Goal: Task Accomplishment & Management: Manage account settings

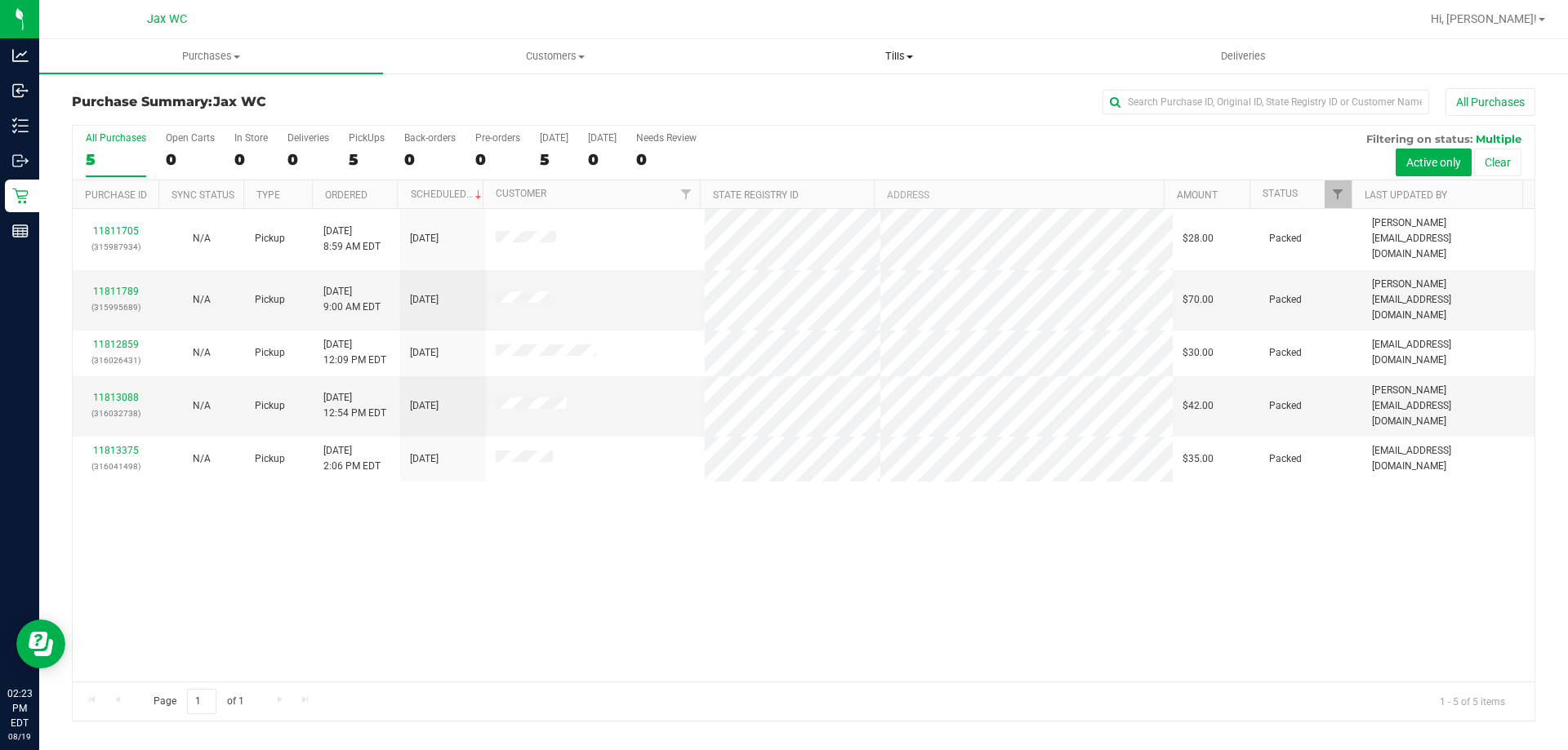
click at [903, 59] on span "Tills" at bounding box center [899, 56] width 342 height 15
click at [880, 99] on li "Manage tills" at bounding box center [899, 98] width 344 height 20
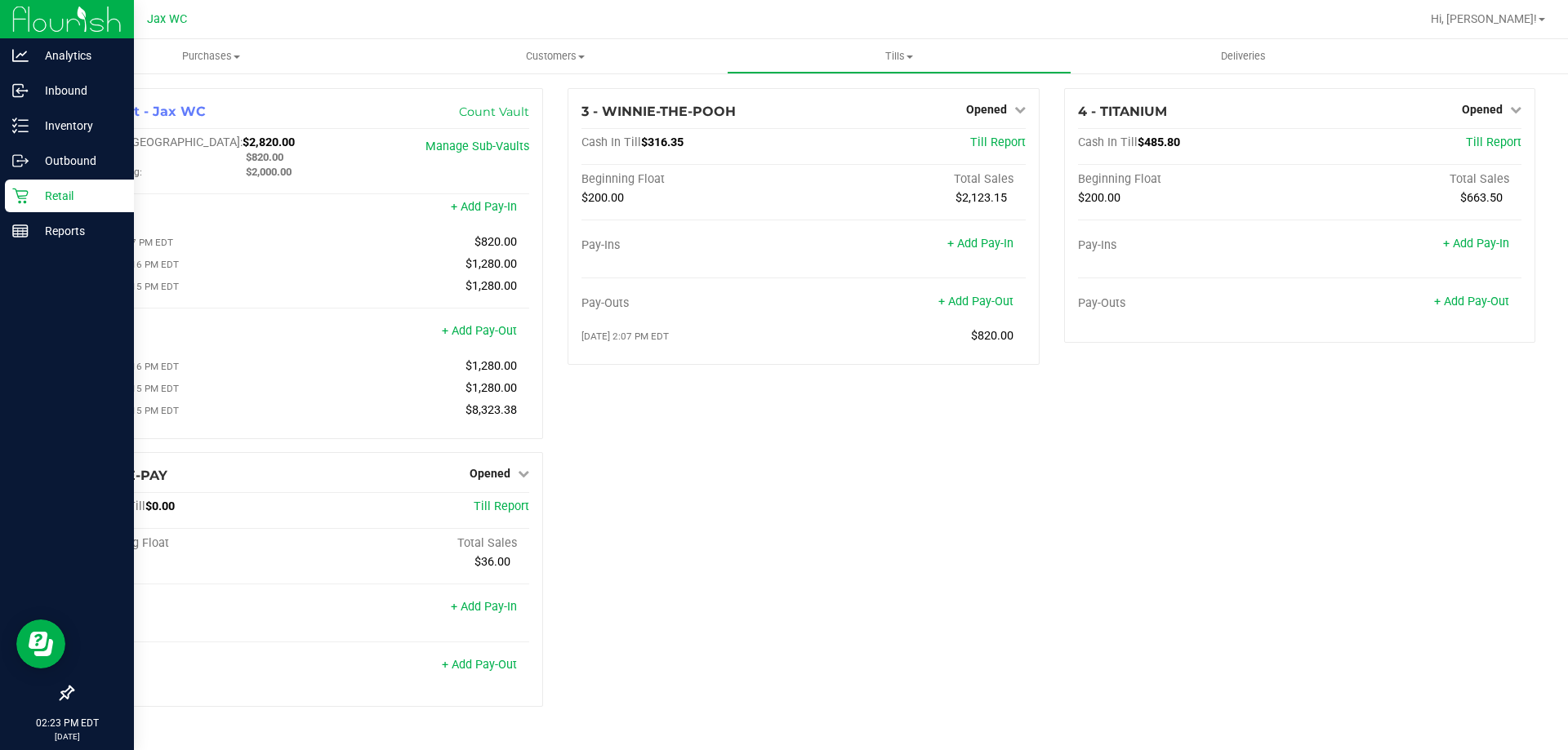
click at [52, 203] on p "Retail" at bounding box center [77, 196] width 98 height 20
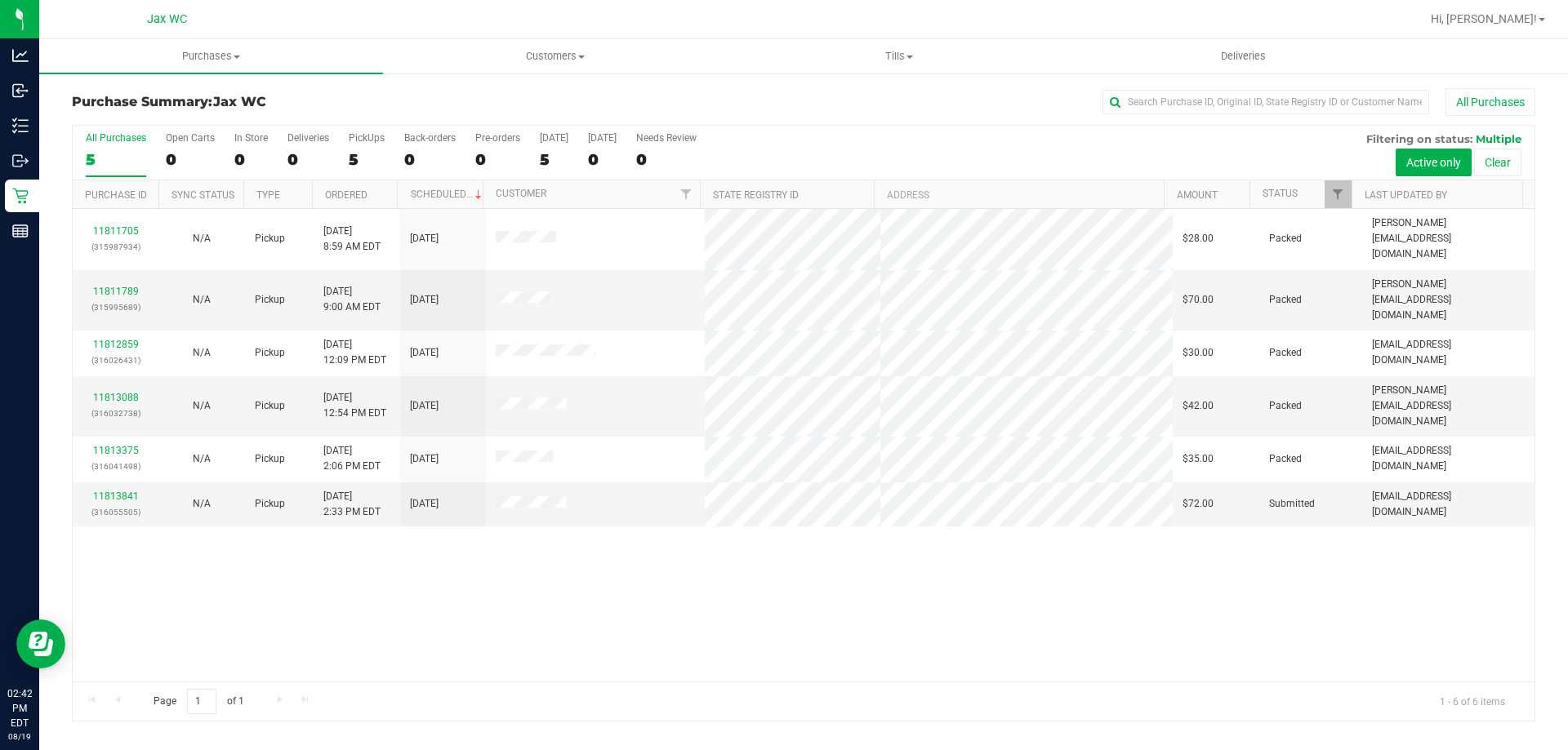
click at [427, 608] on div "11811705 (315987934) N/A Pickup 8/19/2025 8:59 AM EDT 8/19/2025 $28.00 Packed j…" at bounding box center [804, 445] width 1462 height 473
click at [107, 491] on link "11813841" at bounding box center [116, 496] width 46 height 12
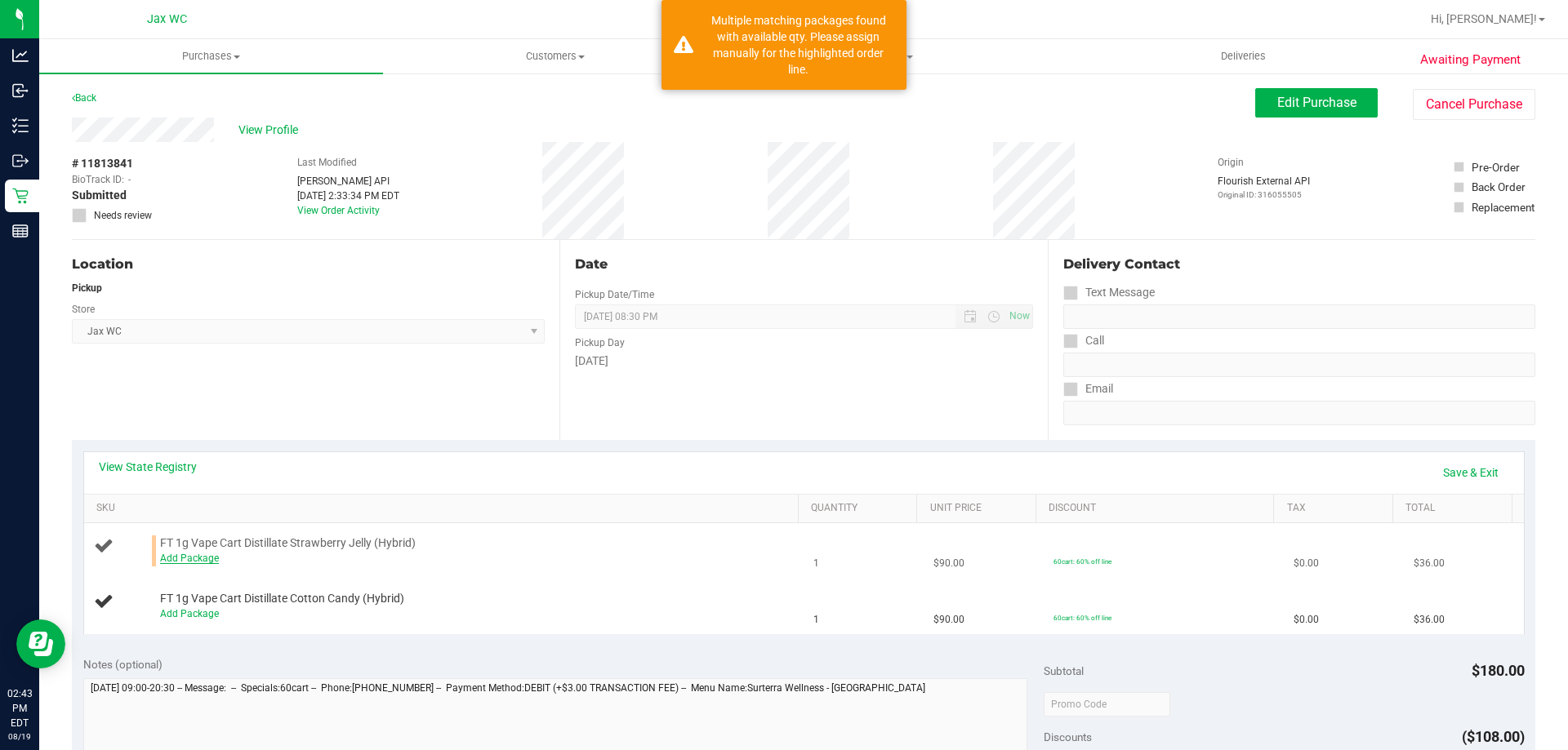
click at [194, 557] on link "Add Package" at bounding box center [190, 559] width 59 height 12
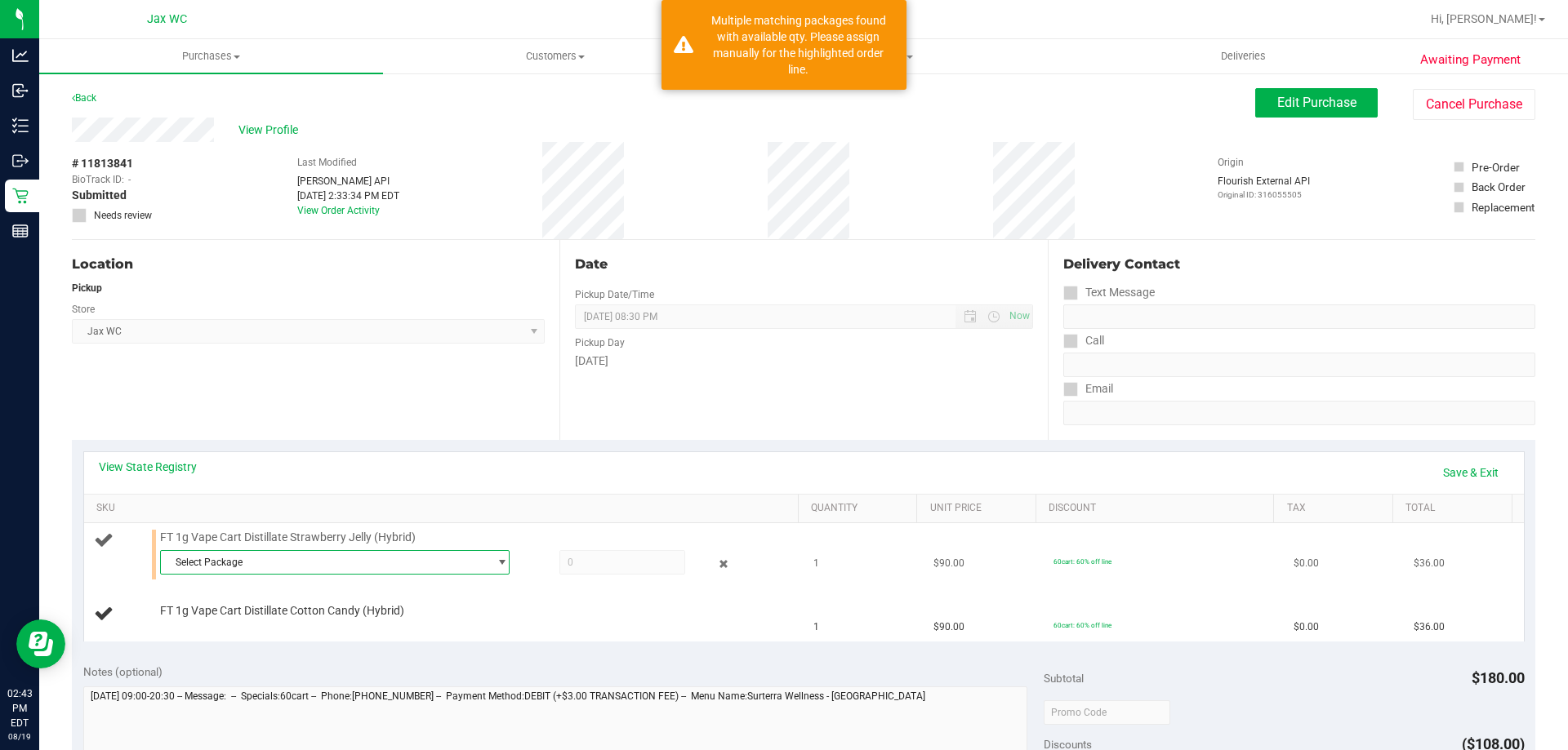
click at [324, 566] on span "Select Package" at bounding box center [324, 563] width 327 height 23
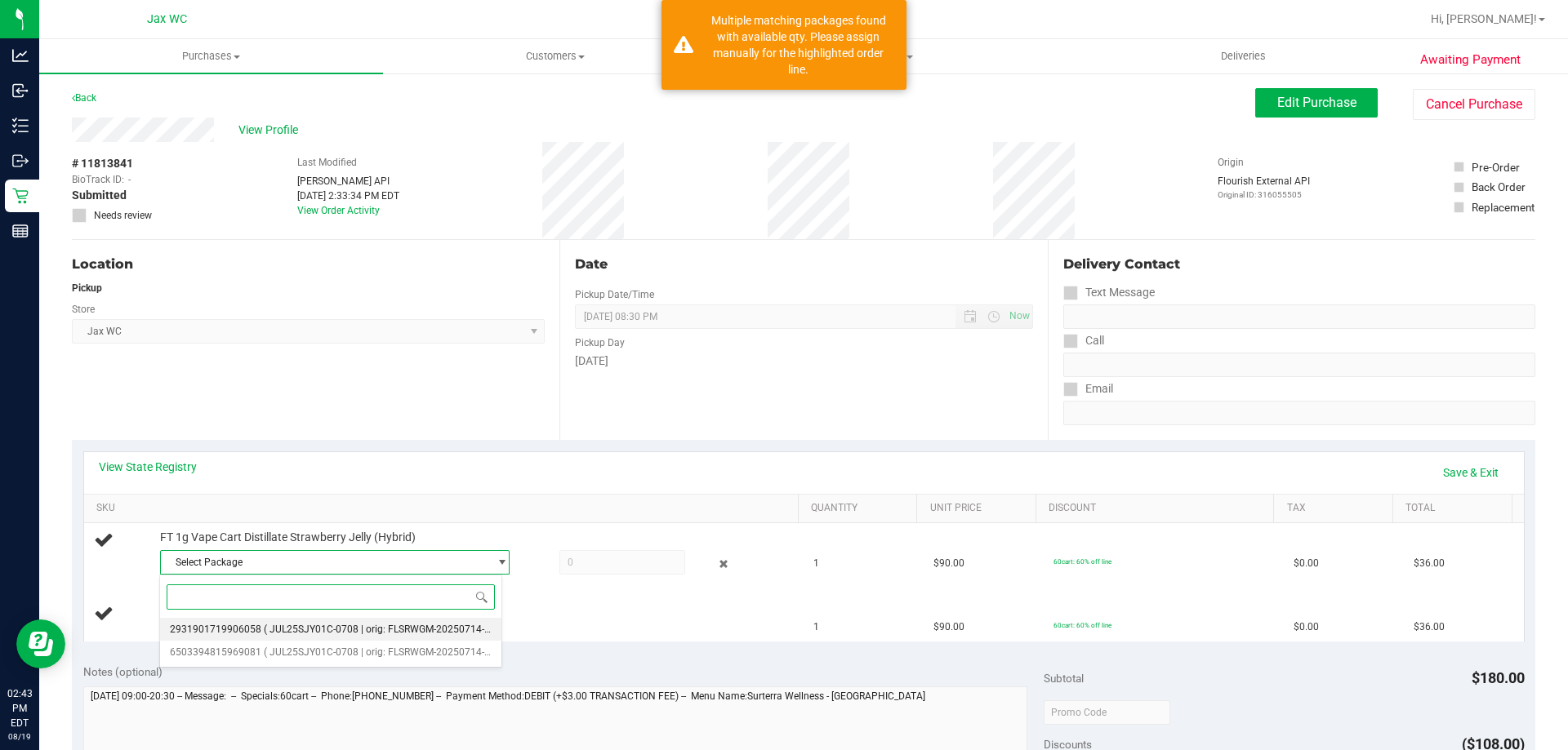
click at [381, 631] on span "( JUL25SJY01C-0708 | orig: FLSRWGM-20250714-3100 )" at bounding box center [388, 629] width 249 height 12
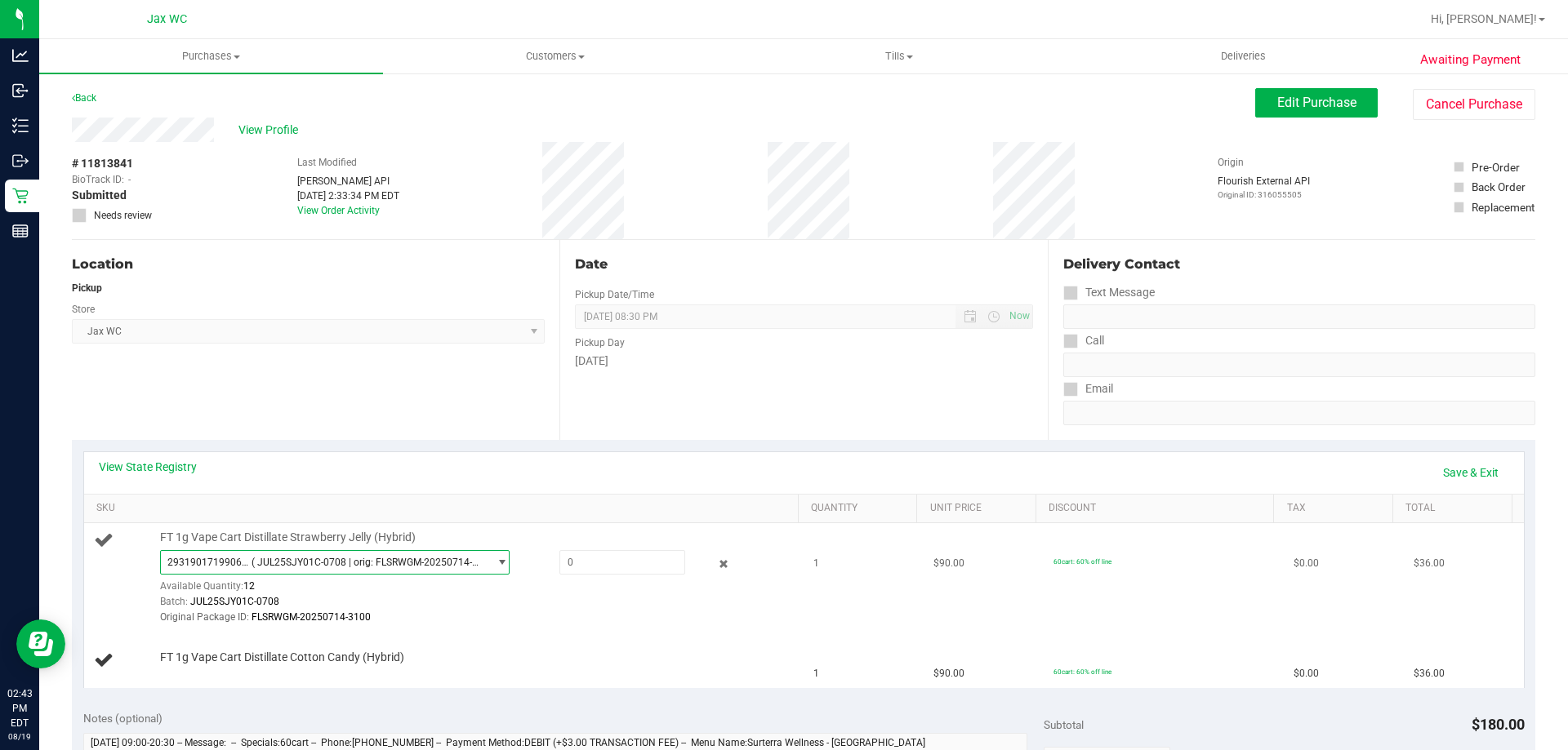
click at [405, 555] on span "2931901719906058 ( JUL25SJY01C-0708 | orig: FLSRWGM-20250714-3100 )" at bounding box center [324, 563] width 327 height 23
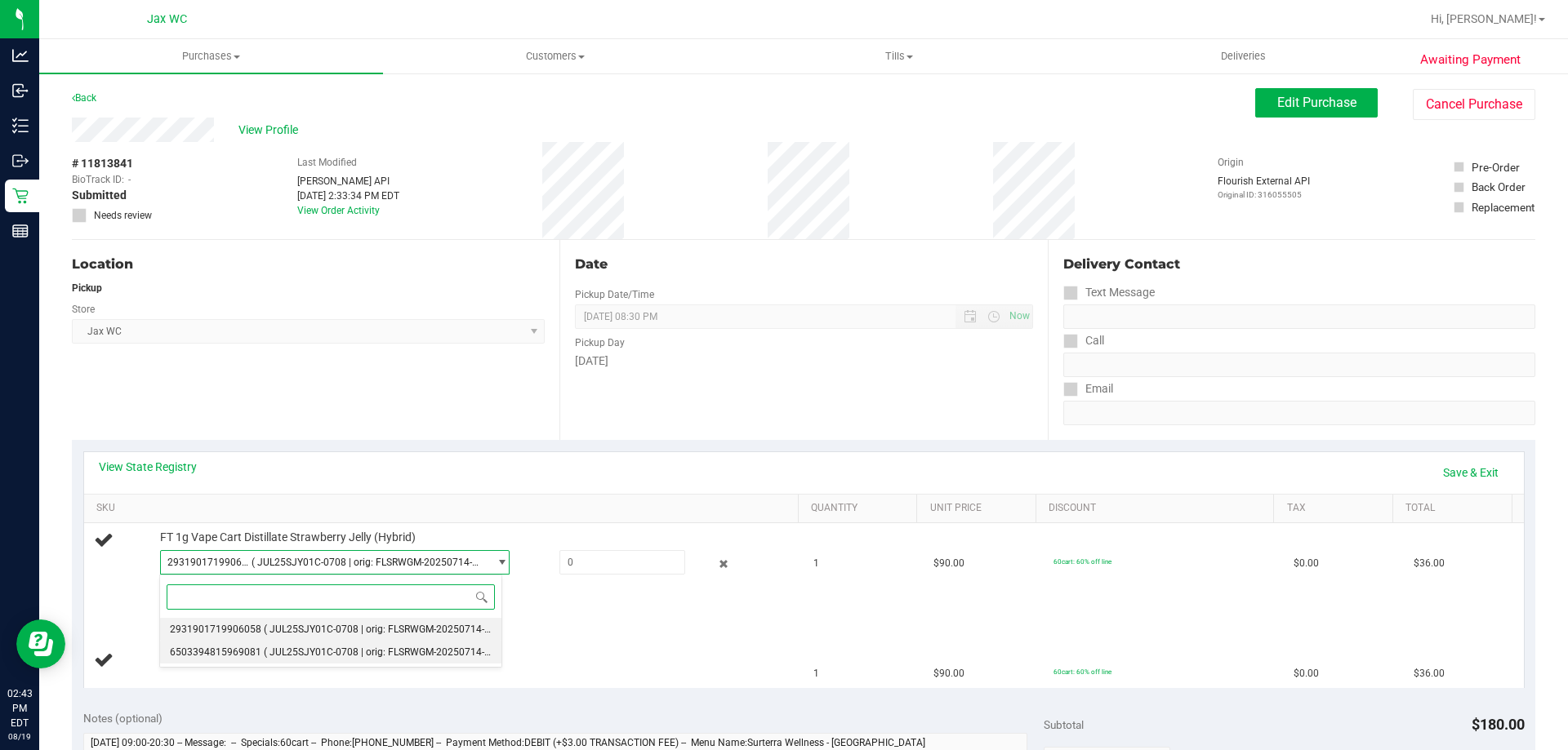
click at [418, 646] on span "( JUL25SJY01C-0708 | orig: FLSRWGM-20250714-3181 )" at bounding box center [388, 652] width 249 height 12
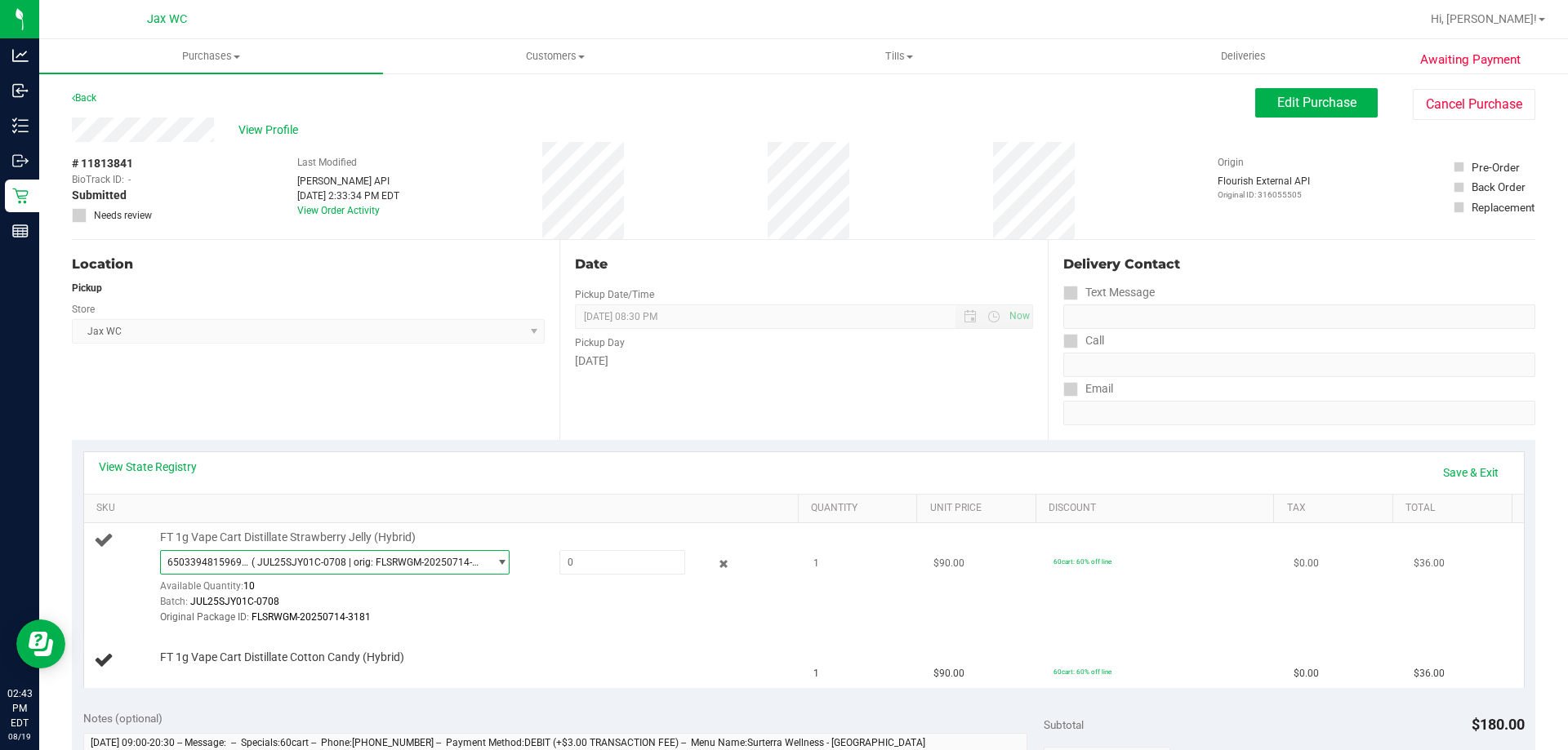
click at [451, 563] on span "( JUL25SJY01C-0708 | orig: FLSRWGM-20250714-3181 )" at bounding box center [366, 562] width 230 height 12
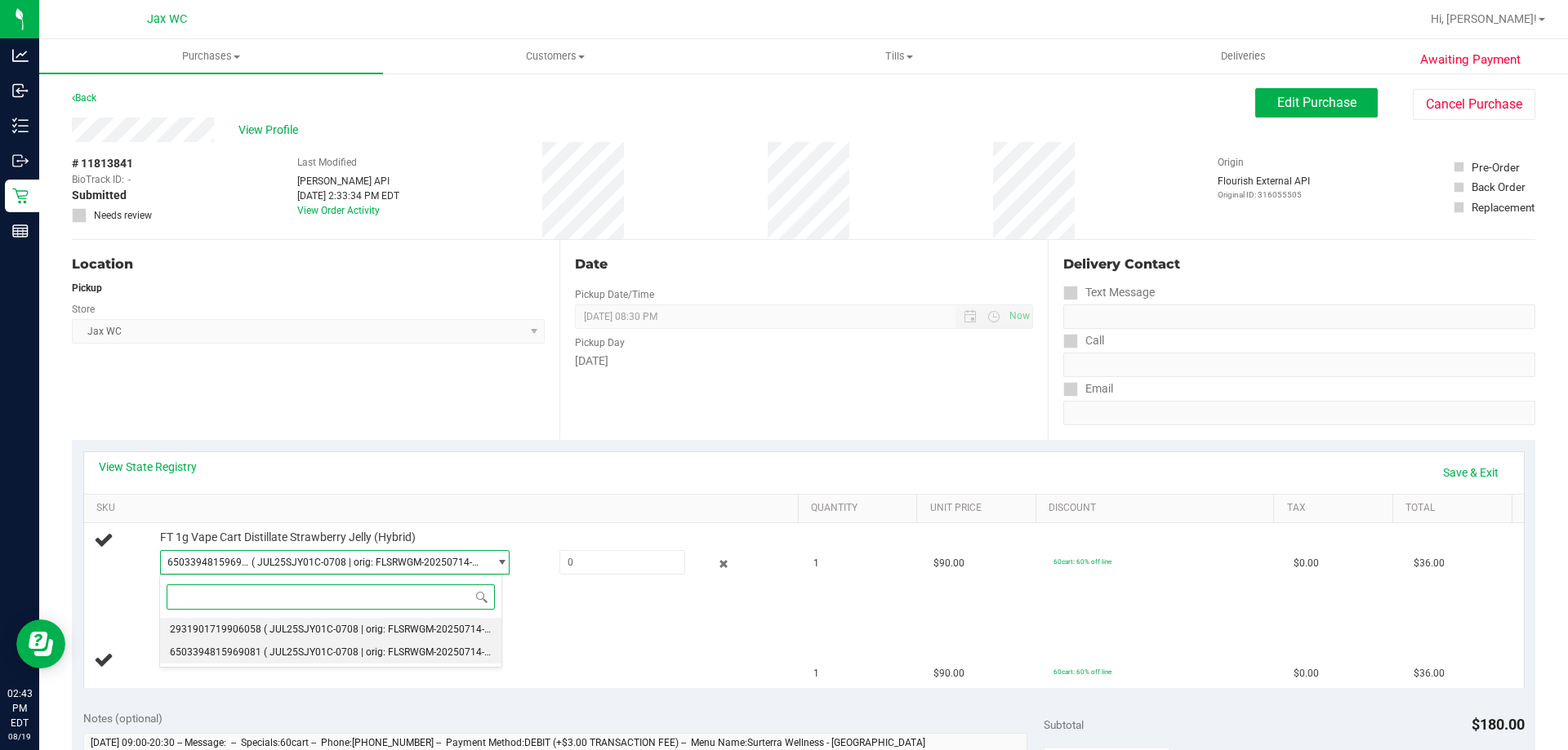
click at [431, 628] on span "( JUL25SJY01C-0708 | orig: FLSRWGM-20250714-3100 )" at bounding box center [388, 629] width 249 height 12
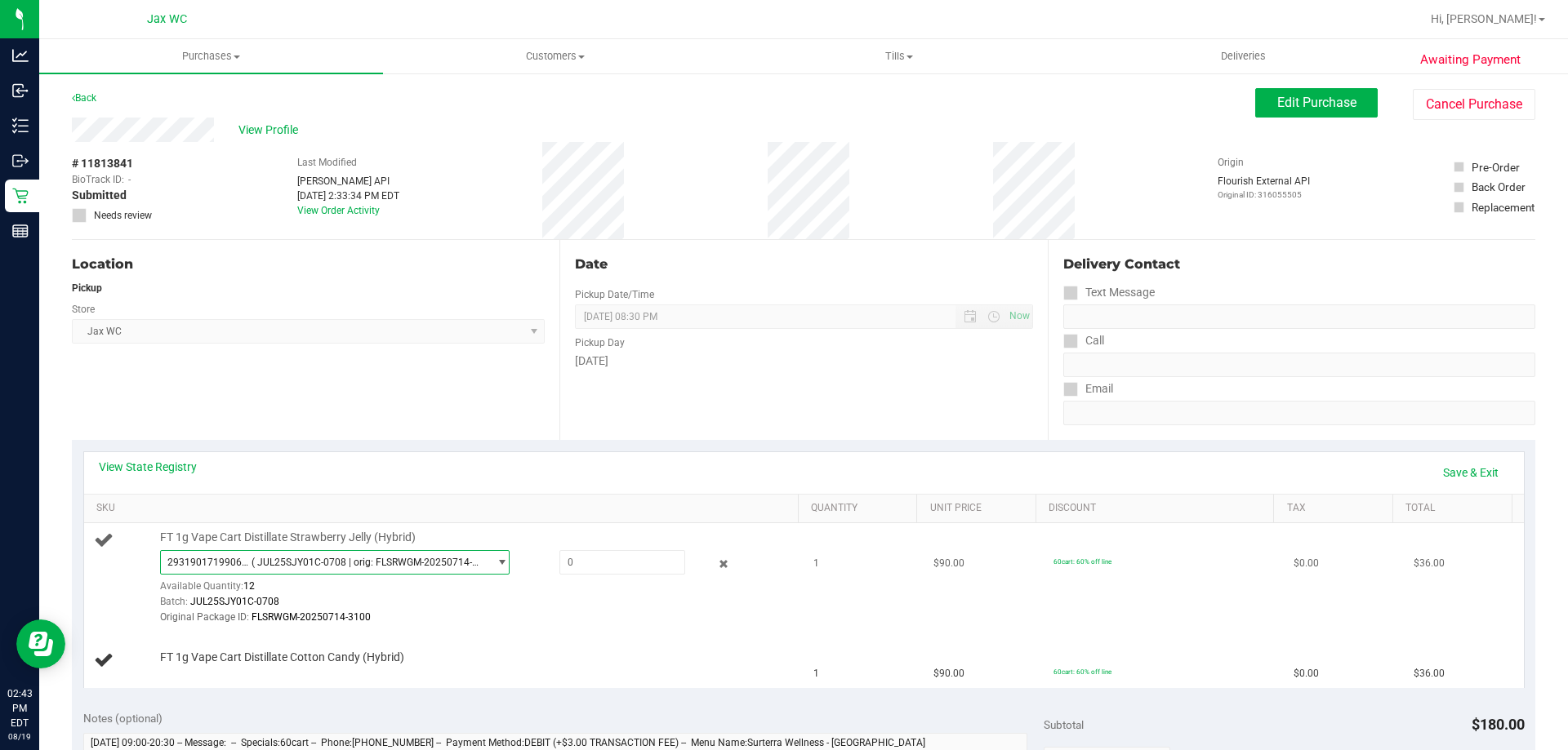
click at [435, 557] on span "( JUL25SJY01C-0708 | orig: FLSRWGM-20250714-3100 )" at bounding box center [366, 562] width 230 height 12
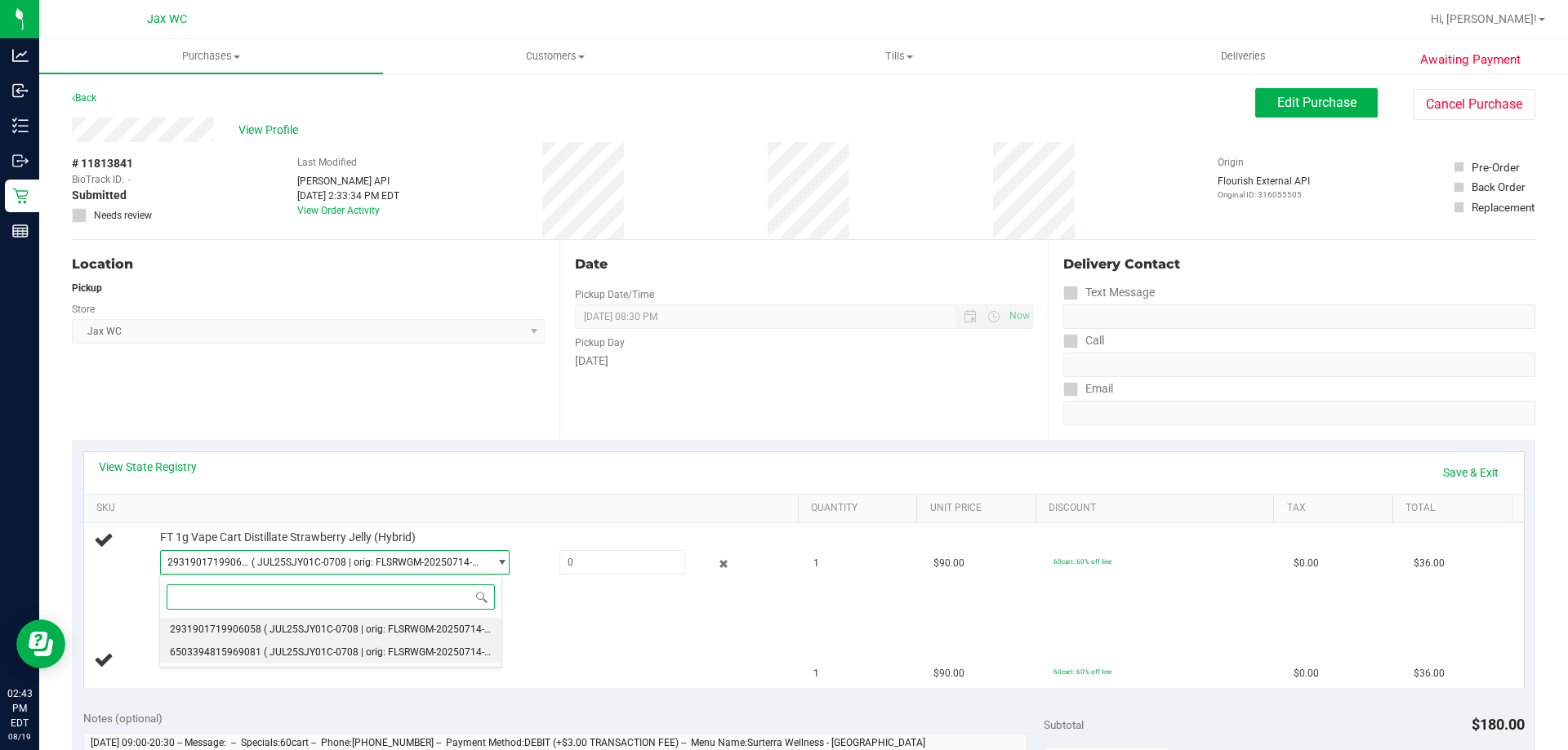
click at [428, 652] on span "( JUL25SJY01C-0708 | orig: FLSRWGM-20250714-3181 )" at bounding box center [388, 652] width 249 height 12
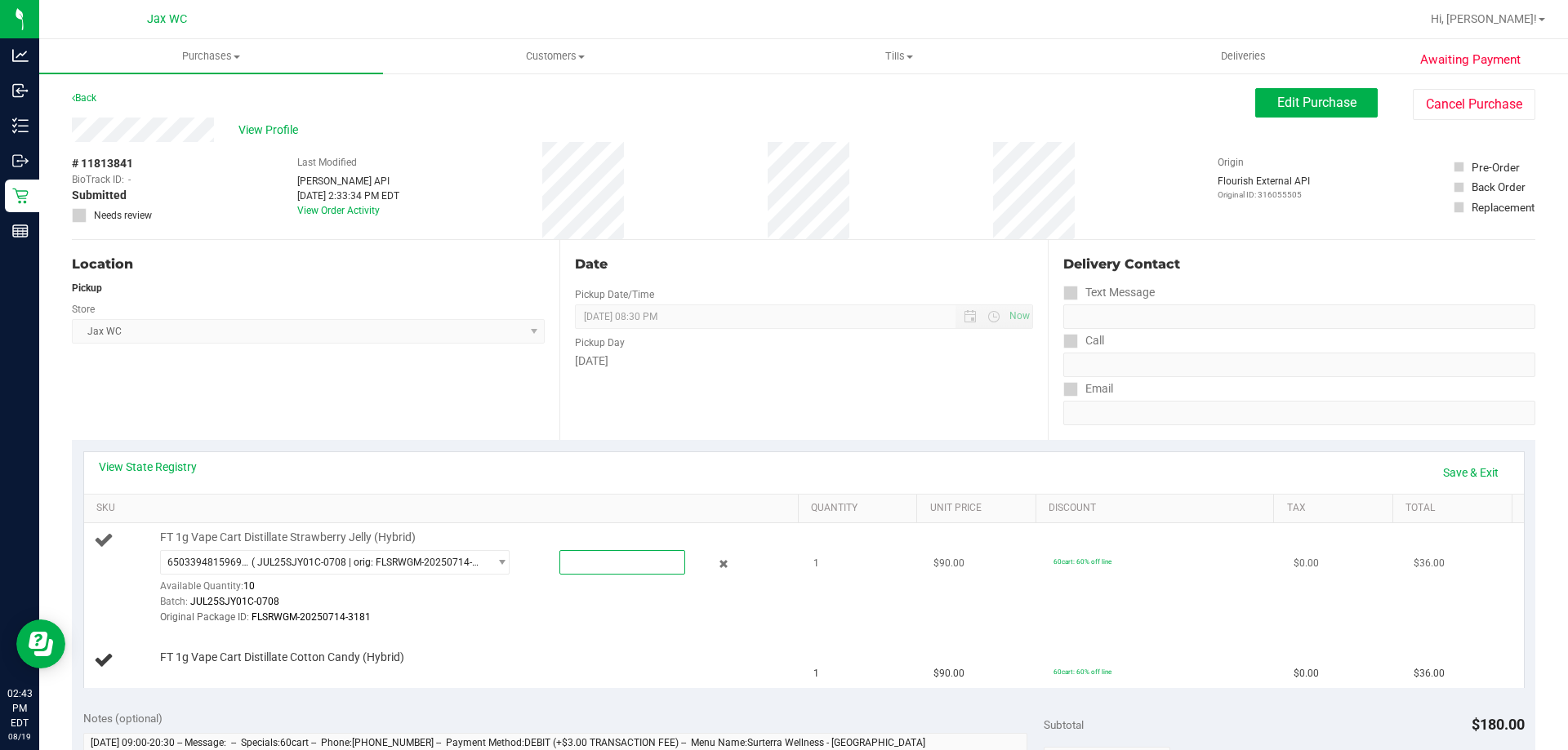
drag, startPoint x: 596, startPoint y: 560, endPoint x: 589, endPoint y: 550, distance: 12.2
click at [589, 551] on span at bounding box center [623, 563] width 126 height 25
type input "1"
type input "1.0000"
click at [537, 605] on div "Batch: JUL25SJY01C-0708" at bounding box center [475, 601] width 631 height 15
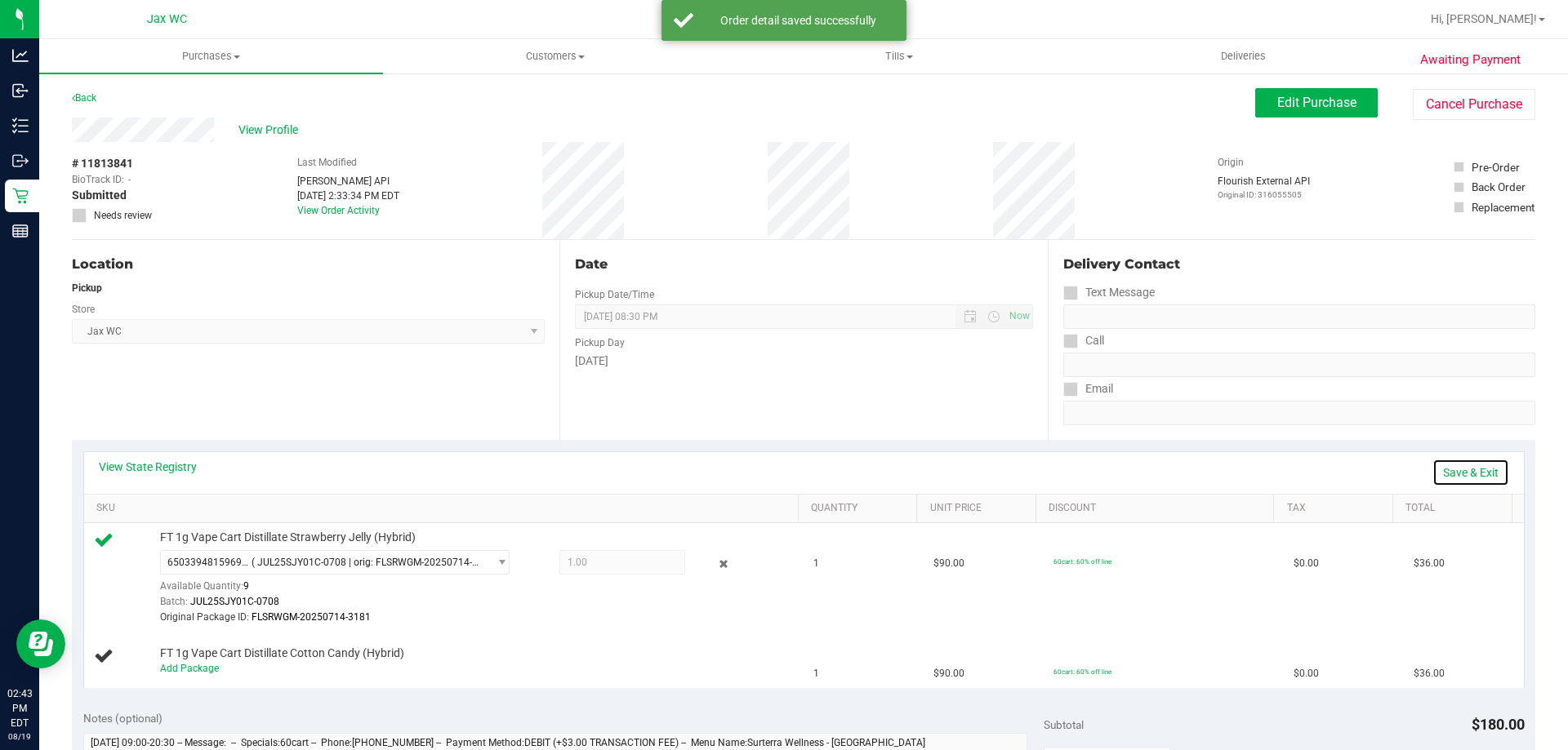
click at [1463, 474] on link "Save & Exit" at bounding box center [1470, 473] width 77 height 27
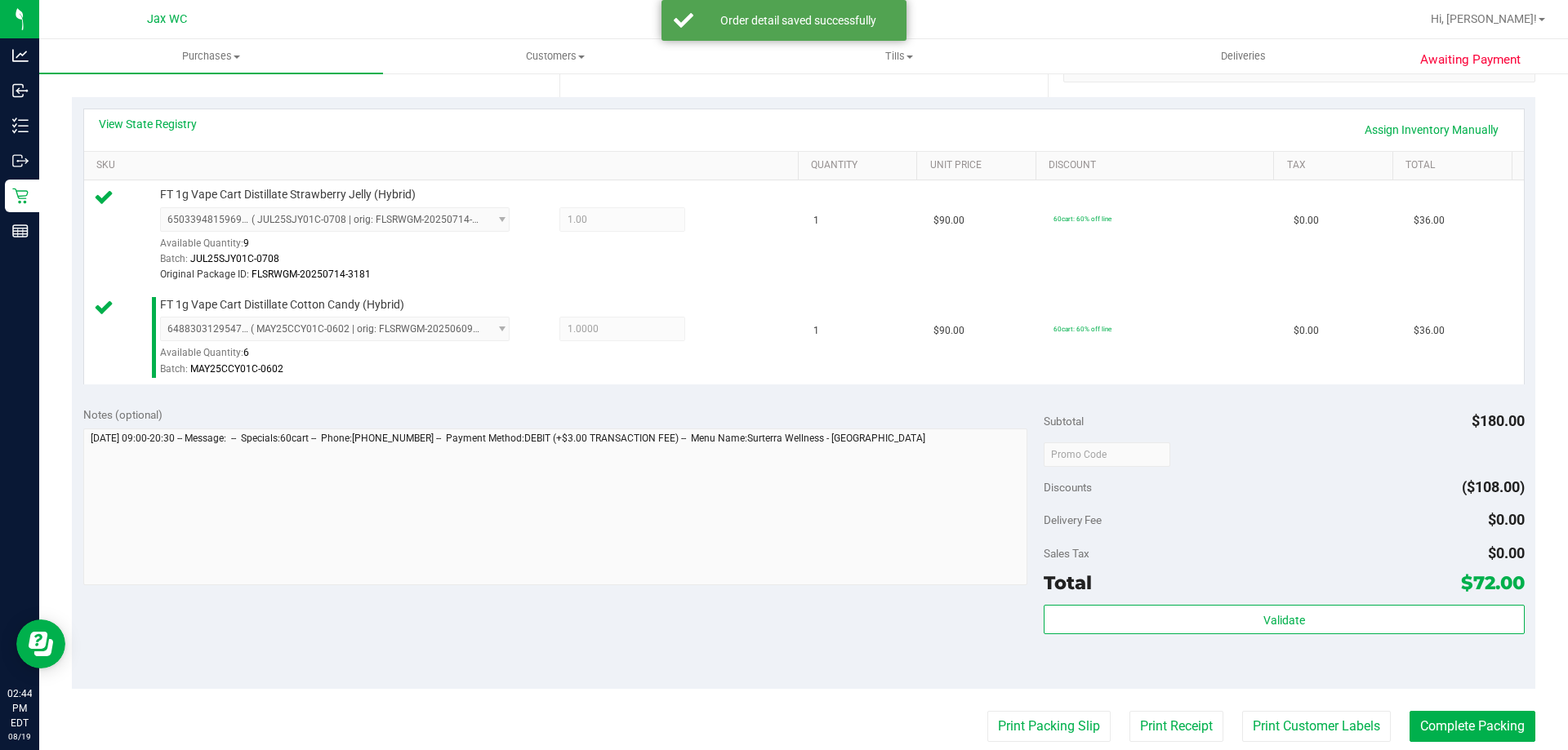
scroll to position [695, 0]
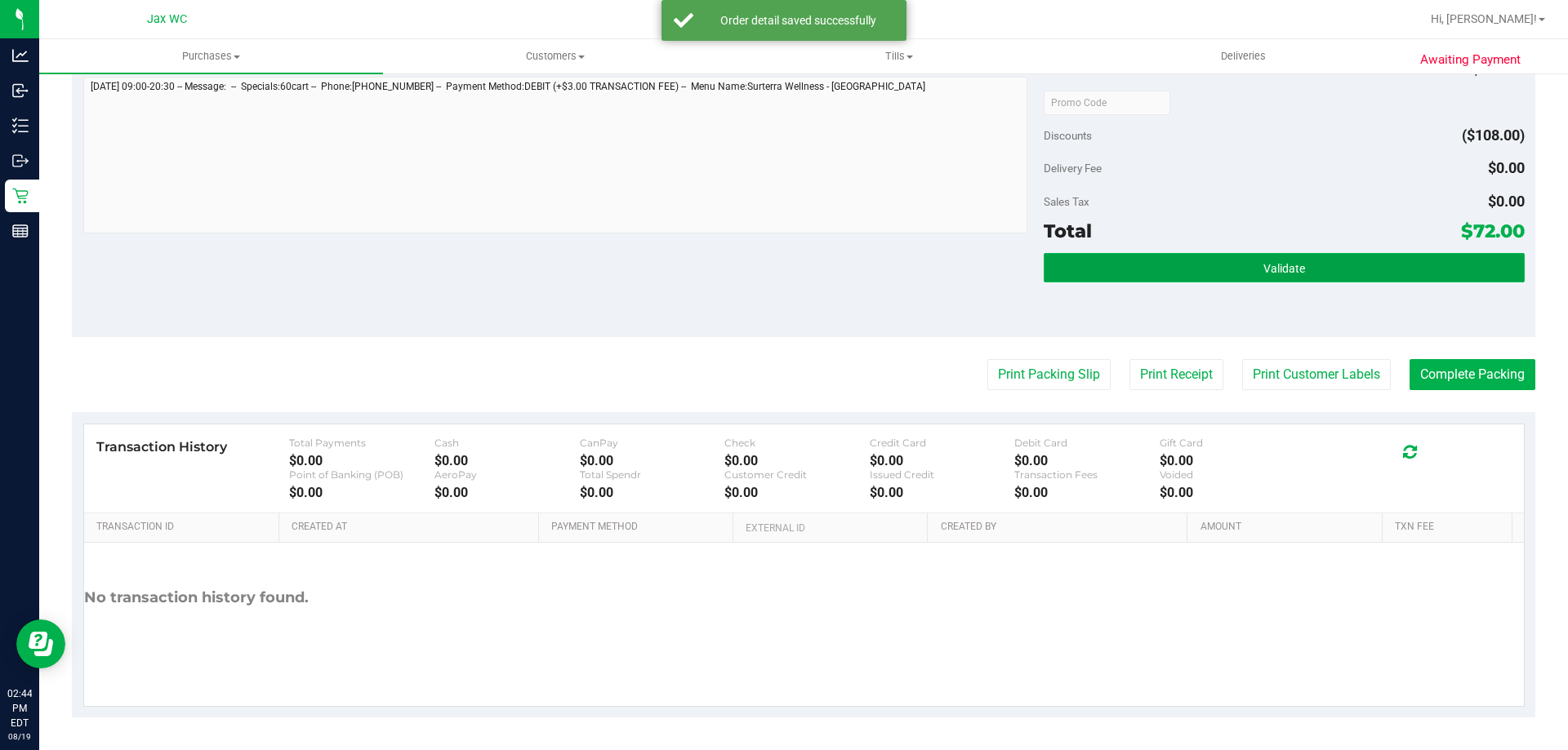
click at [1476, 266] on button "Validate" at bounding box center [1284, 268] width 481 height 29
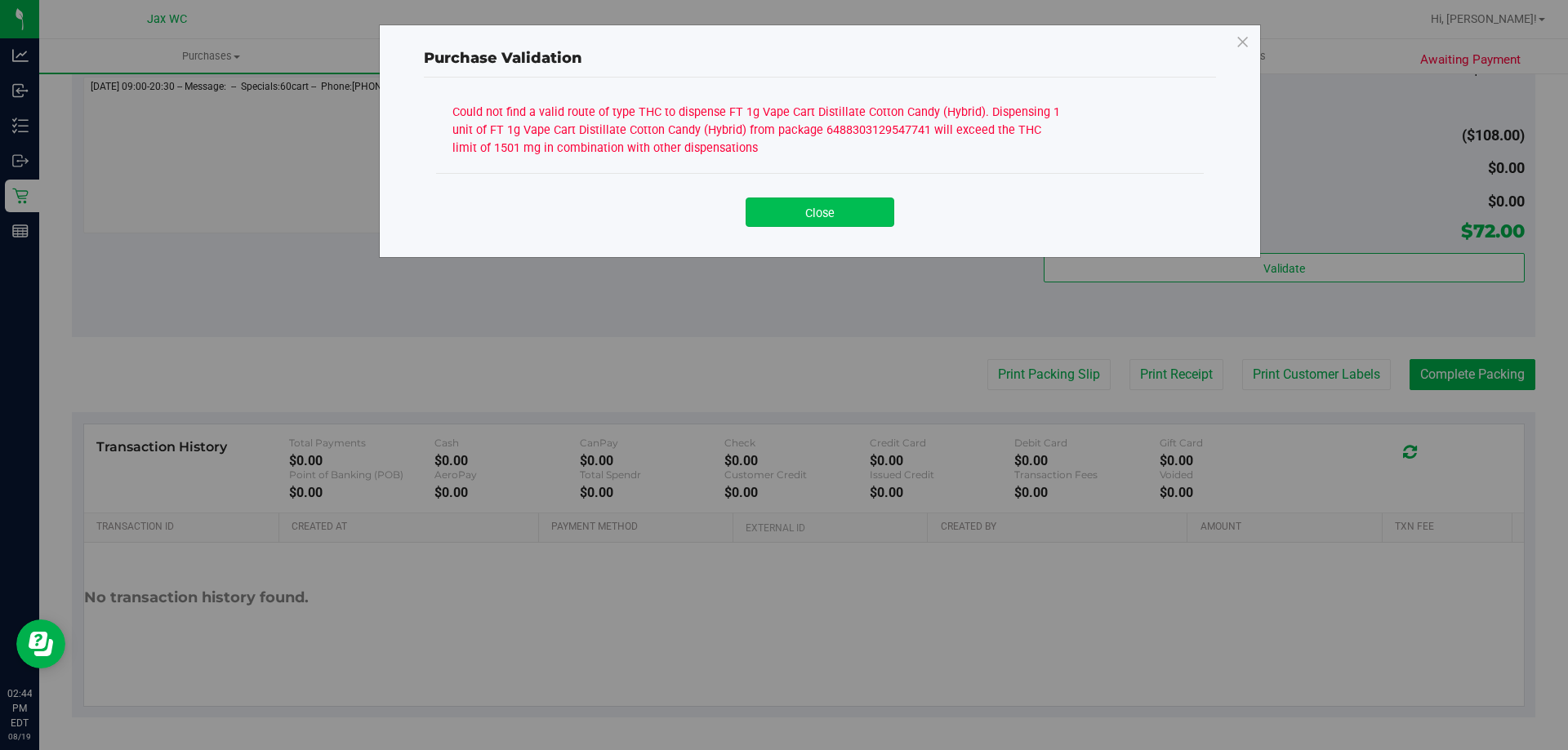
click at [847, 224] on button "Close" at bounding box center [820, 212] width 149 height 29
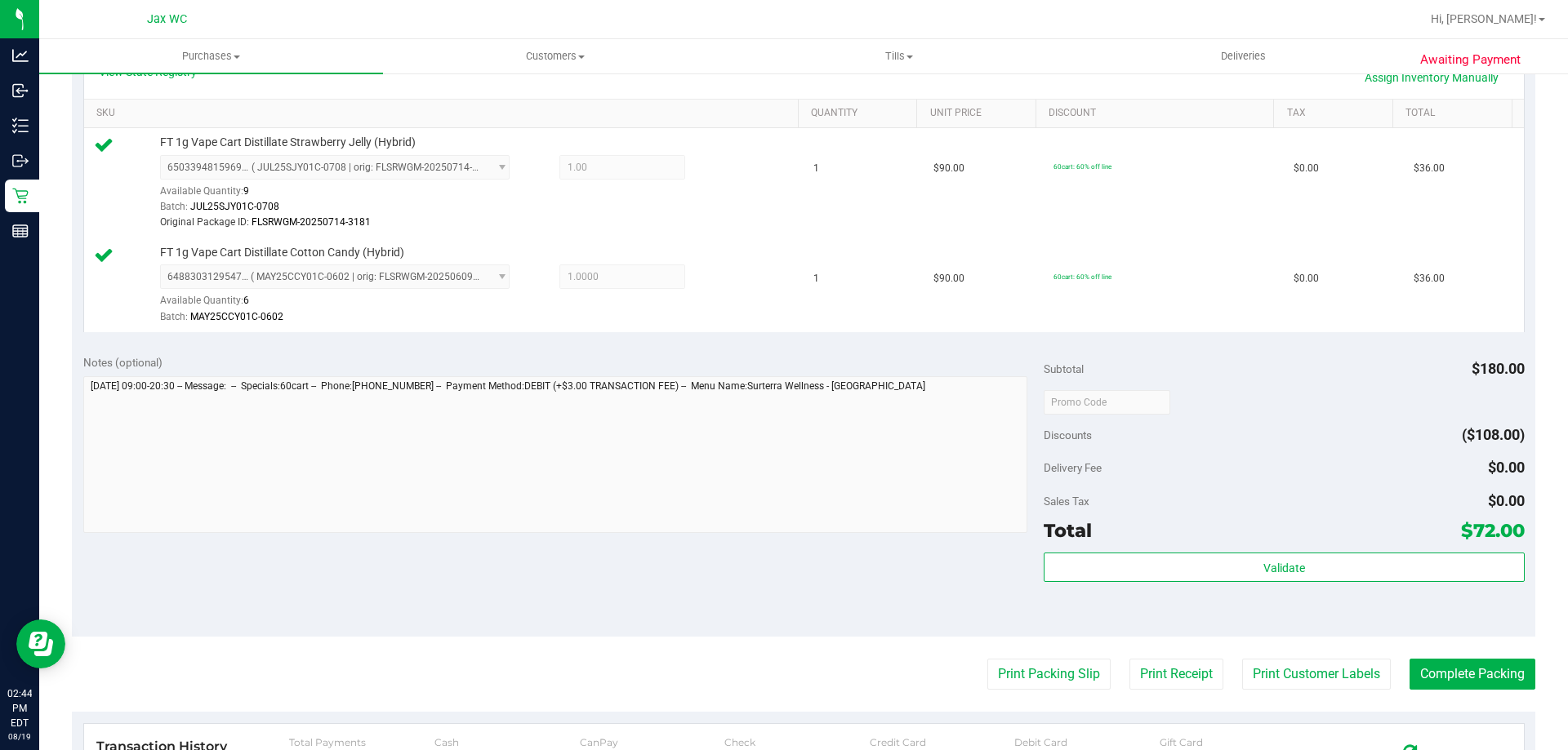
scroll to position [42, 0]
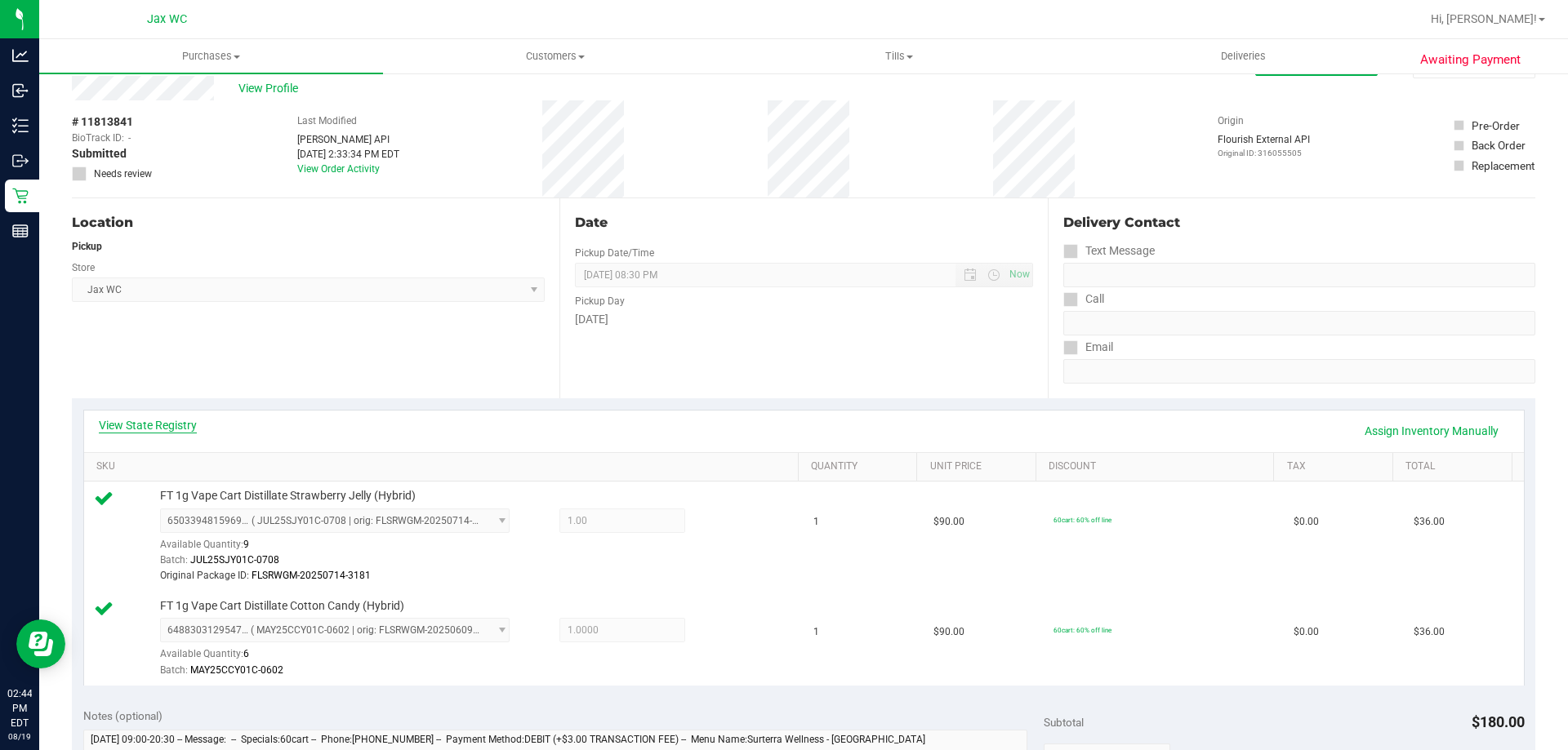
click at [174, 424] on link "View State Registry" at bounding box center [147, 426] width 98 height 16
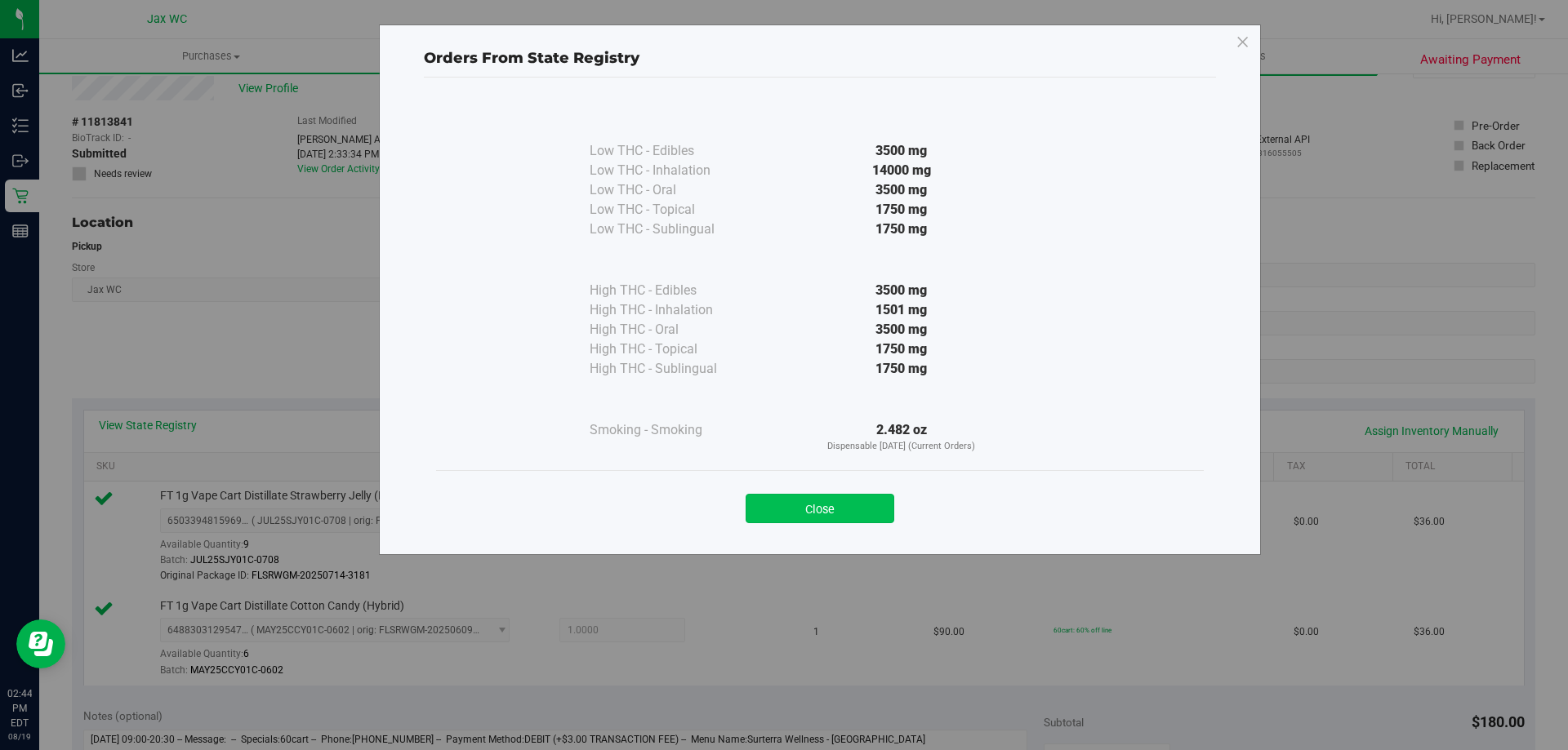
click at [851, 502] on button "Close" at bounding box center [820, 508] width 149 height 29
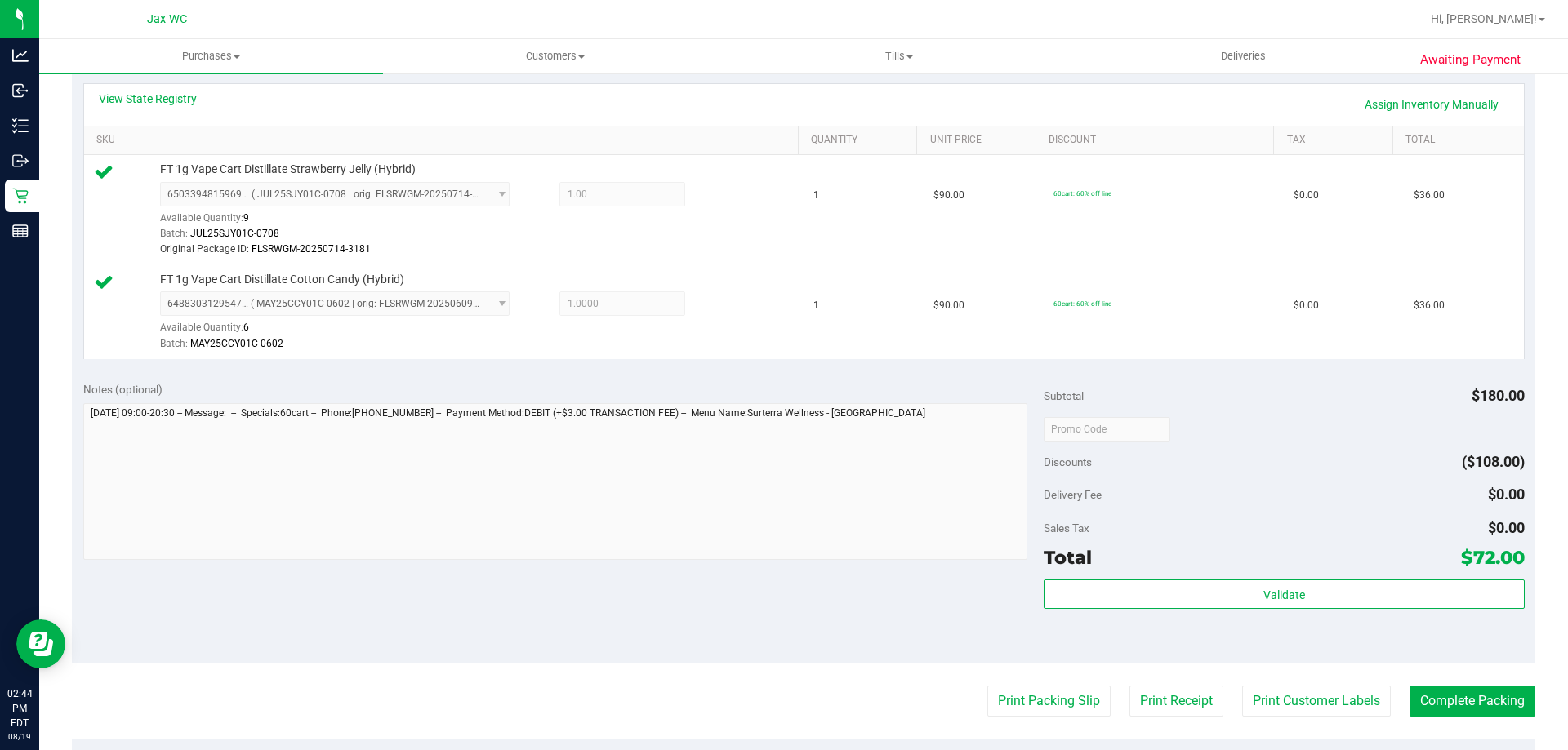
scroll to position [0, 0]
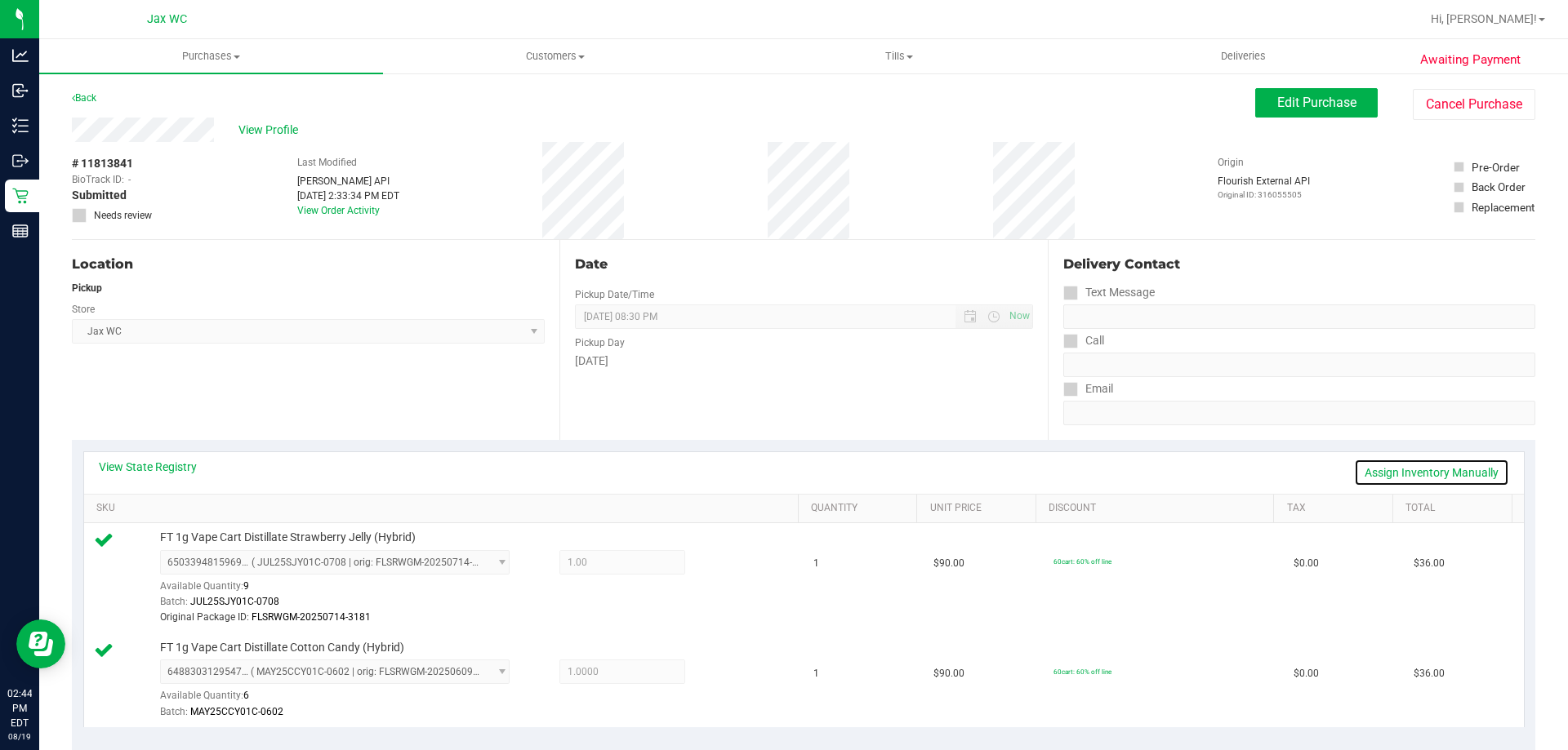
click at [1429, 472] on link "Assign Inventory Manually" at bounding box center [1431, 473] width 155 height 27
click at [716, 565] on icon at bounding box center [724, 564] width 17 height 19
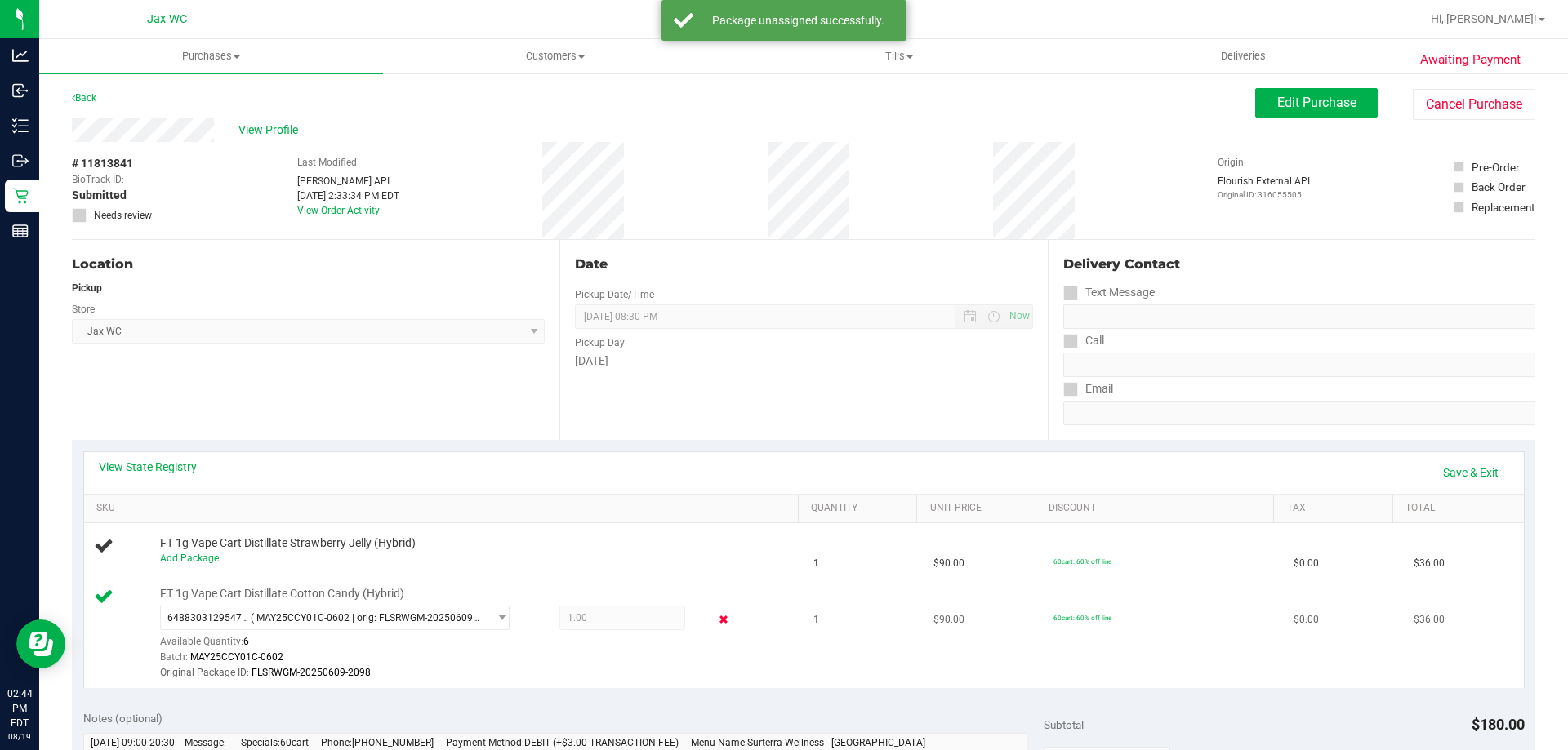
click at [716, 620] on icon at bounding box center [724, 620] width 17 height 19
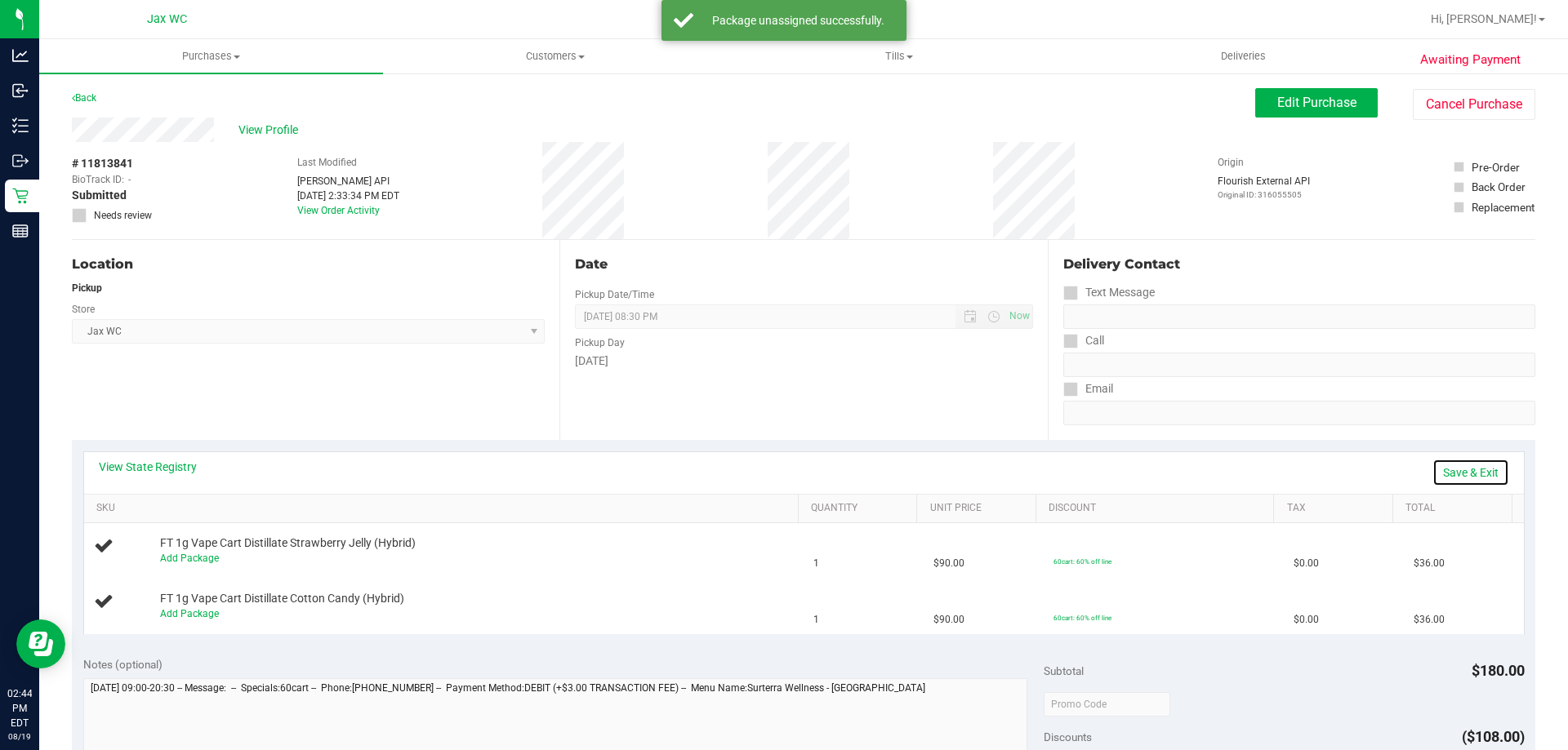
click at [1470, 470] on link "Save & Exit" at bounding box center [1470, 473] width 77 height 27
click at [1322, 99] on span "Edit Purchase" at bounding box center [1316, 102] width 79 height 15
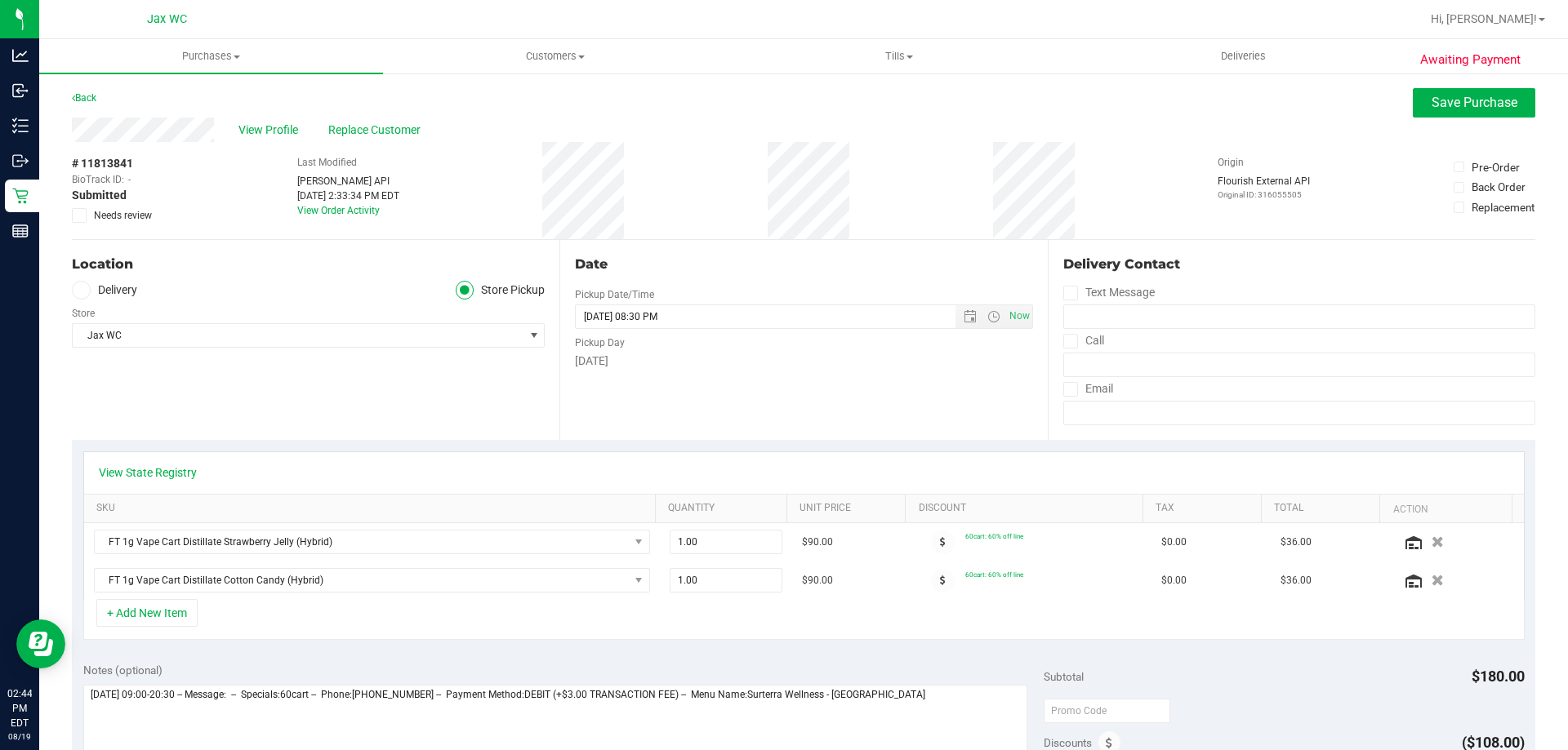
click at [122, 217] on span "Needs review" at bounding box center [122, 215] width 58 height 15
click at [0, 0] on input "Needs review" at bounding box center [0, 0] width 0 height 0
click at [1461, 104] on span "Save Purchase" at bounding box center [1475, 102] width 86 height 15
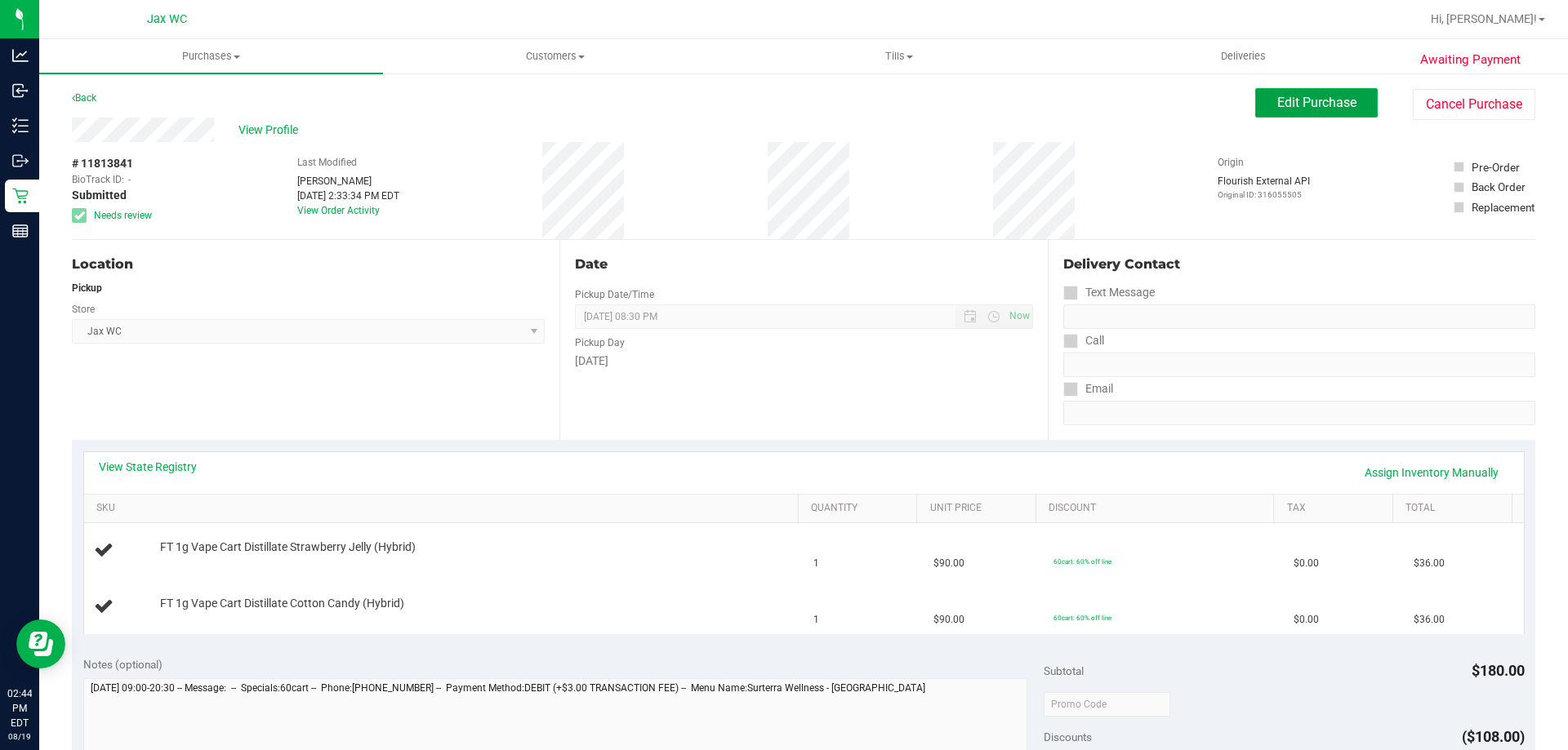
click at [1346, 98] on button "Edit Purchase" at bounding box center [1317, 102] width 122 height 29
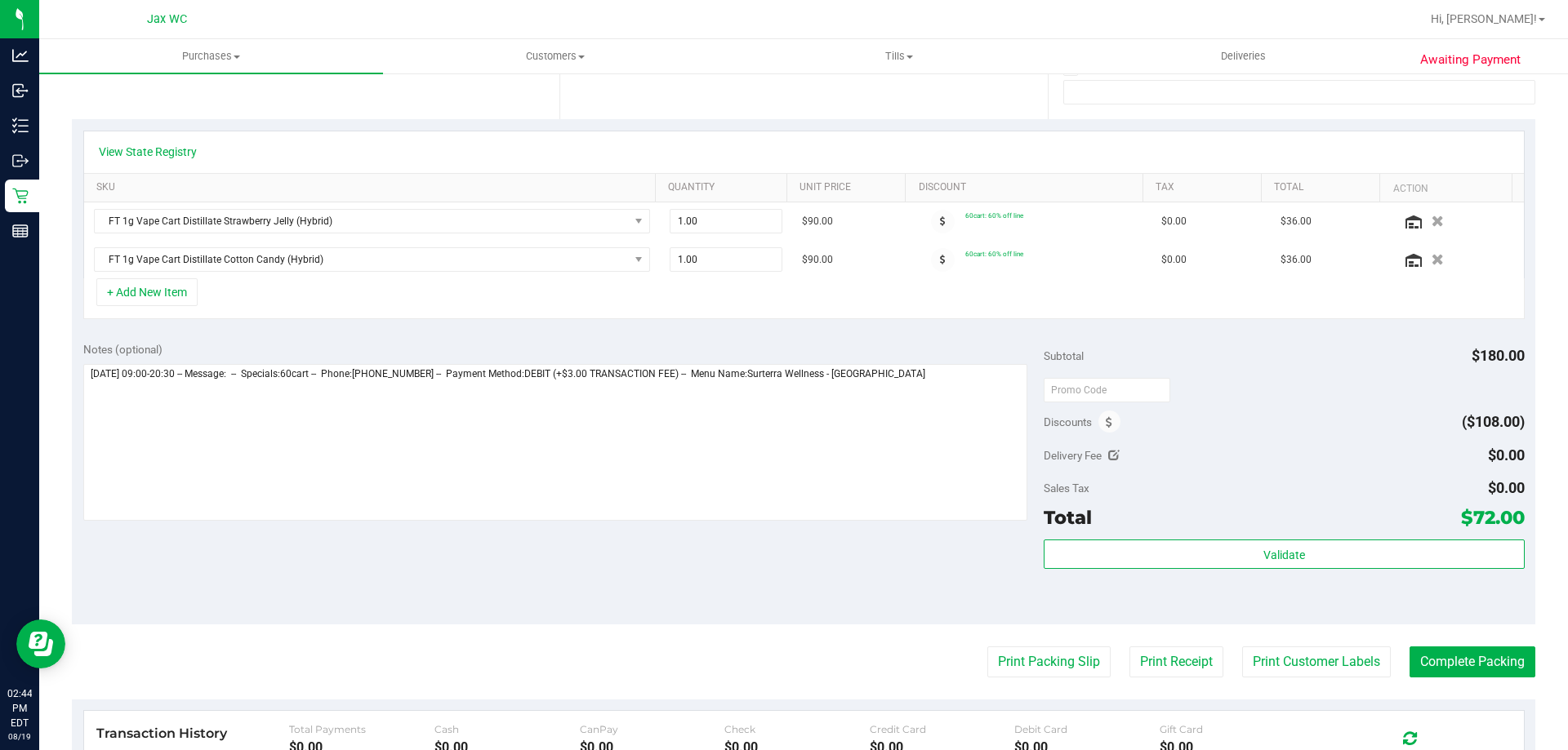
scroll to position [326, 0]
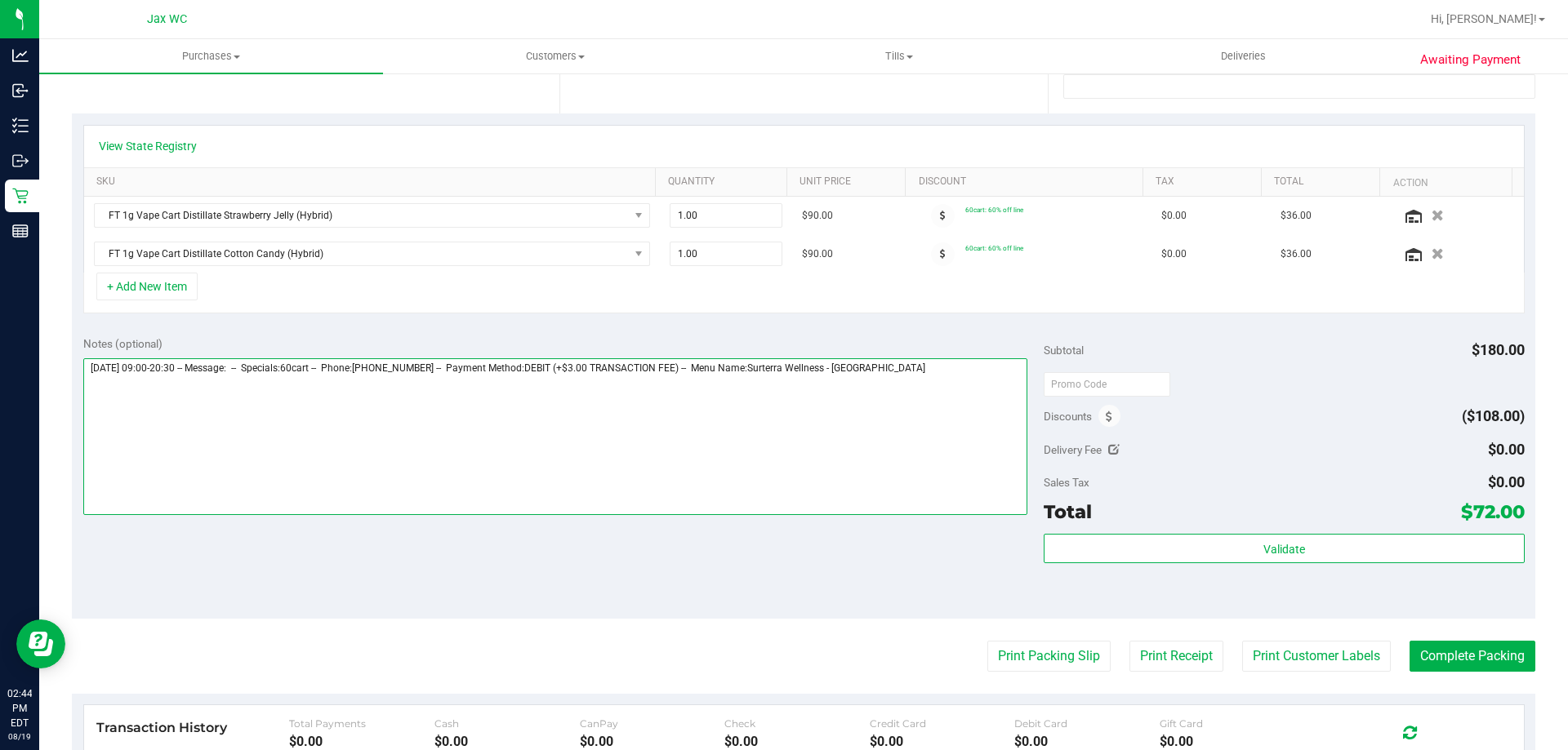
click at [978, 475] on textarea at bounding box center [556, 436] width 945 height 157
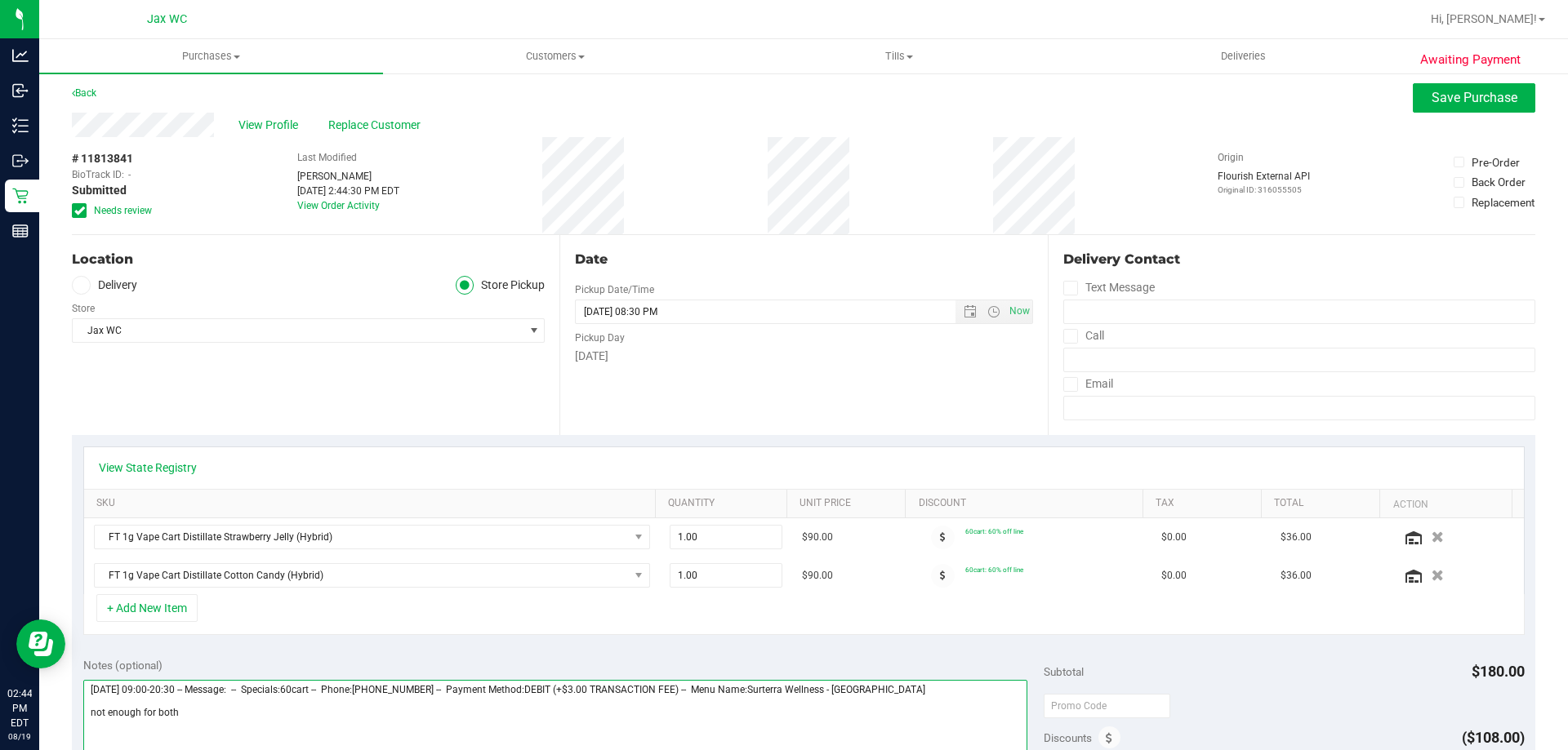
scroll to position [0, 0]
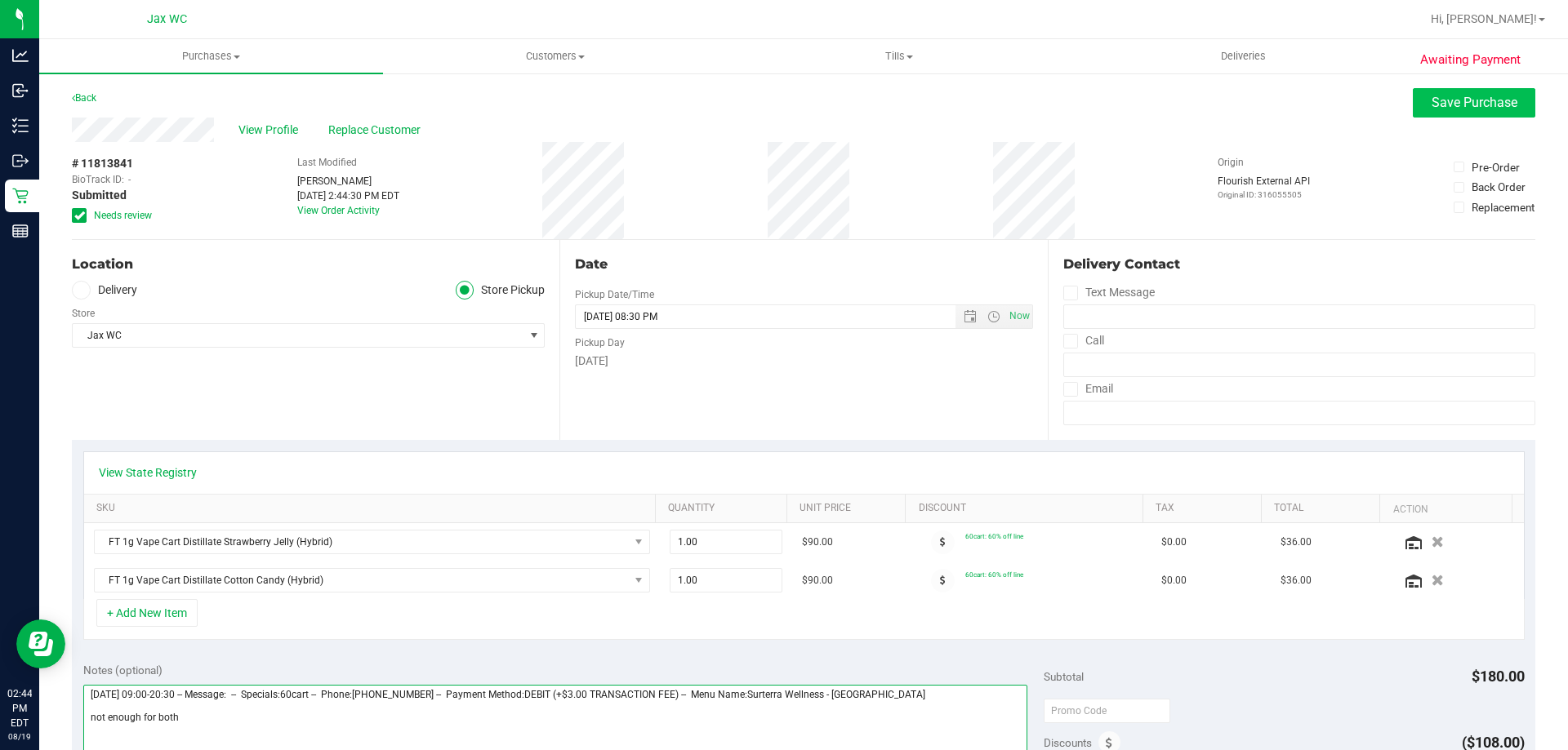
type textarea "Tuesday 08/19/2025 09:00-20:30 -- Message: -- Specials:60cart -- Phone:73267488…"
click at [1469, 105] on span "Save Purchase" at bounding box center [1475, 102] width 86 height 15
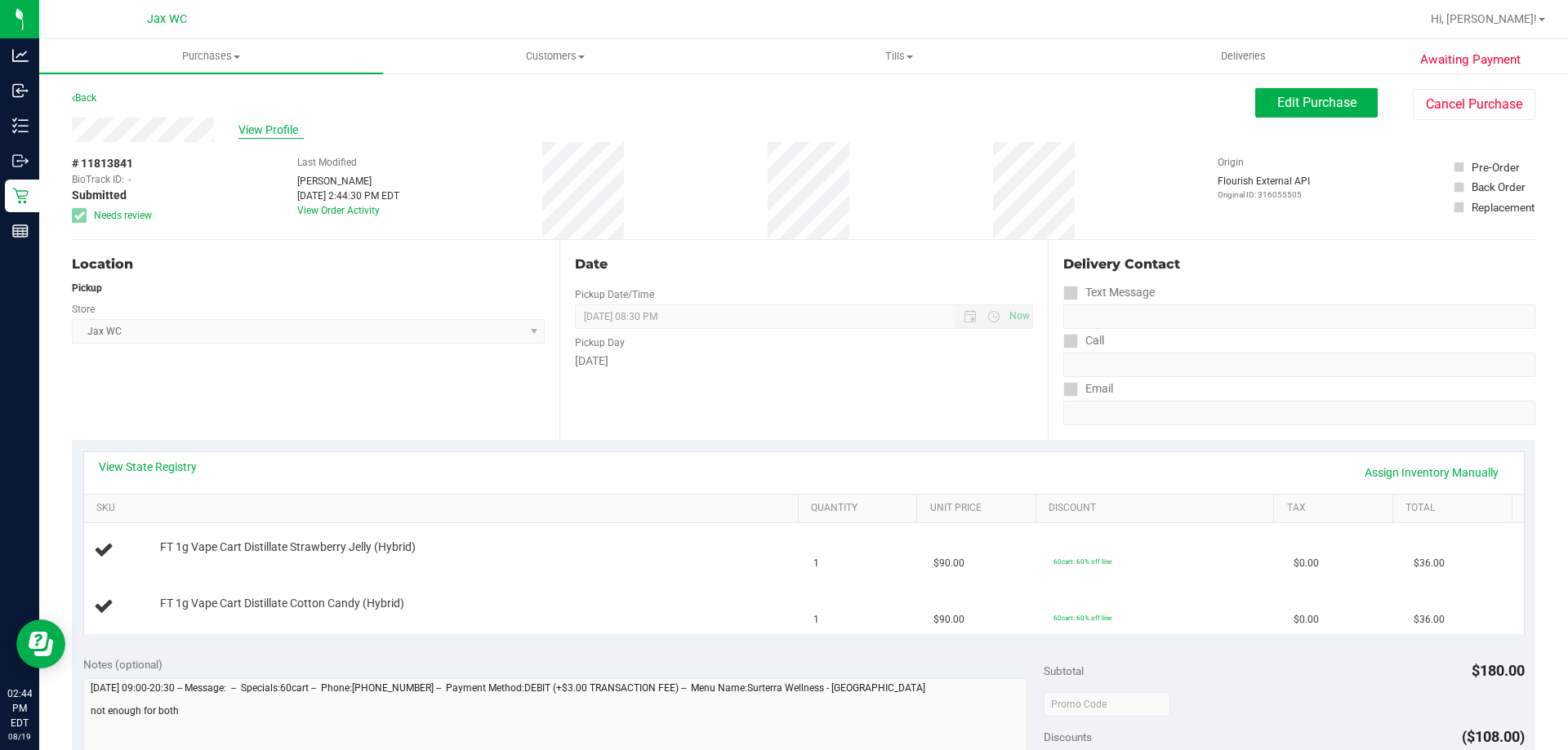
click at [274, 131] on span "View Profile" at bounding box center [271, 129] width 66 height 17
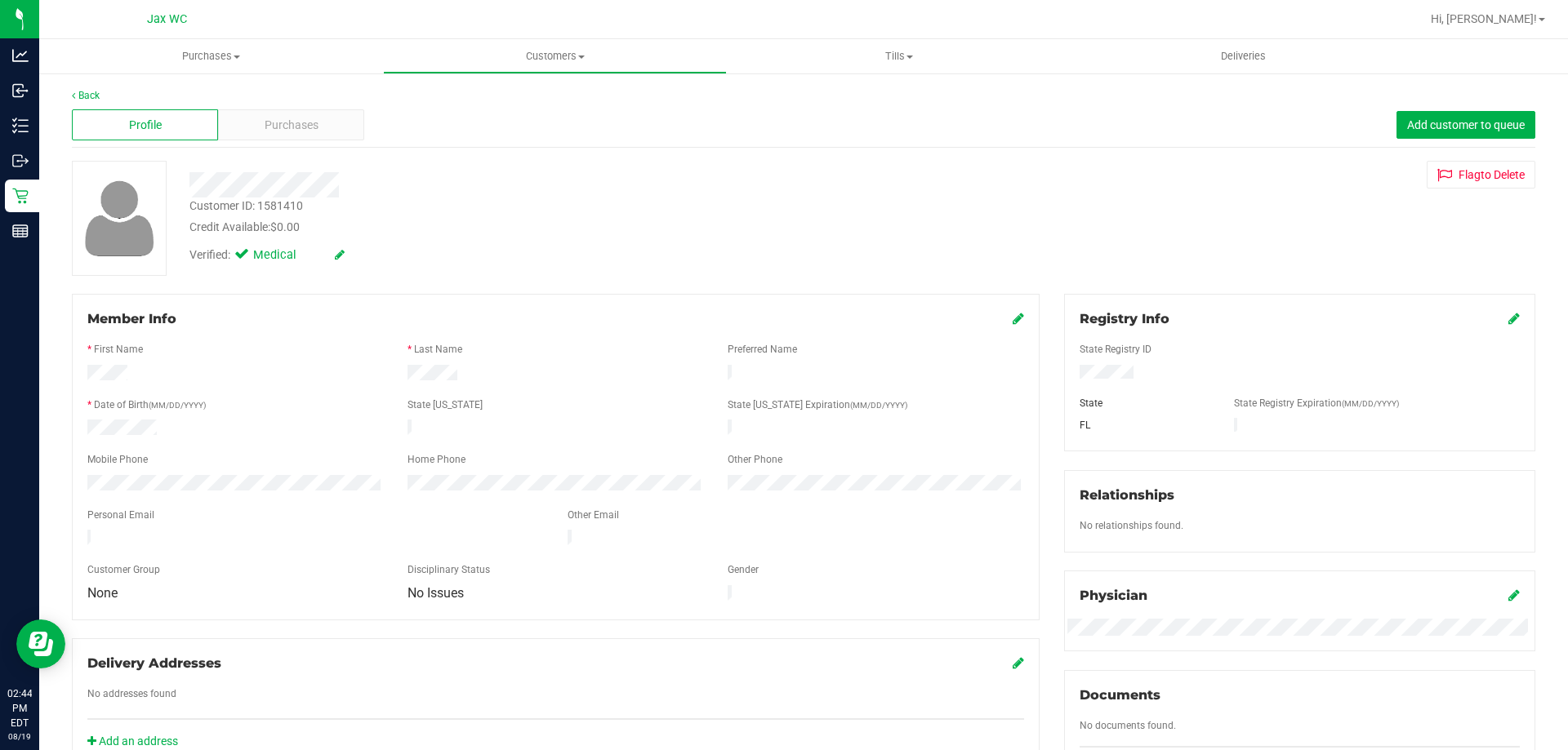
click at [229, 200] on div "Customer ID: 1581410" at bounding box center [247, 206] width 114 height 17
copy div "Customer ID: 1581410"
click at [365, 194] on div at bounding box center [549, 184] width 744 height 26
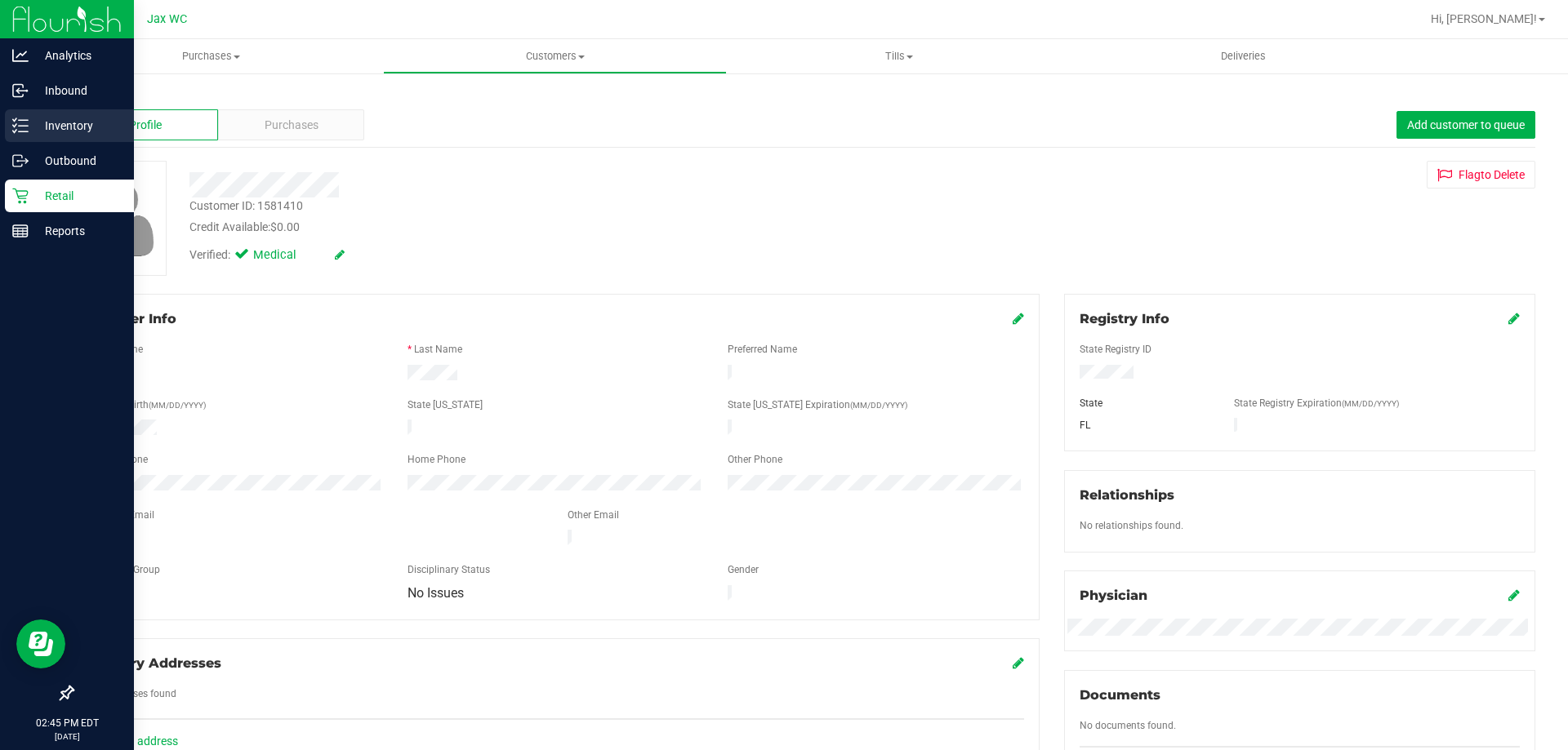
click at [27, 119] on icon at bounding box center [20, 126] width 16 height 16
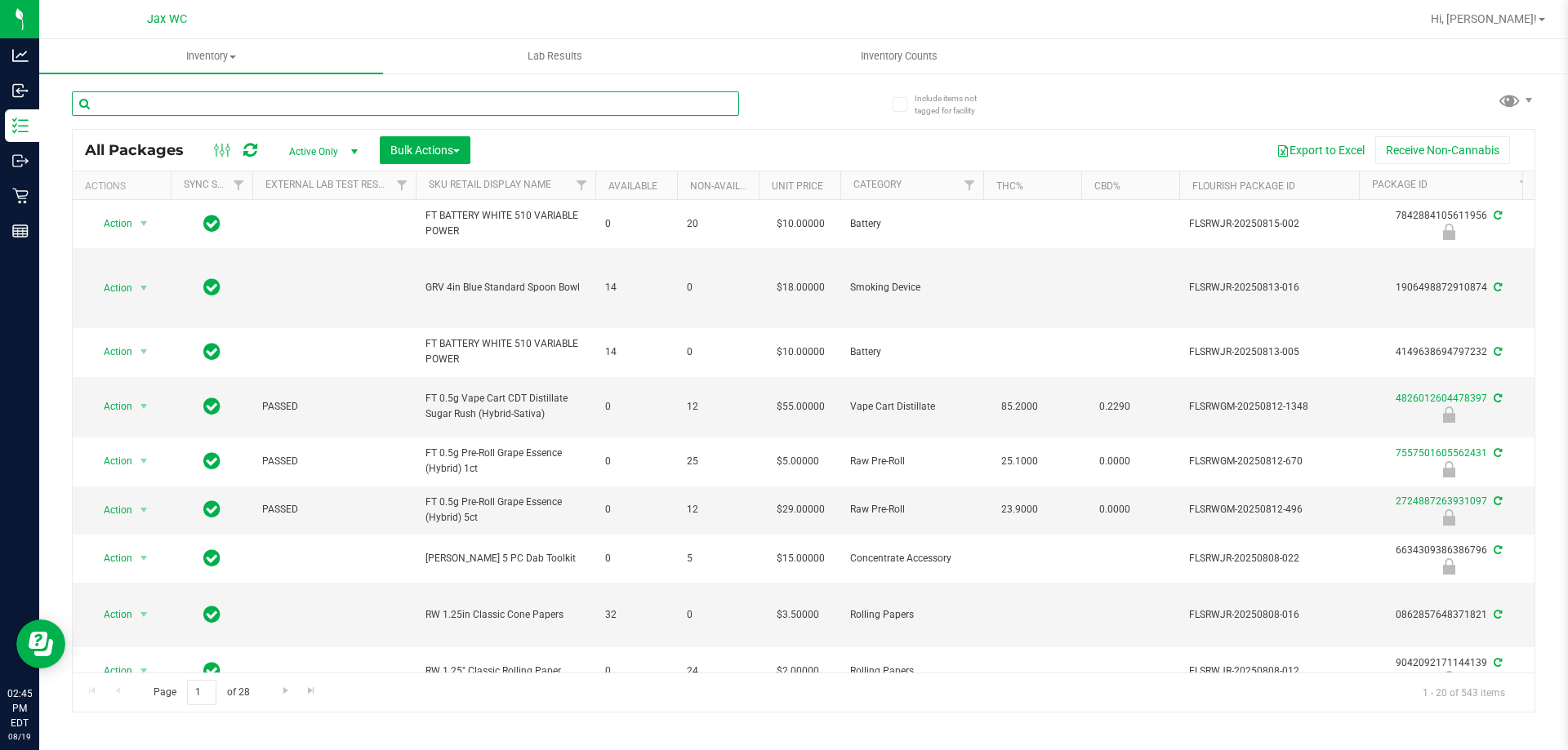
click at [406, 106] on input "text" at bounding box center [405, 104] width 667 height 25
type input "JUL25SJY01C-0708"
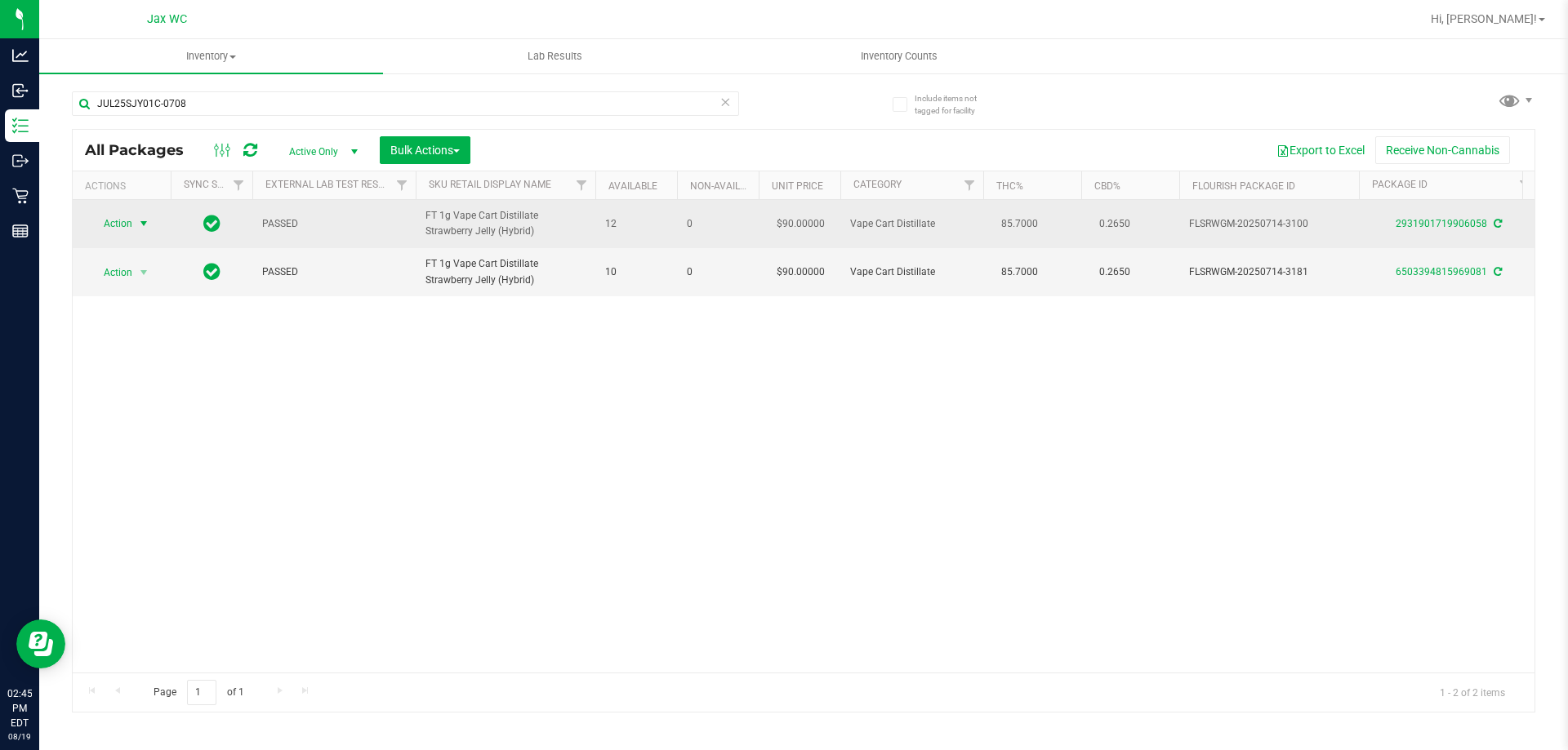
click at [141, 224] on span "select" at bounding box center [144, 223] width 13 height 13
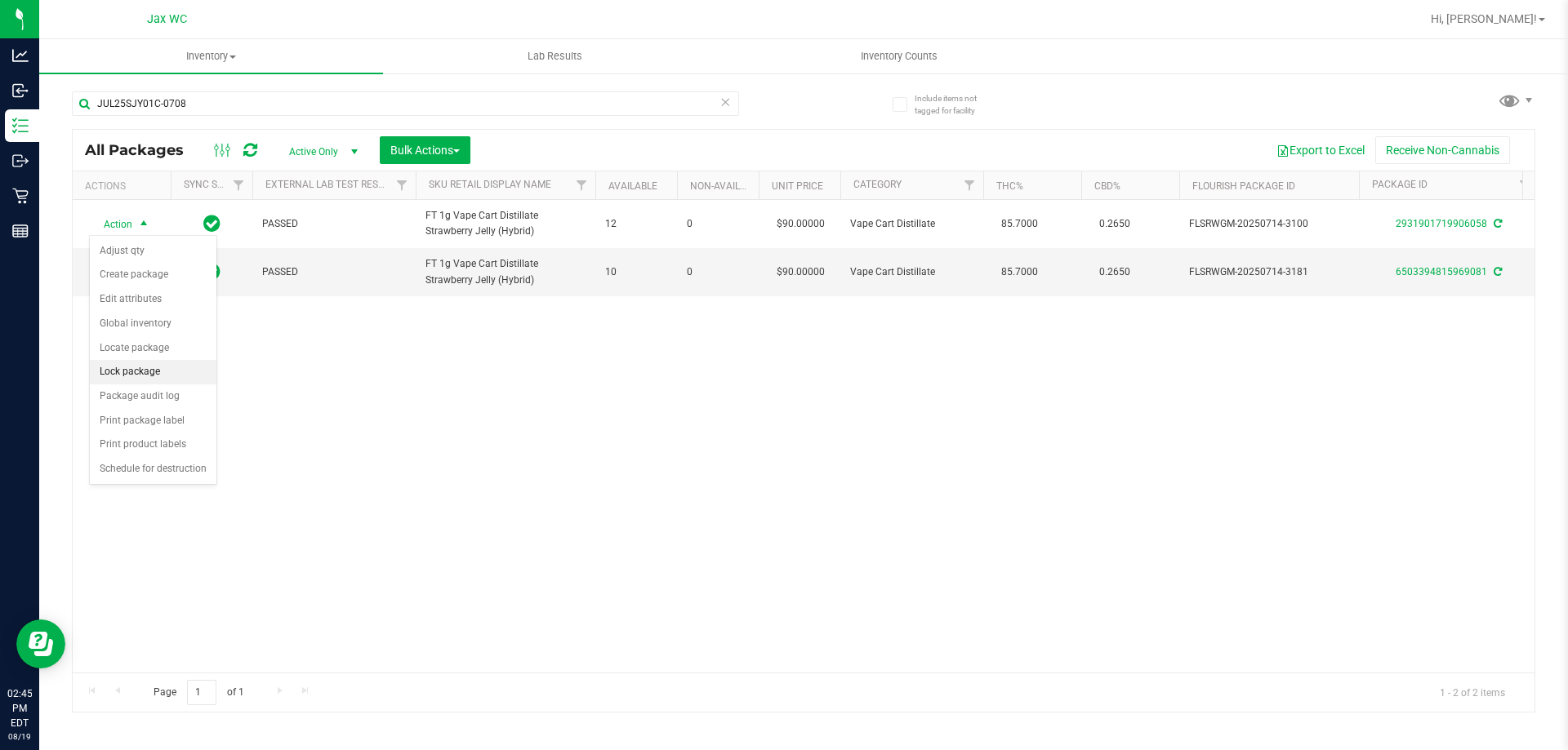
click at [166, 371] on li "Lock package" at bounding box center [153, 372] width 127 height 25
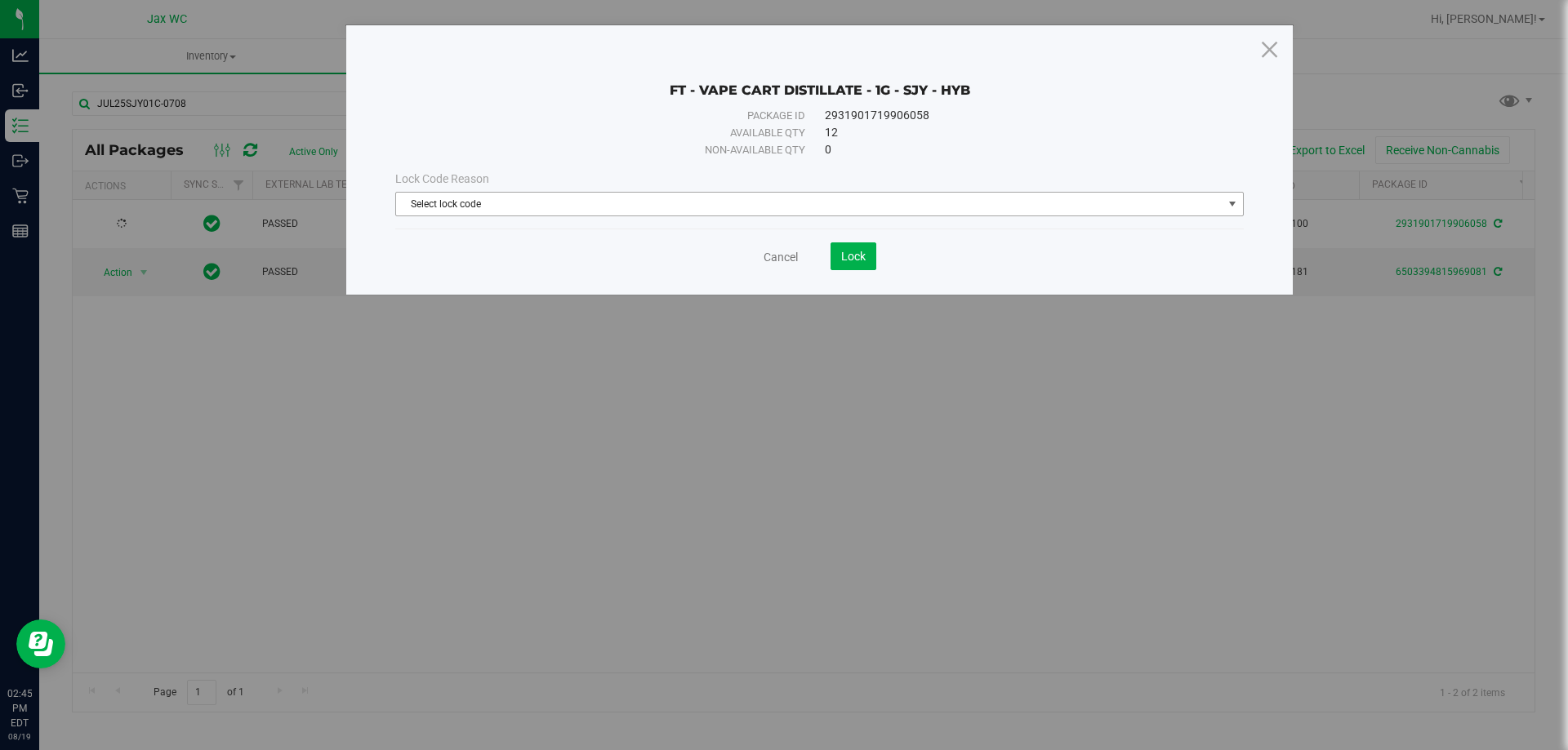
click at [806, 196] on span "Select lock code" at bounding box center [810, 204] width 827 height 23
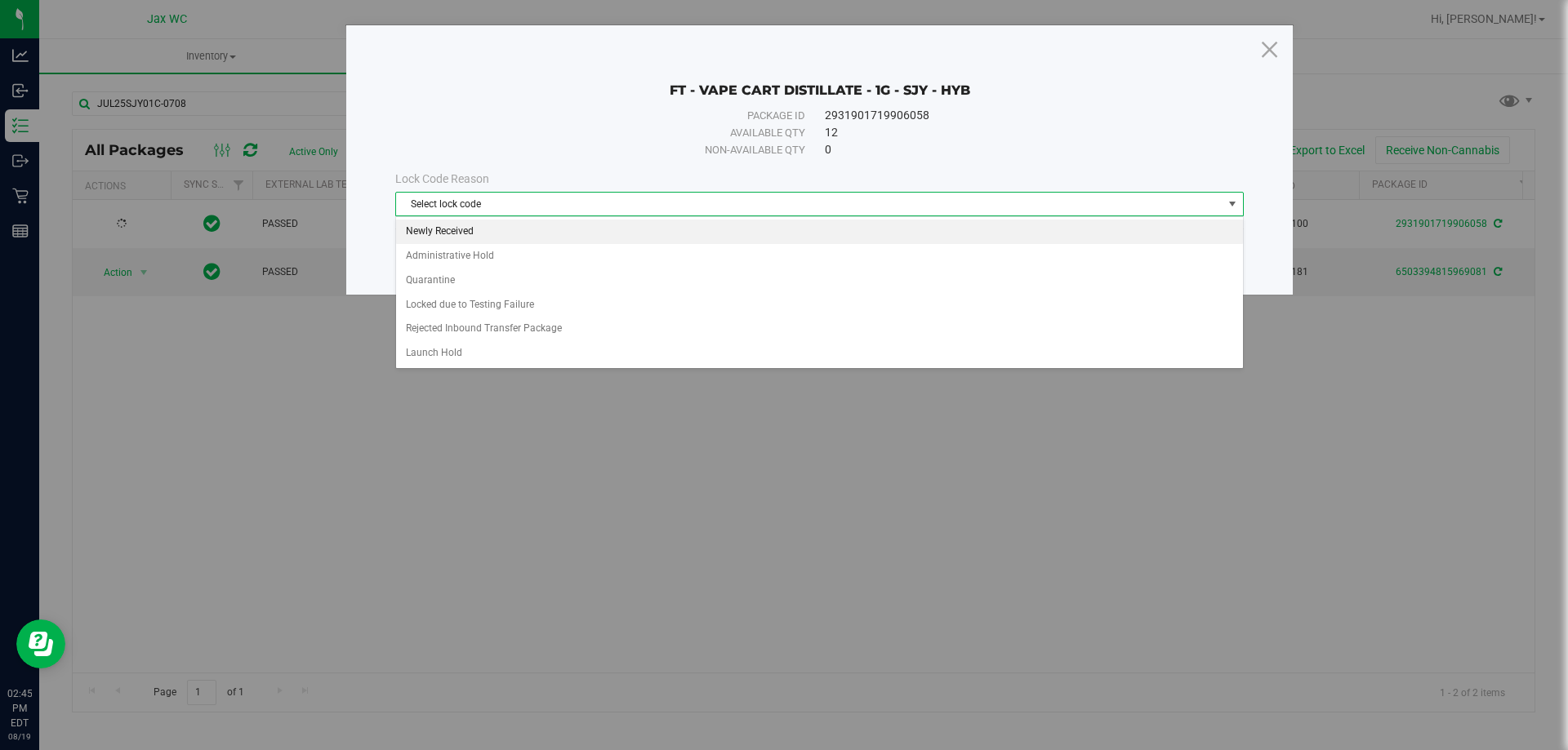
click at [573, 229] on li "Newly Received" at bounding box center [819, 232] width 847 height 25
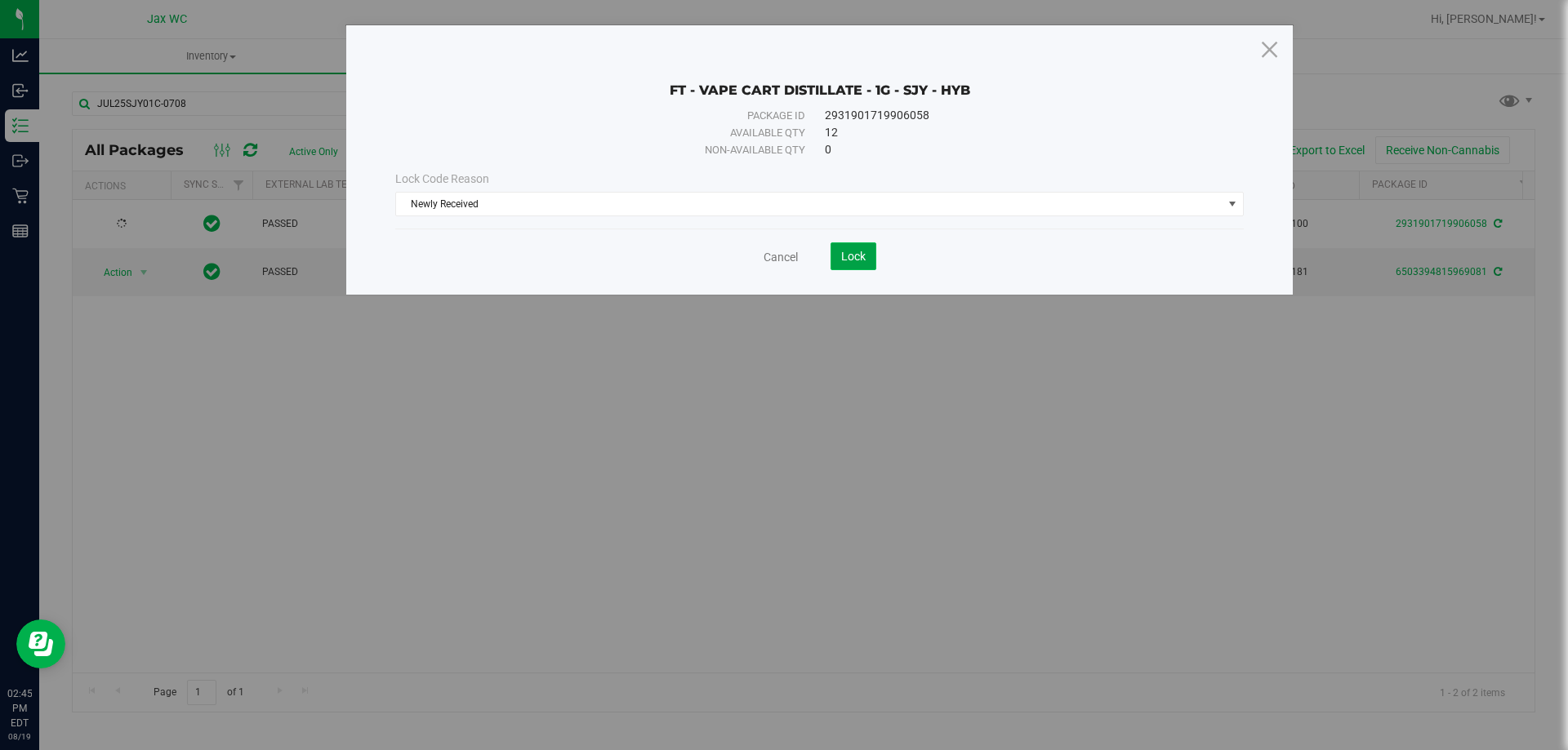
click at [847, 245] on button "Lock" at bounding box center [854, 256] width 46 height 27
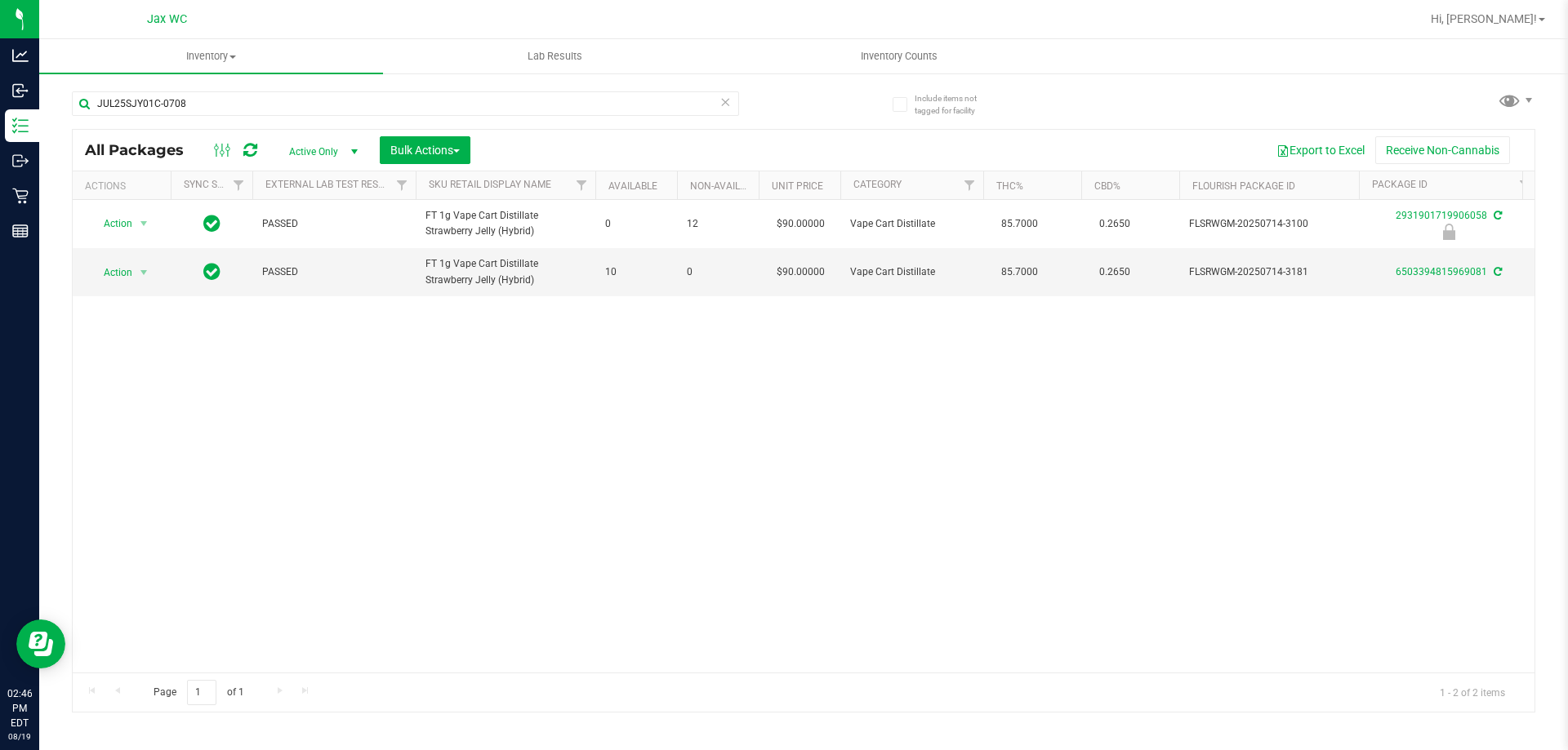
click at [341, 395] on div "Action Action Edit attributes Global inventory Locate package Package audit log…" at bounding box center [804, 436] width 1462 height 473
click at [216, 105] on input "JUL25SJY01C-0708" at bounding box center [405, 104] width 667 height 25
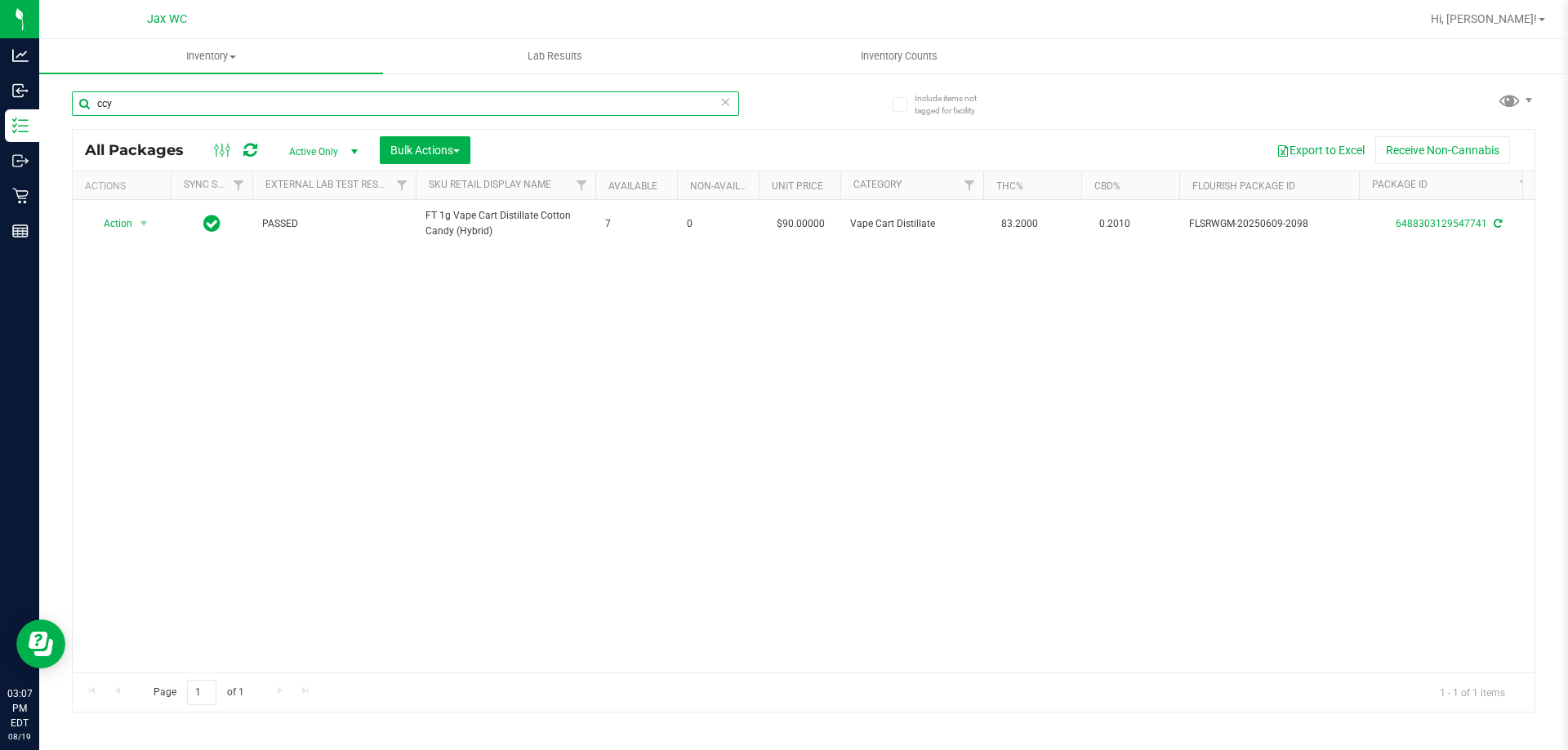
click at [291, 105] on input "ccy" at bounding box center [405, 104] width 667 height 25
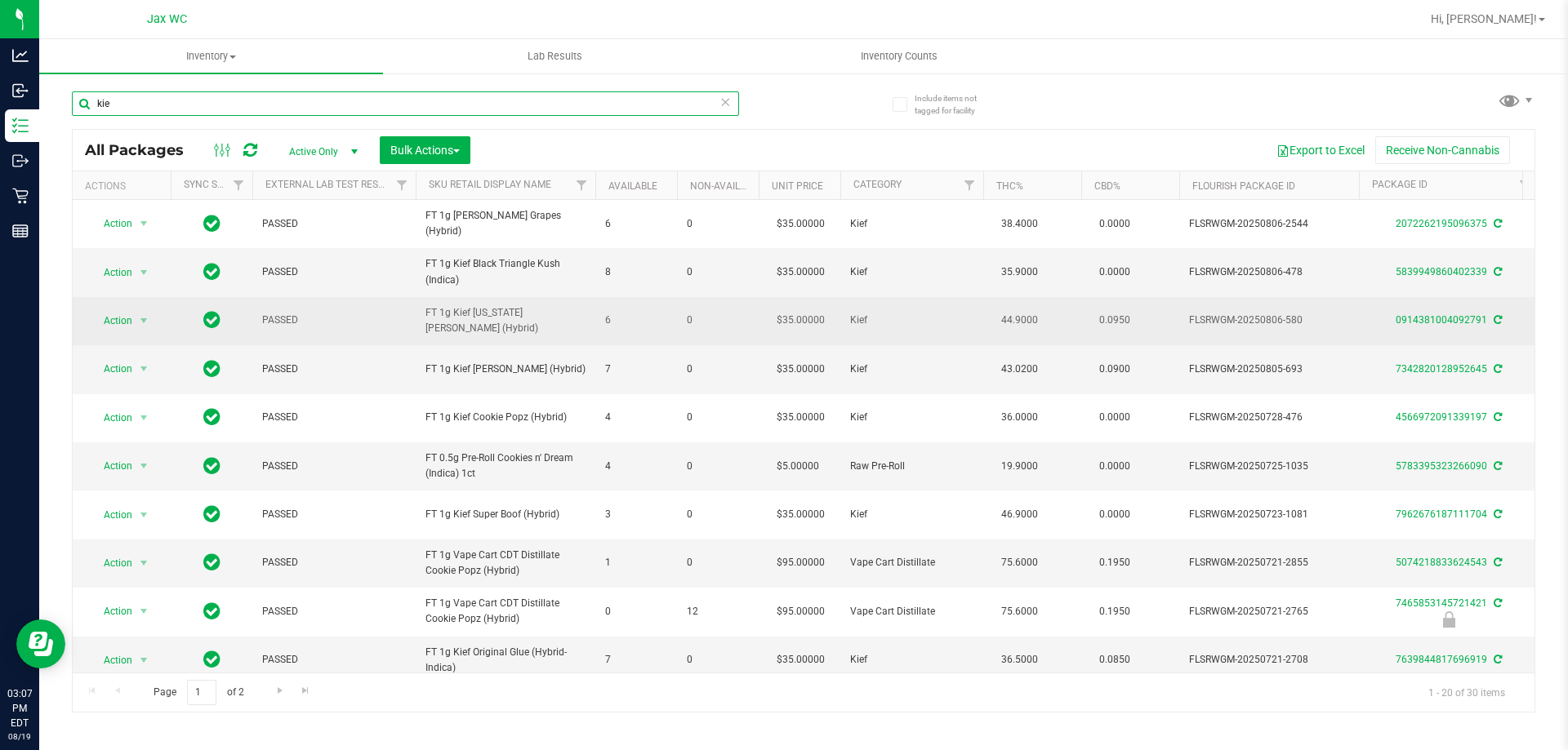
scroll to position [163, 0]
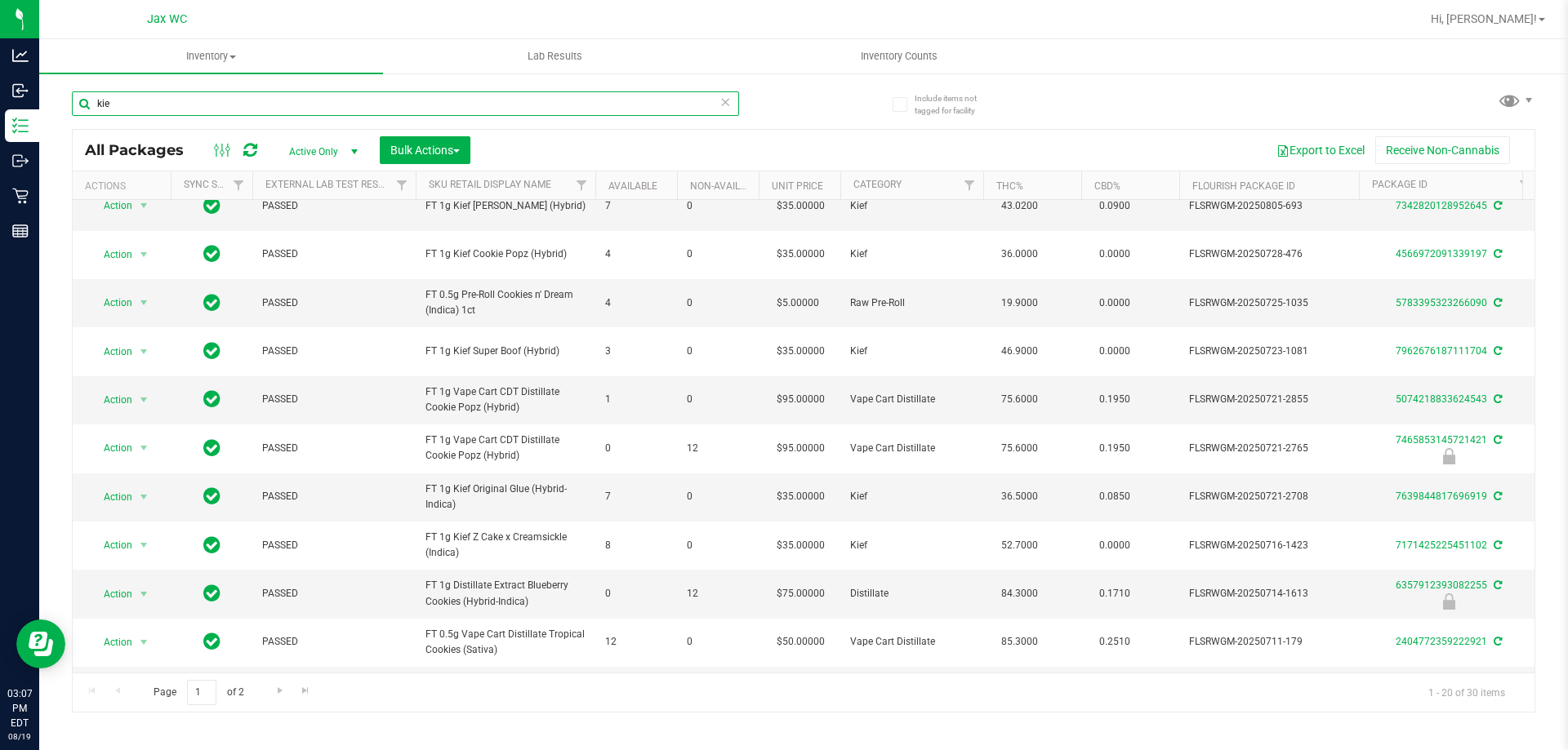
click at [275, 106] on input "kie" at bounding box center [405, 104] width 667 height 25
click at [276, 101] on input "kie" at bounding box center [405, 104] width 667 height 25
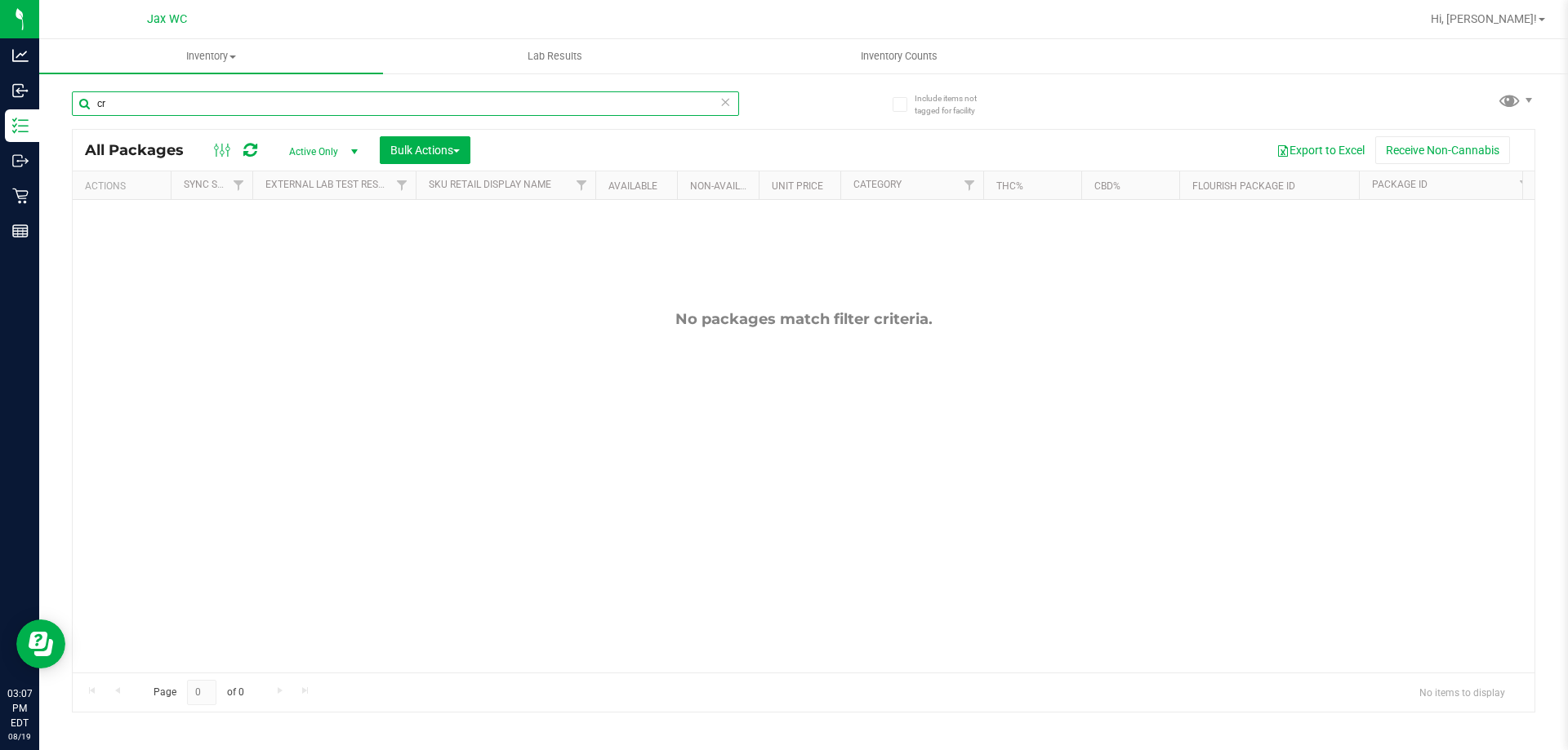
type input "c"
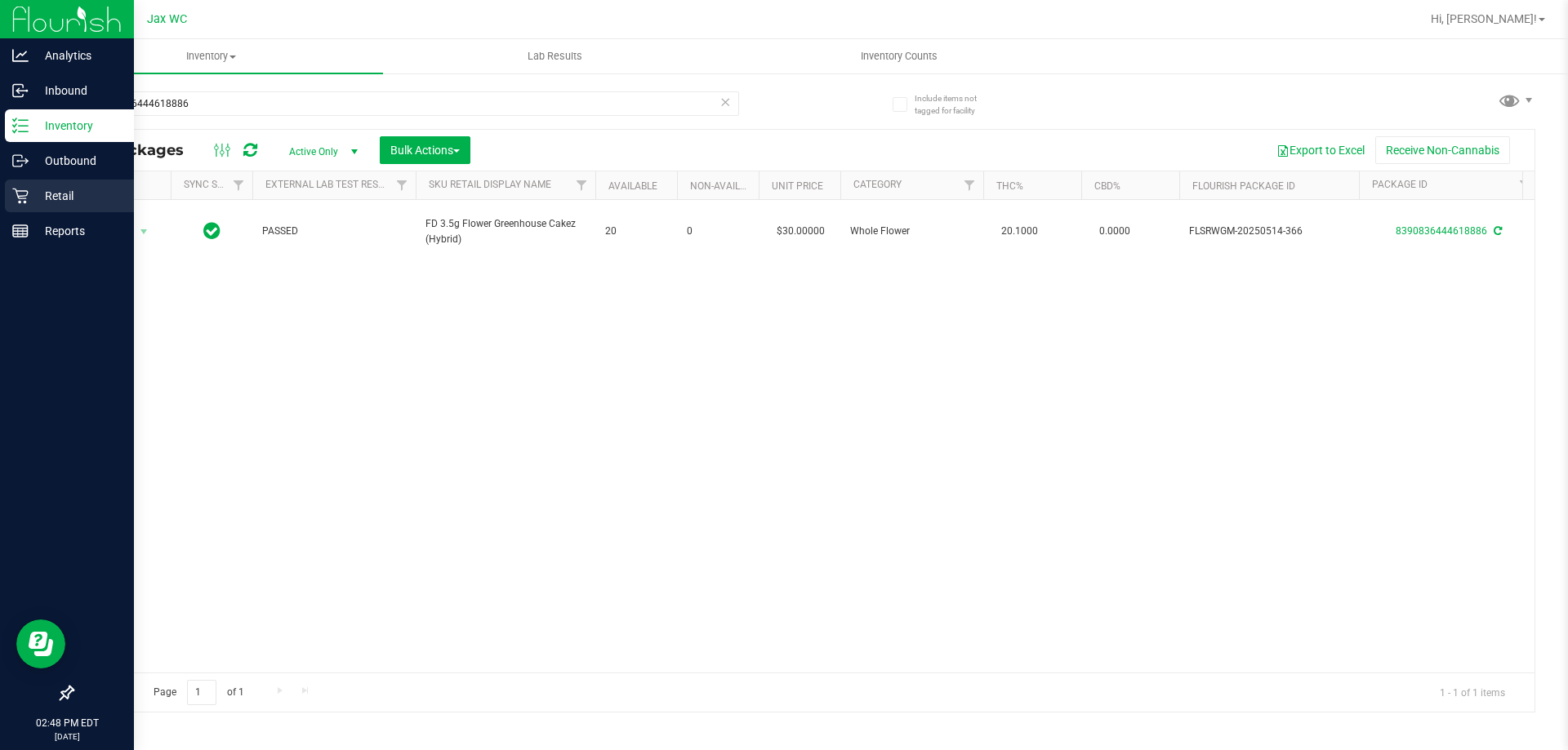
click at [42, 184] on div "Retail" at bounding box center [70, 196] width 129 height 33
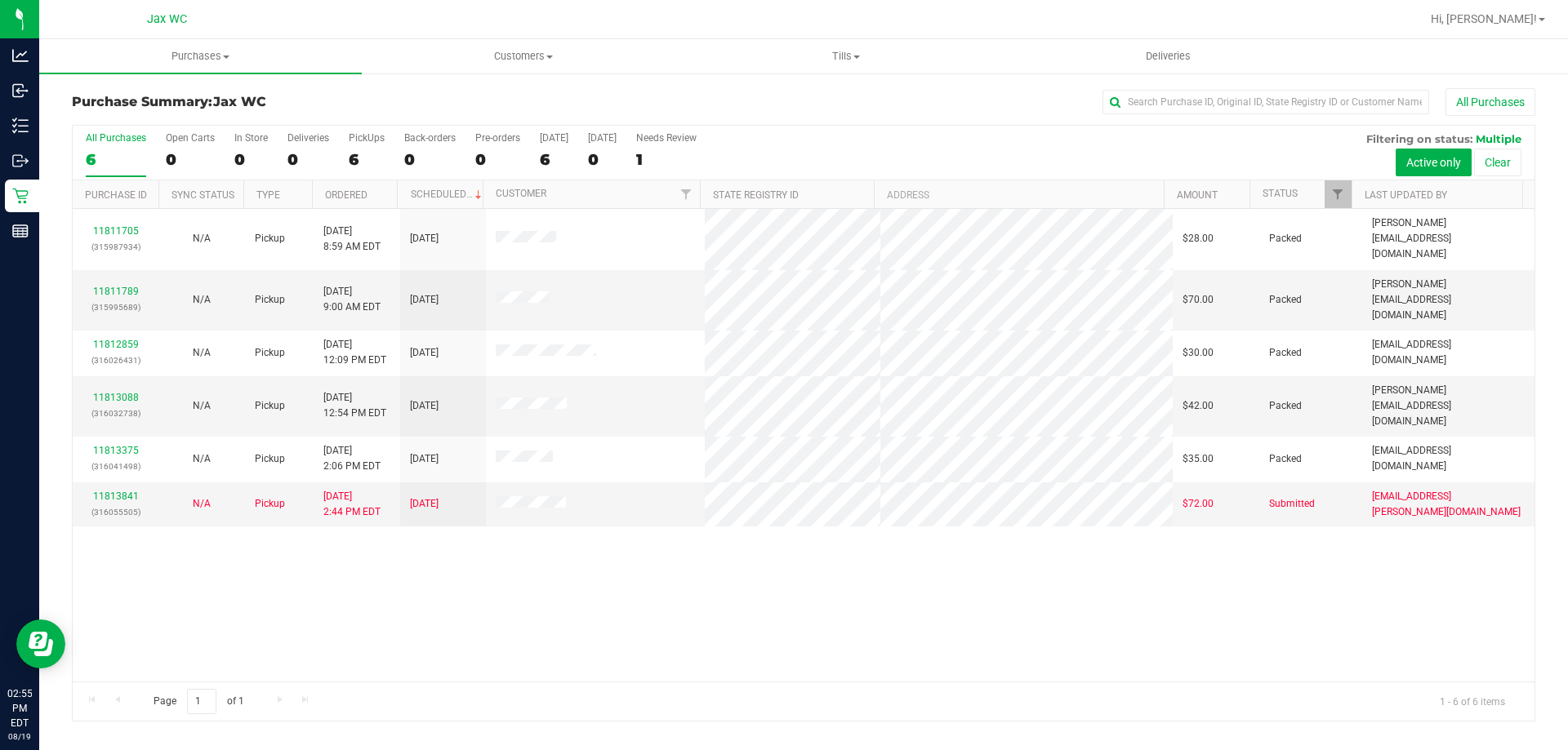
drag, startPoint x: 652, startPoint y: 353, endPoint x: 599, endPoint y: 602, distance: 254.6
click at [599, 602] on div "11811705 (315987934) N/A Pickup 8/19/2025 8:59 AM EDT 8/19/2025 $28.00 Packed j…" at bounding box center [804, 445] width 1462 height 473
click at [111, 491] on link "11813841" at bounding box center [116, 496] width 46 height 12
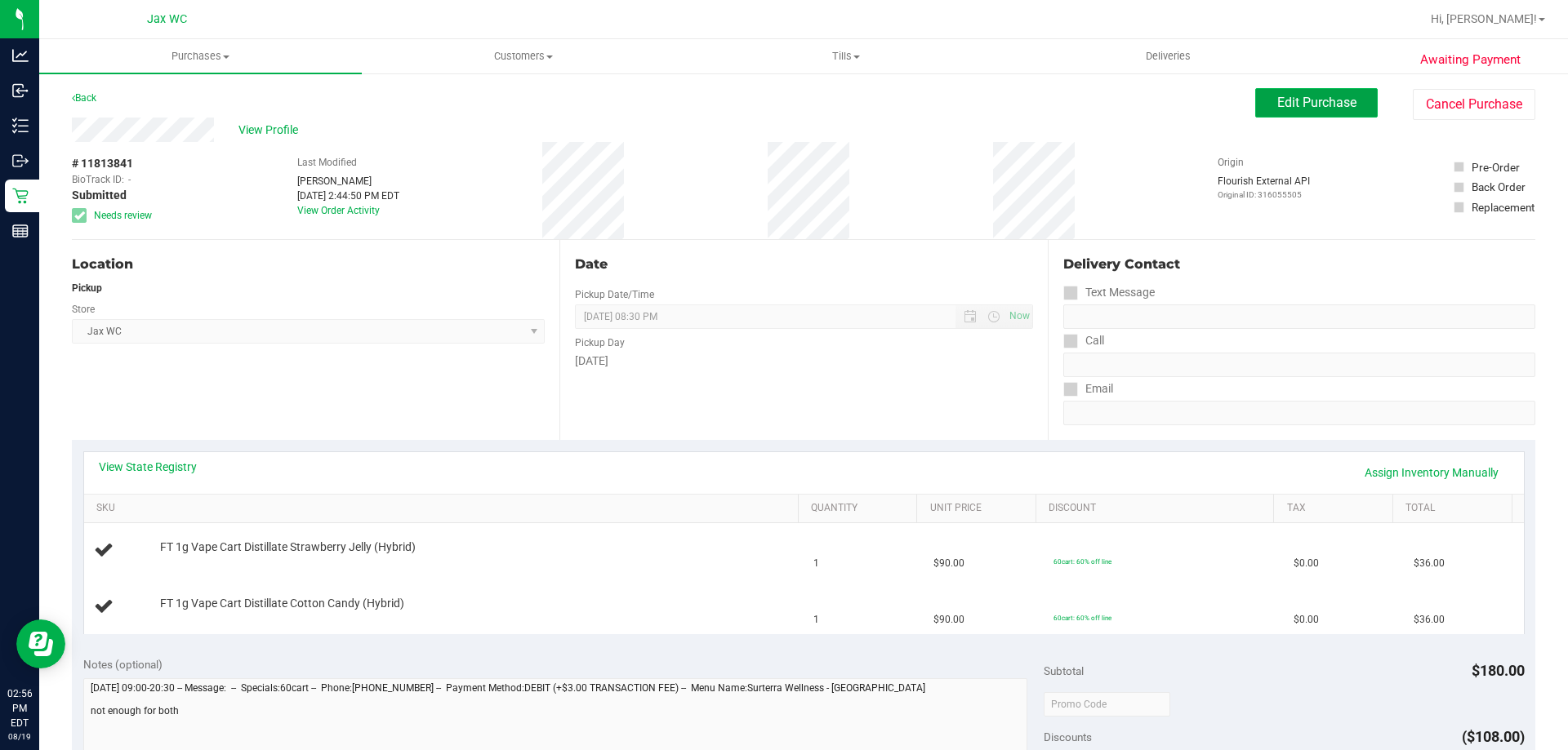
click at [1321, 94] on button "Edit Purchase" at bounding box center [1317, 102] width 122 height 29
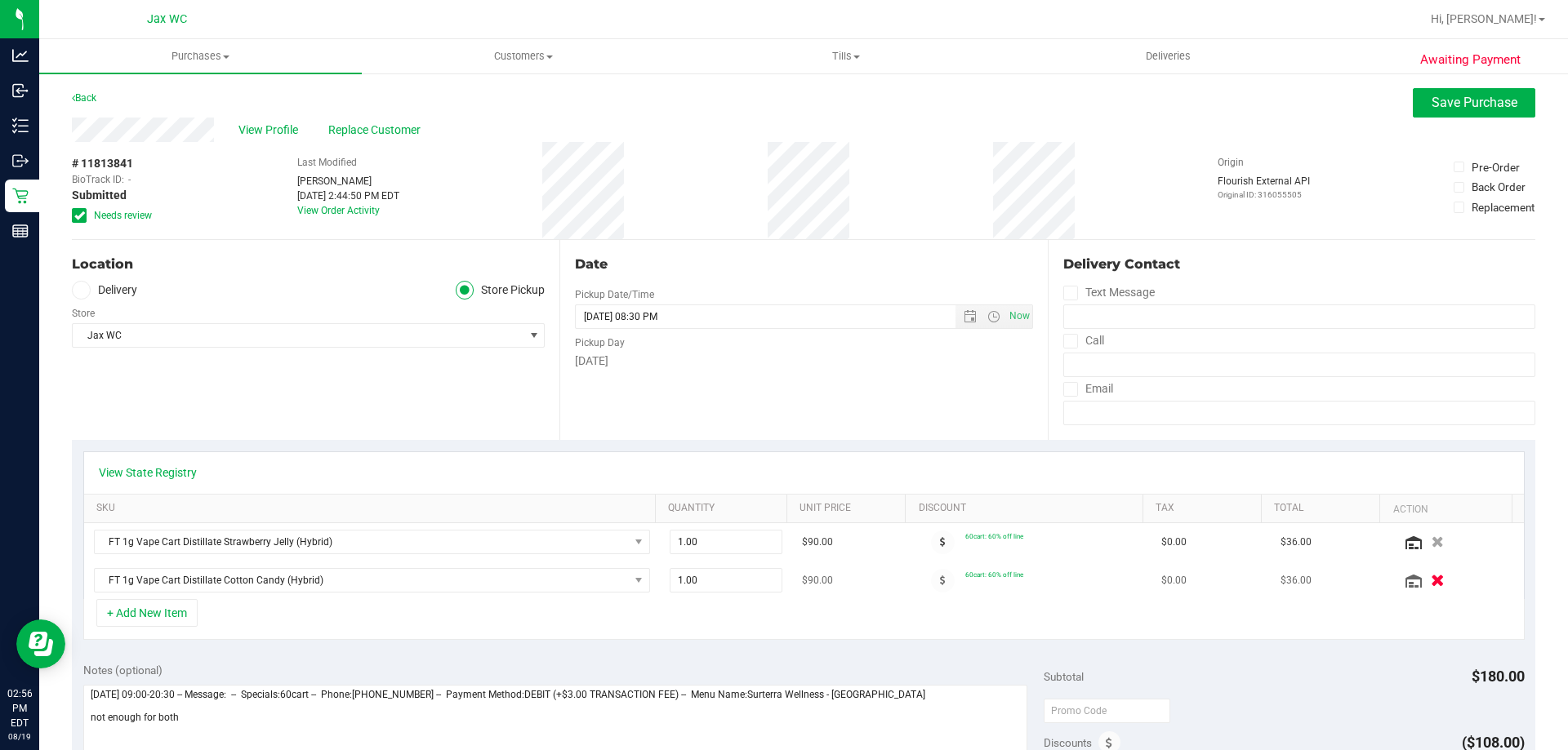
click at [1431, 582] on icon "button" at bounding box center [1439, 581] width 14 height 12
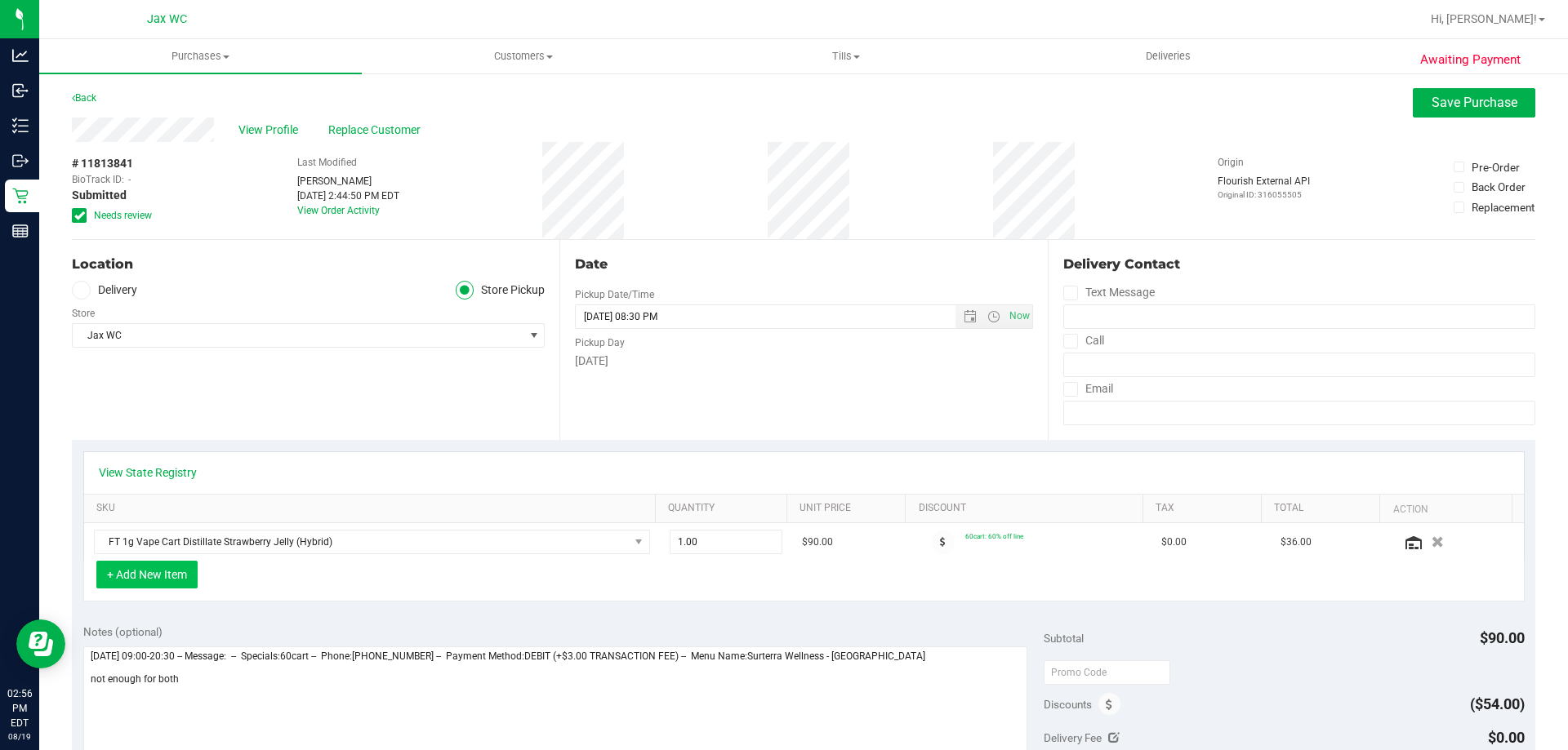
click at [162, 584] on button "+ Add New Item" at bounding box center [147, 574] width 101 height 27
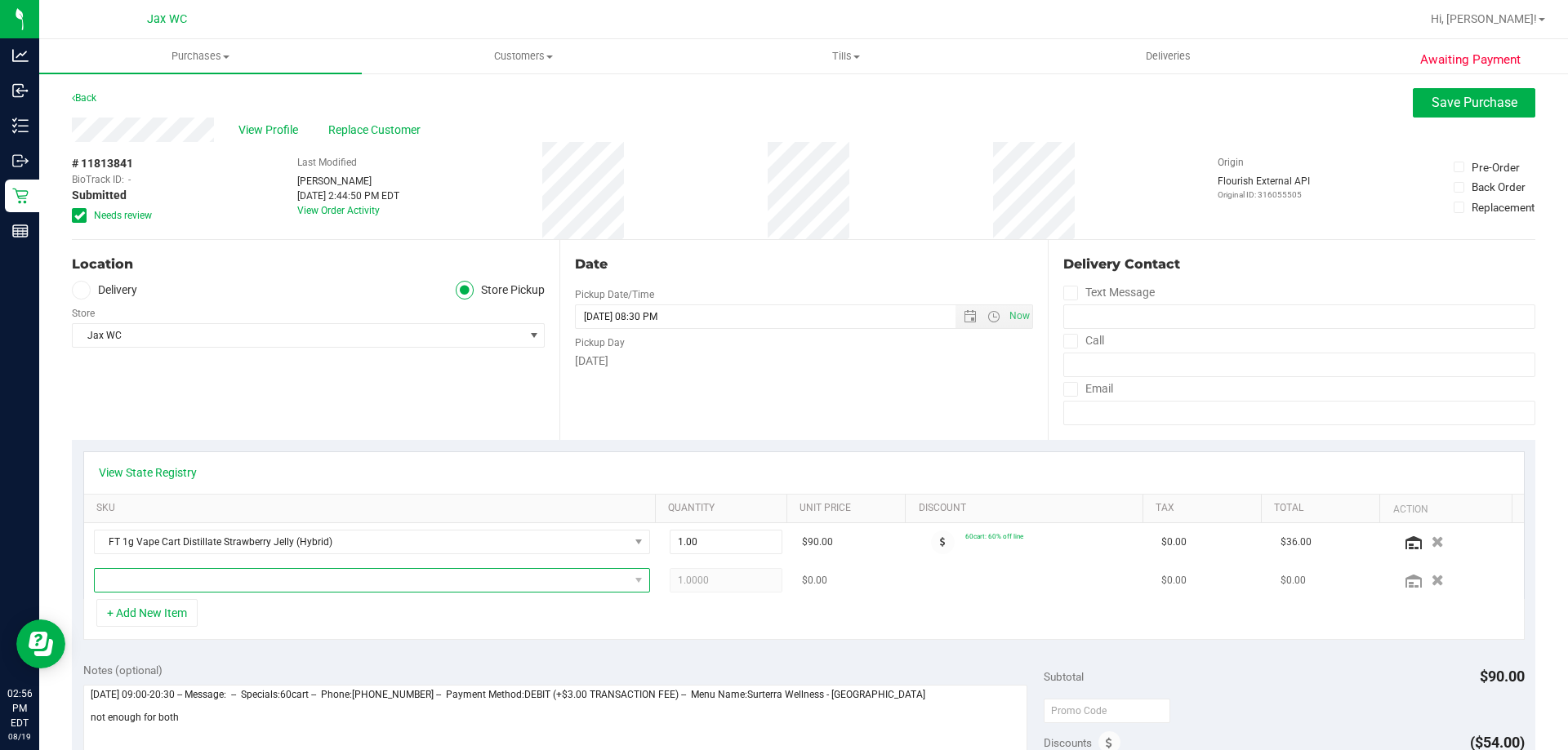
click at [167, 581] on span "NO DATA FOUND" at bounding box center [362, 581] width 534 height 23
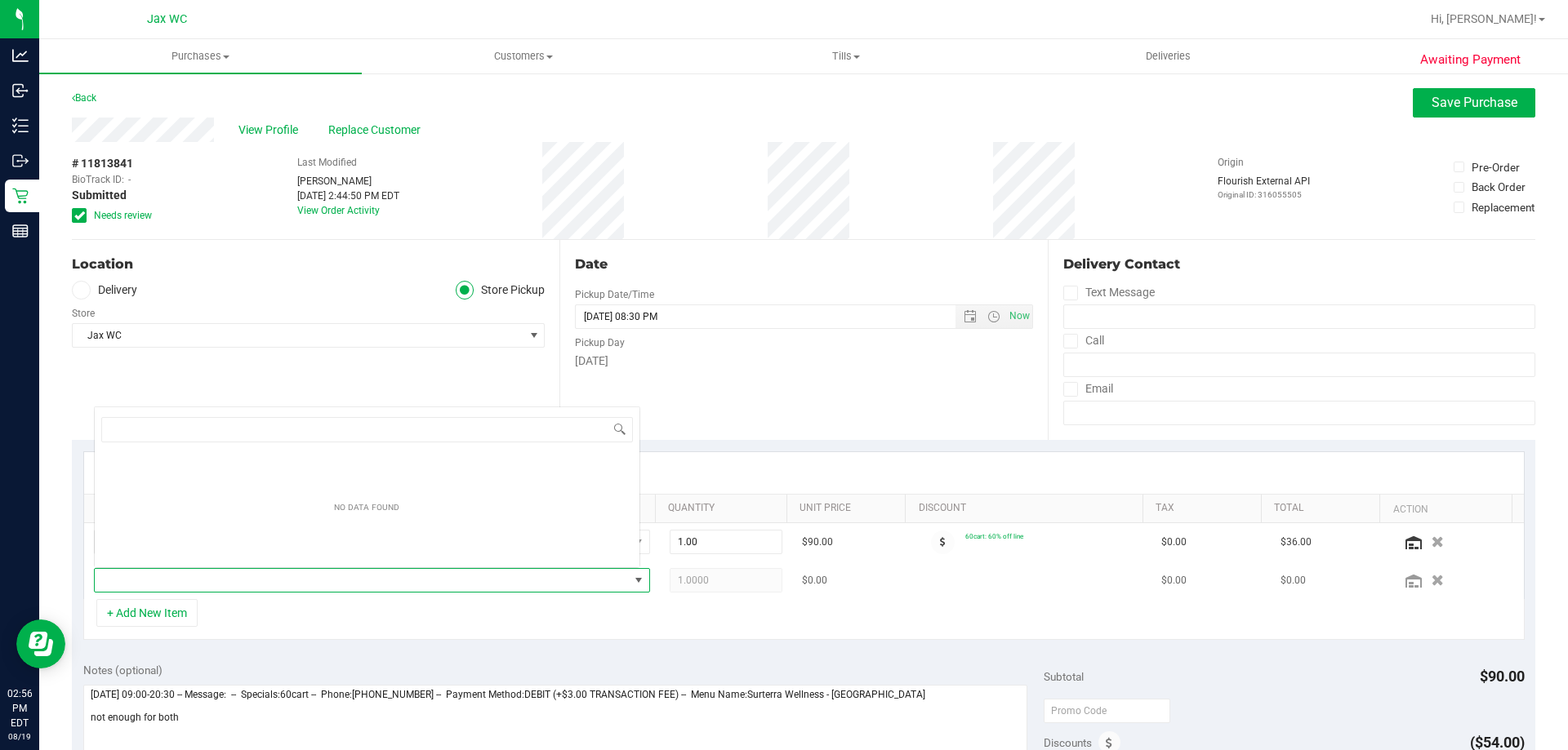
scroll to position [25, 542]
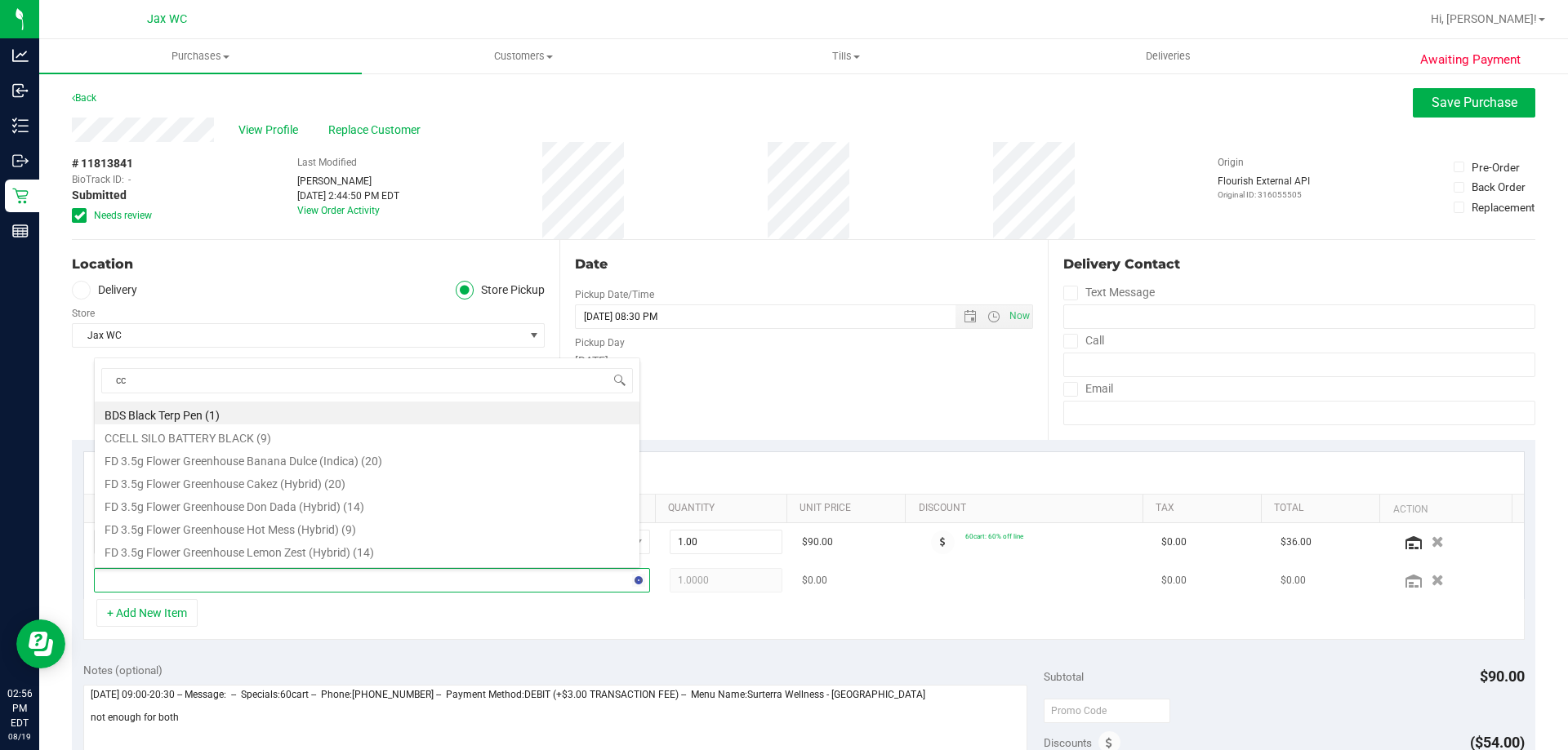
type input "ccy"
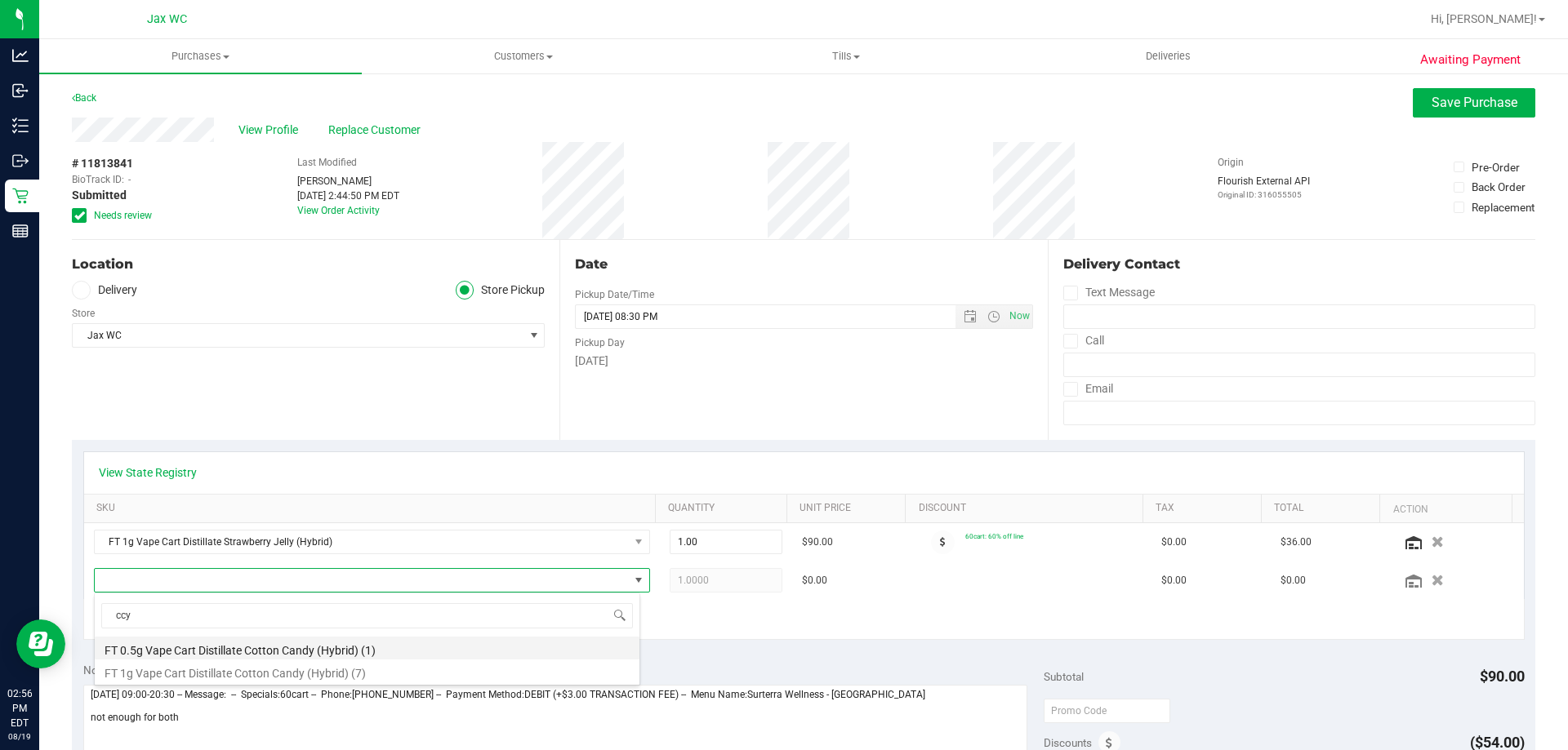
click at [321, 646] on li "FT 0.5g Vape Cart Distillate Cotton Candy (Hybrid) (1)" at bounding box center [367, 648] width 545 height 23
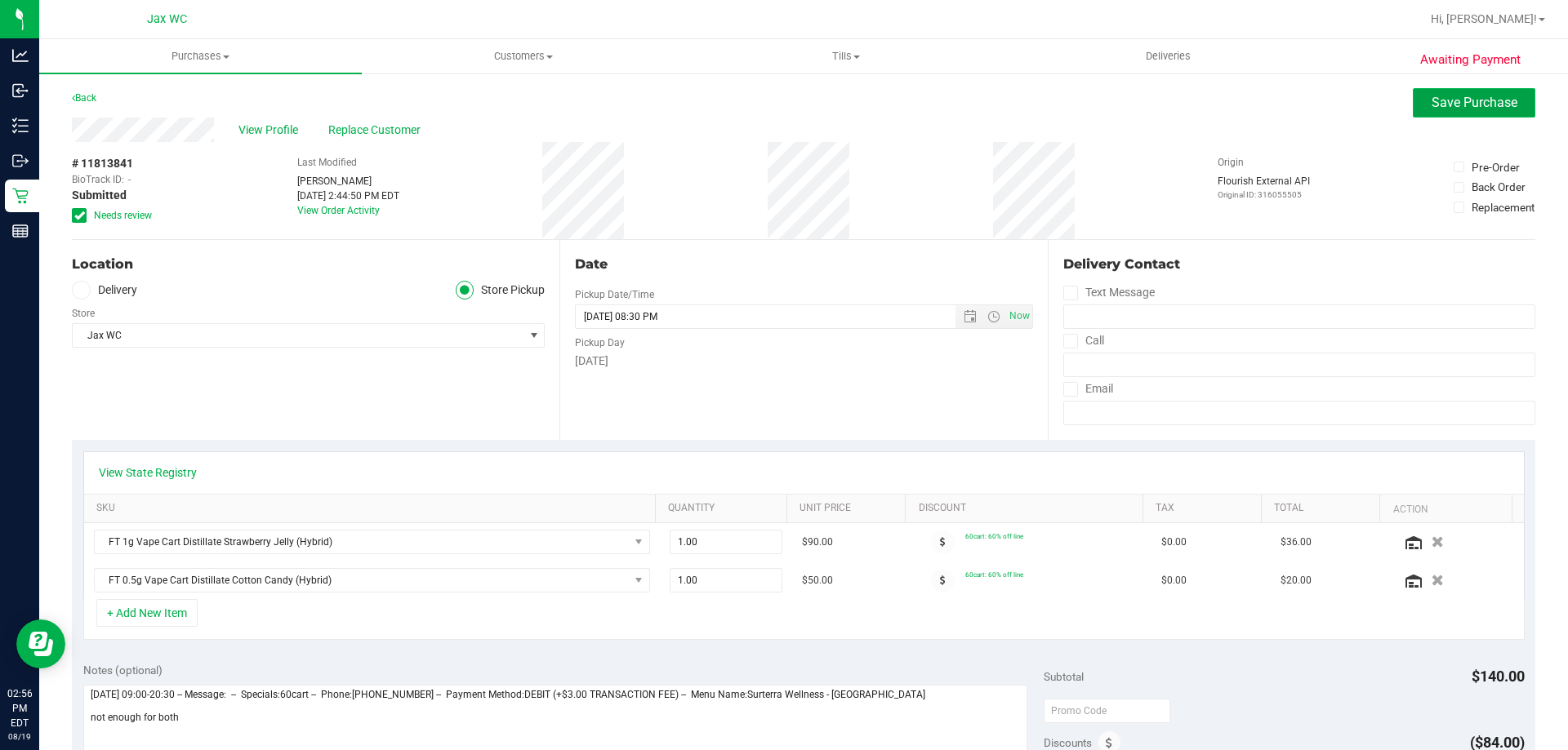
click at [1494, 92] on button "Save Purchase" at bounding box center [1474, 102] width 122 height 29
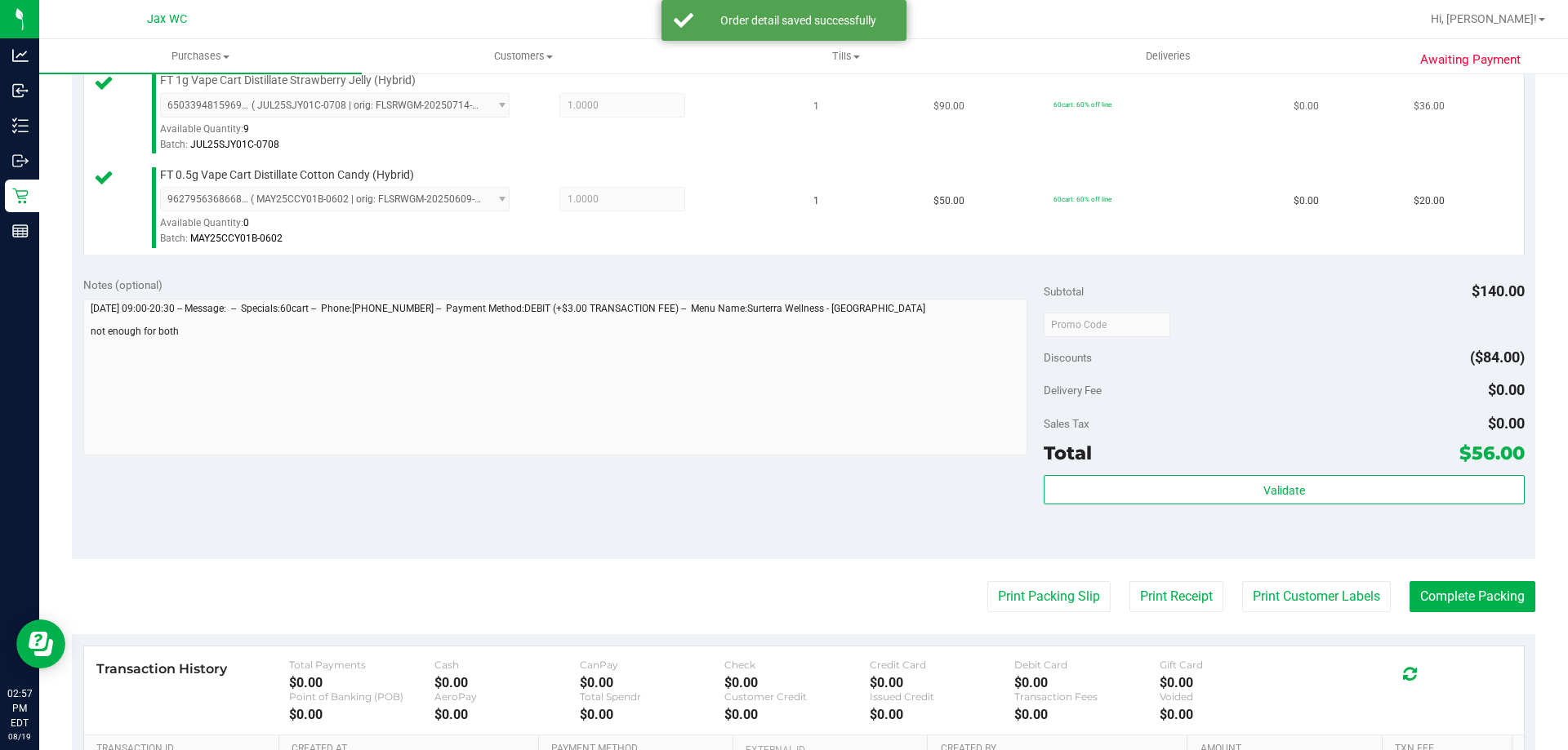
scroll to position [490, 0]
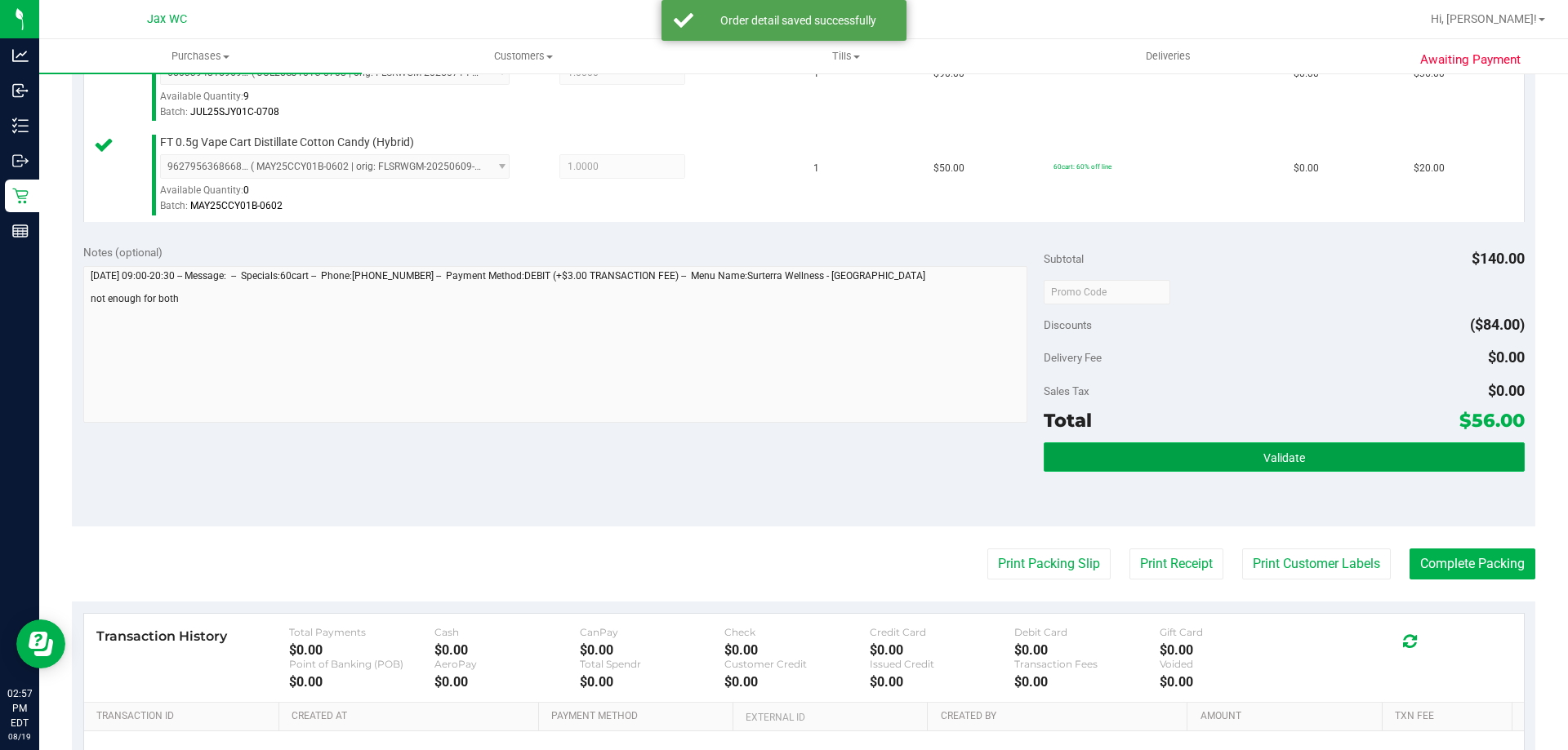
click at [1345, 448] on button "Validate" at bounding box center [1284, 457] width 481 height 29
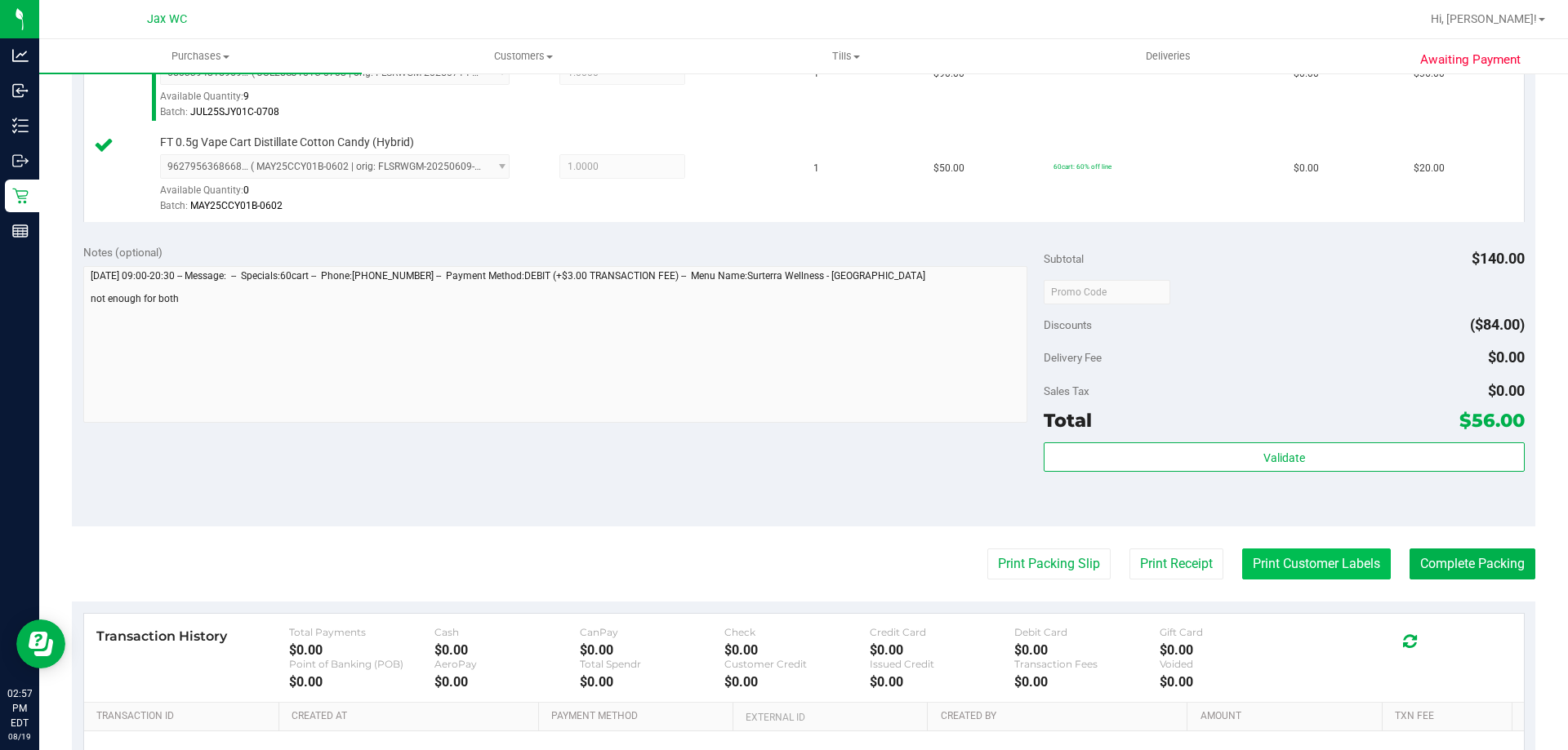
click at [1283, 555] on button "Print Customer Labels" at bounding box center [1317, 564] width 149 height 31
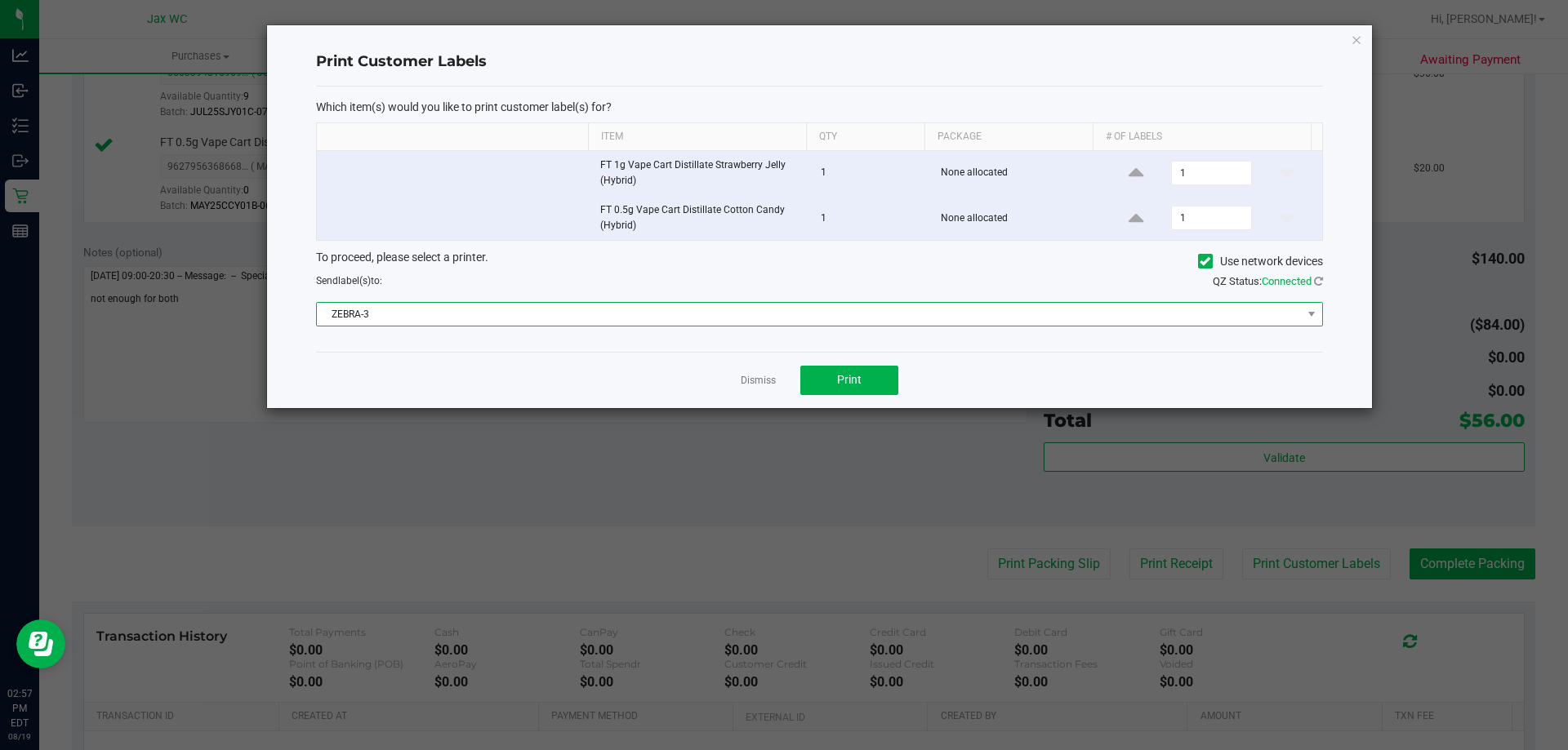
click at [755, 325] on span "ZEBRA-3" at bounding box center [819, 315] width 1007 height 25
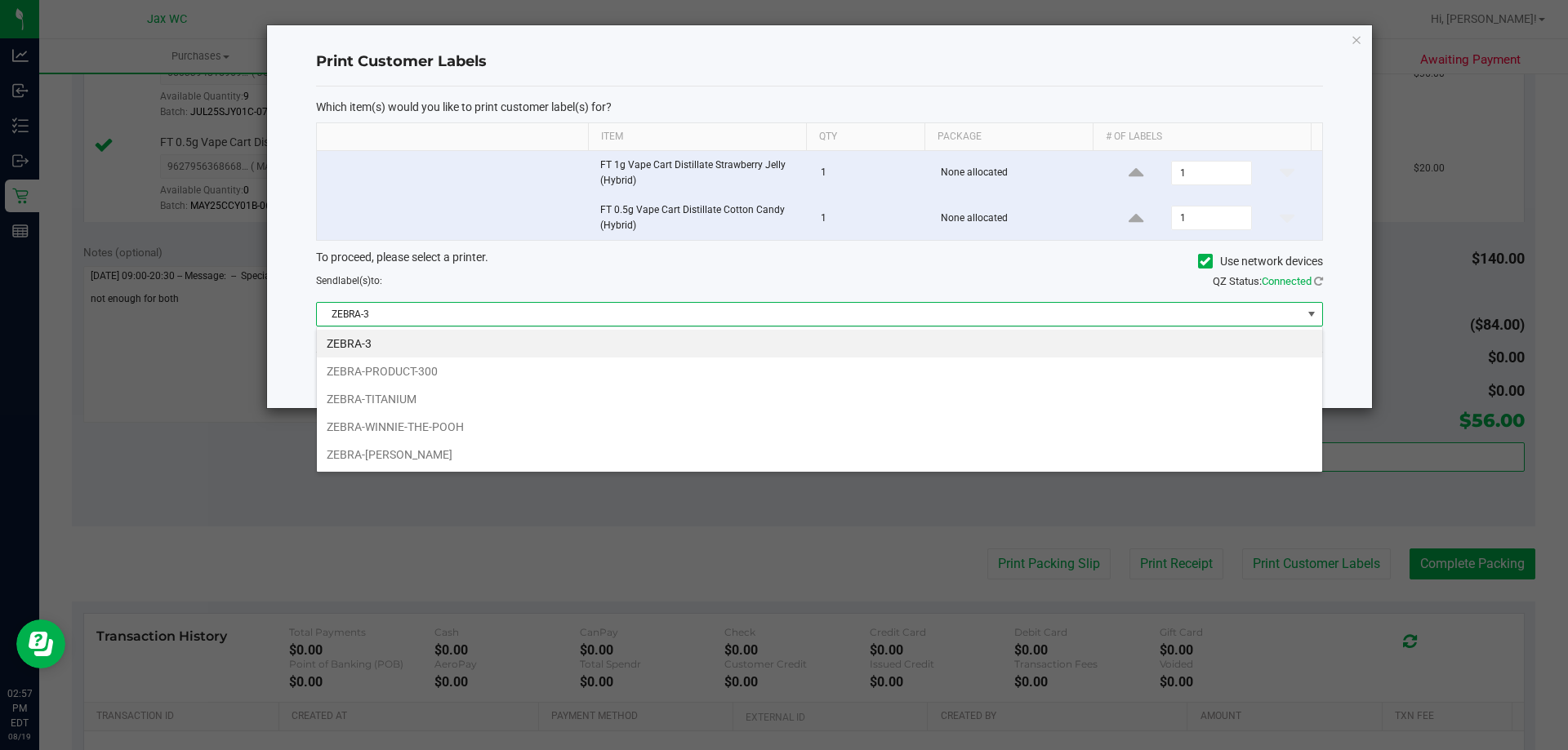
scroll to position [25, 1007]
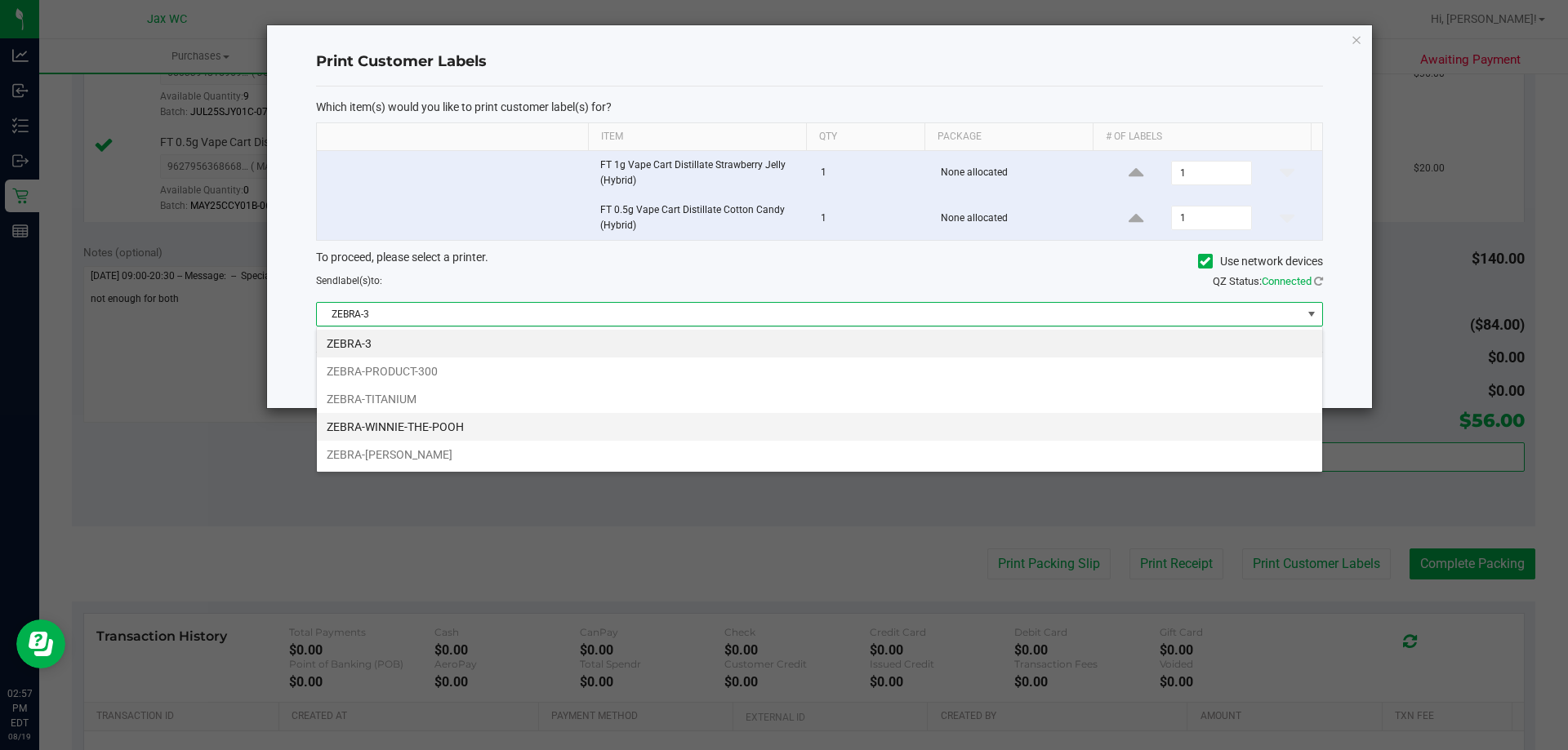
click at [585, 440] on li "ZEBRA-WINNIE-THE-POOH" at bounding box center [819, 426] width 1006 height 27
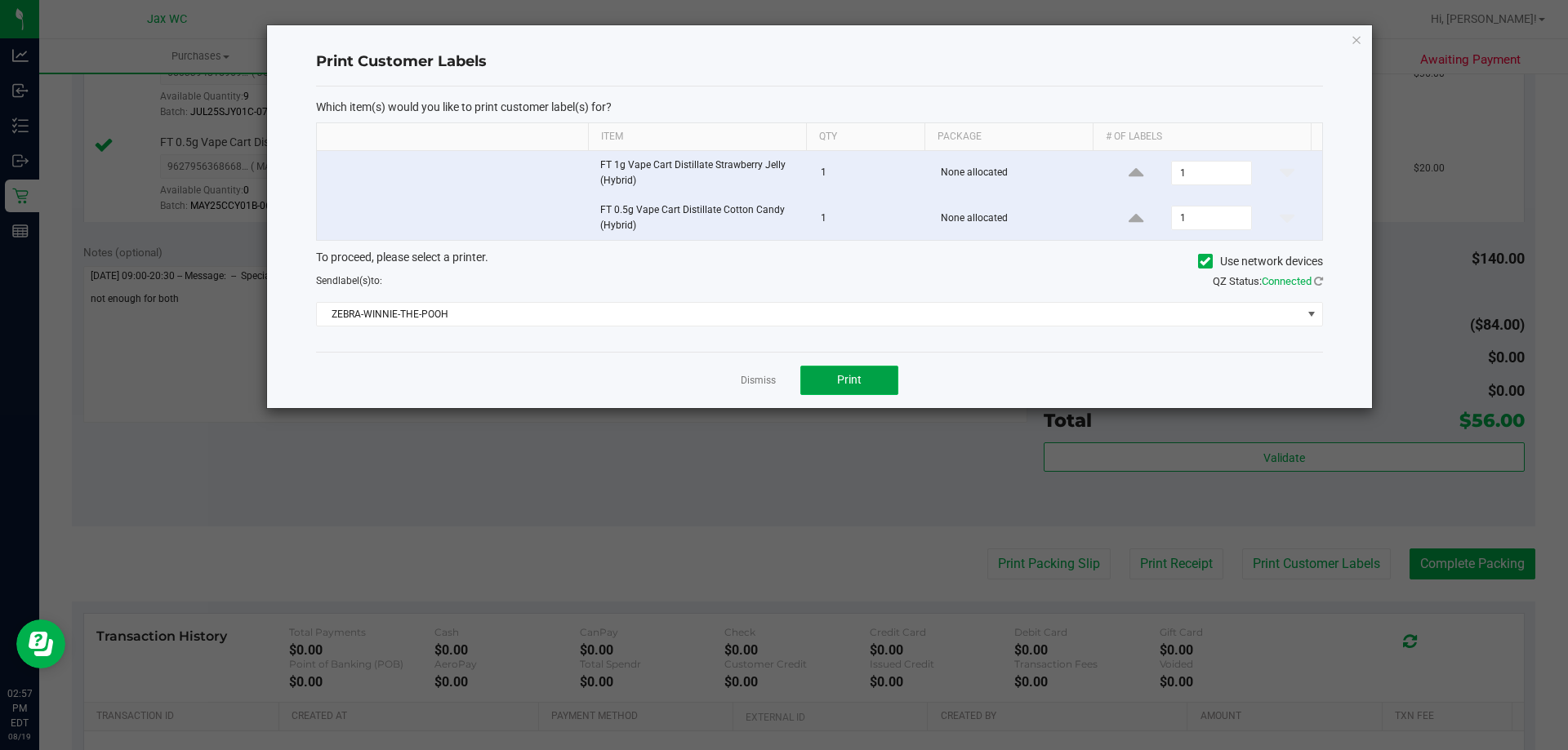
click at [816, 374] on button "Print" at bounding box center [850, 380] width 98 height 29
click at [757, 379] on link "Dismiss" at bounding box center [758, 381] width 35 height 14
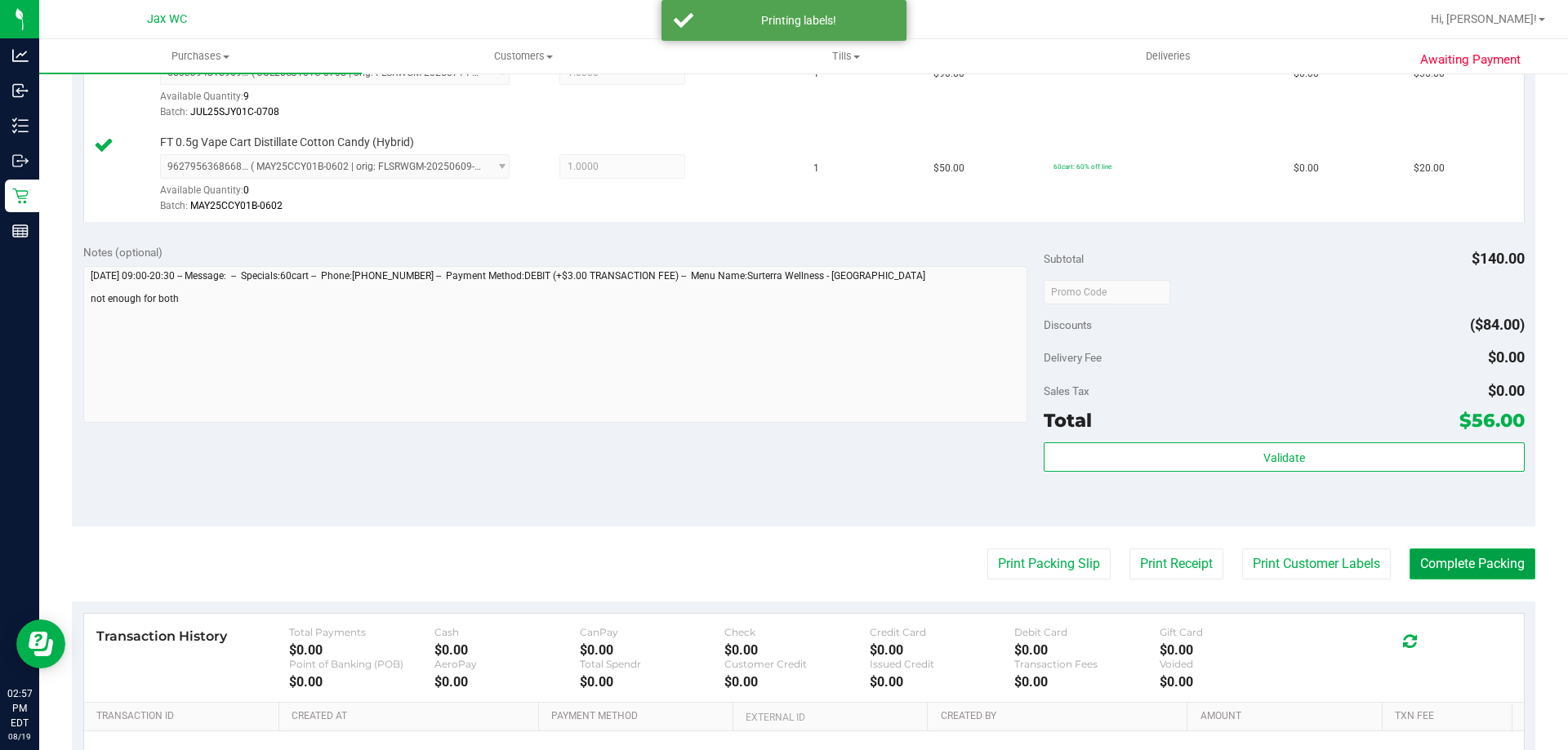
click at [1440, 567] on button "Complete Packing" at bounding box center [1473, 564] width 126 height 31
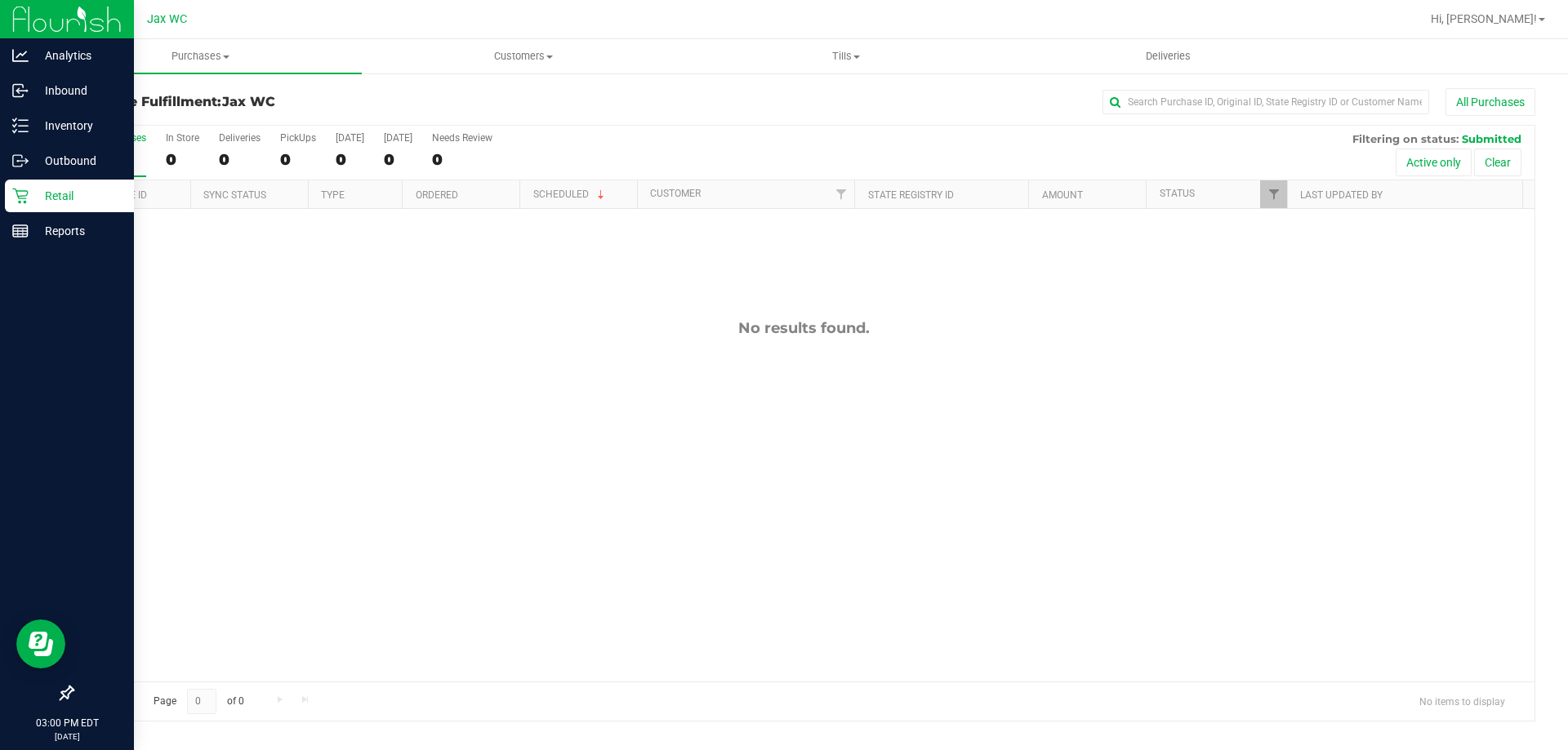
click at [19, 191] on icon at bounding box center [20, 196] width 16 height 16
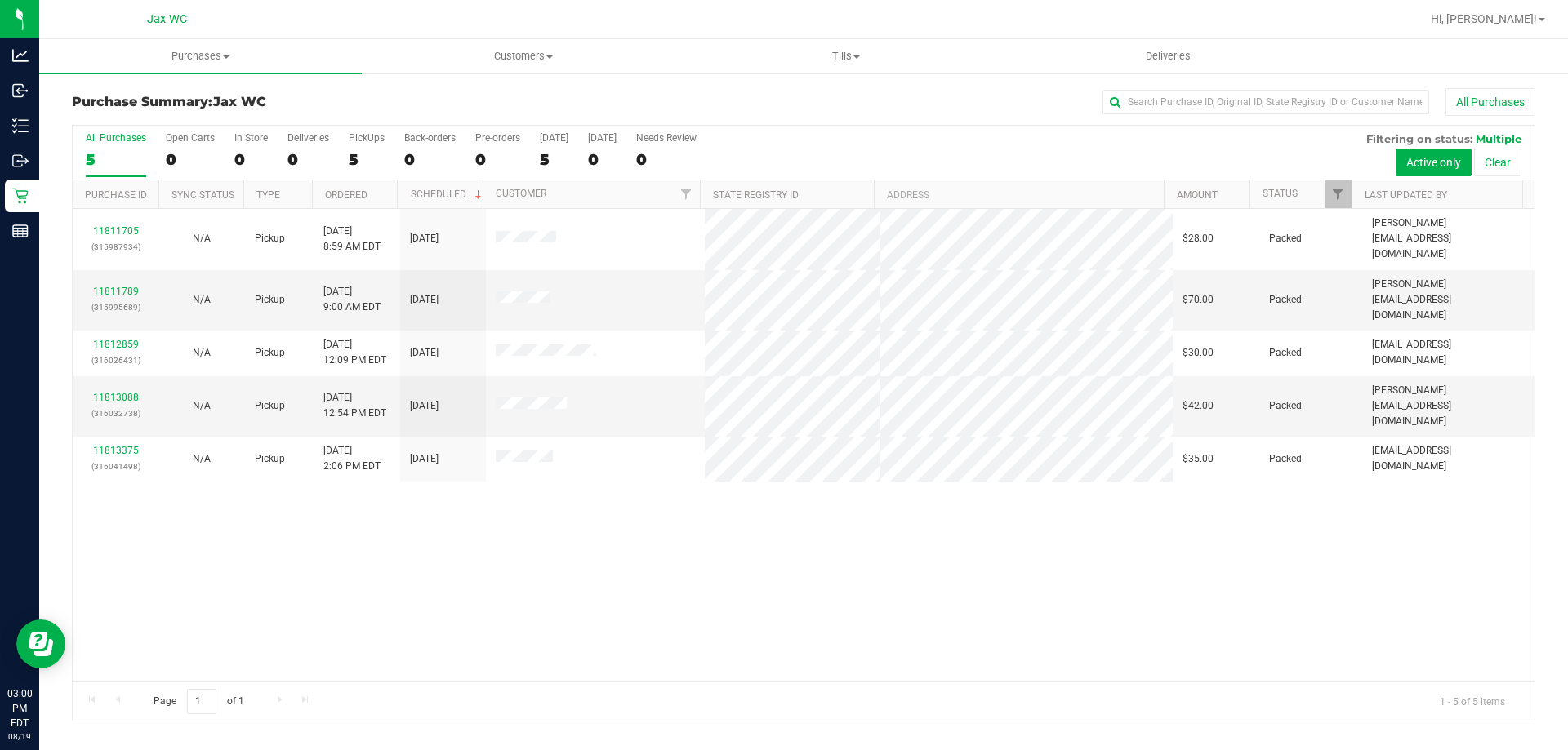
click at [1203, 512] on div "11811705 (315987934) N/A Pickup 8/19/2025 8:59 AM EDT 8/19/2025 $28.00 Packed j…" at bounding box center [804, 445] width 1462 height 473
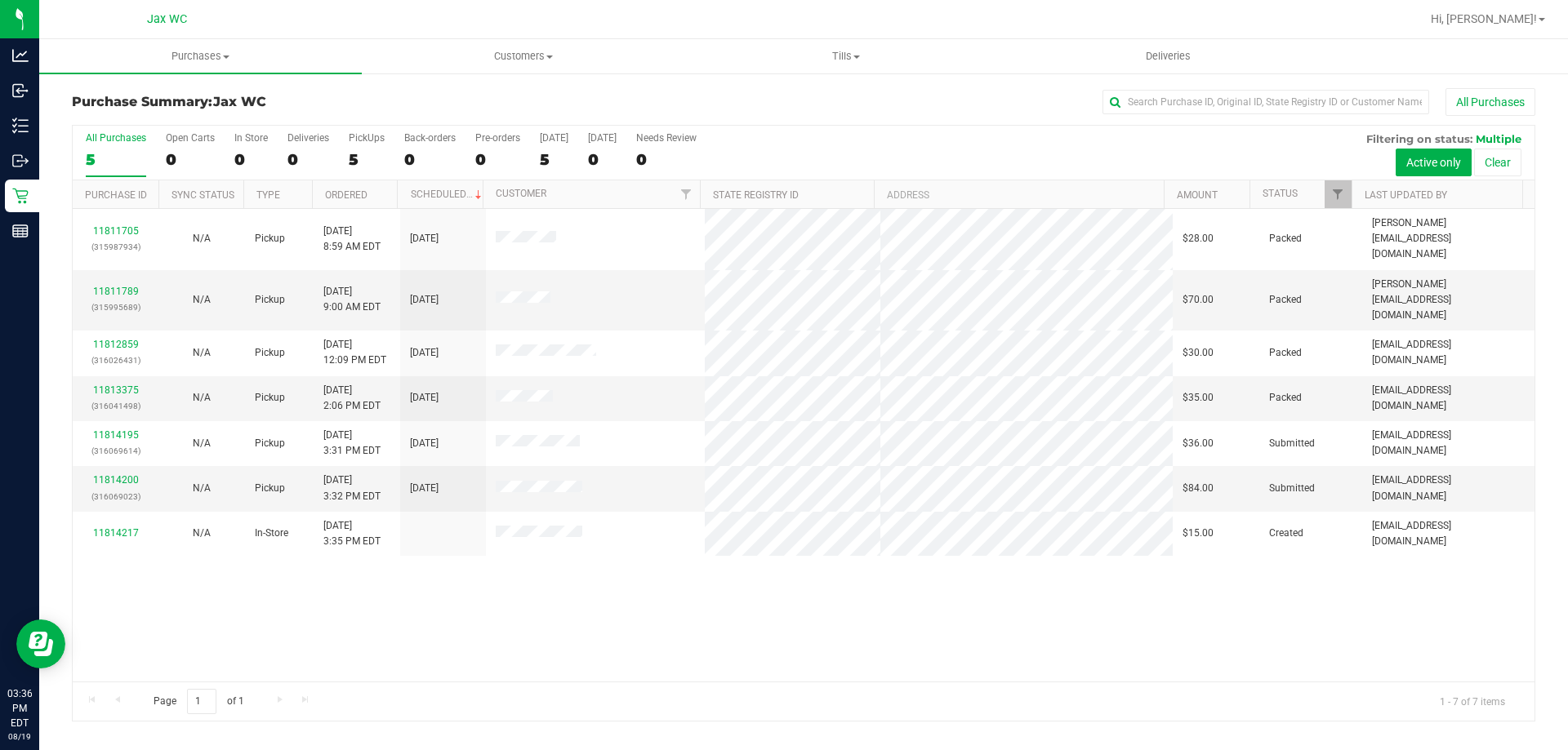
click at [693, 584] on div "11811705 (315987934) N/A Pickup 8/19/2025 8:59 AM EDT 8/19/2025 $28.00 Packed j…" at bounding box center [804, 445] width 1462 height 473
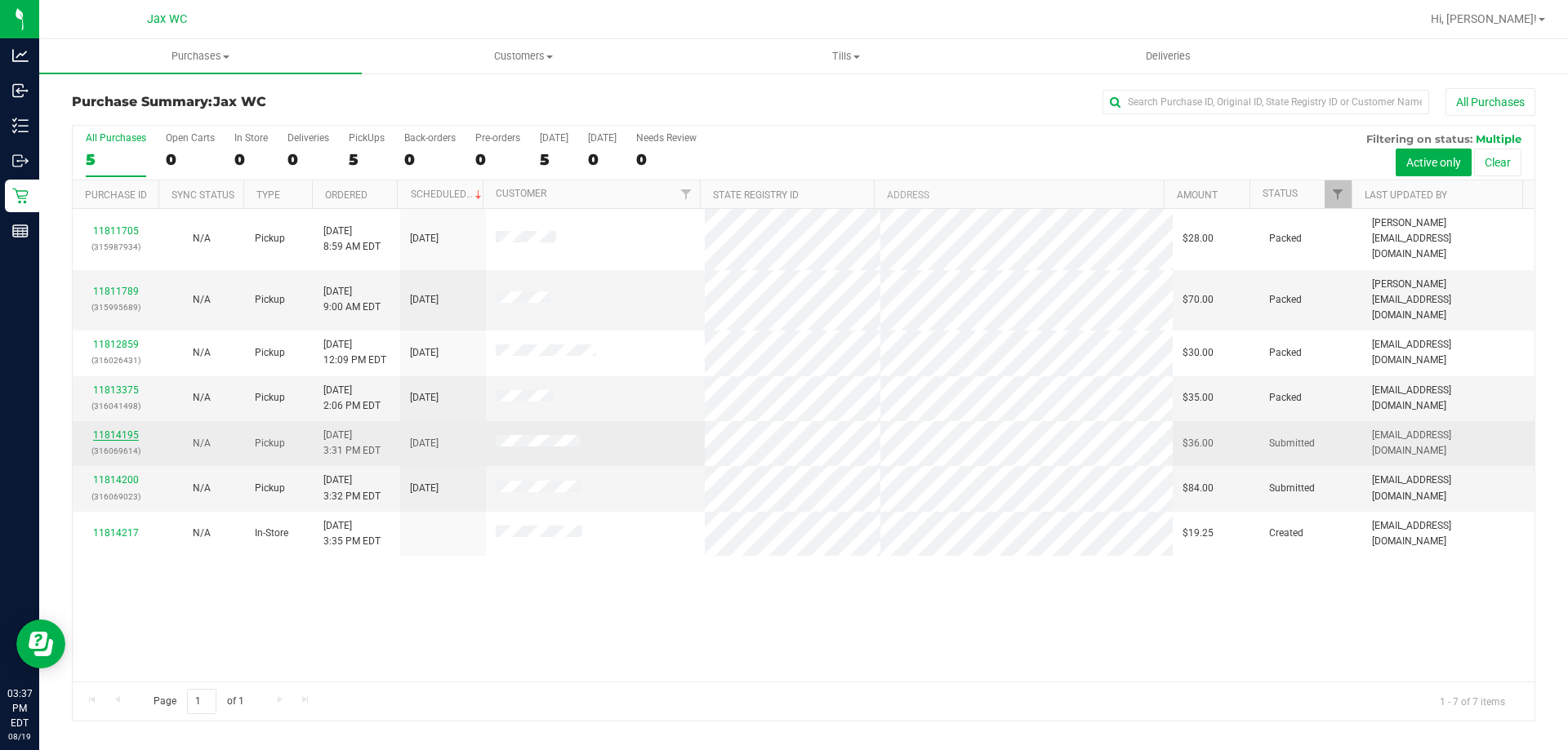
click at [119, 429] on link "11814195" at bounding box center [116, 434] width 46 height 12
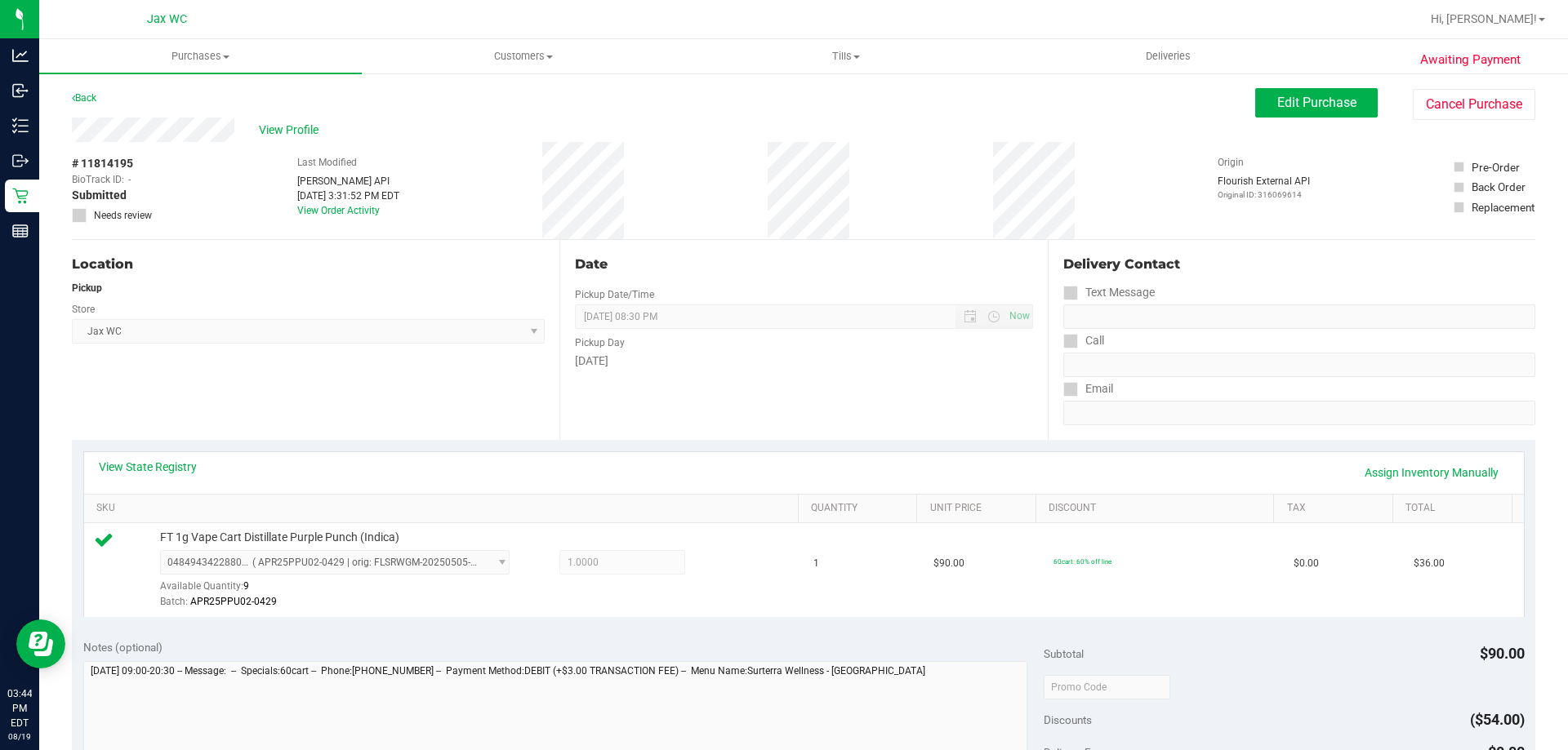
scroll to position [584, 0]
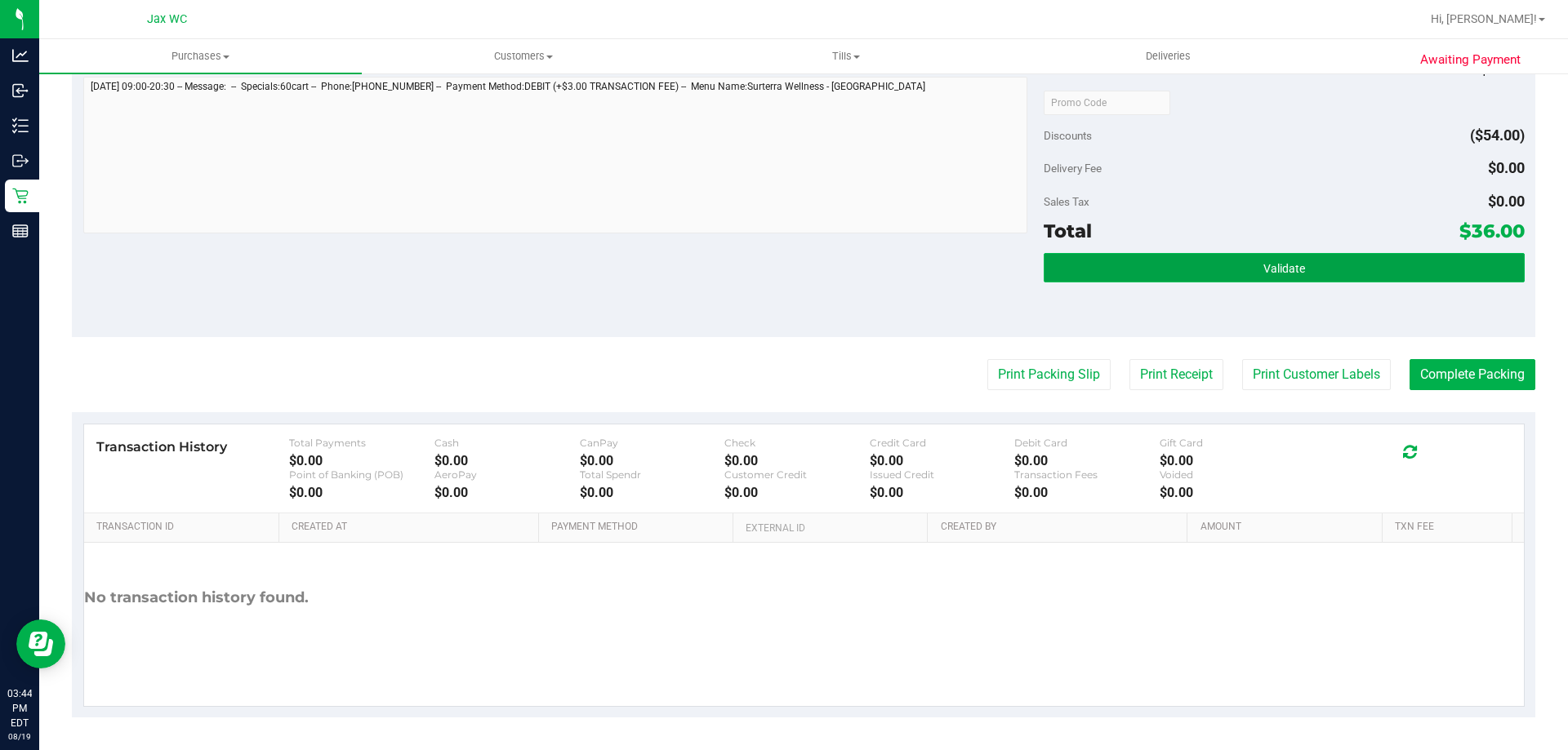
click at [1101, 254] on button "Validate" at bounding box center [1284, 268] width 481 height 29
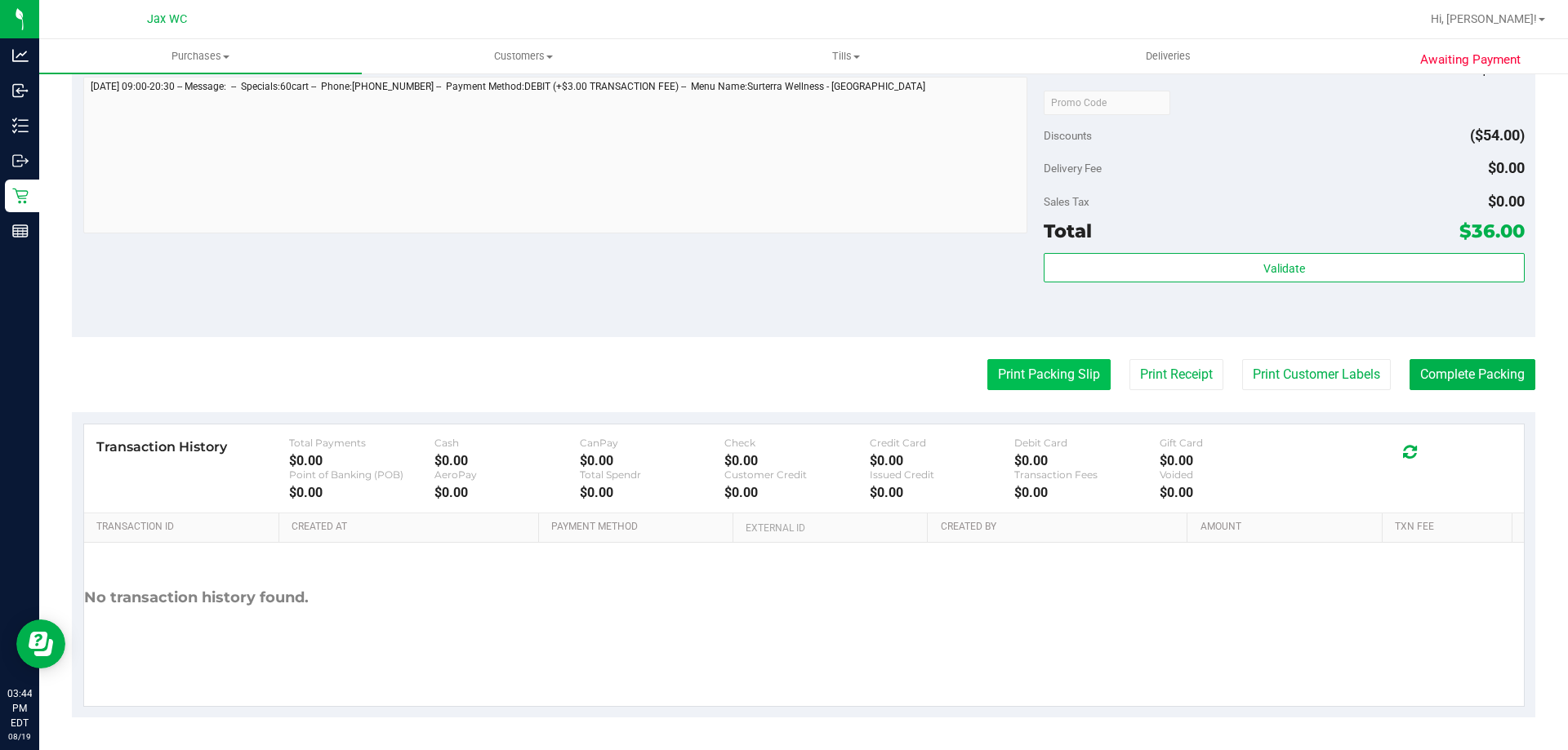
click at [1008, 368] on button "Print Packing Slip" at bounding box center [1049, 374] width 123 height 31
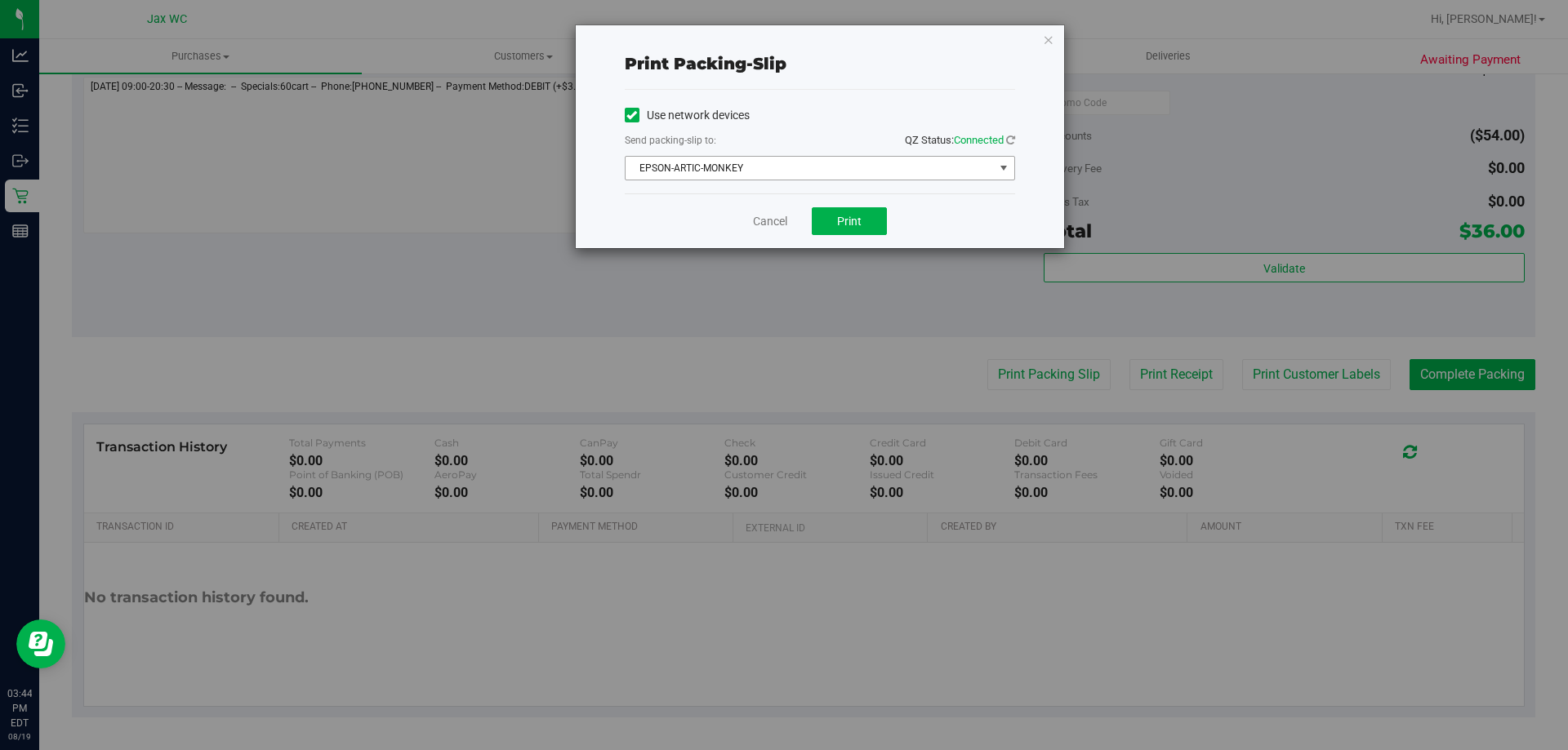
click at [824, 178] on span "EPSON-ARTIC-MONKEY" at bounding box center [809, 168] width 368 height 23
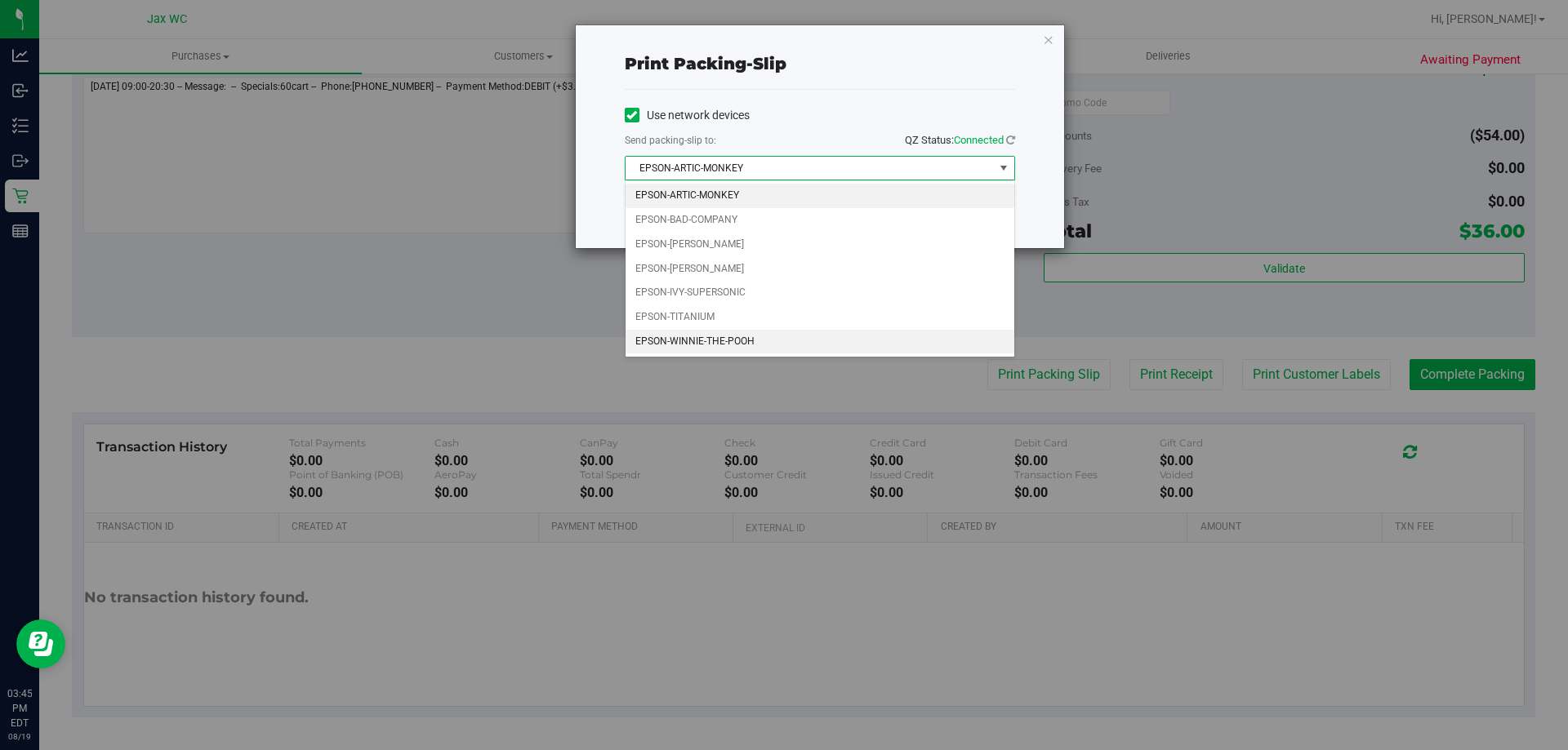
click at [766, 334] on li "EPSON-WINNIE-THE-POOH" at bounding box center [819, 342] width 388 height 25
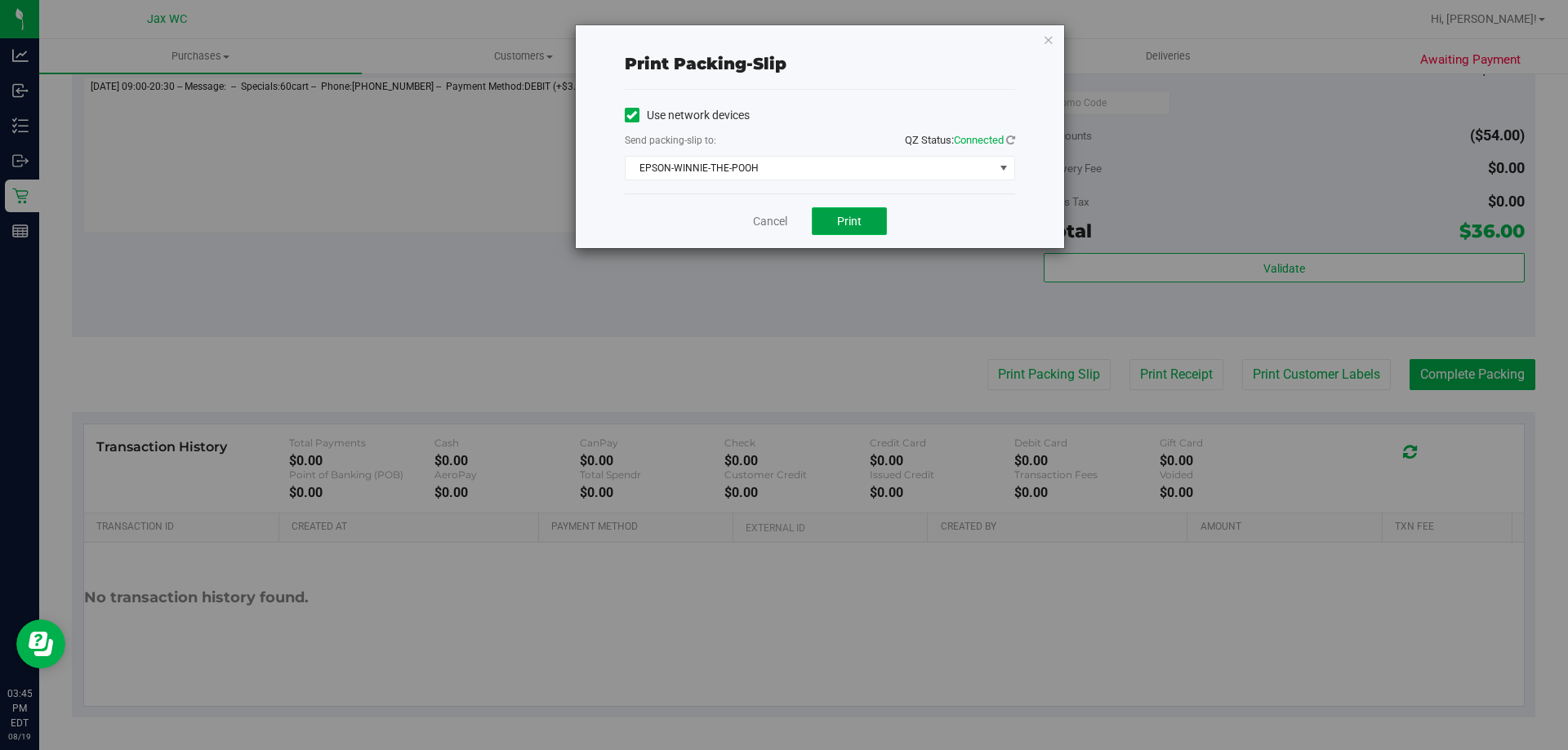
click at [859, 217] on span "Print" at bounding box center [850, 221] width 25 height 13
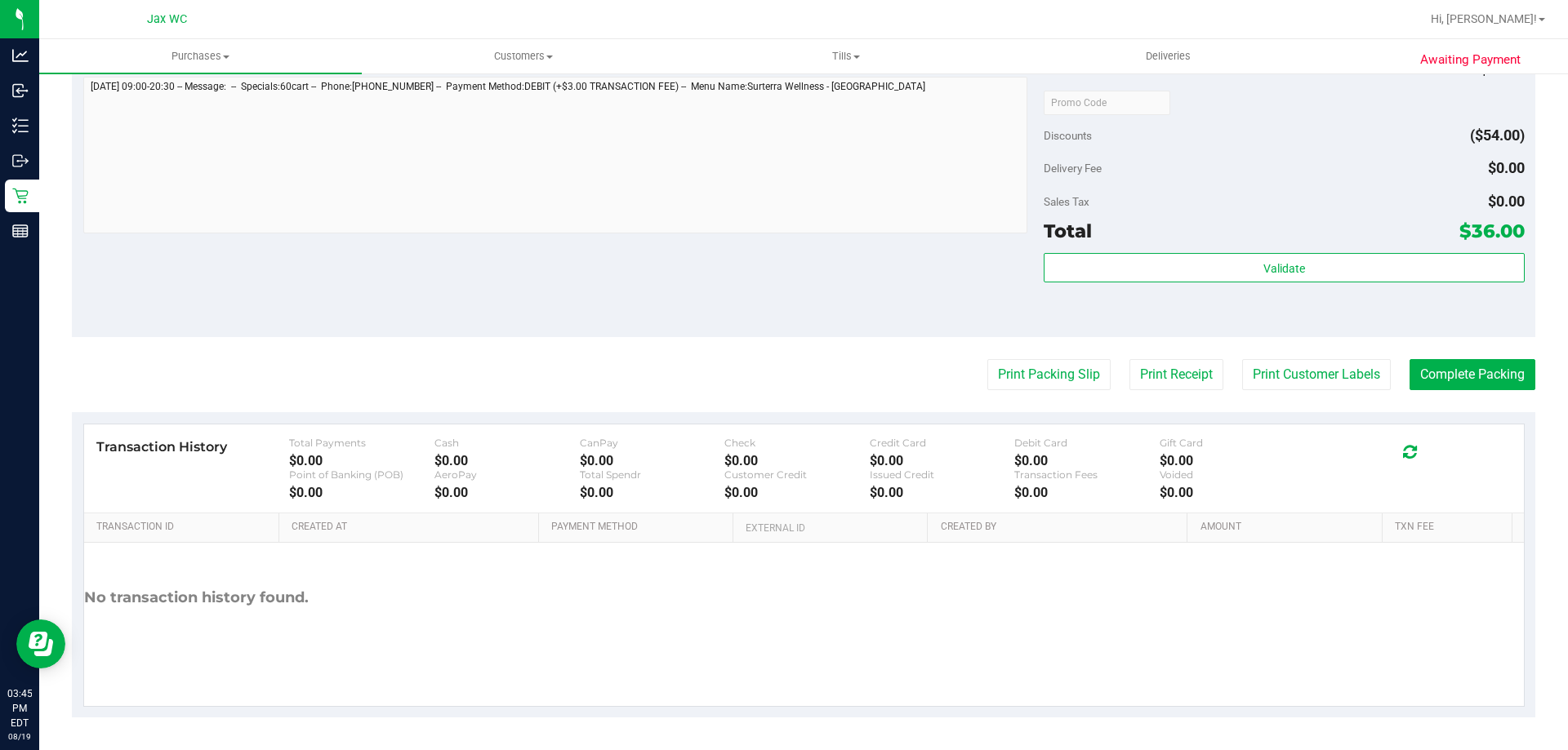
click at [1248, 285] on div "Validate" at bounding box center [1284, 290] width 481 height 74
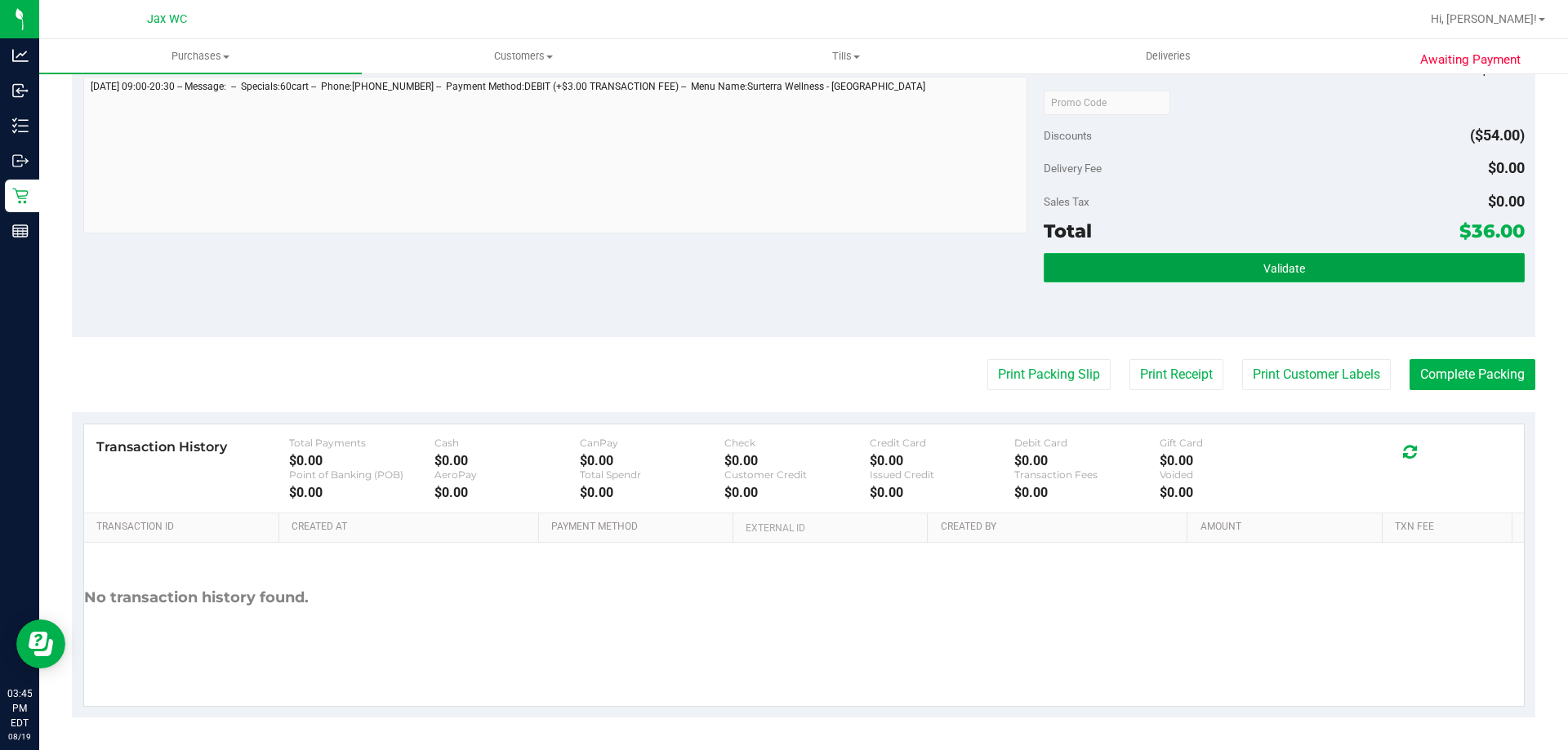
click at [1264, 274] on span "Validate" at bounding box center [1284, 269] width 42 height 13
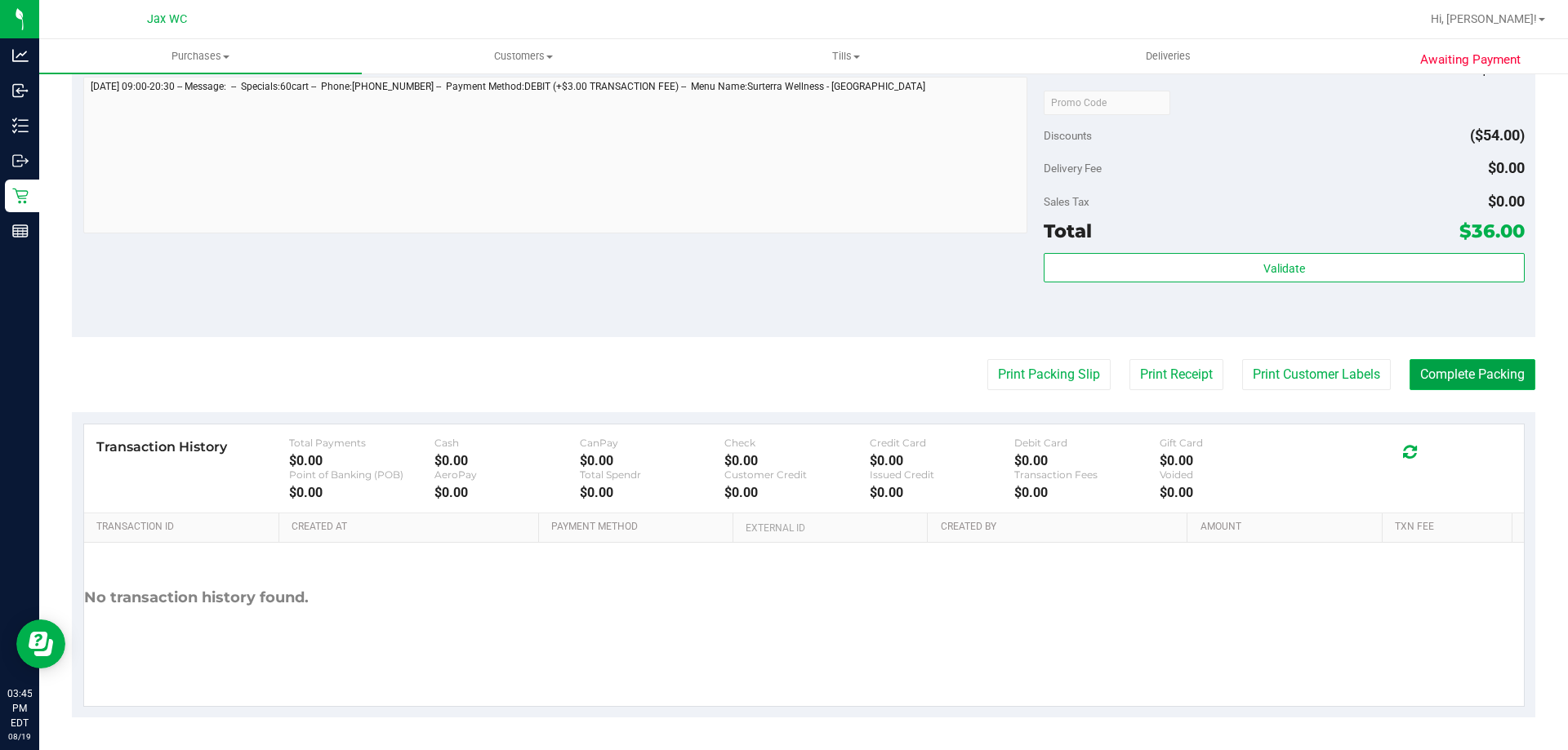
click at [1418, 374] on button "Complete Packing" at bounding box center [1473, 374] width 126 height 31
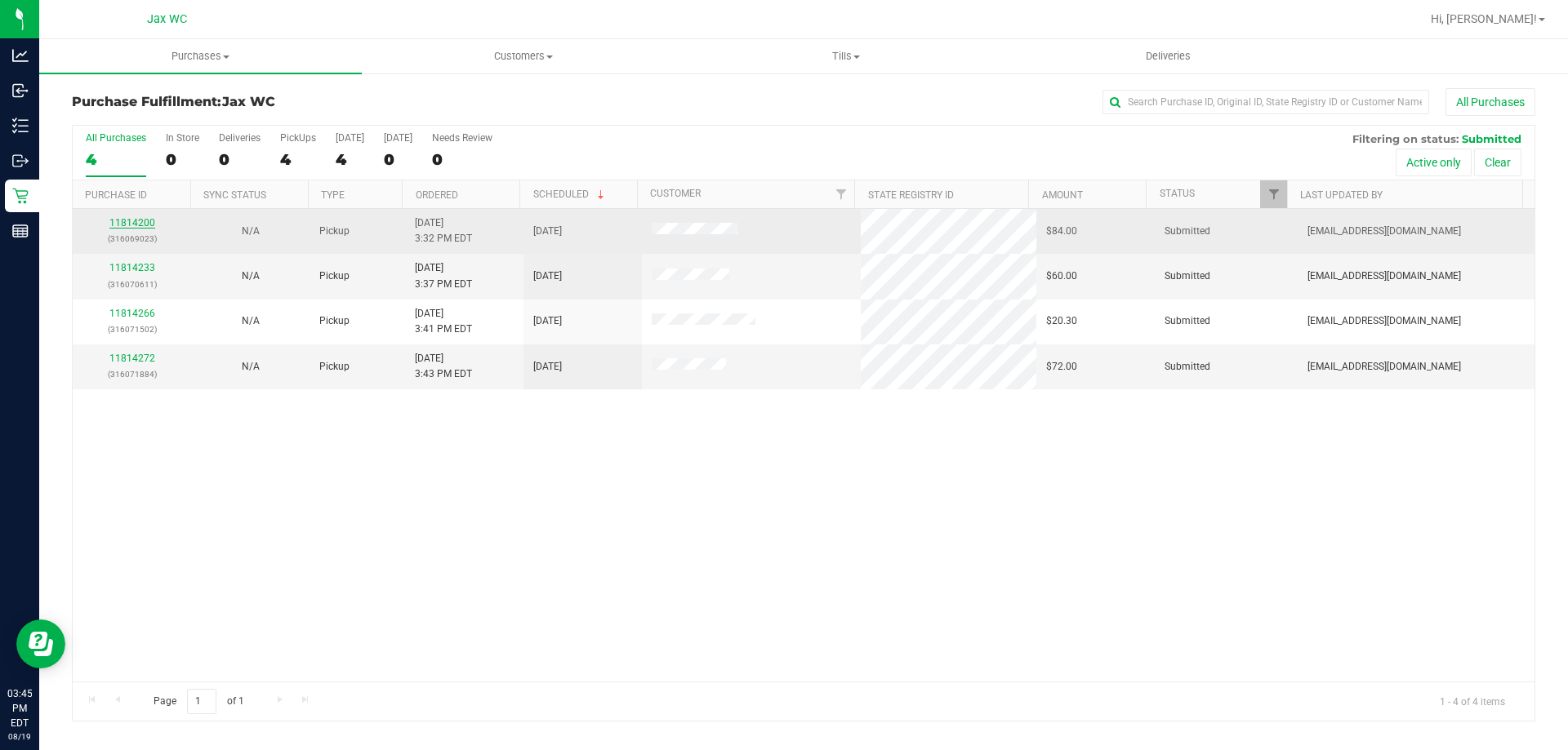
click at [143, 222] on link "11814200" at bounding box center [132, 223] width 46 height 12
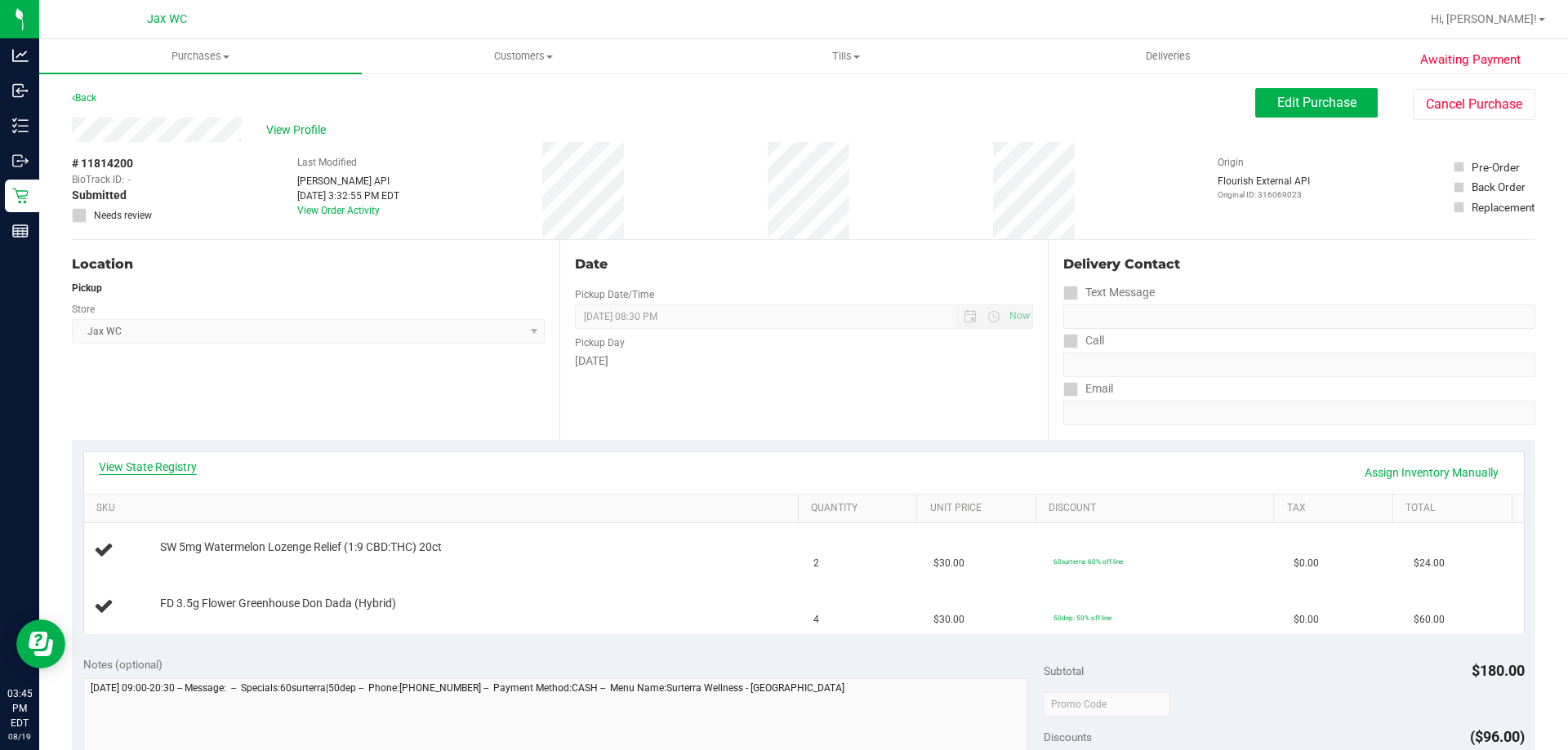
click at [154, 467] on link "View State Registry" at bounding box center [147, 467] width 98 height 16
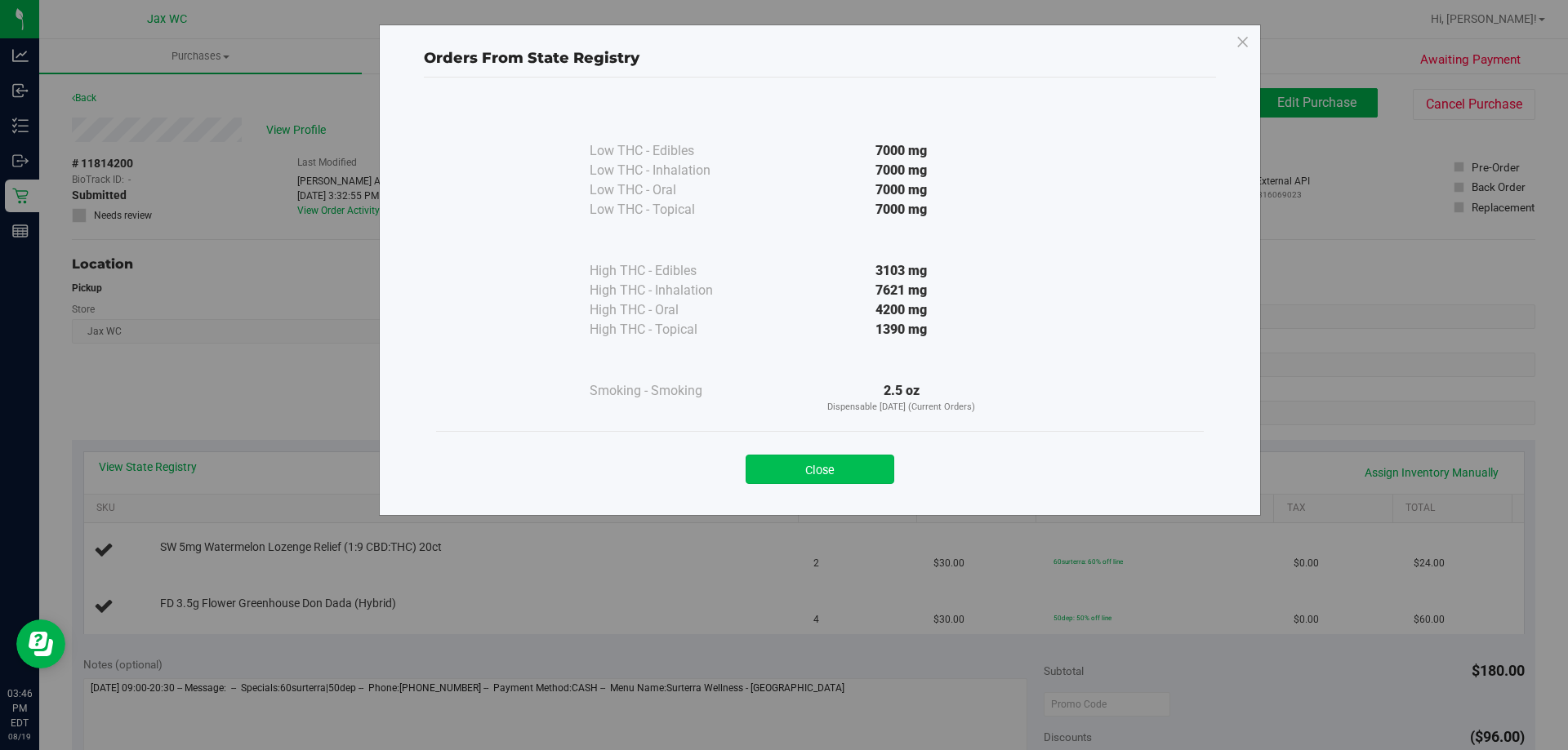
click at [874, 465] on button "Close" at bounding box center [820, 469] width 149 height 29
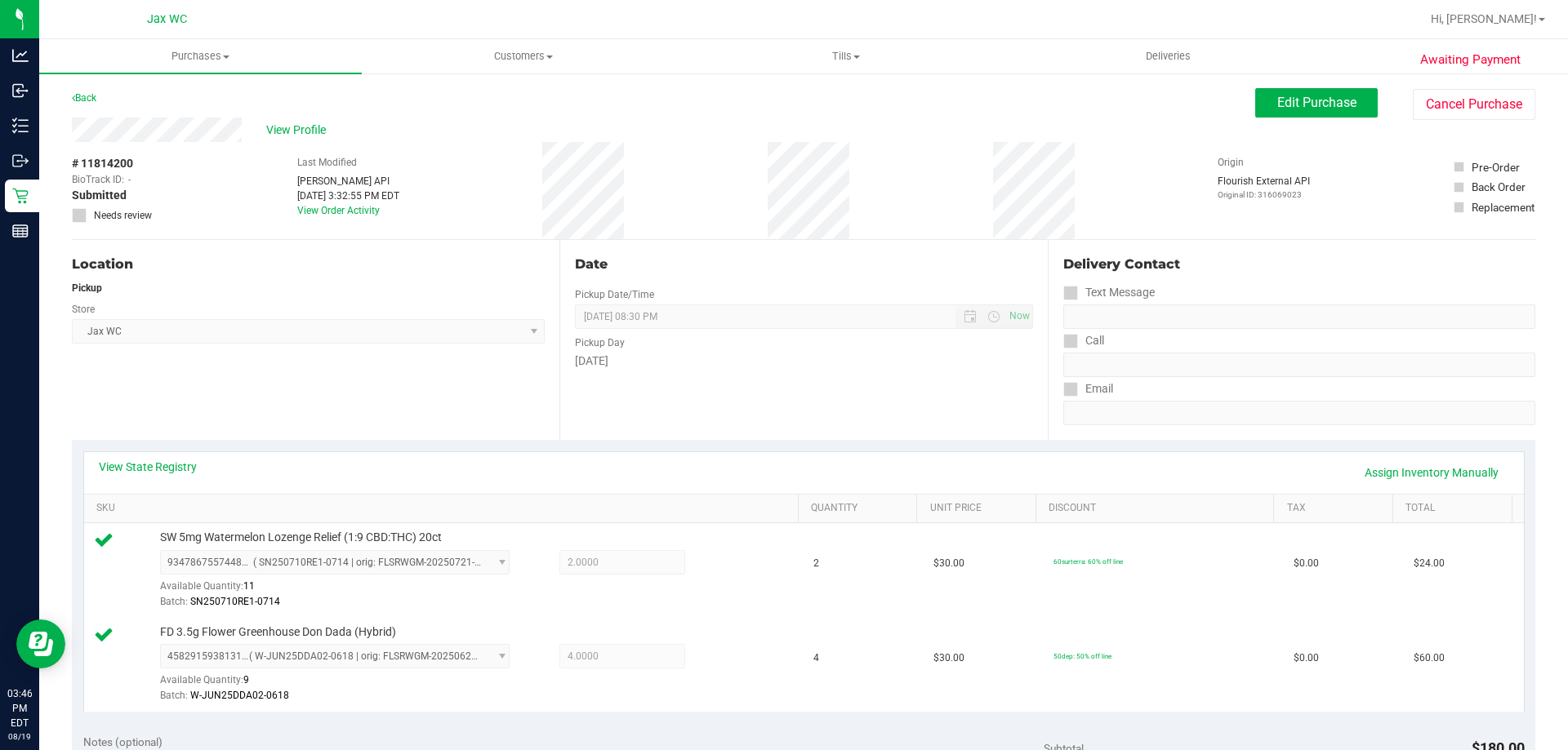
scroll to position [679, 0]
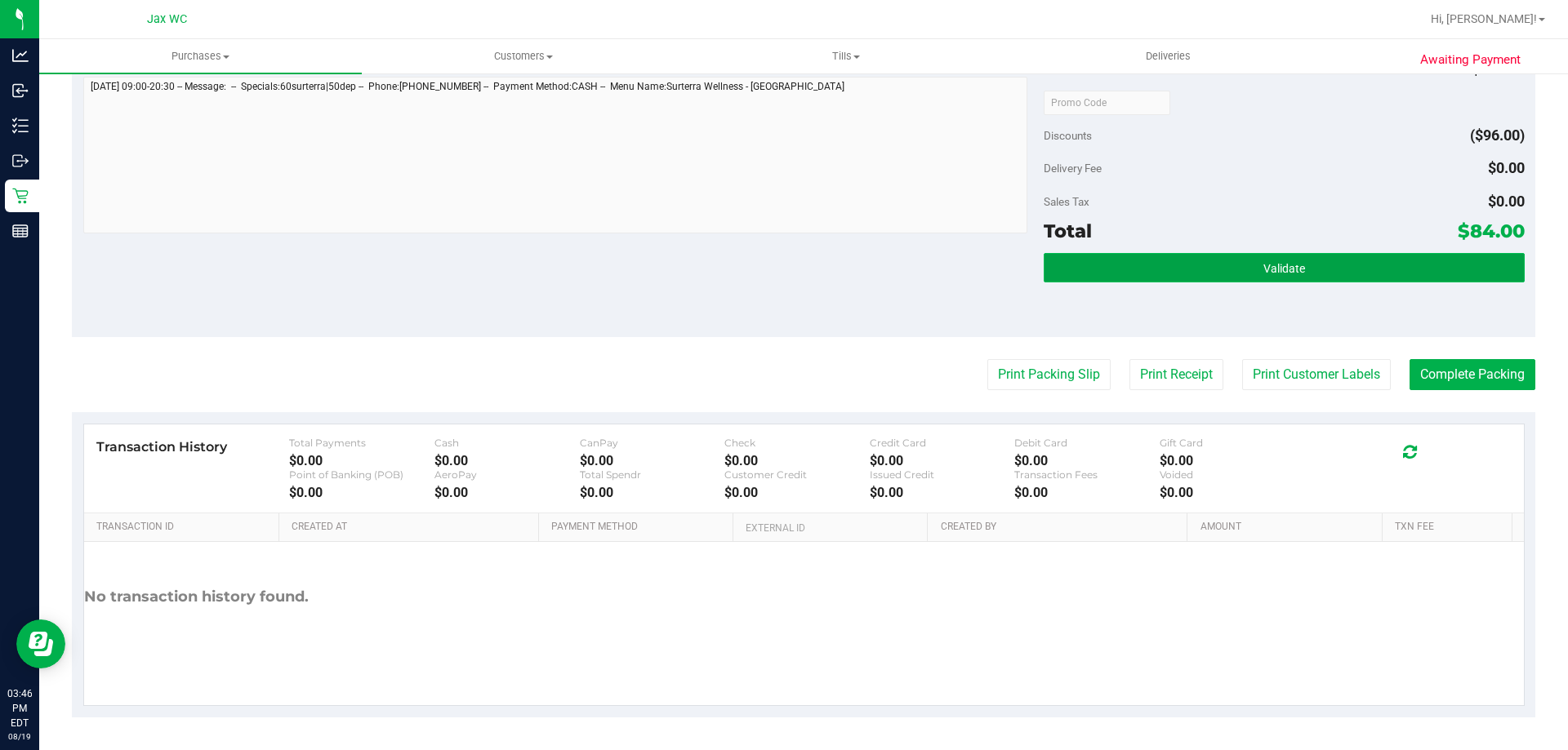
click at [1422, 275] on button "Validate" at bounding box center [1284, 268] width 481 height 29
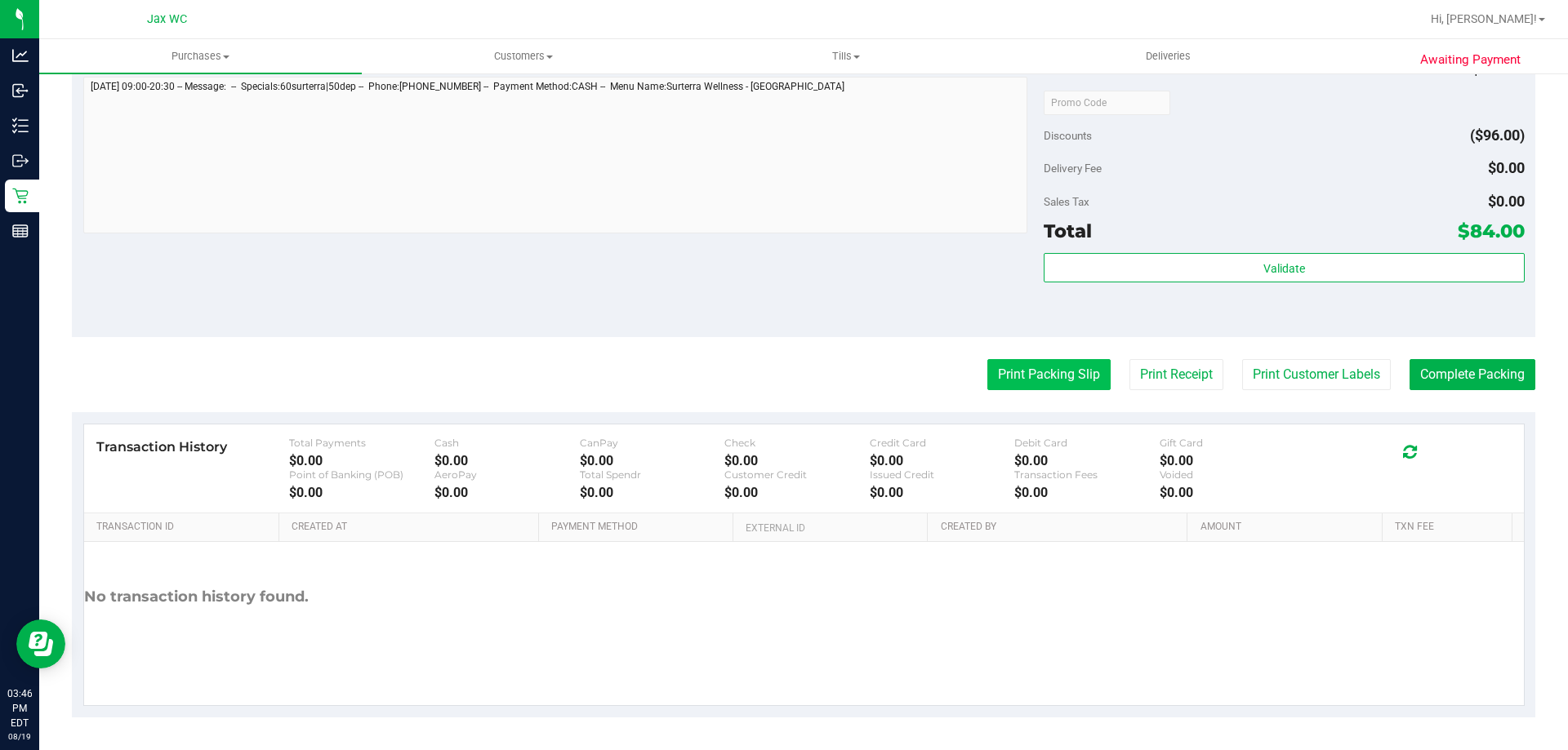
click at [1042, 372] on button "Print Packing Slip" at bounding box center [1049, 374] width 123 height 31
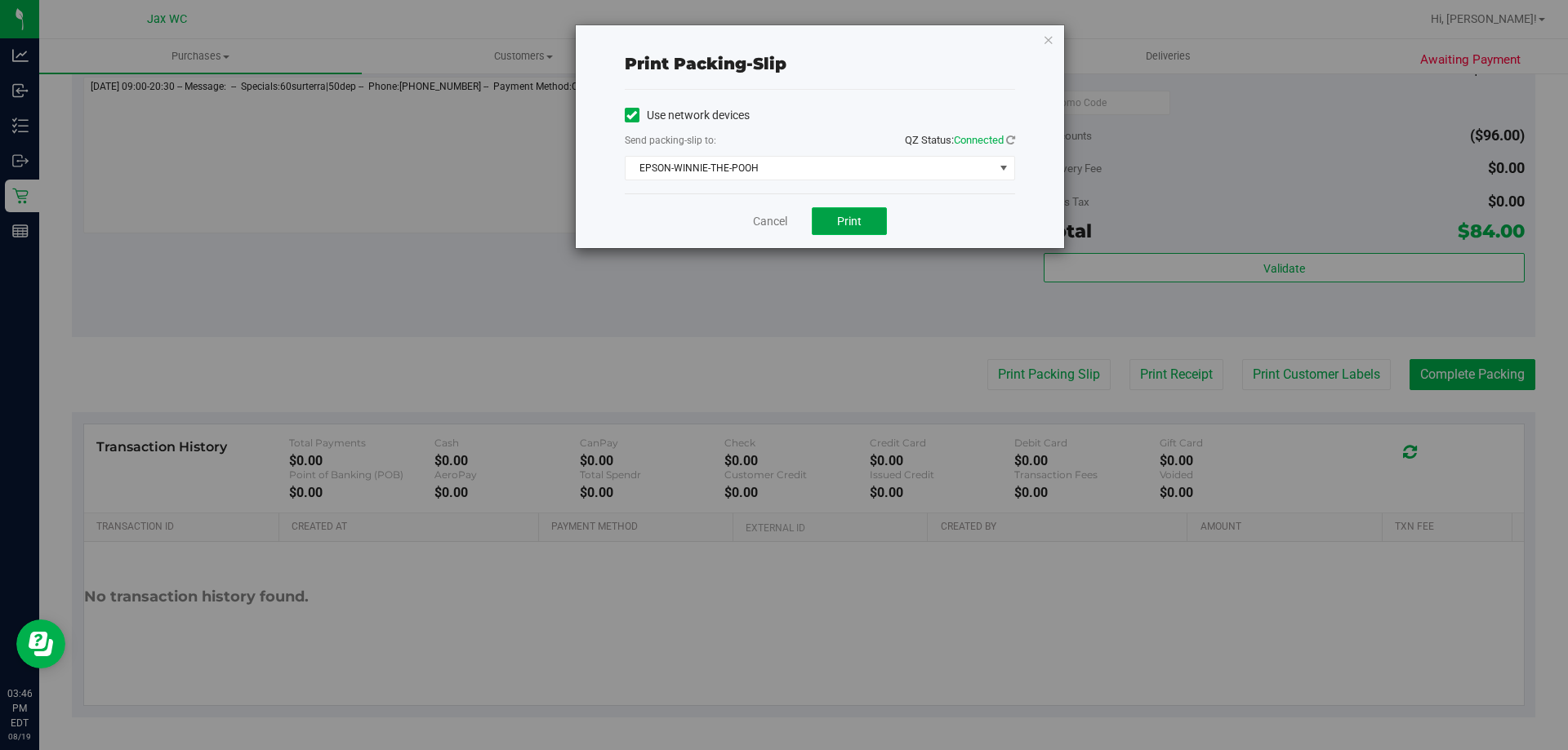
click at [839, 215] on span "Print" at bounding box center [850, 221] width 25 height 13
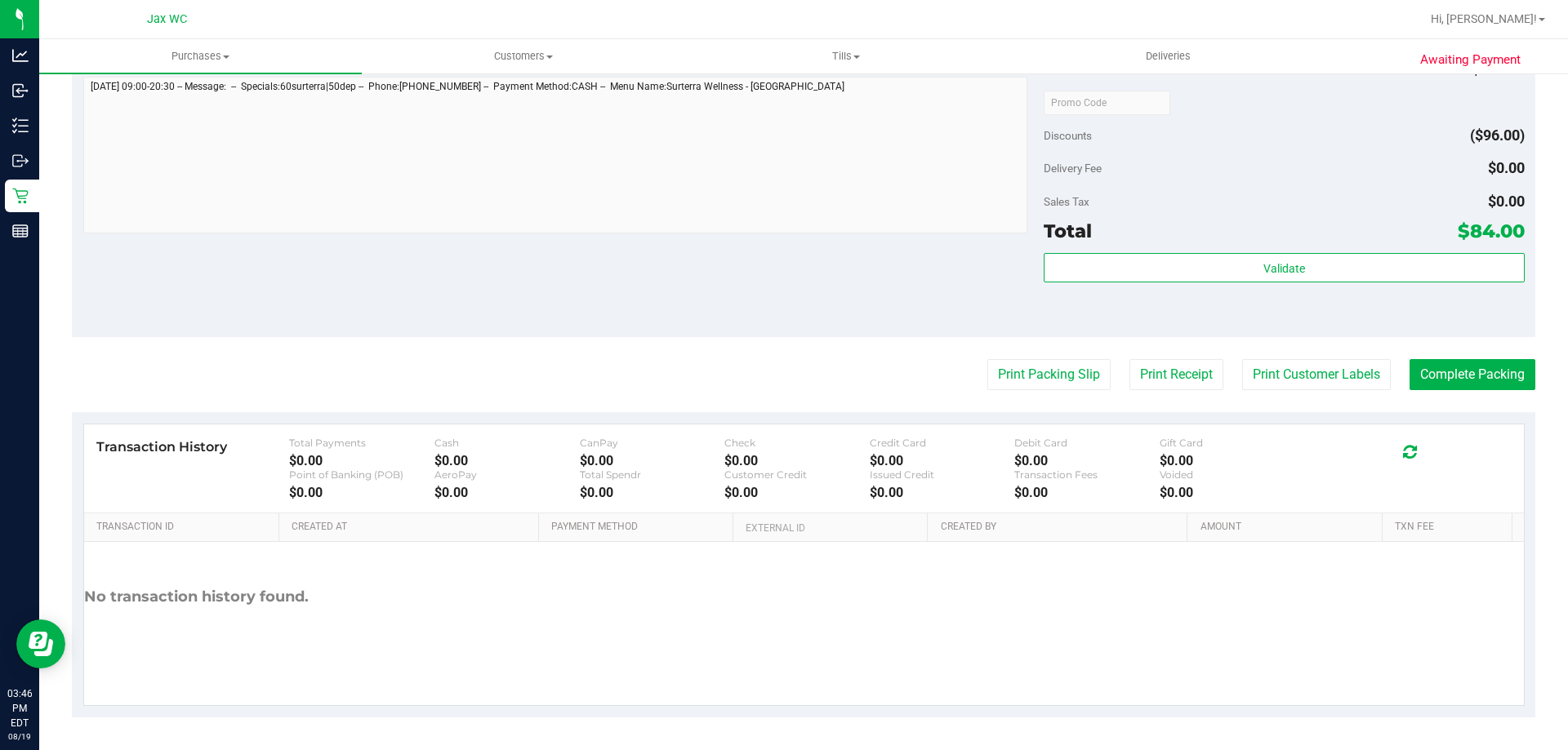
click at [1226, 285] on div "Validate" at bounding box center [1284, 290] width 481 height 74
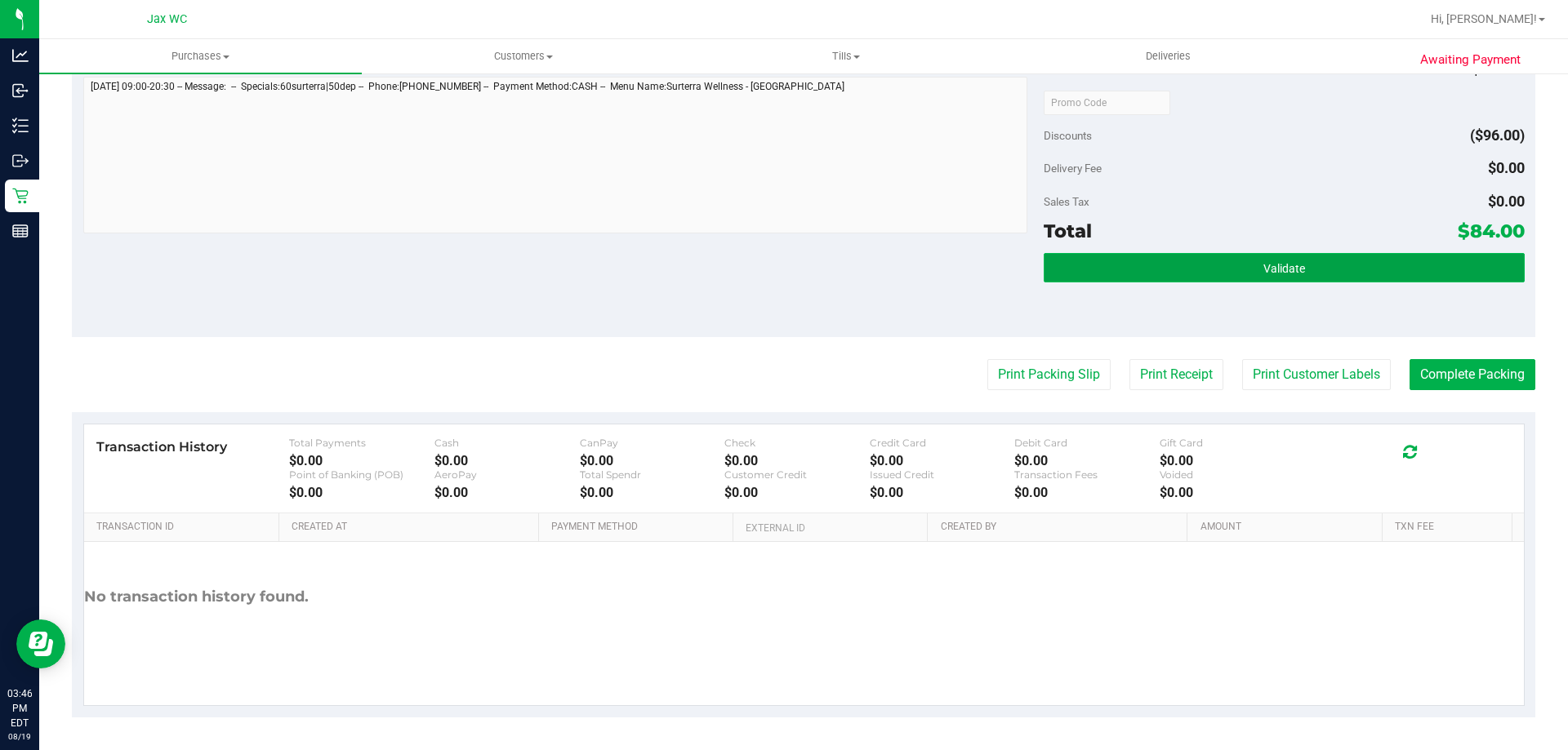
click at [1234, 272] on button "Validate" at bounding box center [1284, 268] width 481 height 29
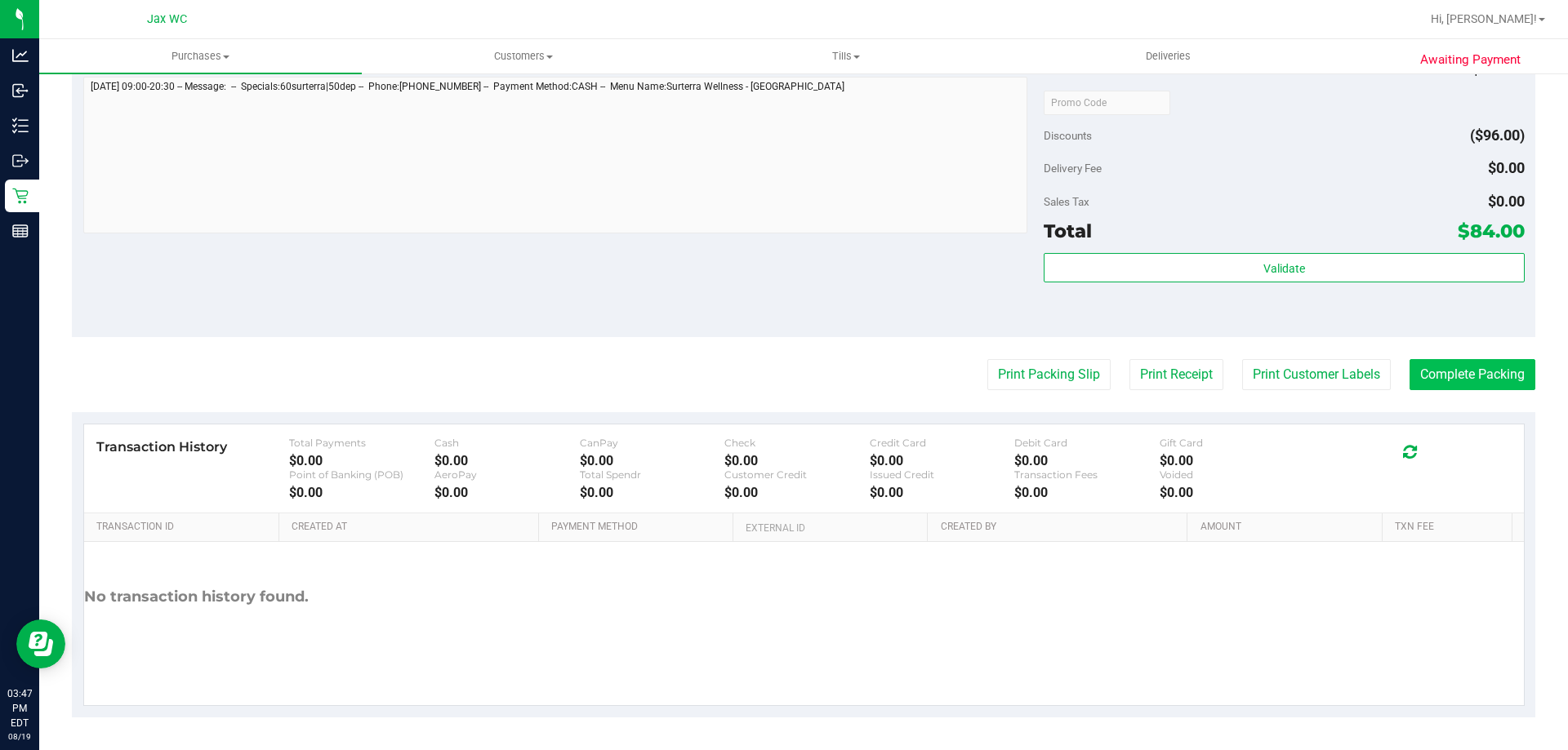
drag, startPoint x: 1390, startPoint y: 367, endPoint x: 1399, endPoint y: 371, distance: 9.8
click at [1390, 368] on div "Print Packing Slip Print Receipt Print Customer Labels Complete Packing" at bounding box center [804, 374] width 1463 height 31
click at [1410, 371] on button "Complete Packing" at bounding box center [1473, 374] width 126 height 31
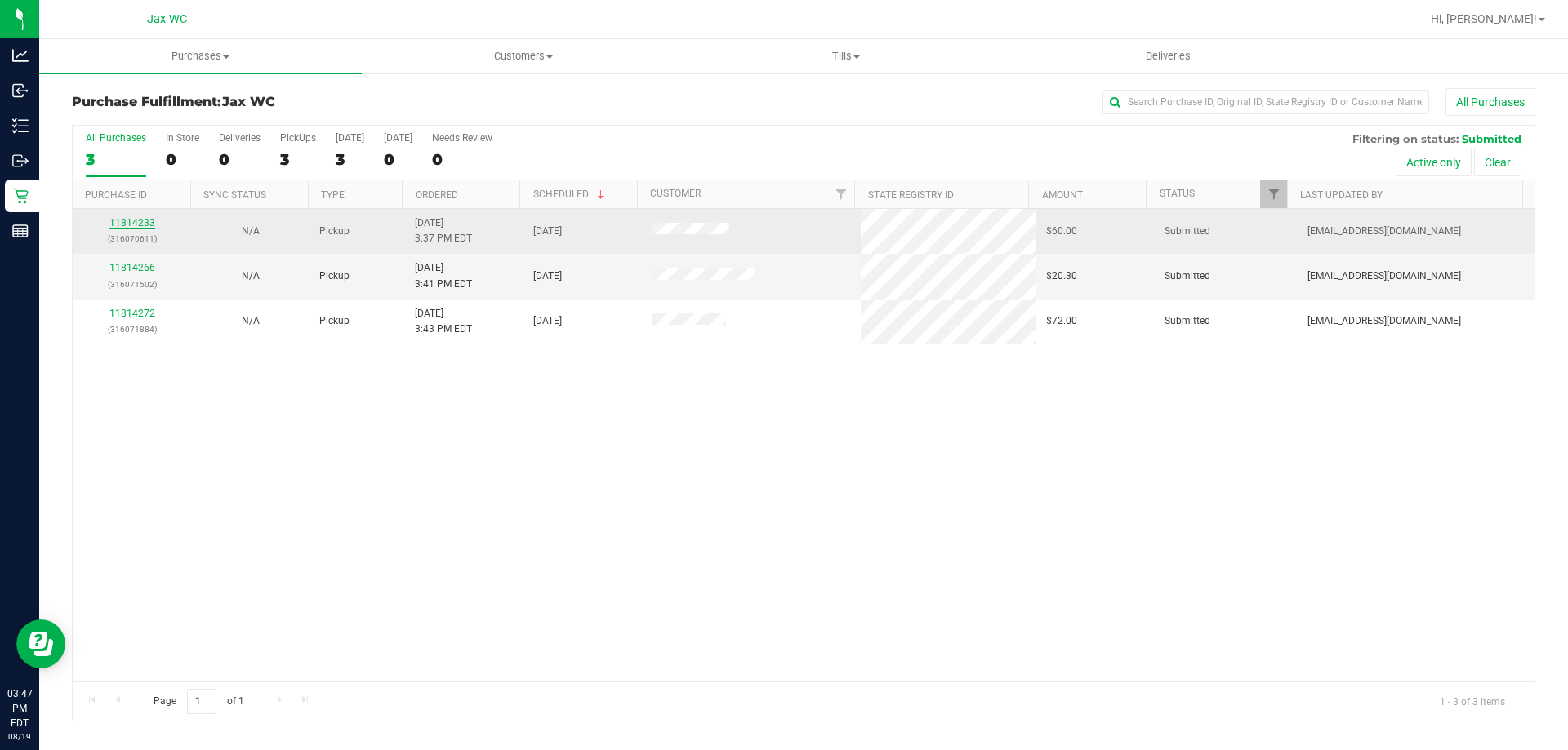
click at [118, 226] on link "11814233" at bounding box center [132, 223] width 46 height 12
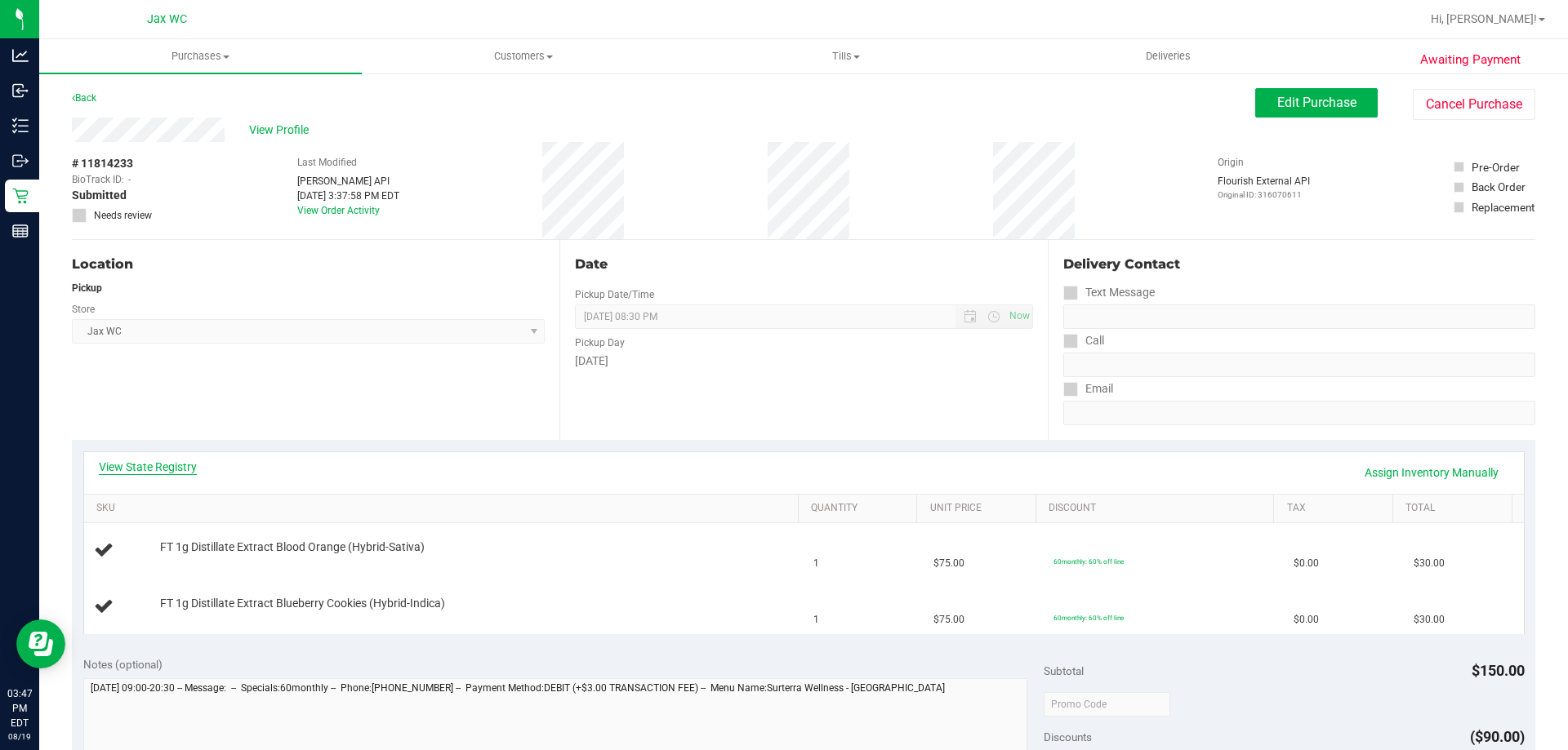
click at [186, 469] on link "View State Registry" at bounding box center [147, 467] width 98 height 16
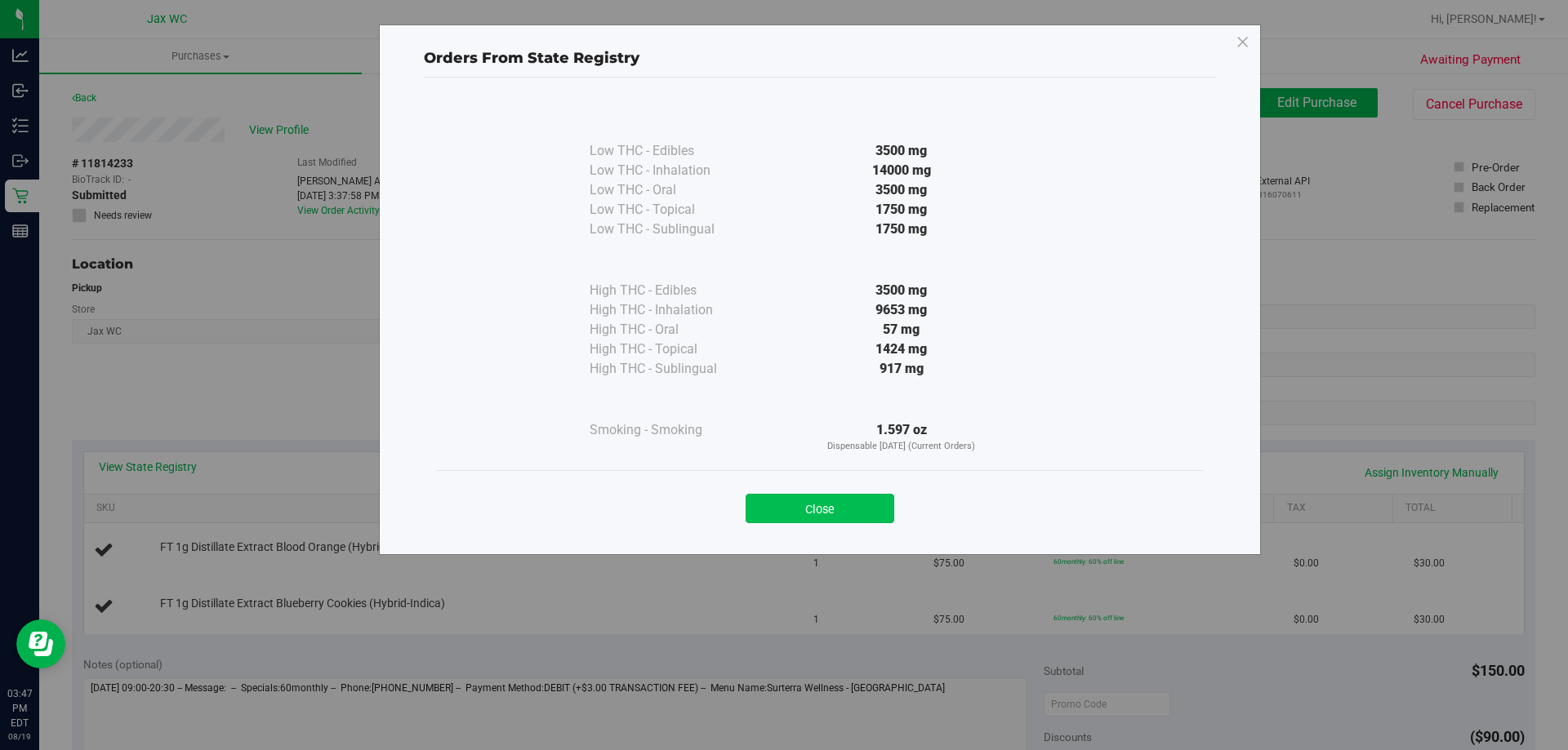
click at [835, 522] on button "Close" at bounding box center [820, 508] width 149 height 29
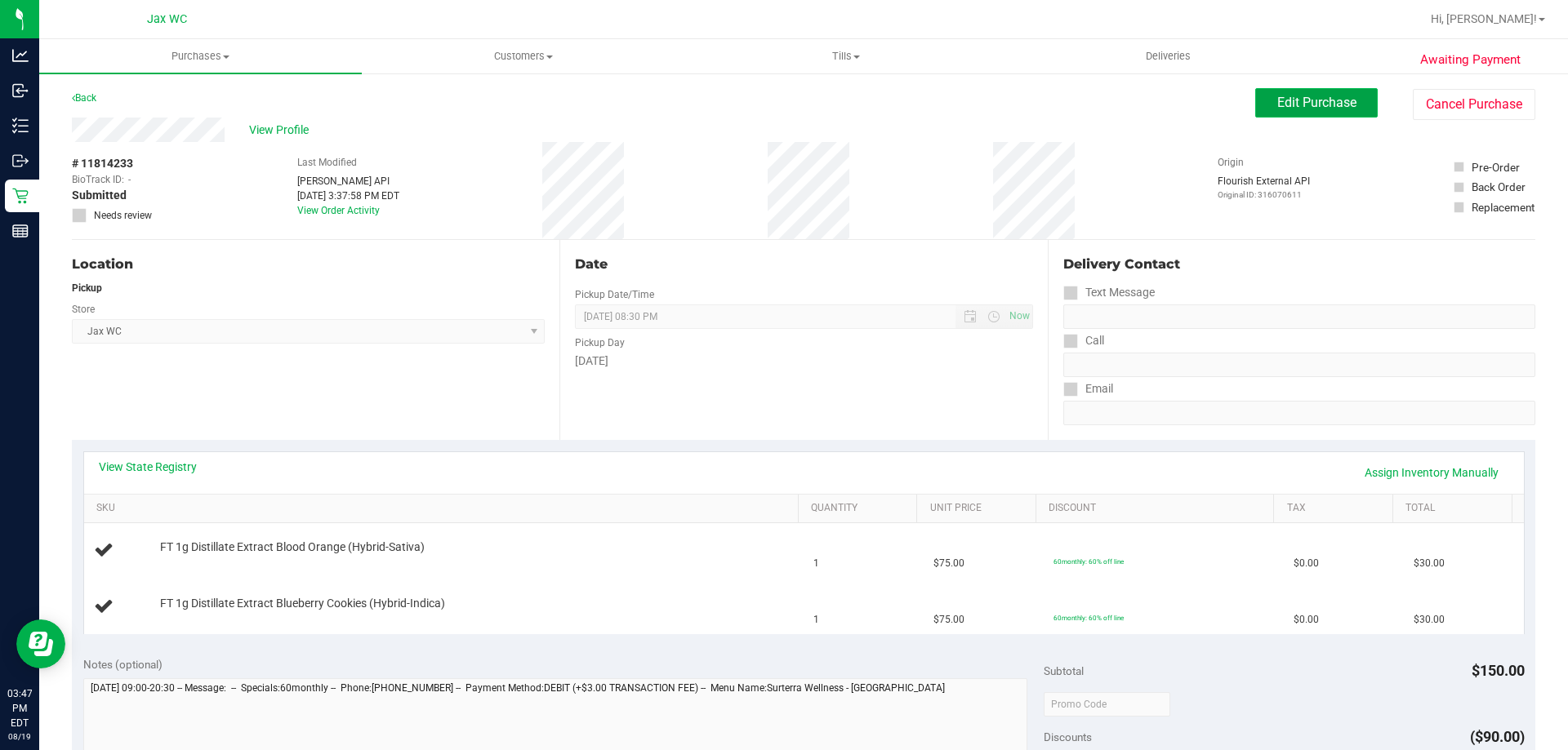
click at [1329, 101] on span "Edit Purchase" at bounding box center [1316, 102] width 79 height 15
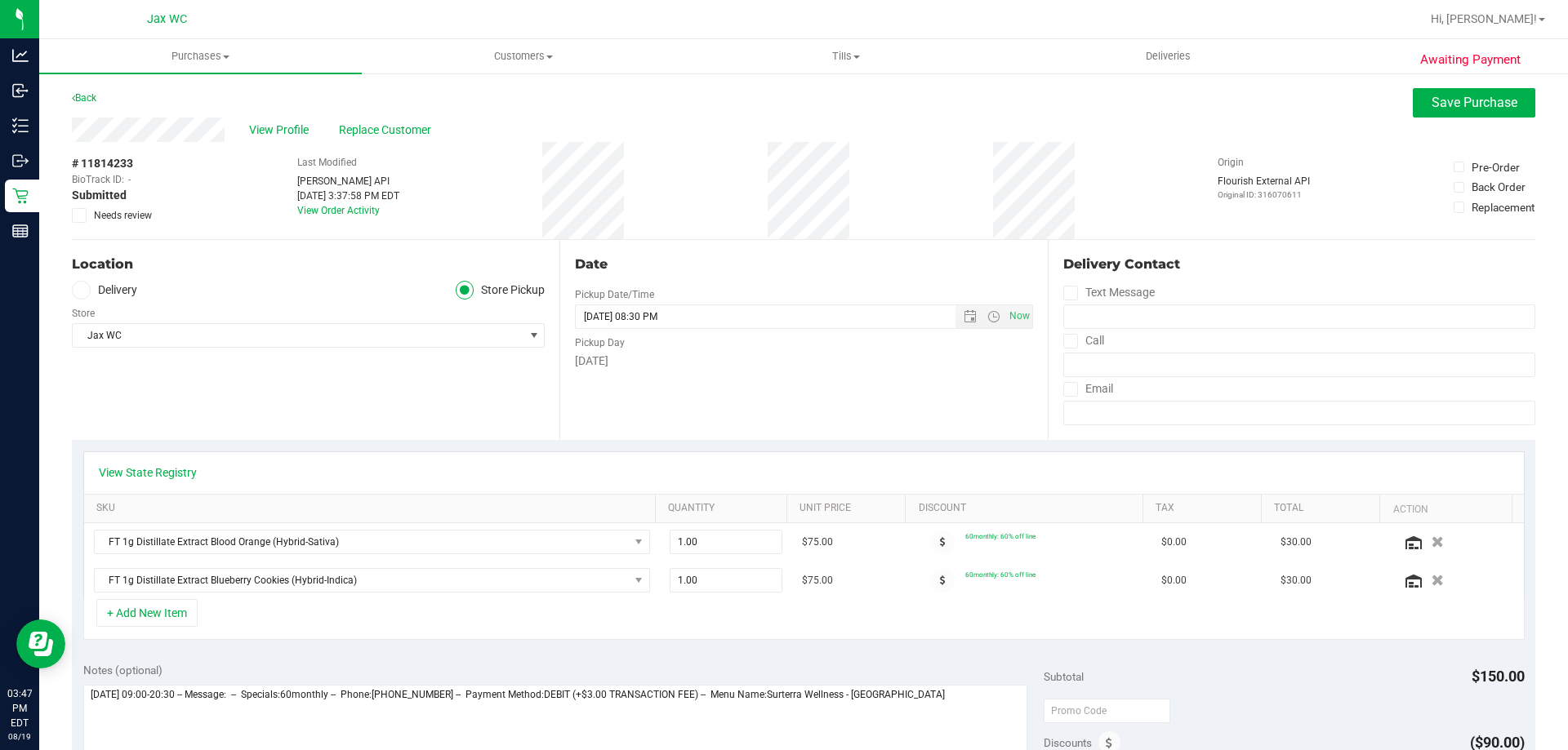
click at [88, 213] on label "Needs review" at bounding box center [113, 215] width 82 height 15
click at [0, 0] on input "Needs review" at bounding box center [0, 0] width 0 height 0
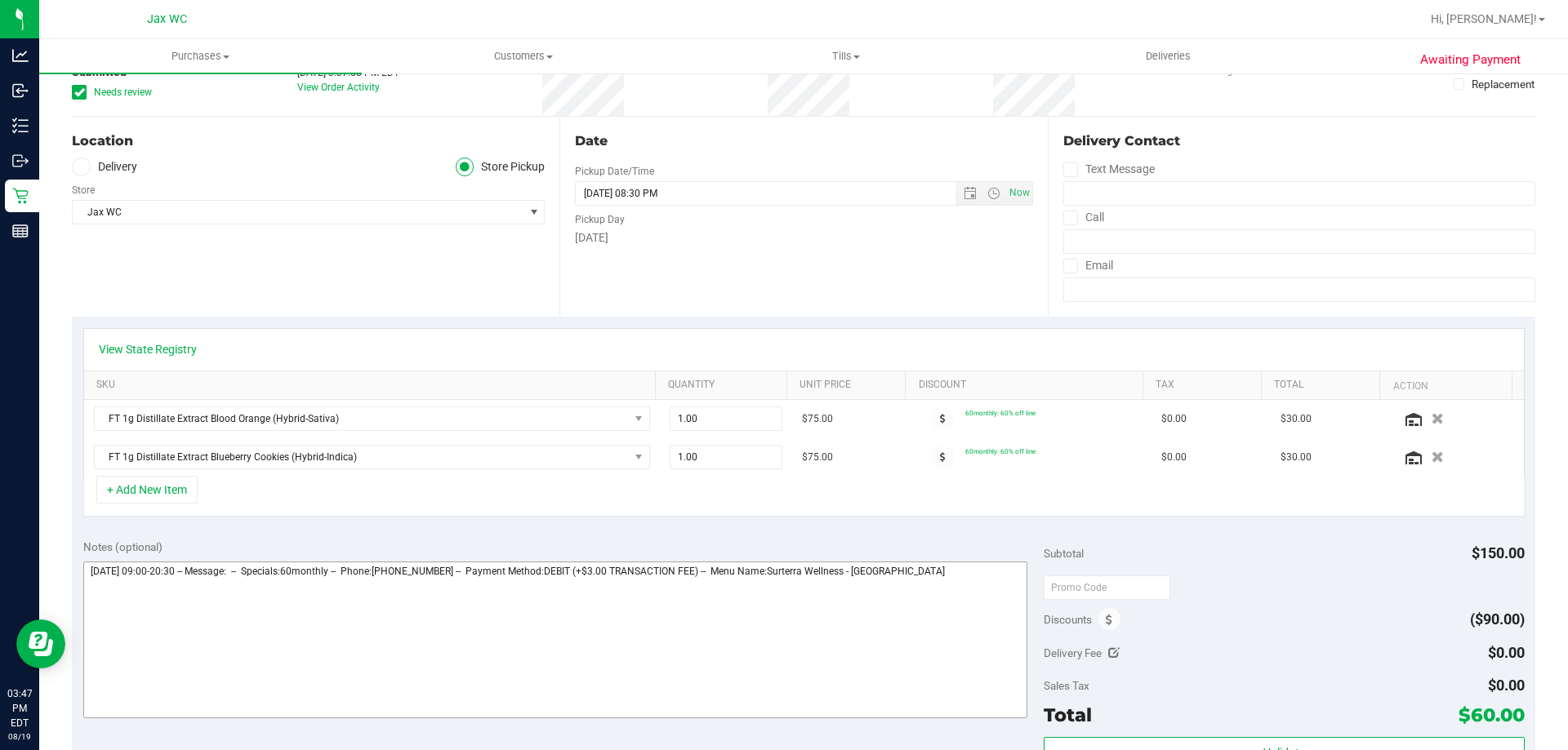
scroll to position [163, 0]
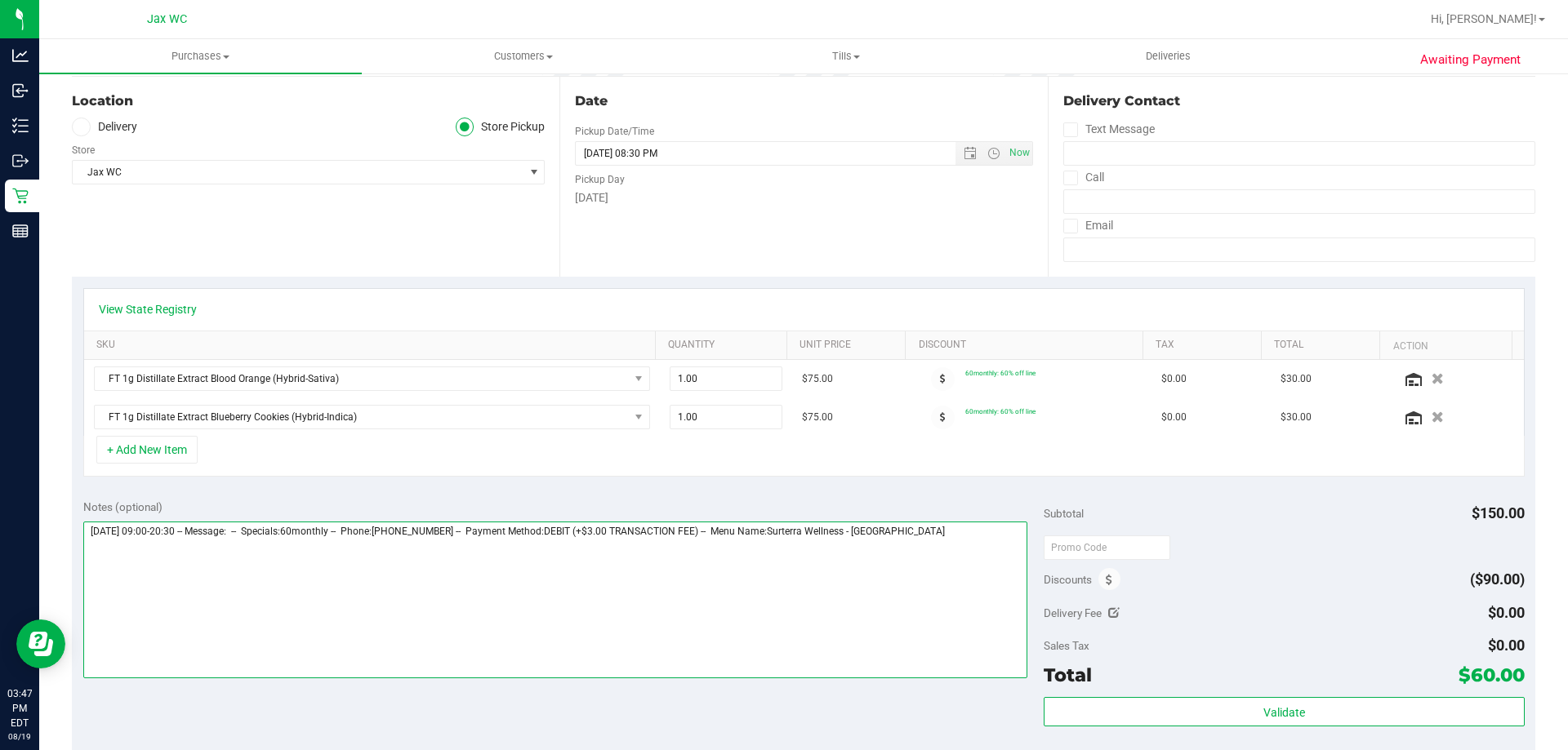
click at [926, 602] on textarea at bounding box center [556, 600] width 945 height 157
click at [962, 588] on textarea at bounding box center [556, 600] width 945 height 157
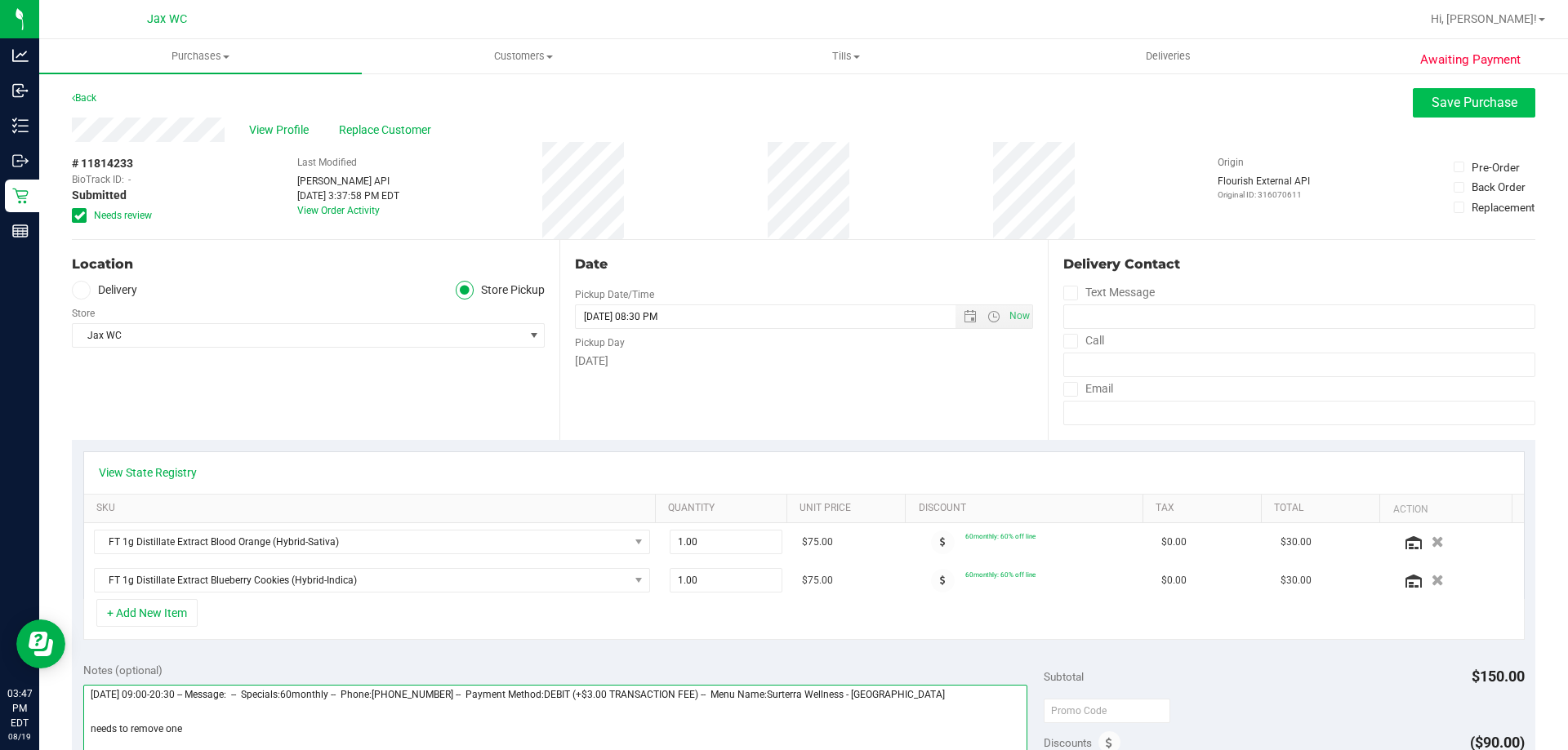
type textarea "Tuesday 08/19/2025 09:00-20:30 -- Message: -- Specials:60monthly -- Phone:90472…"
click at [1463, 112] on button "Save Purchase" at bounding box center [1474, 102] width 122 height 29
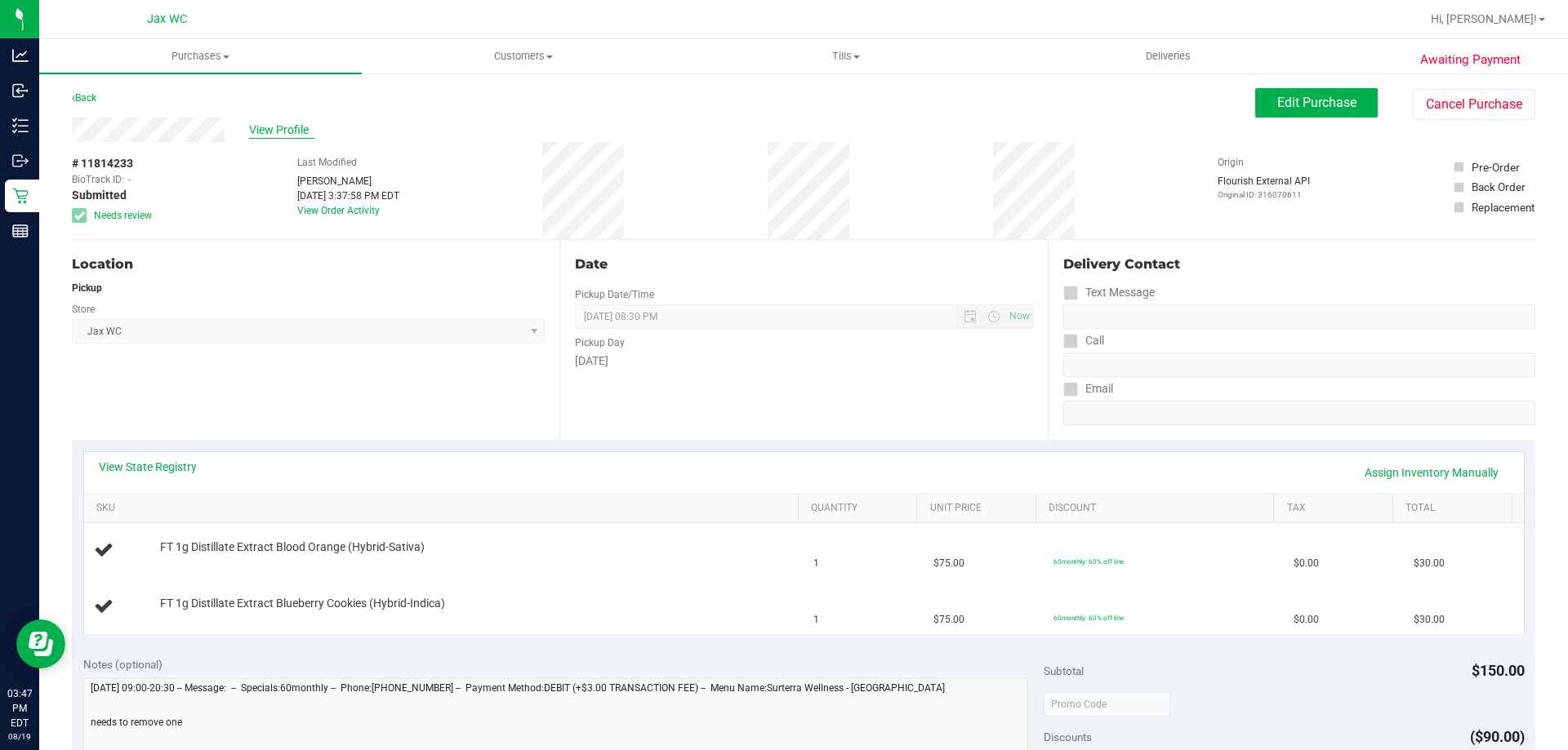
click at [277, 125] on span "View Profile" at bounding box center [282, 129] width 66 height 17
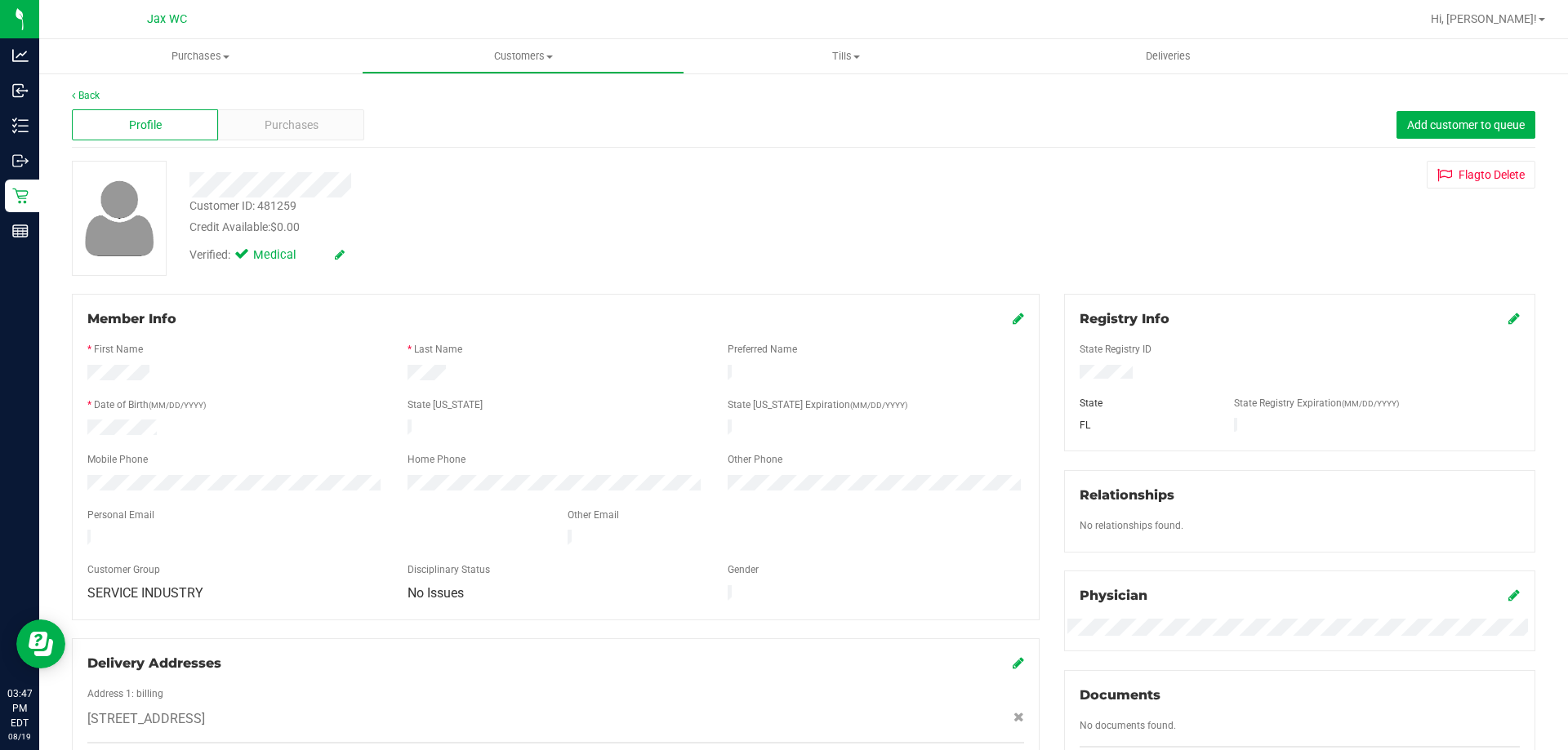
click at [257, 213] on div "Customer ID: 481259" at bounding box center [243, 206] width 107 height 17
copy div "Customer ID: 481259"
drag, startPoint x: 336, startPoint y: 53, endPoint x: 313, endPoint y: 61, distance: 24.4
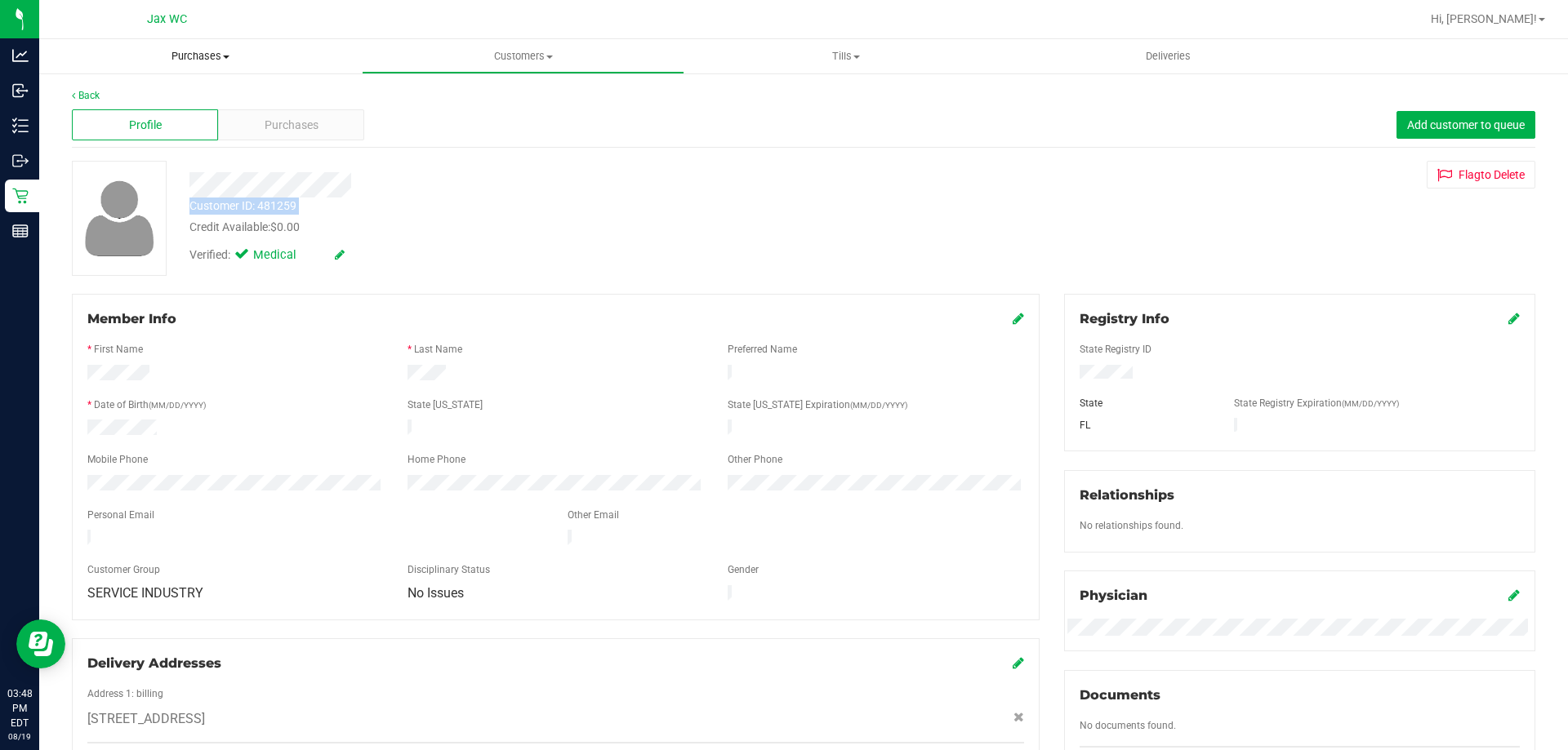
click at [336, 53] on span "Purchases" at bounding box center [200, 56] width 323 height 15
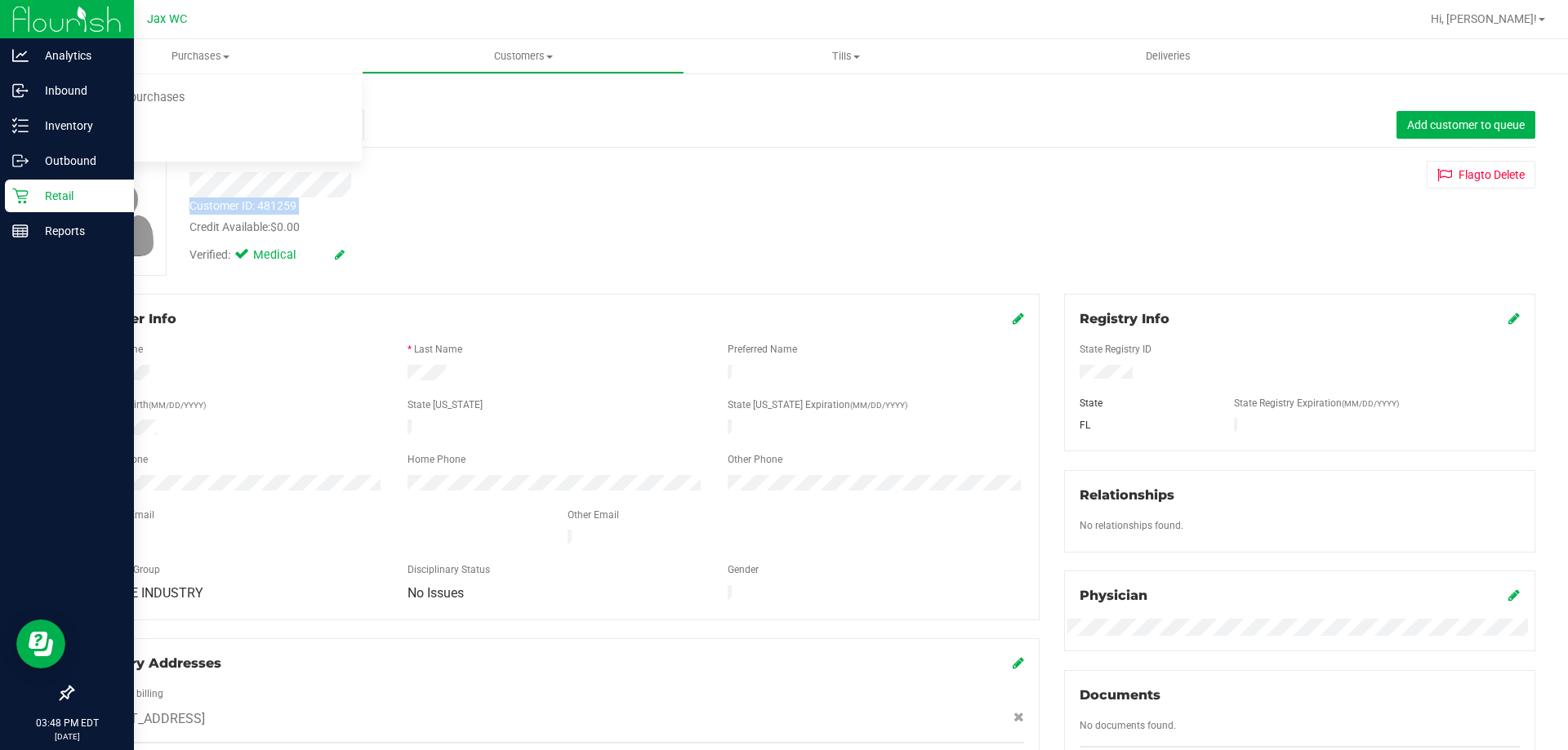
click at [11, 191] on div "Retail" at bounding box center [70, 196] width 129 height 33
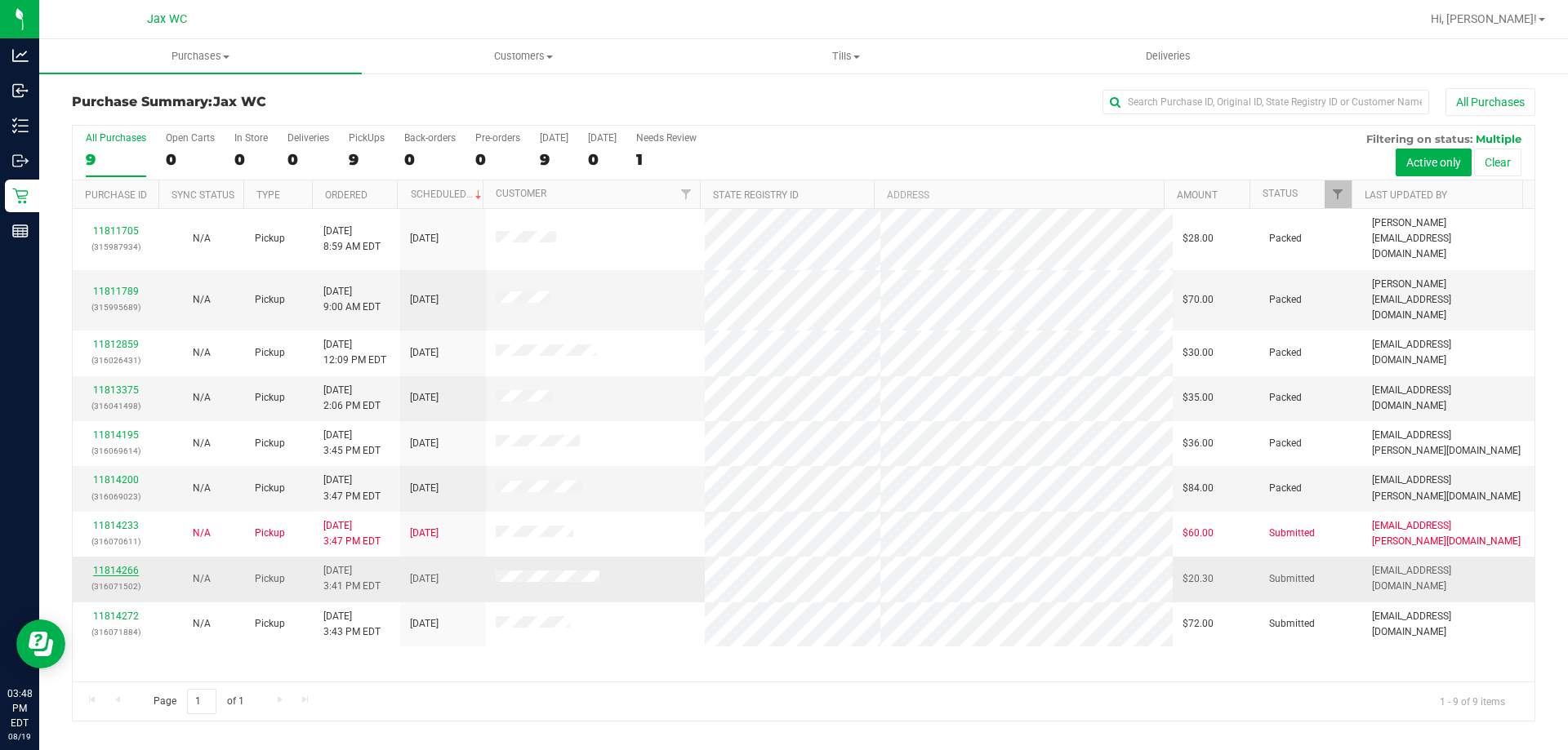
click at [126, 565] on link "11814266" at bounding box center [116, 570] width 46 height 12
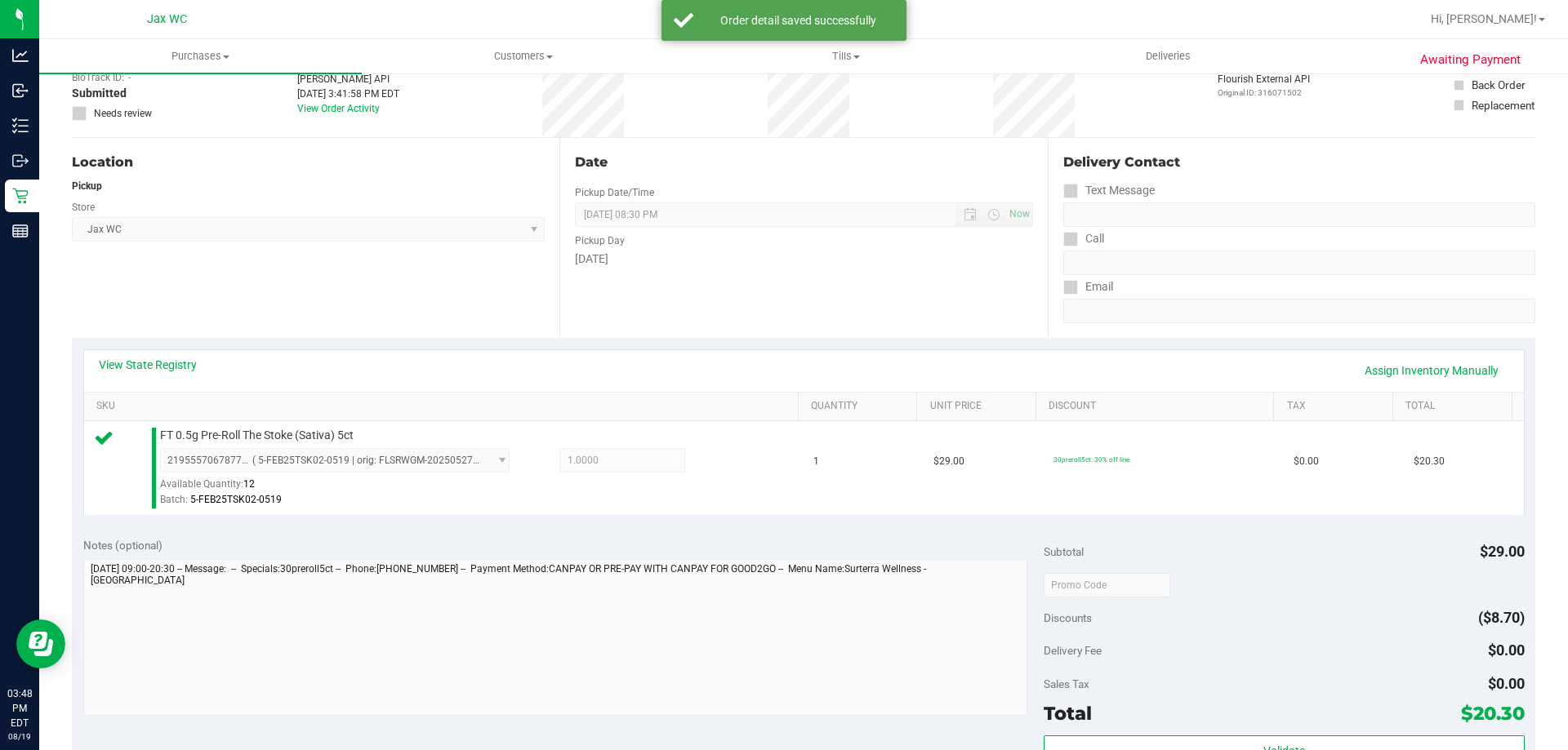
scroll to position [163, 0]
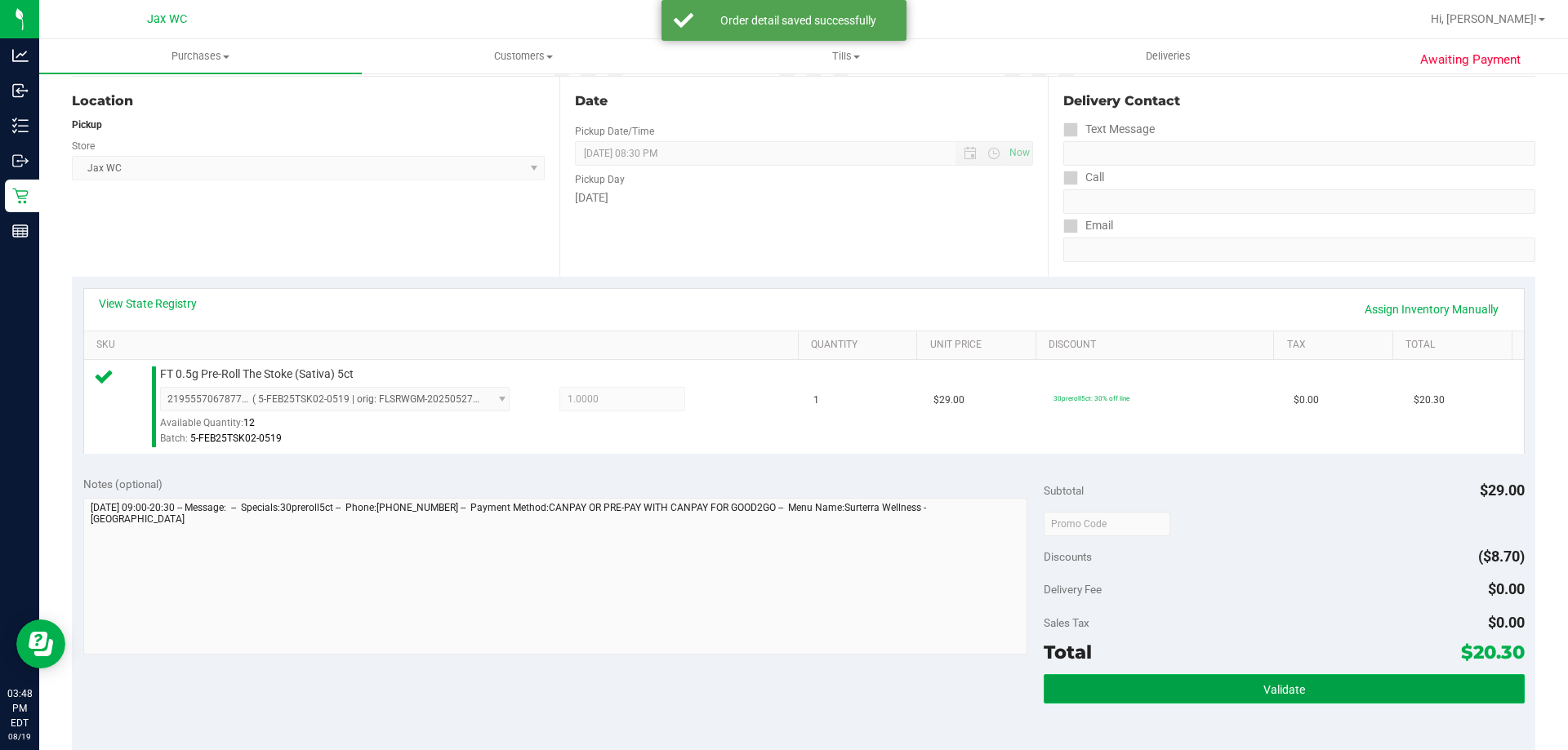
click at [1102, 685] on button "Validate" at bounding box center [1284, 689] width 481 height 29
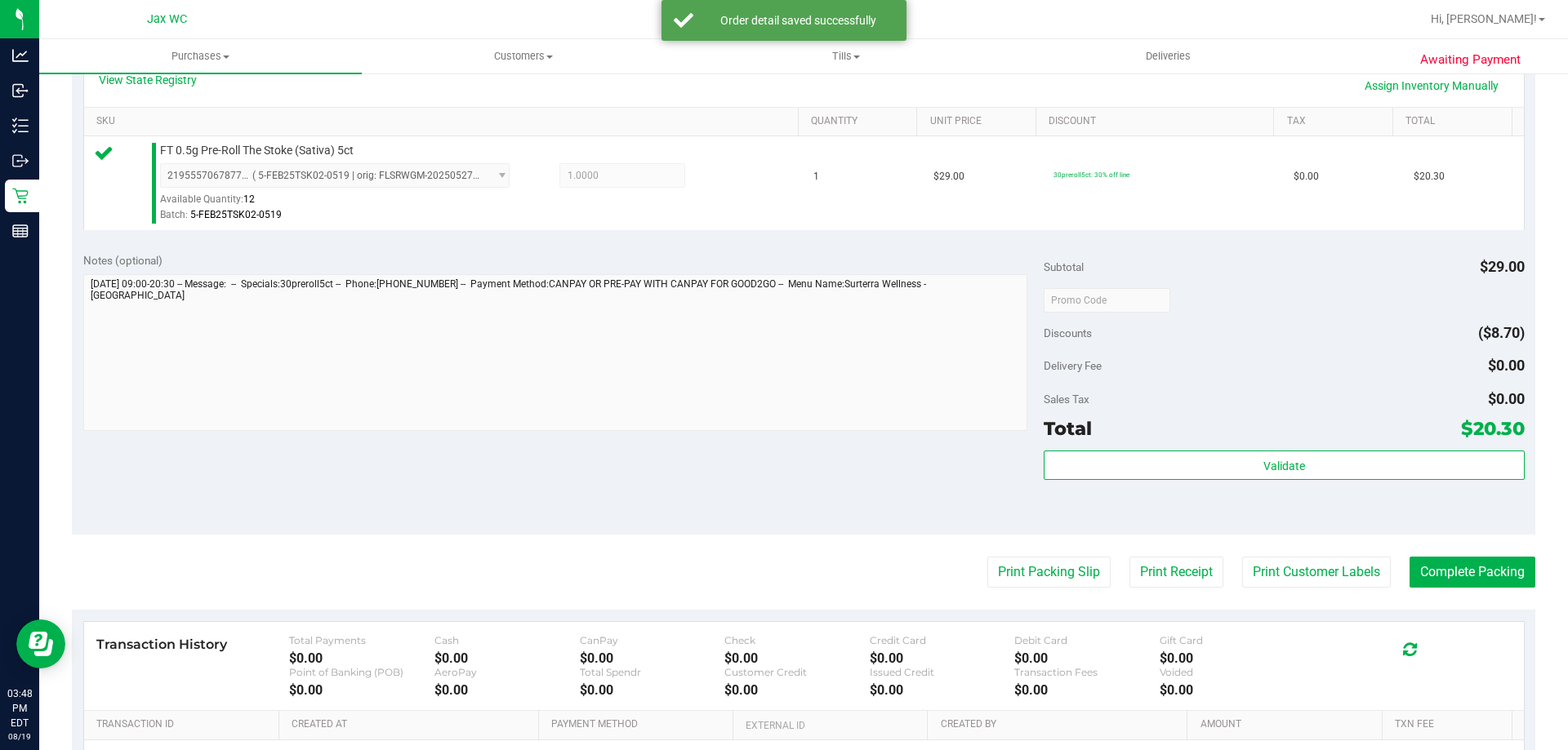
scroll to position [584, 0]
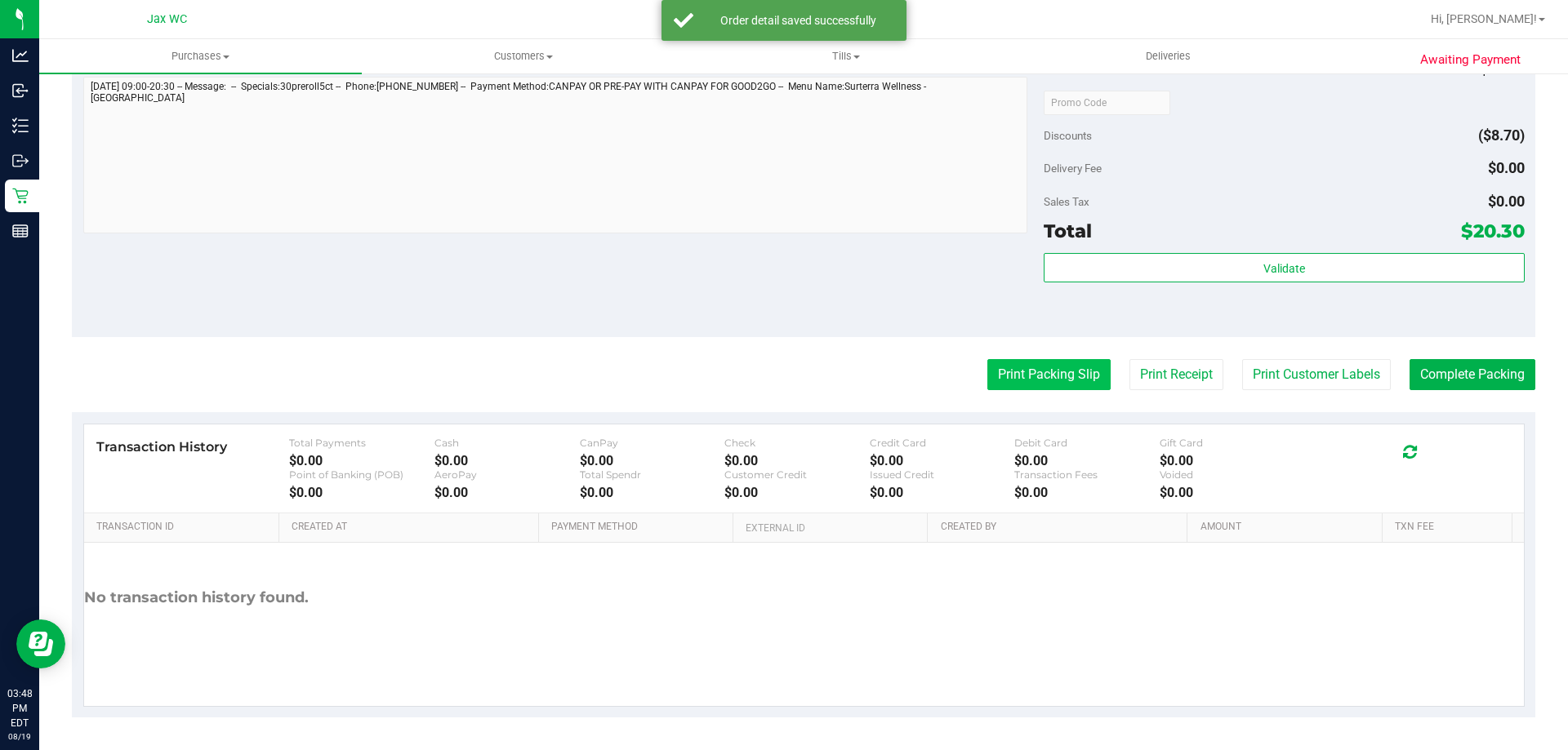
click at [992, 362] on button "Print Packing Slip" at bounding box center [1049, 374] width 123 height 31
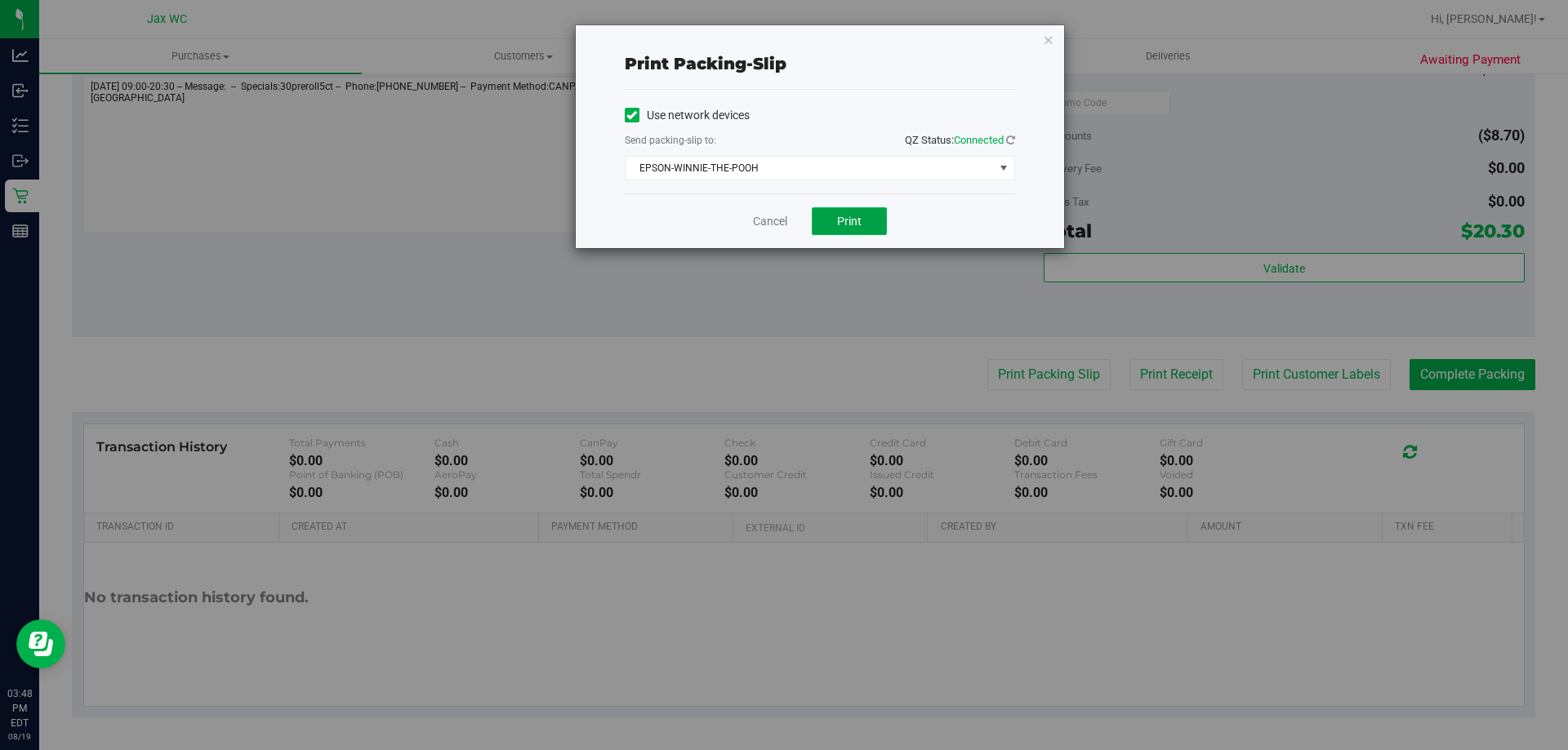
click at [816, 211] on button "Print" at bounding box center [849, 221] width 75 height 27
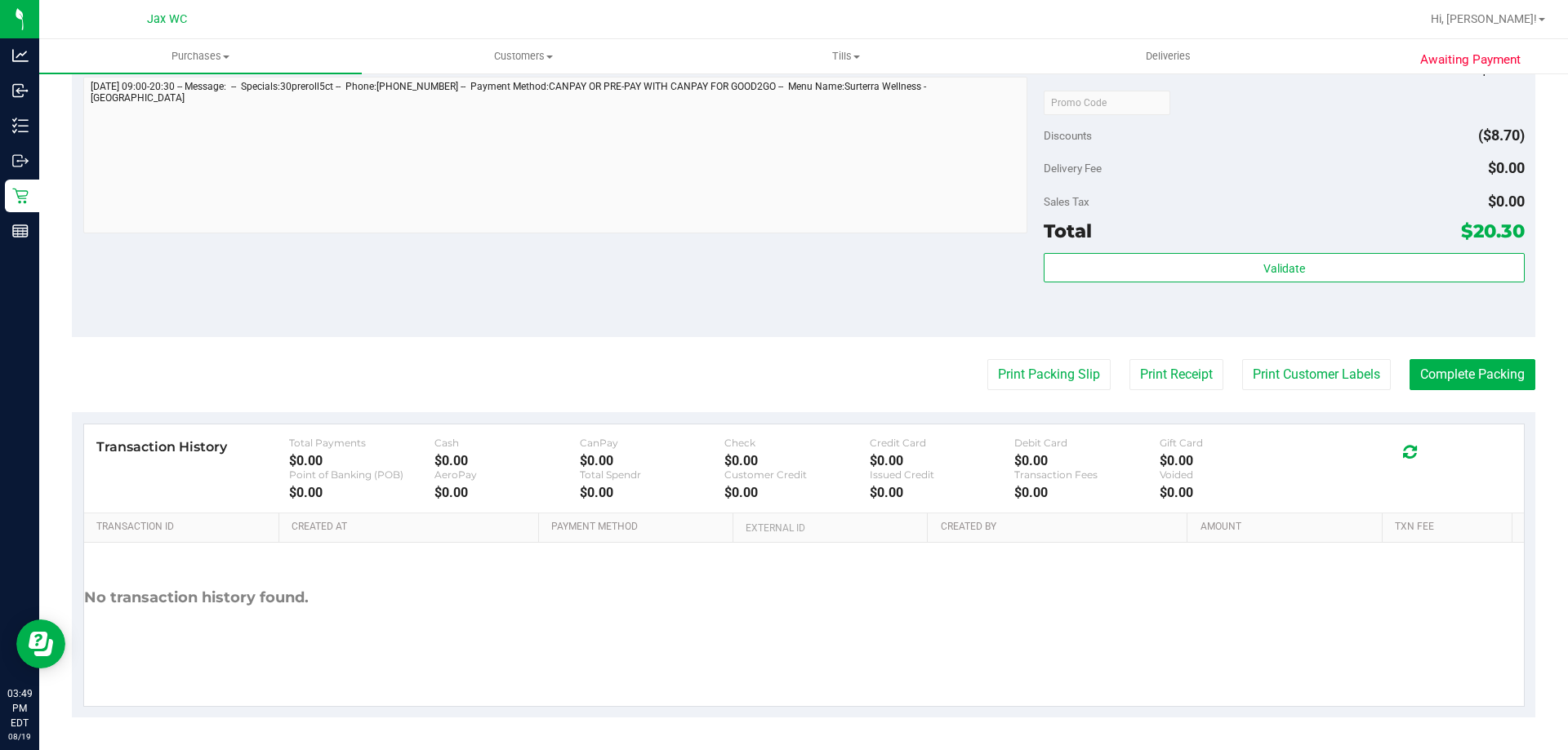
click at [1383, 283] on div "Validate" at bounding box center [1284, 269] width 481 height 31
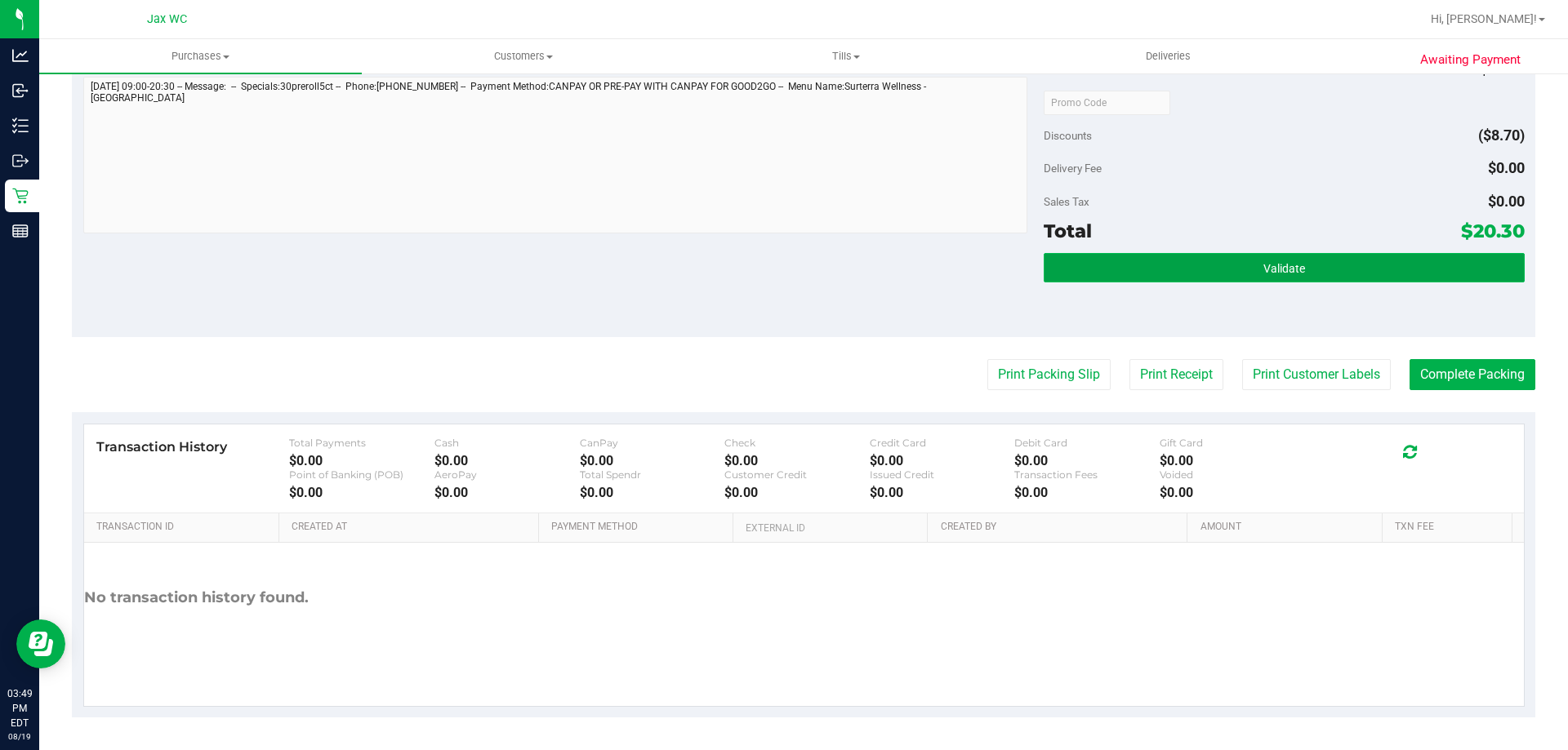
click at [1383, 274] on button "Validate" at bounding box center [1284, 268] width 481 height 29
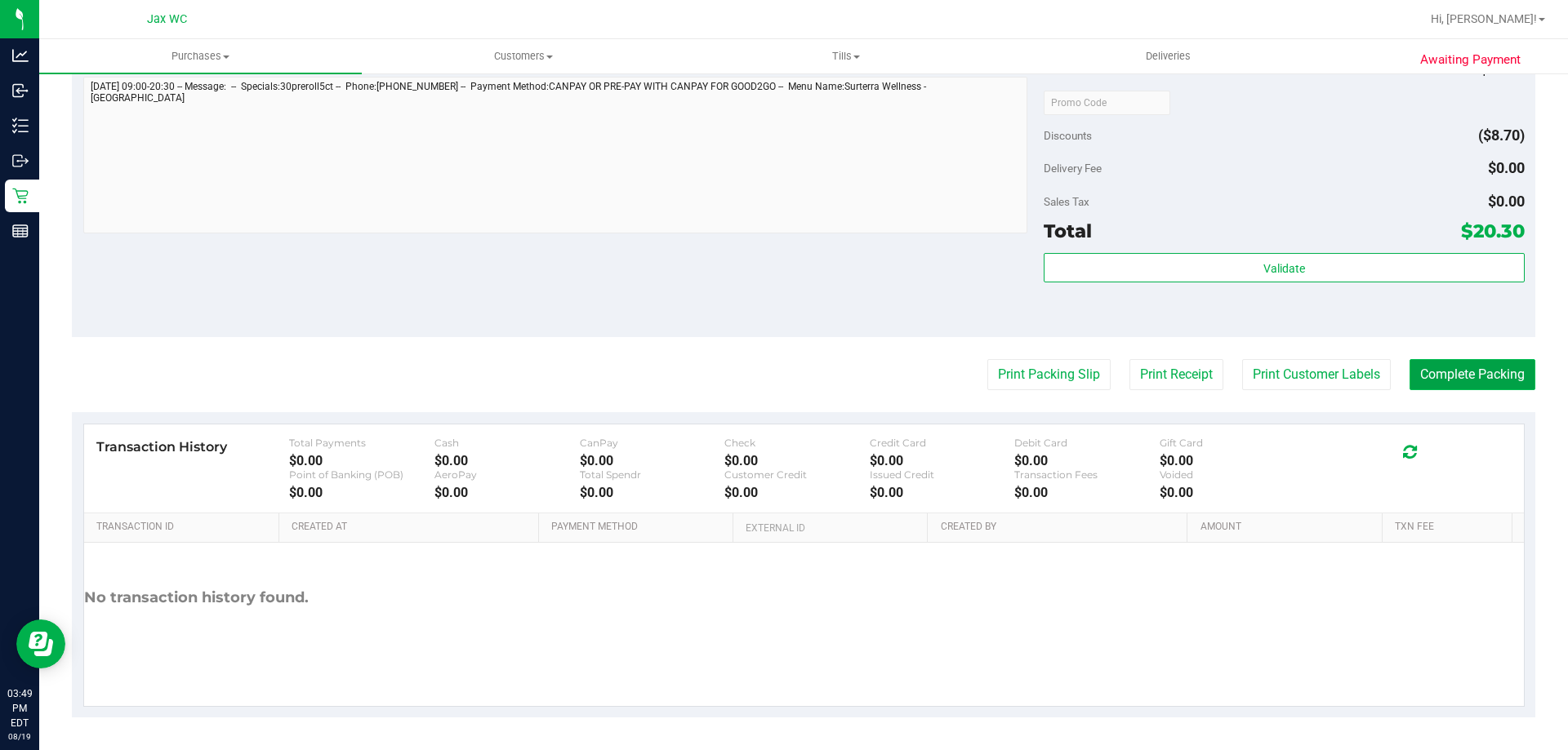
drag, startPoint x: 1445, startPoint y: 381, endPoint x: 1437, endPoint y: 385, distance: 8.9
click at [1449, 381] on button "Complete Packing" at bounding box center [1473, 374] width 126 height 31
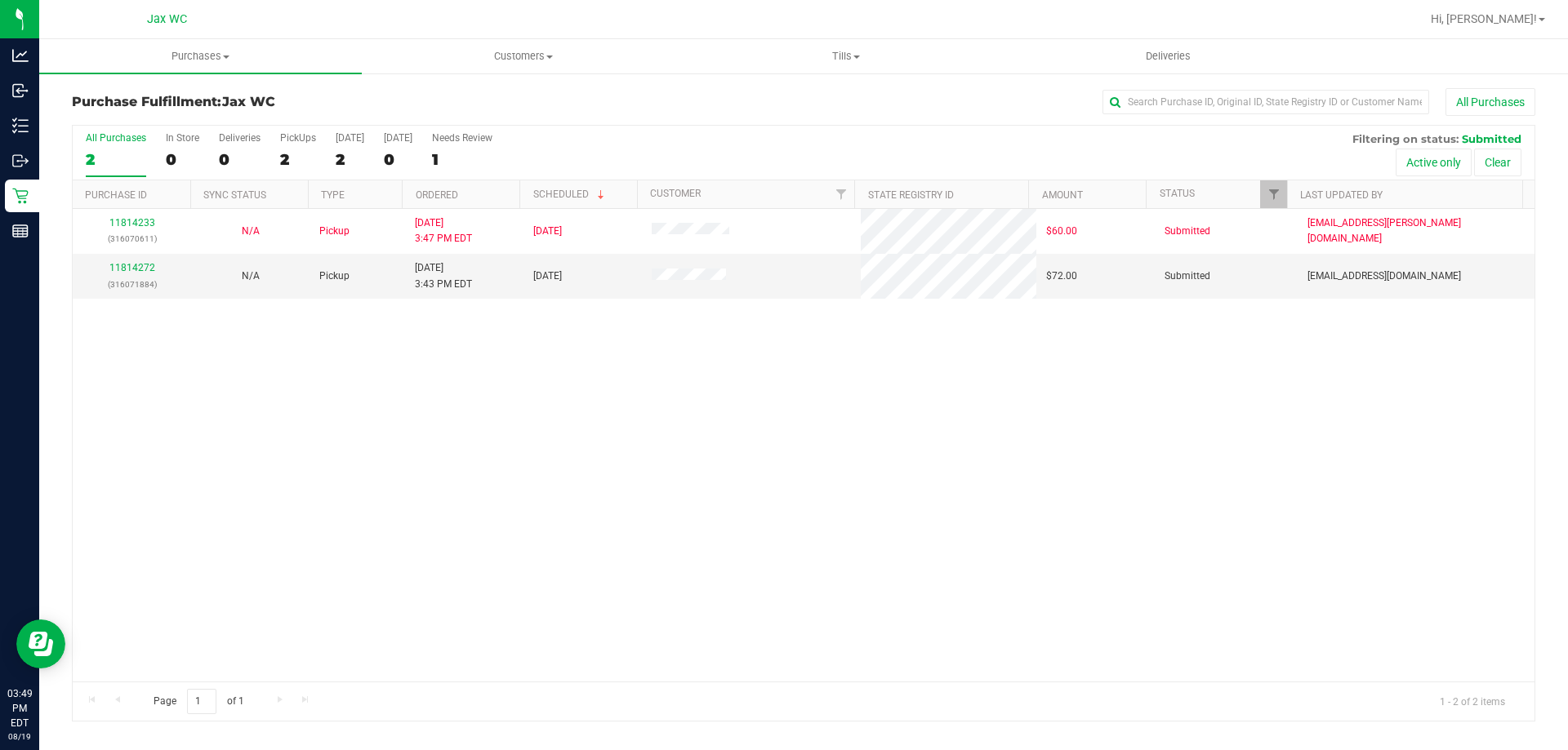
drag, startPoint x: 172, startPoint y: 563, endPoint x: 175, endPoint y: 543, distance: 20.2
click at [173, 562] on div "11814233 (316070611) N/A Pickup 8/19/2025 3:47 PM EDT 8/19/2025 $60.00 Submitte…" at bounding box center [804, 445] width 1462 height 473
click at [137, 272] on link "11814272" at bounding box center [132, 268] width 46 height 12
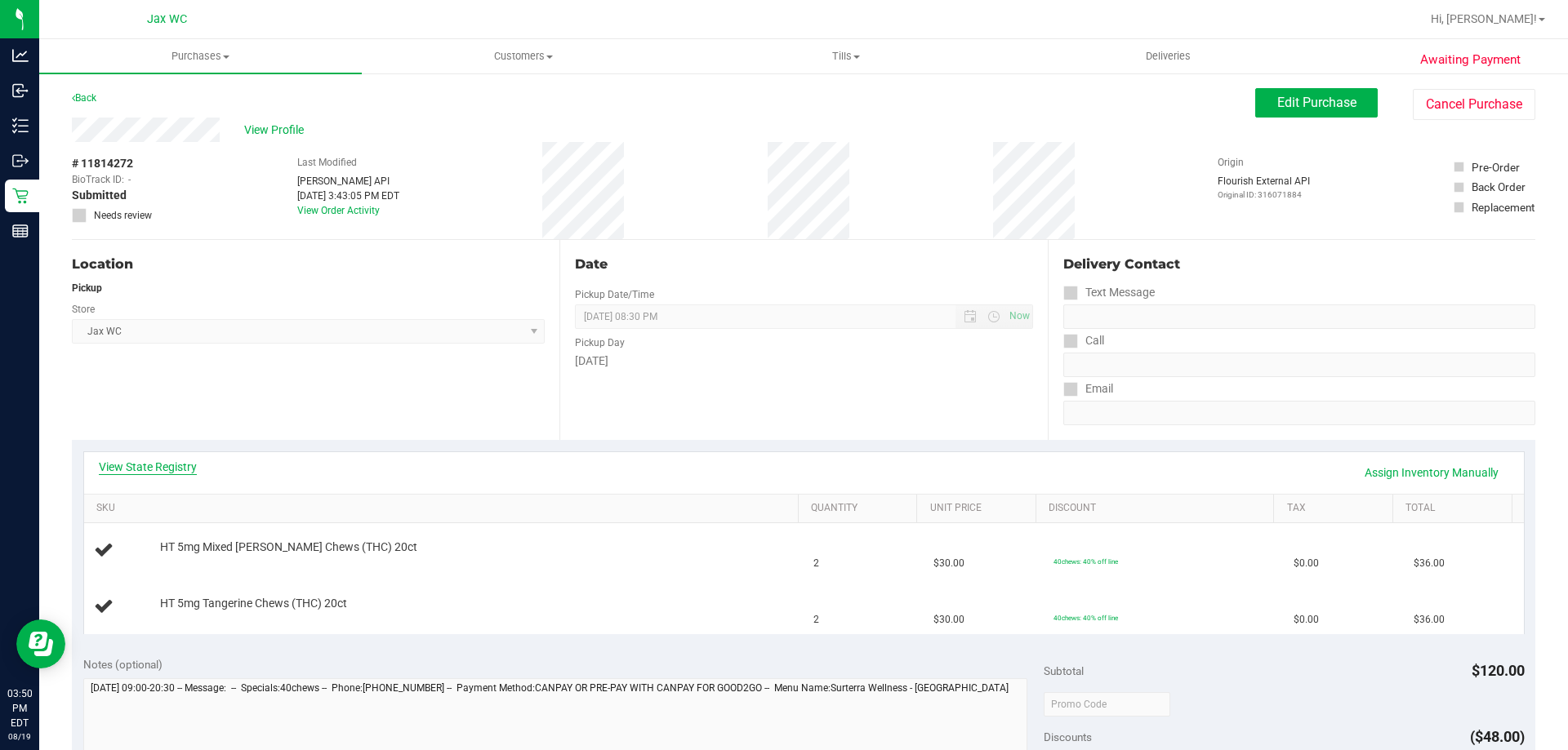
click at [142, 462] on link "View State Registry" at bounding box center [147, 467] width 98 height 16
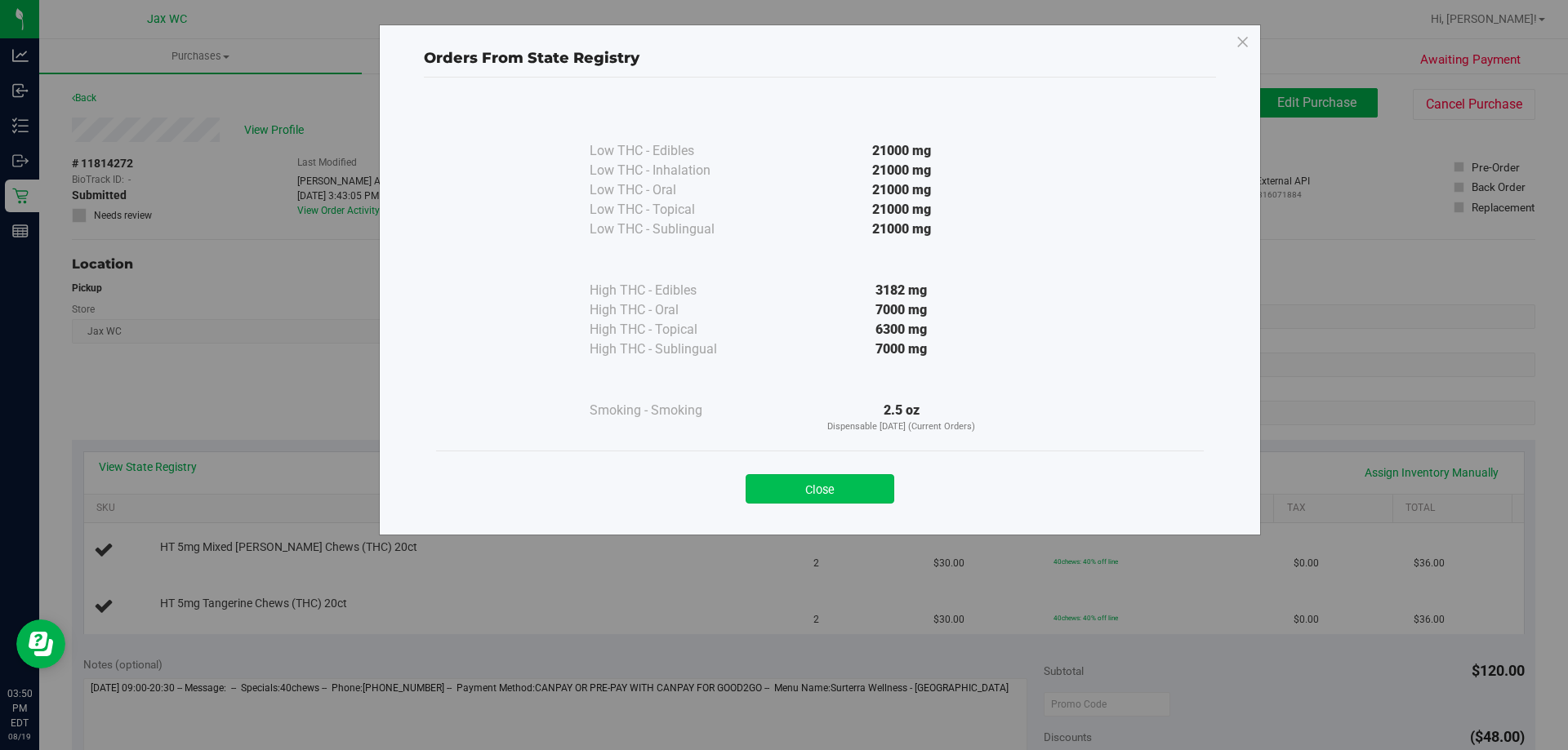
click at [843, 484] on button "Close" at bounding box center [820, 488] width 149 height 29
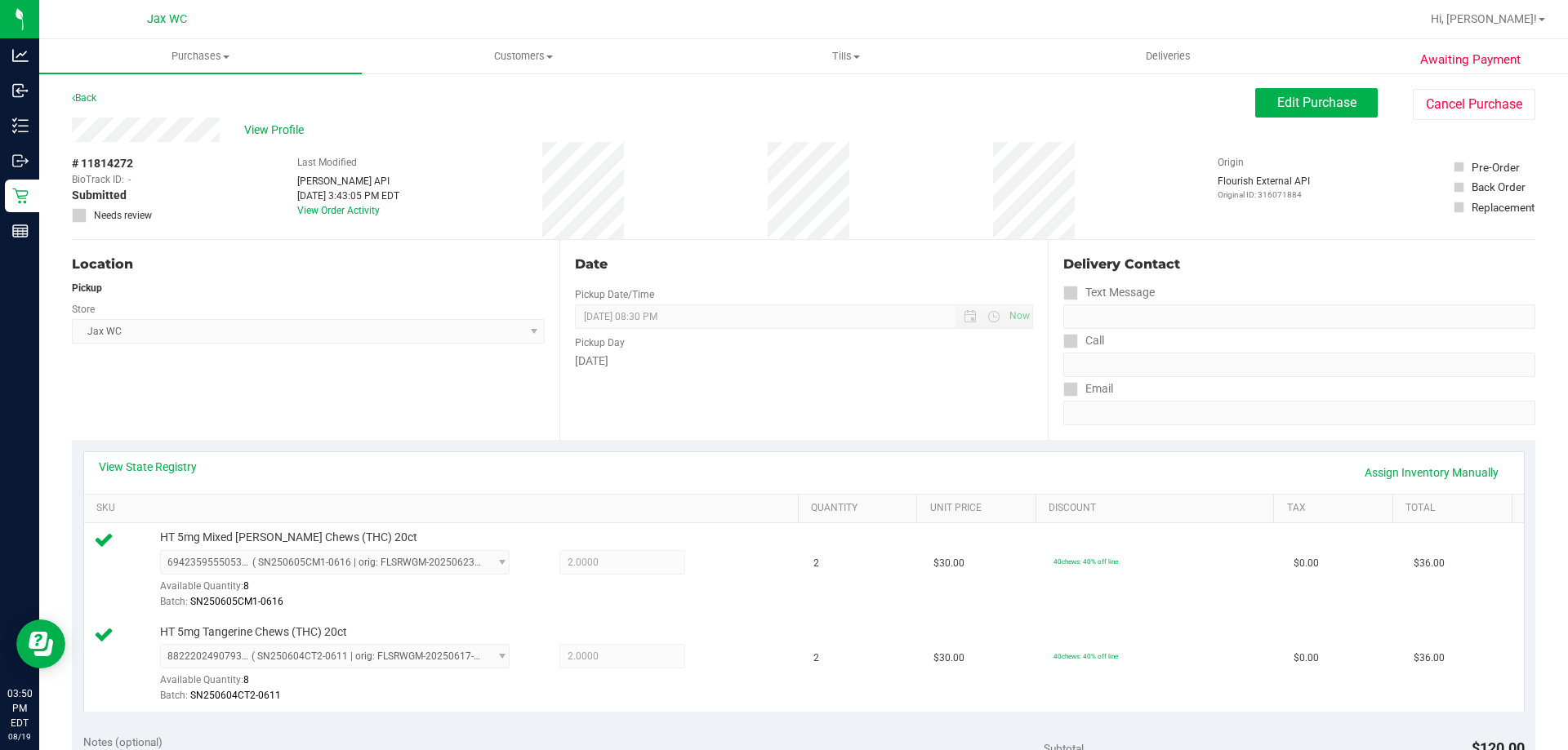
scroll to position [679, 0]
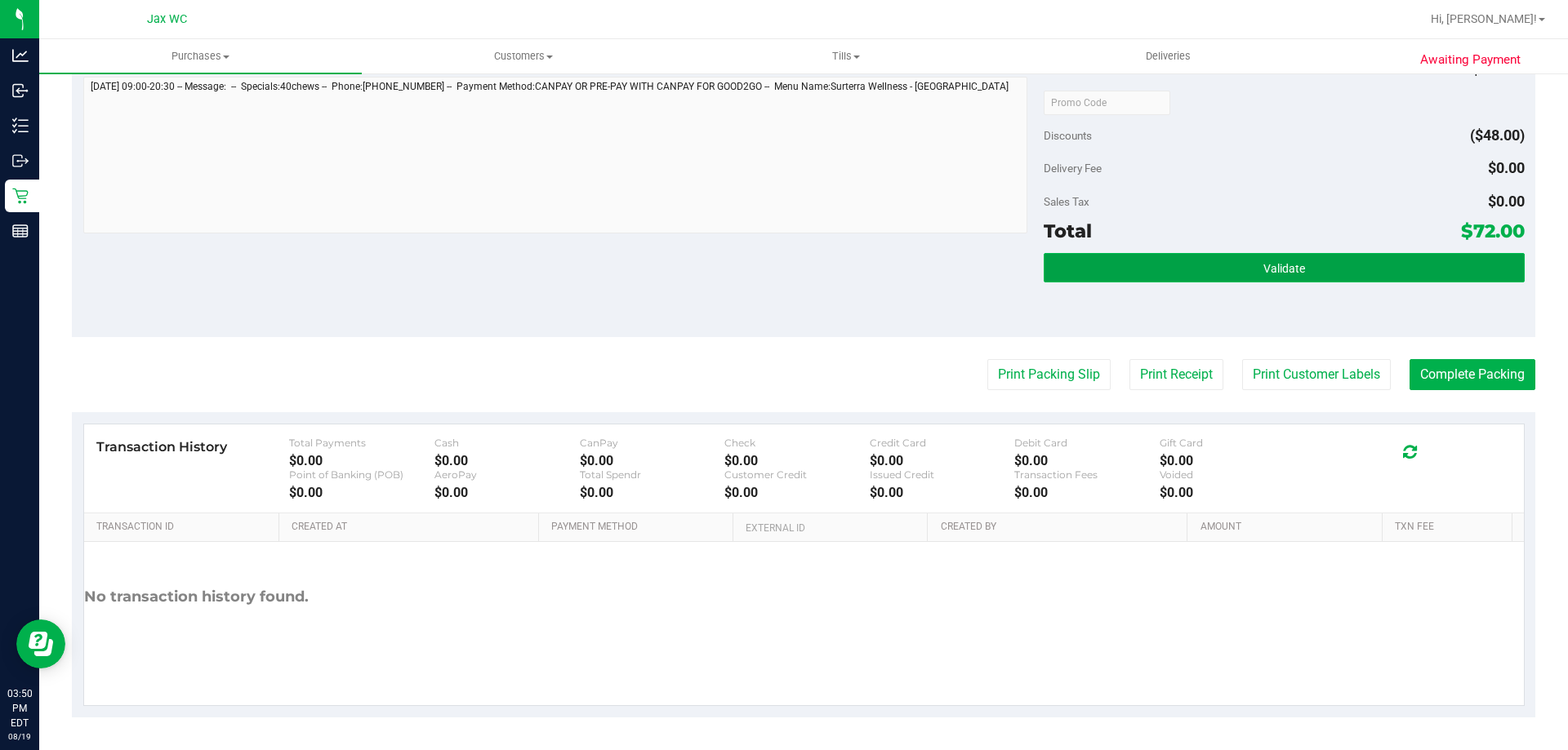
click at [1191, 269] on button "Validate" at bounding box center [1284, 268] width 481 height 29
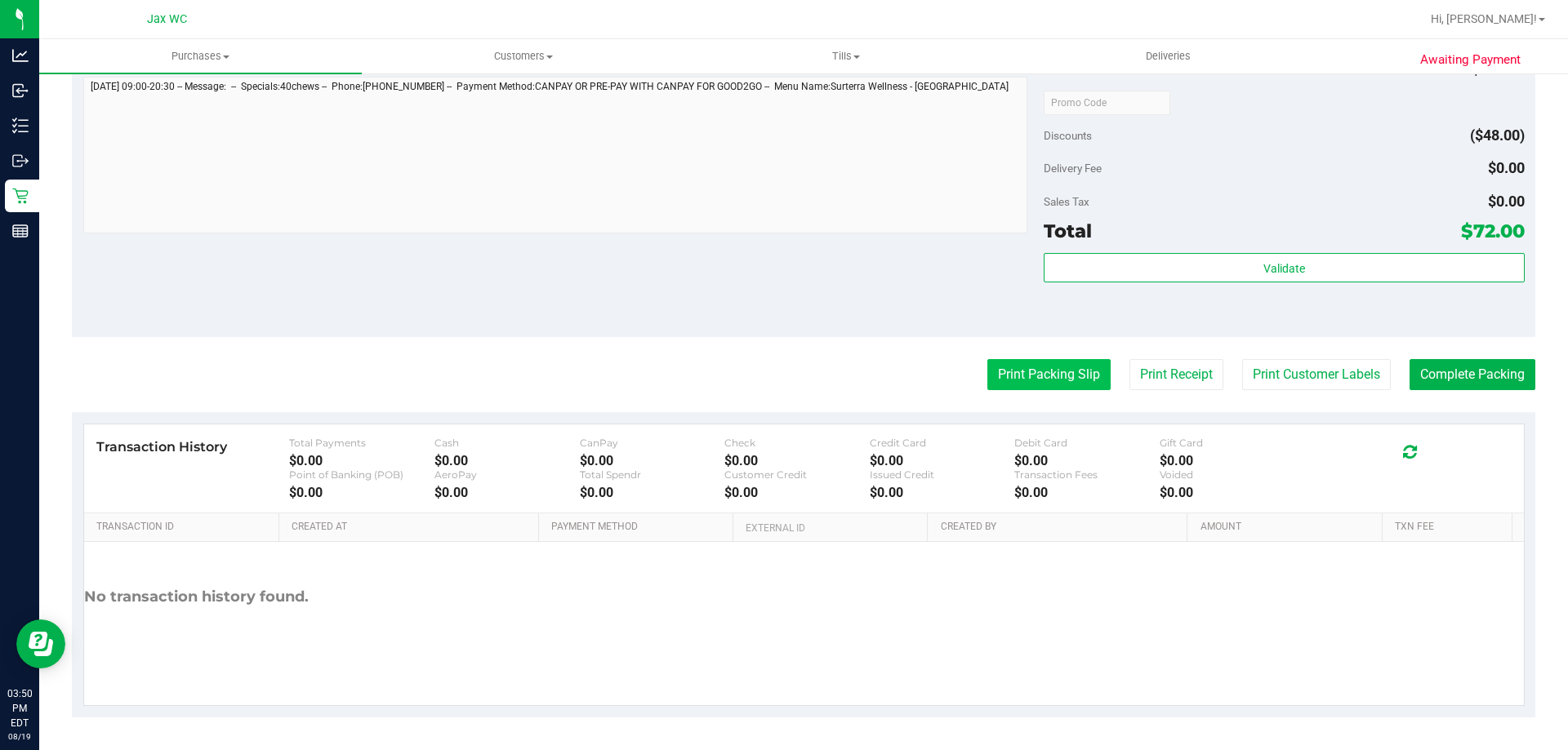
click at [1048, 365] on button "Print Packing Slip" at bounding box center [1049, 374] width 123 height 31
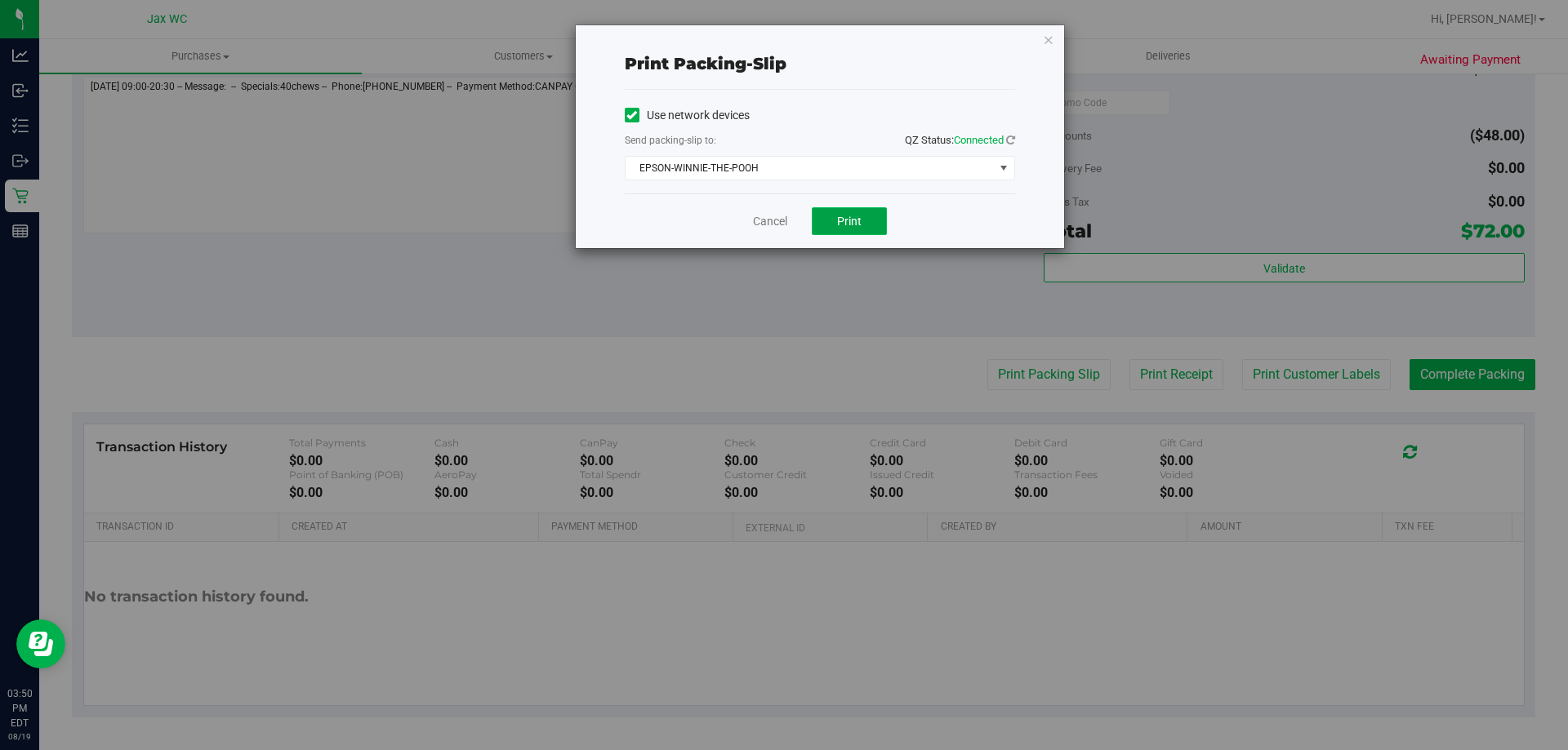
click at [842, 223] on span "Print" at bounding box center [850, 221] width 25 height 13
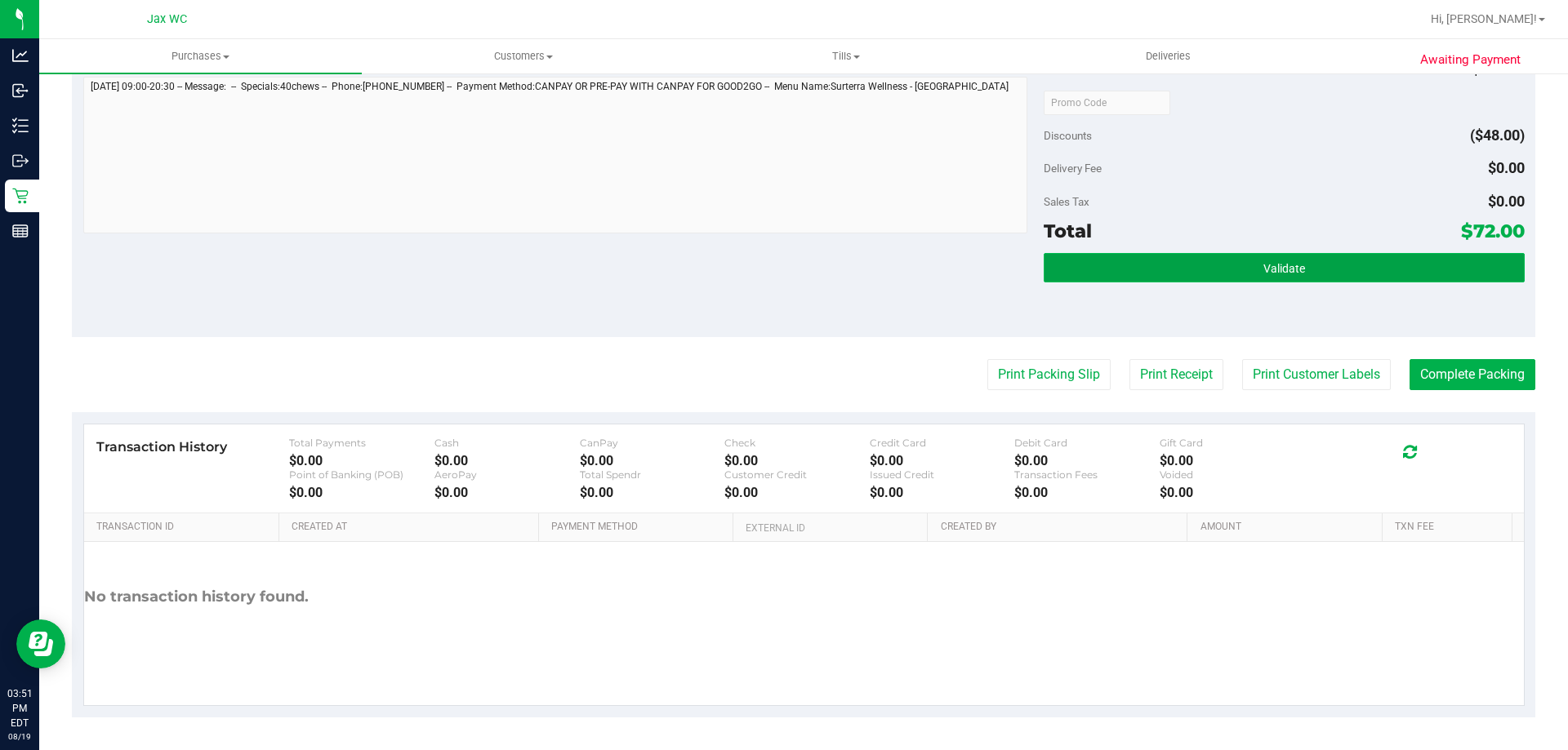
click at [1220, 274] on button "Validate" at bounding box center [1284, 268] width 481 height 29
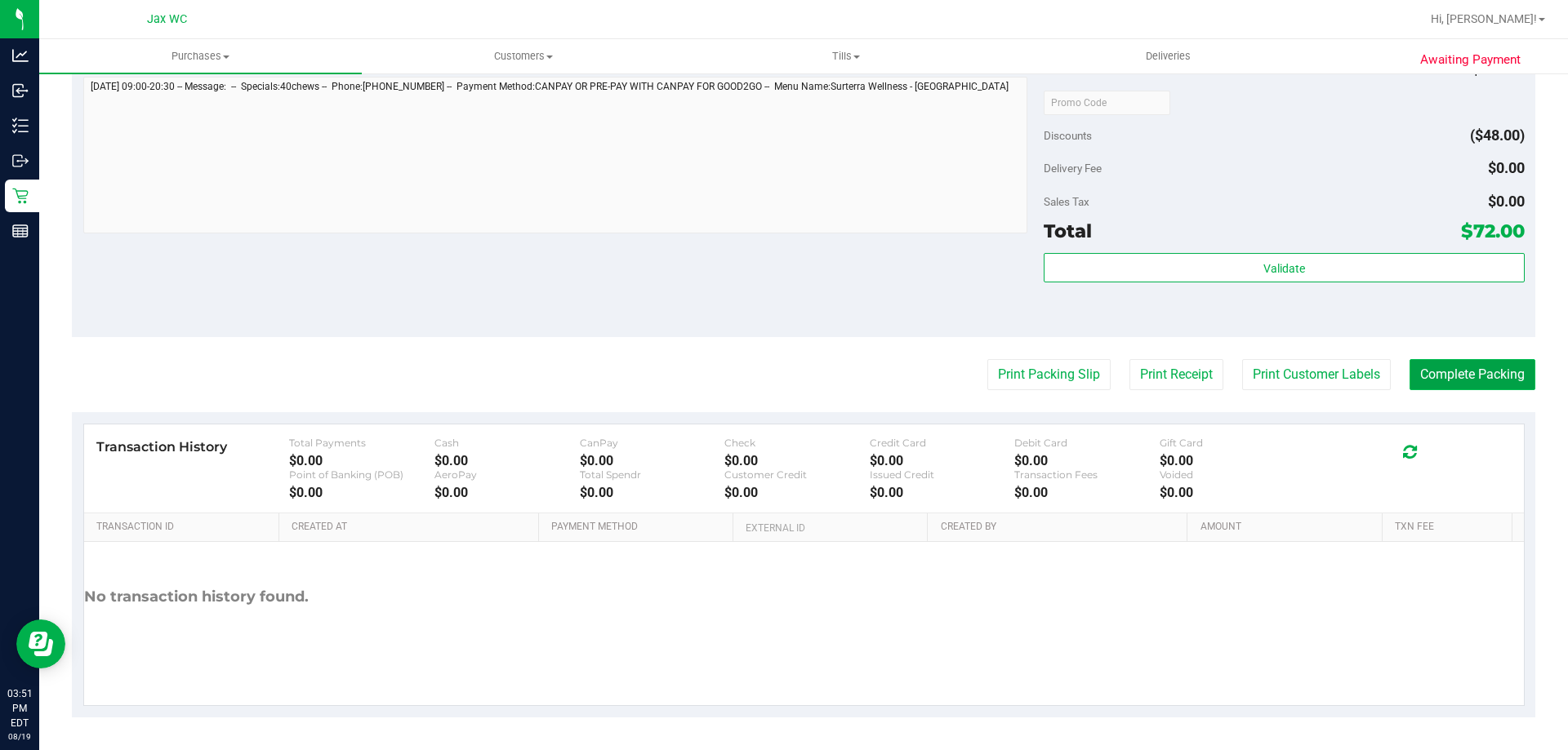
click at [1410, 373] on button "Complete Packing" at bounding box center [1473, 374] width 126 height 31
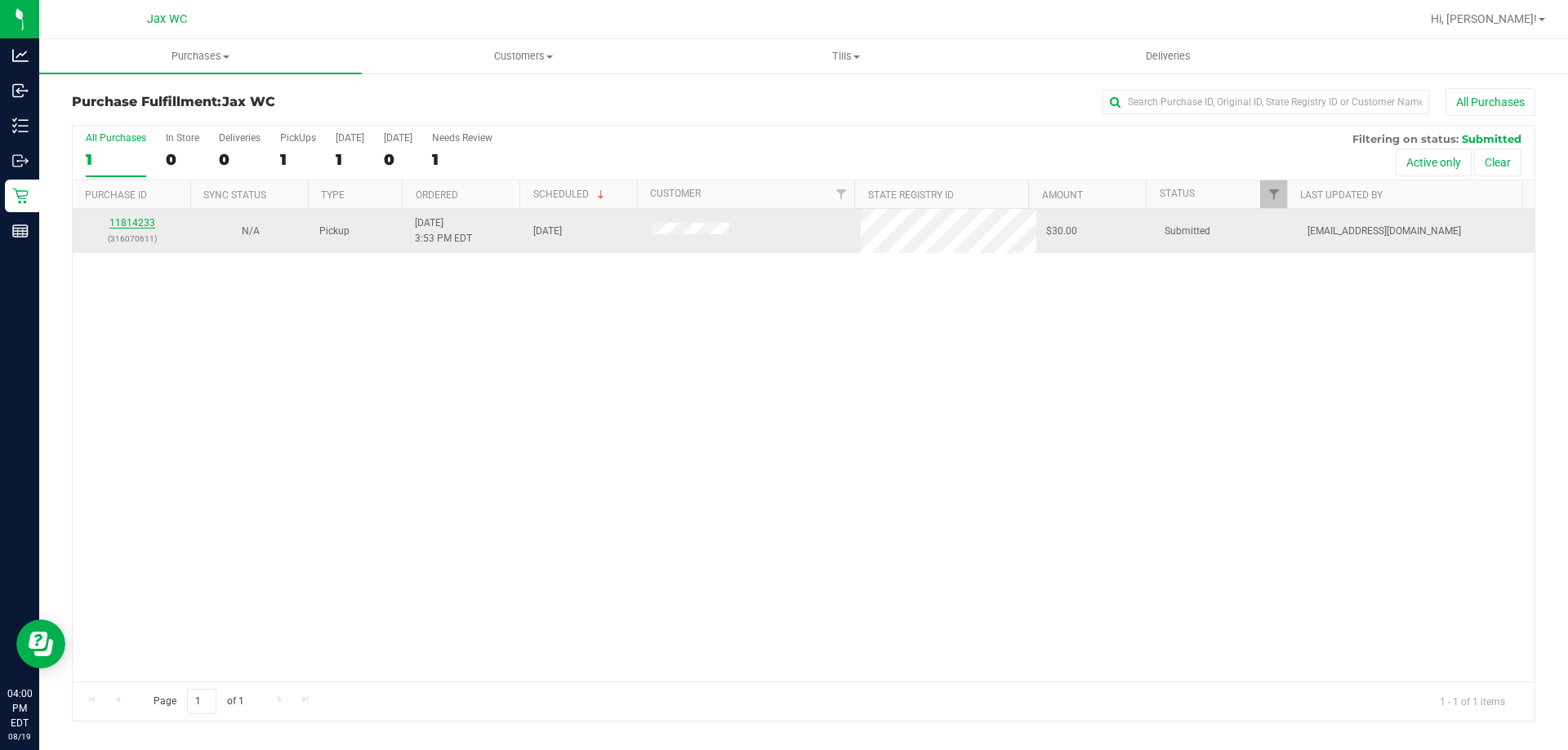
click at [126, 226] on link "11814233" at bounding box center [132, 223] width 46 height 12
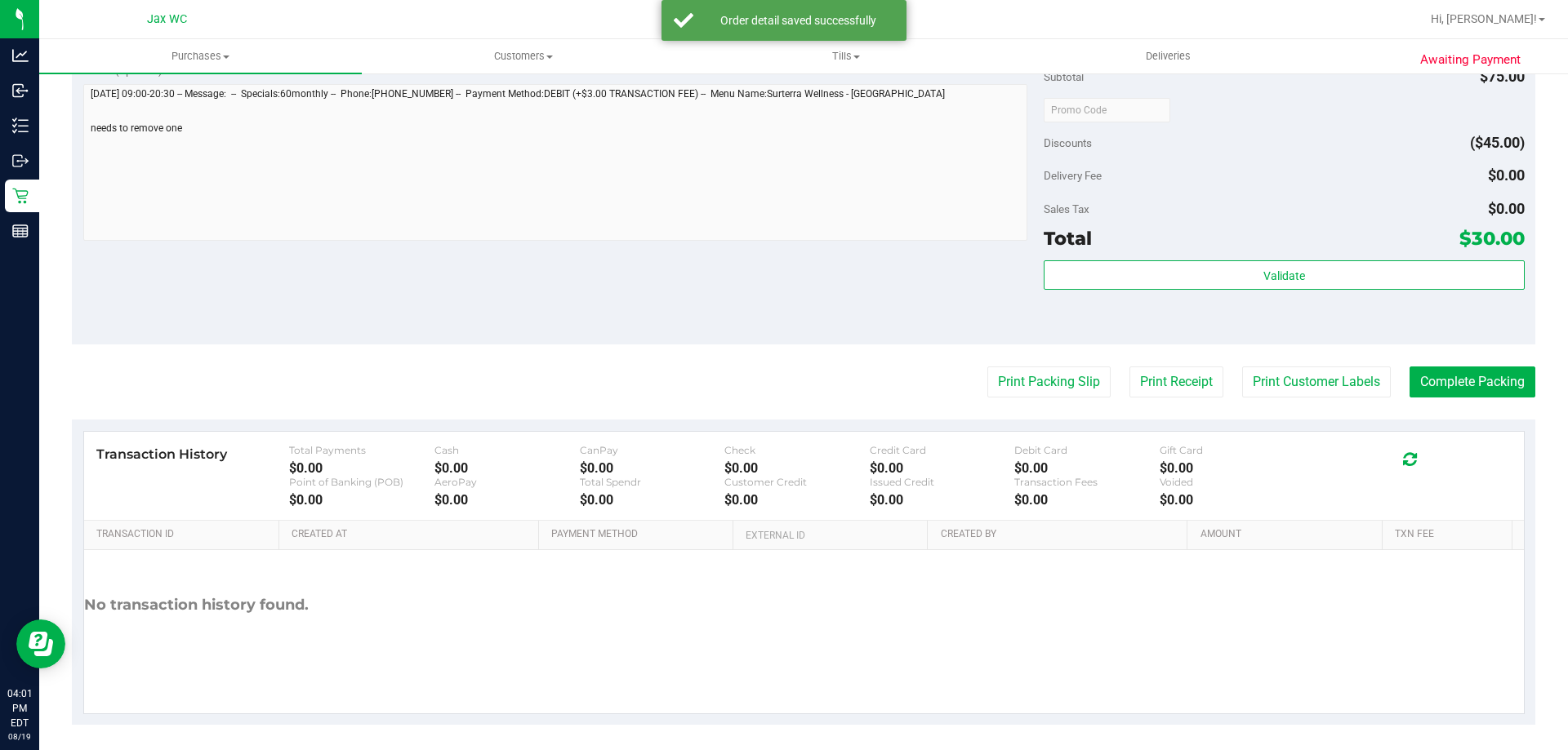
scroll to position [584, 0]
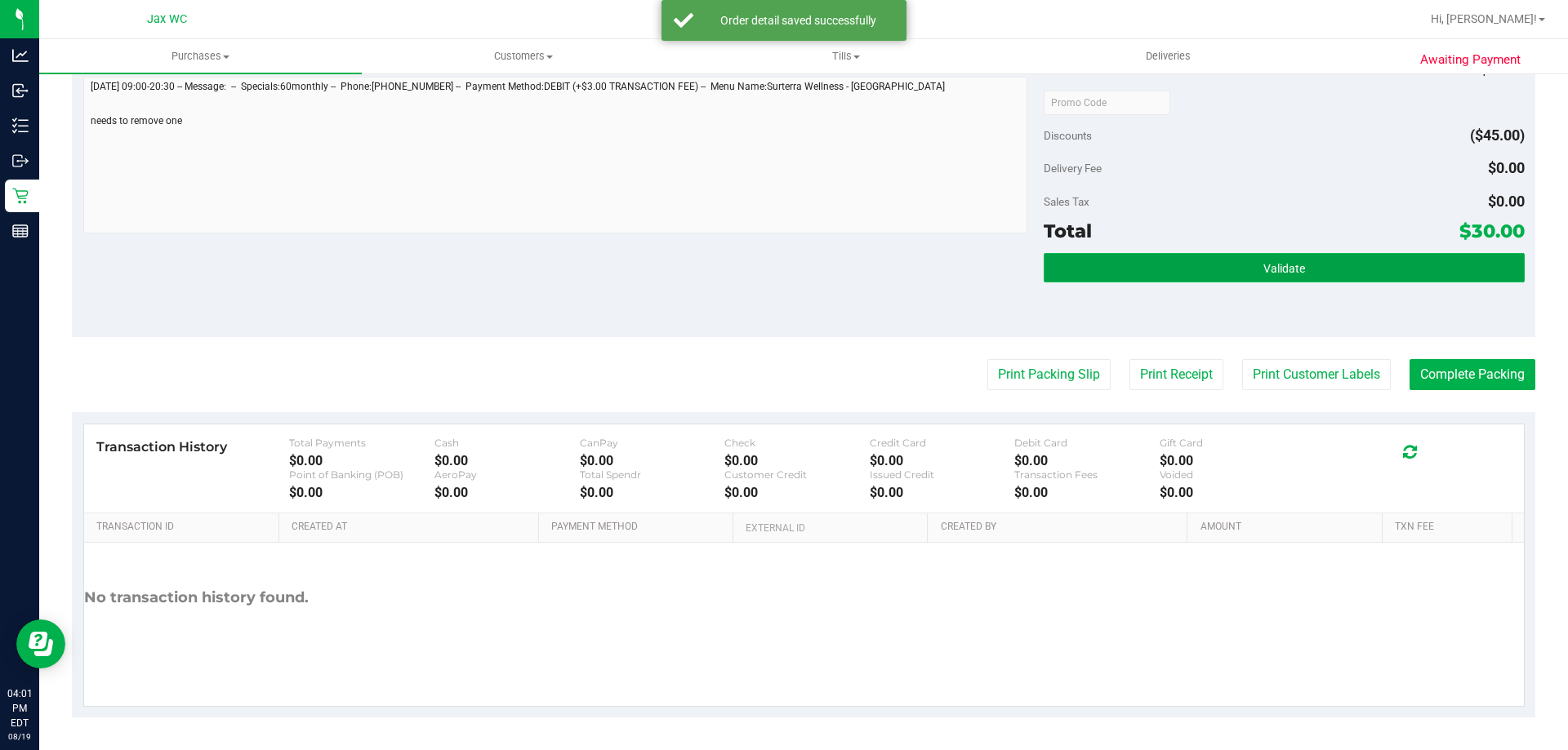
click at [1170, 270] on button "Validate" at bounding box center [1284, 268] width 481 height 29
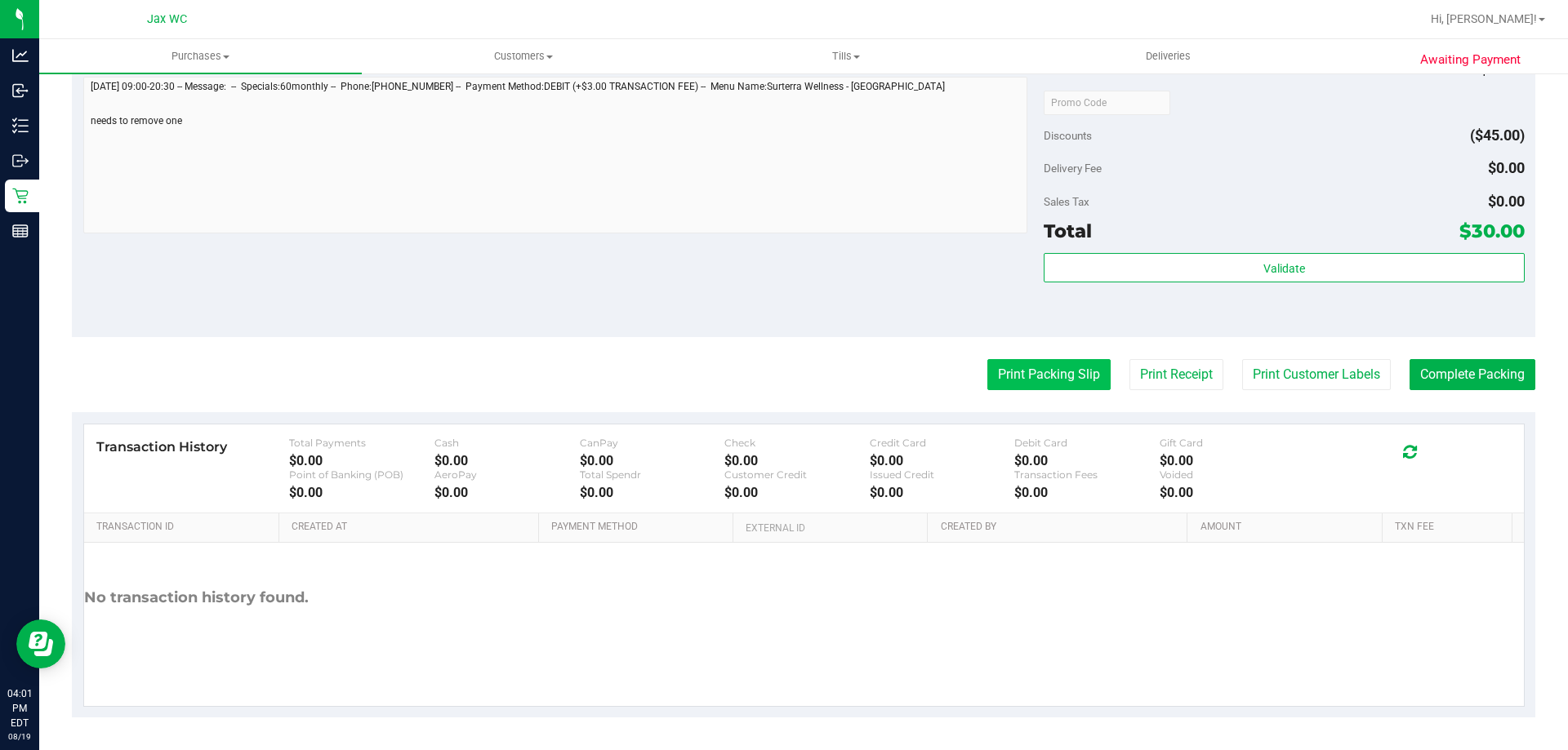
click at [1070, 376] on button "Print Packing Slip" at bounding box center [1049, 374] width 123 height 31
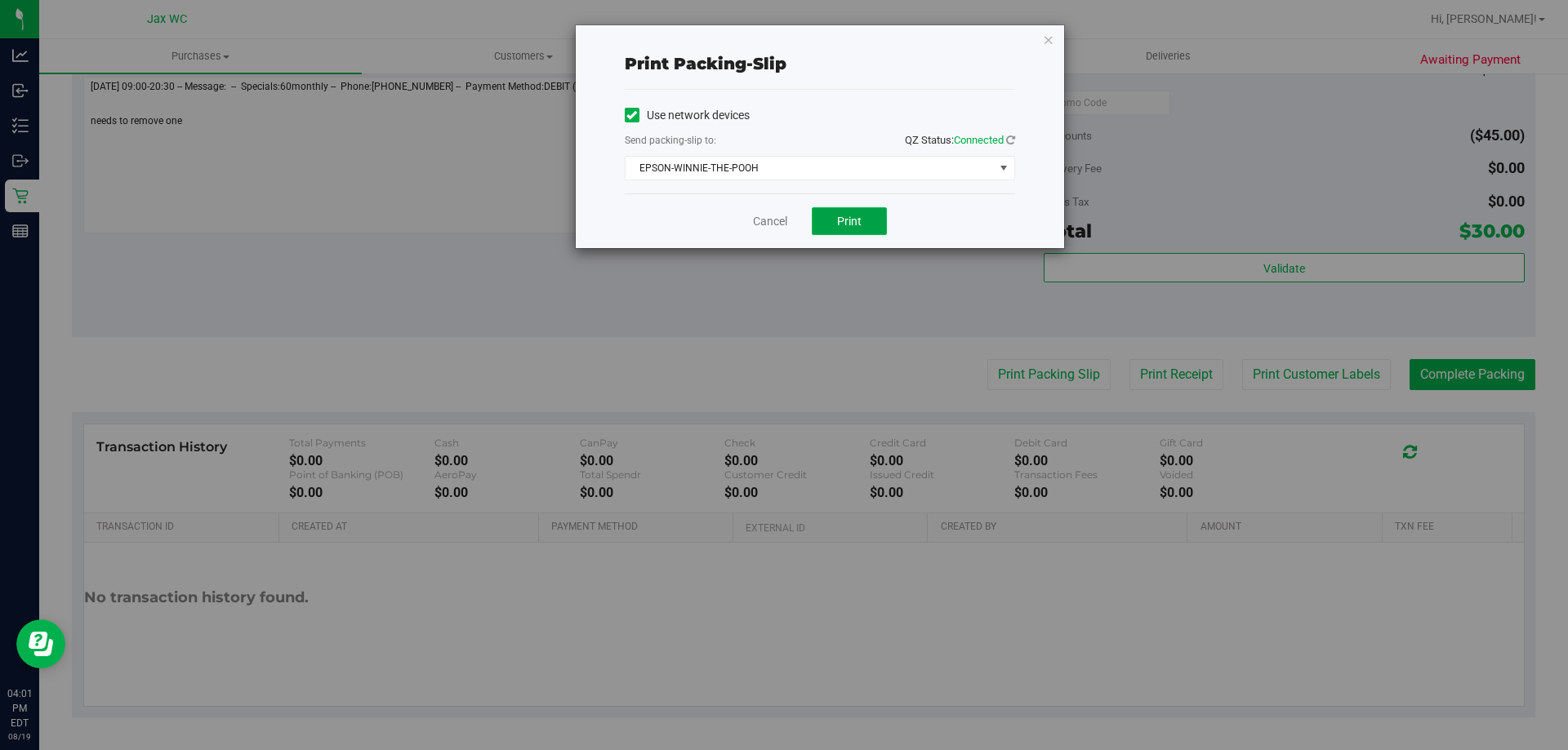
click at [861, 212] on button "Print" at bounding box center [849, 221] width 75 height 27
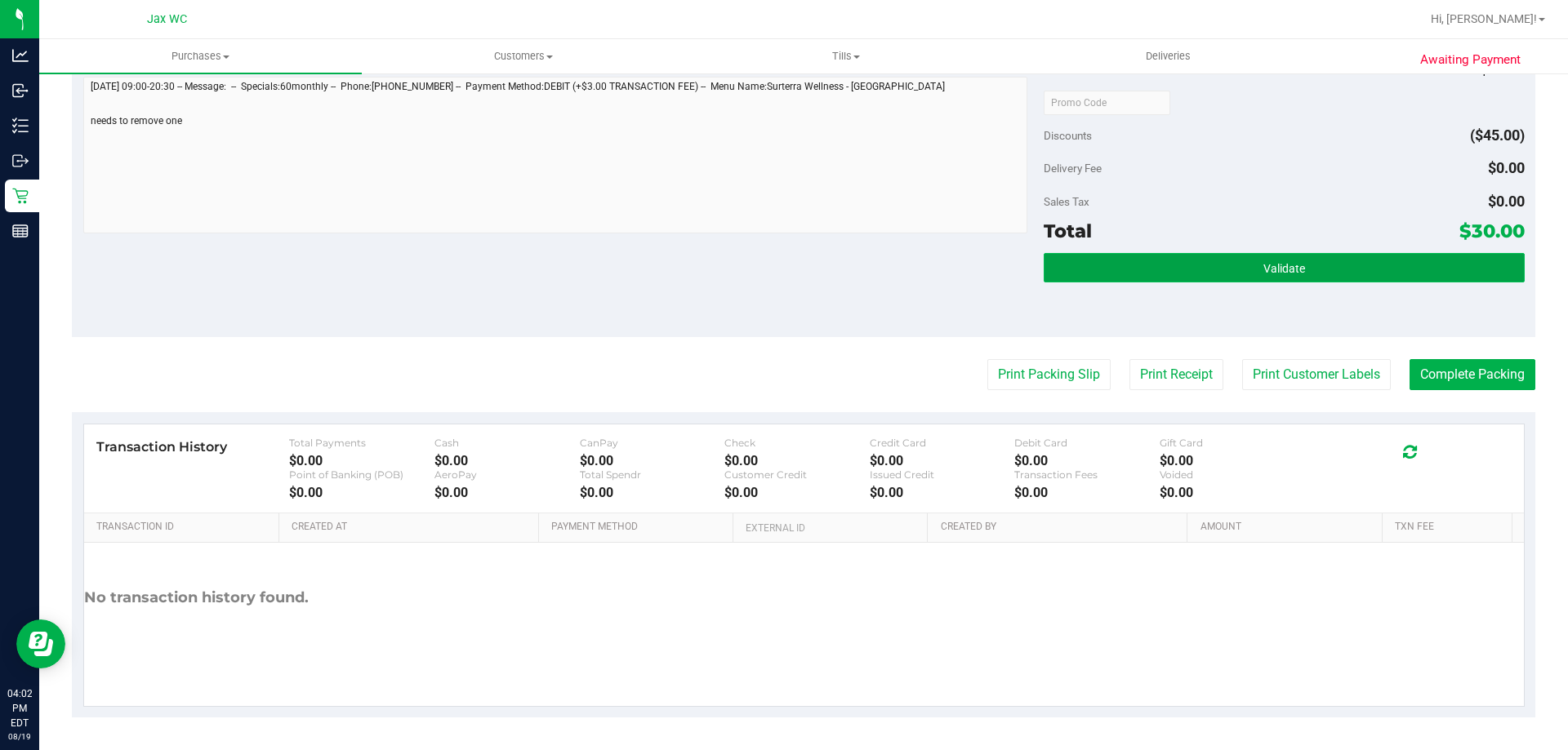
click at [1365, 276] on button "Validate" at bounding box center [1284, 268] width 481 height 29
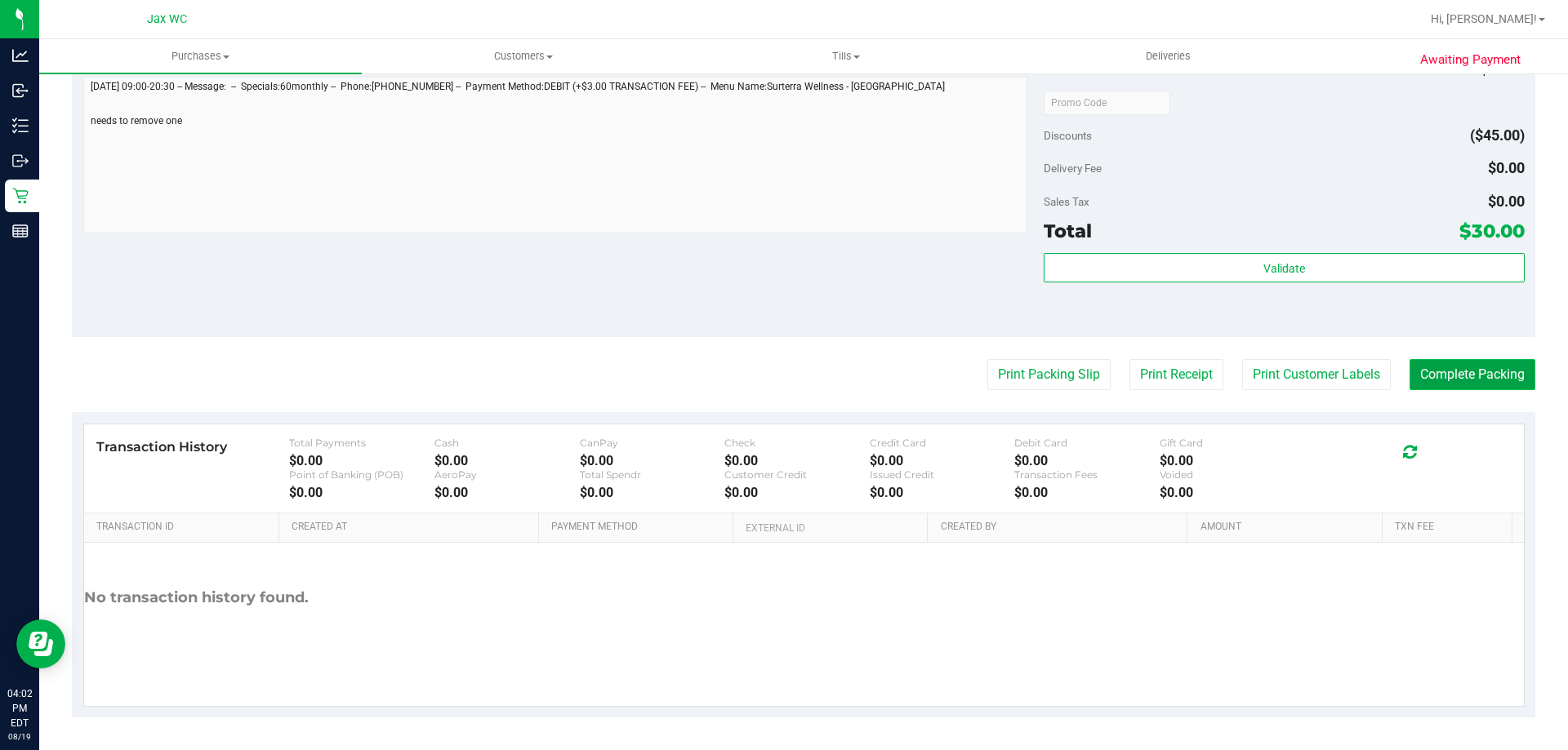
click at [1430, 363] on button "Complete Packing" at bounding box center [1473, 374] width 126 height 31
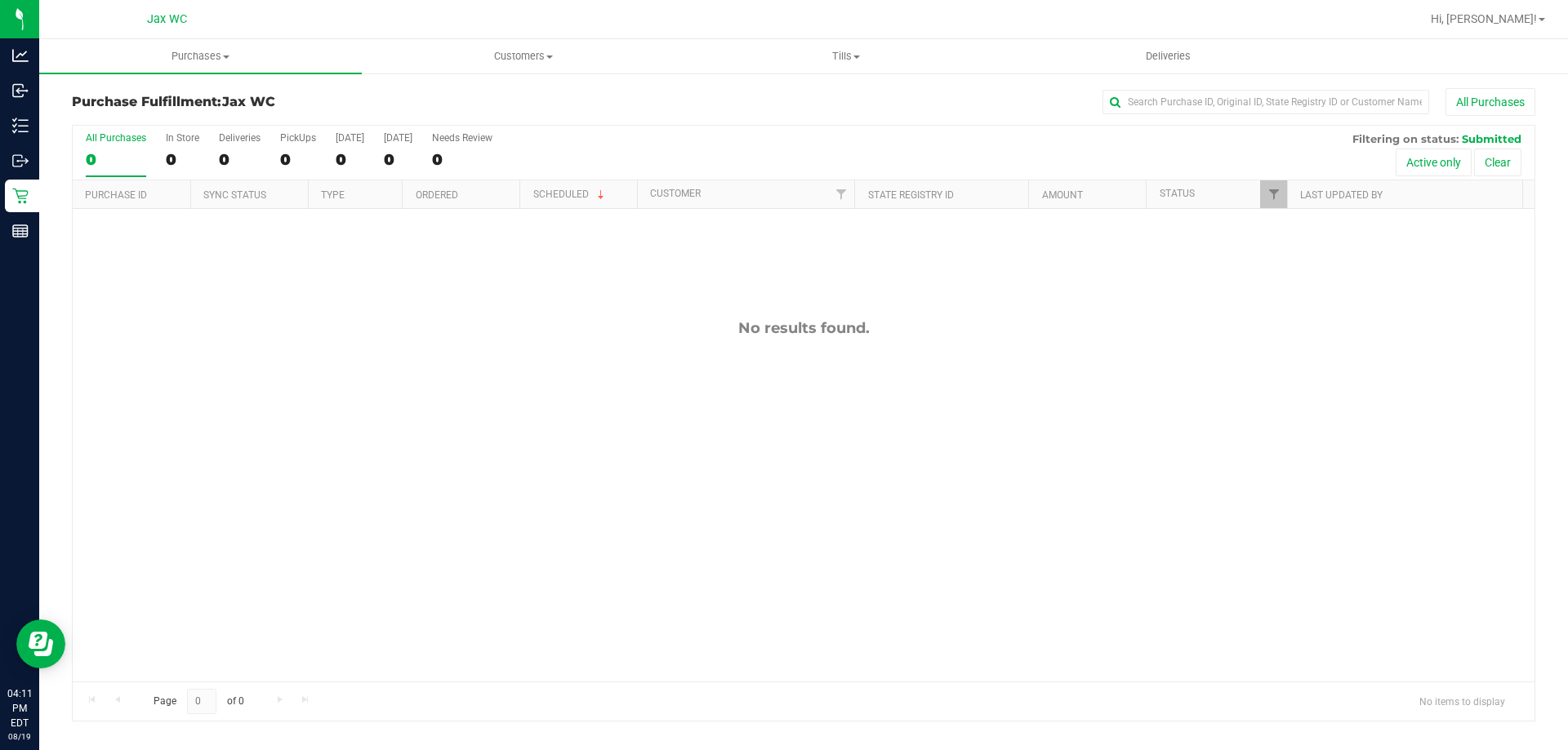
click at [481, 457] on div "No results found." at bounding box center [804, 501] width 1462 height 583
click at [868, 49] on span "Tills" at bounding box center [846, 56] width 321 height 15
click at [770, 105] on span "Manage tills" at bounding box center [740, 98] width 110 height 14
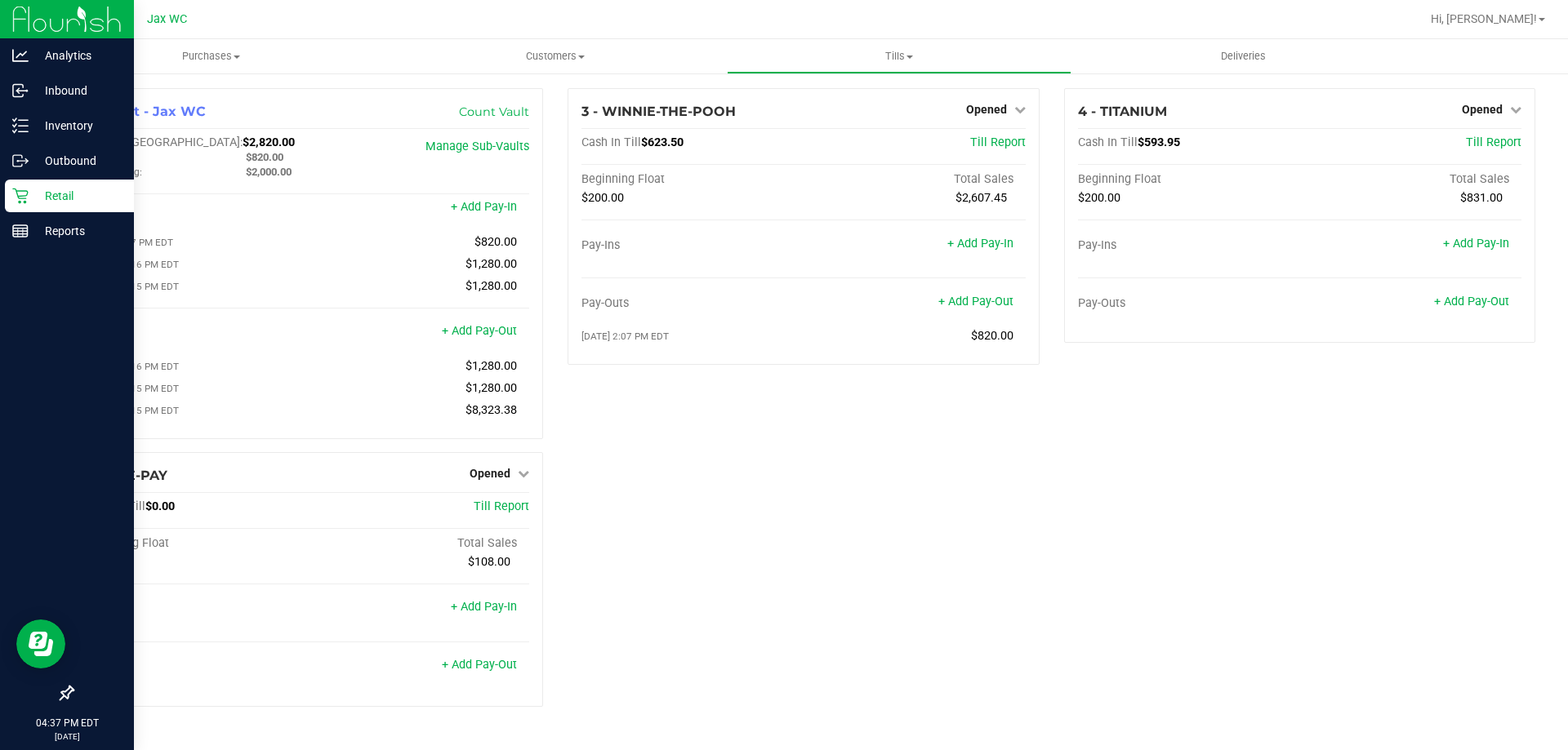
click at [12, 196] on div "Retail" at bounding box center [70, 196] width 129 height 33
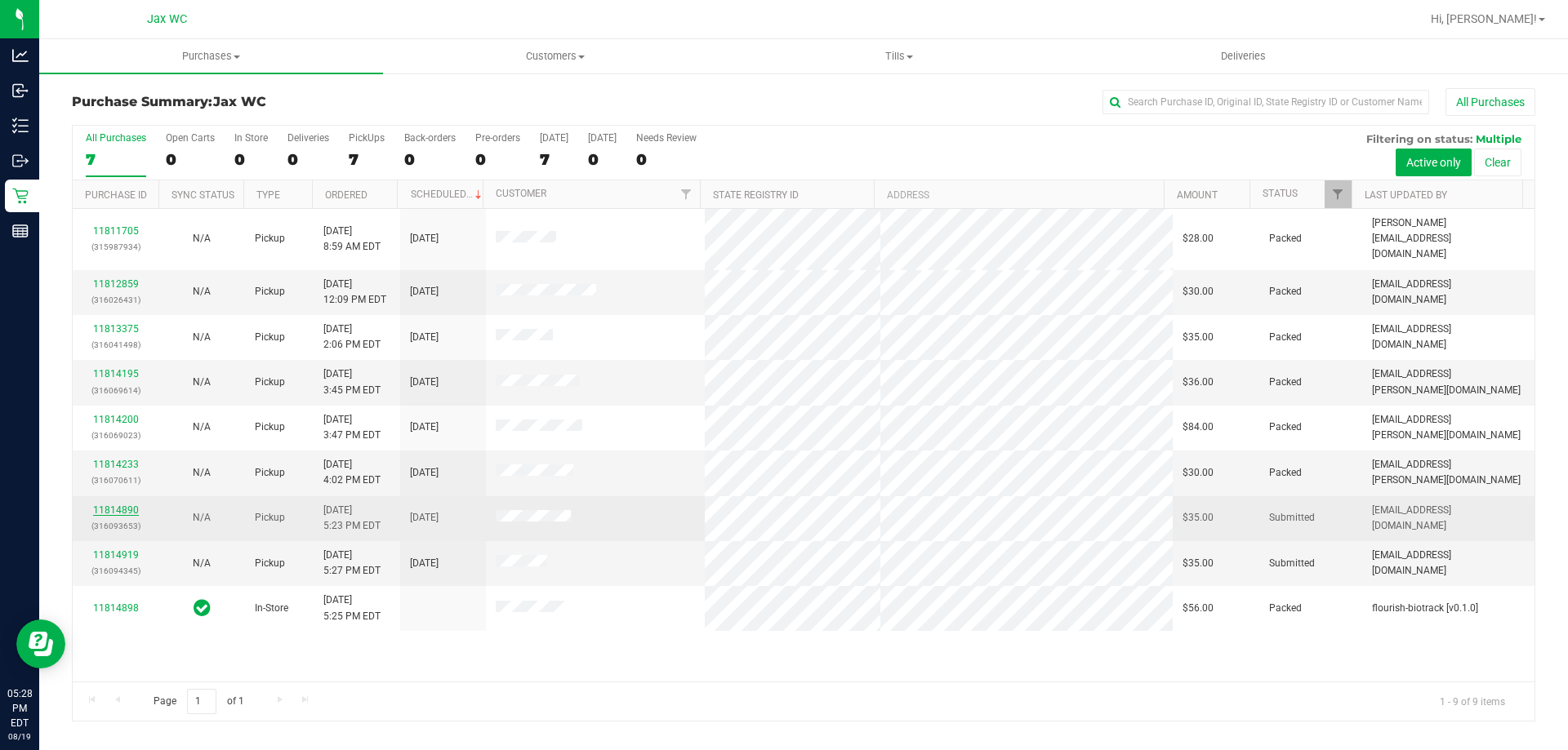
click at [113, 504] on link "11814890" at bounding box center [116, 510] width 46 height 12
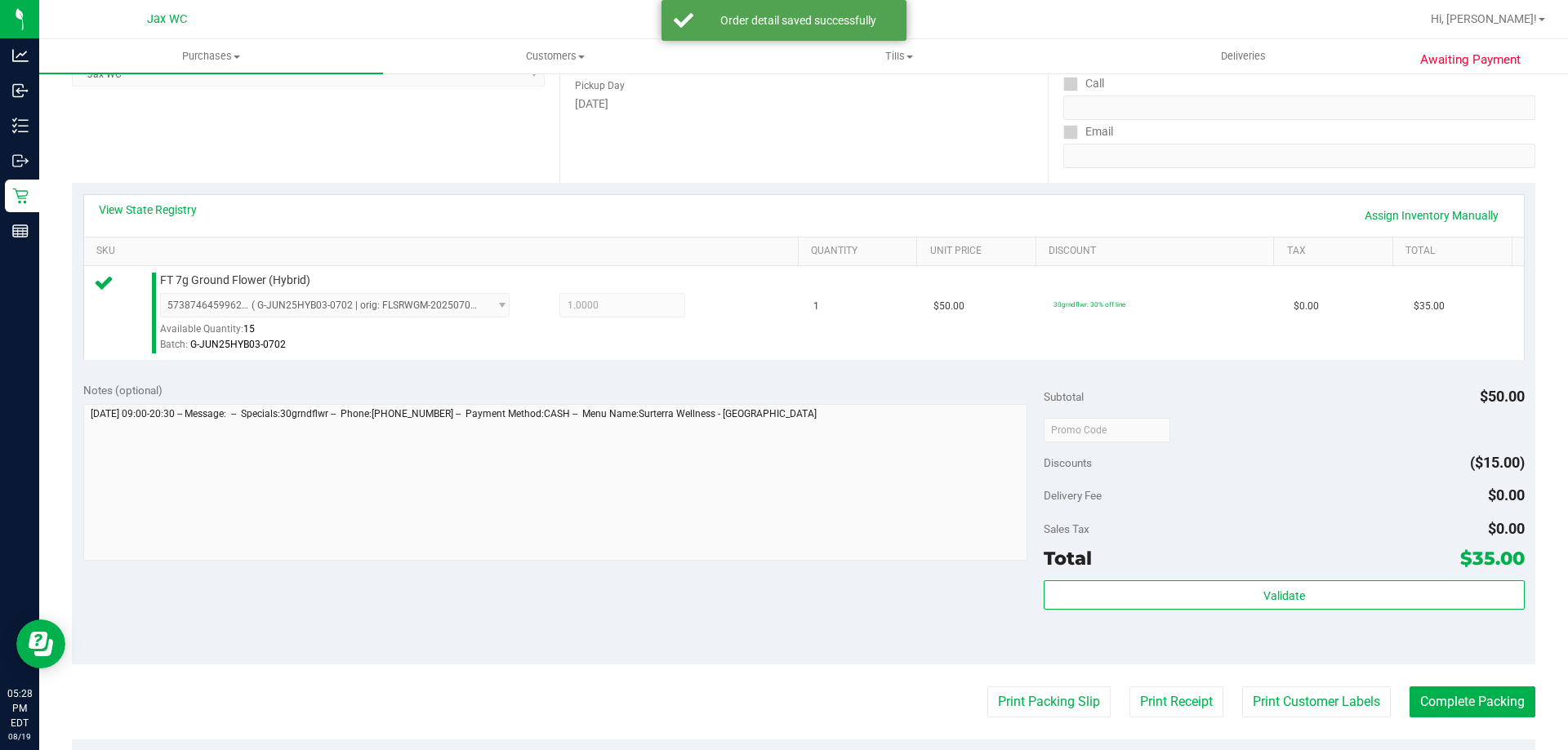
scroll to position [584, 0]
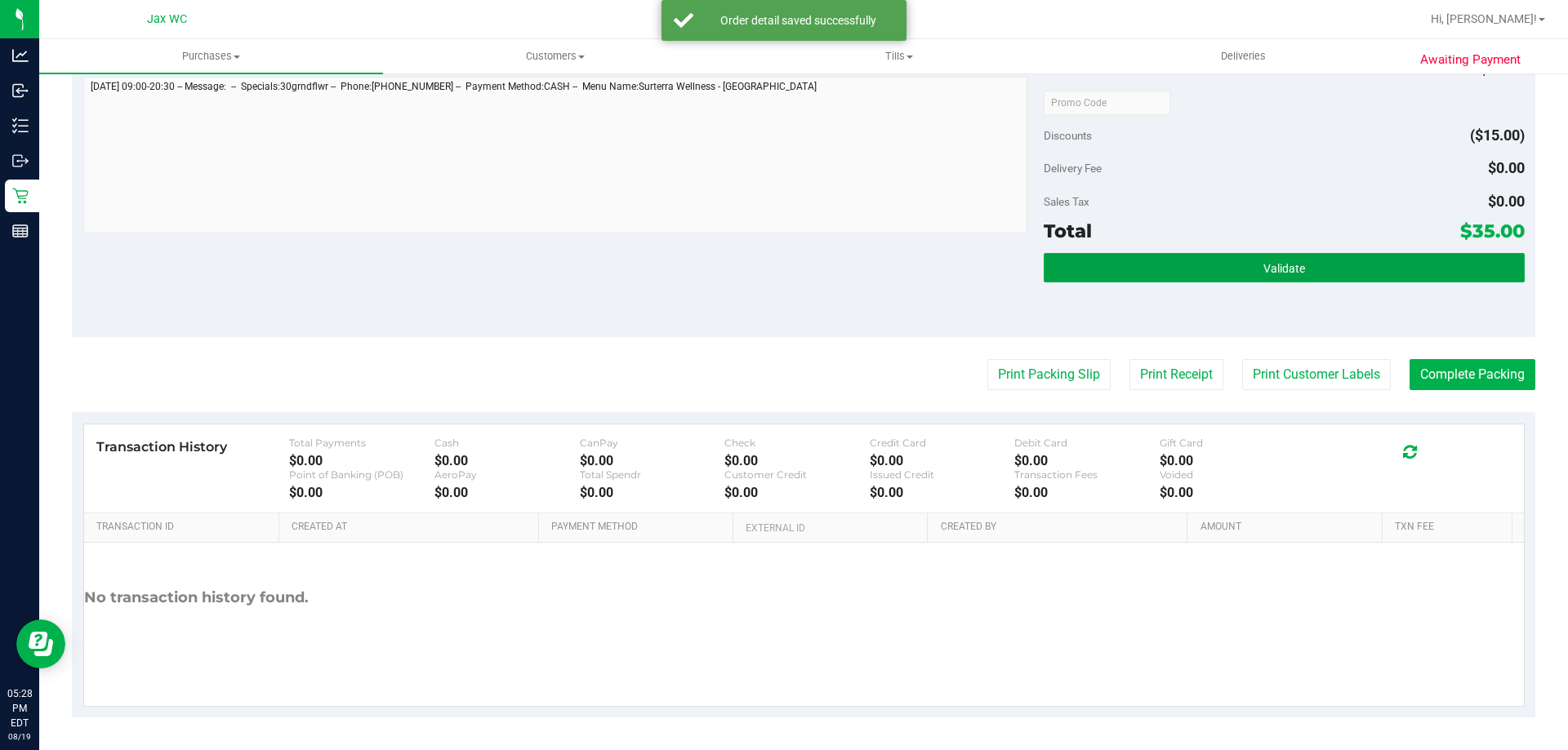
drag, startPoint x: 1196, startPoint y: 263, endPoint x: 1155, endPoint y: 235, distance: 49.6
click at [1196, 263] on button "Validate" at bounding box center [1284, 268] width 481 height 29
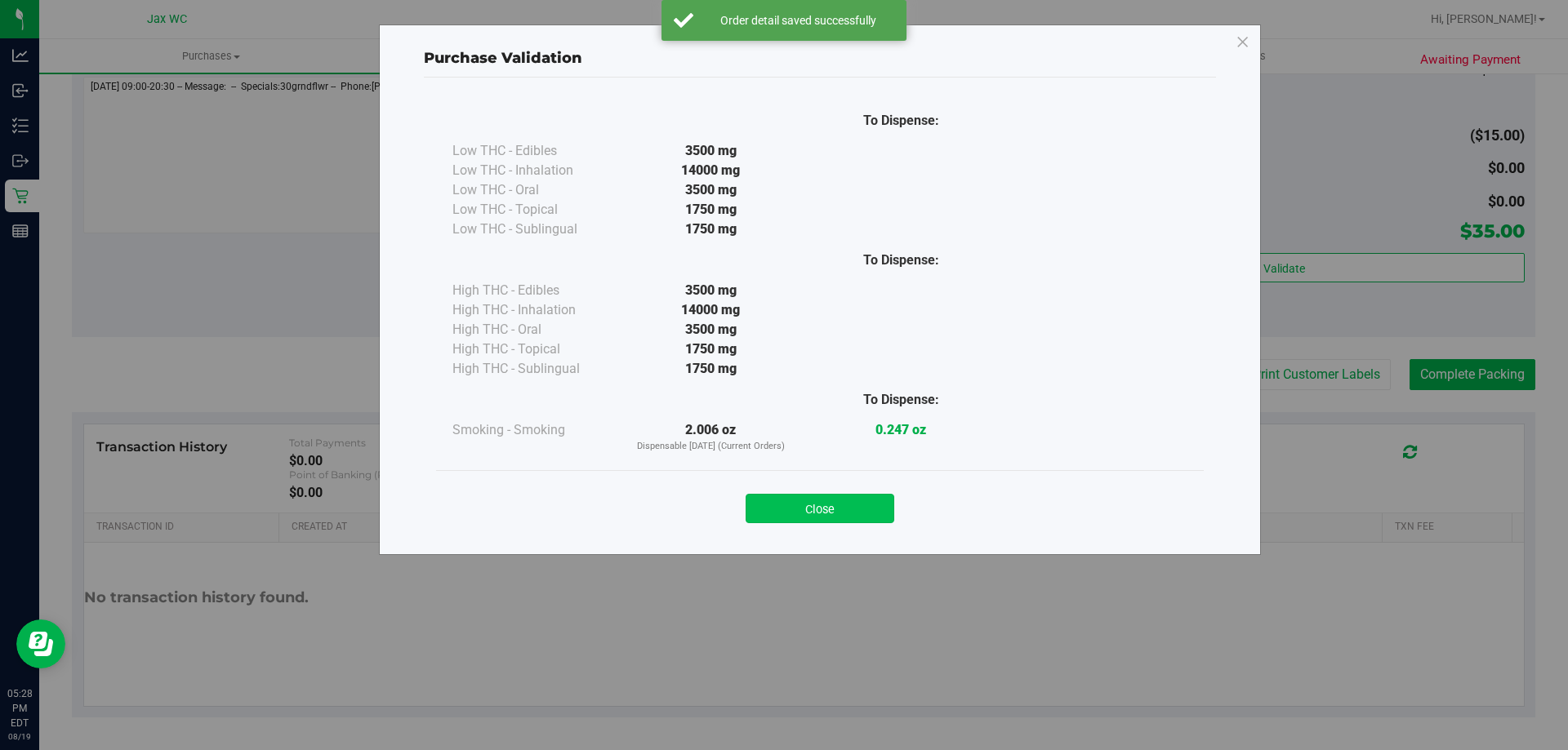
click at [876, 506] on button "Close" at bounding box center [820, 508] width 149 height 29
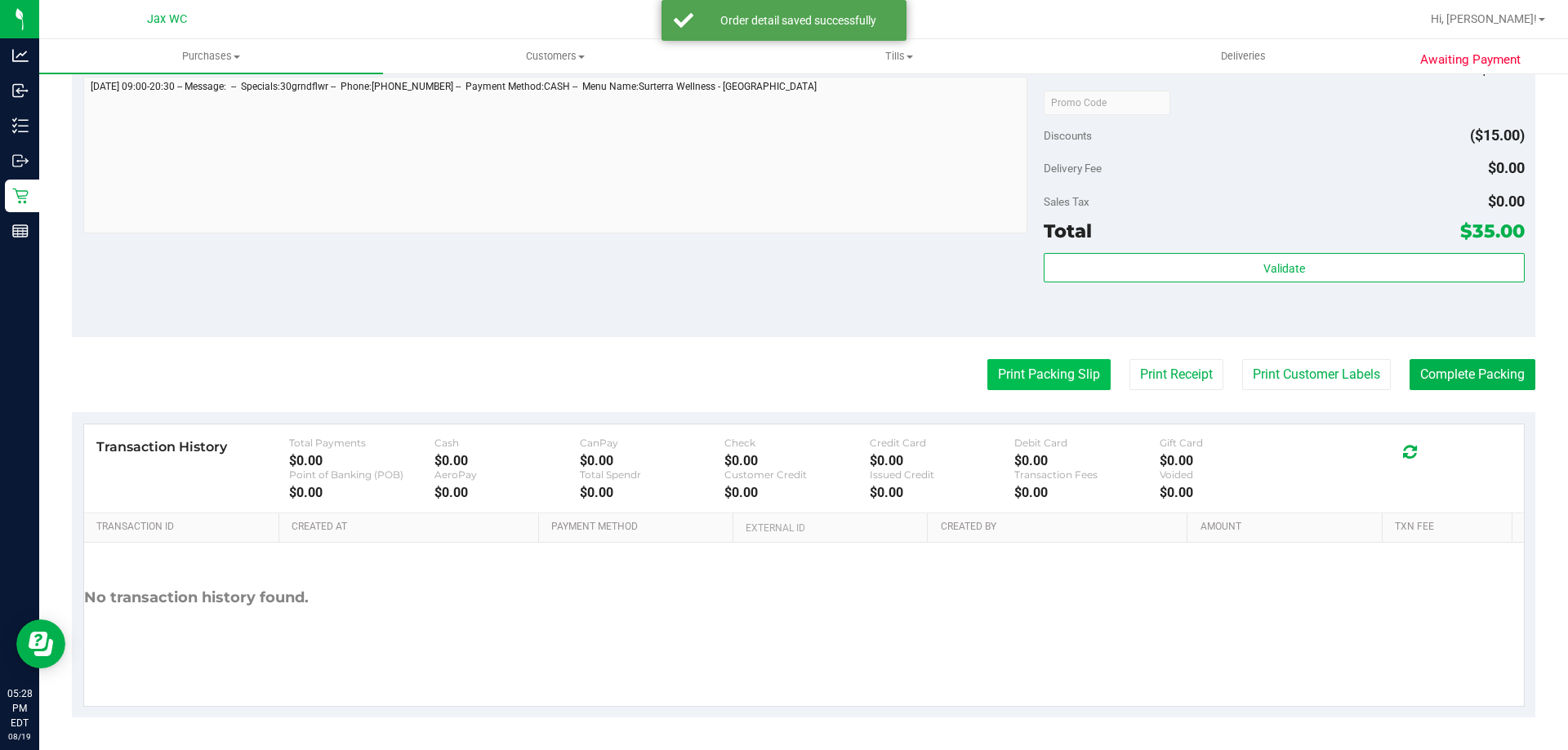
click at [1017, 360] on button "Print Packing Slip" at bounding box center [1049, 374] width 123 height 31
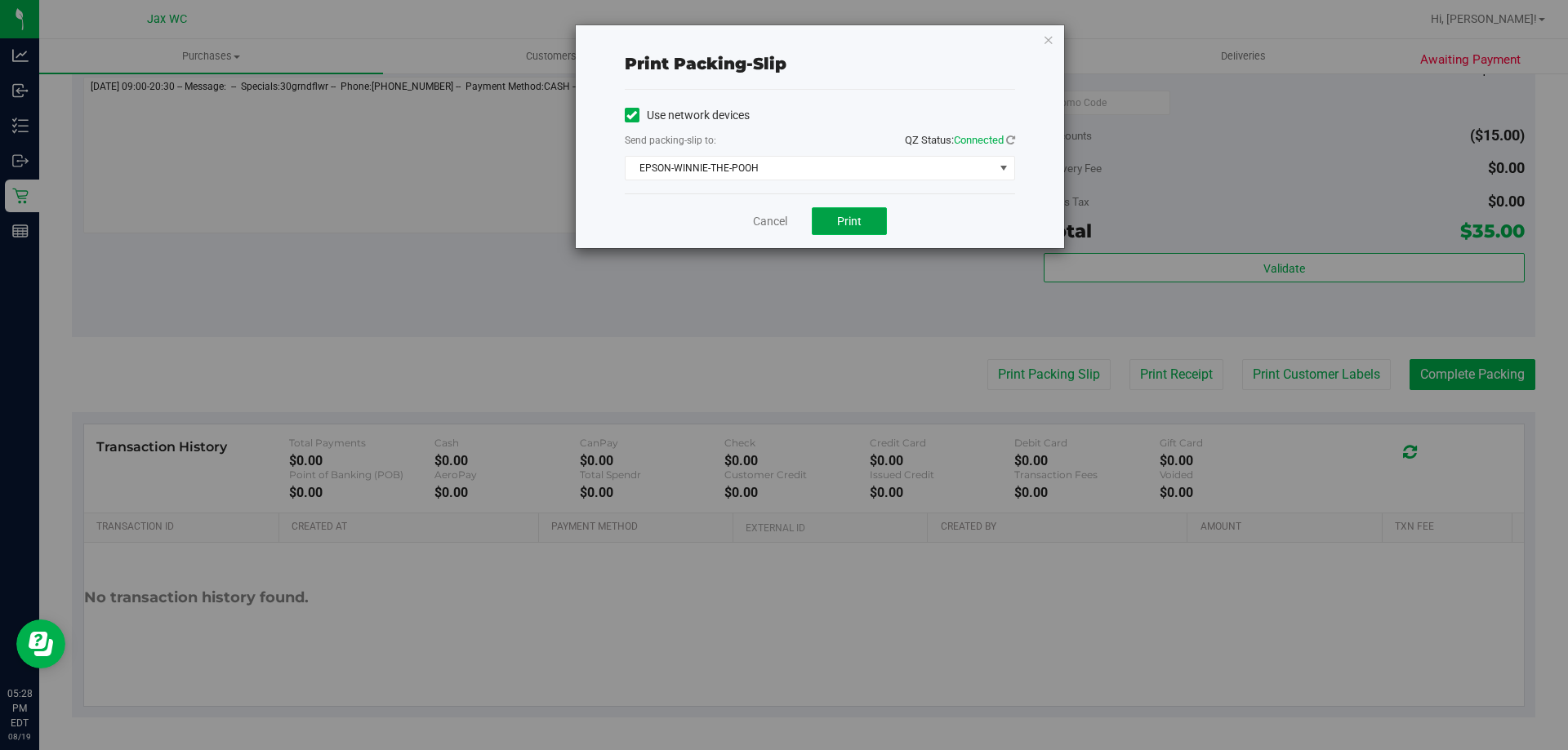
click at [853, 221] on span "Print" at bounding box center [850, 221] width 25 height 13
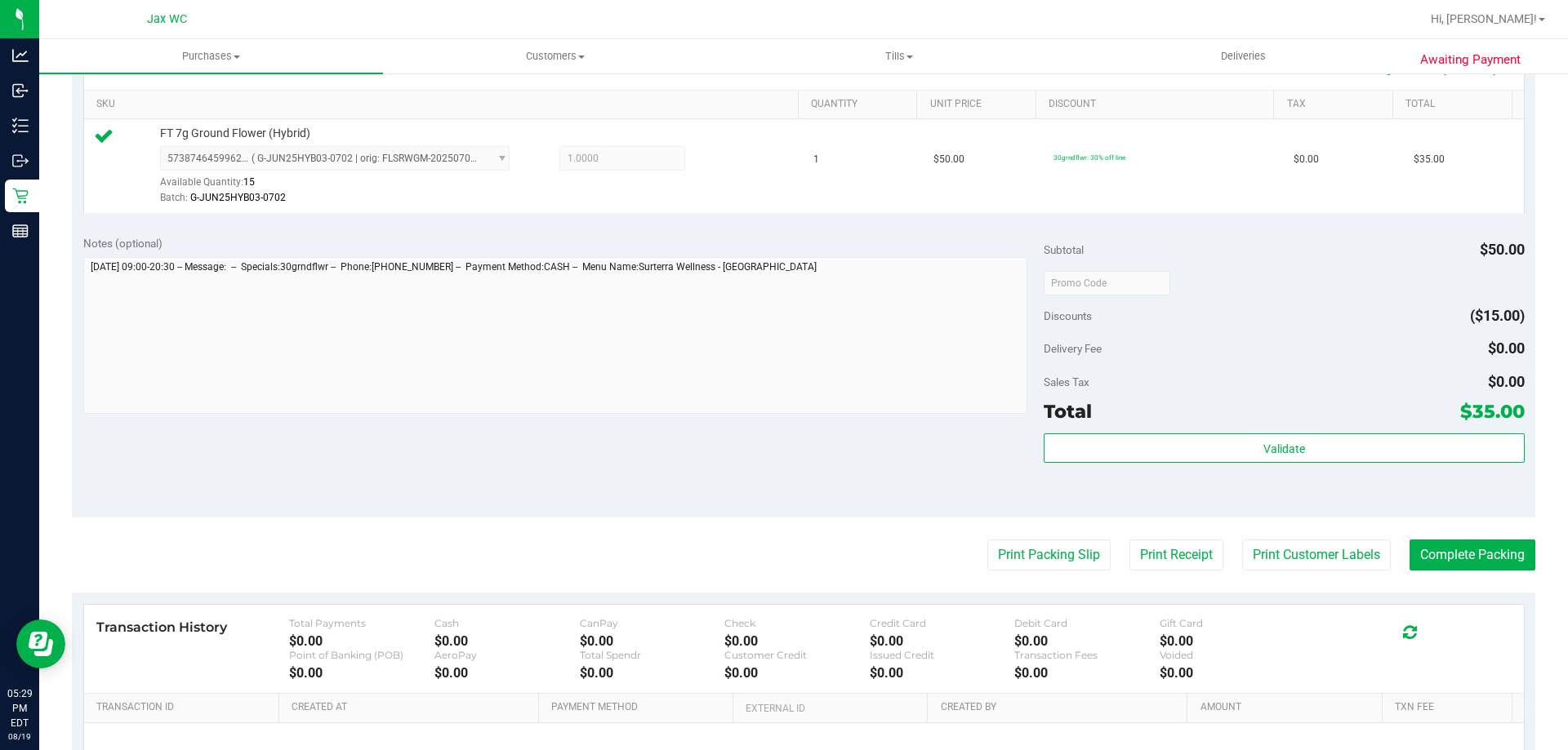
scroll to position [490, 0]
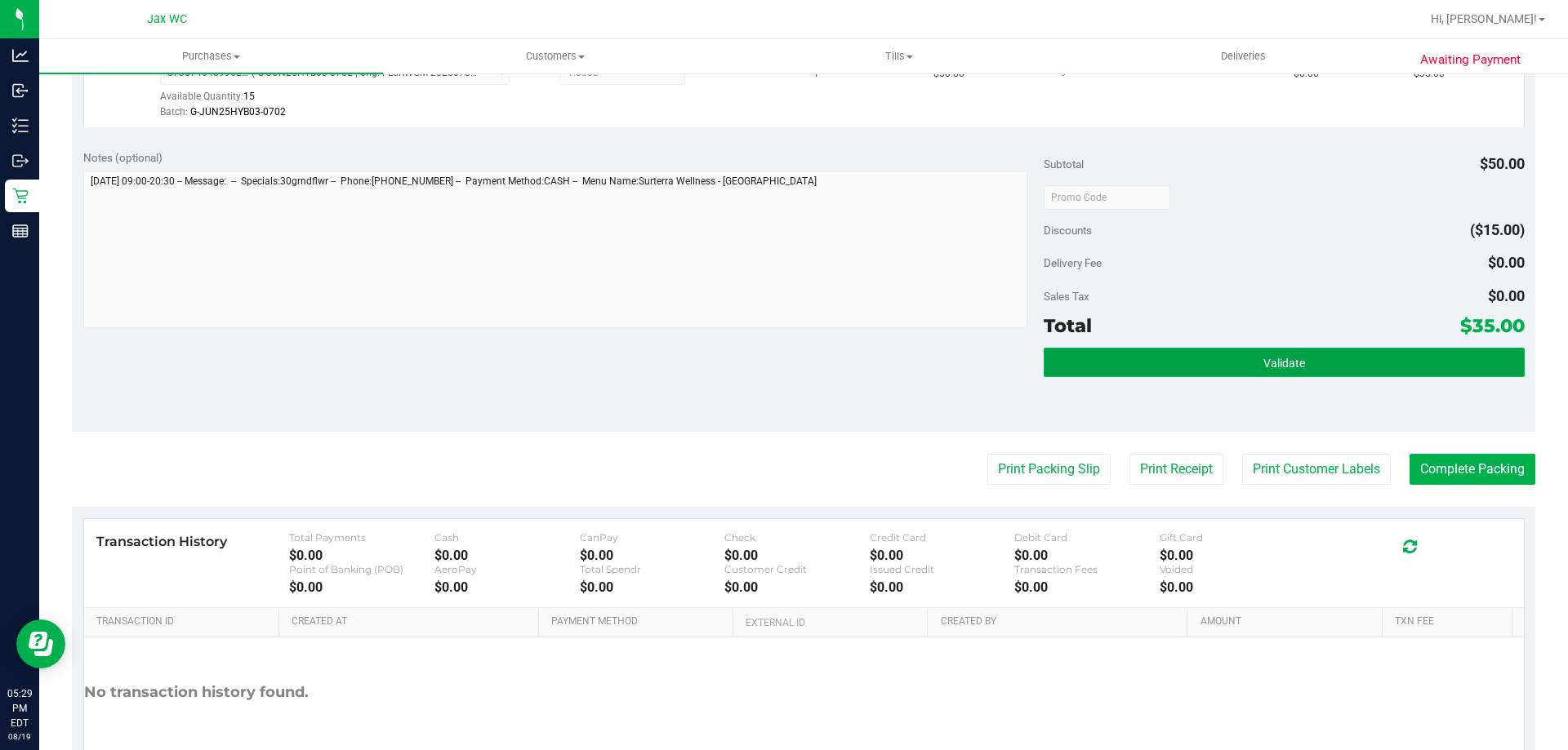
click at [1120, 361] on button "Validate" at bounding box center [1284, 362] width 481 height 29
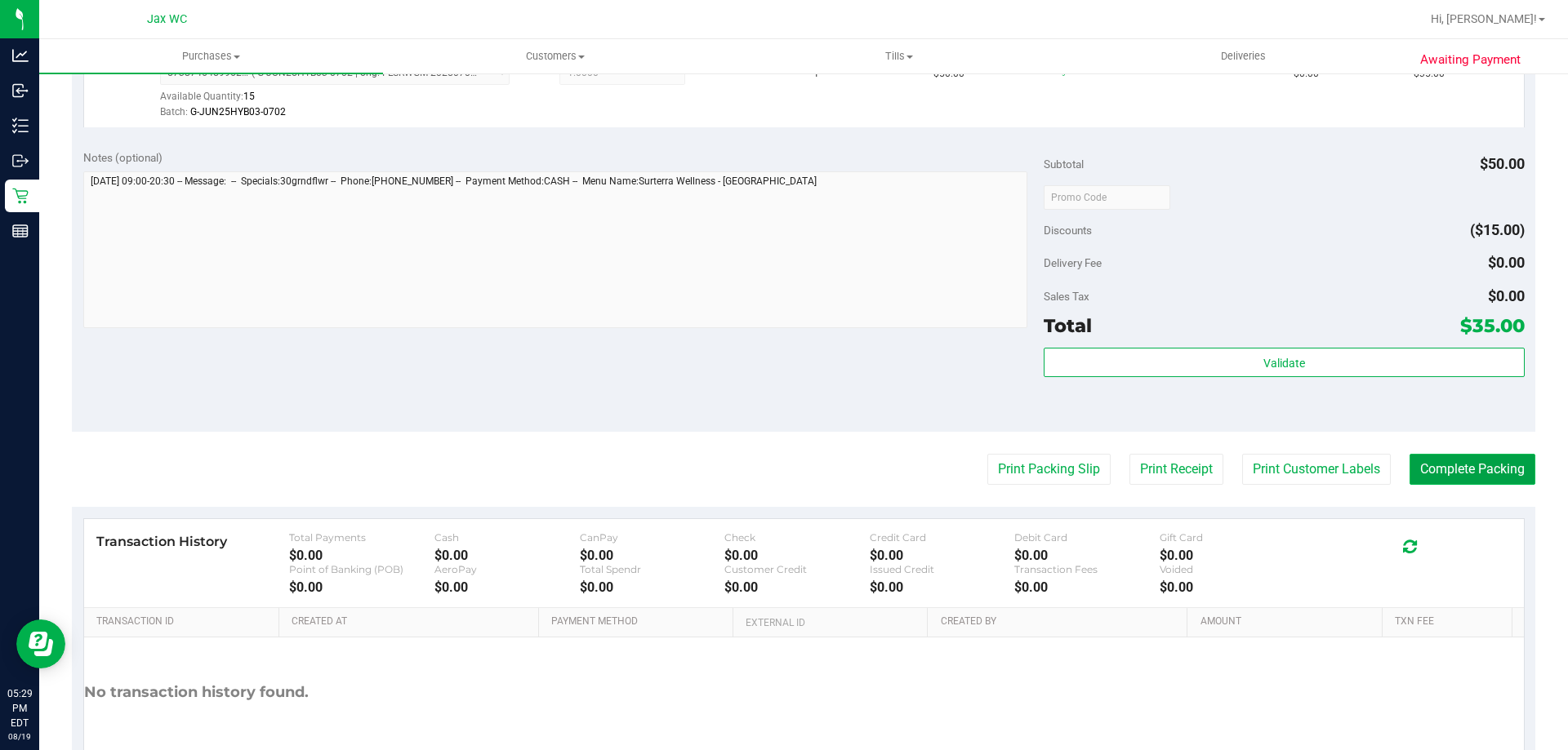
click at [1476, 462] on button "Complete Packing" at bounding box center [1473, 469] width 126 height 31
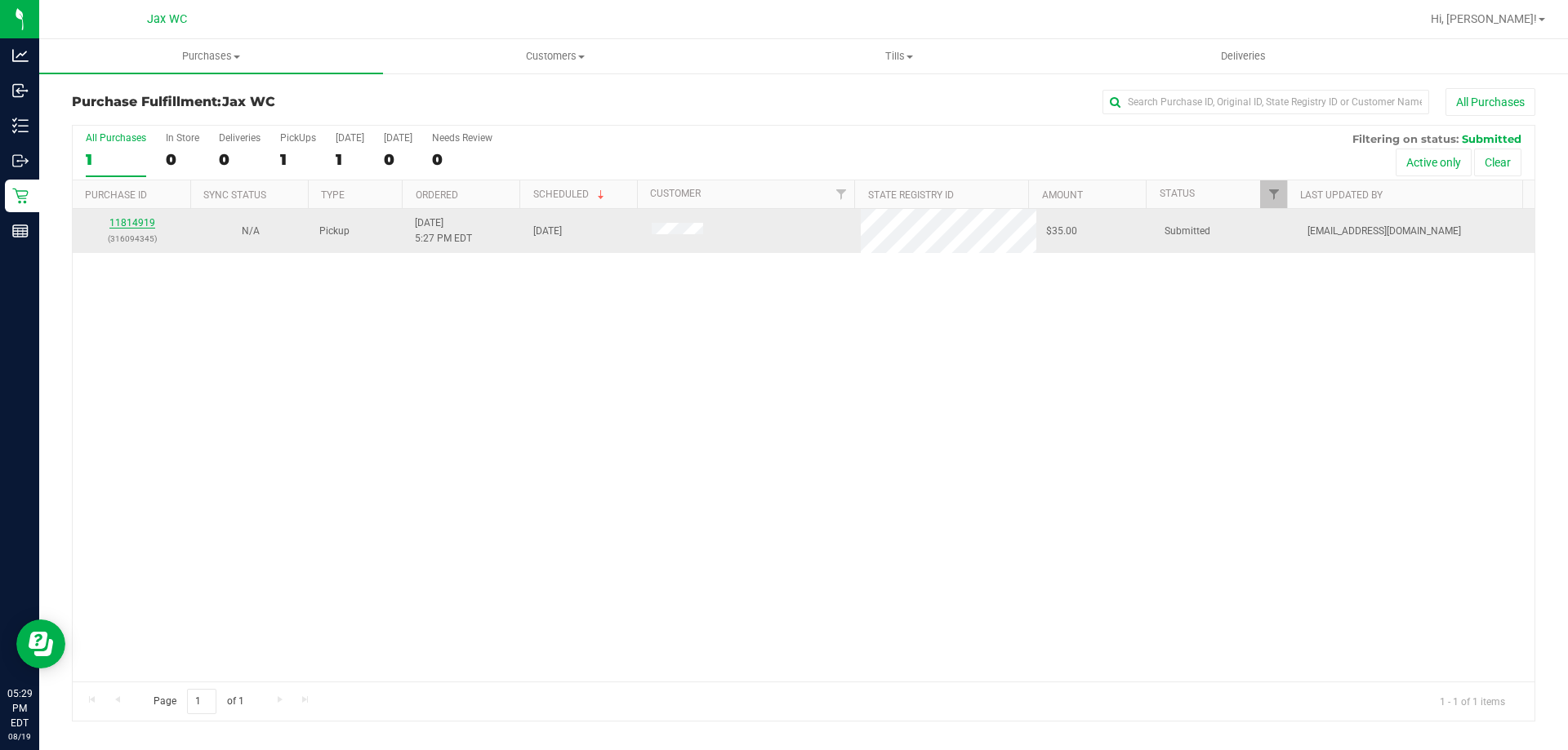
click at [139, 223] on link "11814919" at bounding box center [132, 223] width 46 height 12
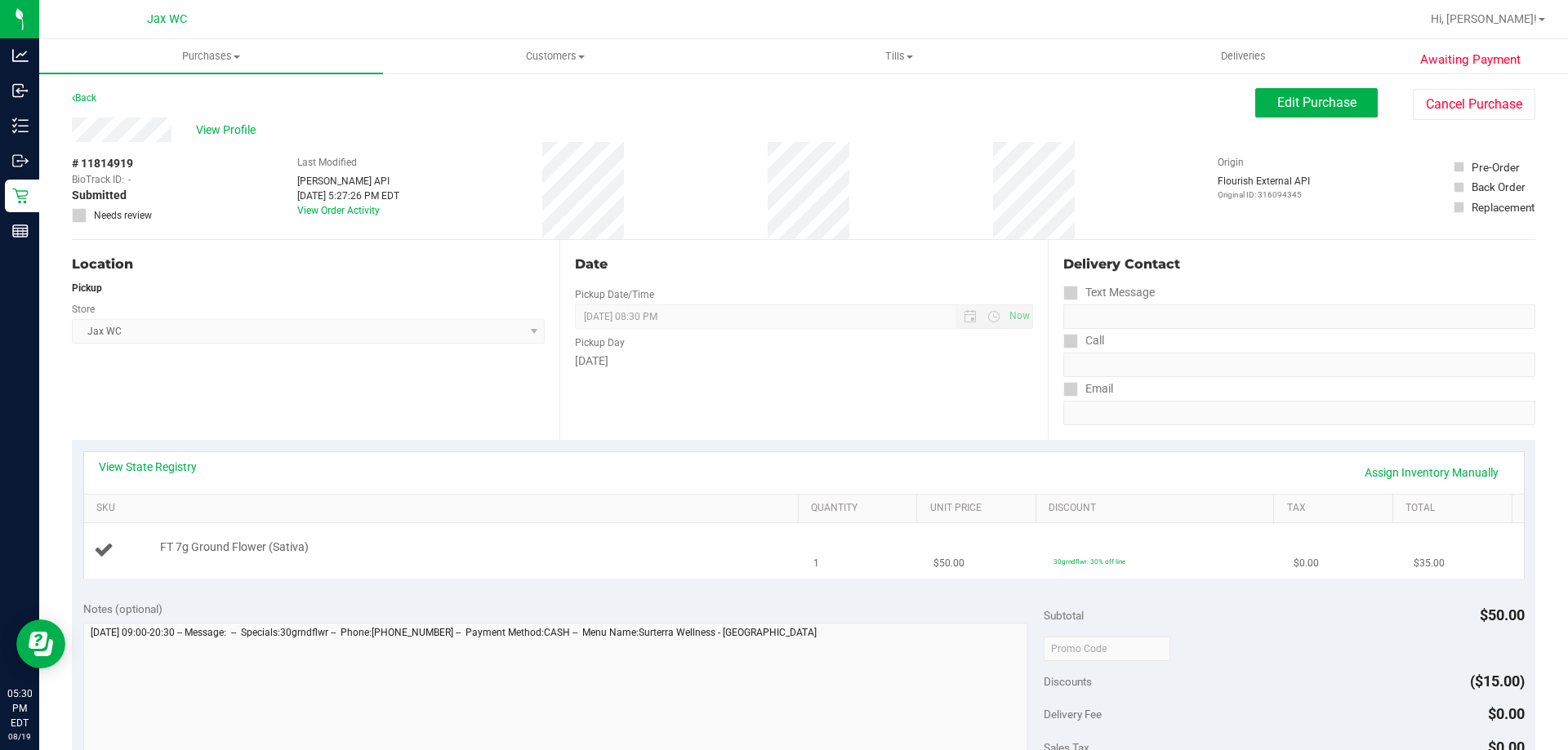
click at [741, 561] on div "FT 7g Ground Flower (Sativa)" at bounding box center [444, 551] width 701 height 22
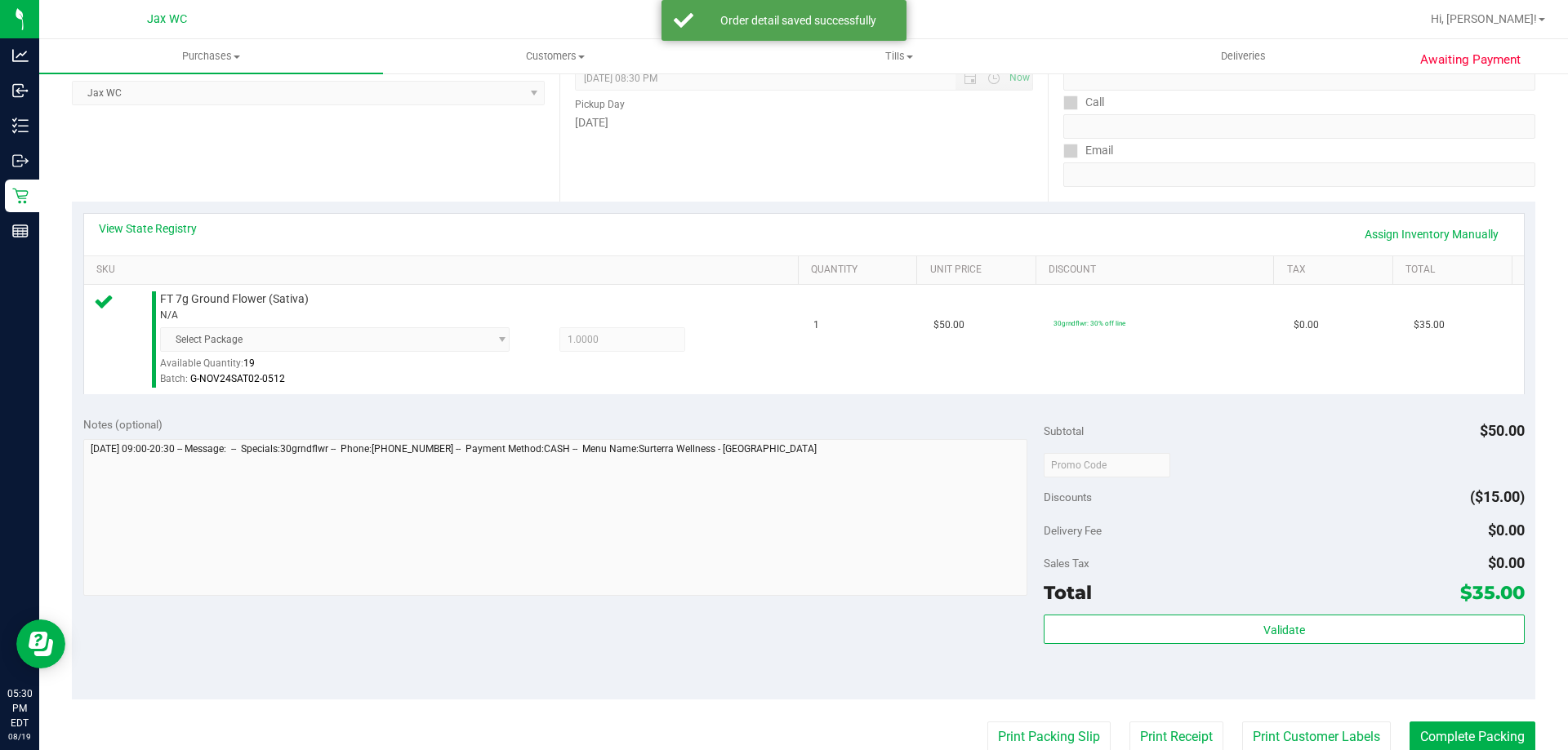
scroll to position [601, 0]
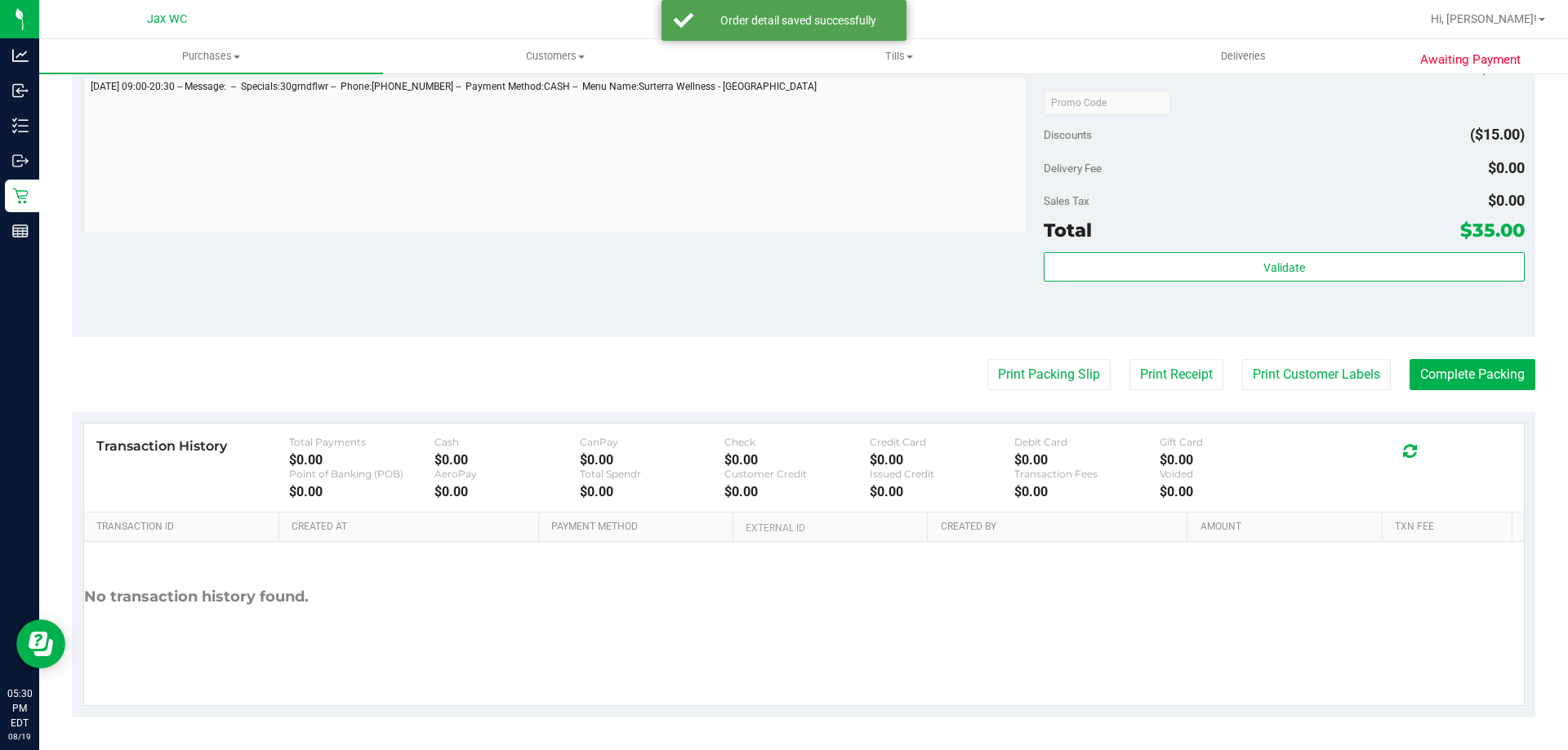
click at [1291, 249] on div "Subtotal $50.00 Discounts ($15.00) Delivery Fee $0.00 Sales Tax $0.00 Total $35…" at bounding box center [1284, 190] width 481 height 272
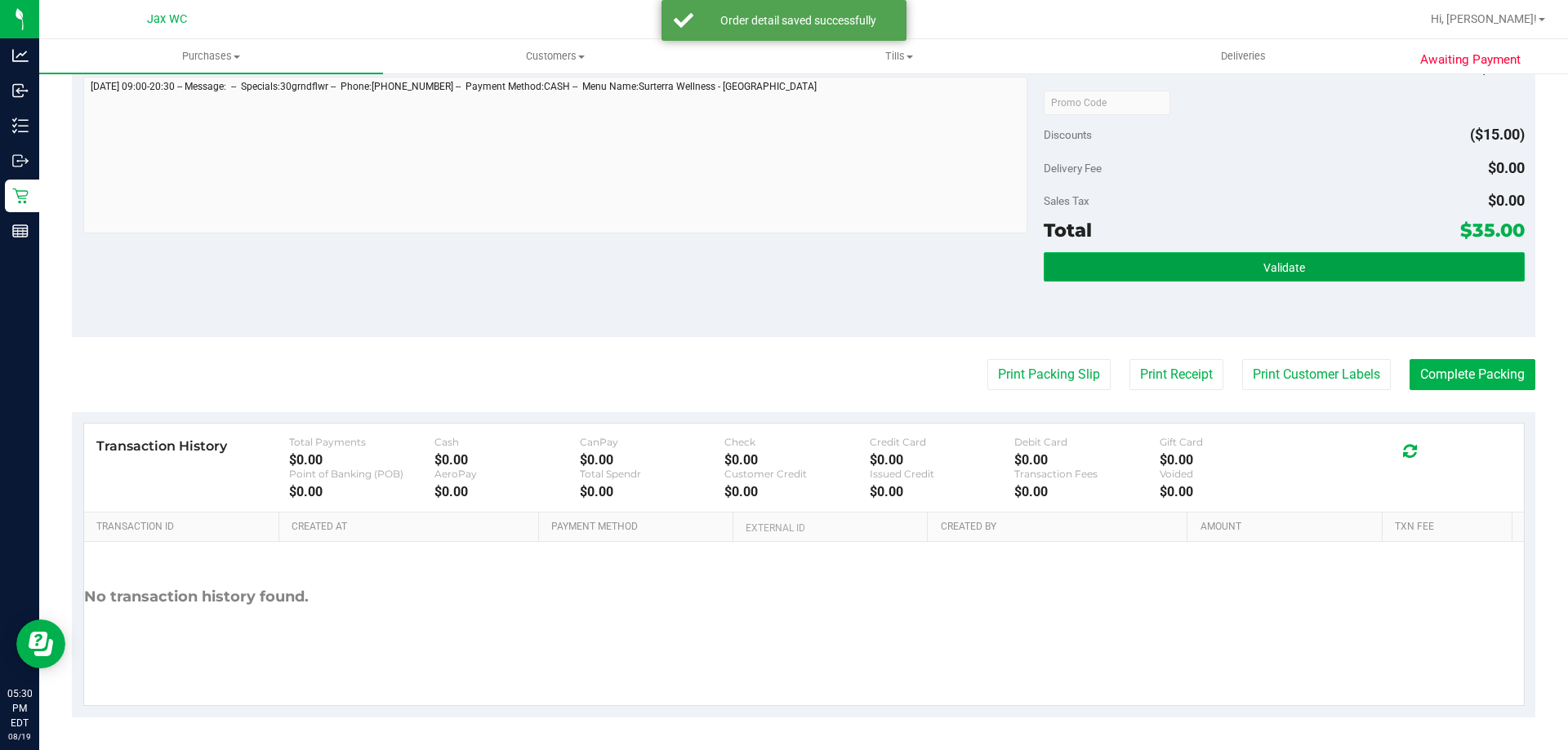
click at [1282, 262] on span "Validate" at bounding box center [1284, 268] width 42 height 13
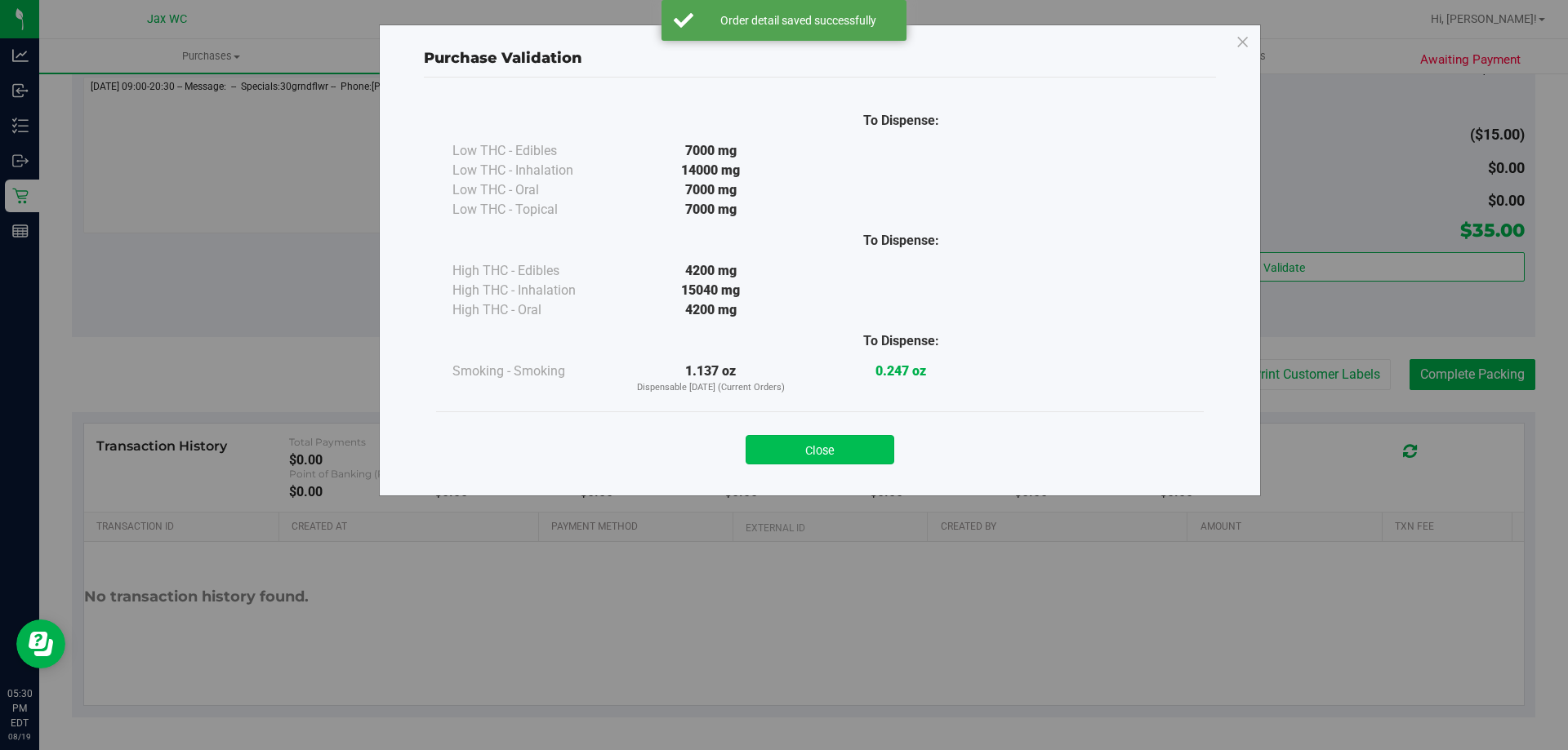
click at [874, 439] on button "Close" at bounding box center [820, 449] width 149 height 29
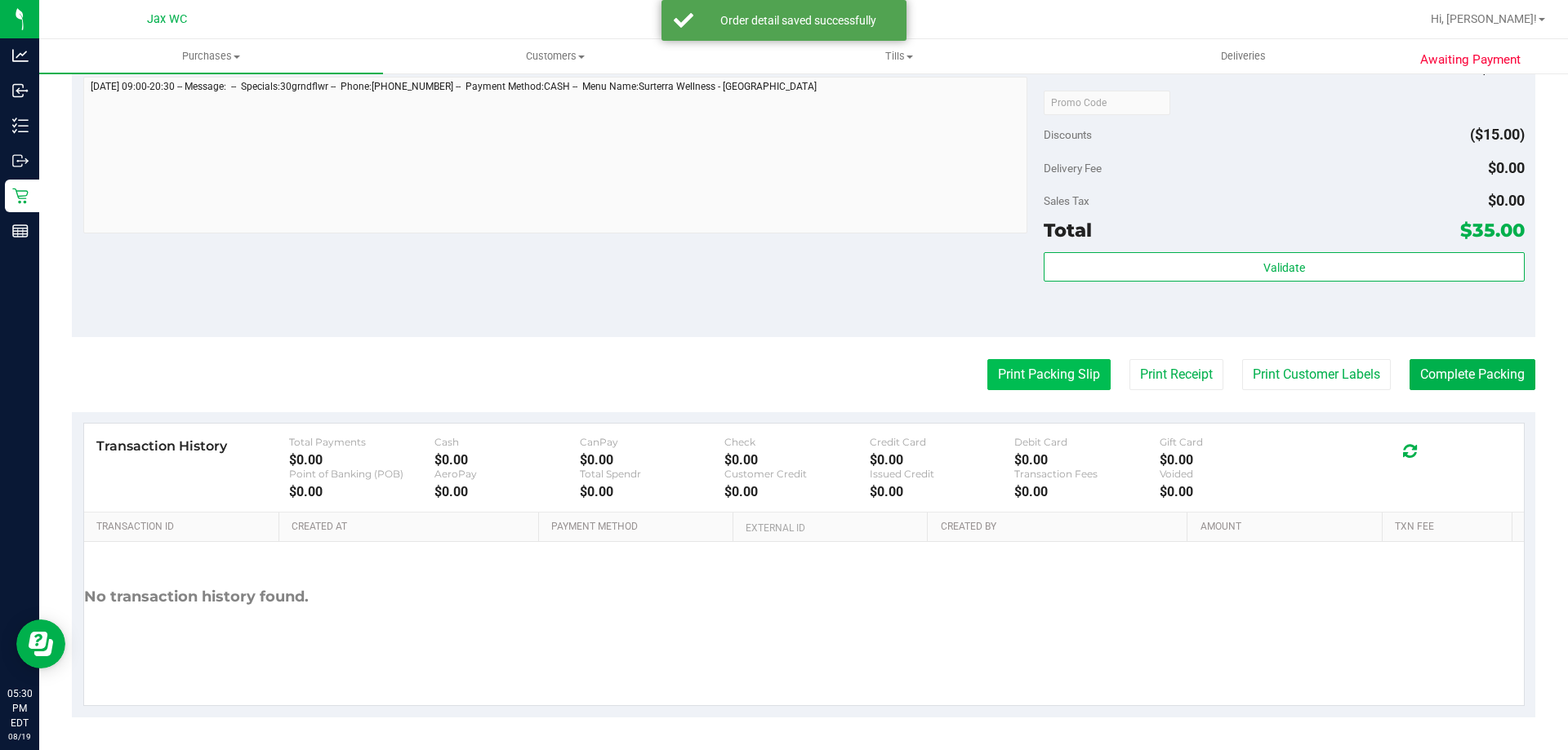
click at [1000, 382] on button "Print Packing Slip" at bounding box center [1049, 374] width 123 height 31
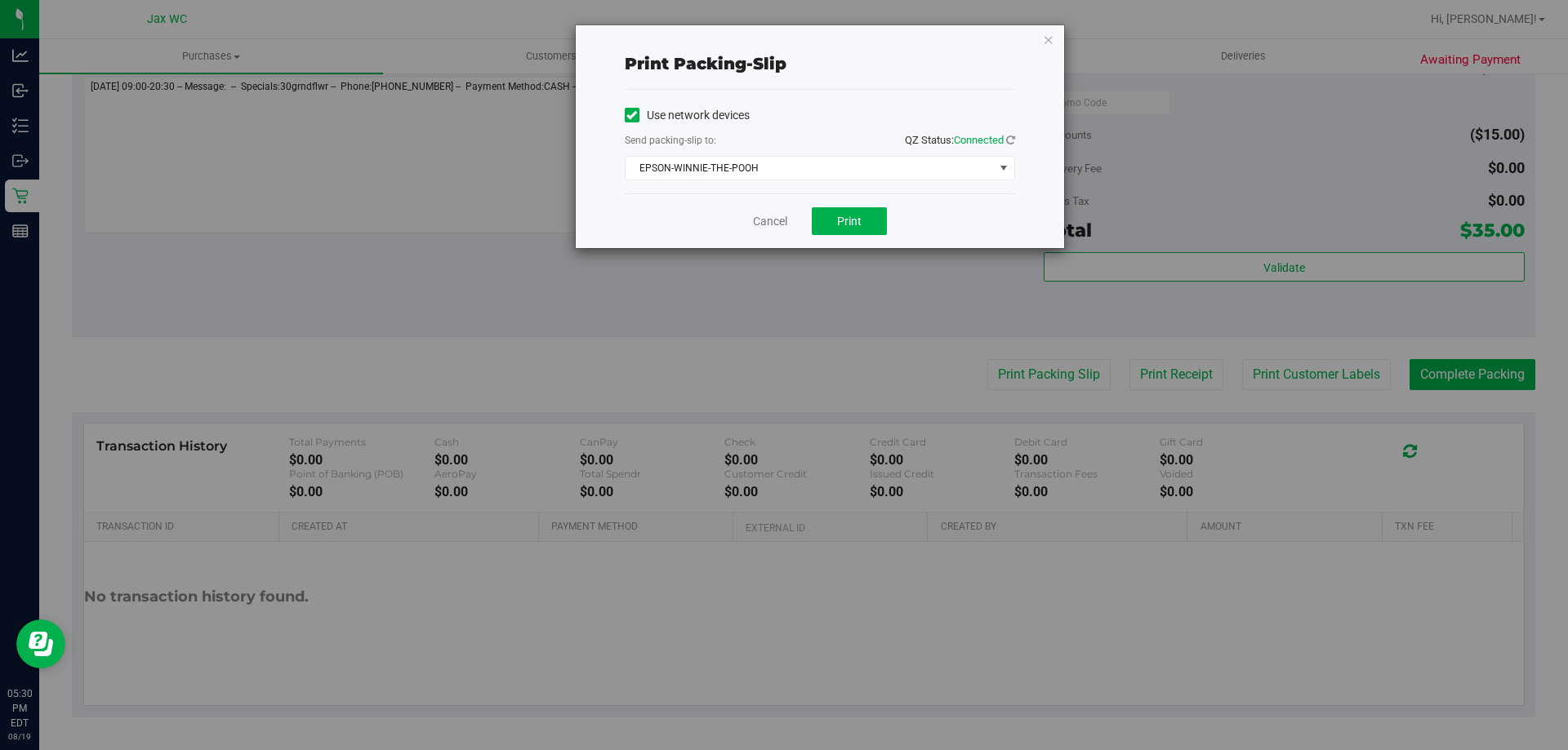
click at [829, 201] on div "Cancel Print" at bounding box center [820, 221] width 390 height 55
click at [821, 212] on button "Print" at bounding box center [849, 221] width 75 height 27
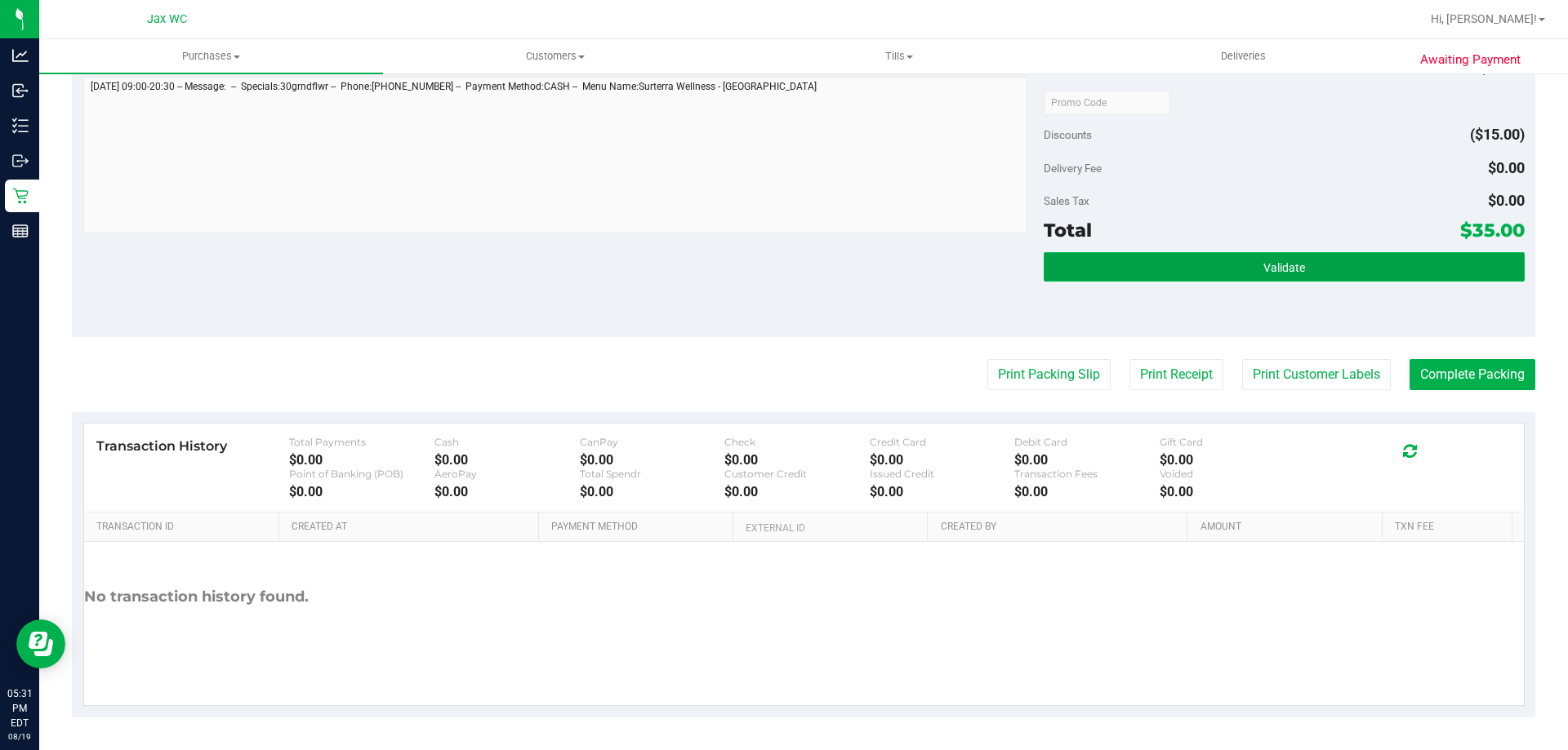
click at [1339, 270] on button "Validate" at bounding box center [1284, 267] width 481 height 29
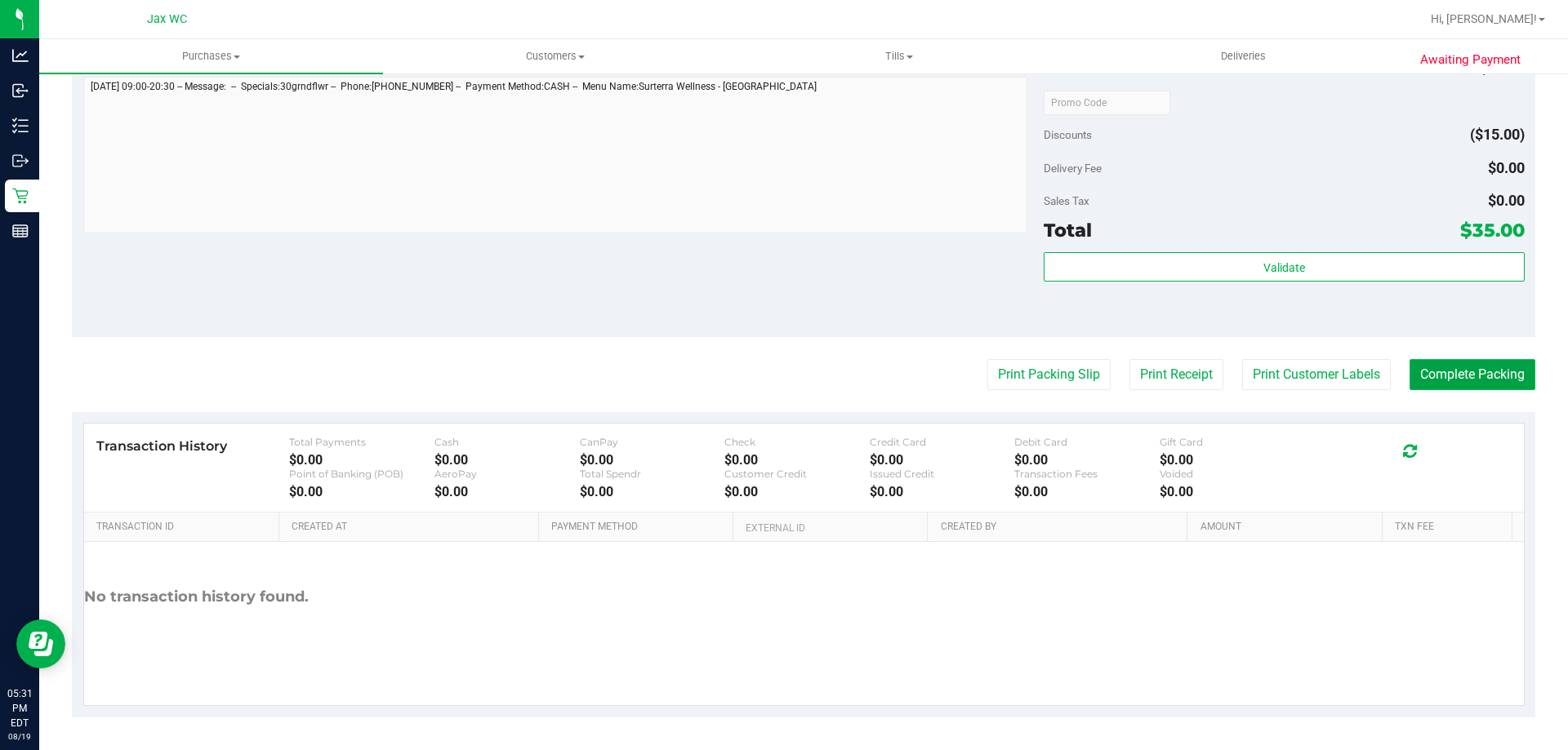
click at [1410, 367] on button "Complete Packing" at bounding box center [1473, 374] width 126 height 31
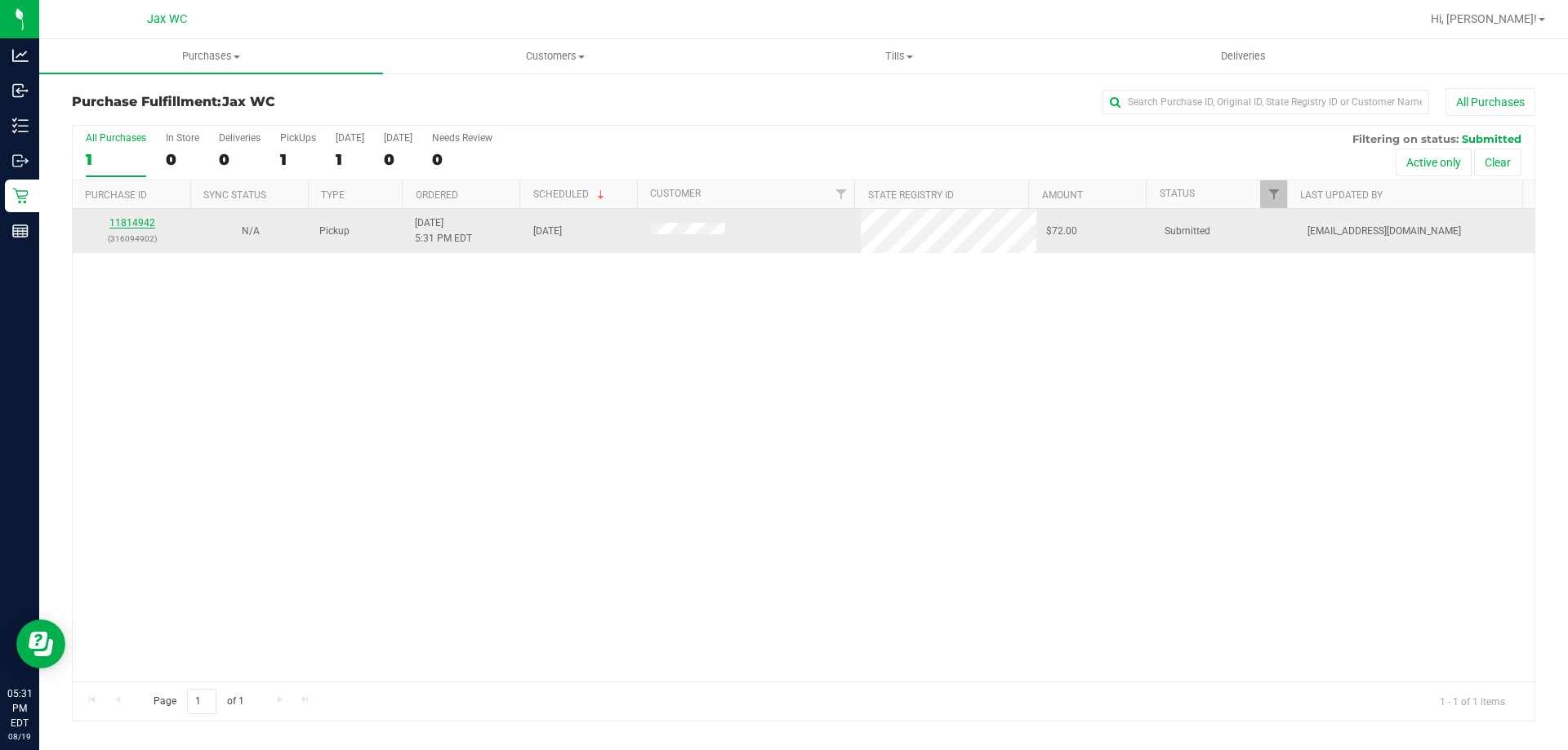
click at [137, 223] on link "11814942" at bounding box center [132, 223] width 46 height 12
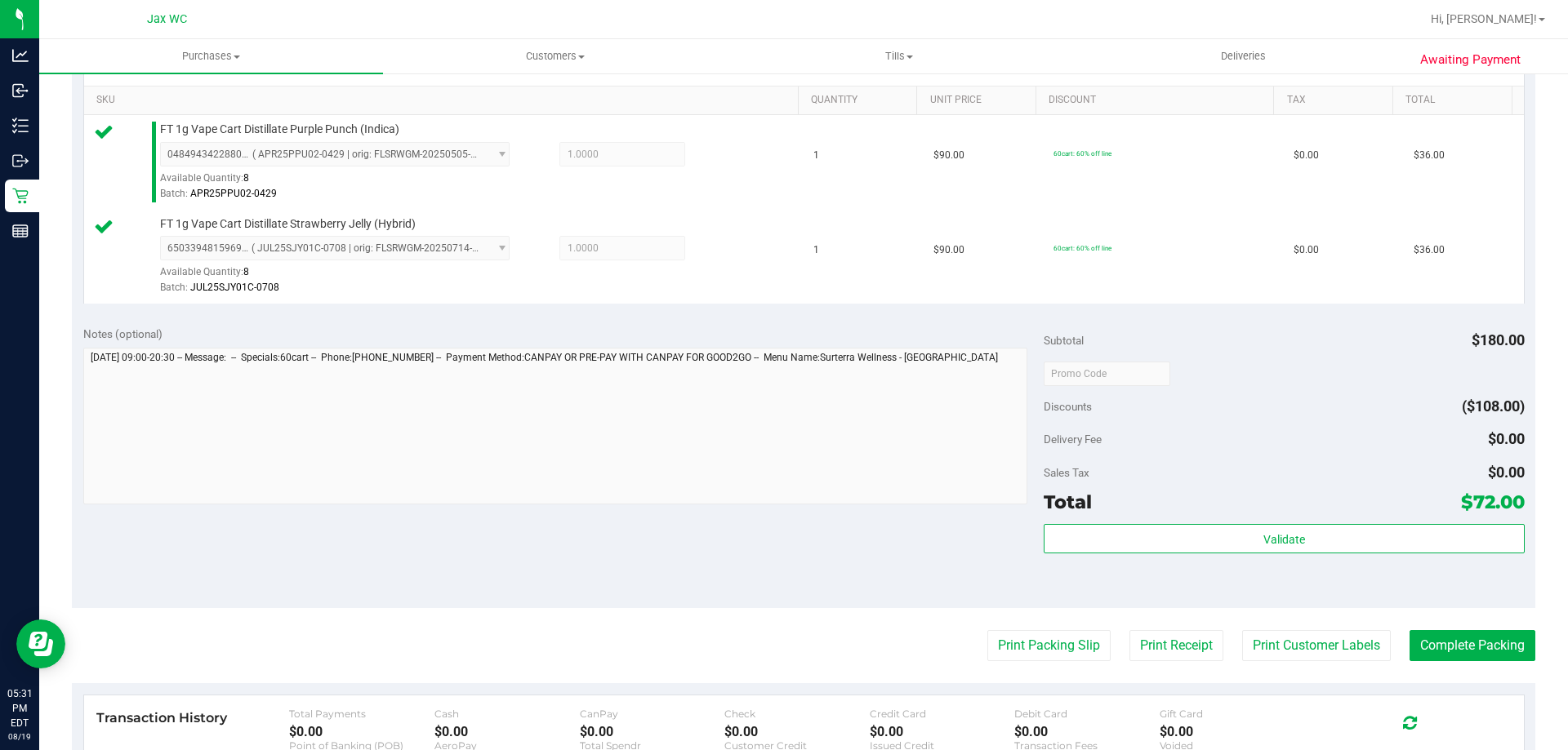
scroll to position [679, 0]
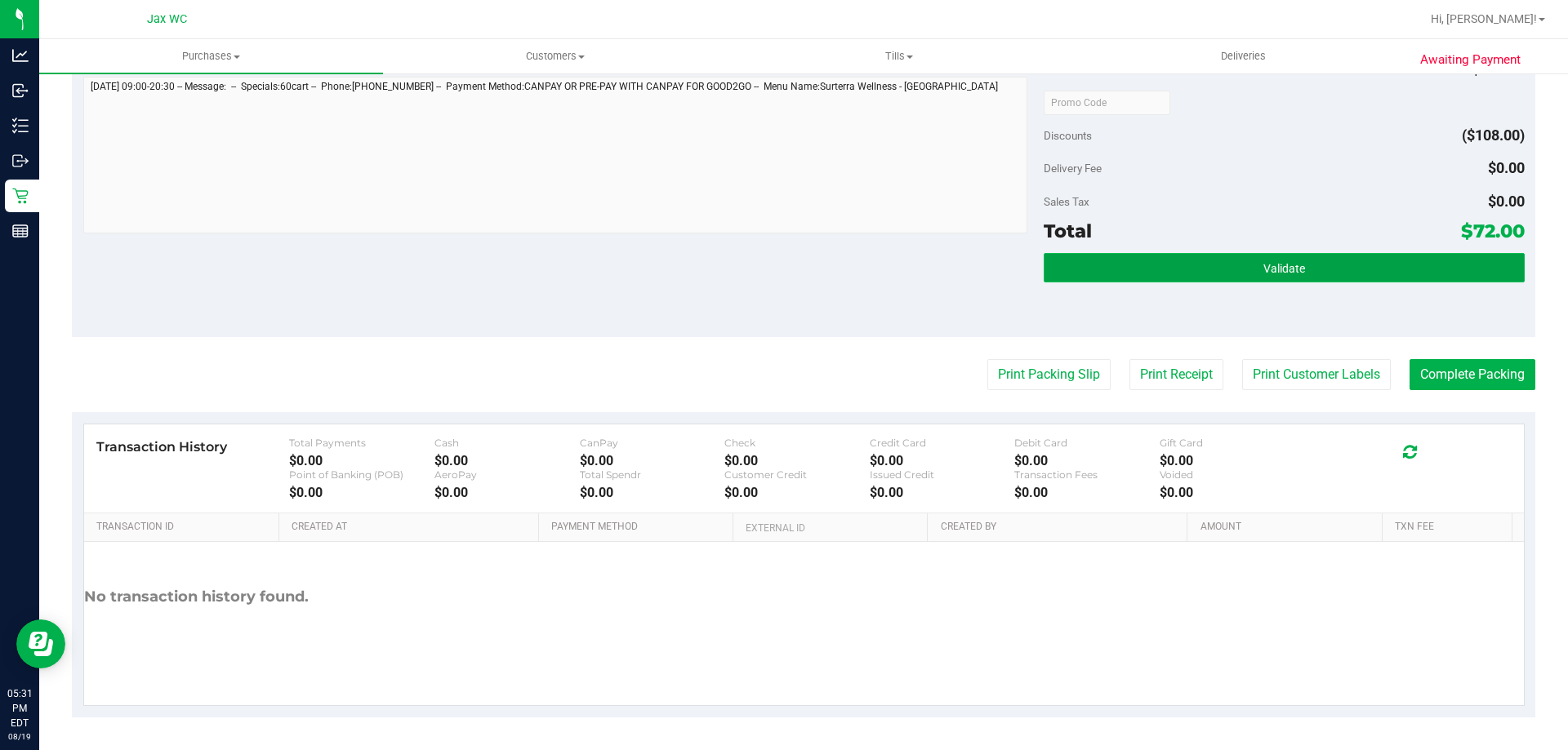
click at [1284, 263] on span "Validate" at bounding box center [1284, 269] width 42 height 13
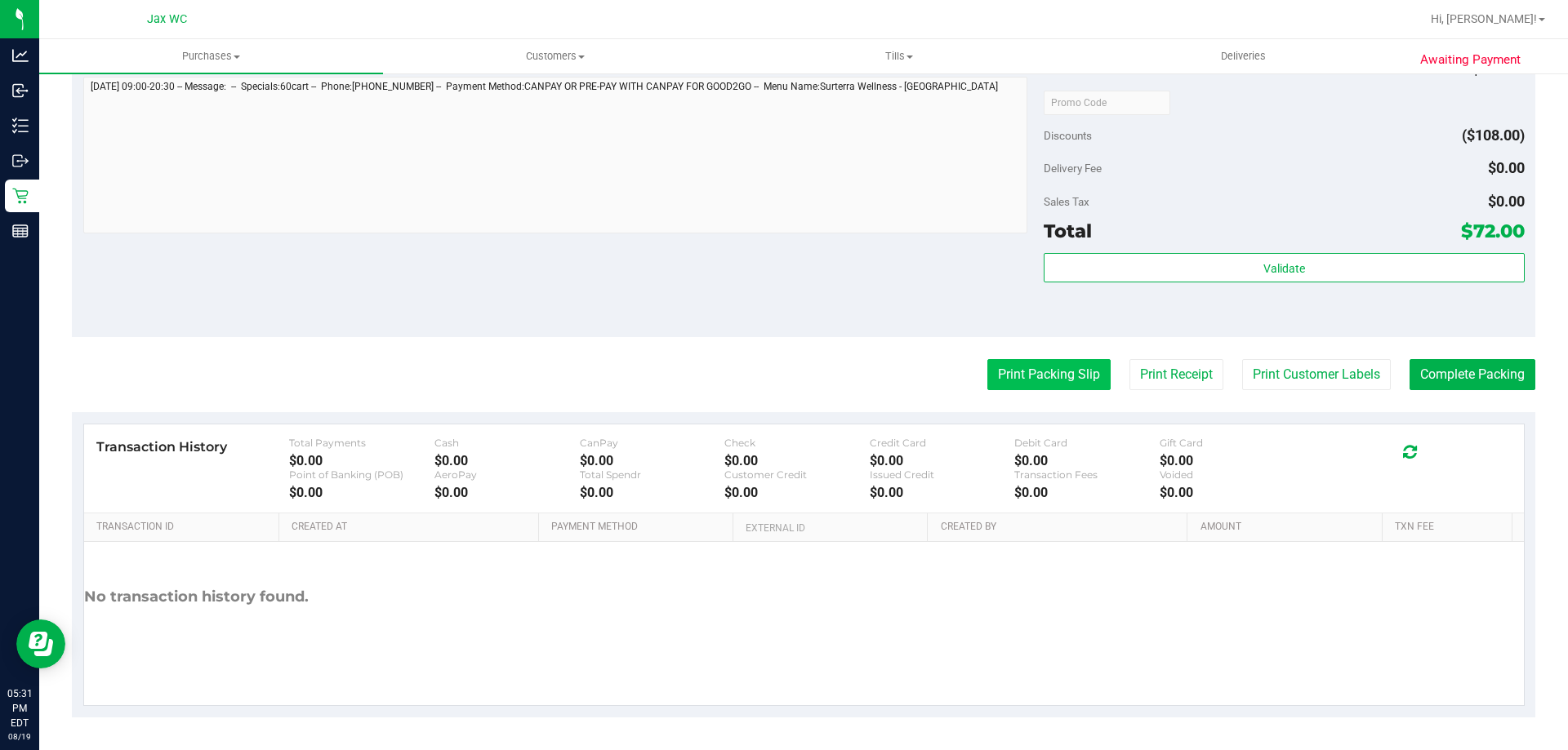
click at [1046, 374] on button "Print Packing Slip" at bounding box center [1049, 374] width 123 height 31
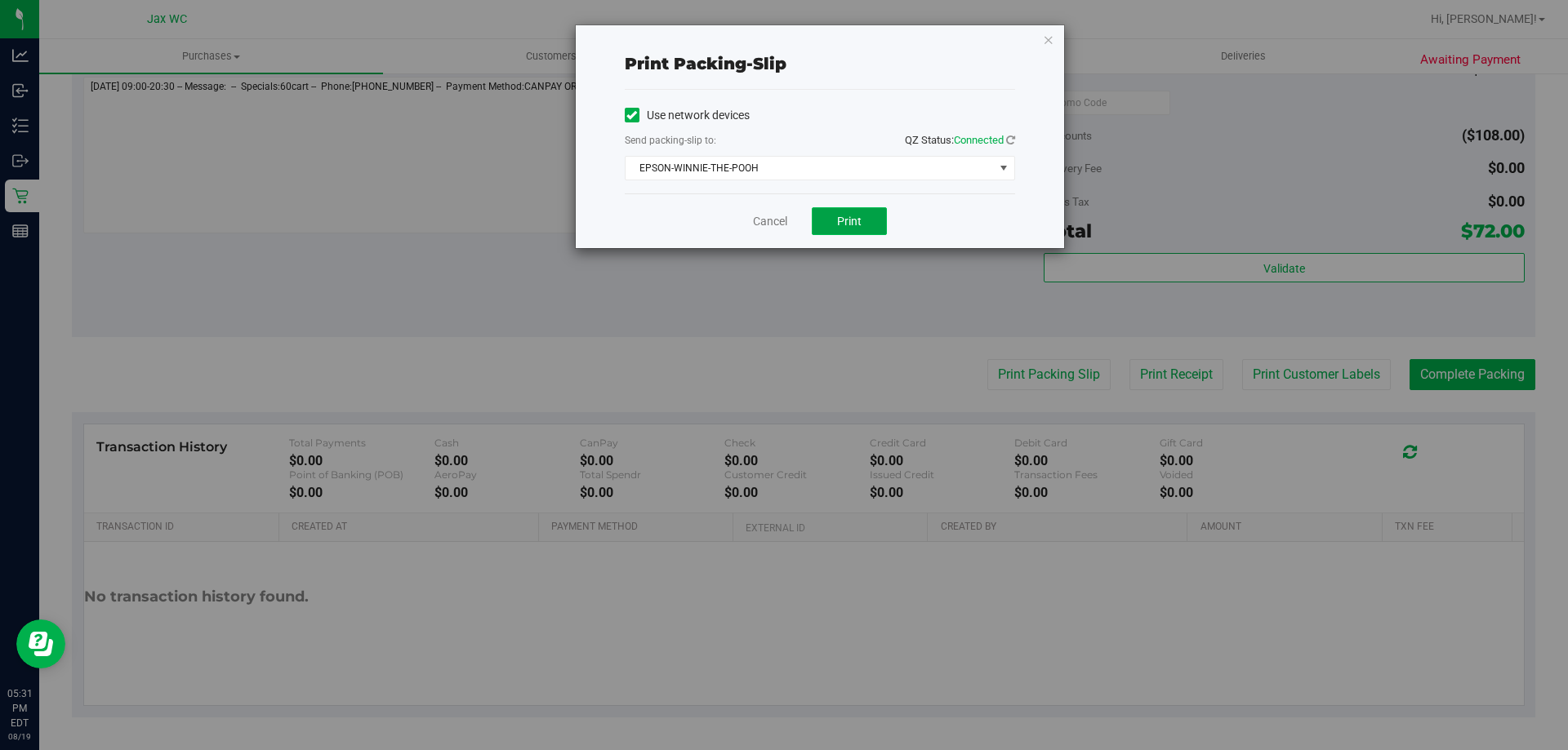
click at [842, 222] on span "Print" at bounding box center [850, 221] width 25 height 13
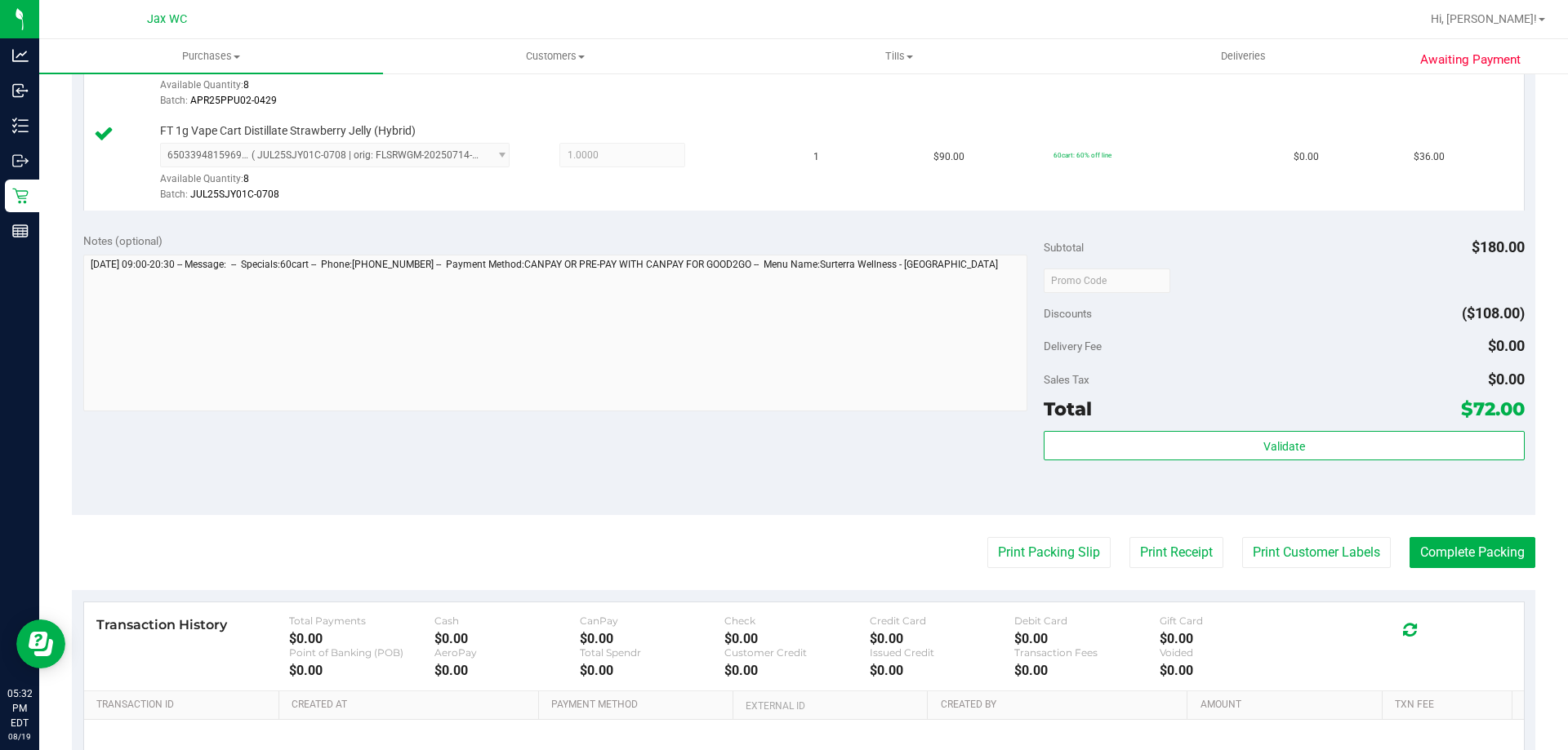
scroll to position [653, 0]
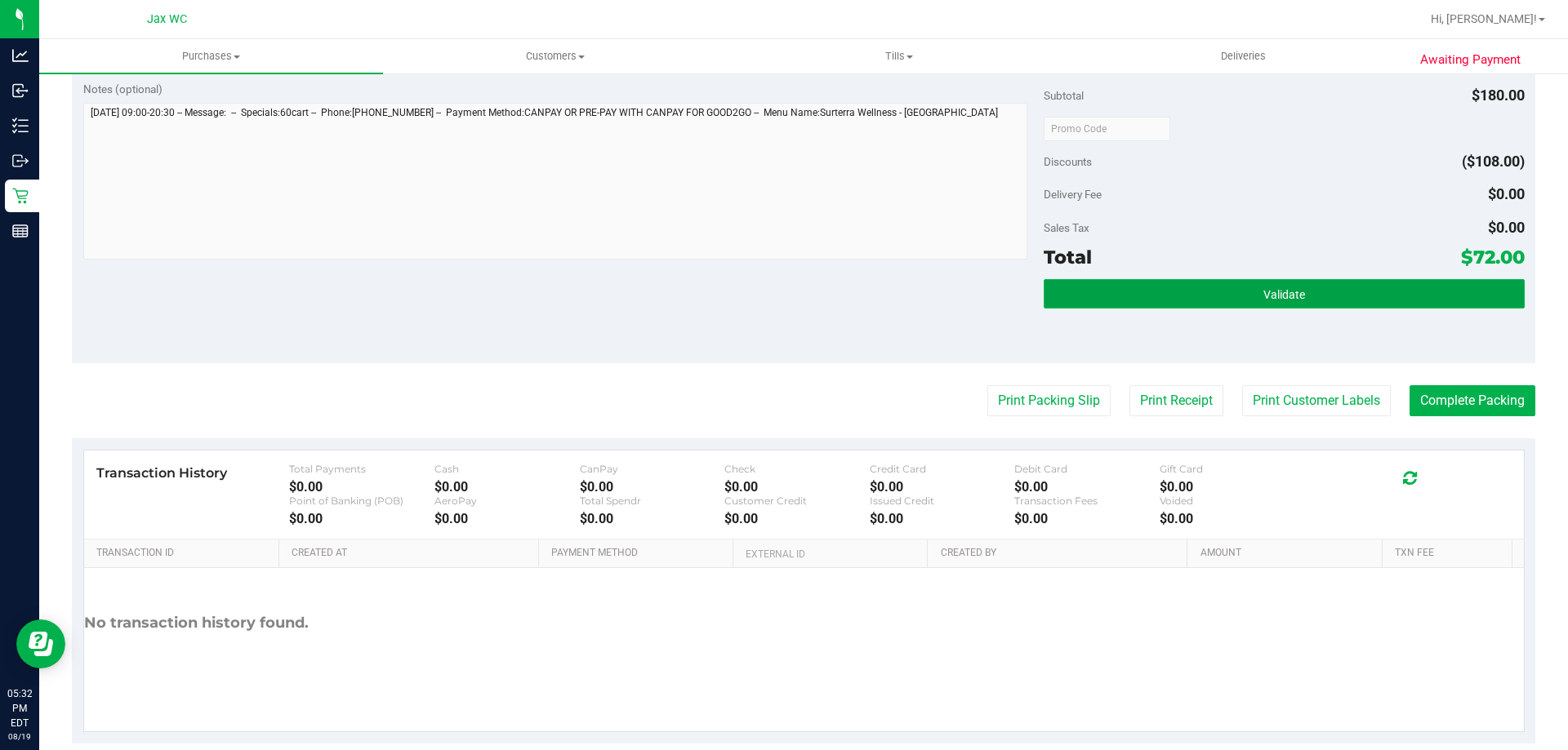
click at [1274, 298] on span "Validate" at bounding box center [1284, 294] width 42 height 13
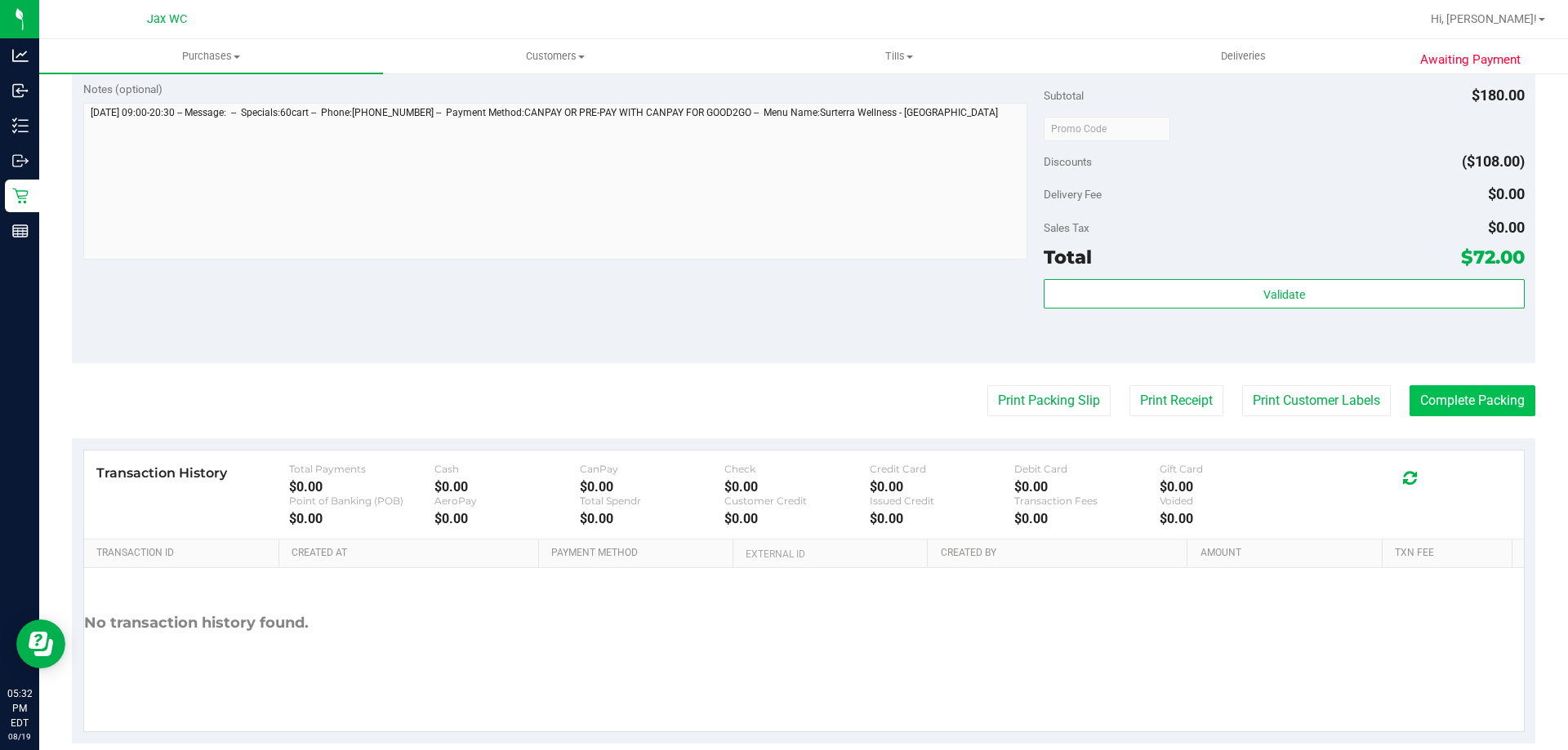
drag, startPoint x: 1462, startPoint y: 420, endPoint x: 1463, endPoint y: 412, distance: 8.1
click at [1463, 420] on purchase-details "Back Edit Purchase Cancel Purchase View Profile # 11814942 BioTrack ID: - Submi…" at bounding box center [804, 90] width 1463 height 1309
click at [1464, 401] on button "Complete Packing" at bounding box center [1473, 401] width 126 height 31
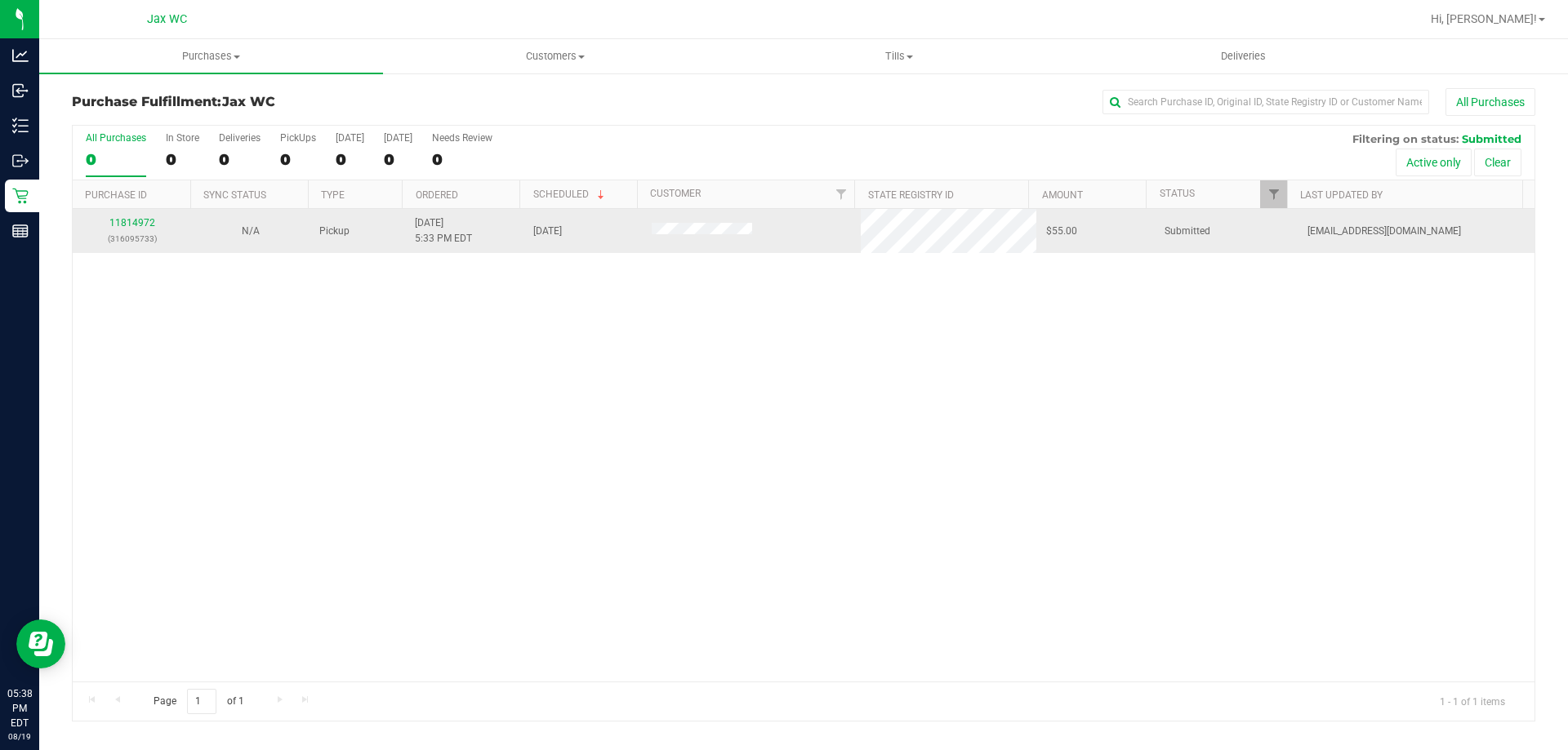
click at [145, 216] on div "11814972 (316095733)" at bounding box center [131, 230] width 98 height 31
click at [144, 222] on link "11814972" at bounding box center [132, 223] width 46 height 12
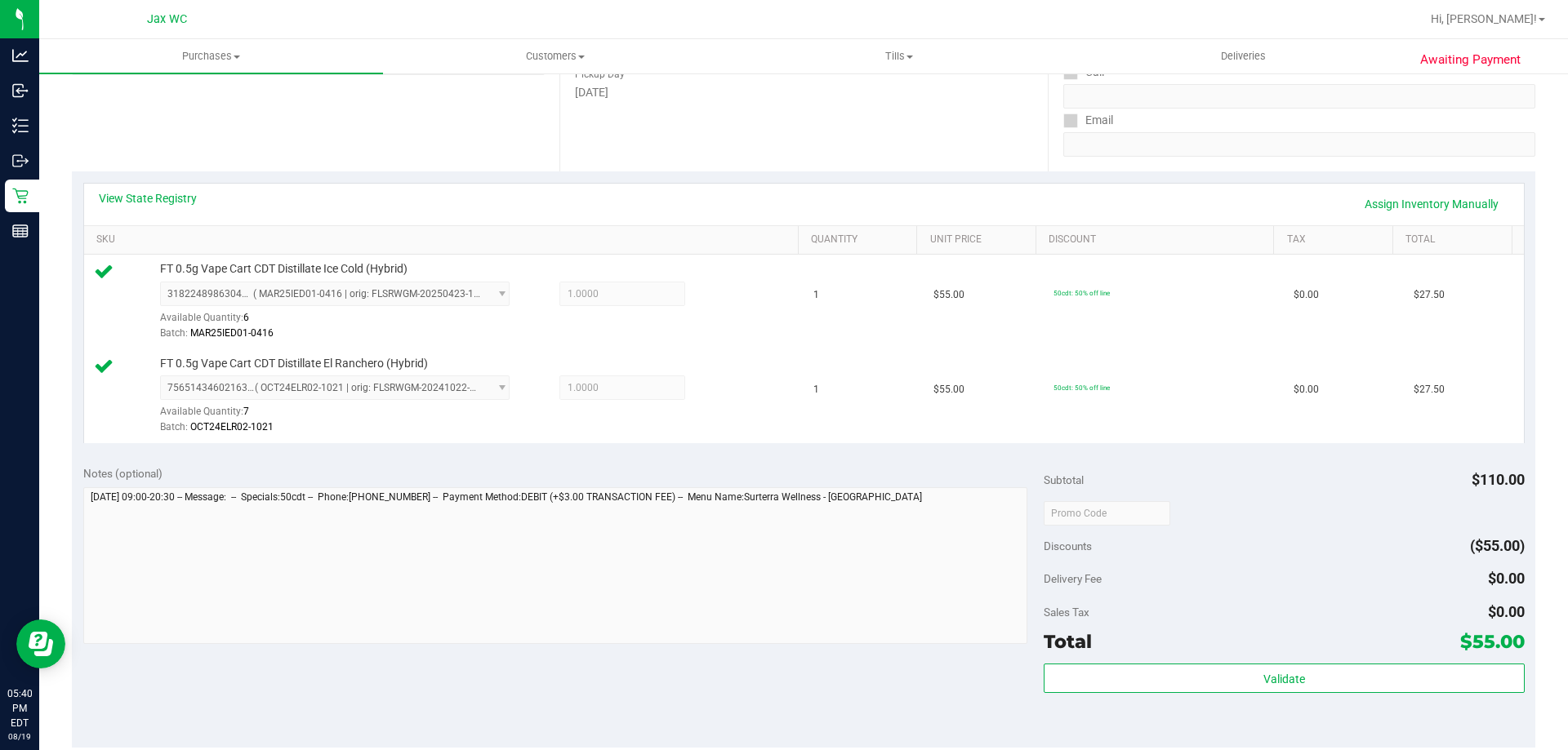
scroll to position [679, 0]
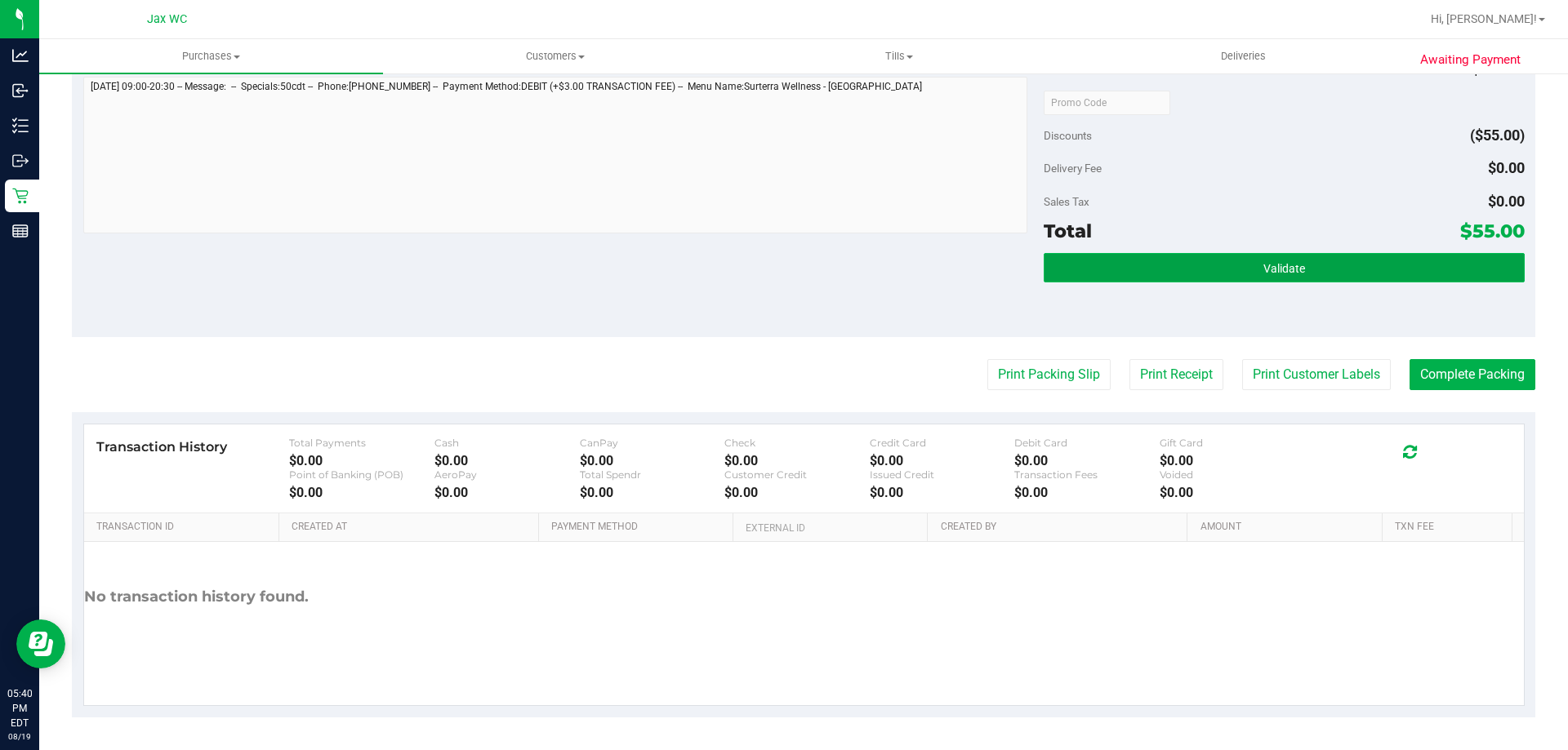
click at [1177, 262] on button "Validate" at bounding box center [1284, 268] width 481 height 29
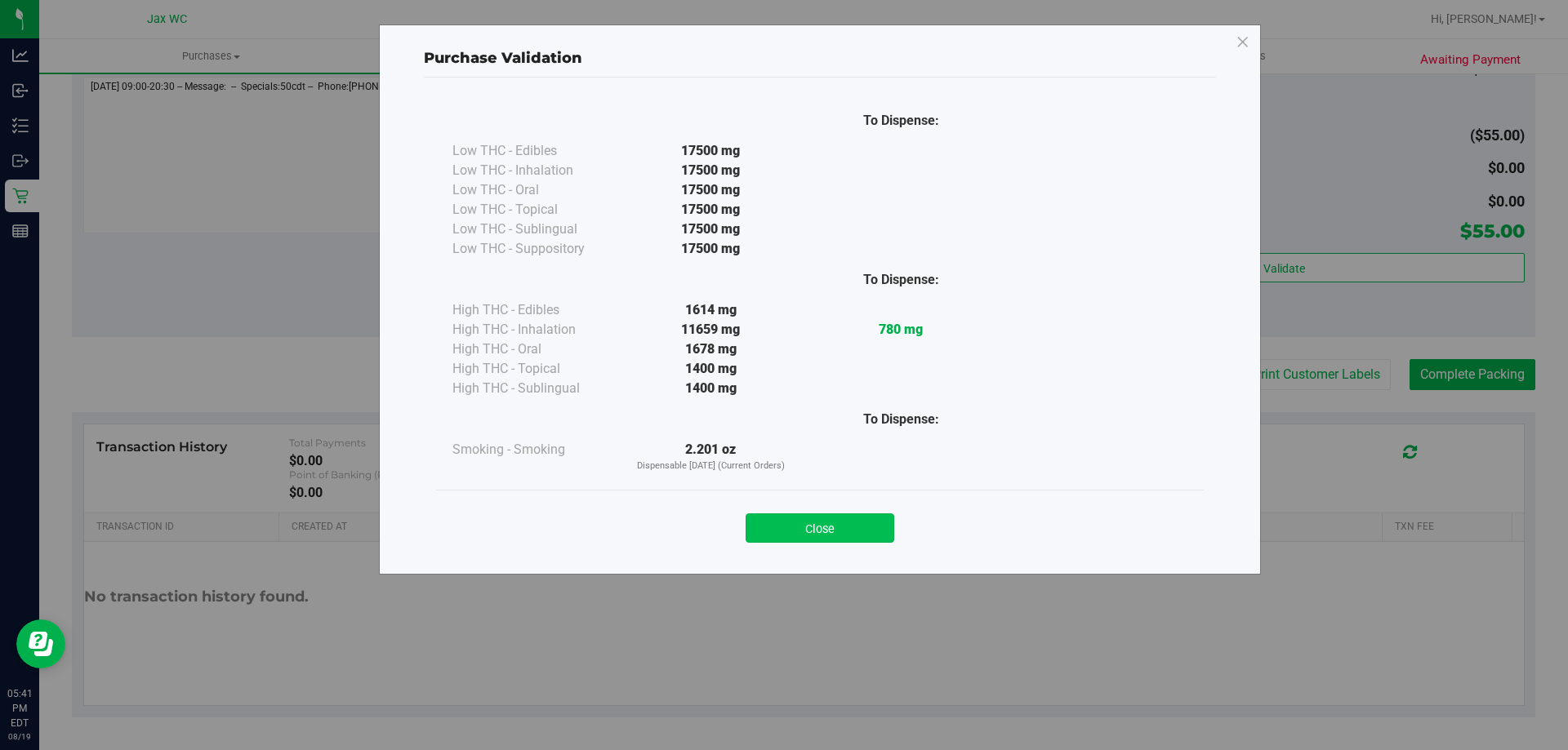
click at [866, 535] on button "Close" at bounding box center [820, 527] width 149 height 29
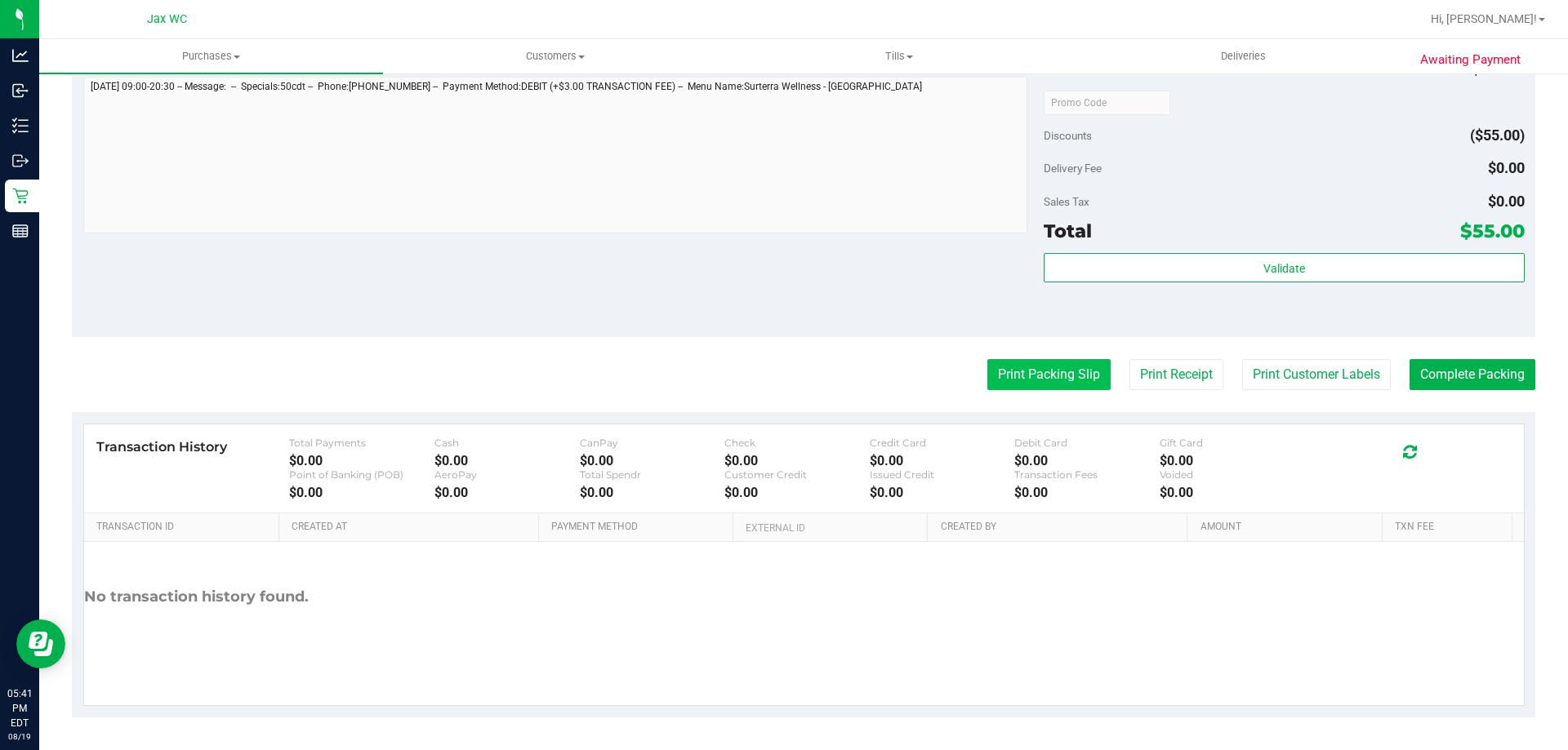
click at [1011, 377] on button "Print Packing Slip" at bounding box center [1049, 374] width 123 height 31
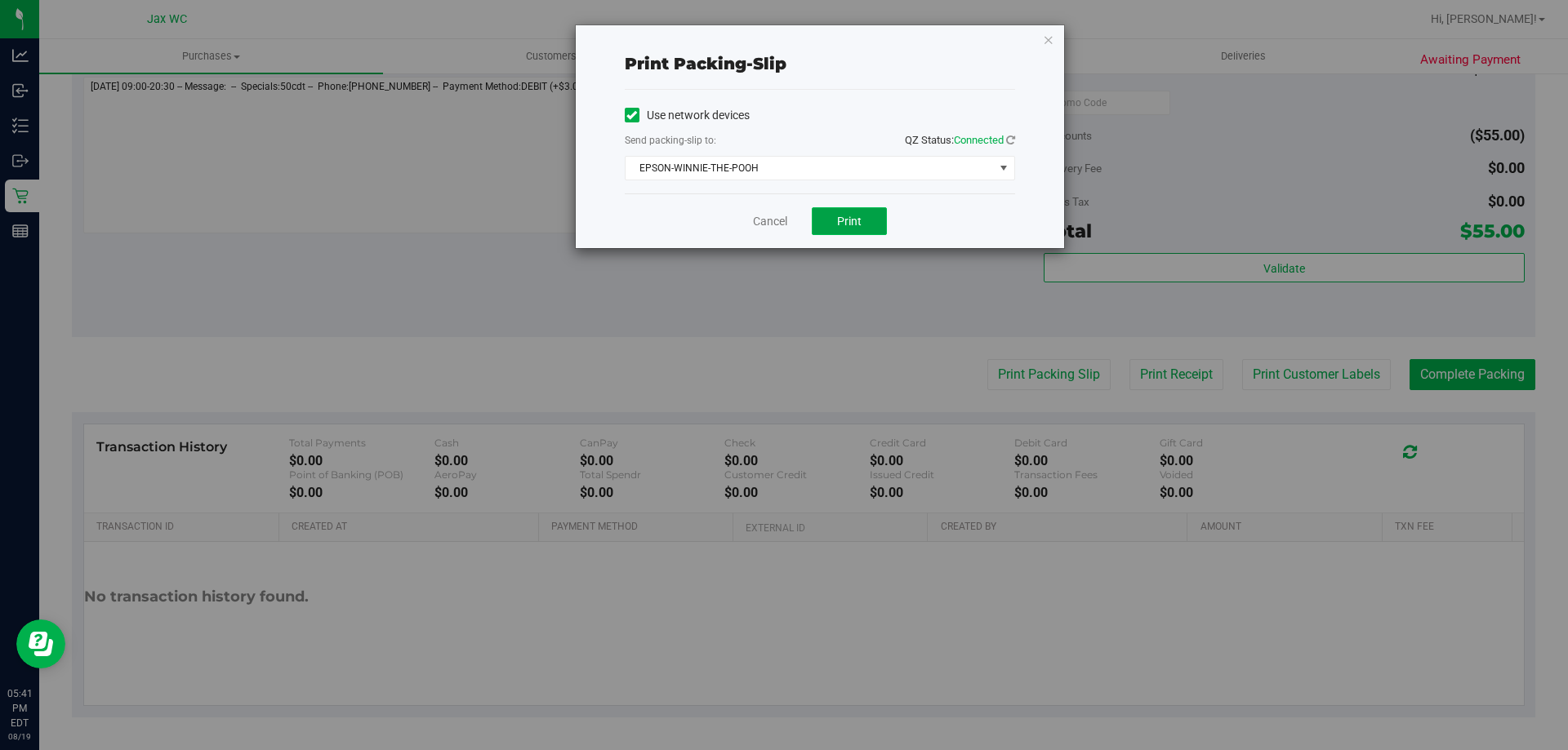
click at [869, 215] on button "Print" at bounding box center [849, 221] width 75 height 27
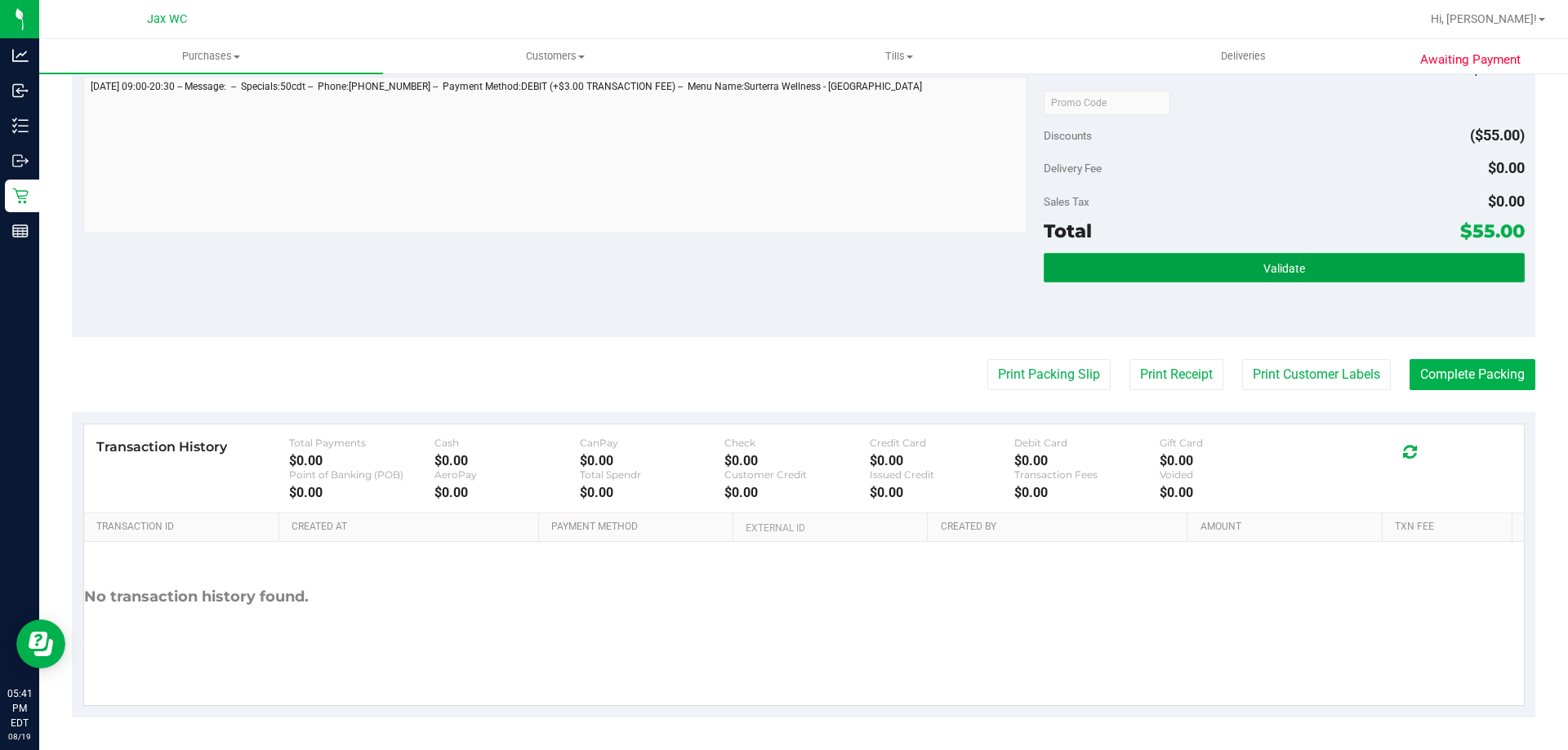
click at [1264, 263] on span "Validate" at bounding box center [1284, 269] width 42 height 13
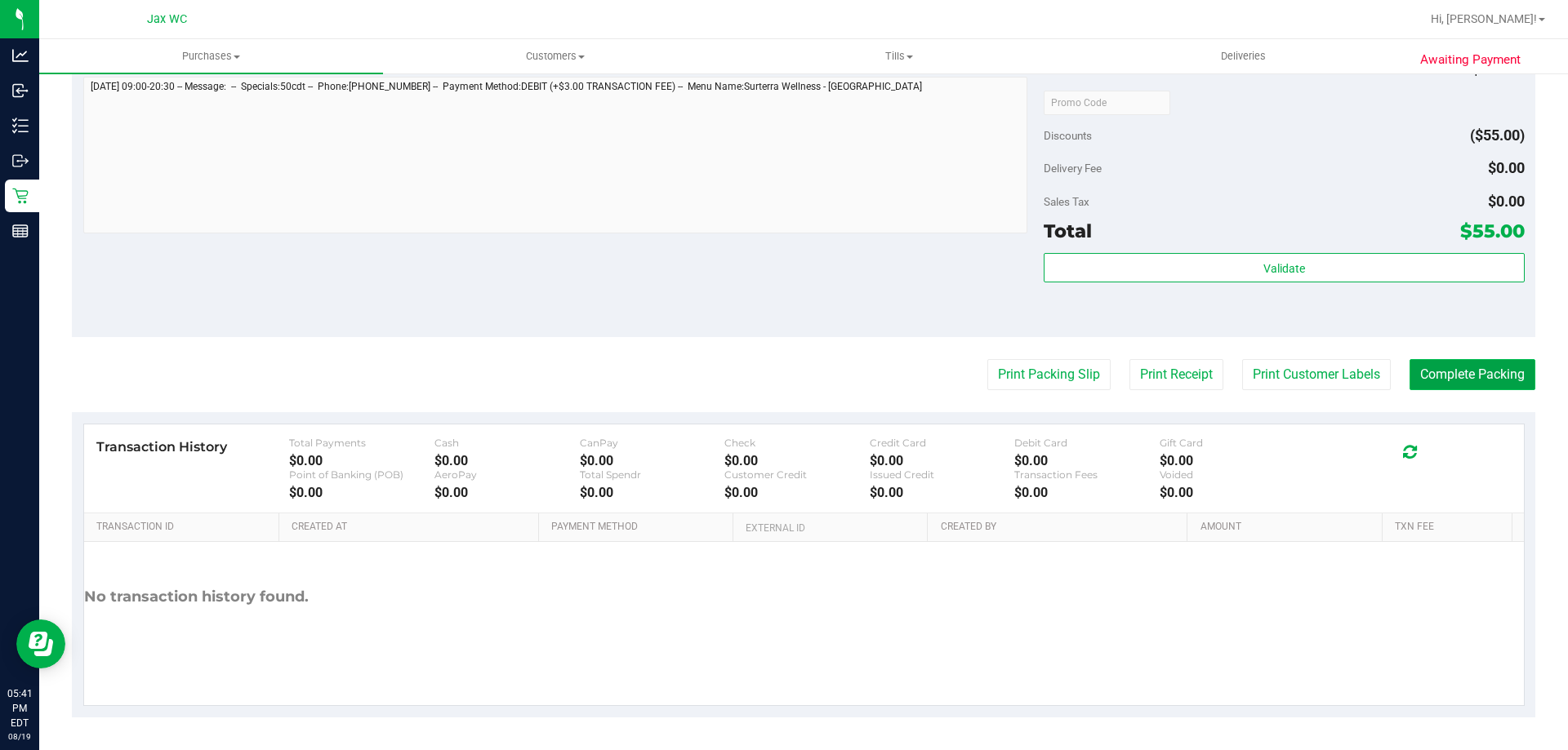
click at [1449, 384] on button "Complete Packing" at bounding box center [1473, 374] width 126 height 31
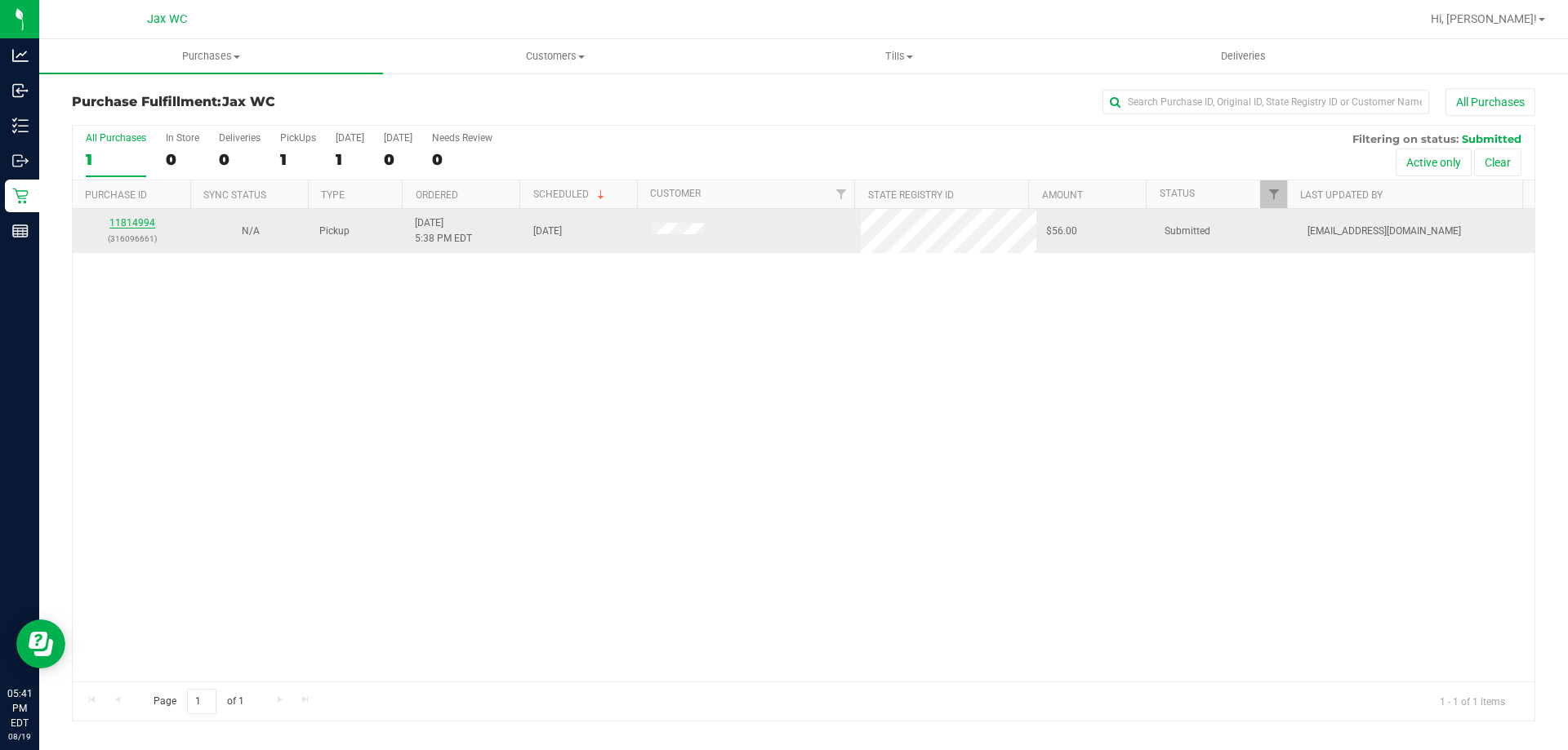
click at [147, 222] on link "11814994" at bounding box center [132, 223] width 46 height 12
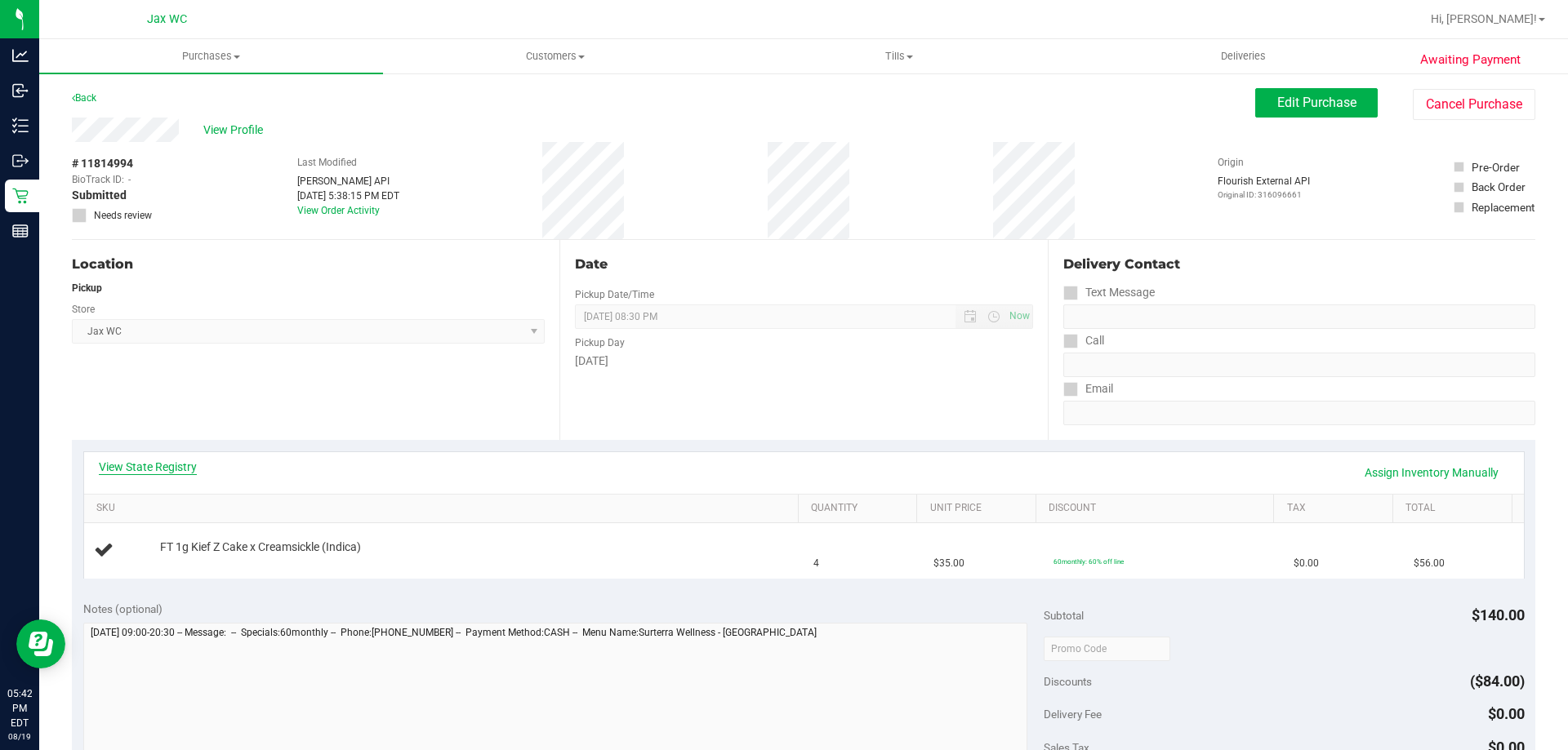
click at [156, 466] on link "View State Registry" at bounding box center [147, 467] width 98 height 16
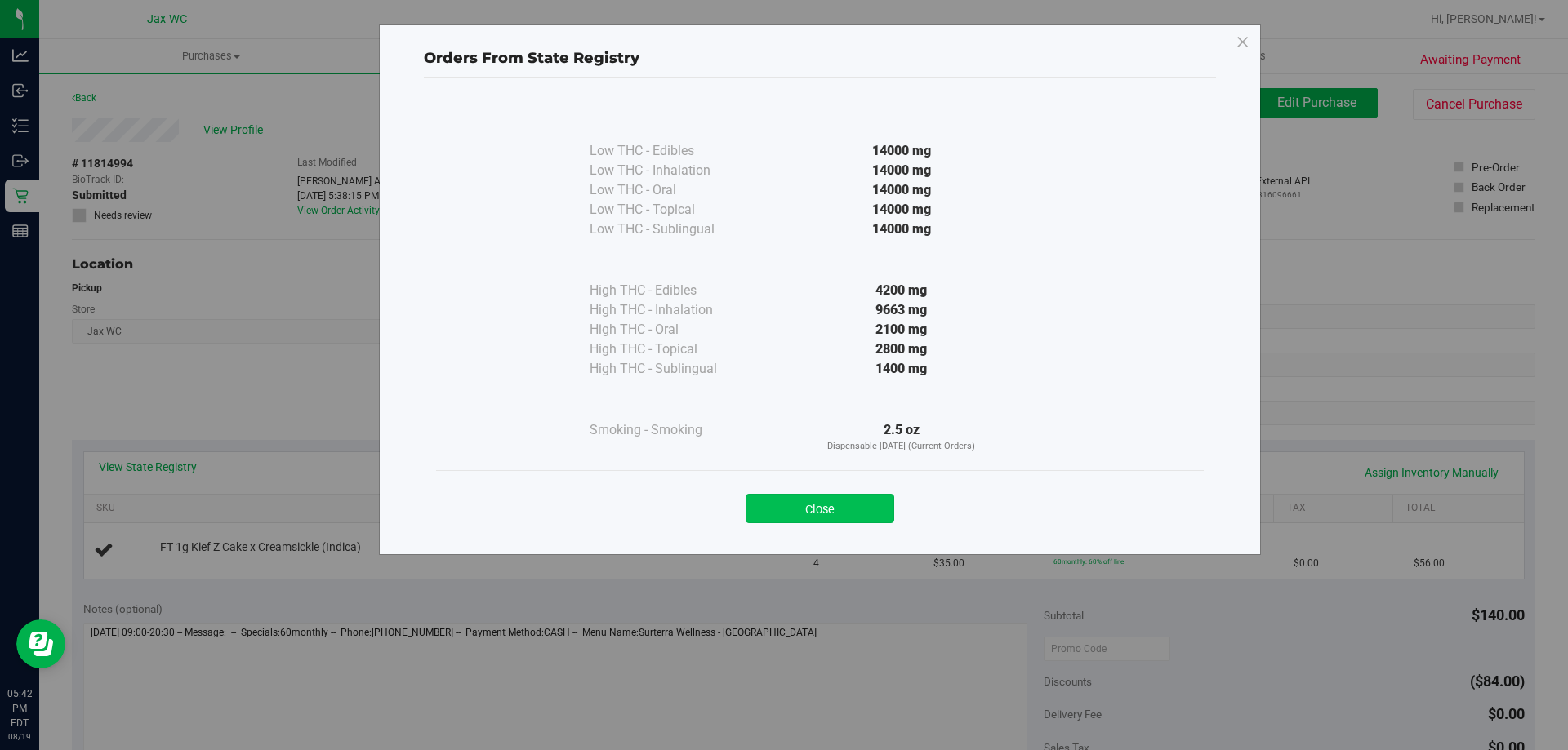
click at [866, 496] on button "Close" at bounding box center [820, 508] width 149 height 29
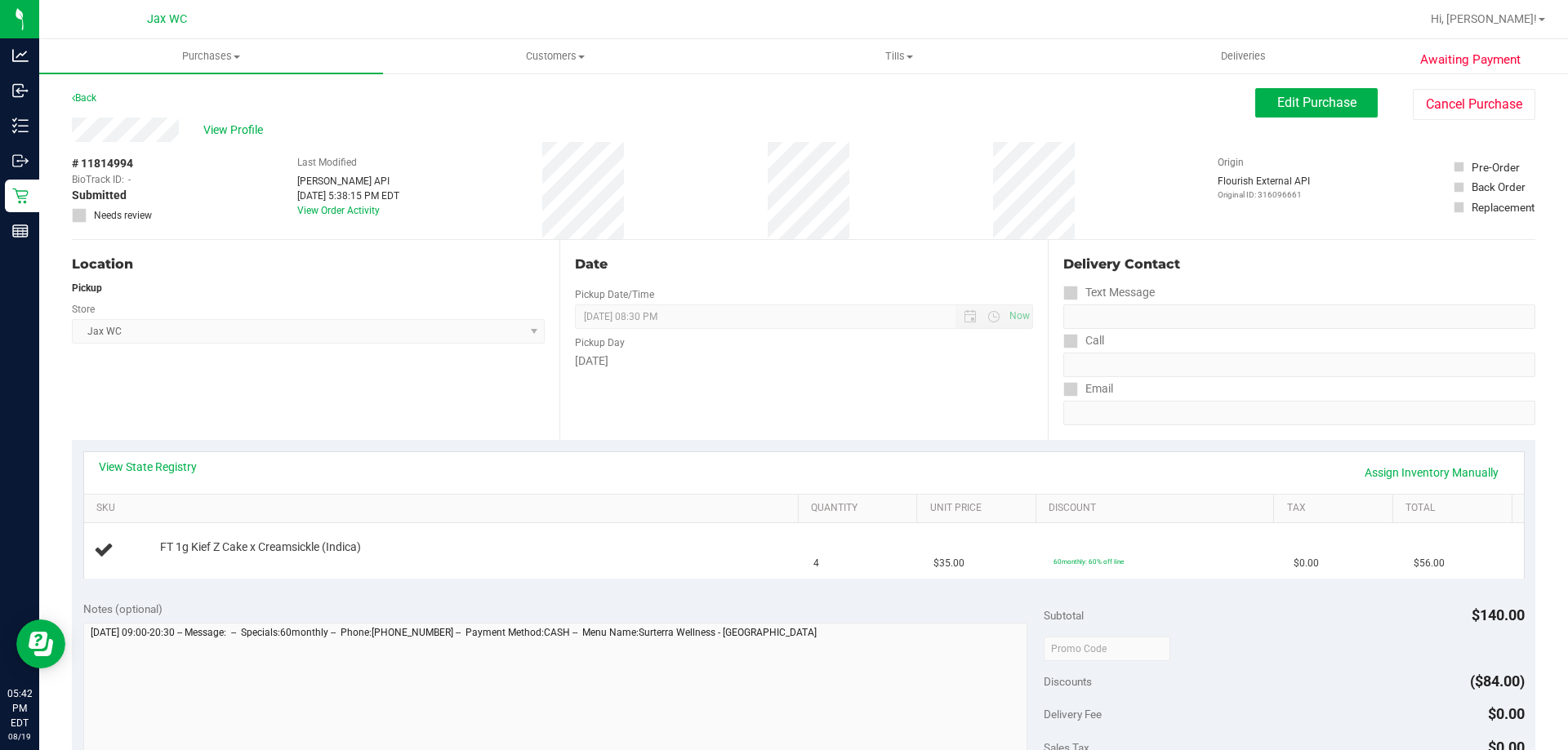
click at [1204, 387] on div "Email" at bounding box center [1299, 389] width 472 height 24
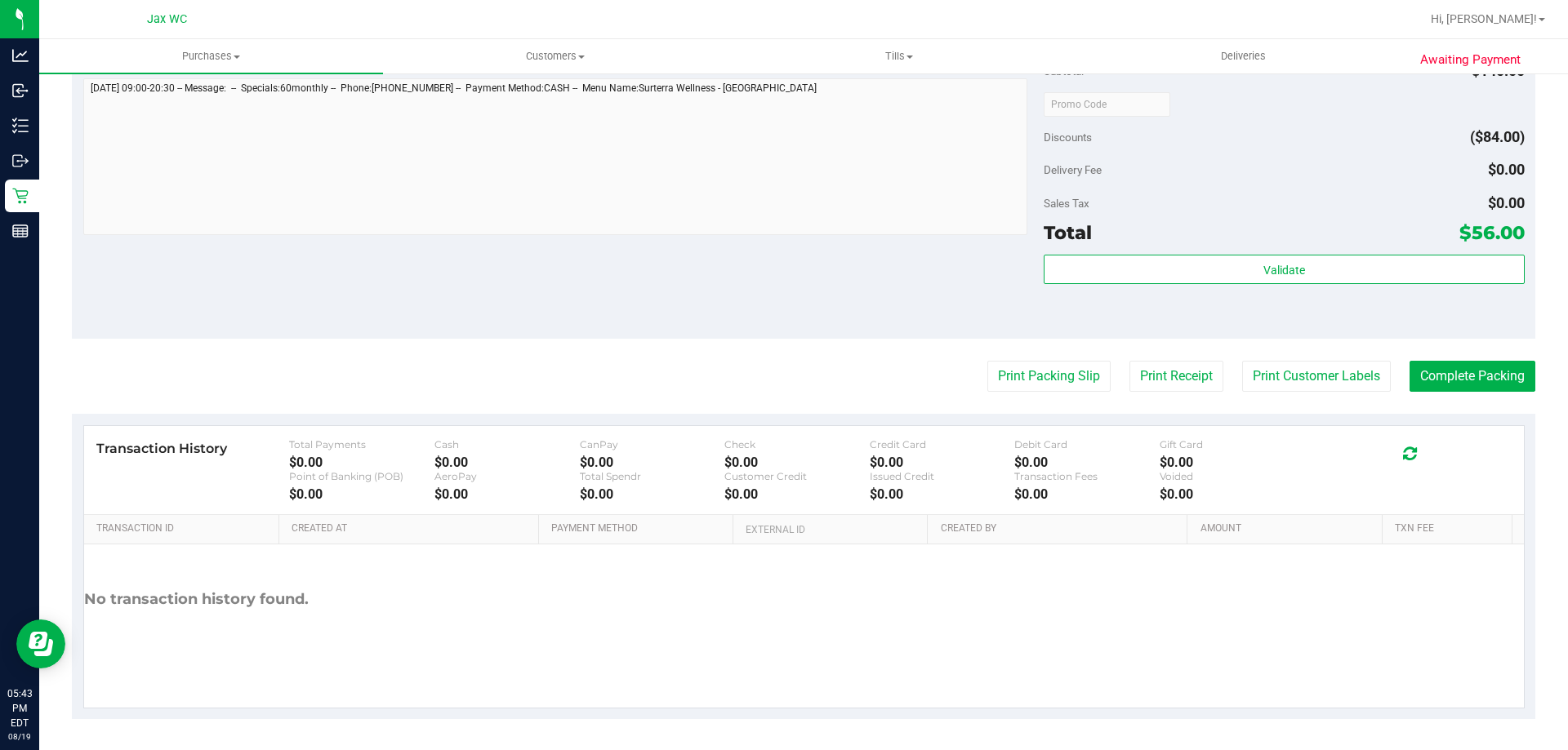
scroll to position [584, 0]
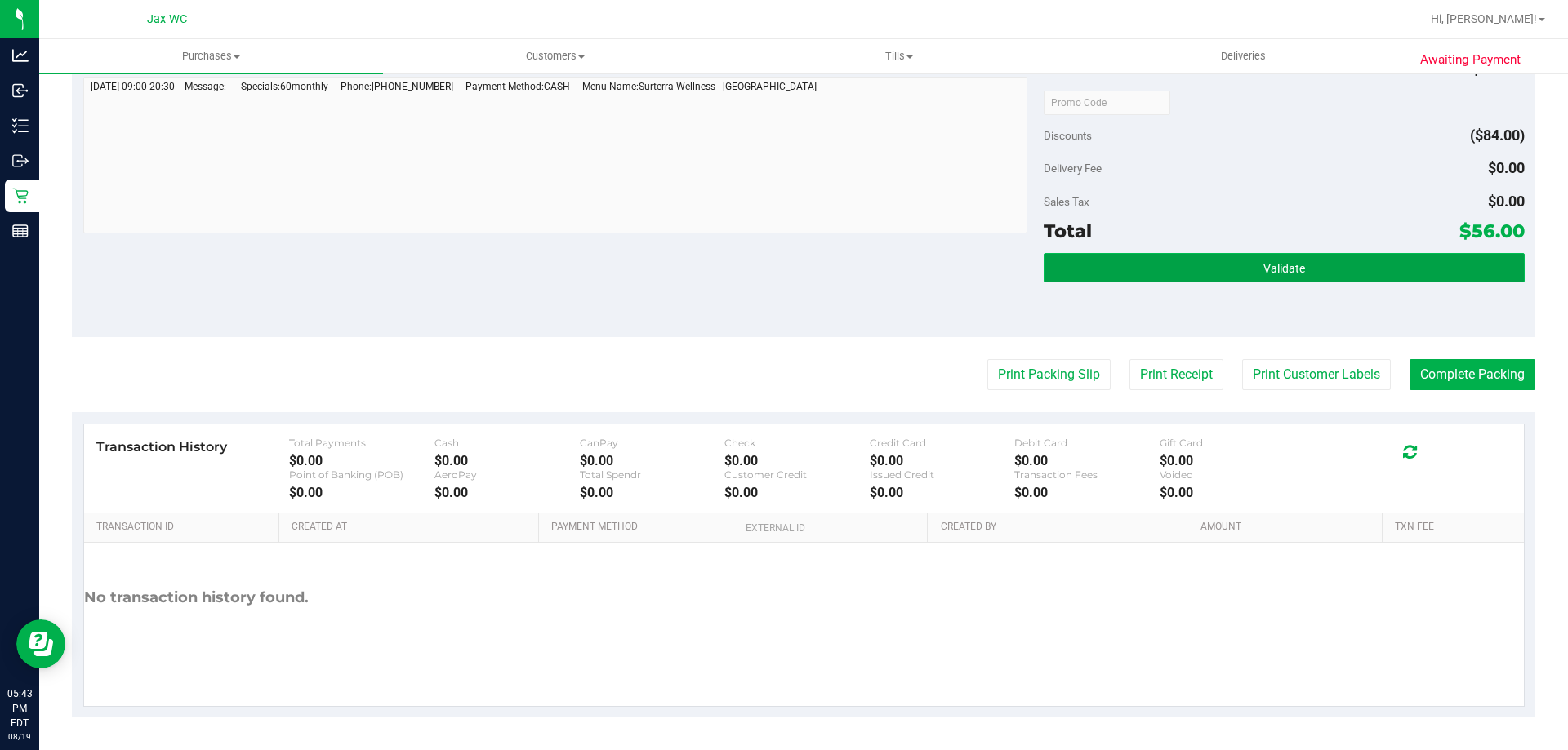
click at [1298, 254] on button "Validate" at bounding box center [1284, 268] width 481 height 29
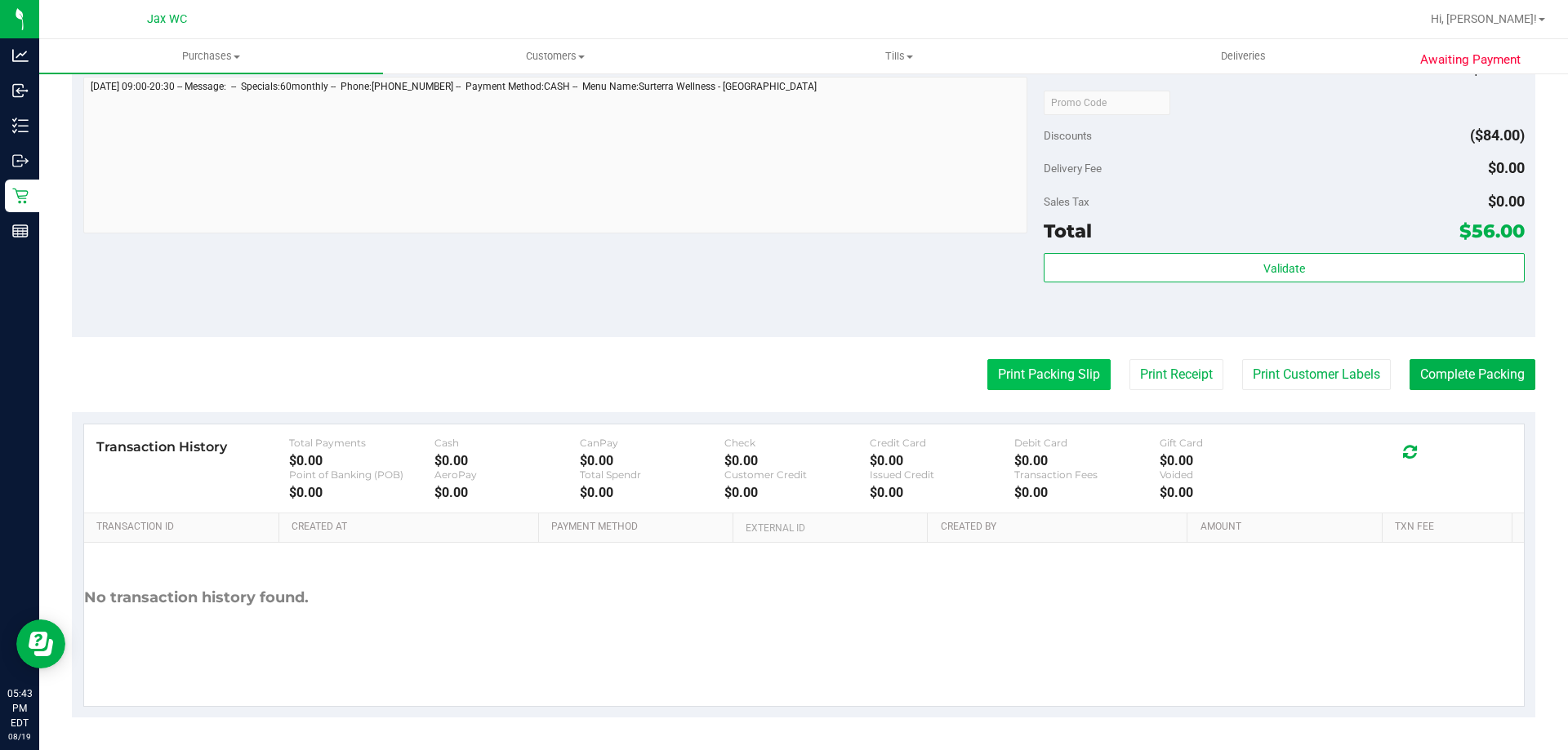
click at [1025, 371] on button "Print Packing Slip" at bounding box center [1049, 374] width 123 height 31
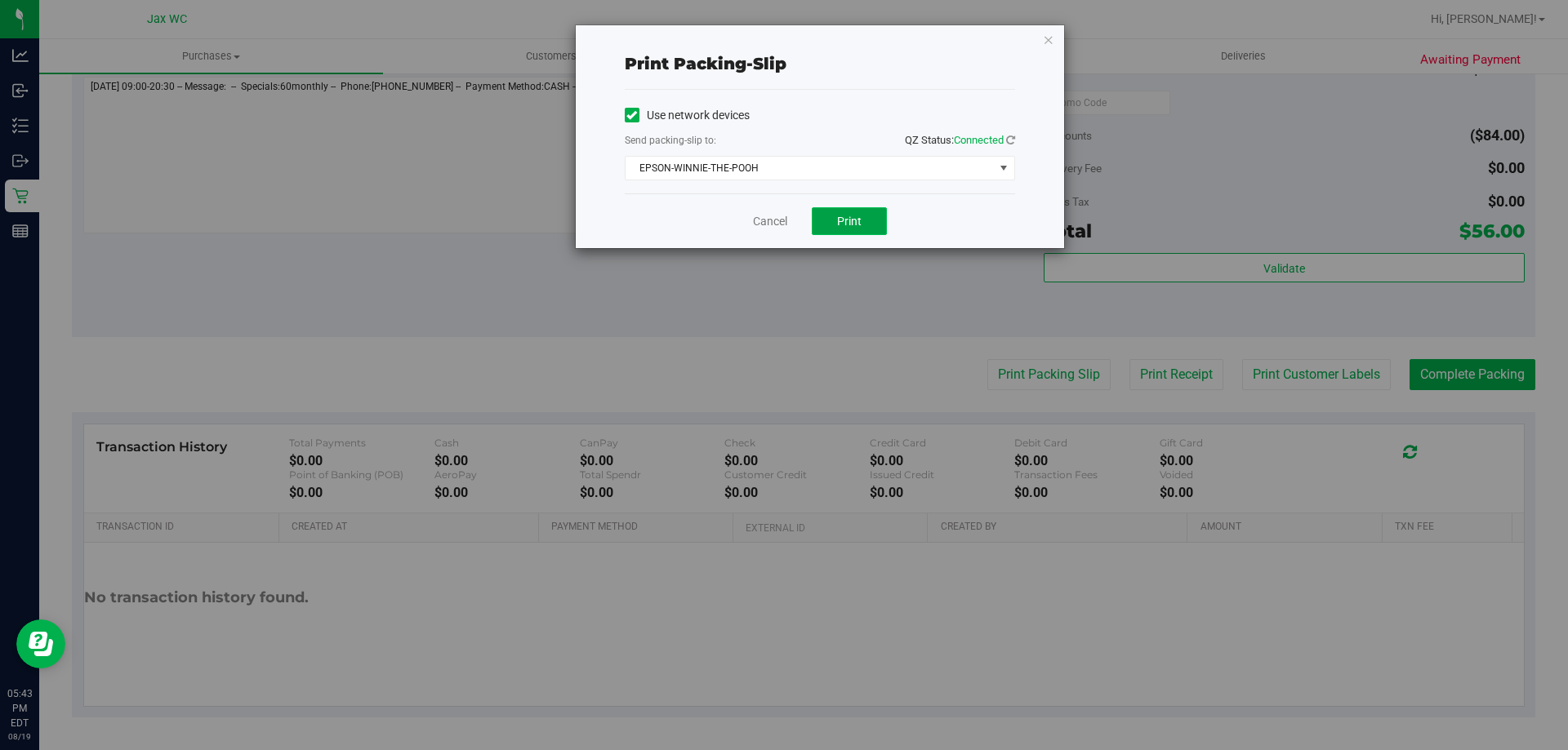
click at [833, 212] on button "Print" at bounding box center [849, 221] width 75 height 27
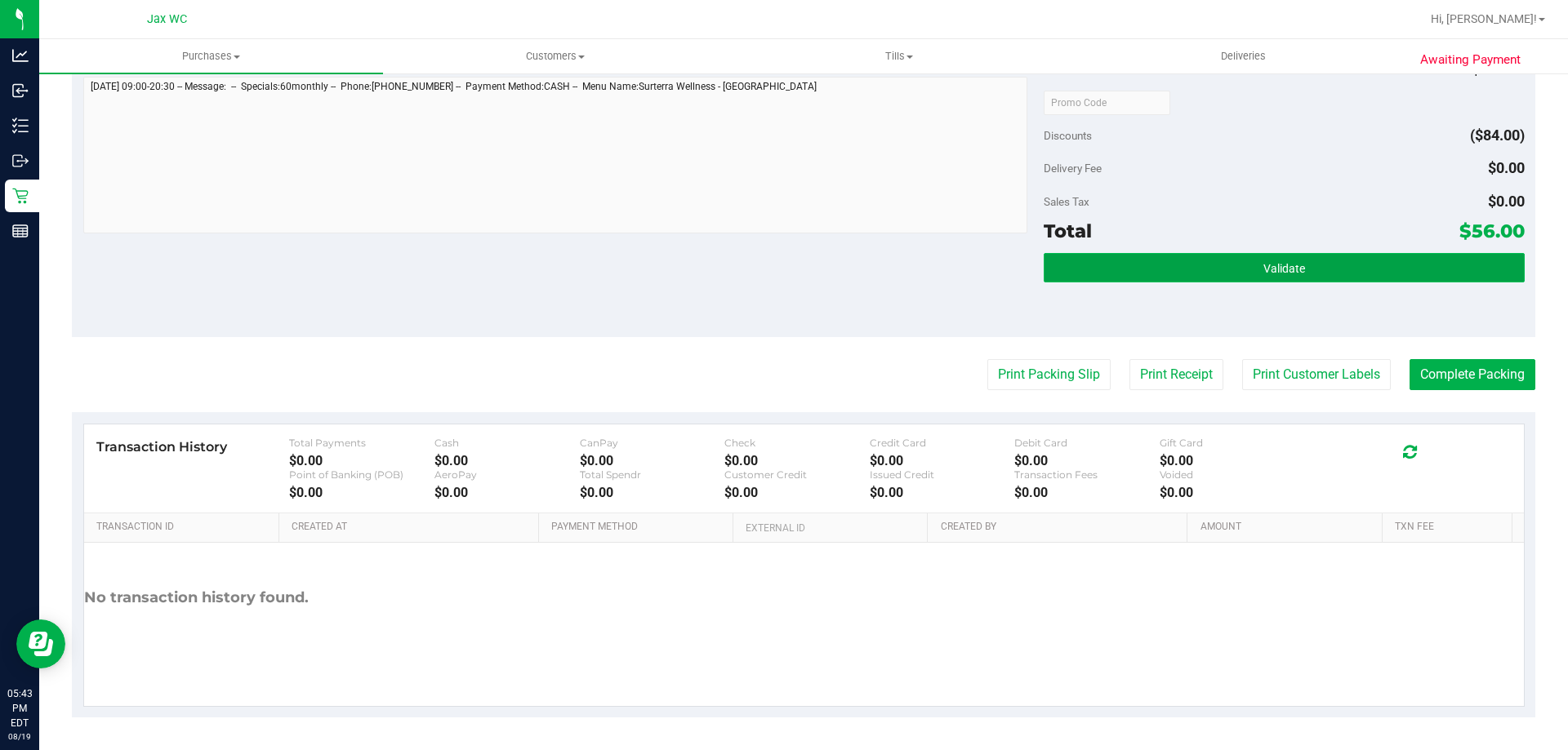
click at [1338, 270] on button "Validate" at bounding box center [1284, 268] width 481 height 29
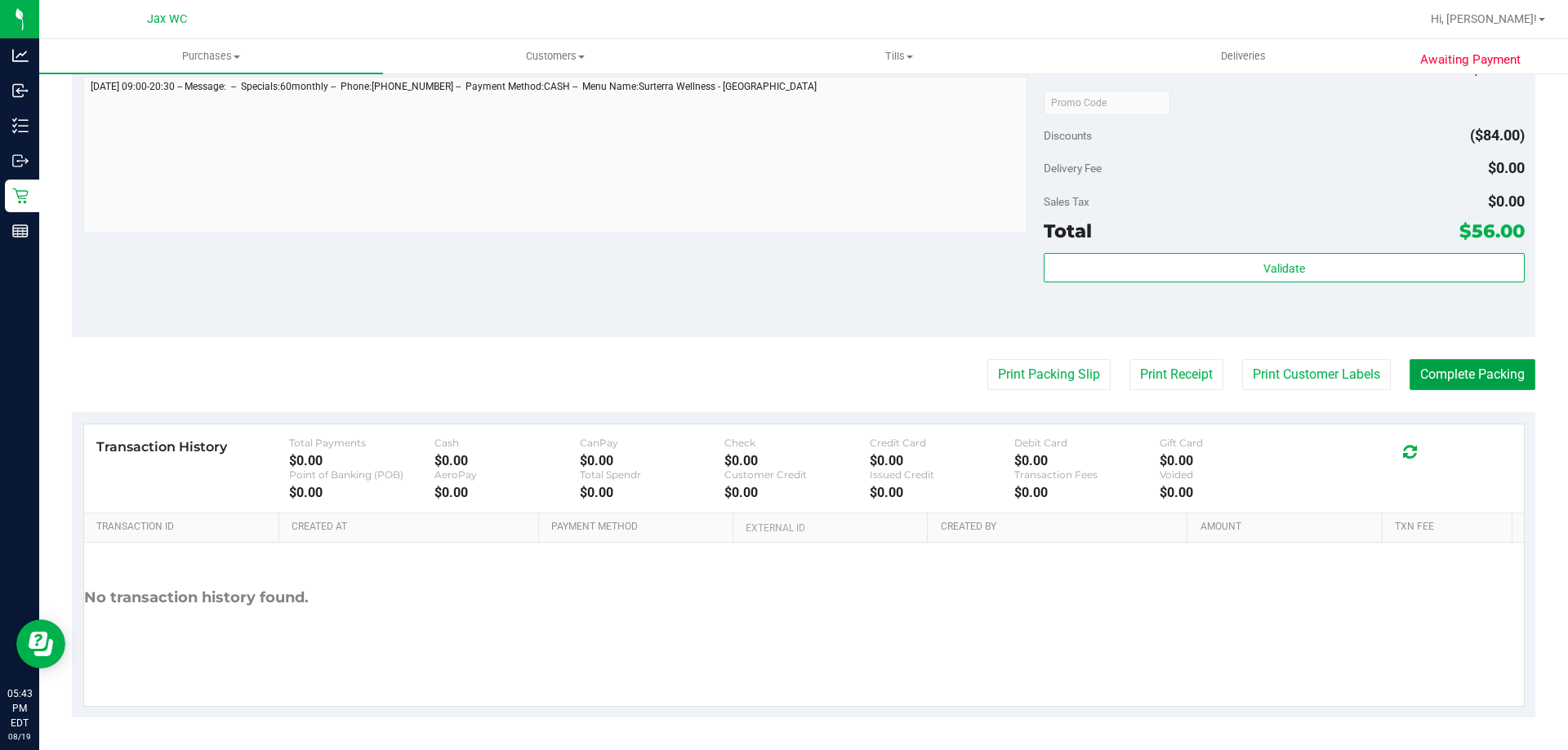
click at [1443, 383] on button "Complete Packing" at bounding box center [1473, 374] width 126 height 31
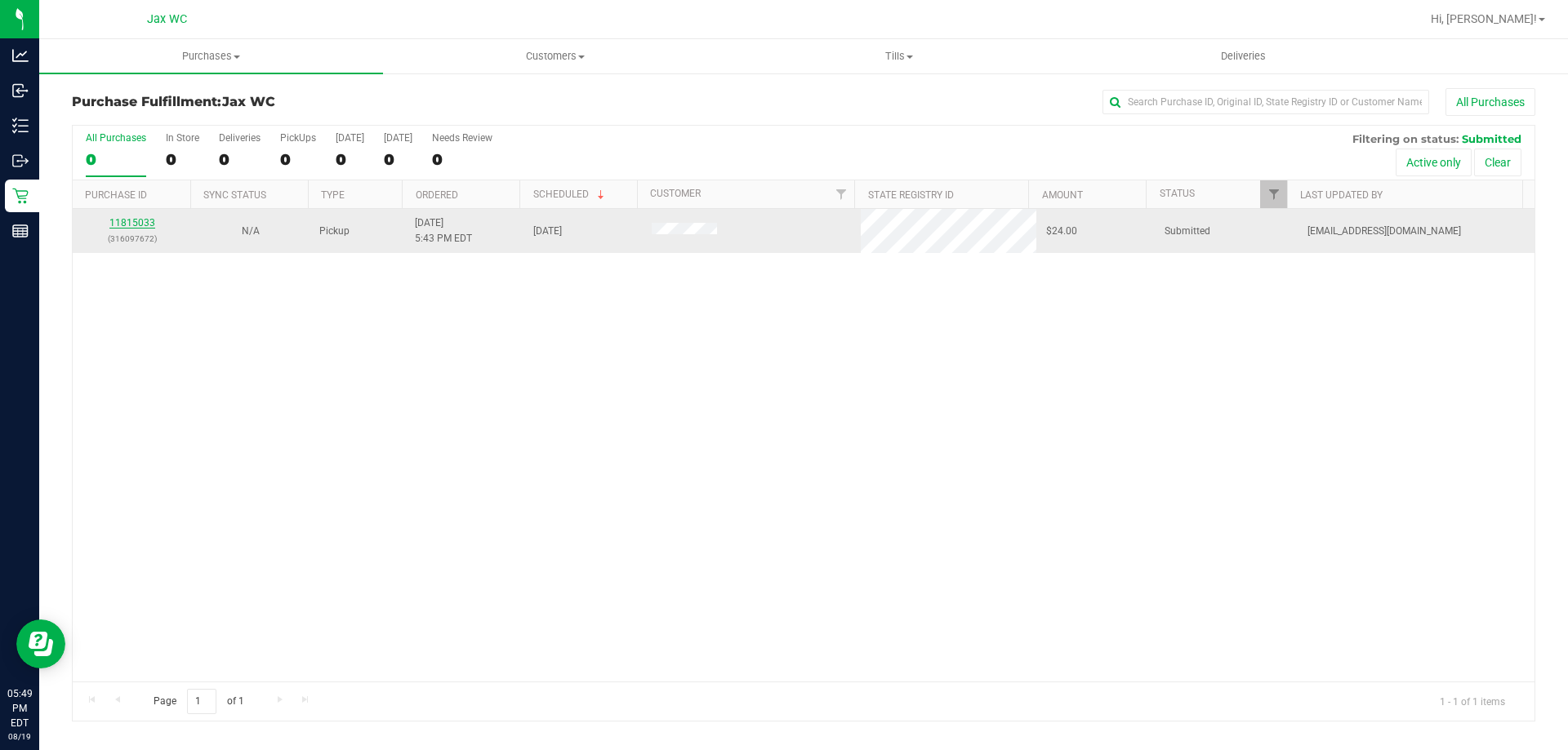
click at [124, 222] on link "11815033" at bounding box center [132, 223] width 46 height 12
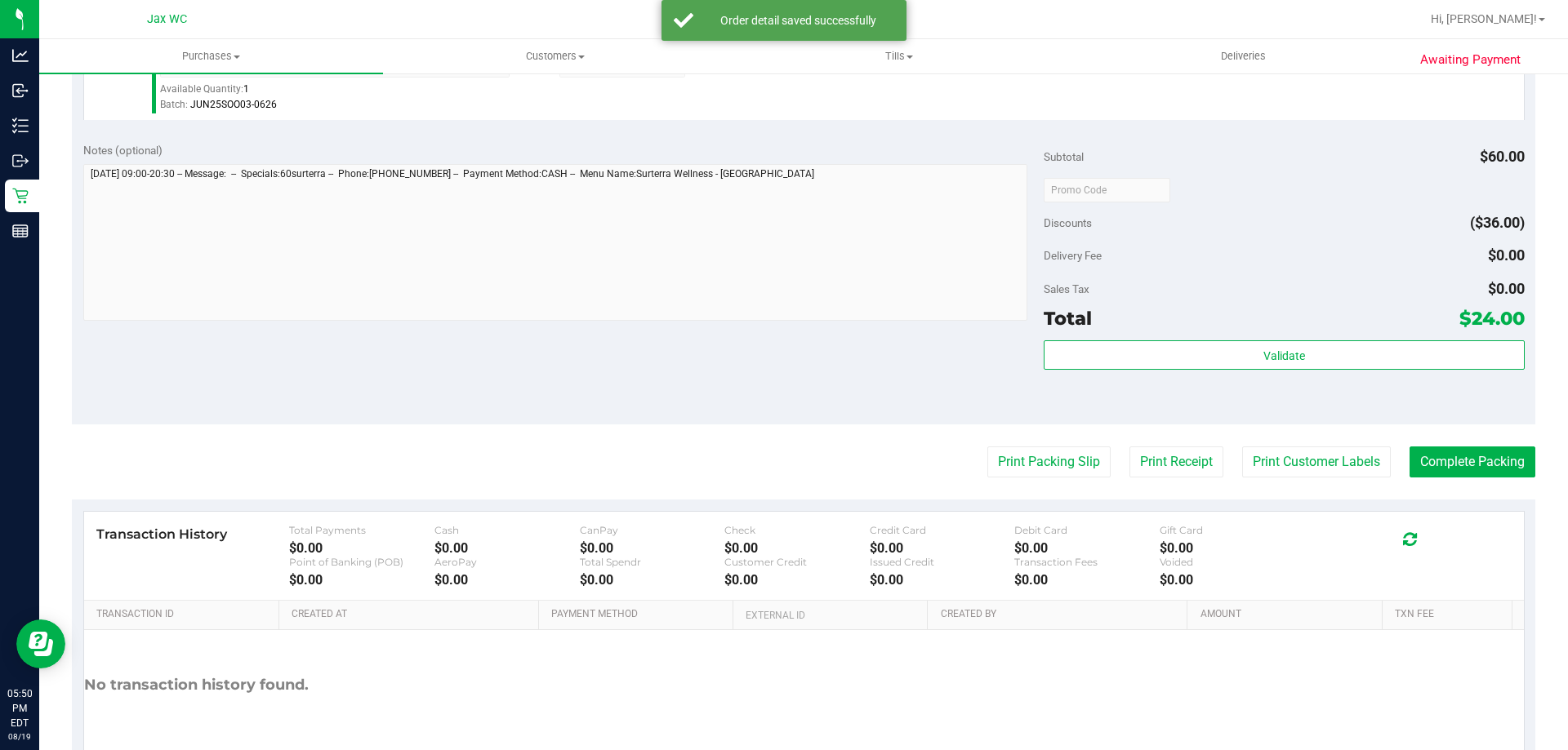
scroll to position [584, 0]
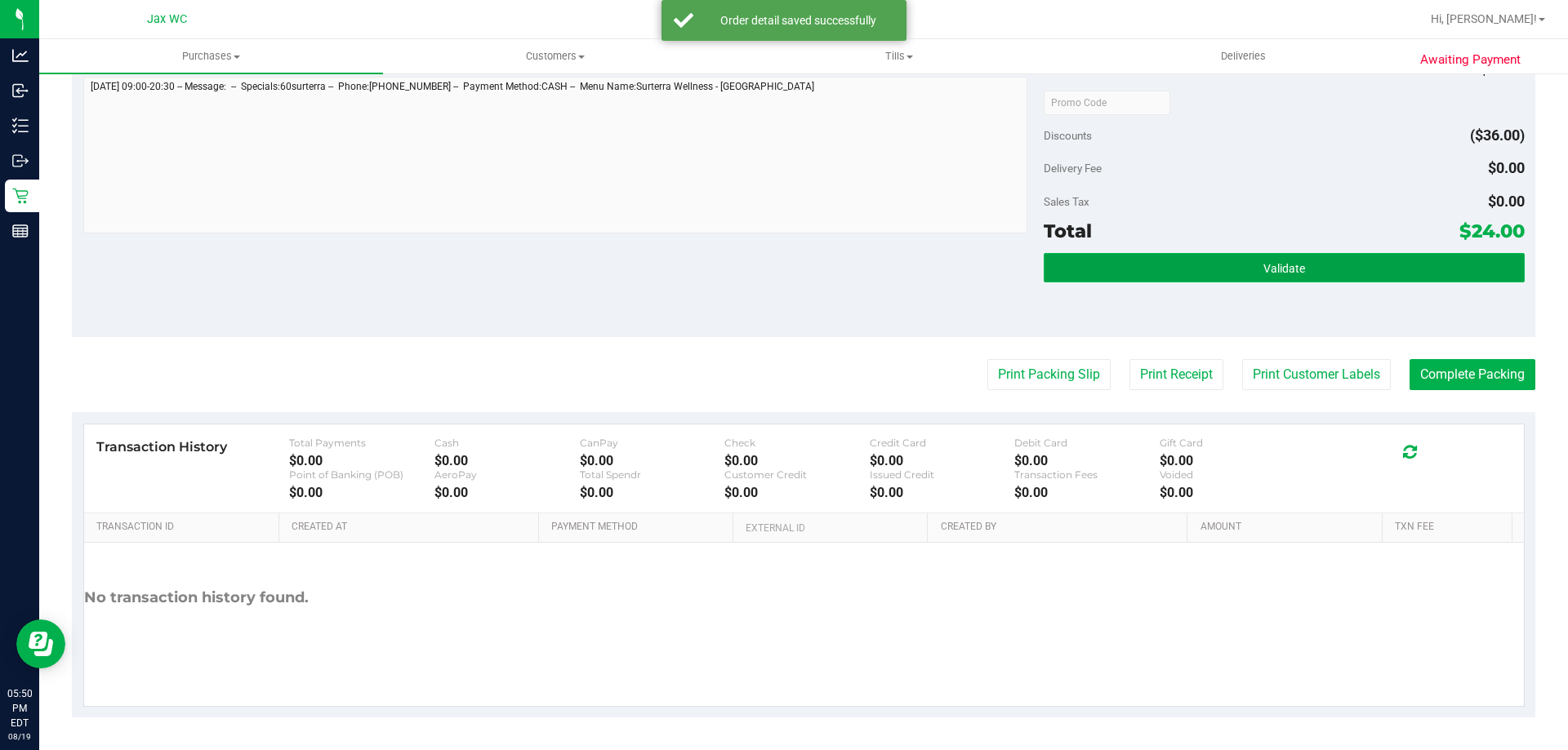
click at [1135, 262] on button "Validate" at bounding box center [1284, 268] width 481 height 29
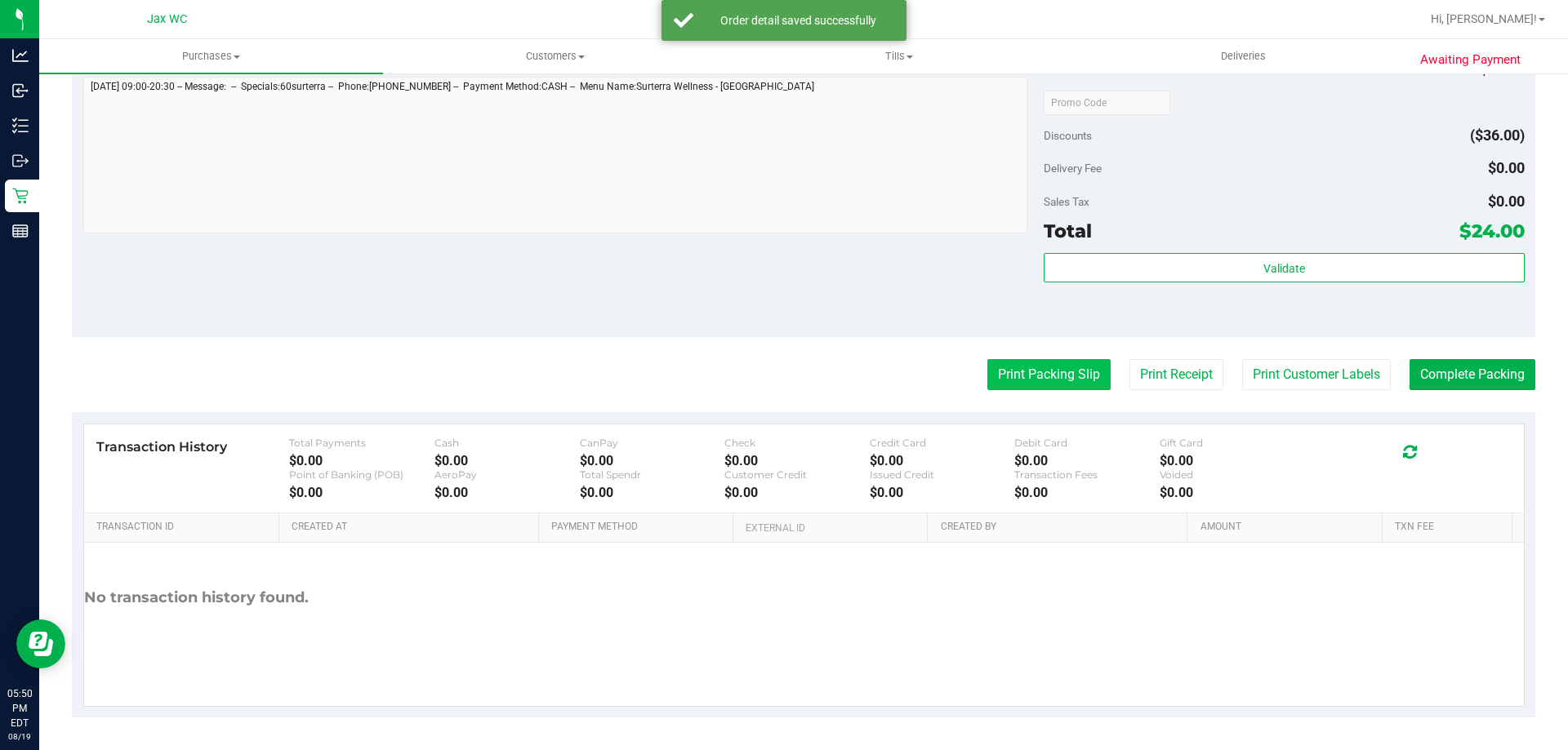
click at [1042, 380] on button "Print Packing Slip" at bounding box center [1049, 374] width 123 height 31
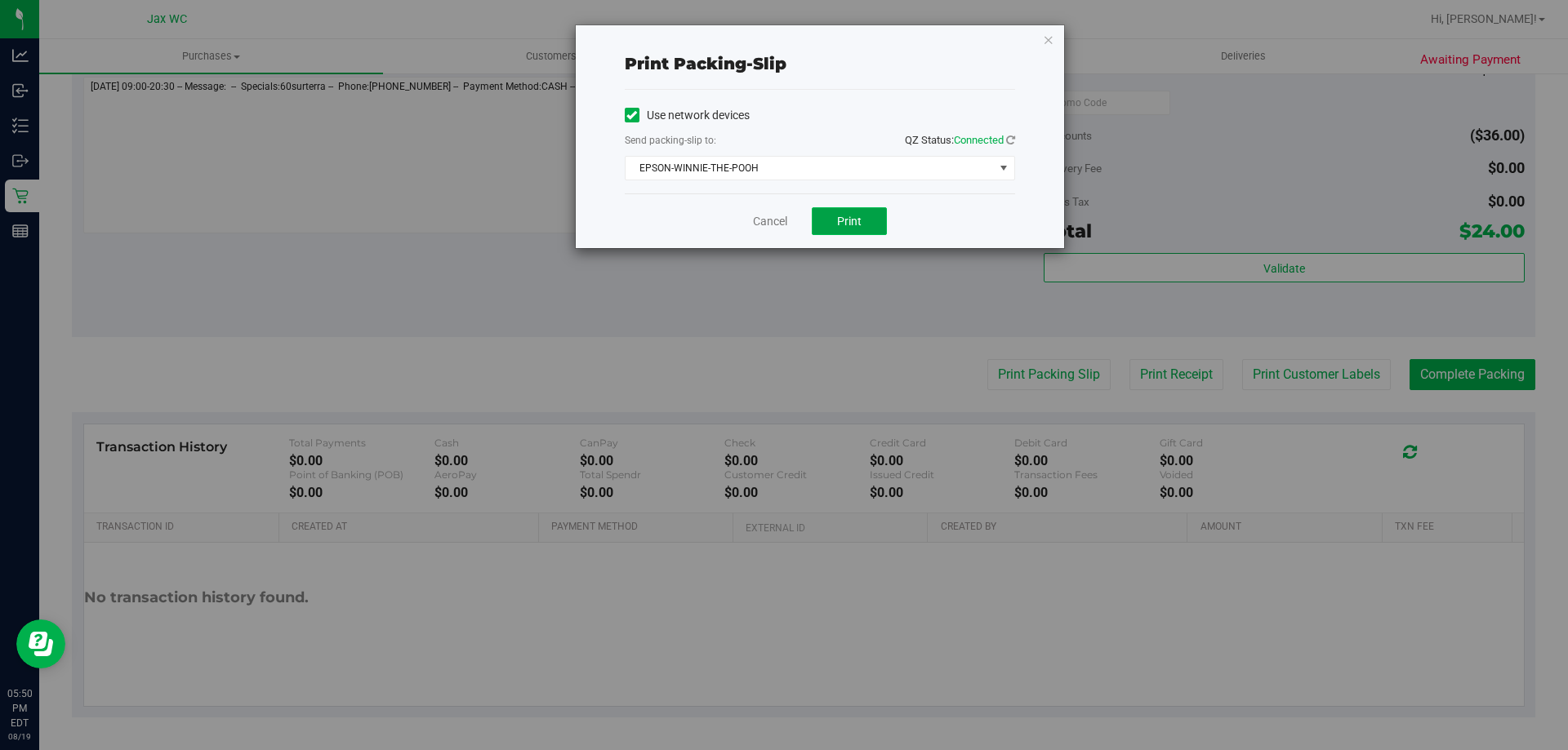
click at [840, 217] on span "Print" at bounding box center [850, 221] width 25 height 13
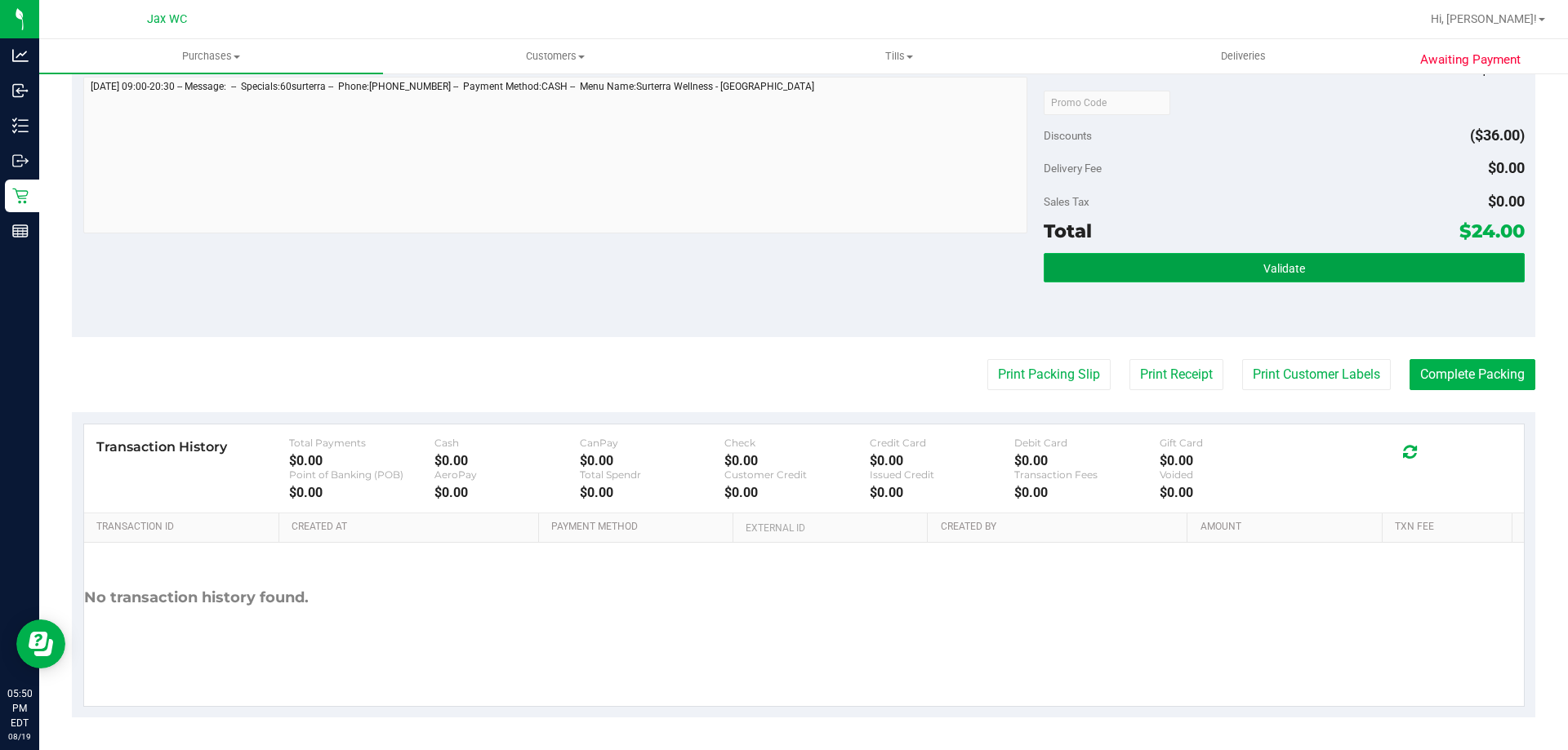
click at [1150, 269] on button "Validate" at bounding box center [1284, 268] width 481 height 29
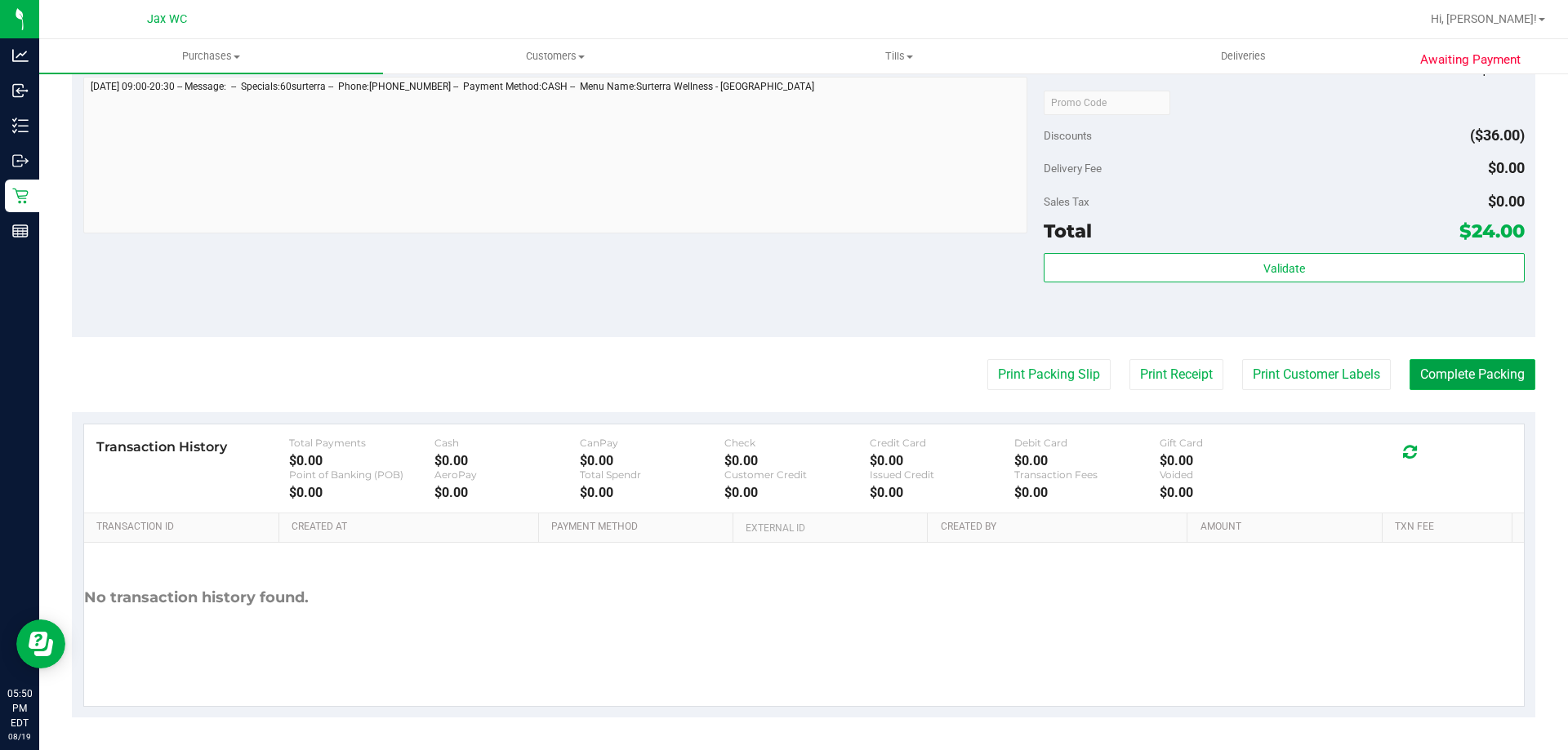
click at [1448, 378] on button "Complete Packing" at bounding box center [1473, 374] width 126 height 31
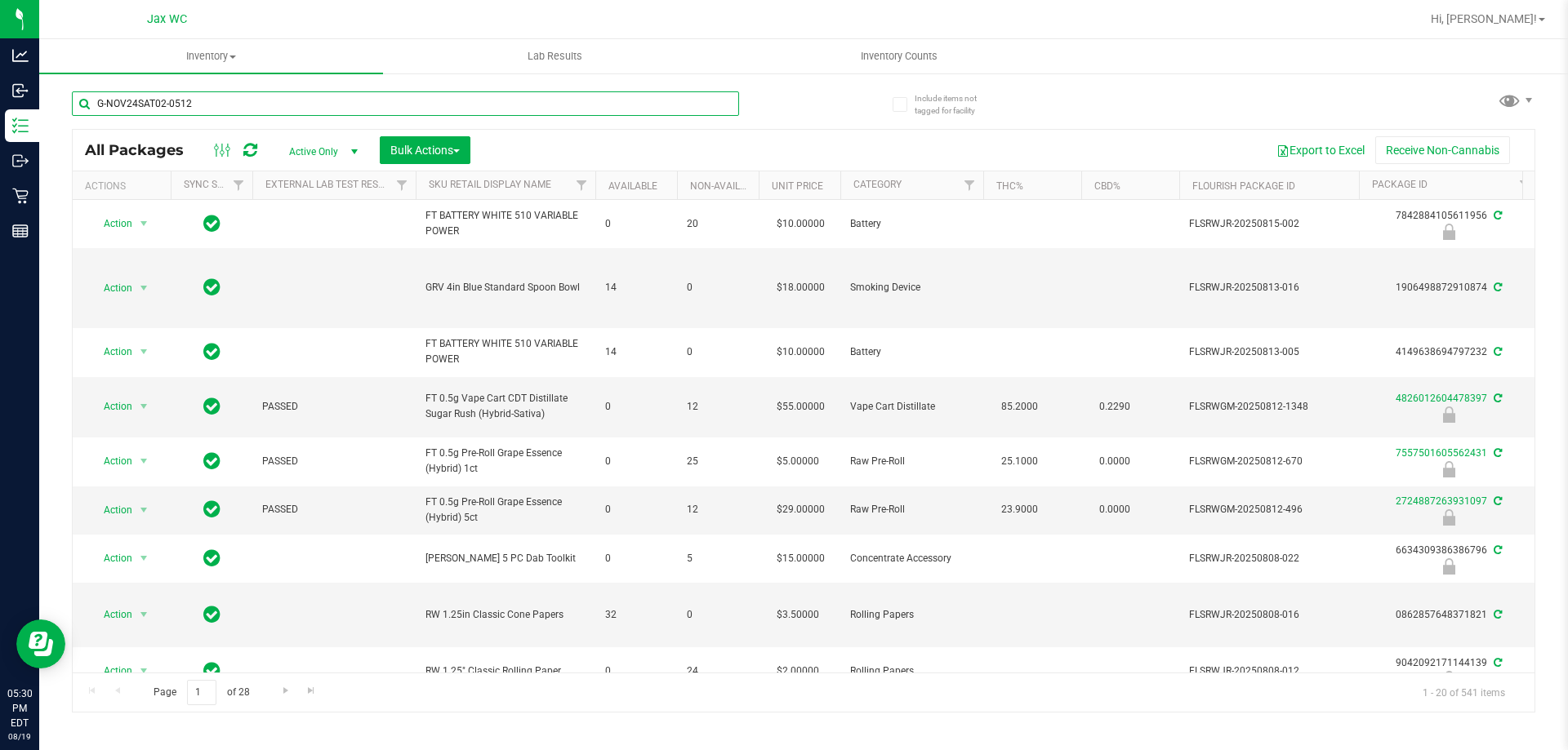
type input "G-NOV24SAT02-0512"
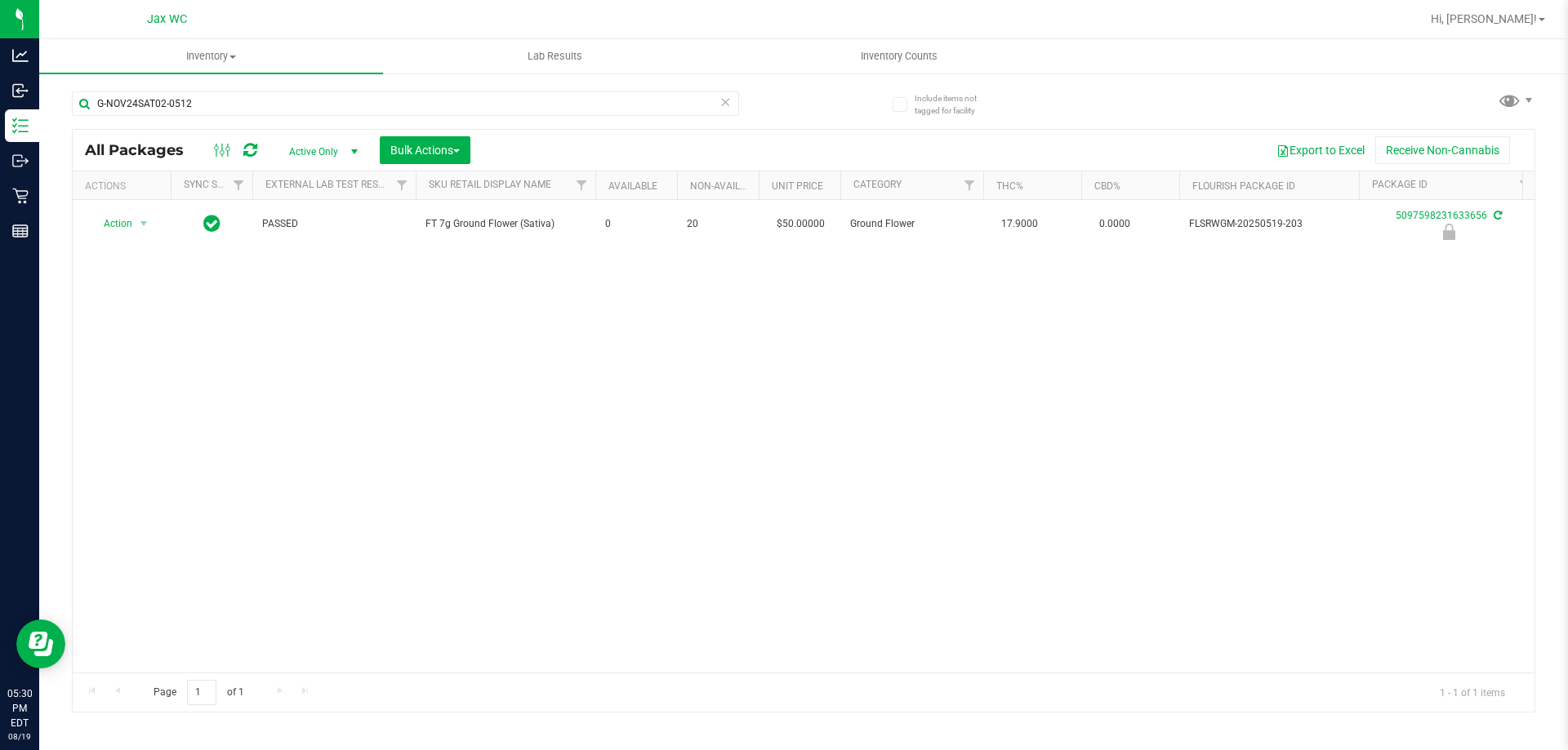
click at [506, 402] on div "Action Action Edit attributes Global inventory Locate package Package audit log…" at bounding box center [804, 436] width 1462 height 473
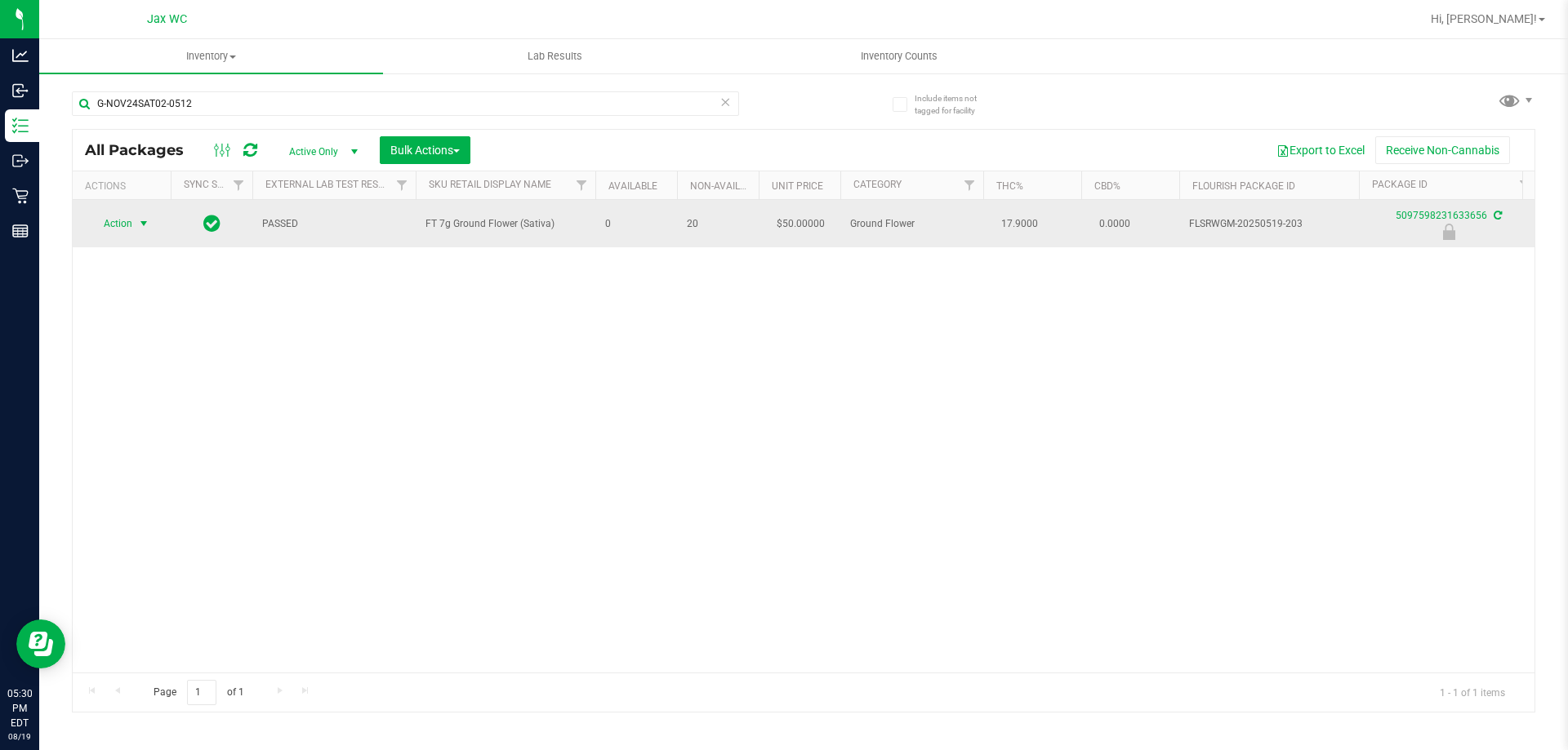
click at [127, 230] on span "Action" at bounding box center [111, 223] width 44 height 23
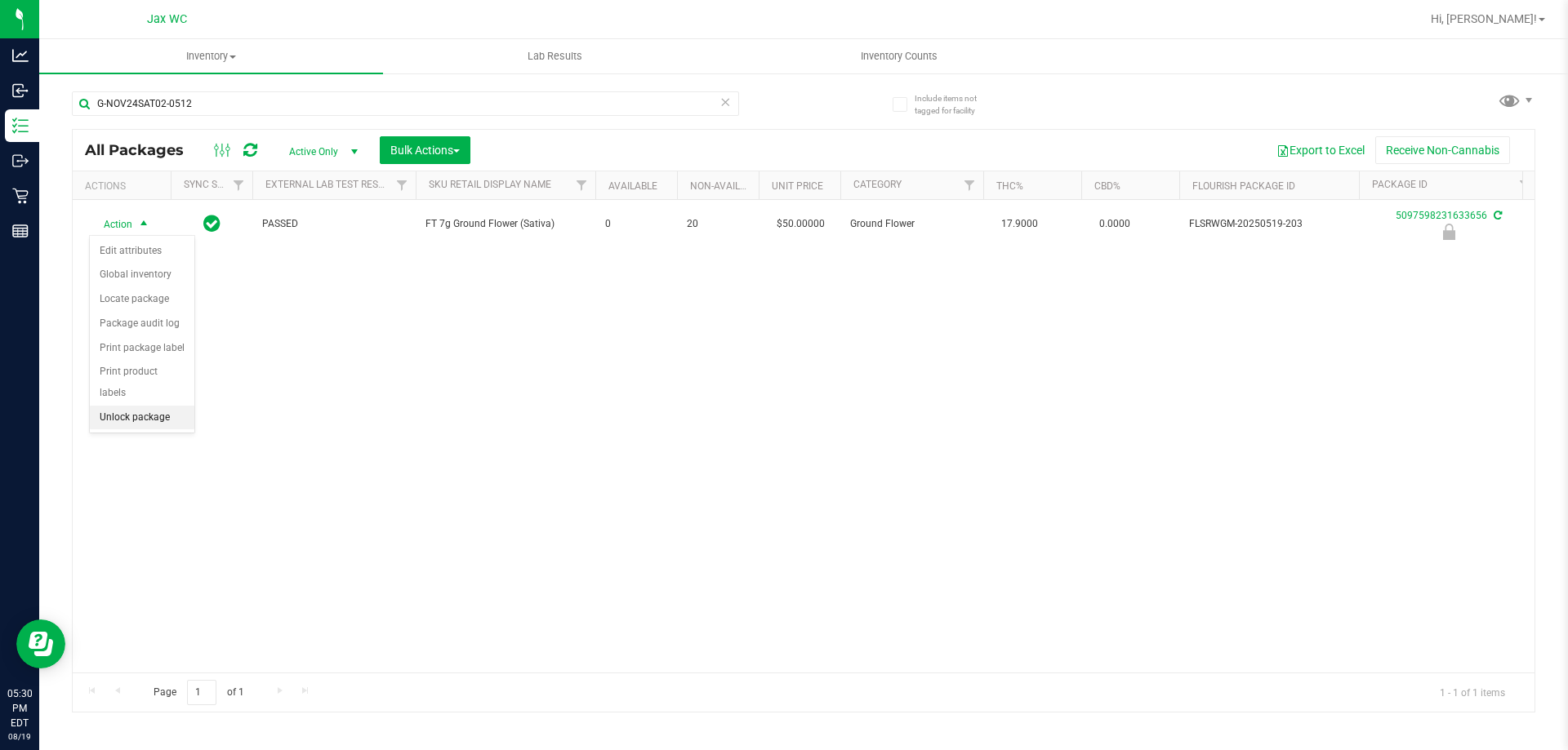
click at [130, 406] on li "Unlock package" at bounding box center [142, 418] width 105 height 25
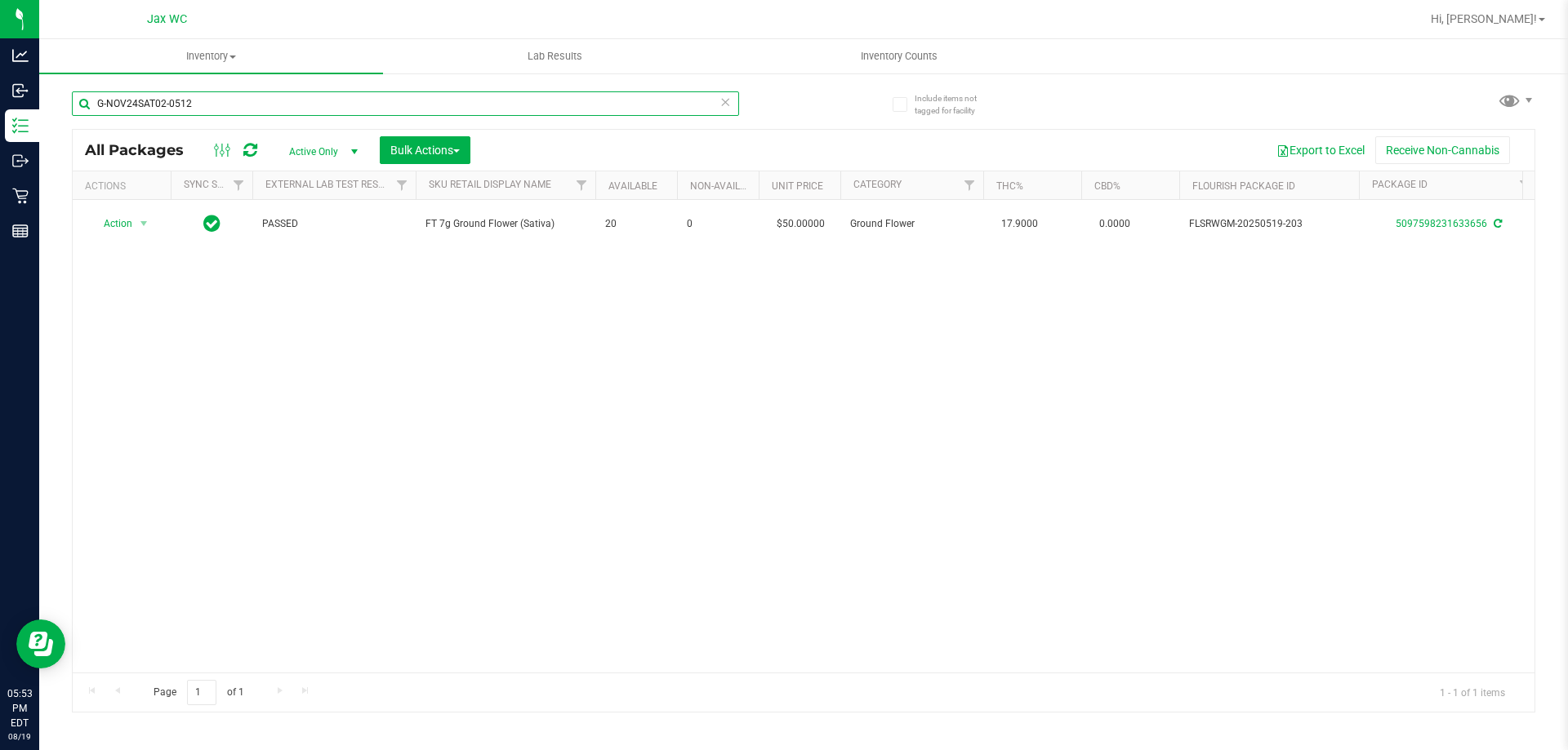
click at [268, 111] on input "G-NOV24SAT02-0512" at bounding box center [405, 104] width 667 height 25
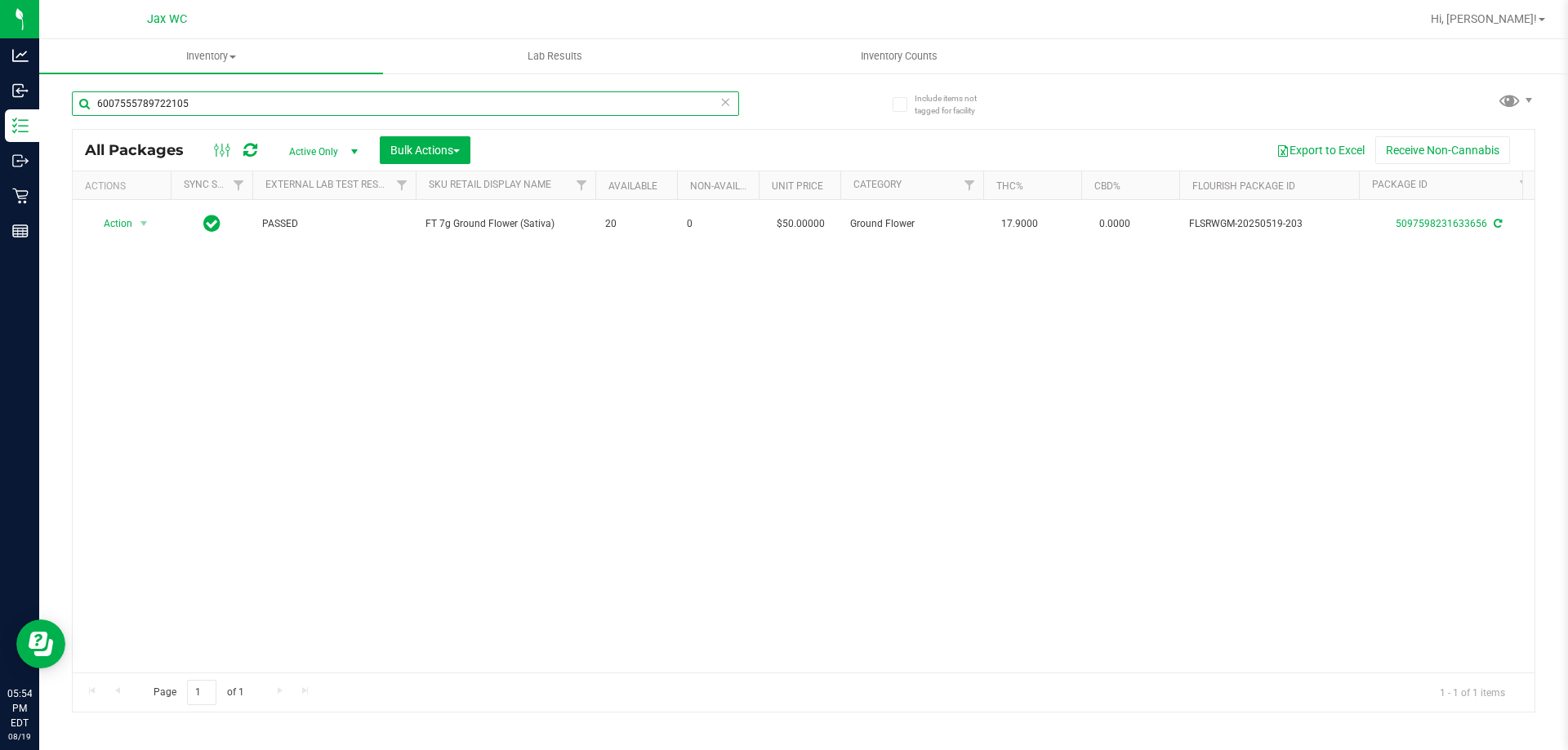
type input "6007555789722105"
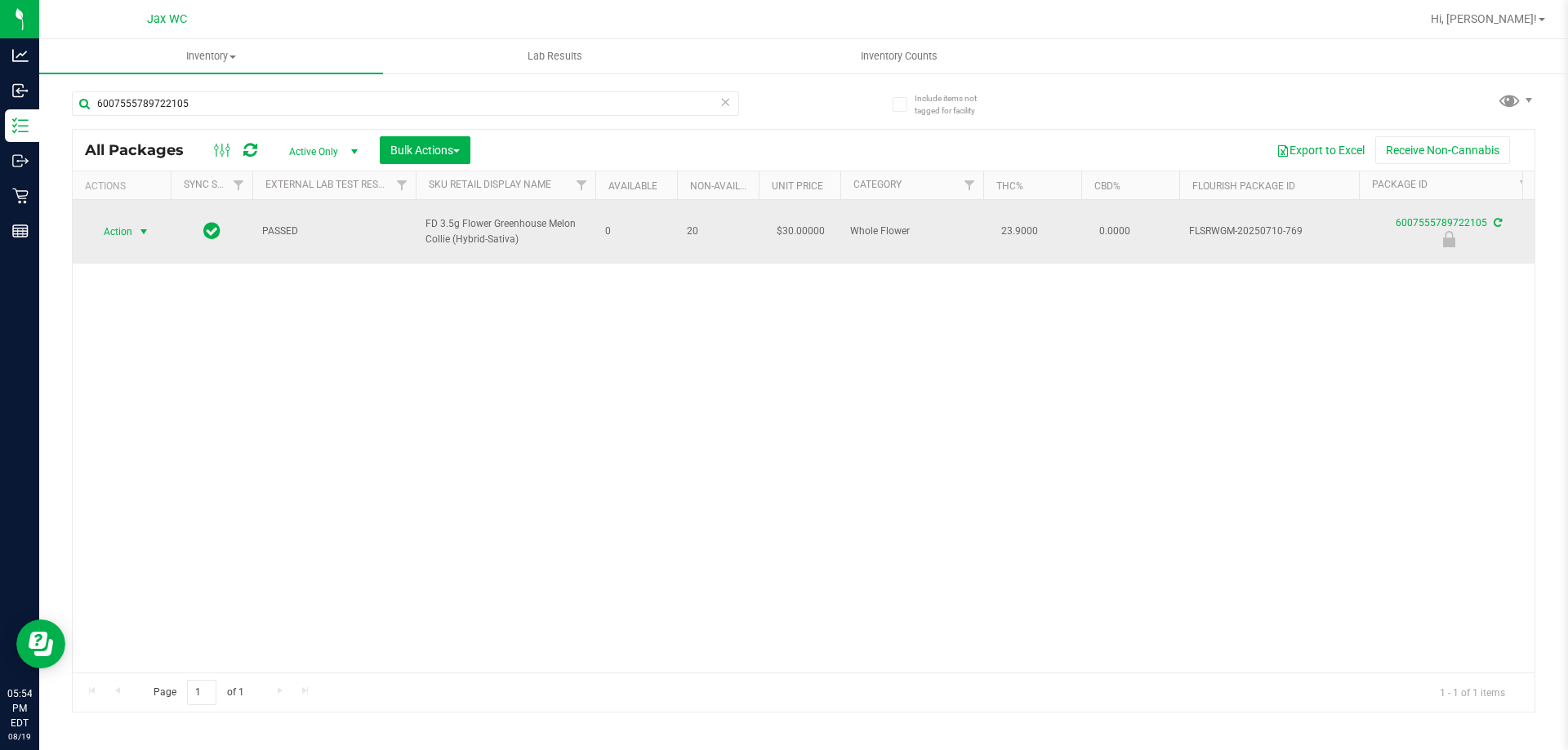
click at [127, 225] on span "Action" at bounding box center [111, 232] width 44 height 23
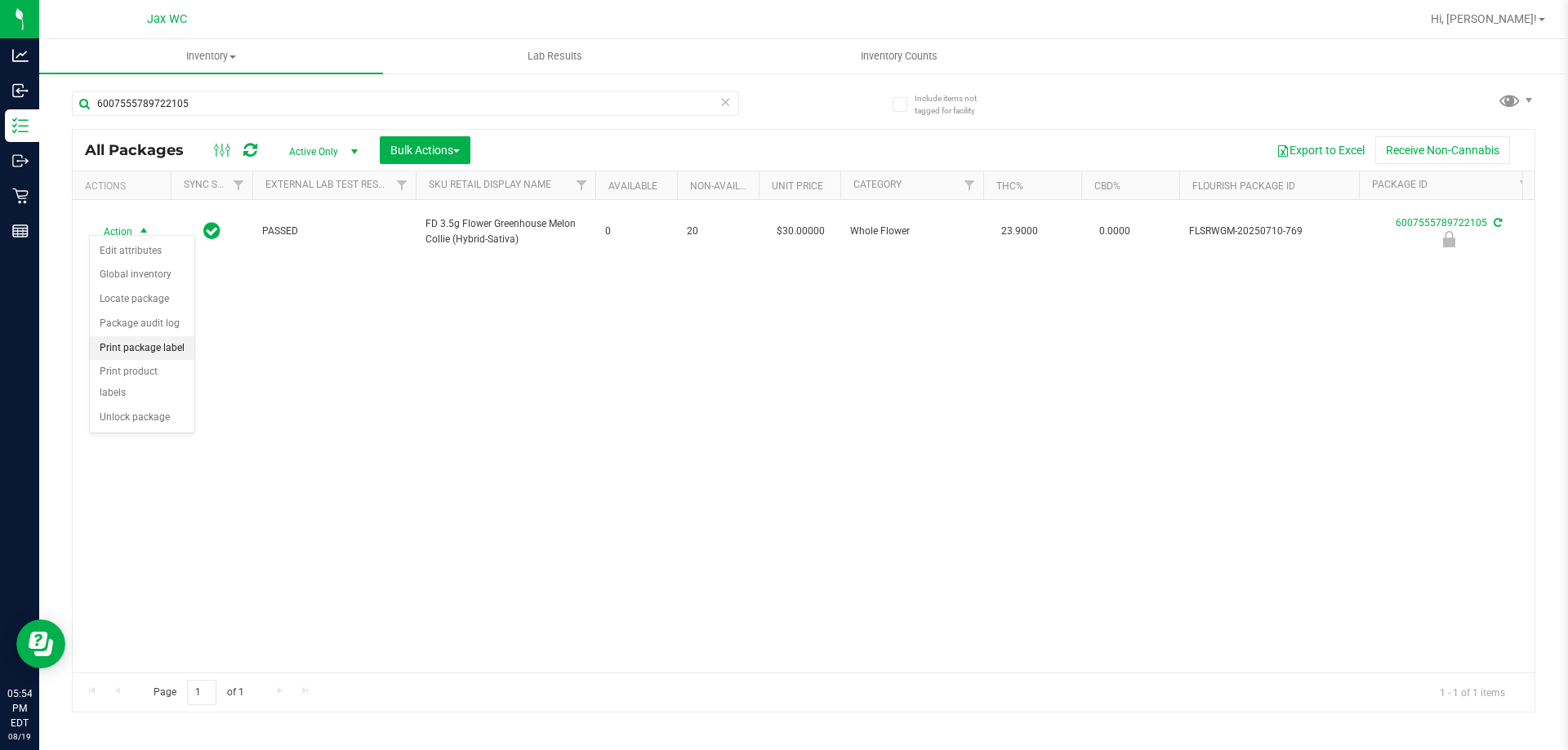
click at [169, 347] on li "Print package label" at bounding box center [142, 348] width 105 height 25
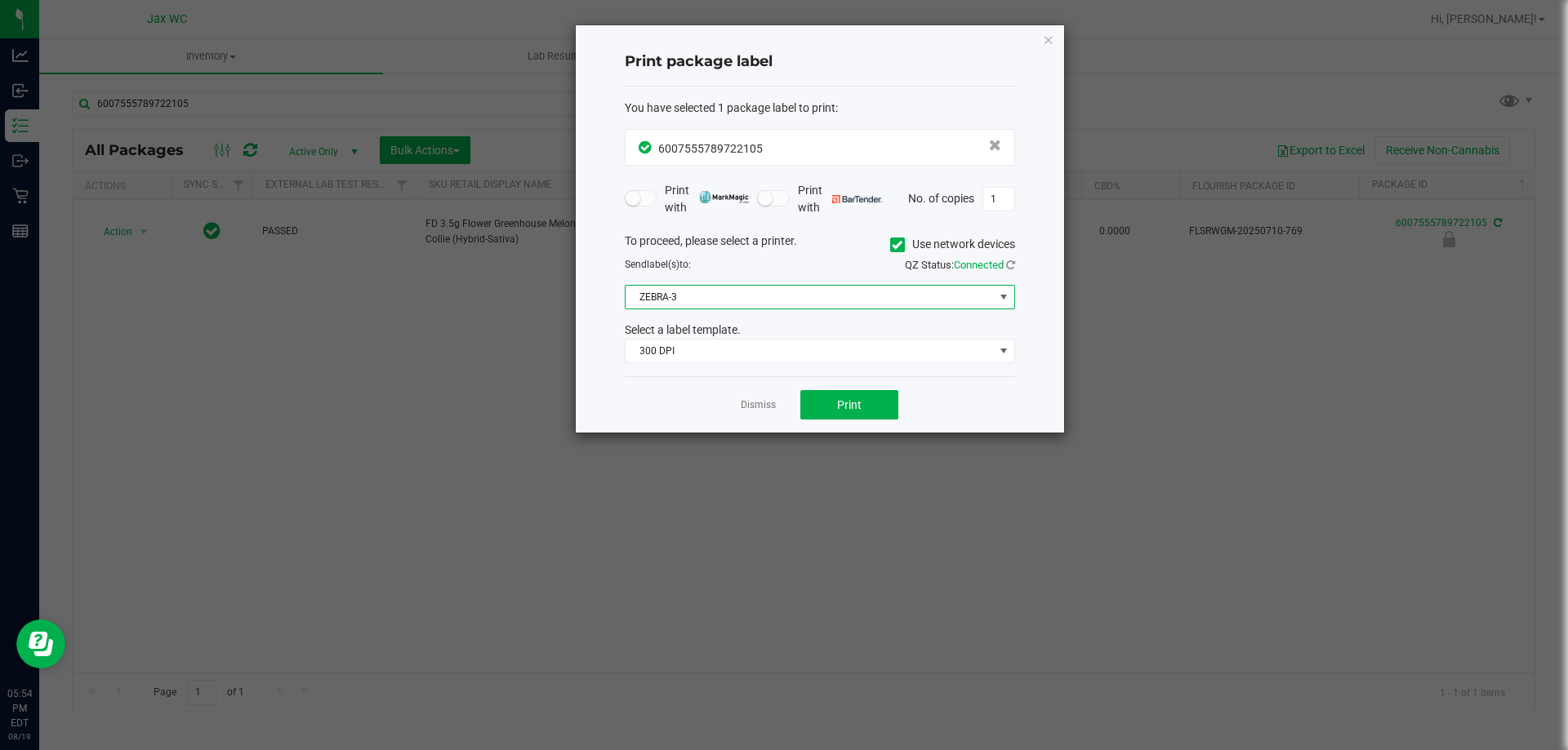
click at [815, 301] on span "ZEBRA-3" at bounding box center [809, 297] width 368 height 23
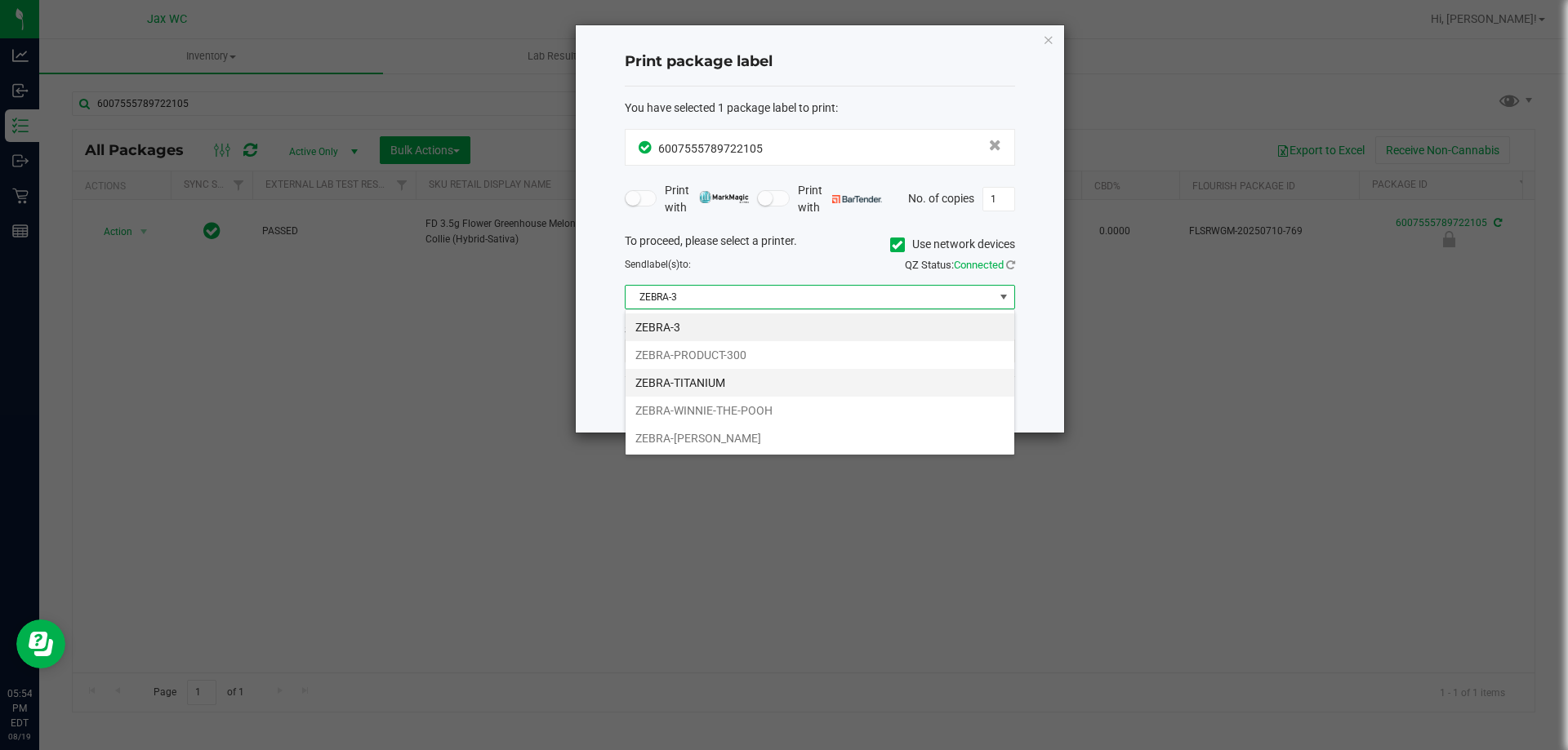
scroll to position [25, 390]
click at [785, 402] on li "ZEBRA-WINNIE-THE-POOH" at bounding box center [819, 410] width 388 height 27
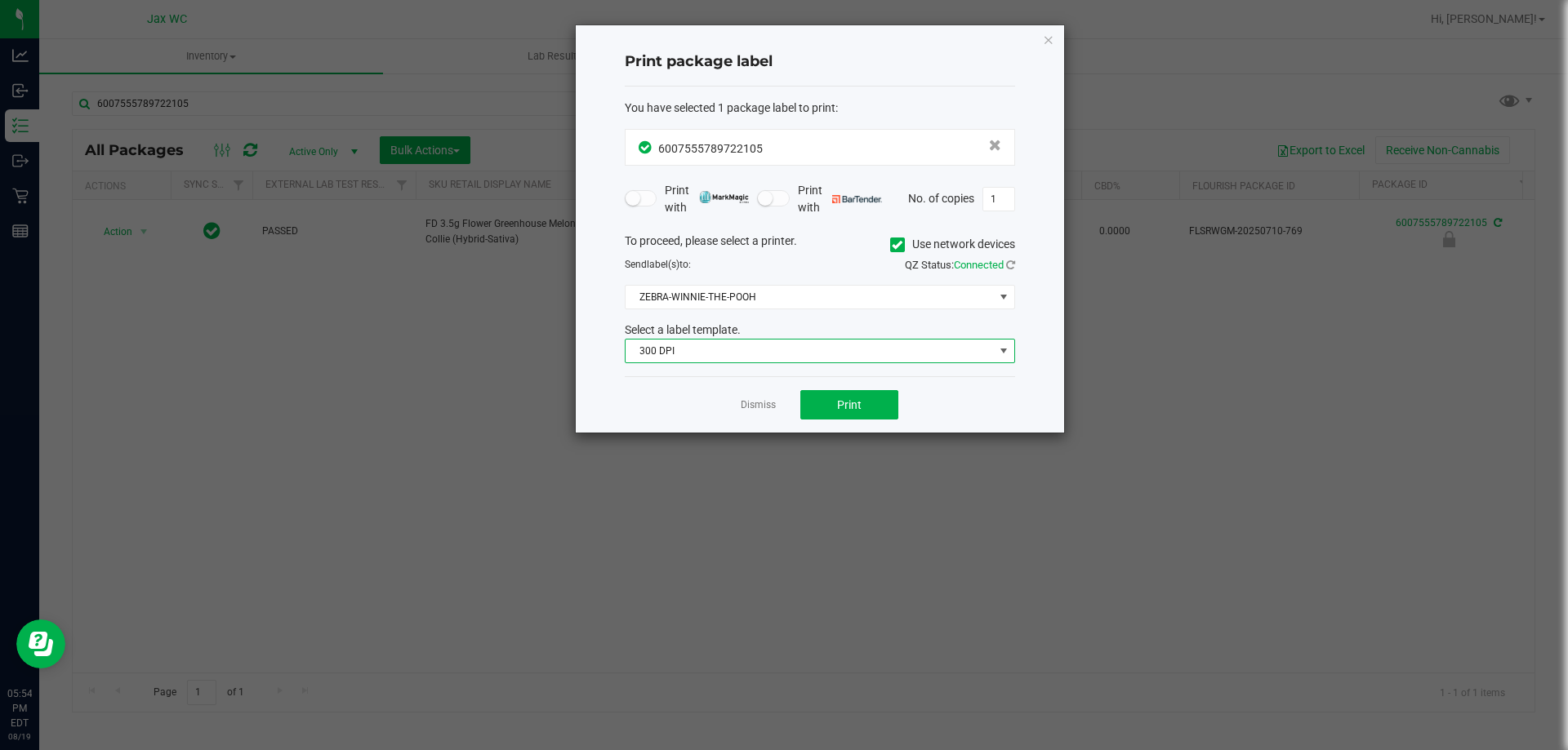
click at [791, 350] on span "300 DPI" at bounding box center [809, 351] width 368 height 23
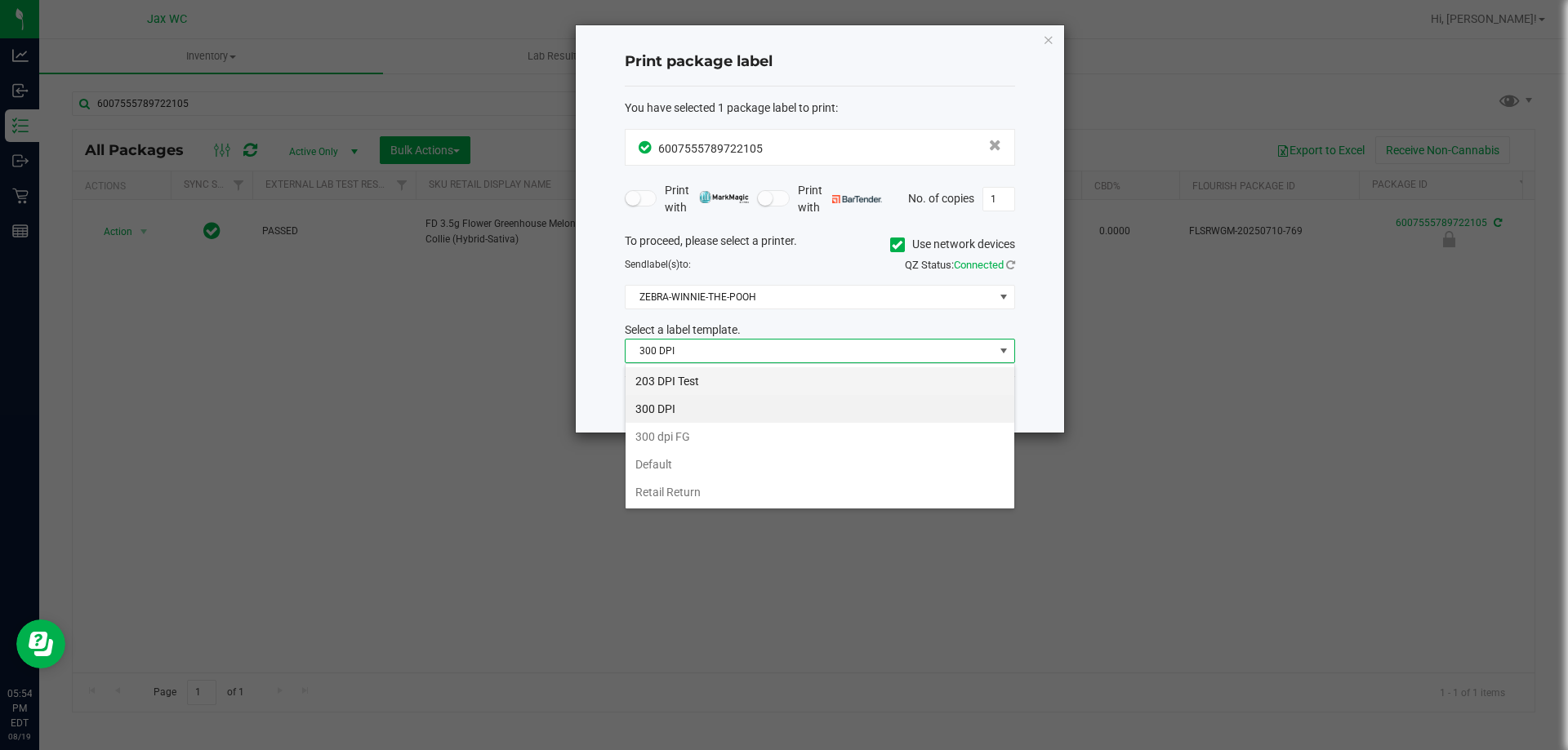
click at [781, 381] on li "203 DPI Test" at bounding box center [819, 380] width 388 height 27
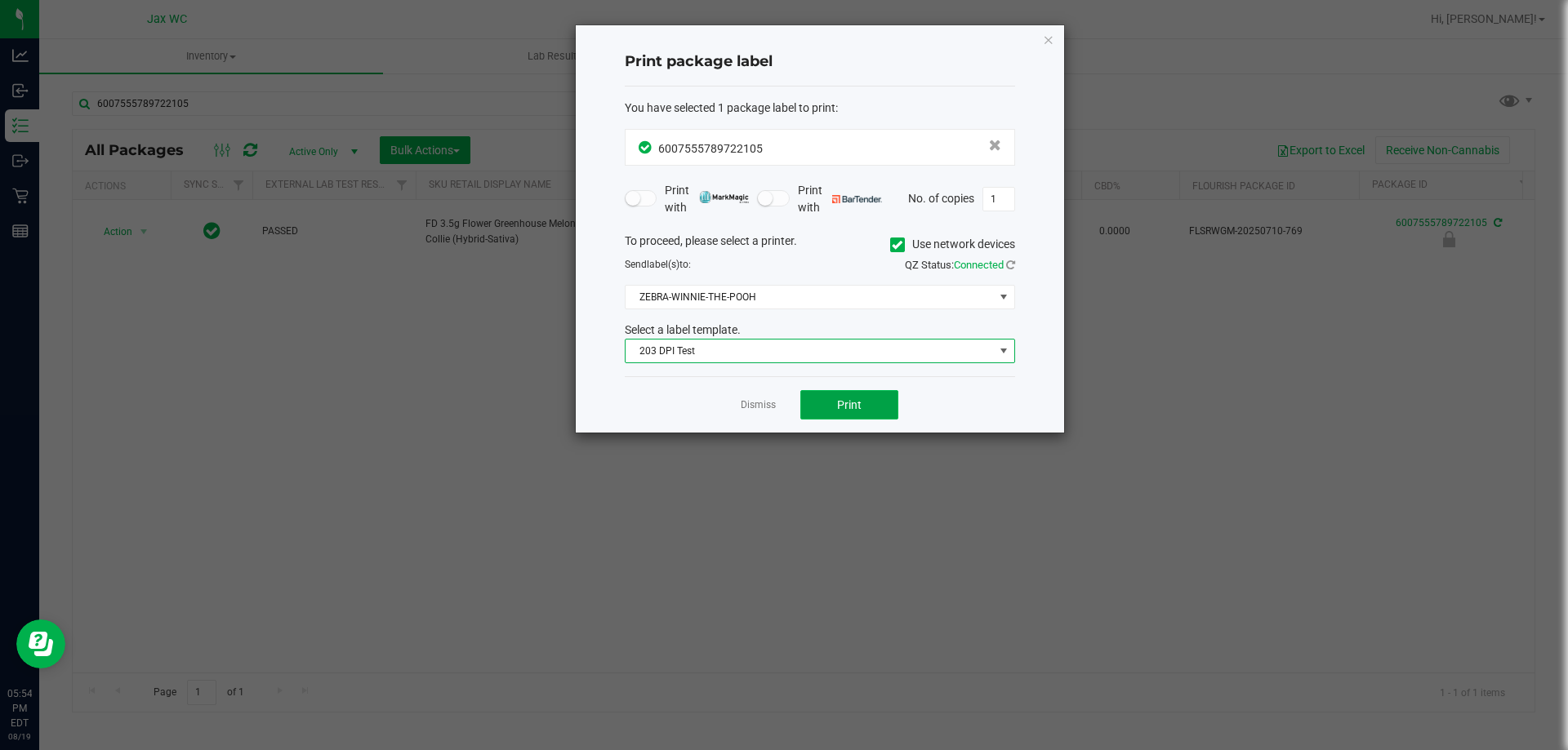
click at [816, 398] on button "Print" at bounding box center [850, 404] width 98 height 29
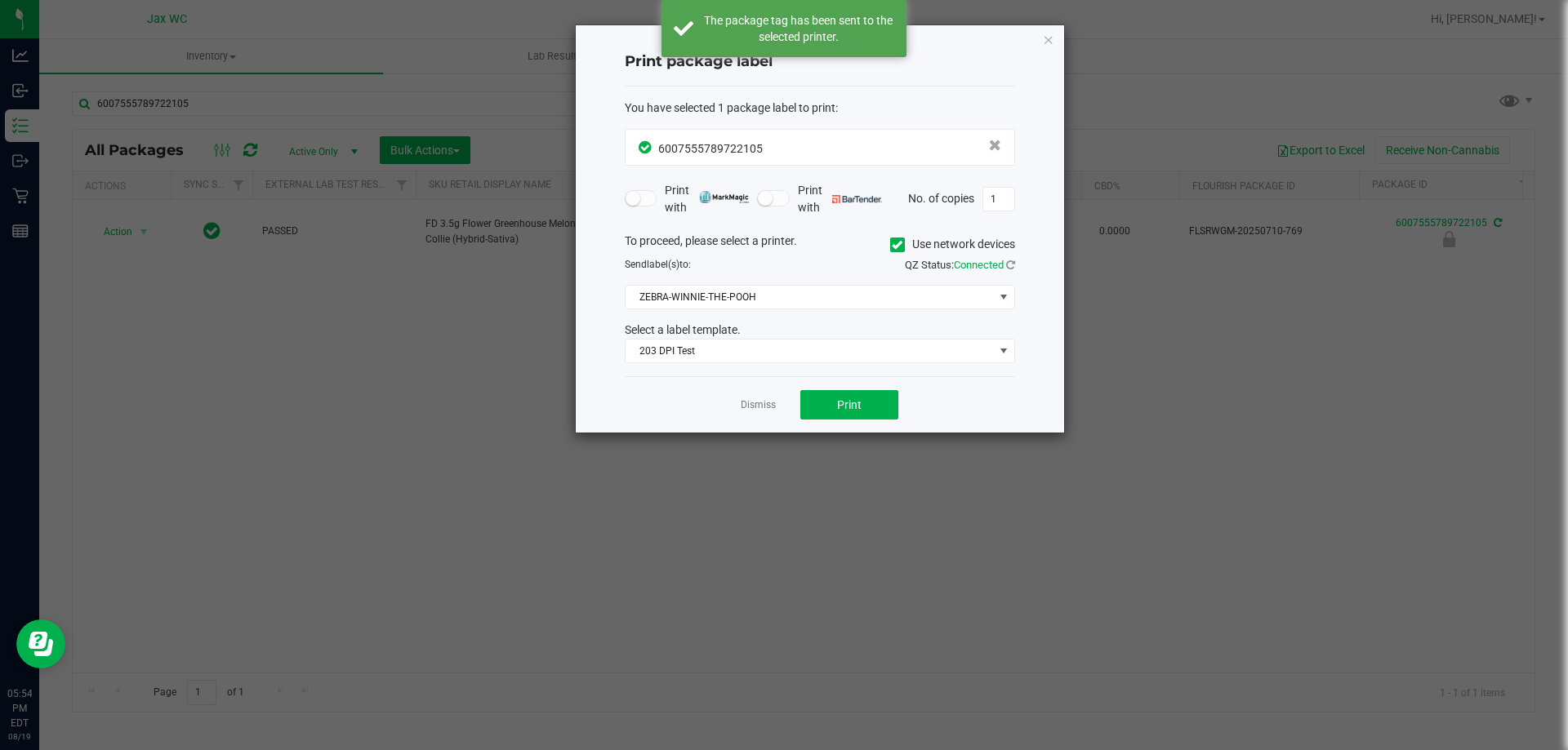
click at [763, 402] on link "Dismiss" at bounding box center [758, 405] width 35 height 14
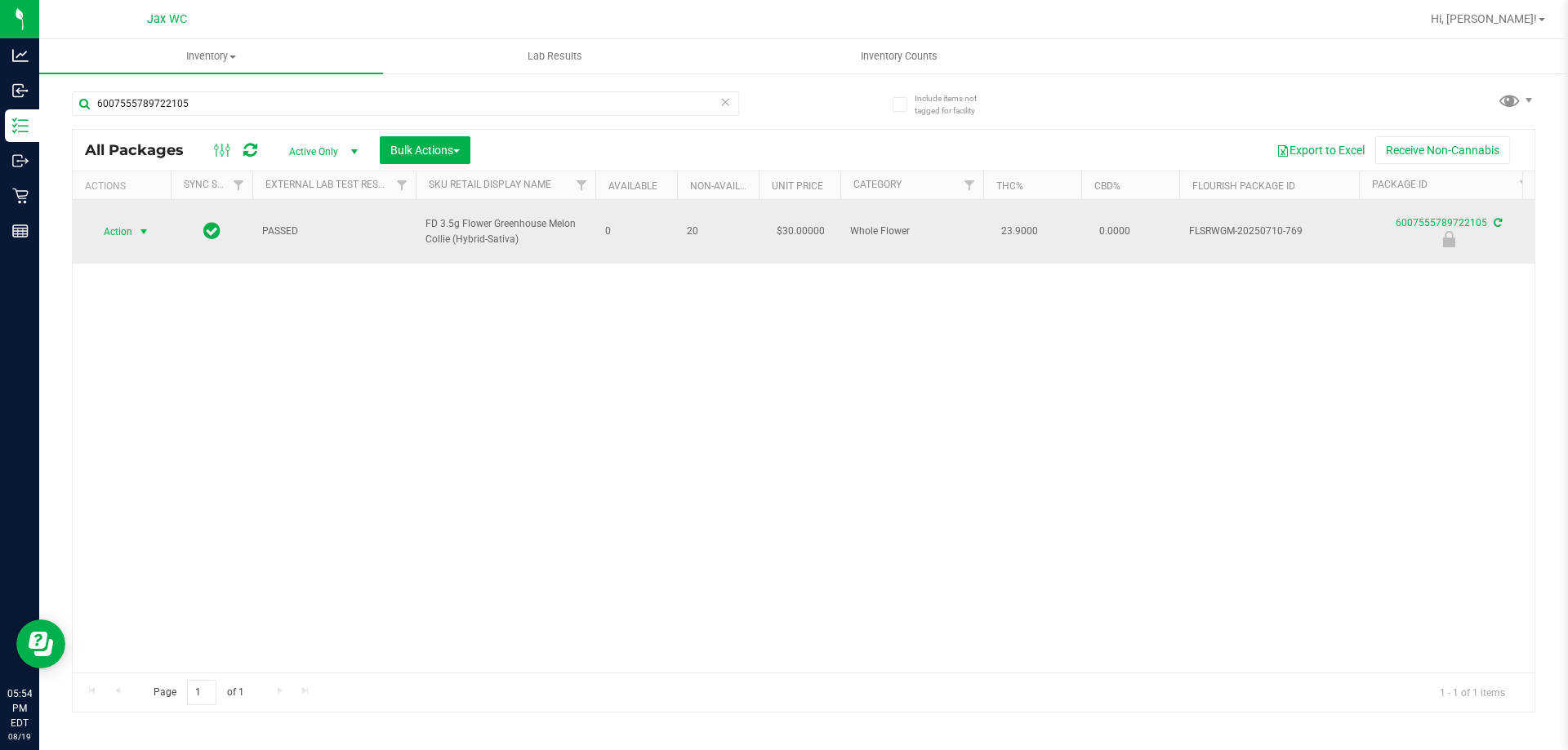
click at [129, 221] on span "Action" at bounding box center [111, 232] width 44 height 23
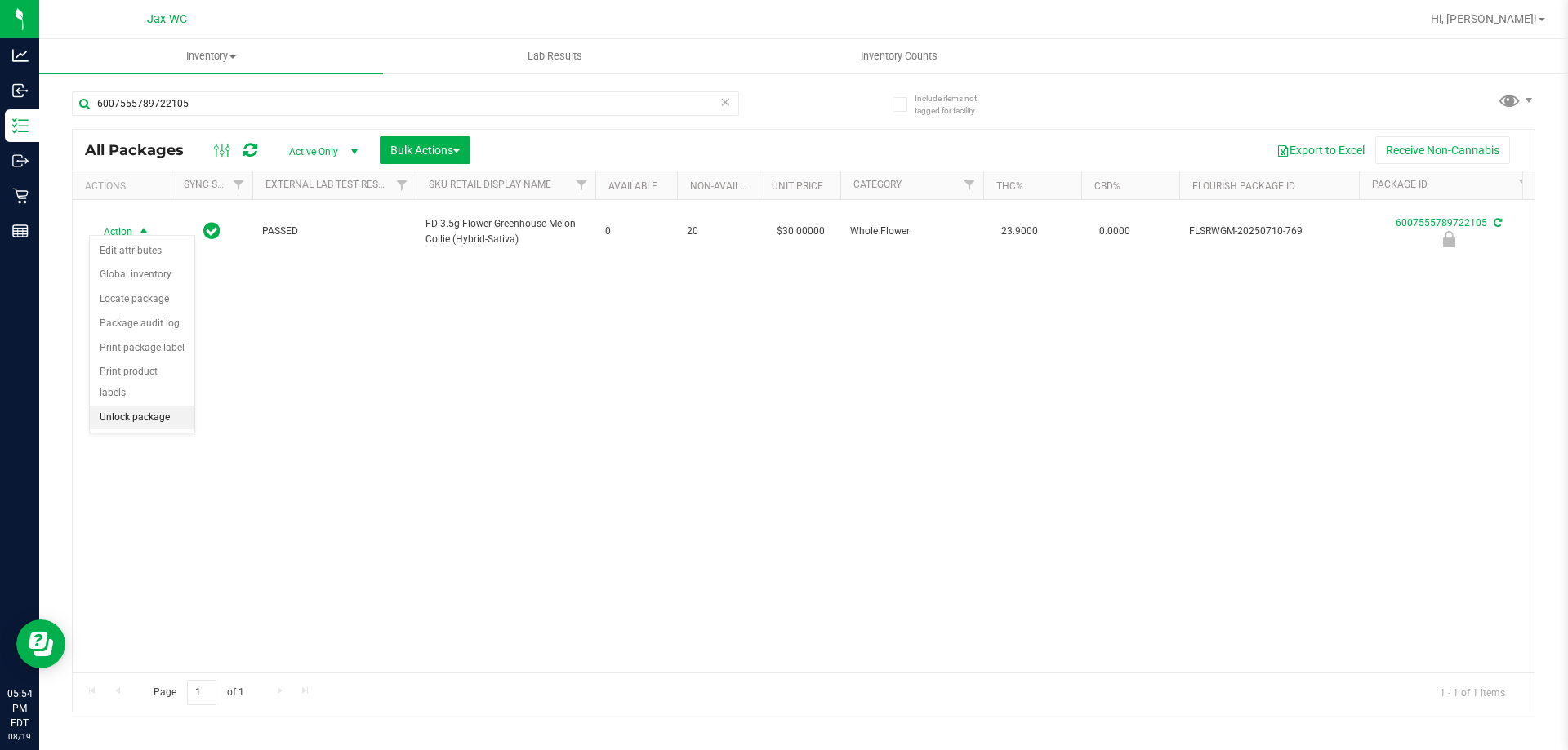
click at [129, 406] on li "Unlock package" at bounding box center [142, 418] width 105 height 25
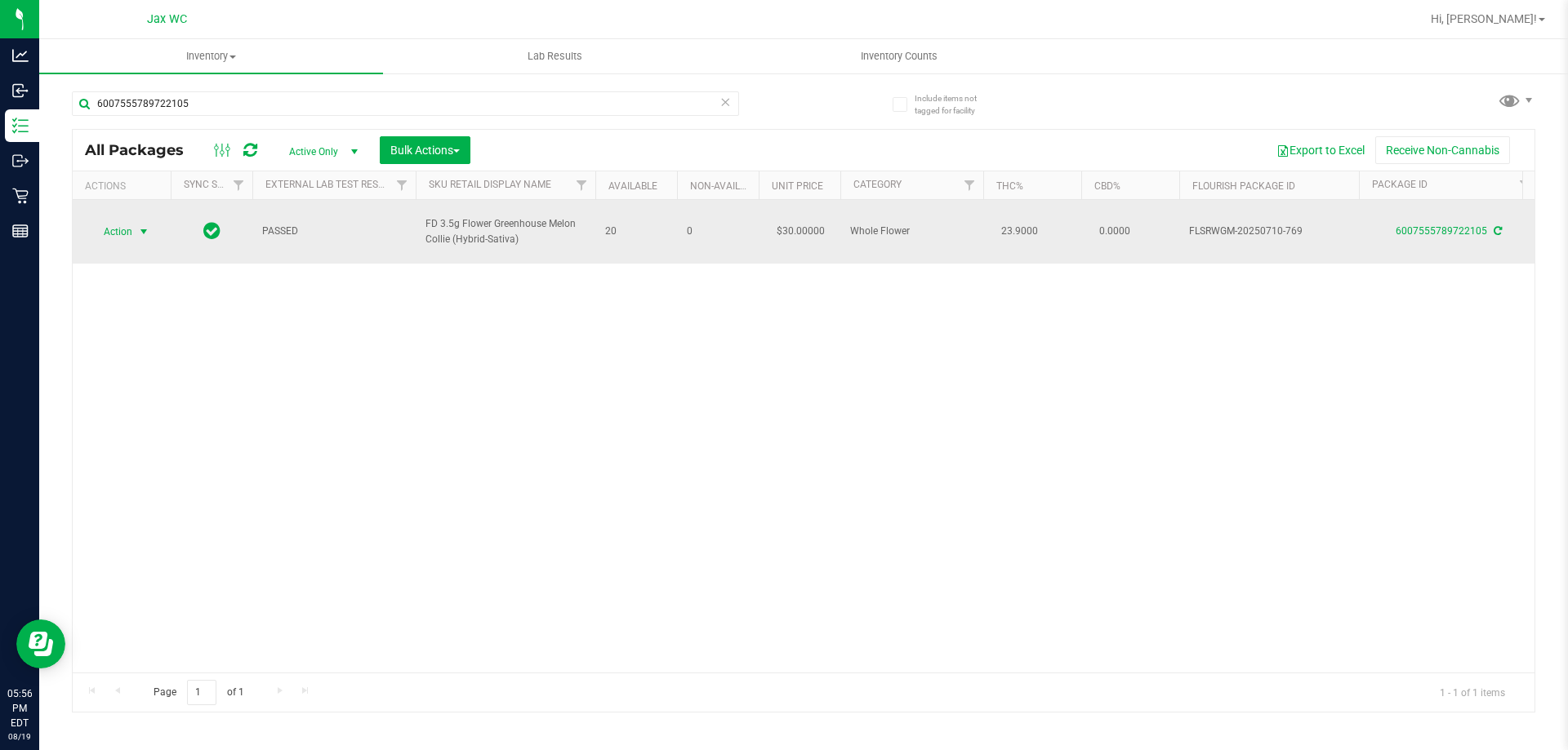
click at [130, 227] on span "Action" at bounding box center [111, 232] width 44 height 23
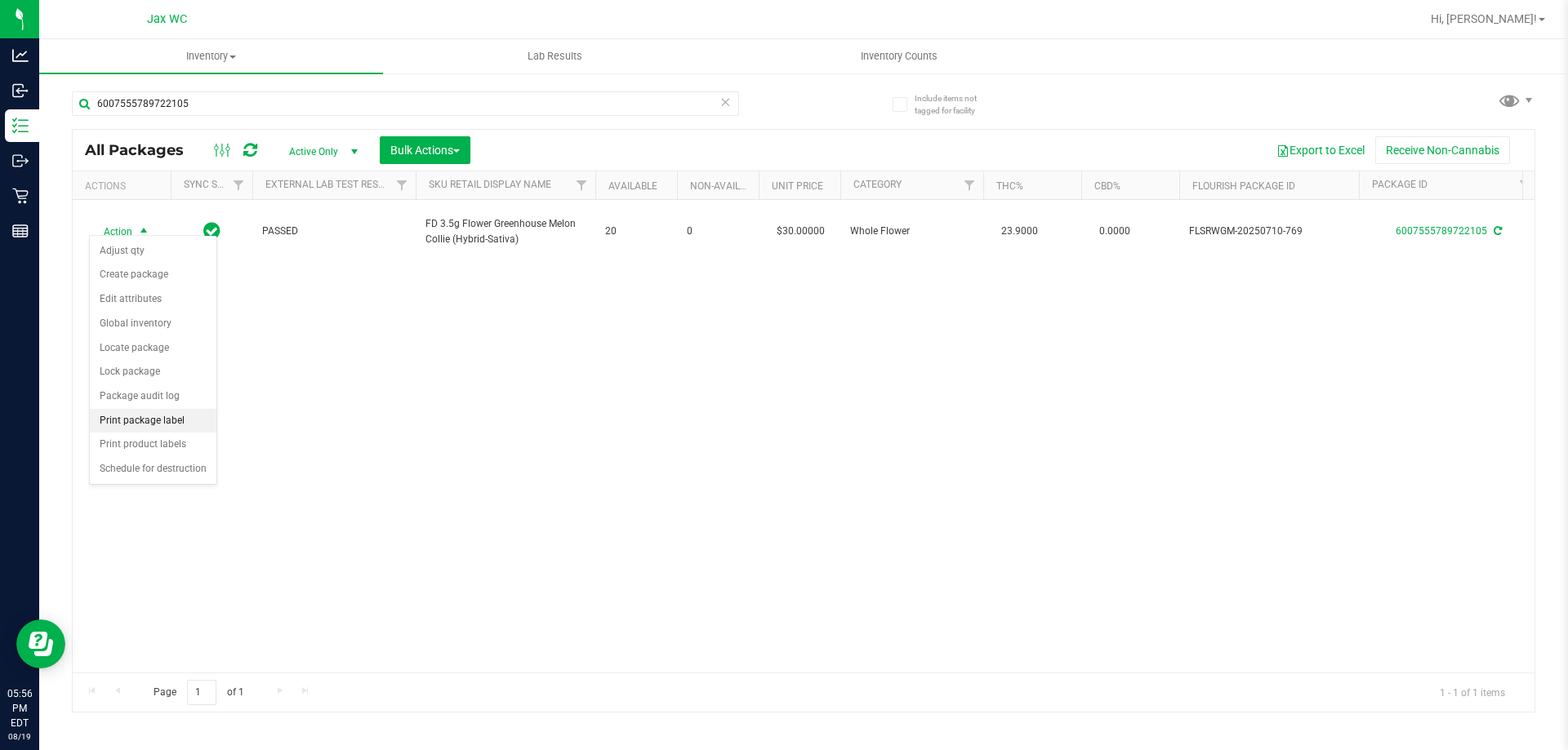
click at [195, 409] on li "Print package label" at bounding box center [153, 421] width 127 height 25
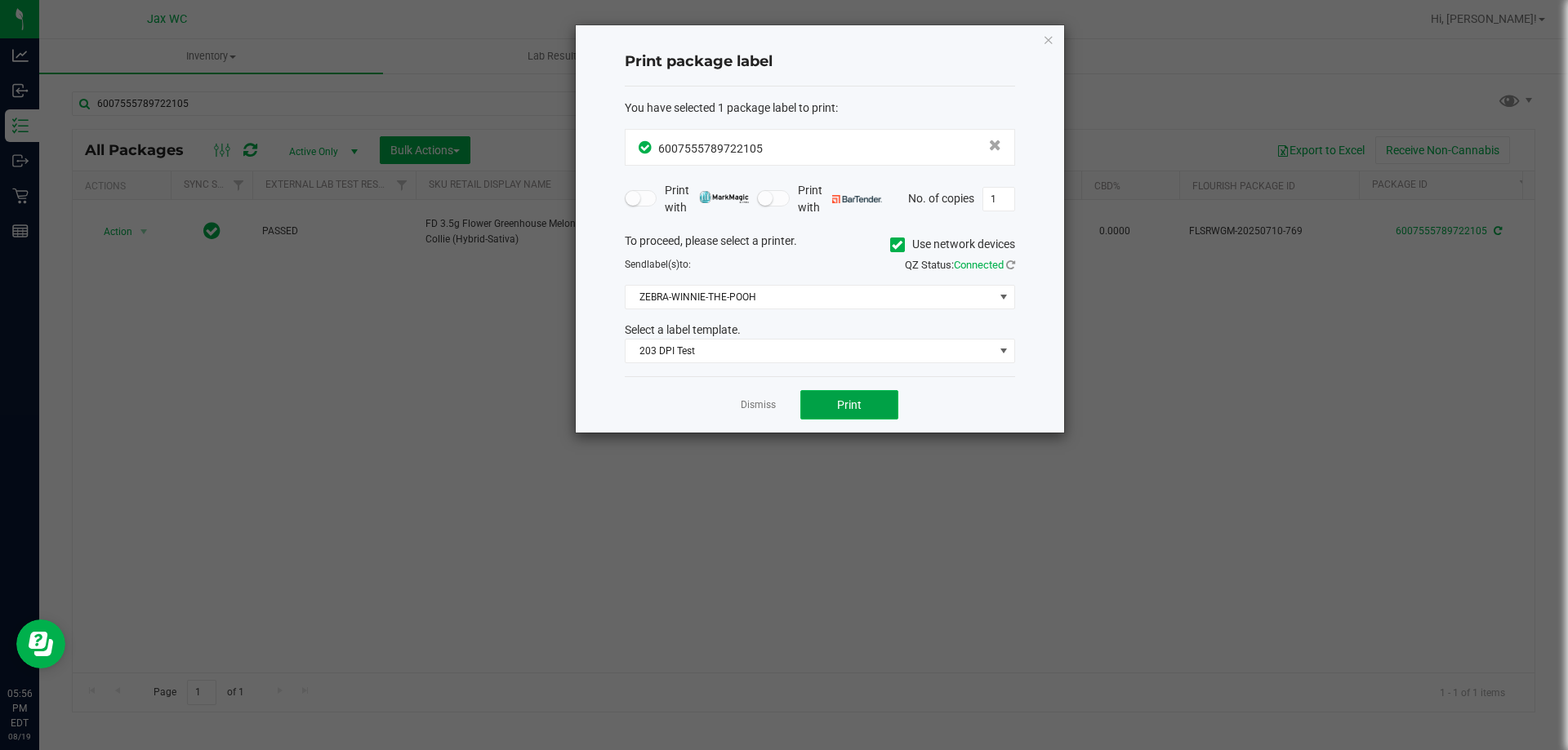
click at [863, 409] on button "Print" at bounding box center [850, 404] width 98 height 29
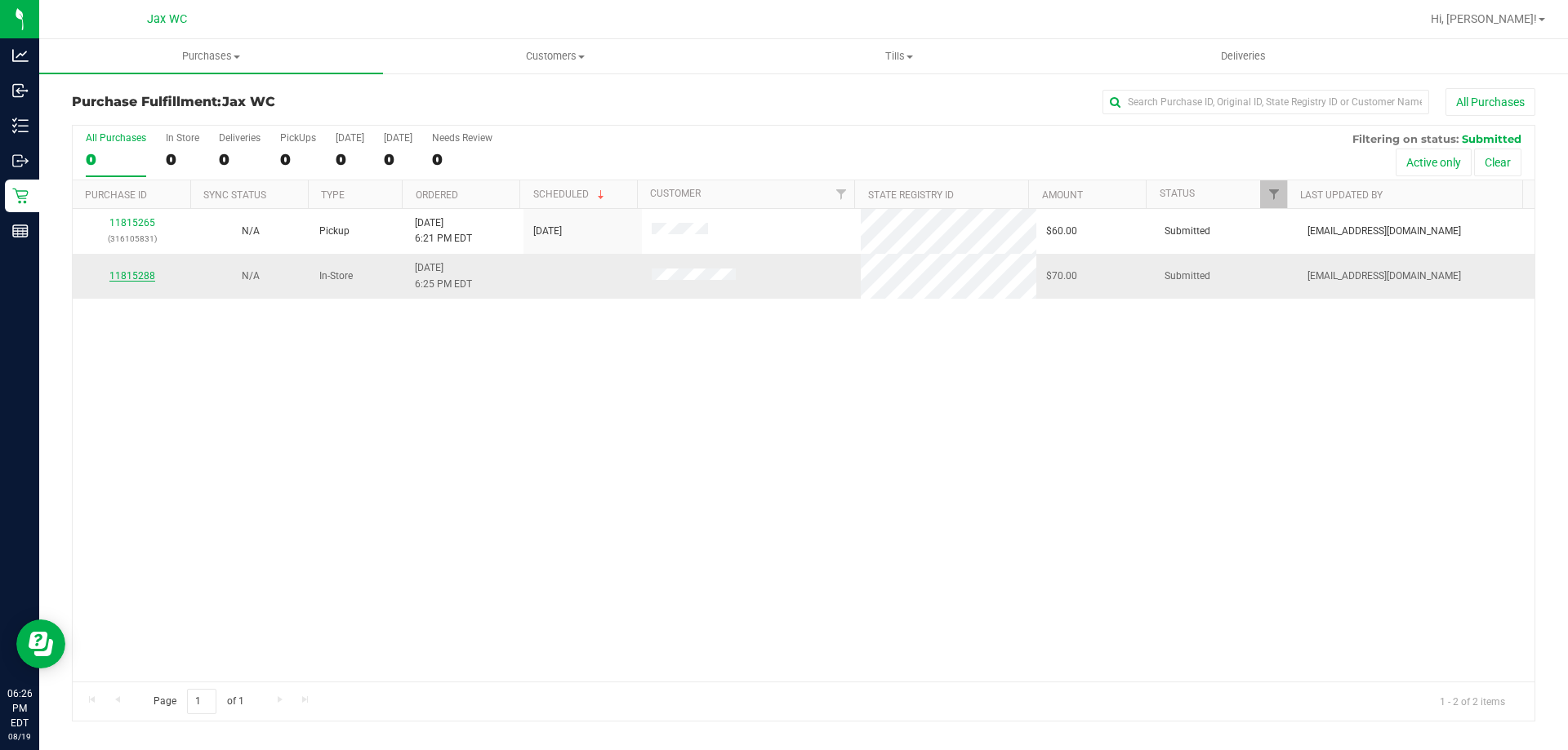
click at [146, 273] on link "11815288" at bounding box center [132, 276] width 46 height 12
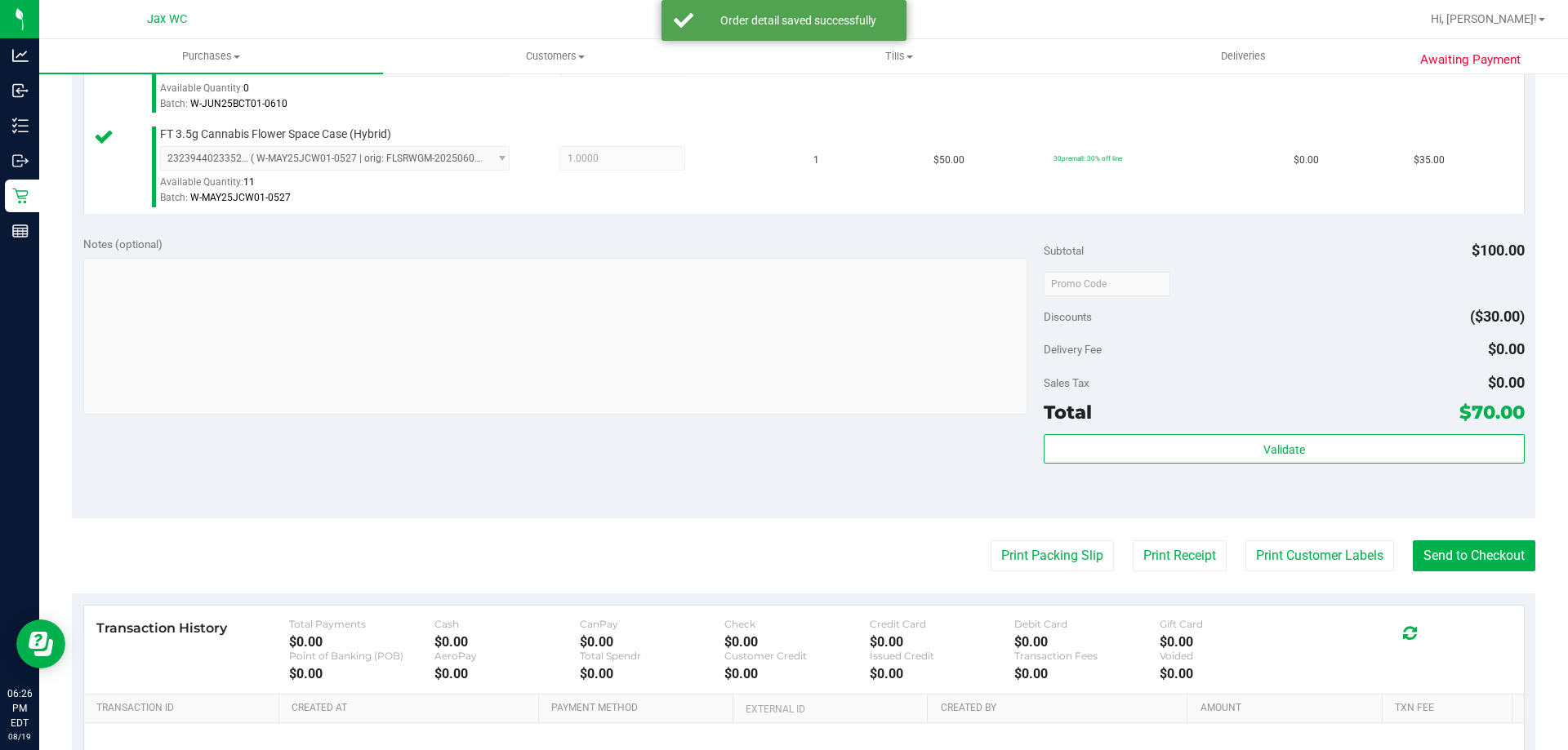
scroll to position [653, 0]
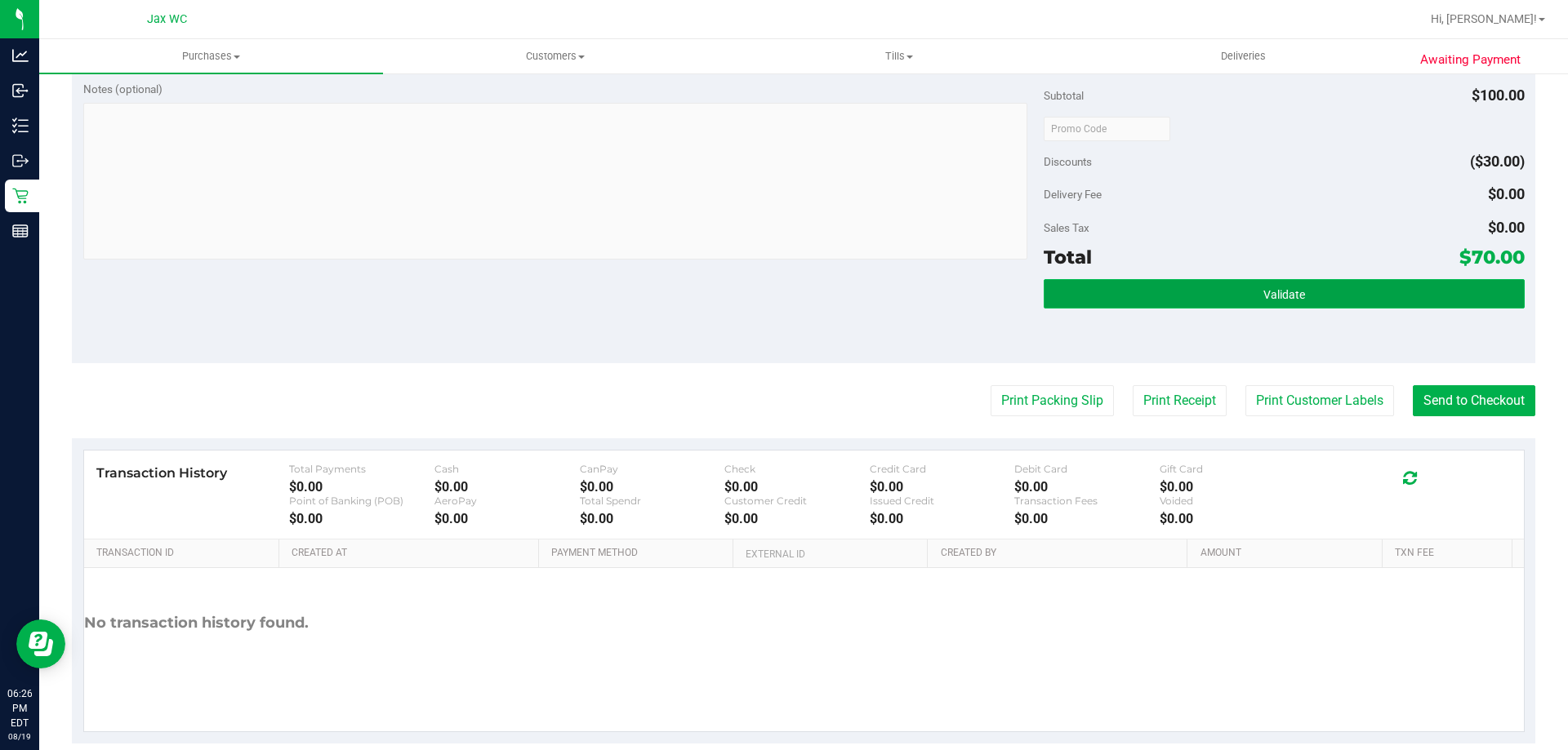
click at [1341, 293] on button "Validate" at bounding box center [1284, 293] width 481 height 29
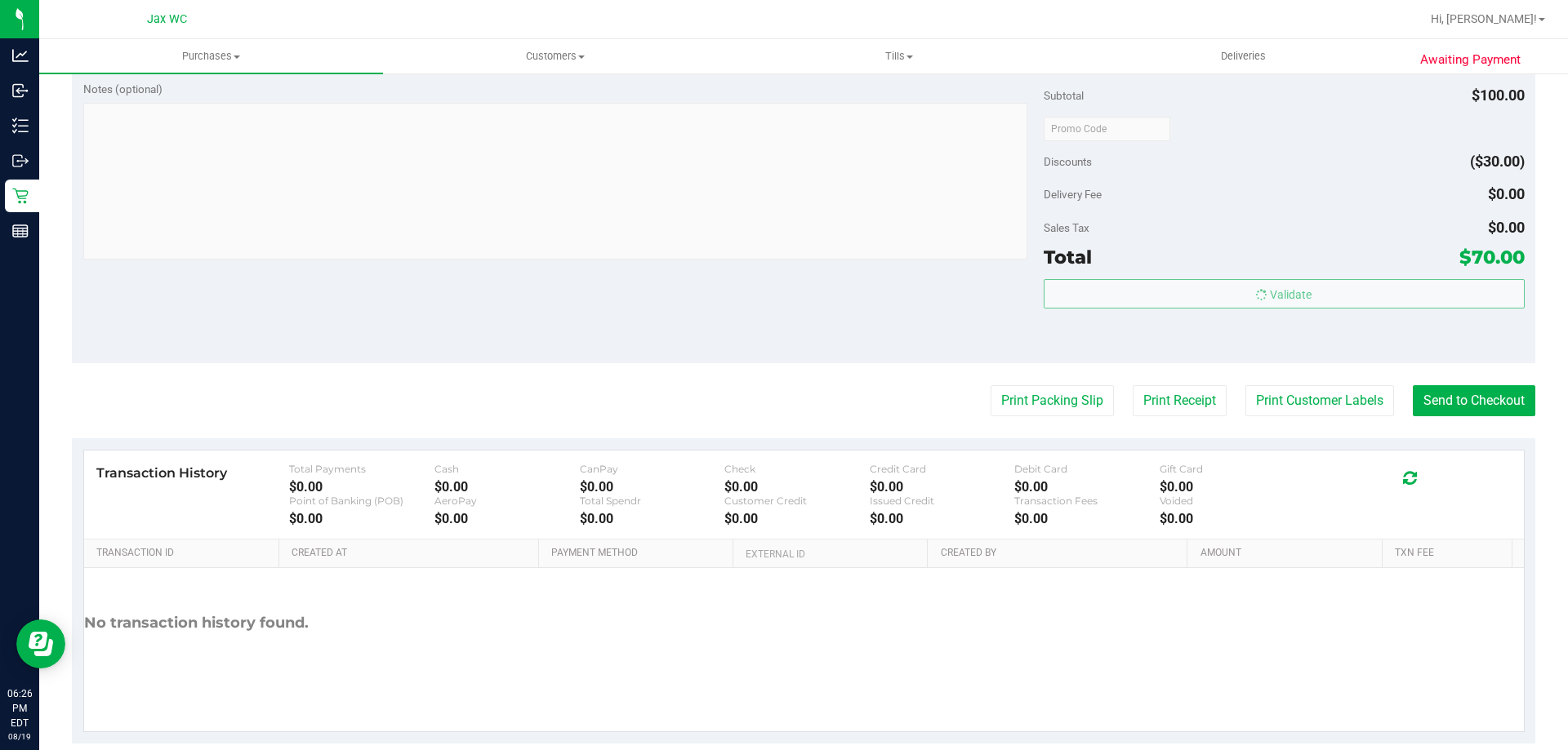
click at [1296, 452] on body "Analytics Inbound Inventory Outbound Retail Reports 06:26 PM EDT [DATE] 08/19 J…" at bounding box center [784, 375] width 1568 height 750
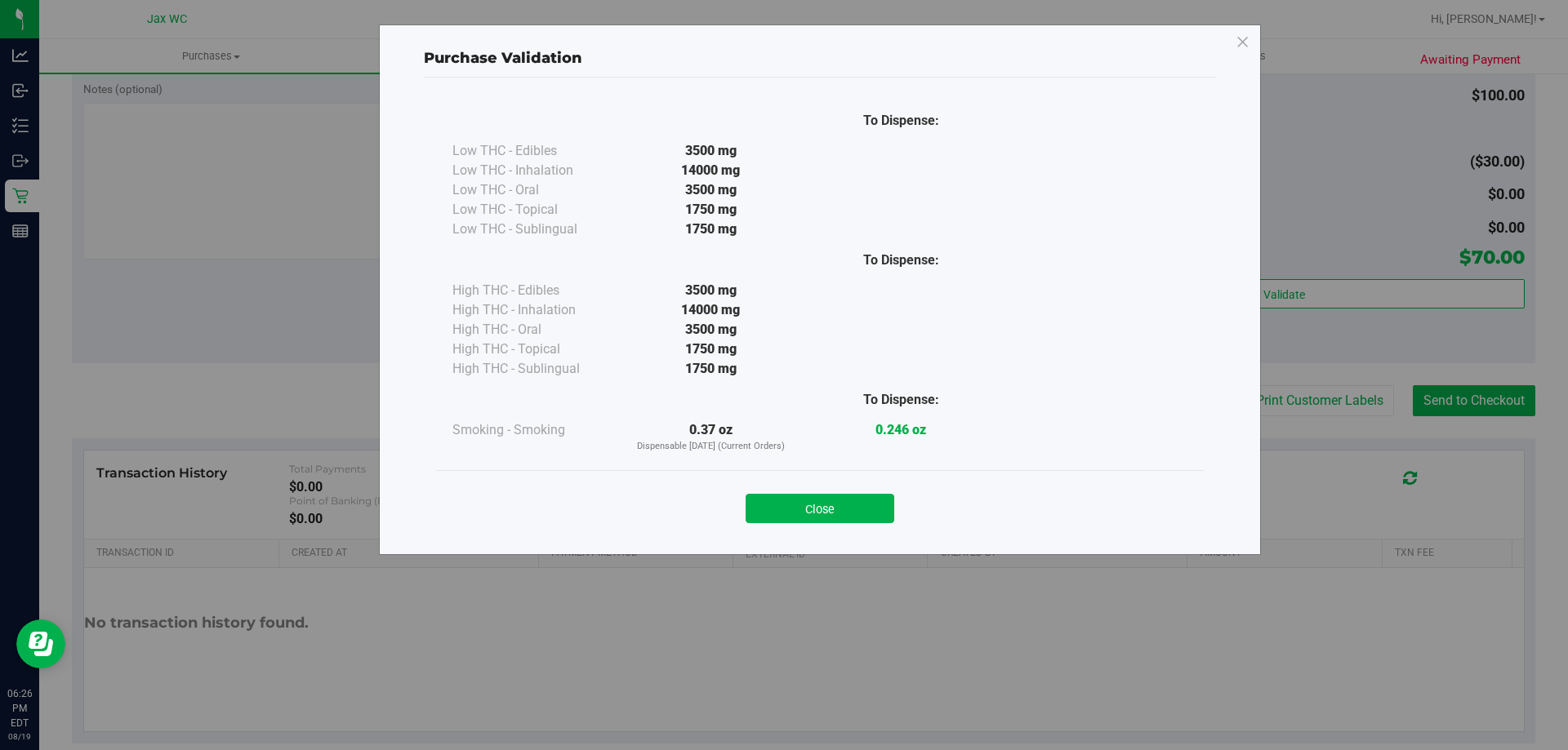
click at [1256, 387] on div "Purchase Validation To Dispense: Low THC - Edibles 3500 mg" at bounding box center [819, 290] width 882 height 531
click at [780, 504] on button "Close" at bounding box center [820, 508] width 149 height 29
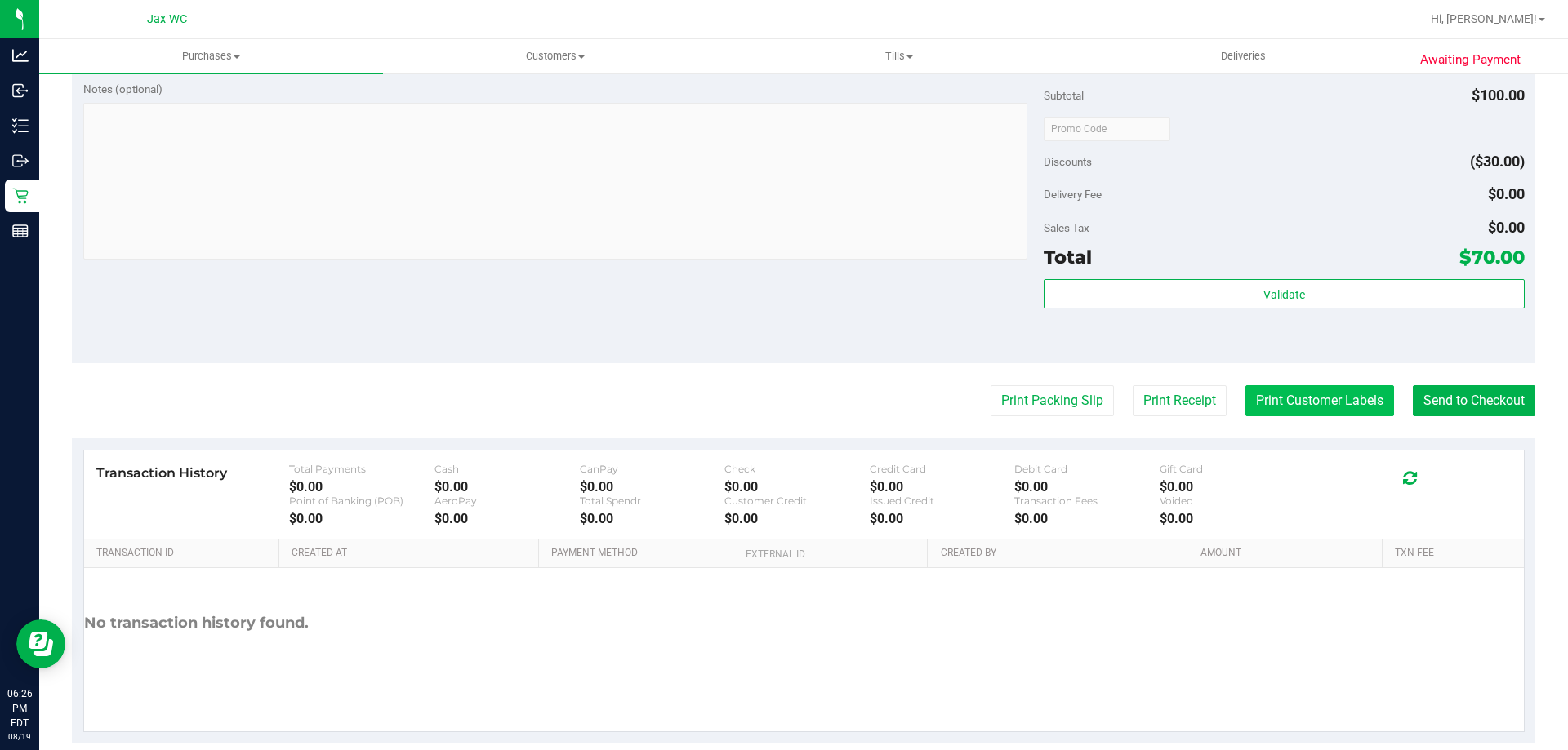
drag, startPoint x: 1298, startPoint y: 413, endPoint x: 1298, endPoint y: 402, distance: 11.0
click at [1298, 402] on button "Print Customer Labels" at bounding box center [1321, 401] width 149 height 31
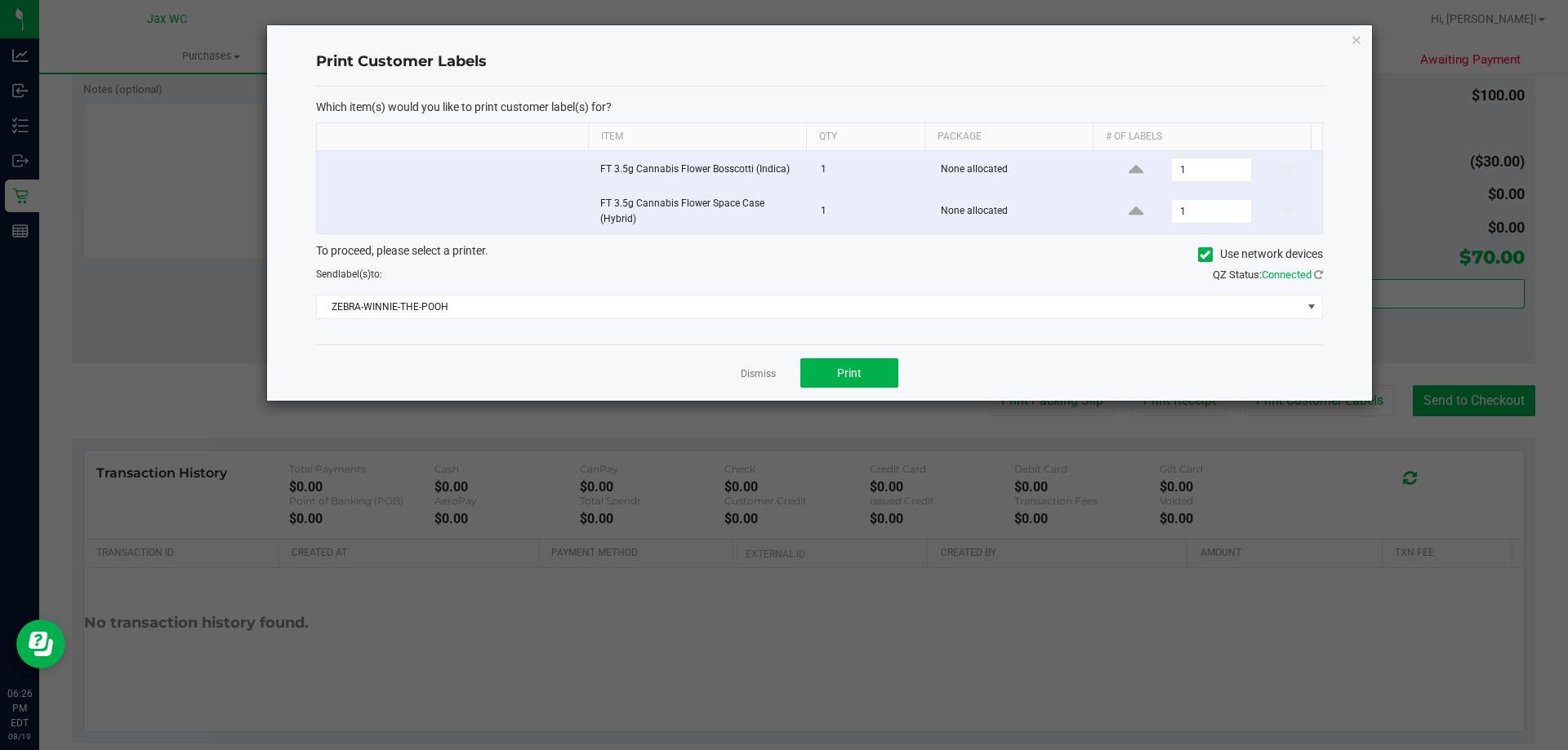
click at [794, 374] on div "Dismiss Print" at bounding box center [819, 373] width 1007 height 57
drag, startPoint x: 860, startPoint y: 375, endPoint x: 726, endPoint y: 387, distance: 134.5
click at [741, 387] on div "Dismiss Print" at bounding box center [819, 373] width 1007 height 57
drag, startPoint x: 870, startPoint y: 376, endPoint x: 841, endPoint y: 375, distance: 29.0
click at [841, 375] on button "Print" at bounding box center [850, 372] width 98 height 29
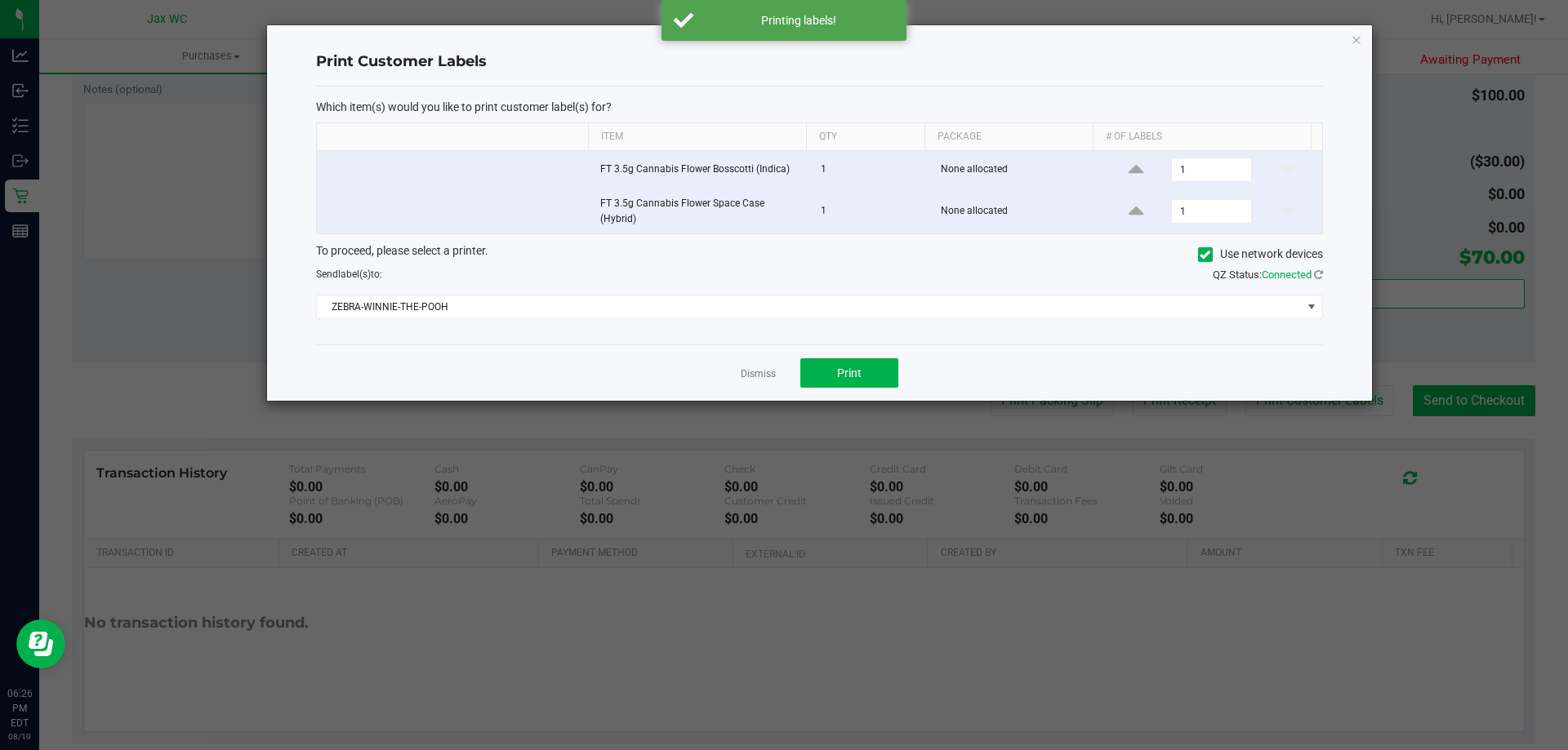
drag, startPoint x: 767, startPoint y: 370, endPoint x: 1098, endPoint y: 410, distance: 333.4
click at [766, 370] on link "Dismiss" at bounding box center [758, 374] width 35 height 14
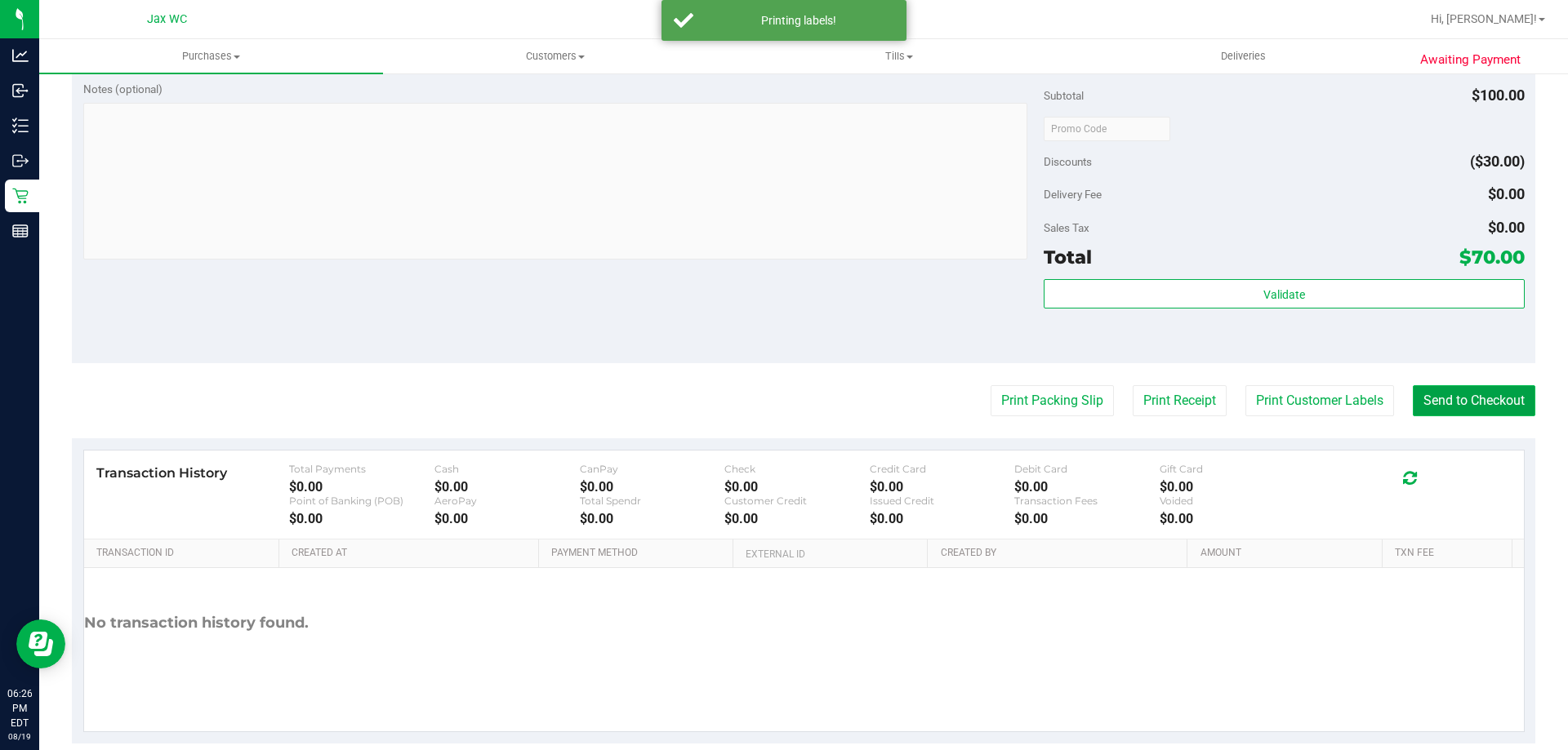
click at [1481, 388] on button "Send to Checkout" at bounding box center [1474, 401] width 122 height 31
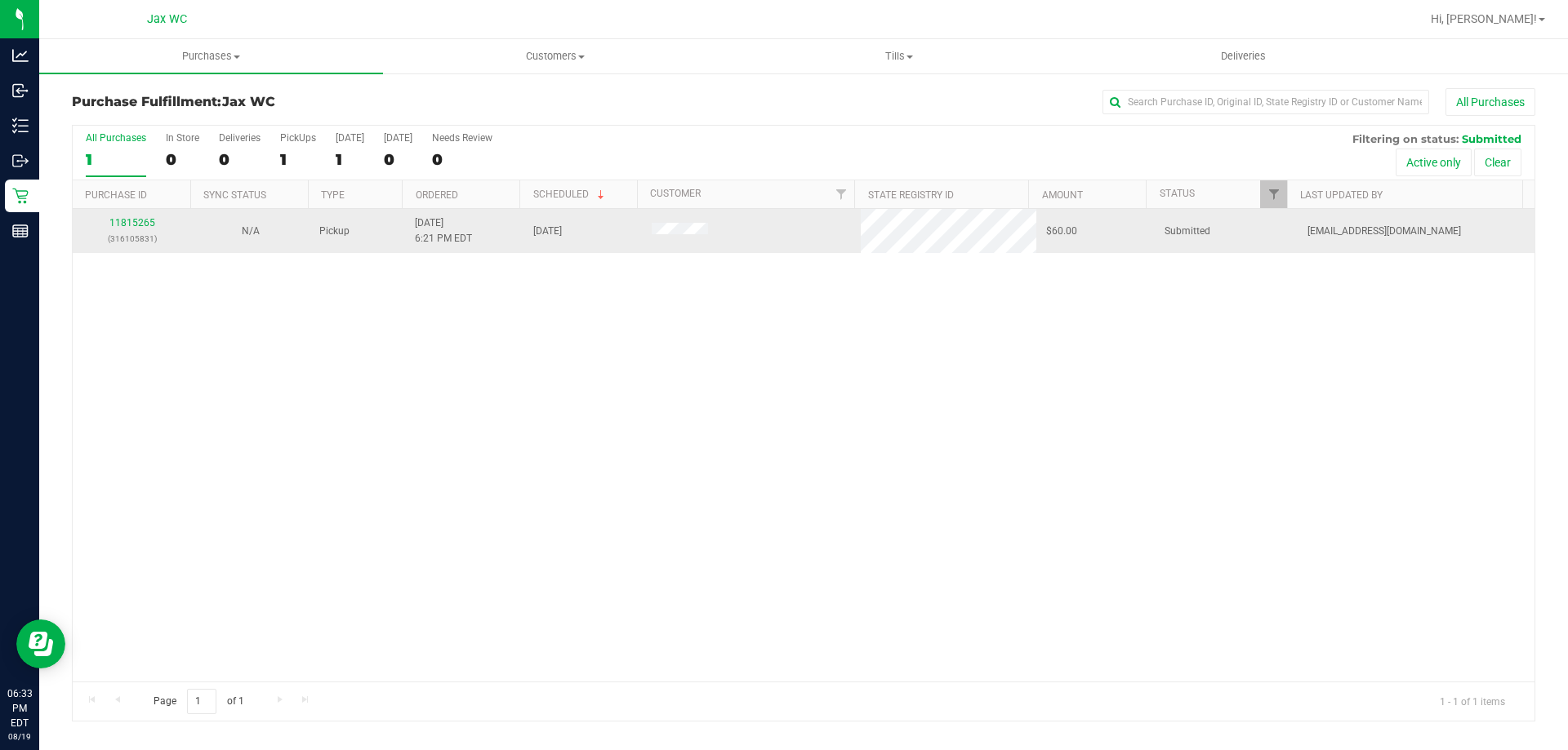
click at [135, 215] on td "11815265 (316105831)" at bounding box center [132, 231] width 119 height 44
click at [137, 220] on link "11815265" at bounding box center [132, 223] width 46 height 12
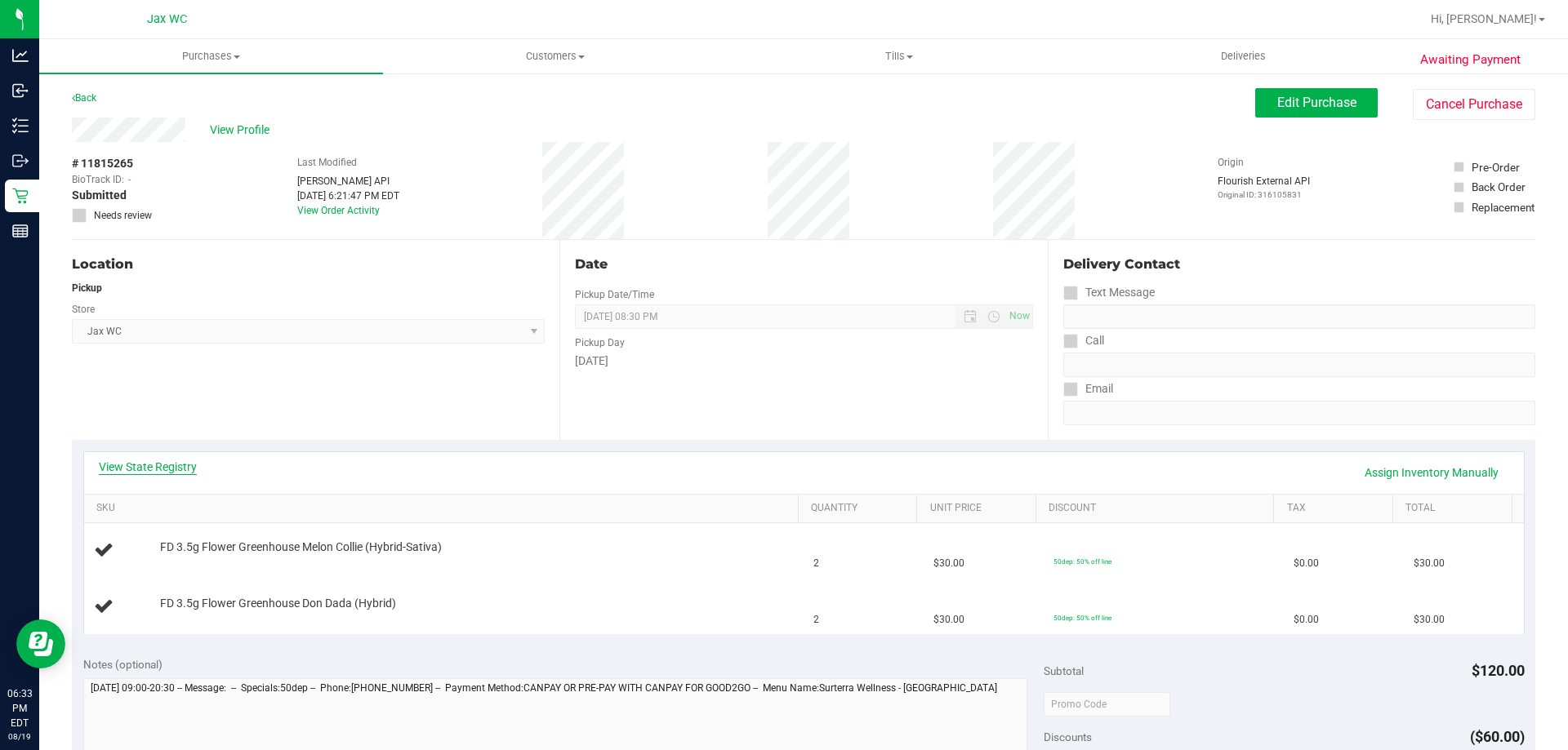
click at [167, 462] on link "View State Registry" at bounding box center [147, 467] width 98 height 16
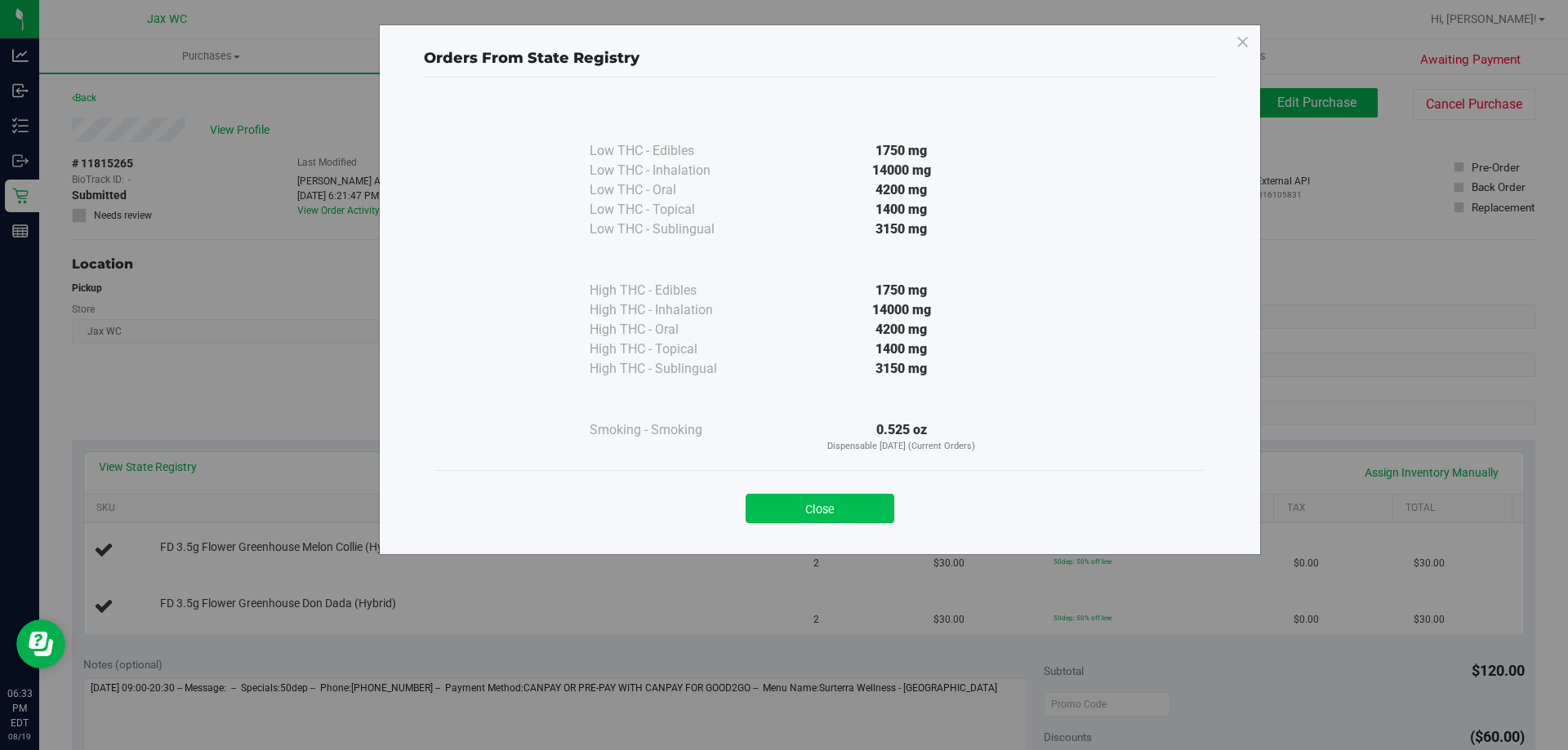
click at [880, 516] on button "Close" at bounding box center [820, 508] width 149 height 29
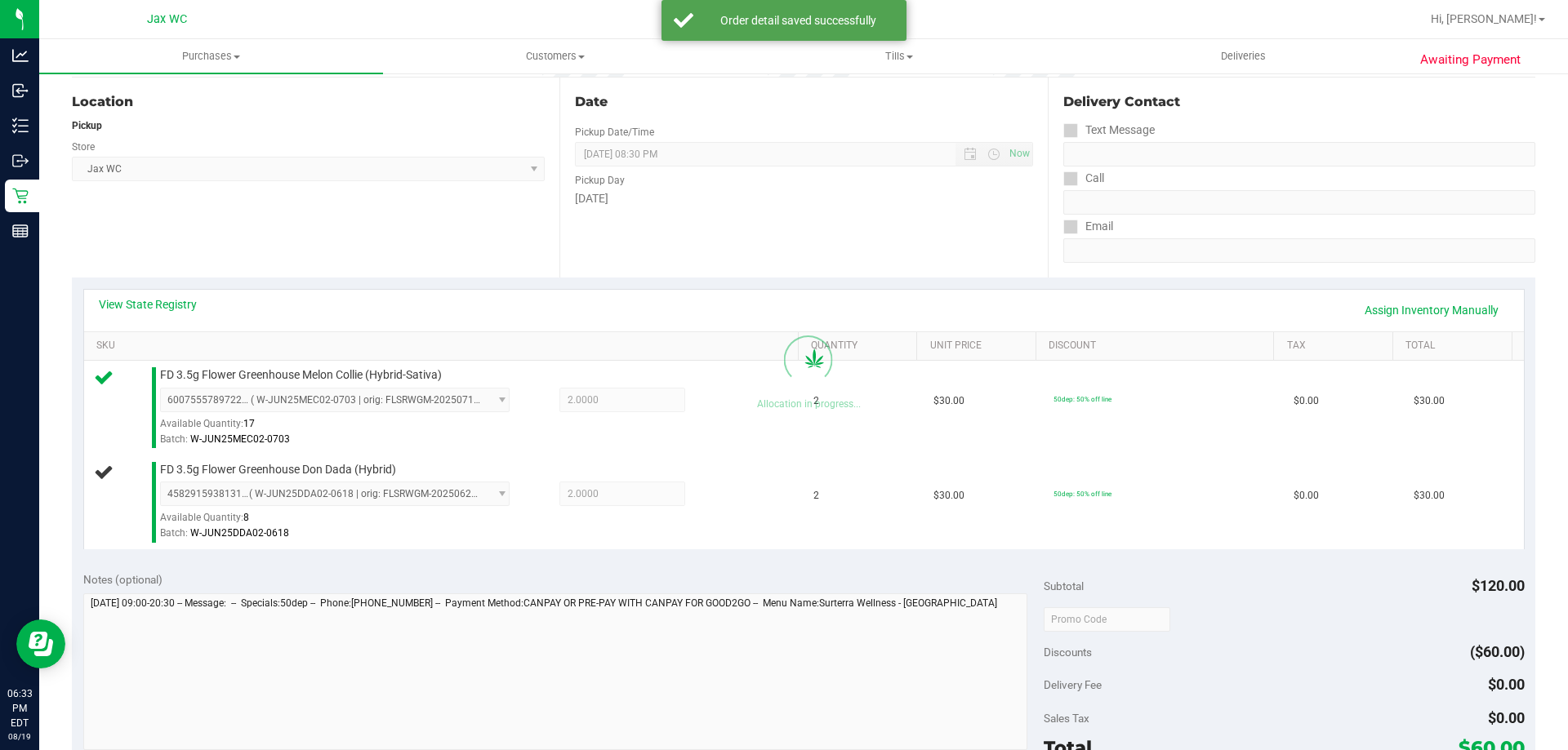
scroll to position [490, 0]
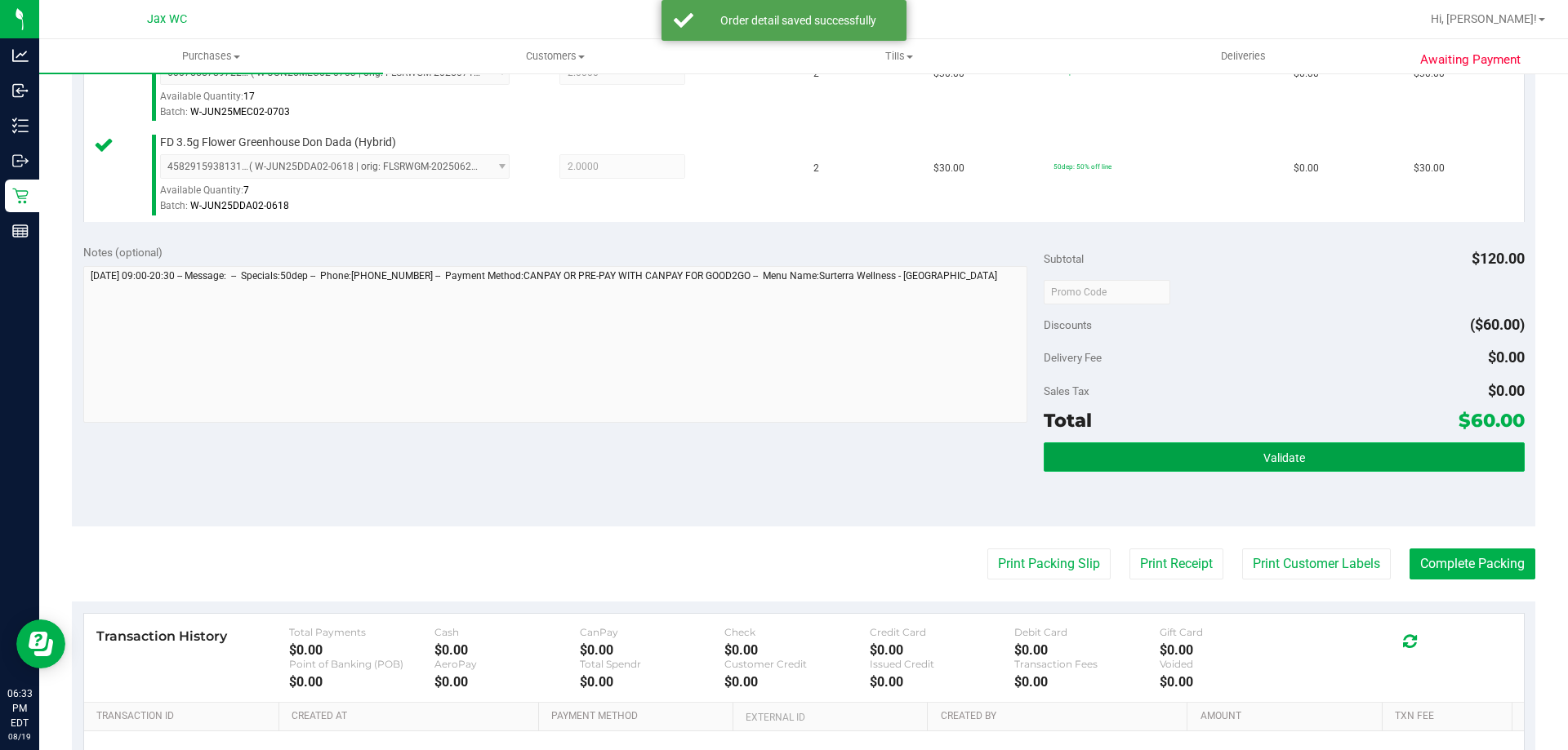
click at [1289, 449] on button "Validate" at bounding box center [1284, 457] width 481 height 29
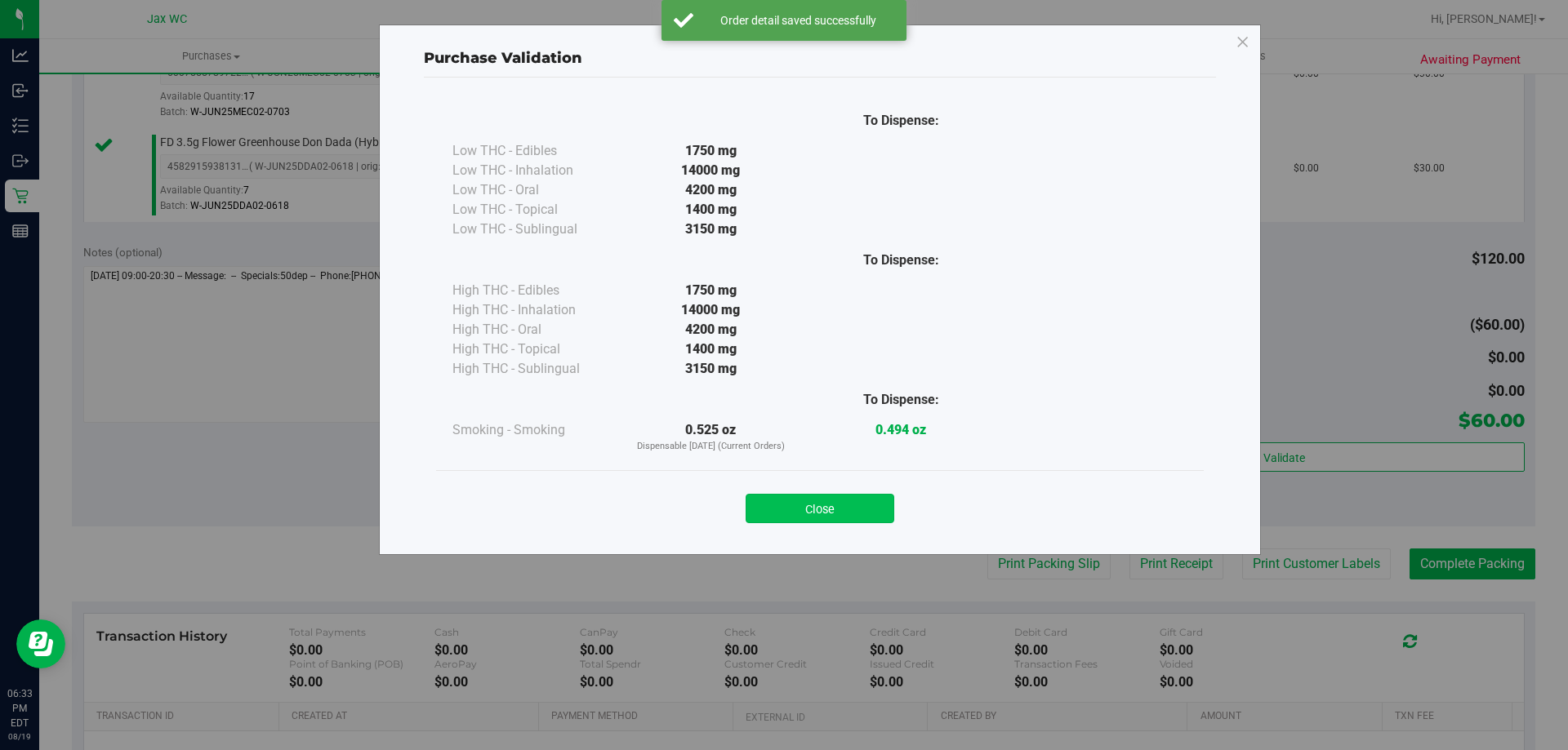
click at [780, 497] on button "Close" at bounding box center [820, 508] width 149 height 29
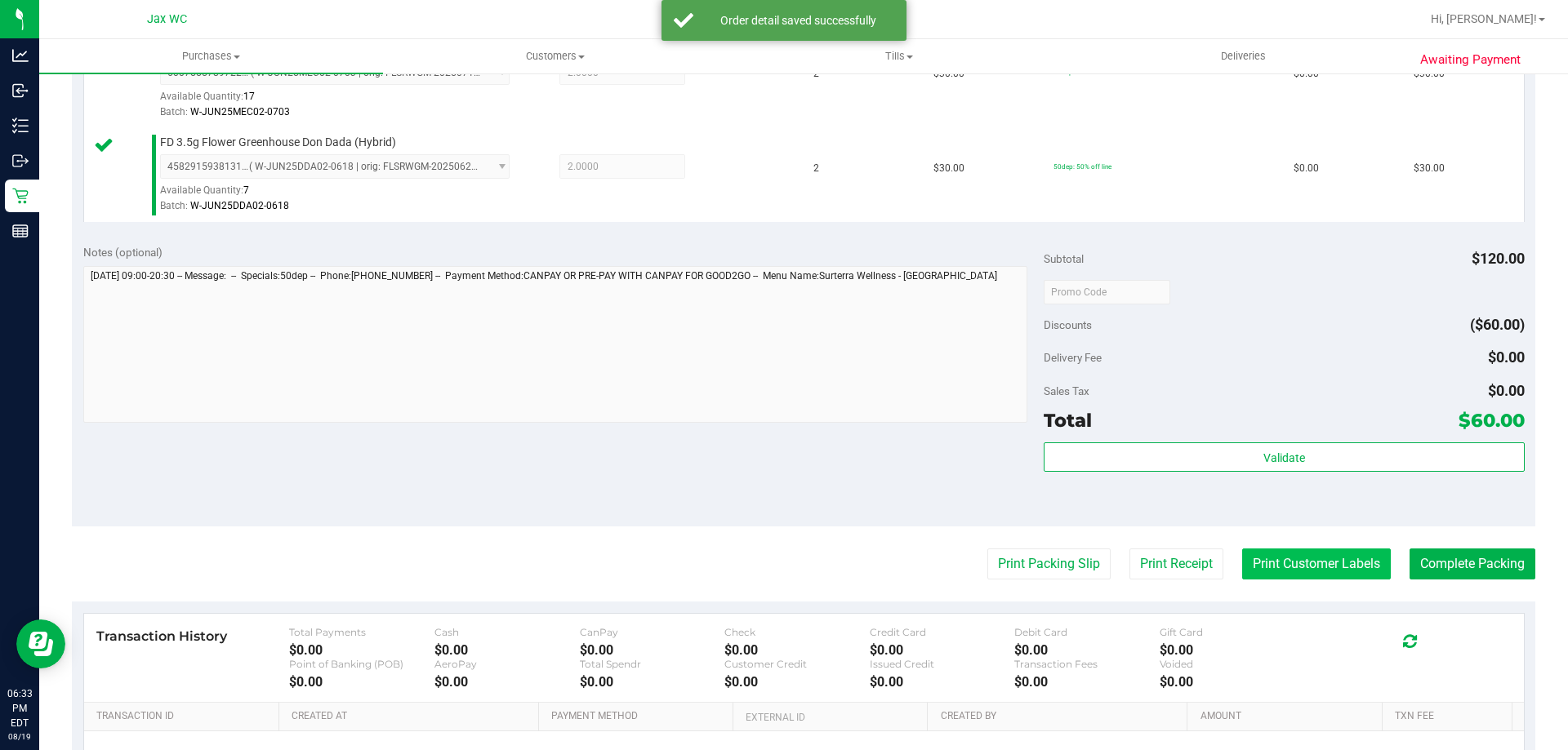
click at [1274, 554] on button "Print Customer Labels" at bounding box center [1317, 564] width 149 height 31
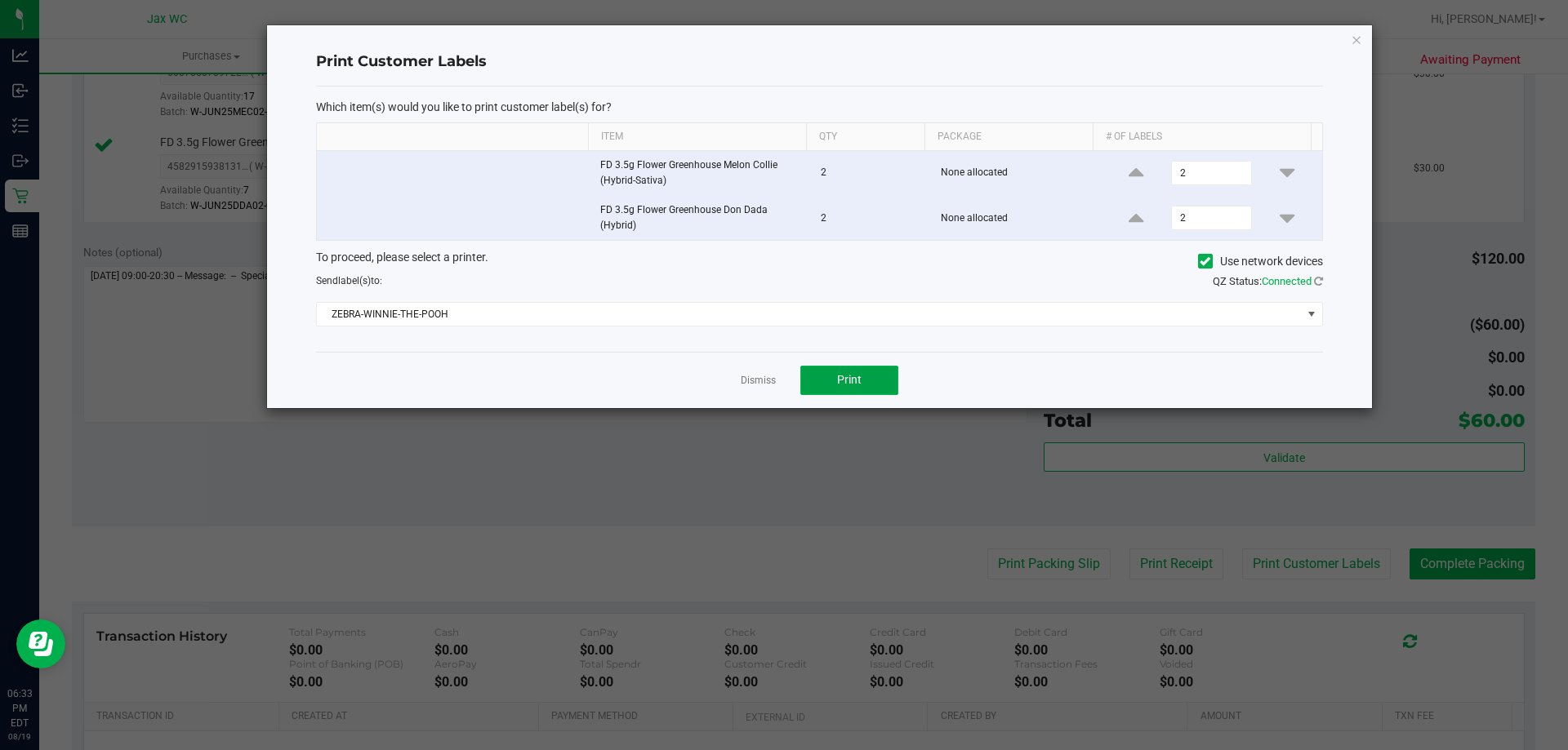
click at [885, 382] on button "Print" at bounding box center [850, 380] width 98 height 29
click at [754, 385] on link "Dismiss" at bounding box center [758, 381] width 35 height 14
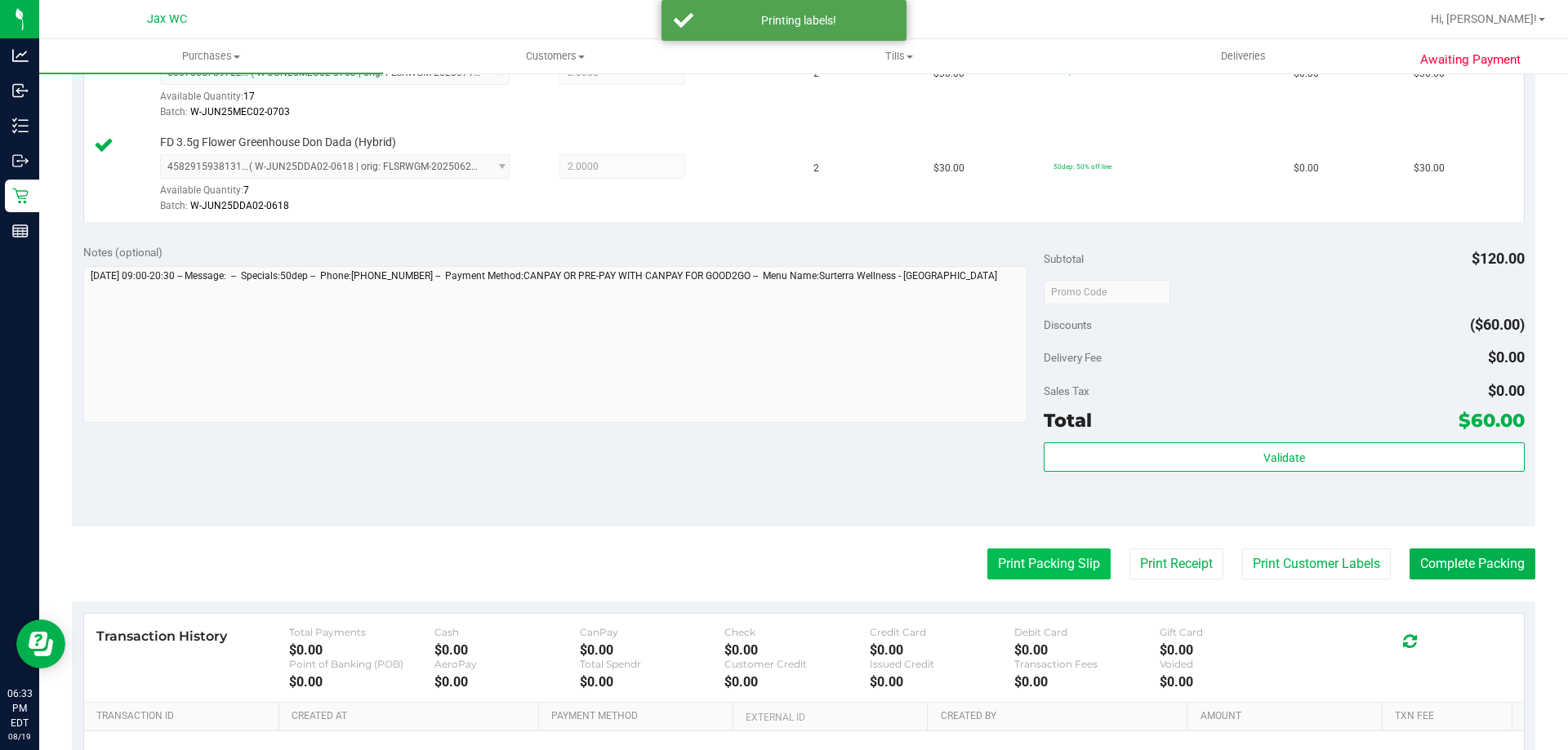
click at [1015, 572] on button "Print Packing Slip" at bounding box center [1049, 564] width 123 height 31
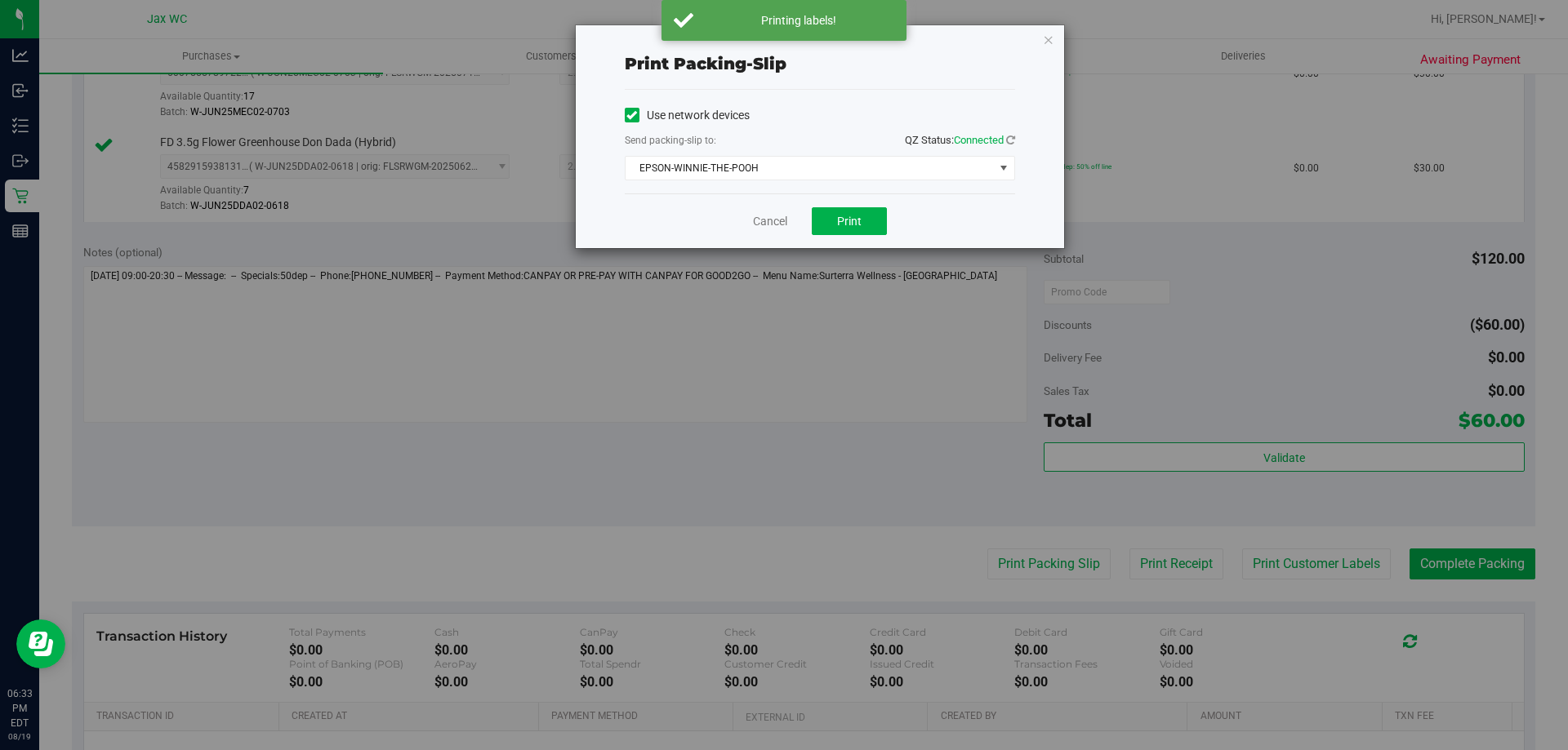
click at [833, 237] on div "Cancel Print" at bounding box center [820, 221] width 390 height 55
click at [841, 211] on button "Print" at bounding box center [849, 221] width 75 height 27
click at [775, 216] on link "Cancel" at bounding box center [770, 221] width 35 height 17
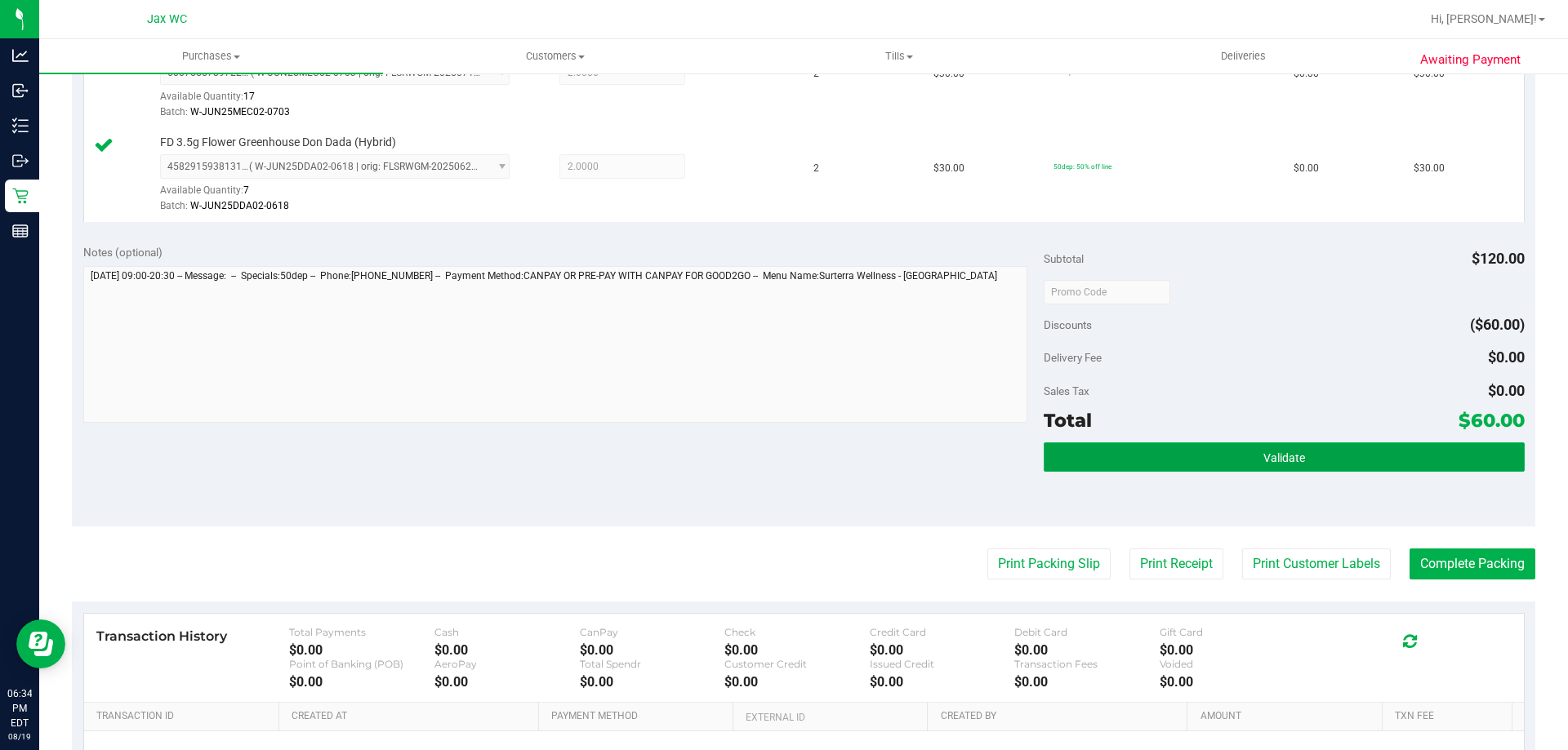
click at [1368, 462] on button "Validate" at bounding box center [1284, 457] width 481 height 29
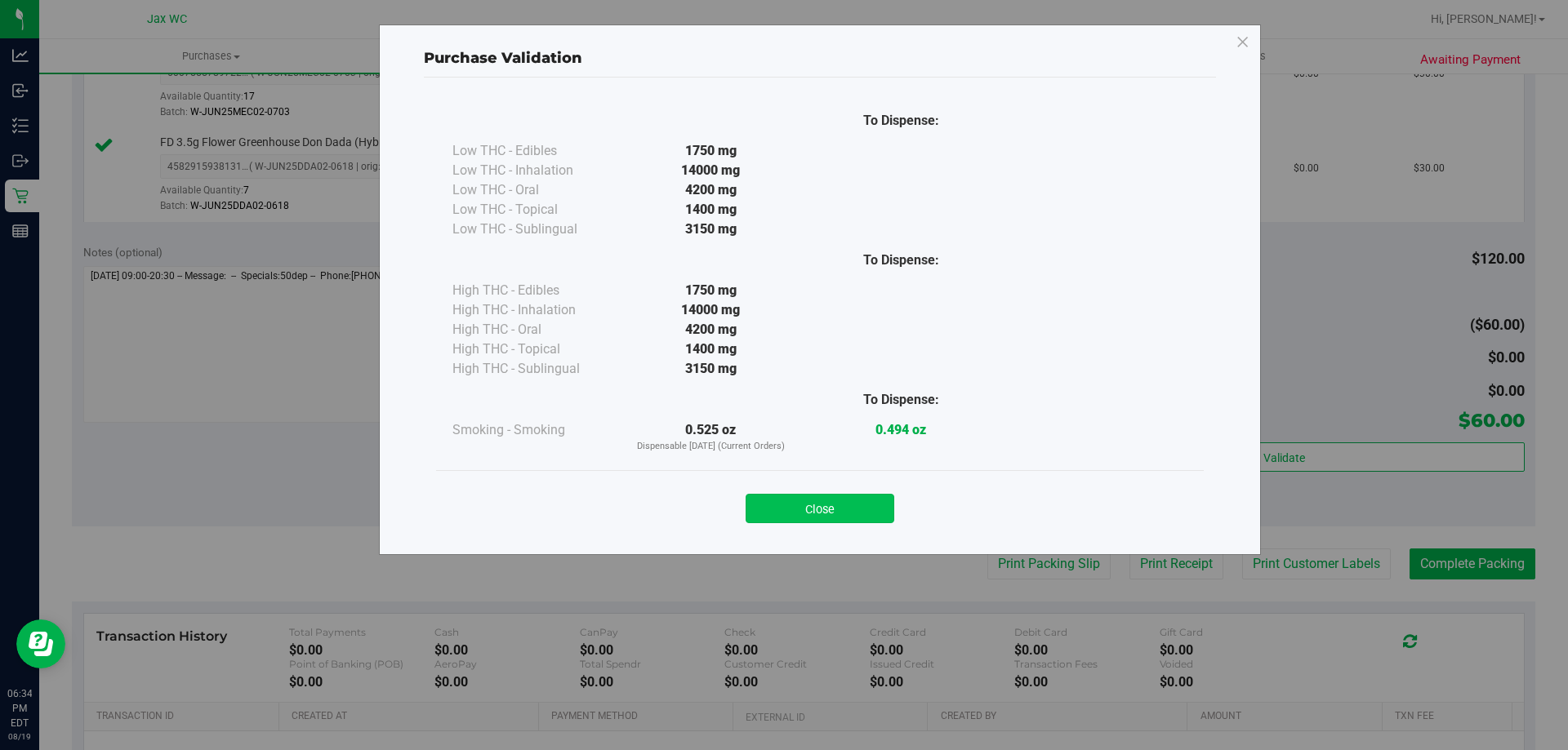
click at [861, 498] on button "Close" at bounding box center [820, 508] width 149 height 29
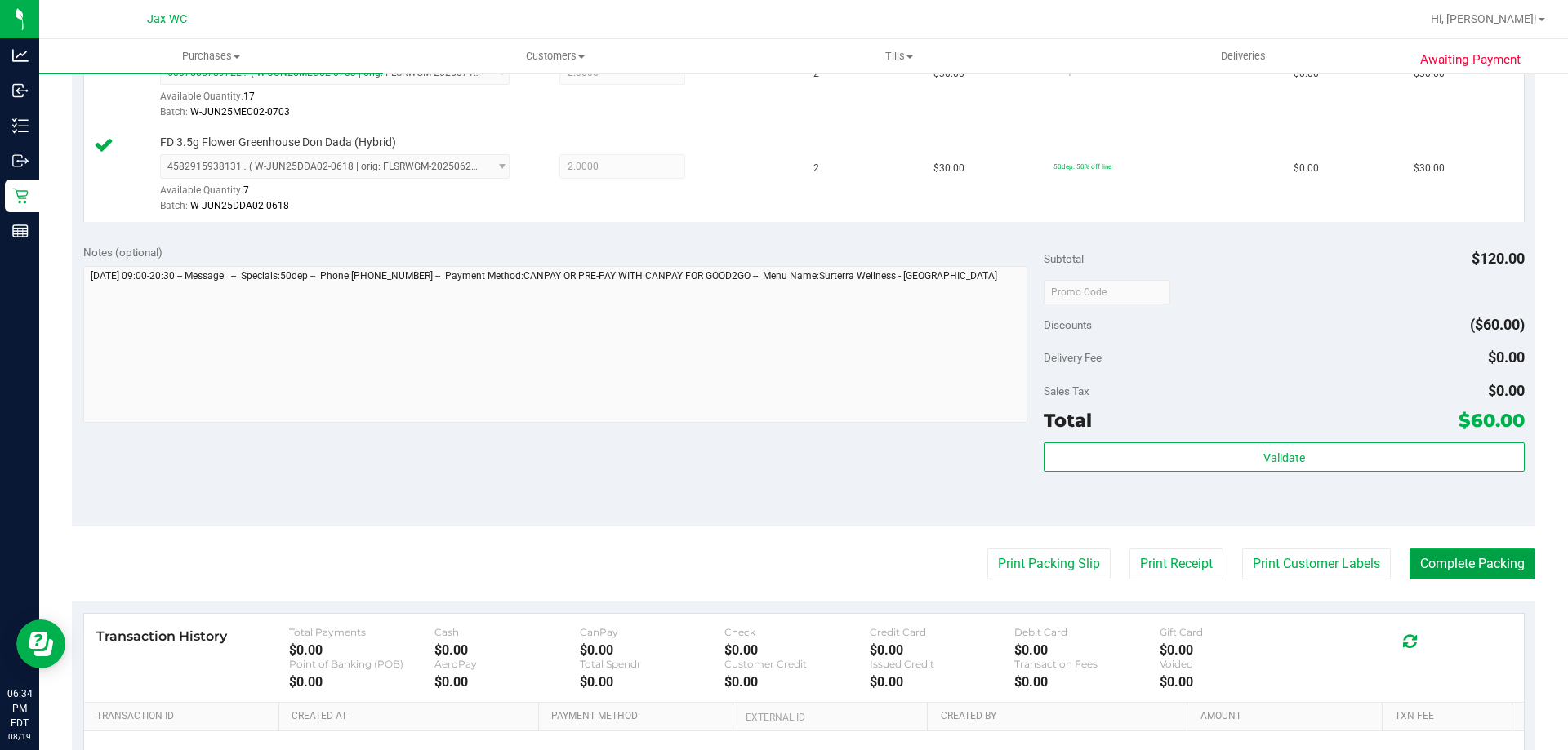
click at [1454, 553] on button "Complete Packing" at bounding box center [1473, 564] width 126 height 31
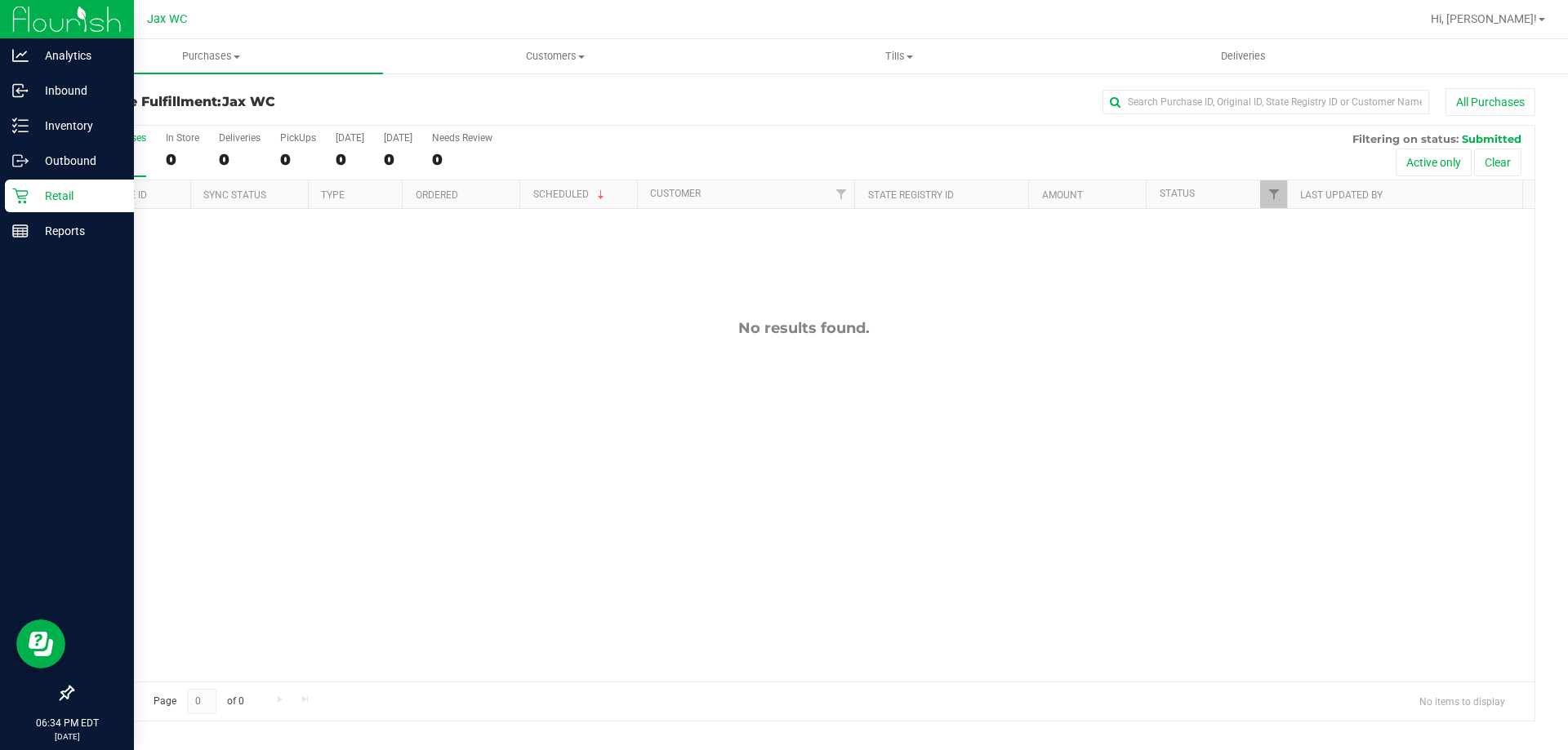
click at [58, 203] on p "Retail" at bounding box center [77, 196] width 98 height 20
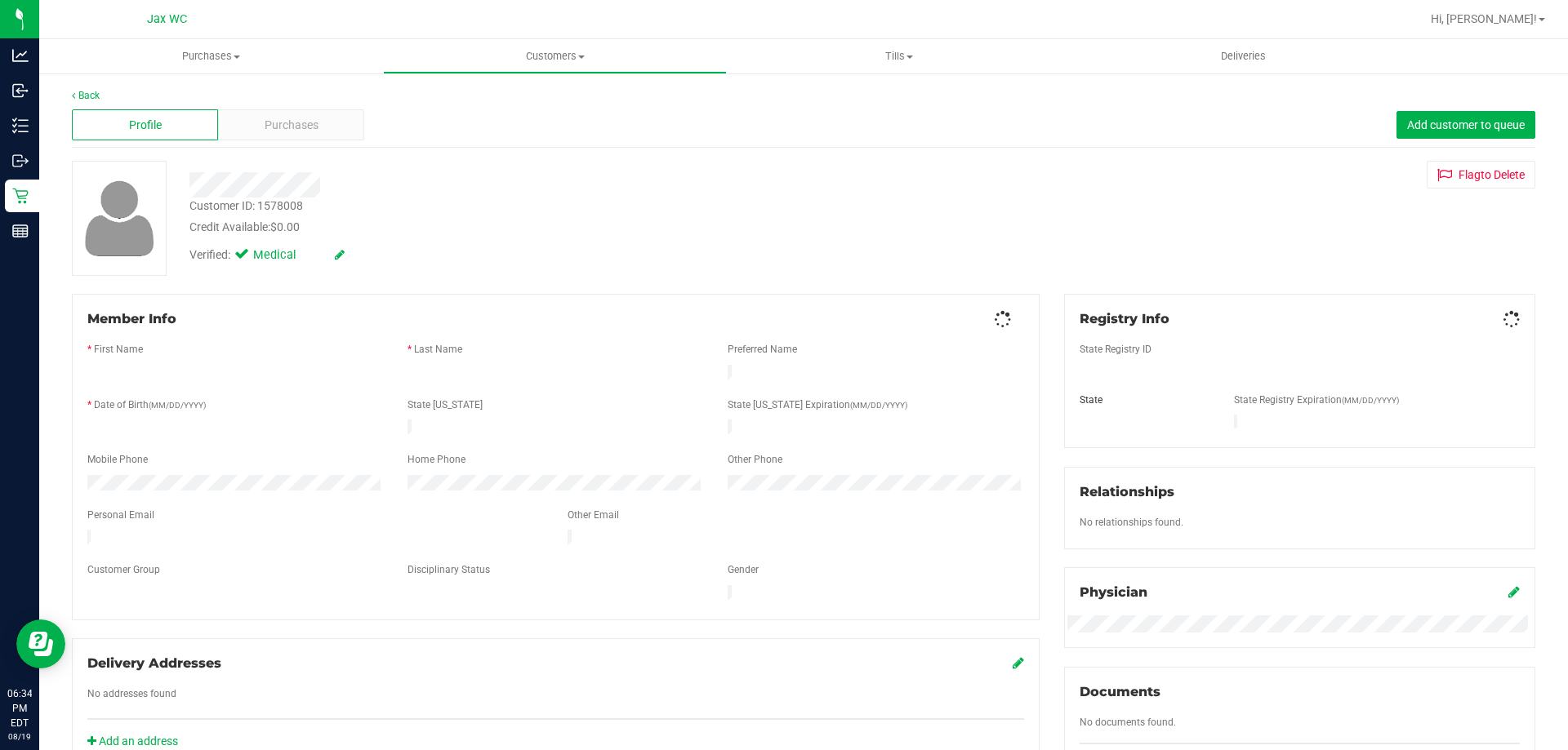
click at [325, 125] on div "Purchases" at bounding box center [291, 124] width 146 height 31
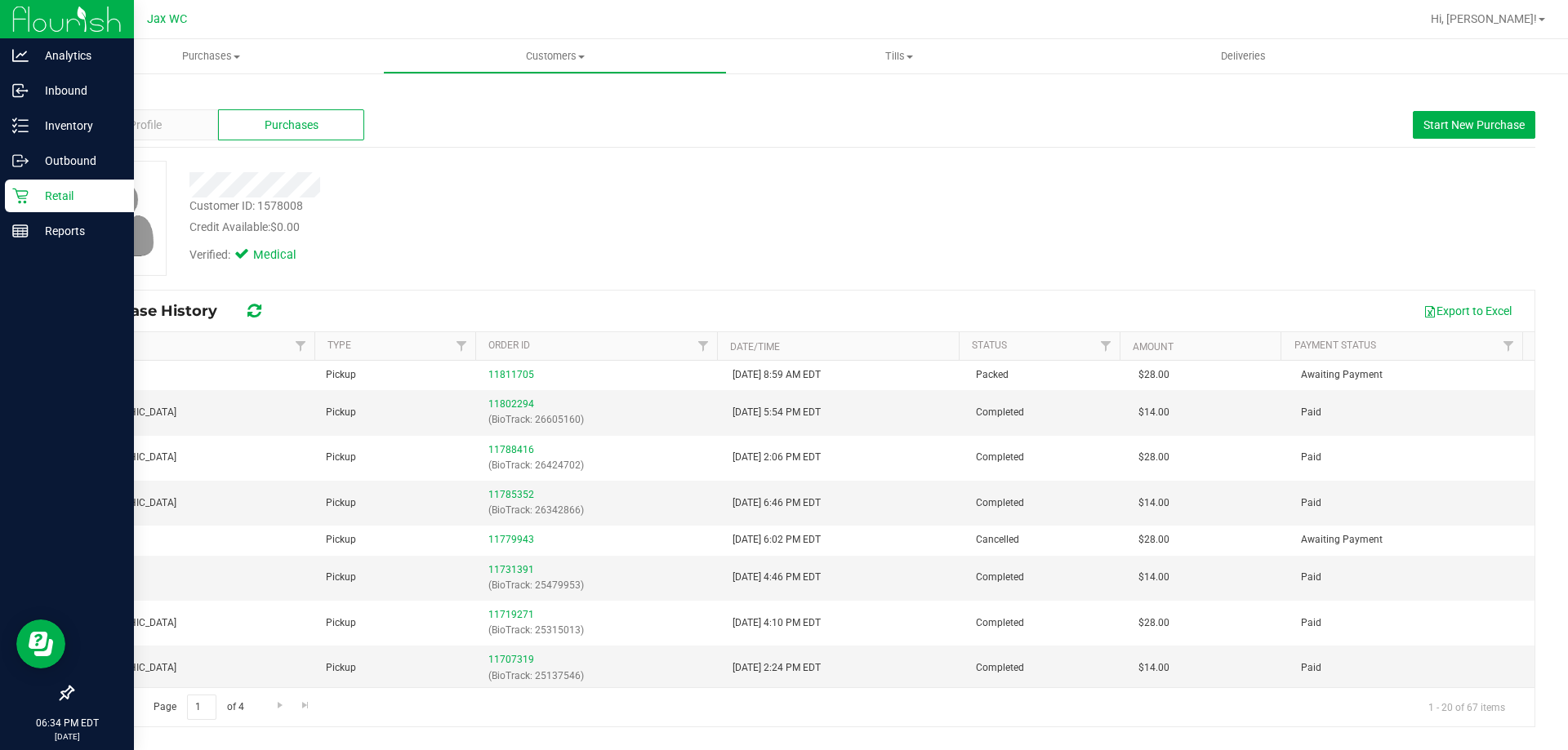
click at [16, 210] on div "Retail" at bounding box center [70, 196] width 129 height 33
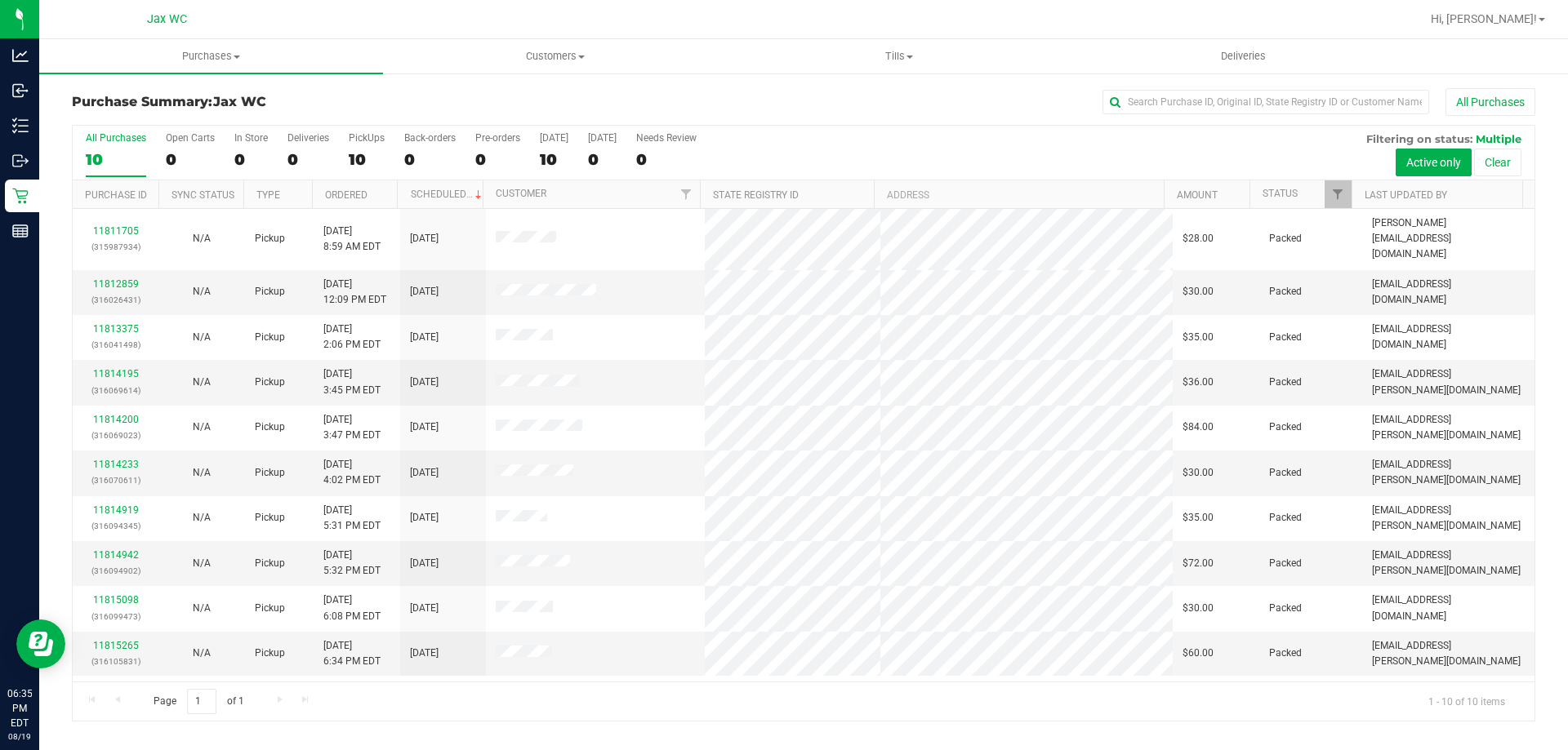
click at [580, 706] on div "Page 1 of 1 1 - 10 of 10 items" at bounding box center [804, 701] width 1462 height 39
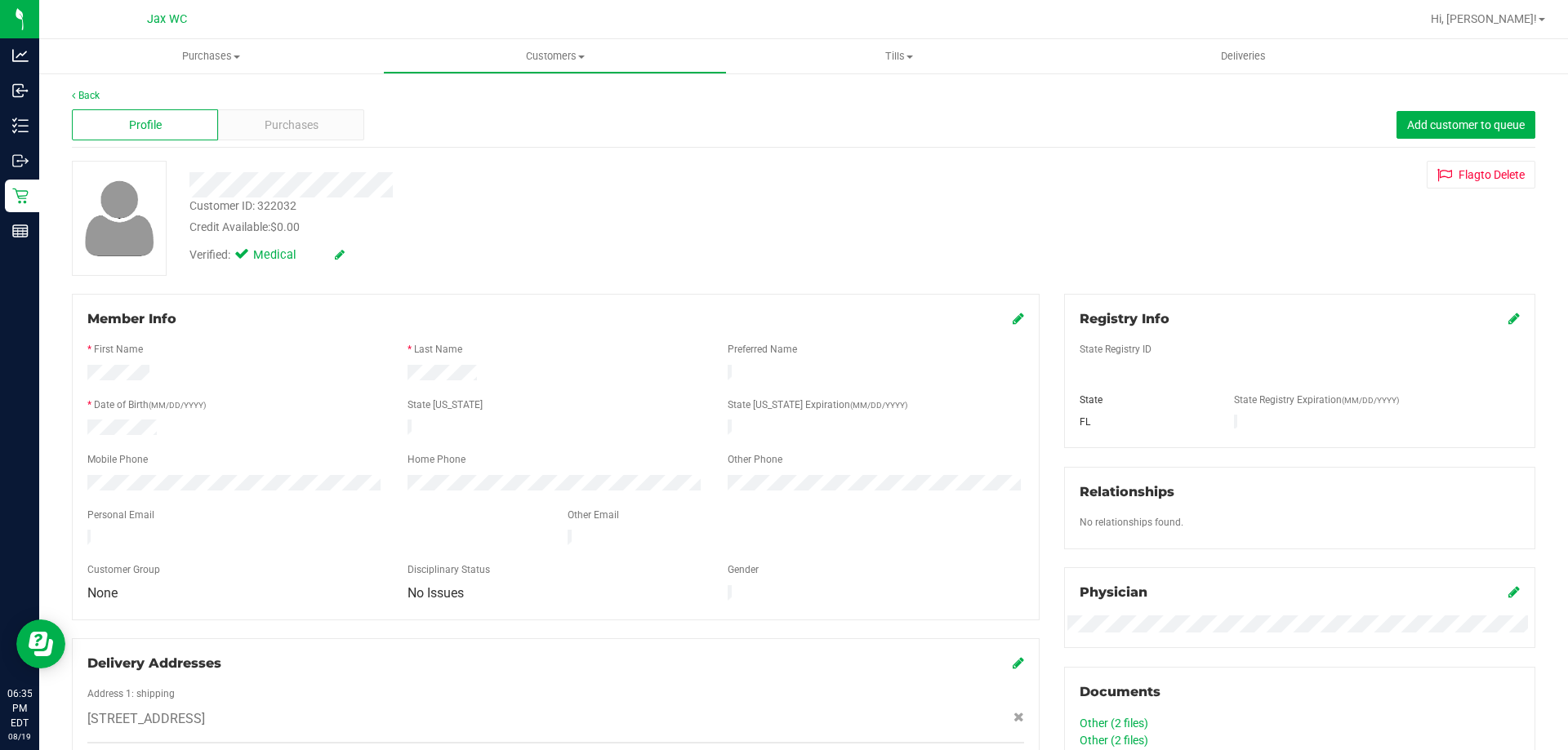
click at [288, 136] on div "Purchases" at bounding box center [291, 124] width 146 height 31
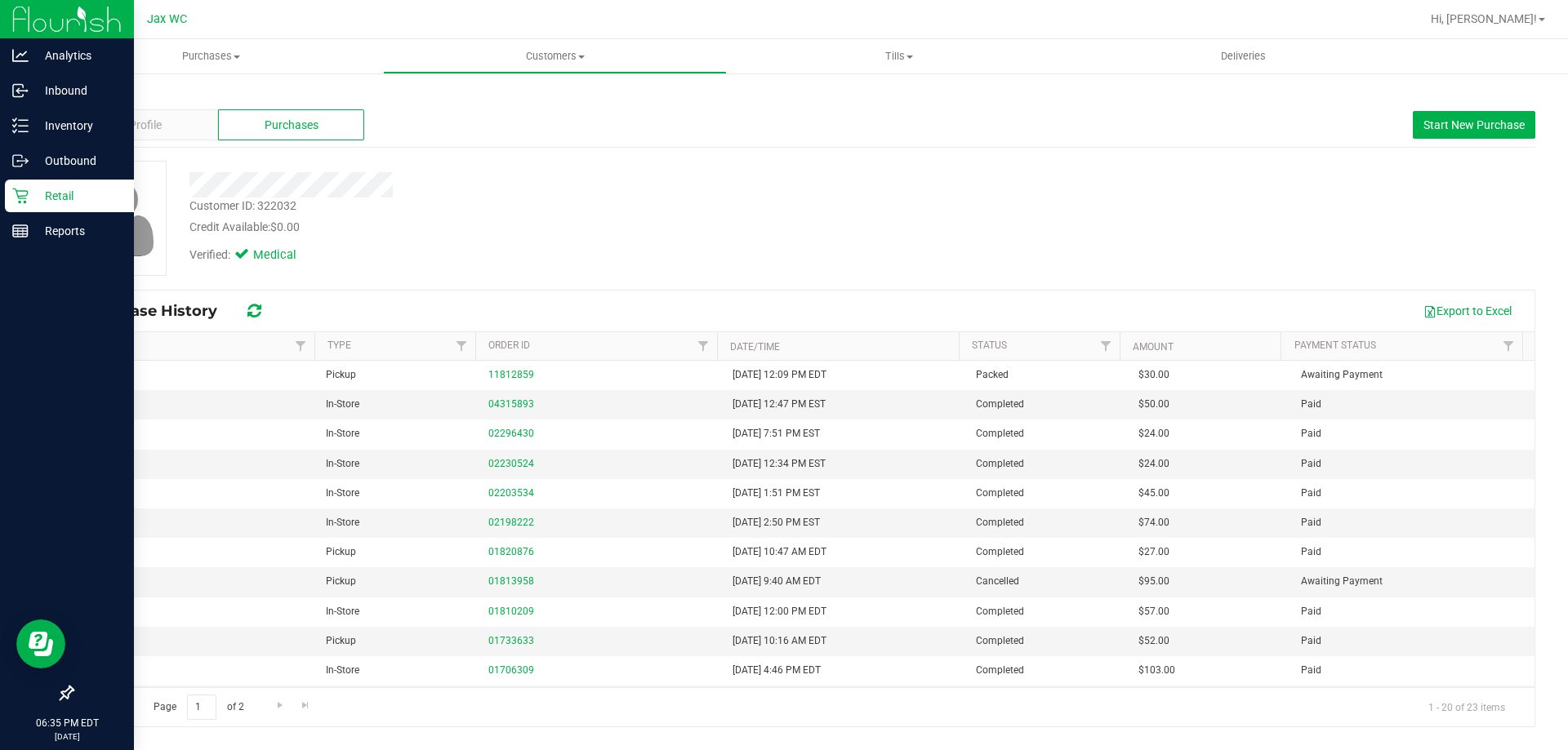
click at [35, 187] on p "Retail" at bounding box center [77, 196] width 98 height 20
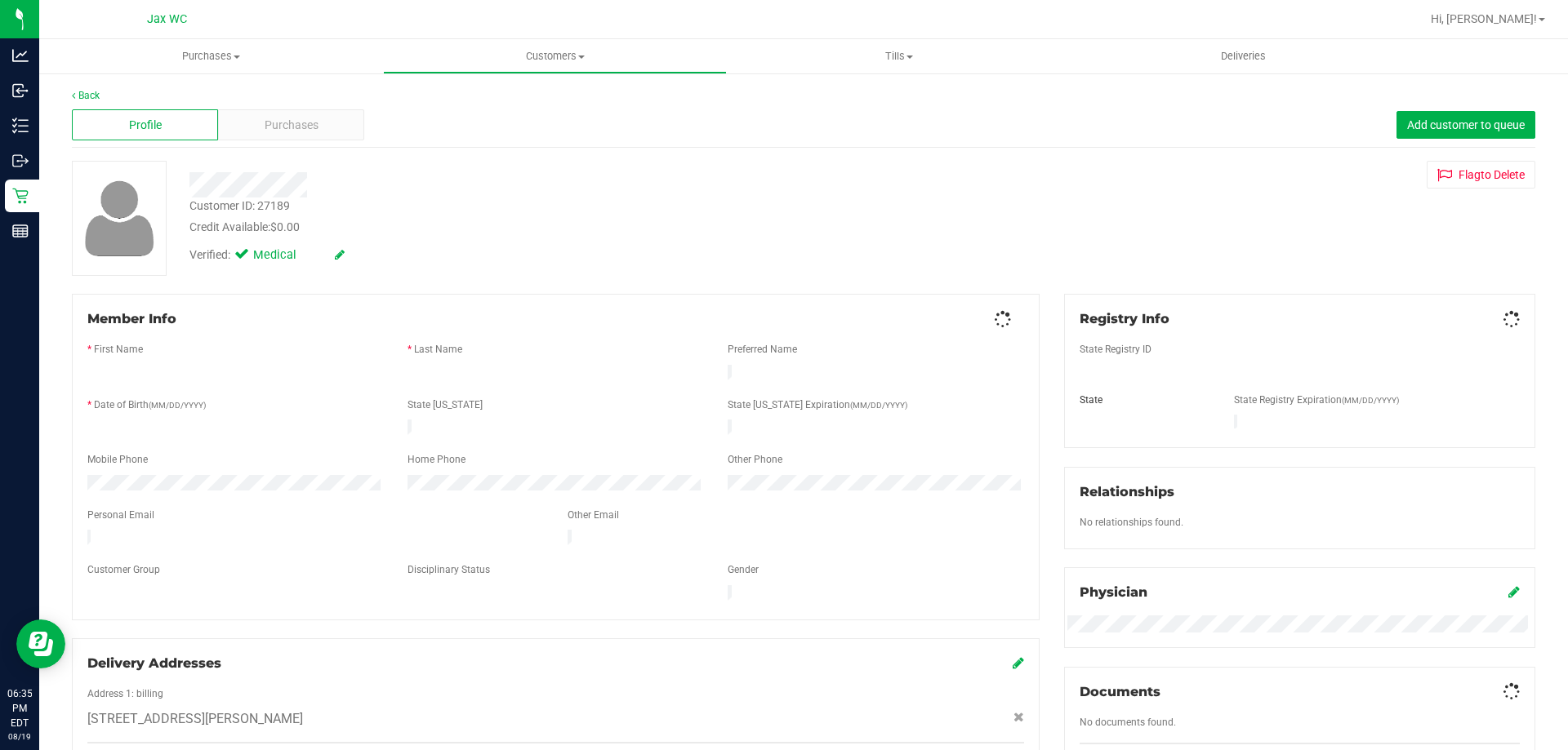
click at [345, 129] on div "Purchases" at bounding box center [291, 124] width 146 height 31
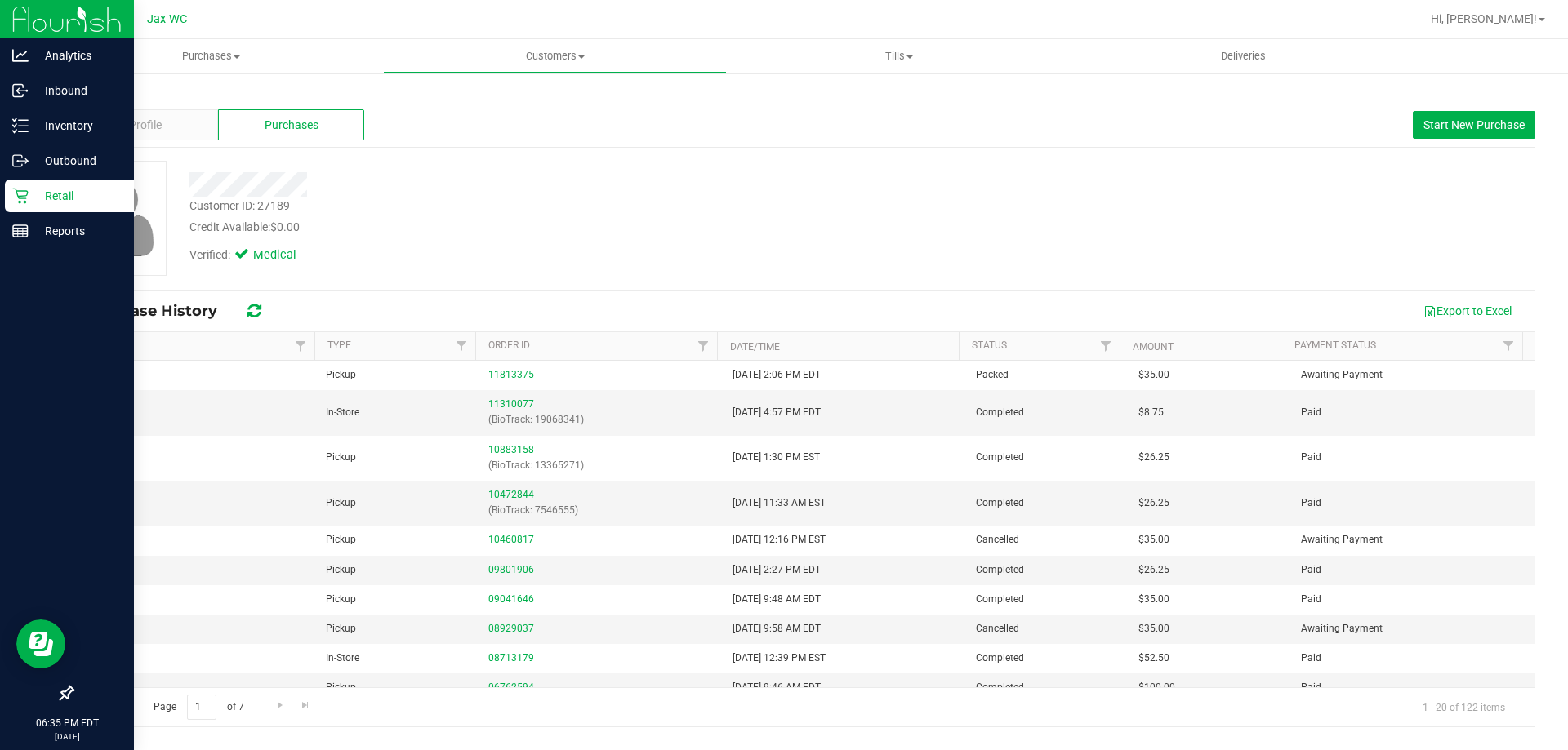
click at [12, 195] on div "Retail" at bounding box center [70, 196] width 129 height 33
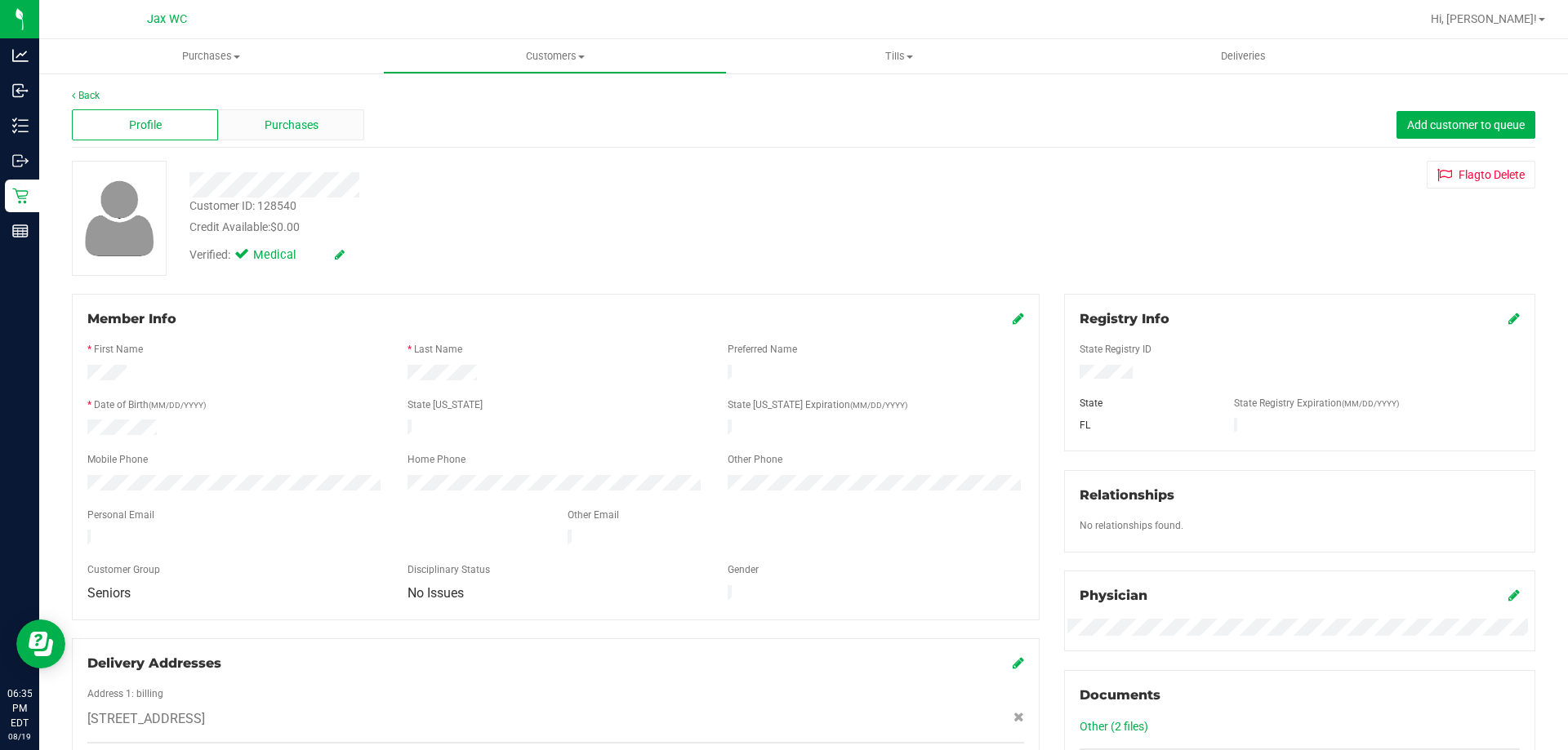
click at [264, 126] on span "Purchases" at bounding box center [291, 125] width 54 height 17
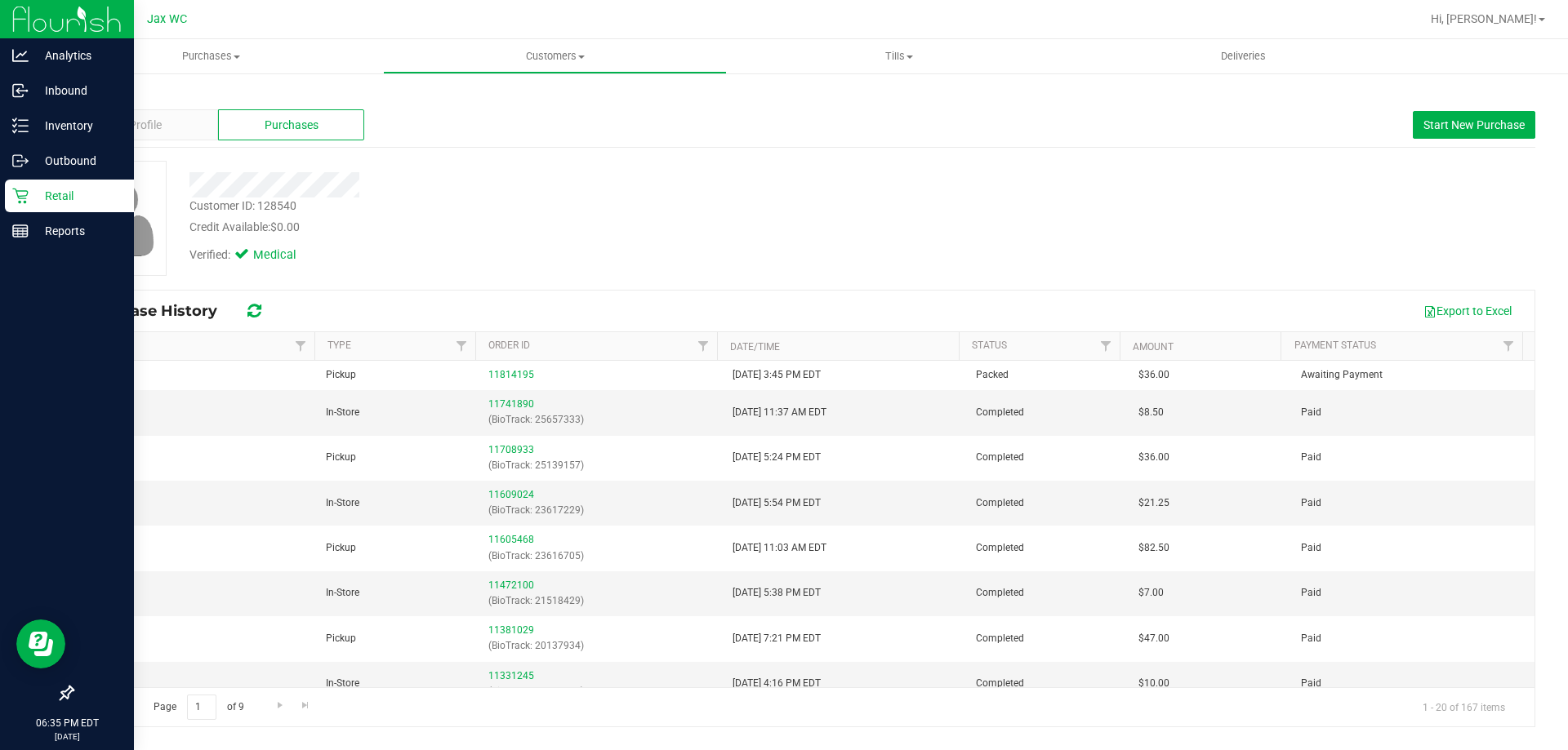
click at [24, 193] on icon at bounding box center [20, 196] width 16 height 16
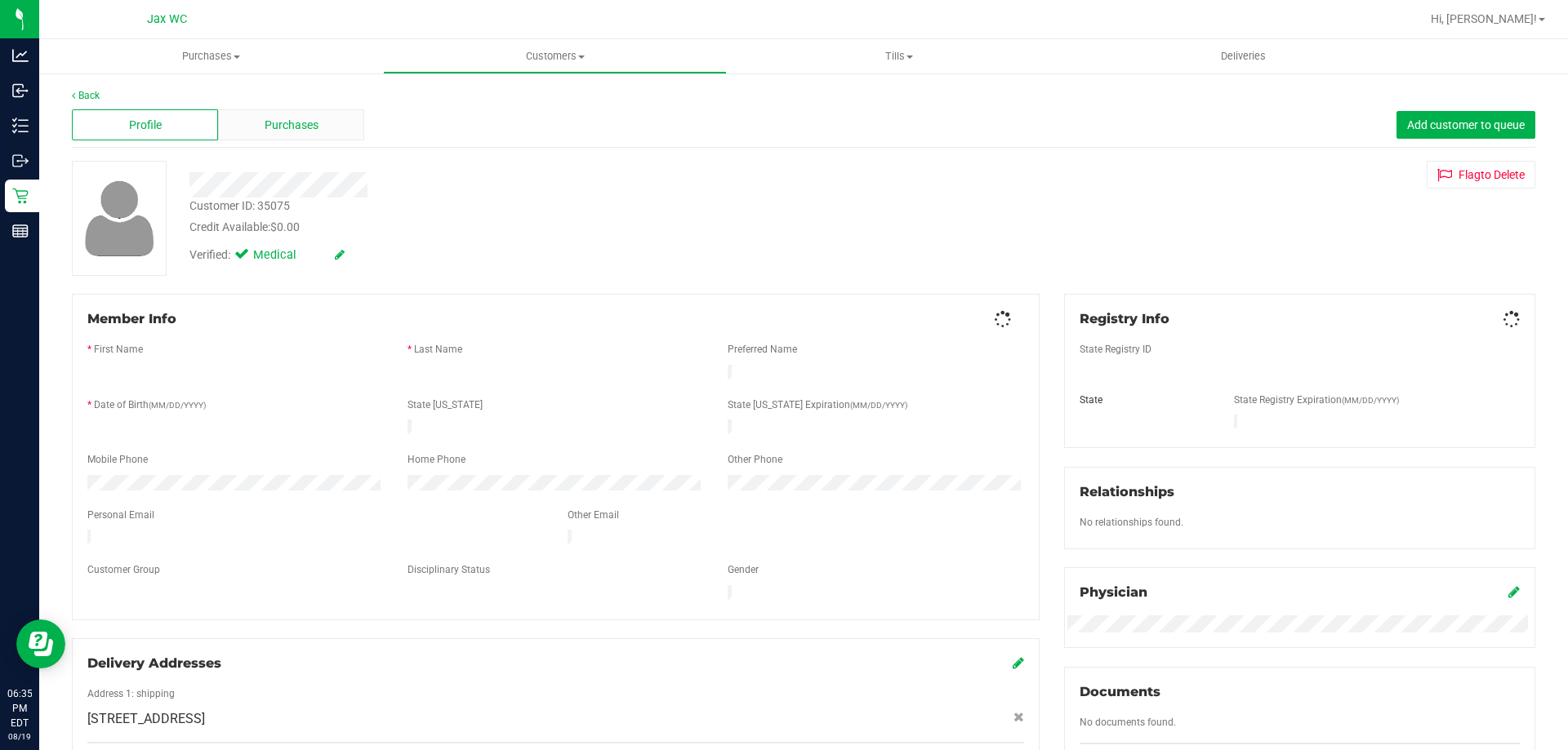
click at [264, 132] on span "Purchases" at bounding box center [291, 125] width 54 height 17
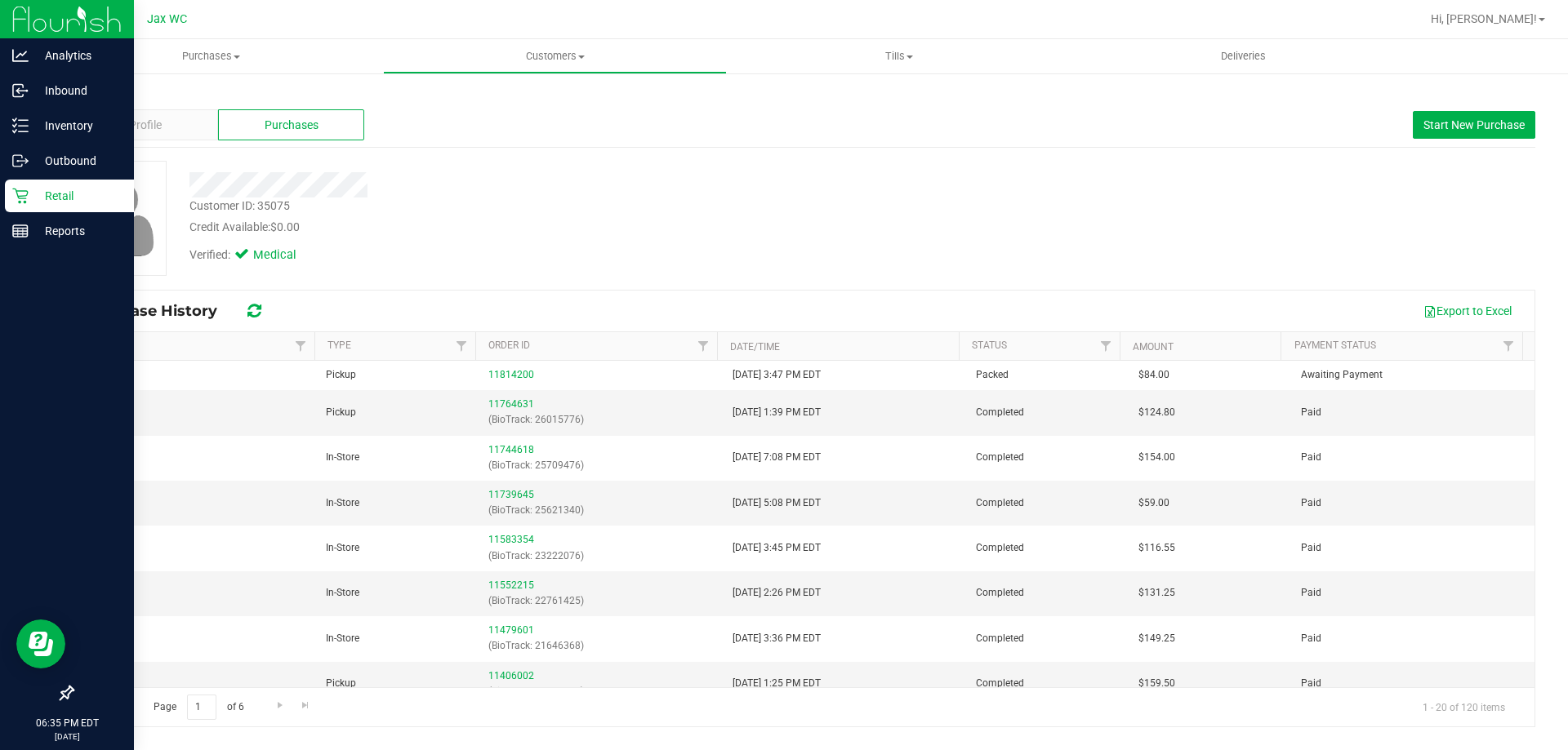
click at [56, 191] on p "Retail" at bounding box center [77, 196] width 98 height 20
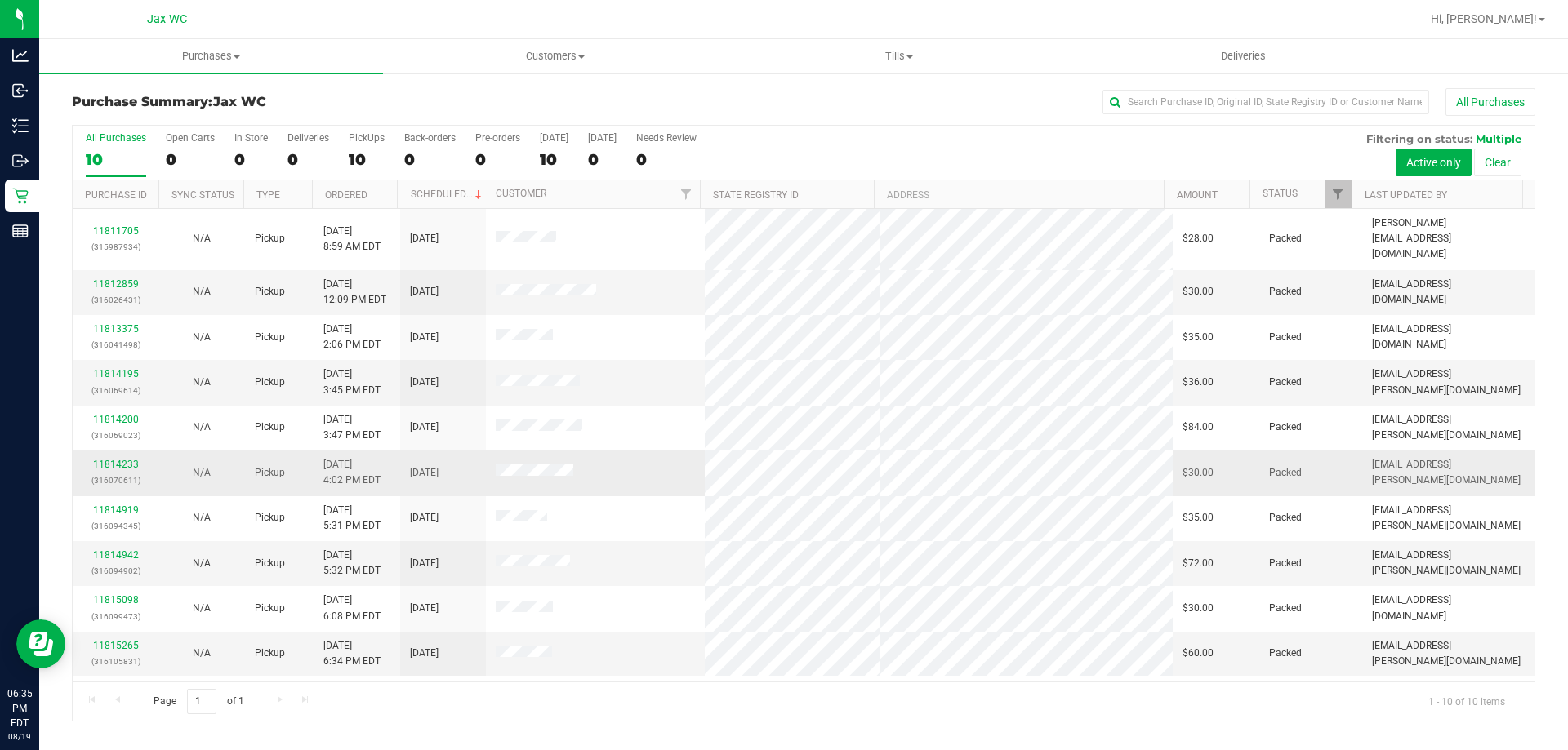
click at [527, 465] on span at bounding box center [534, 473] width 77 height 16
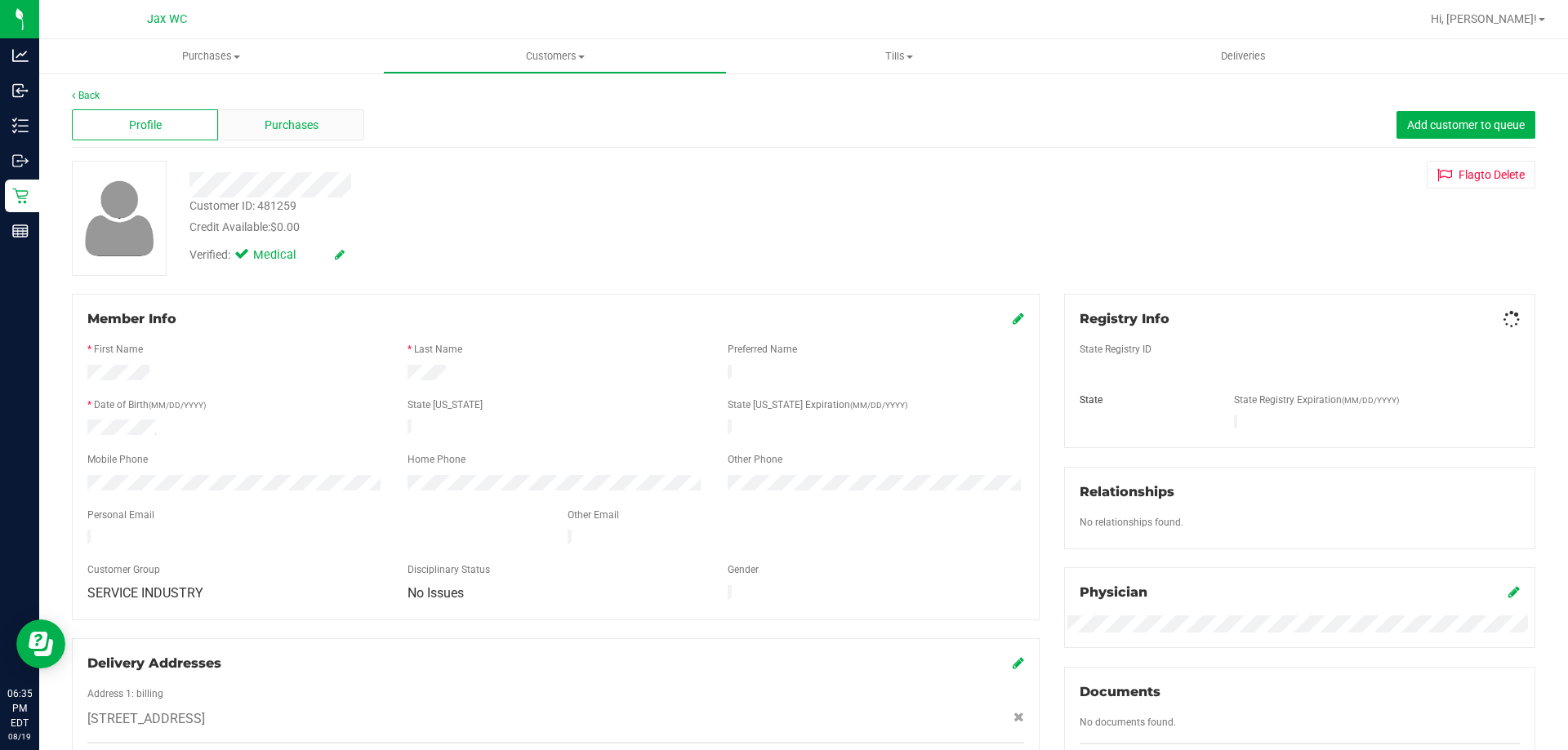
click at [285, 132] on span "Purchases" at bounding box center [291, 125] width 54 height 17
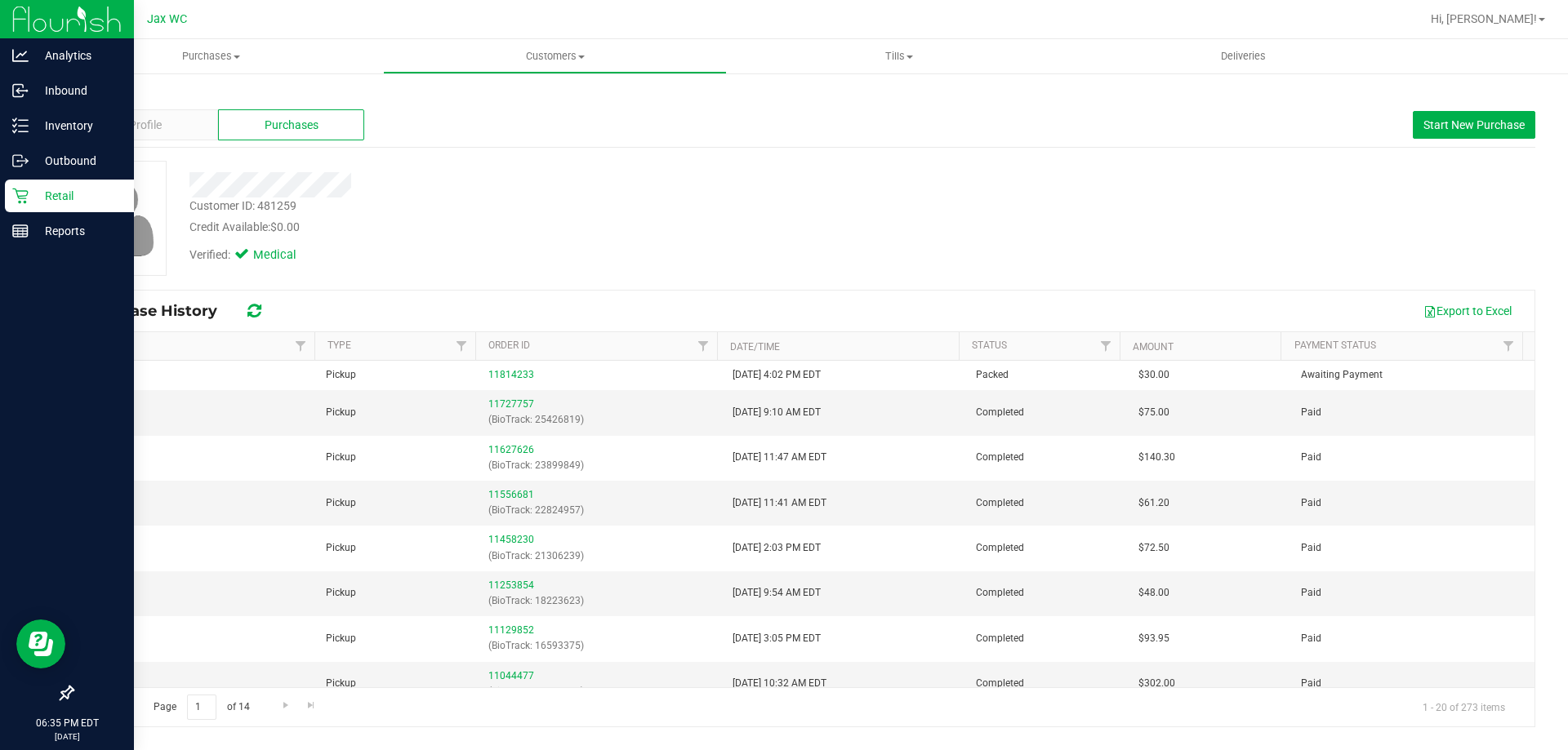
click at [30, 201] on p "Retail" at bounding box center [77, 196] width 98 height 20
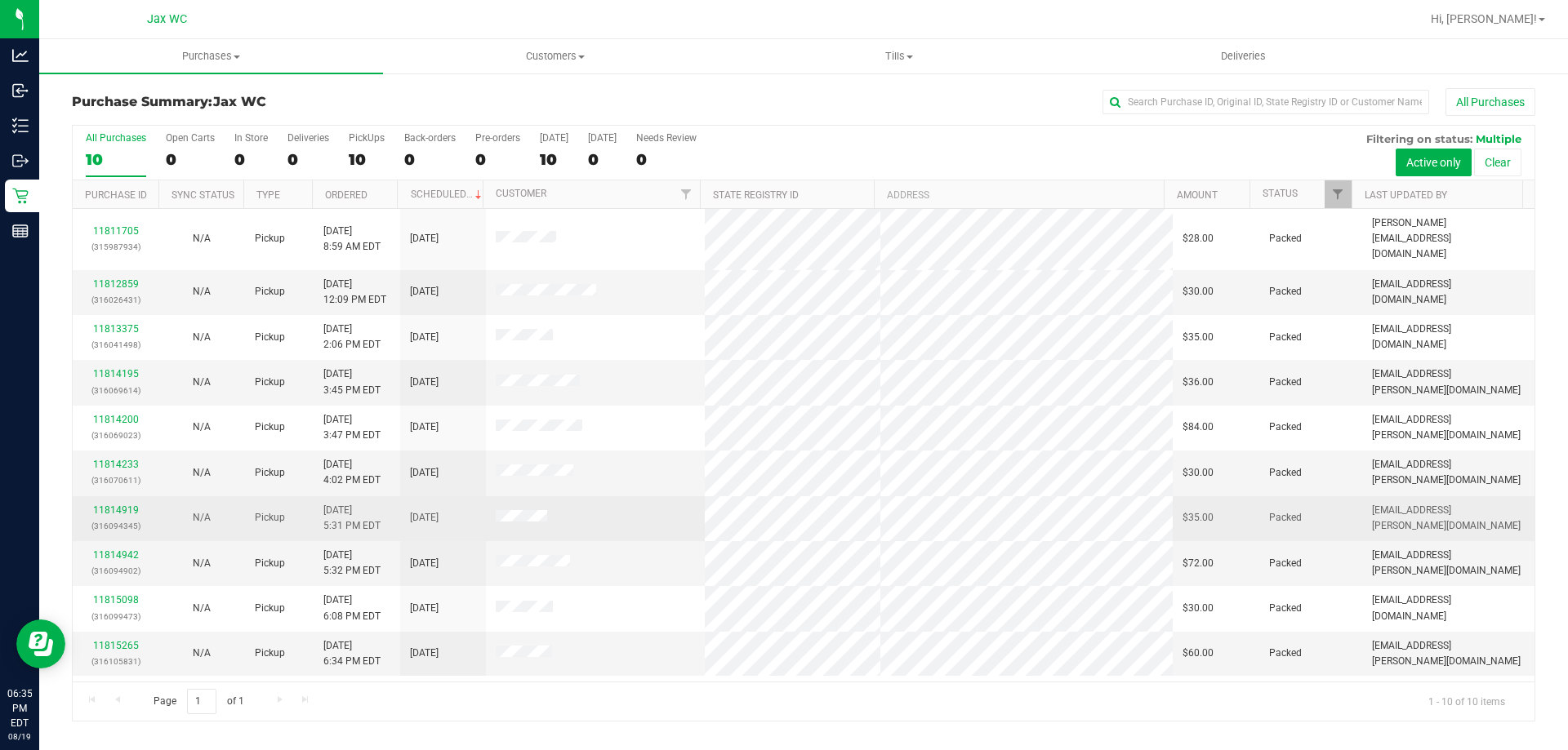
click at [531, 511] on span at bounding box center [521, 519] width 51 height 16
click at [536, 511] on span at bounding box center [521, 519] width 51 height 16
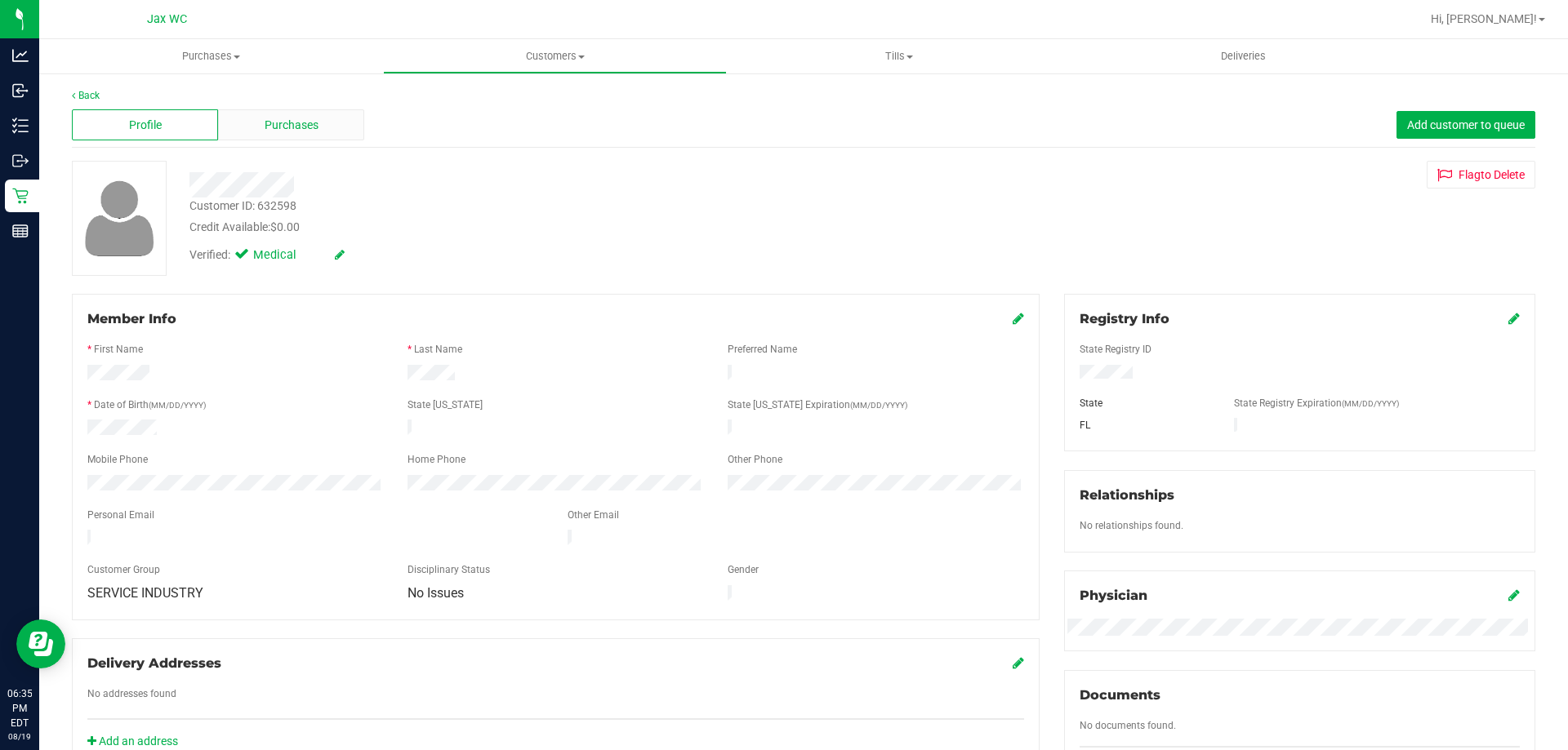
click at [312, 129] on span "Purchases" at bounding box center [291, 125] width 54 height 17
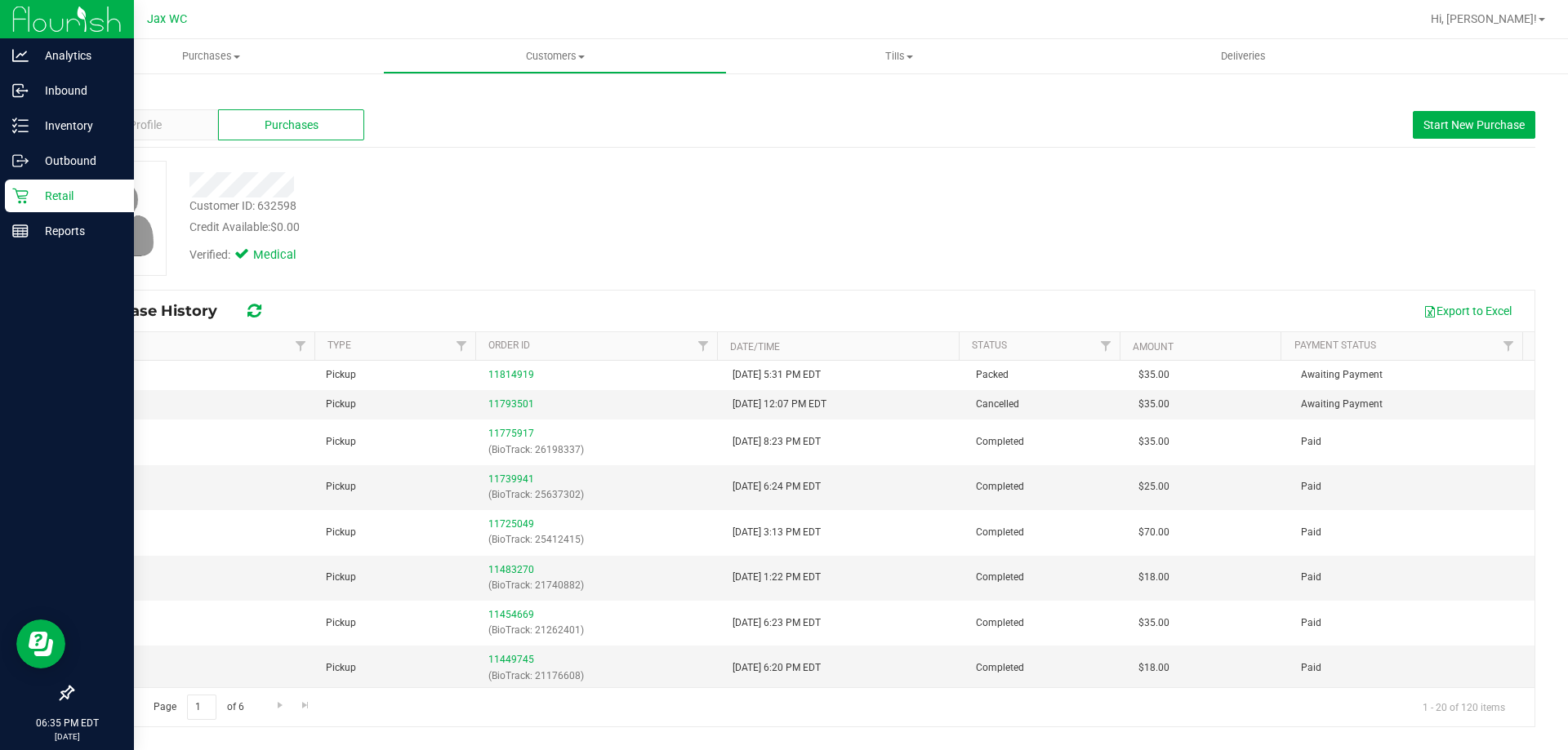
click at [46, 191] on p "Retail" at bounding box center [77, 196] width 98 height 20
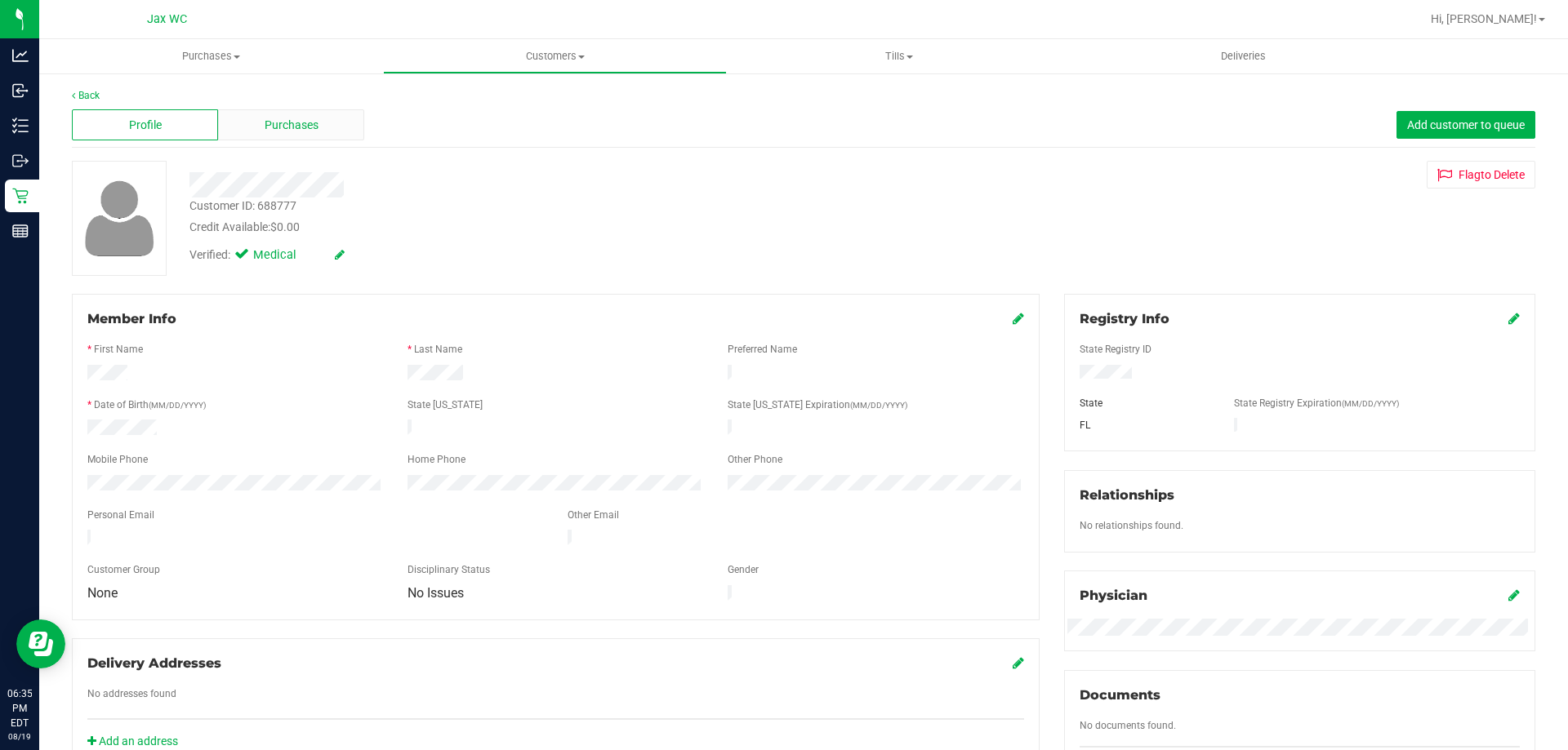
click at [301, 115] on div "Purchases" at bounding box center [291, 124] width 146 height 31
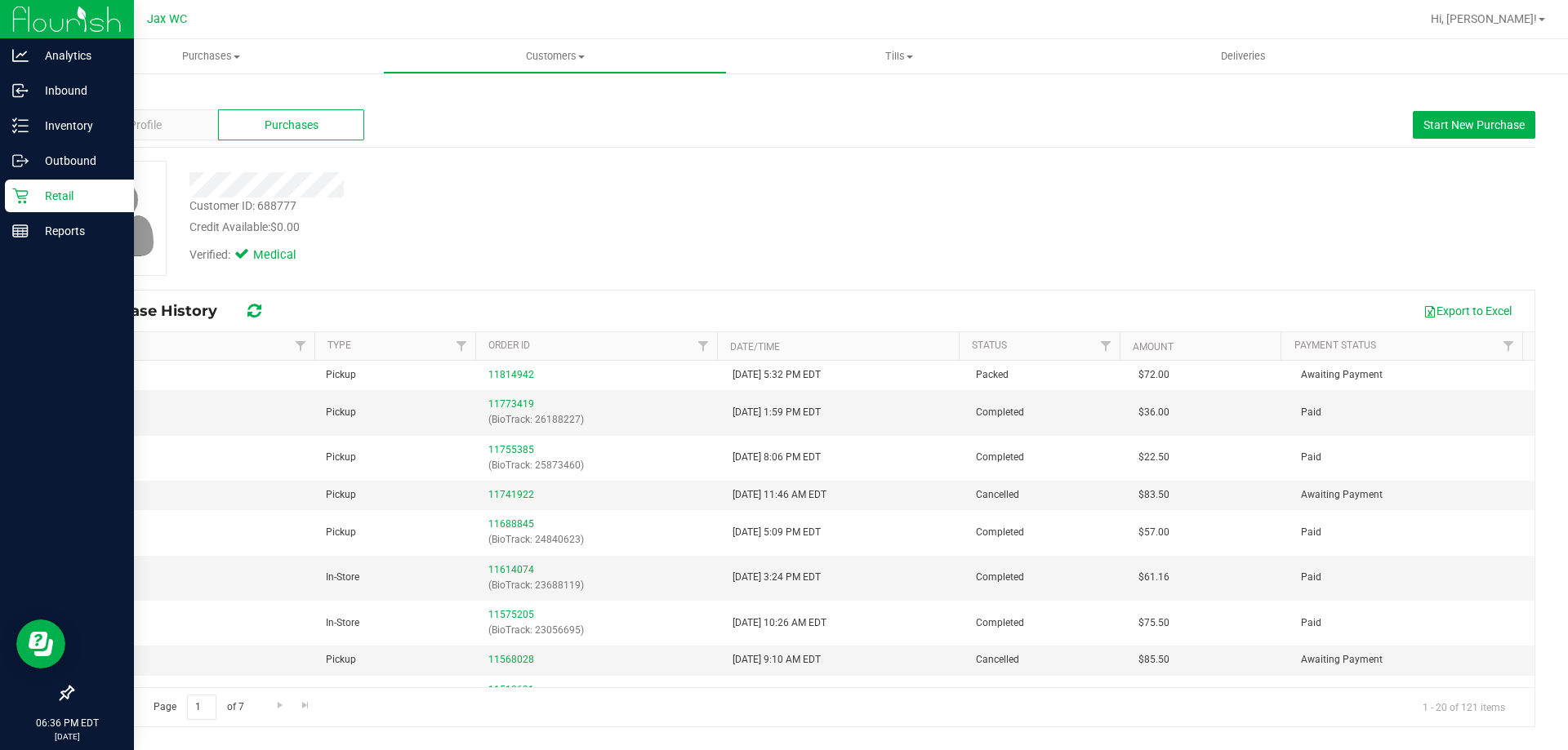
click at [12, 197] on icon at bounding box center [20, 196] width 16 height 16
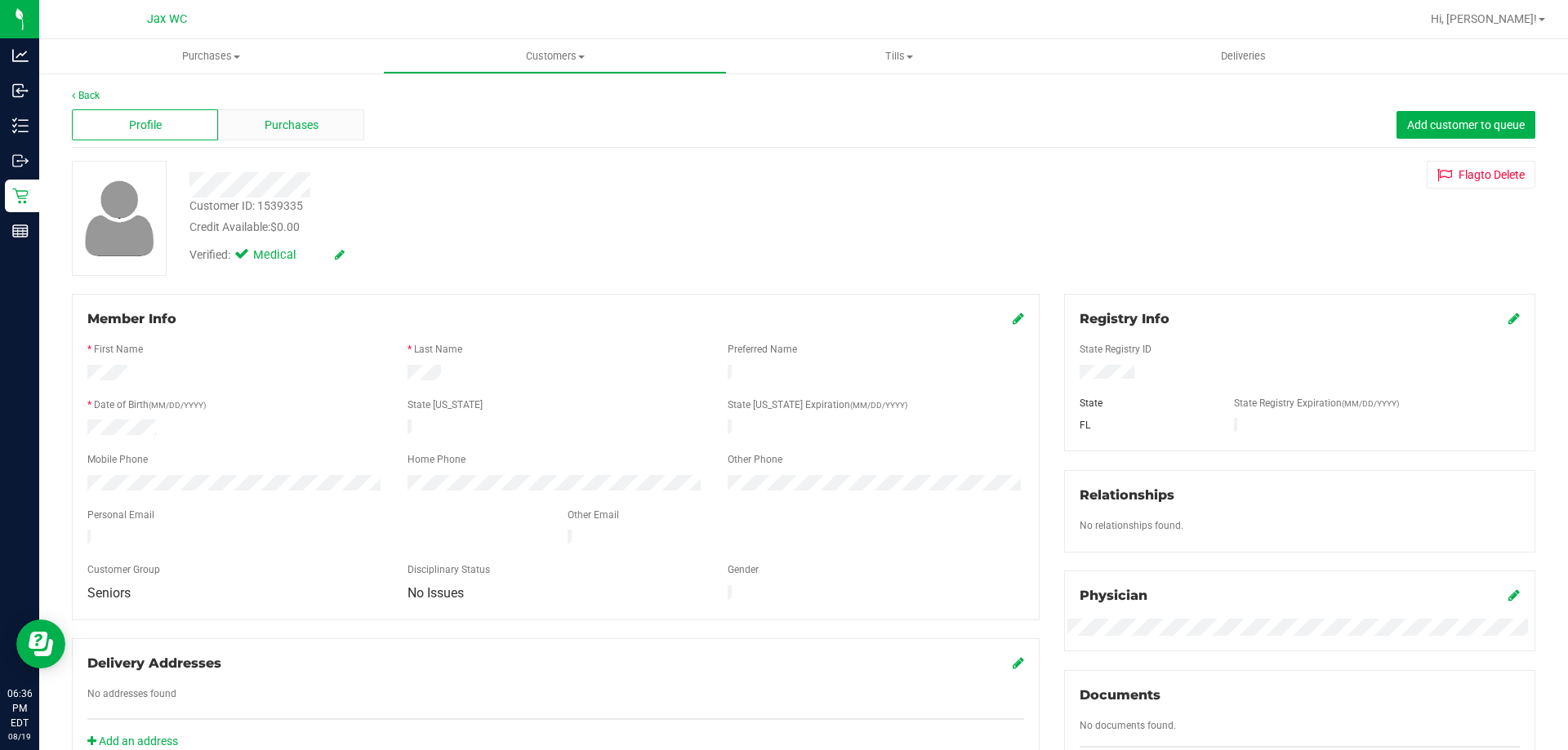
click at [305, 121] on span "Purchases" at bounding box center [291, 125] width 54 height 17
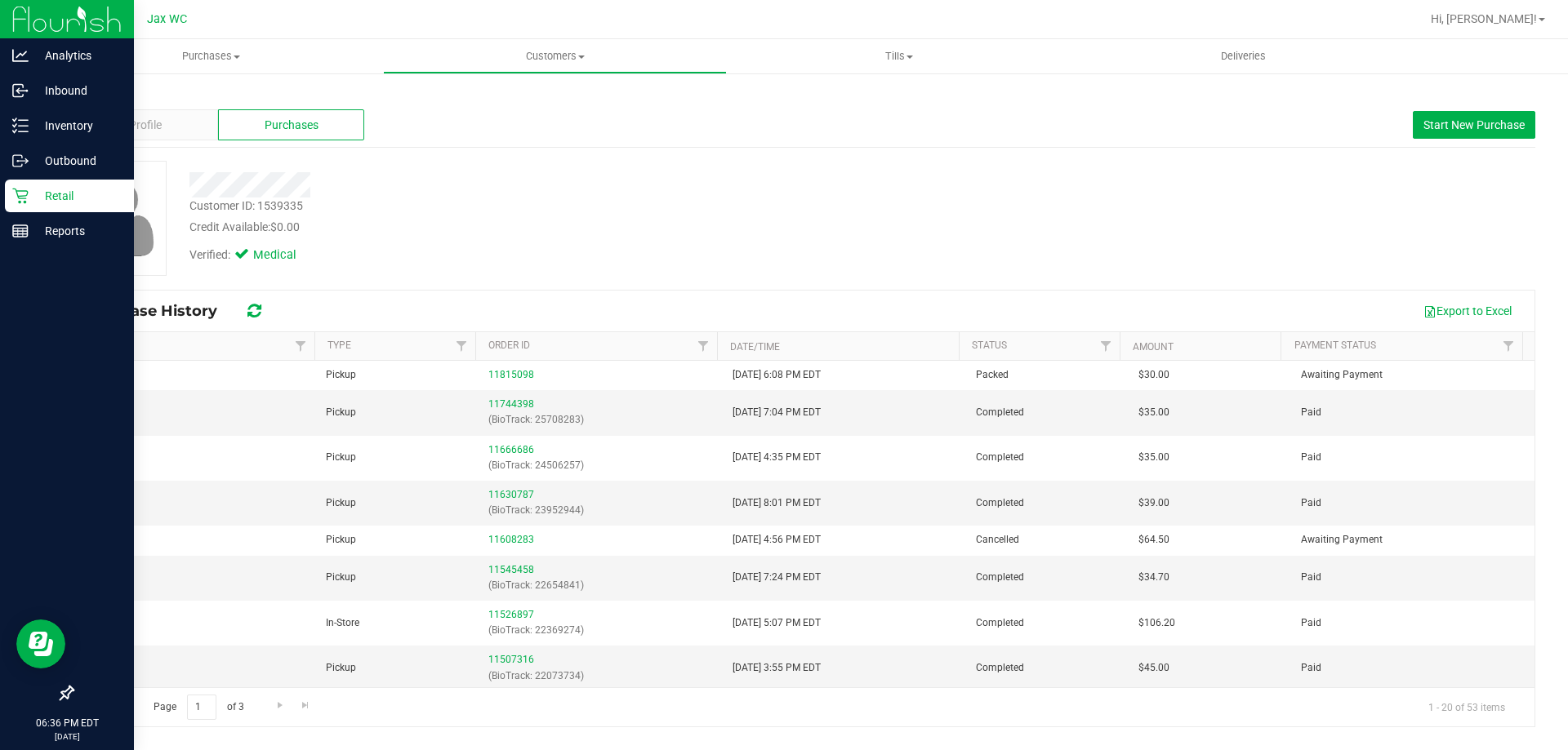
click at [40, 192] on p "Retail" at bounding box center [77, 196] width 98 height 20
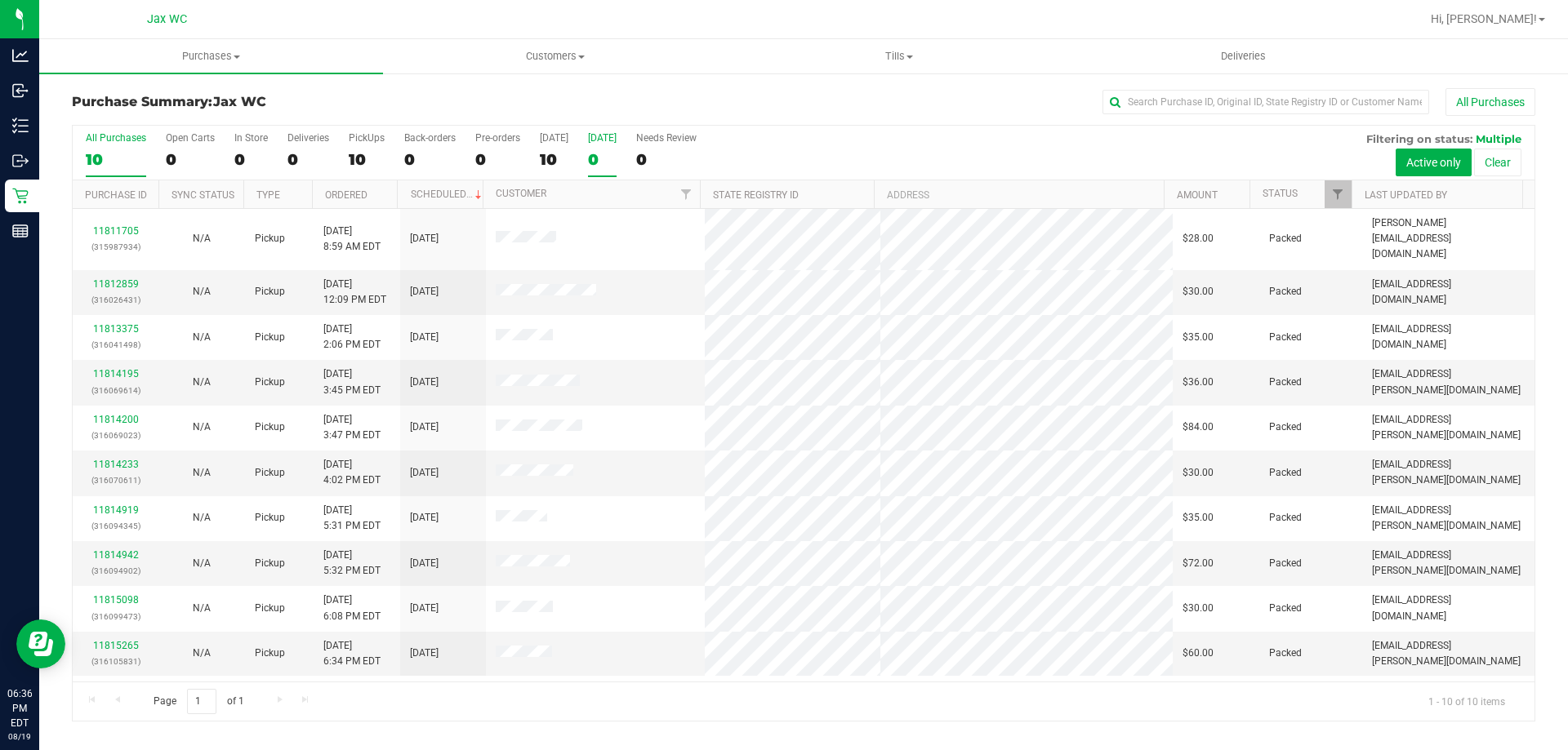
drag, startPoint x: 571, startPoint y: 98, endPoint x: 594, endPoint y: 134, distance: 42.7
click at [574, 98] on div "All Purchases" at bounding box center [1047, 101] width 976 height 27
click at [905, 64] on uib-tab-heading "Tills Manage tills Reconcile e-payments" at bounding box center [899, 56] width 342 height 33
click at [870, 93] on li "Manage tills" at bounding box center [899, 98] width 344 height 20
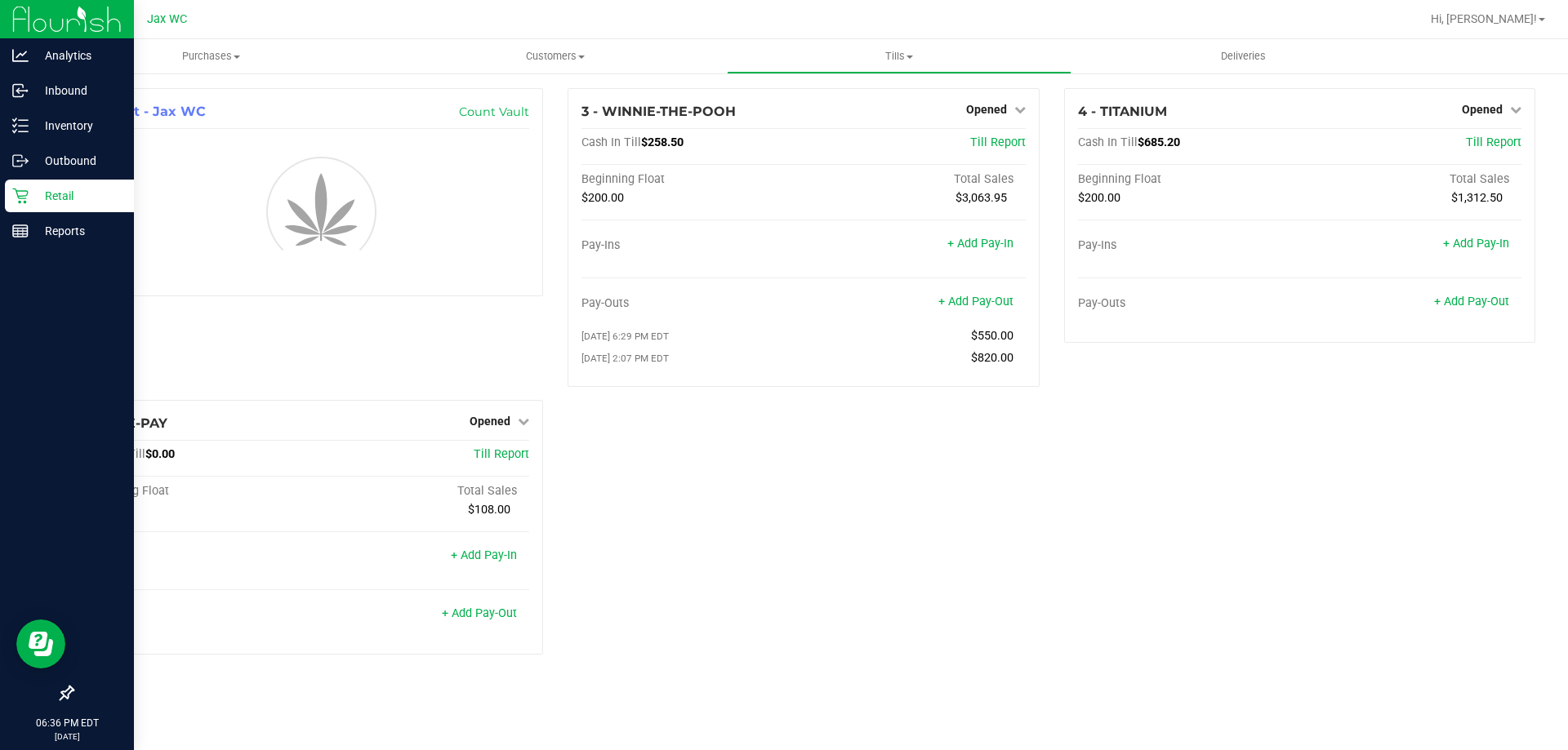
click at [98, 201] on p "Retail" at bounding box center [77, 196] width 98 height 20
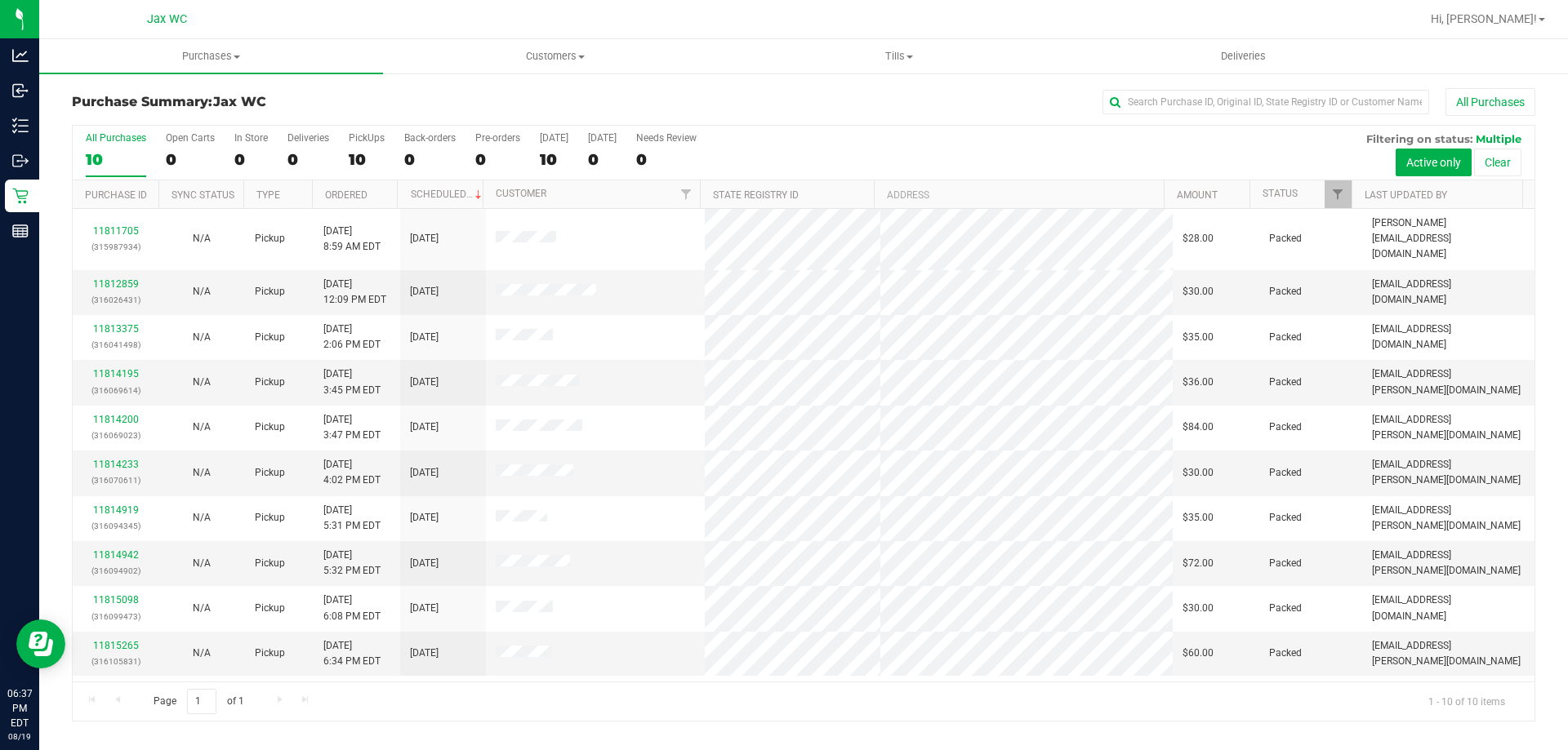
click at [1173, 738] on div "Purchases Summary of purchases Fulfillment All purchases Customers All customer…" at bounding box center [804, 395] width 1529 height 711
click at [793, 707] on div "Page 1 of 1 1 - 10 of 10 items" at bounding box center [804, 701] width 1462 height 39
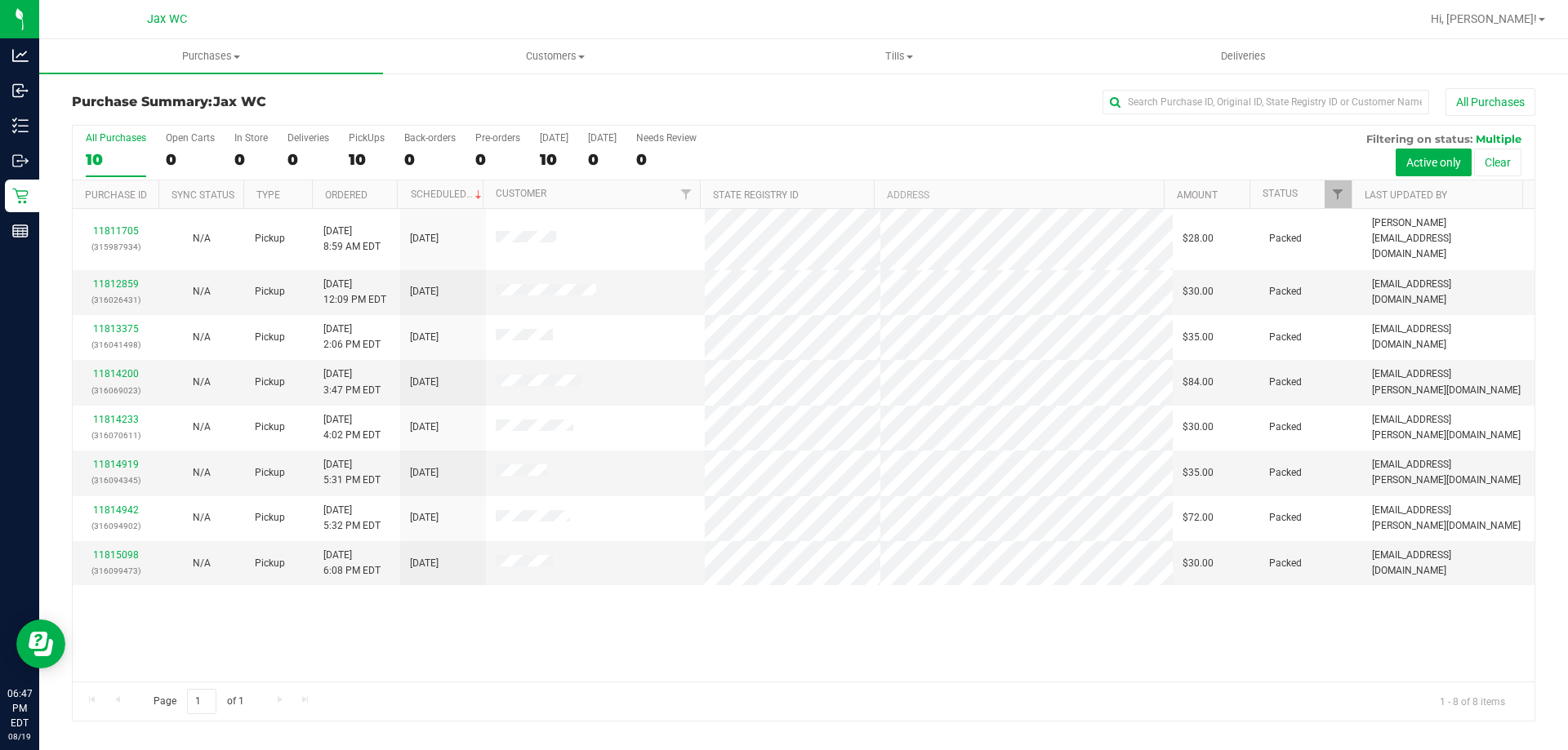
click at [674, 625] on div "11811705 (315987934) N/A Pickup 8/19/2025 8:59 AM EDT 8/19/2025 $28.00 Packed j…" at bounding box center [804, 445] width 1462 height 473
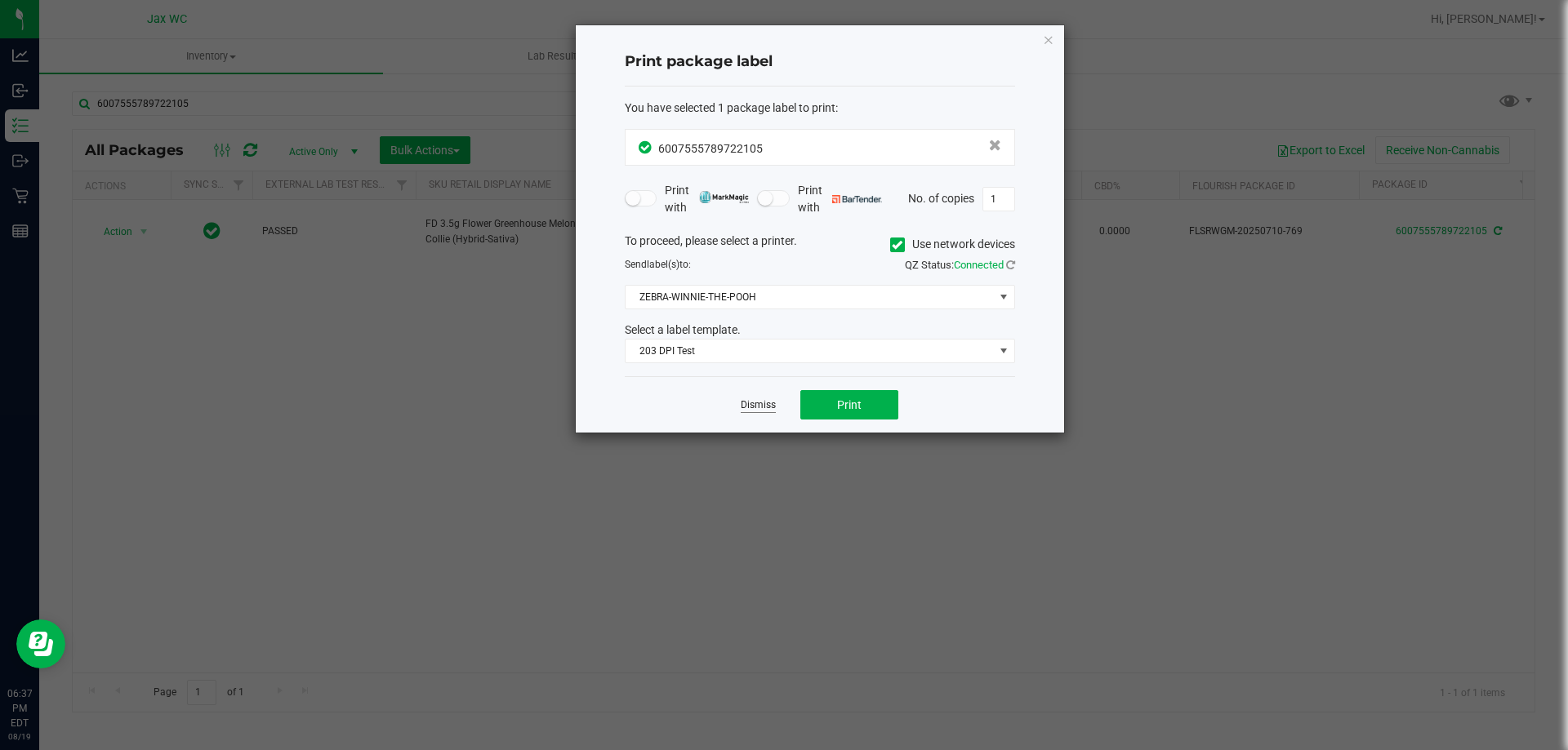
click at [760, 400] on link "Dismiss" at bounding box center [758, 405] width 35 height 14
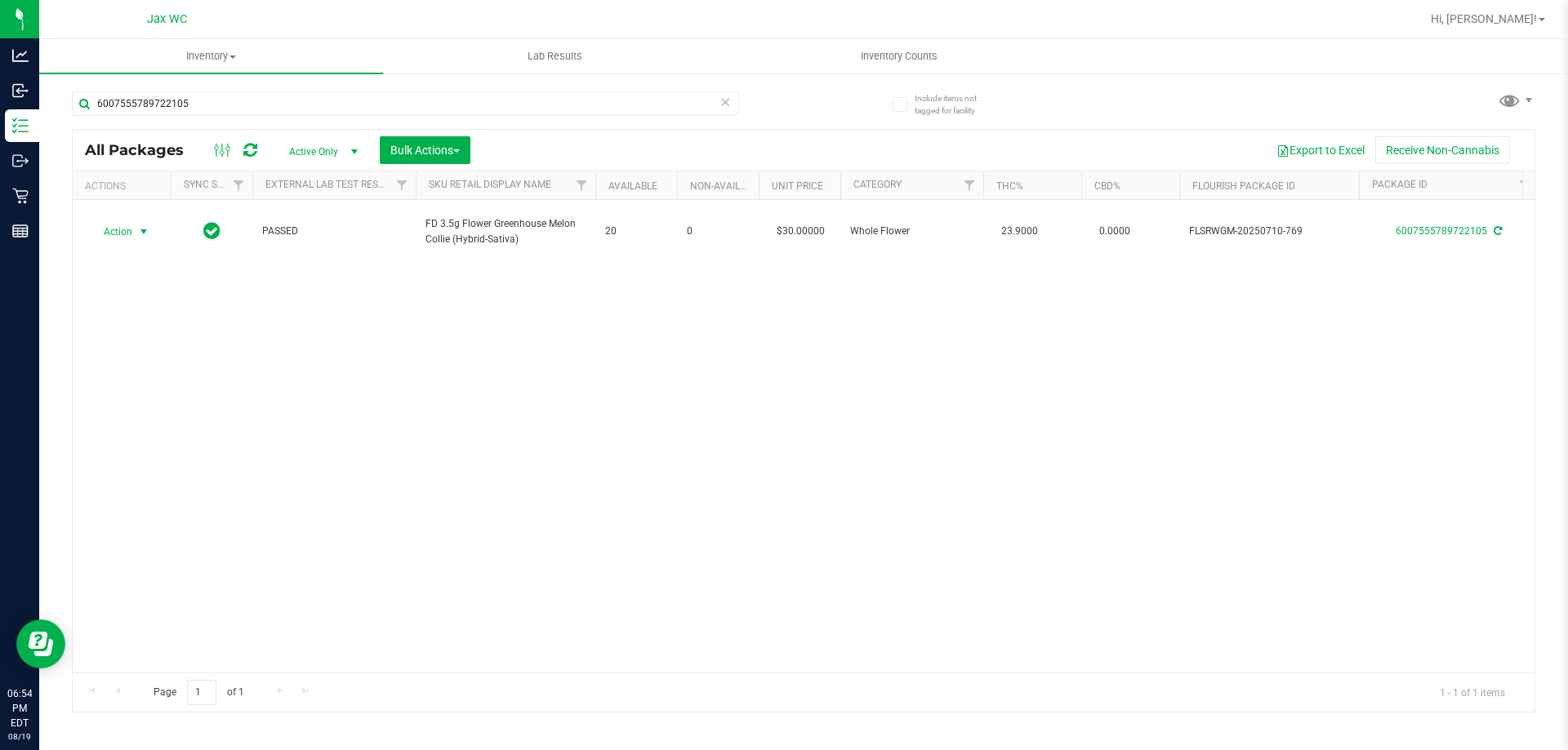
click at [725, 103] on icon at bounding box center [725, 101] width 12 height 20
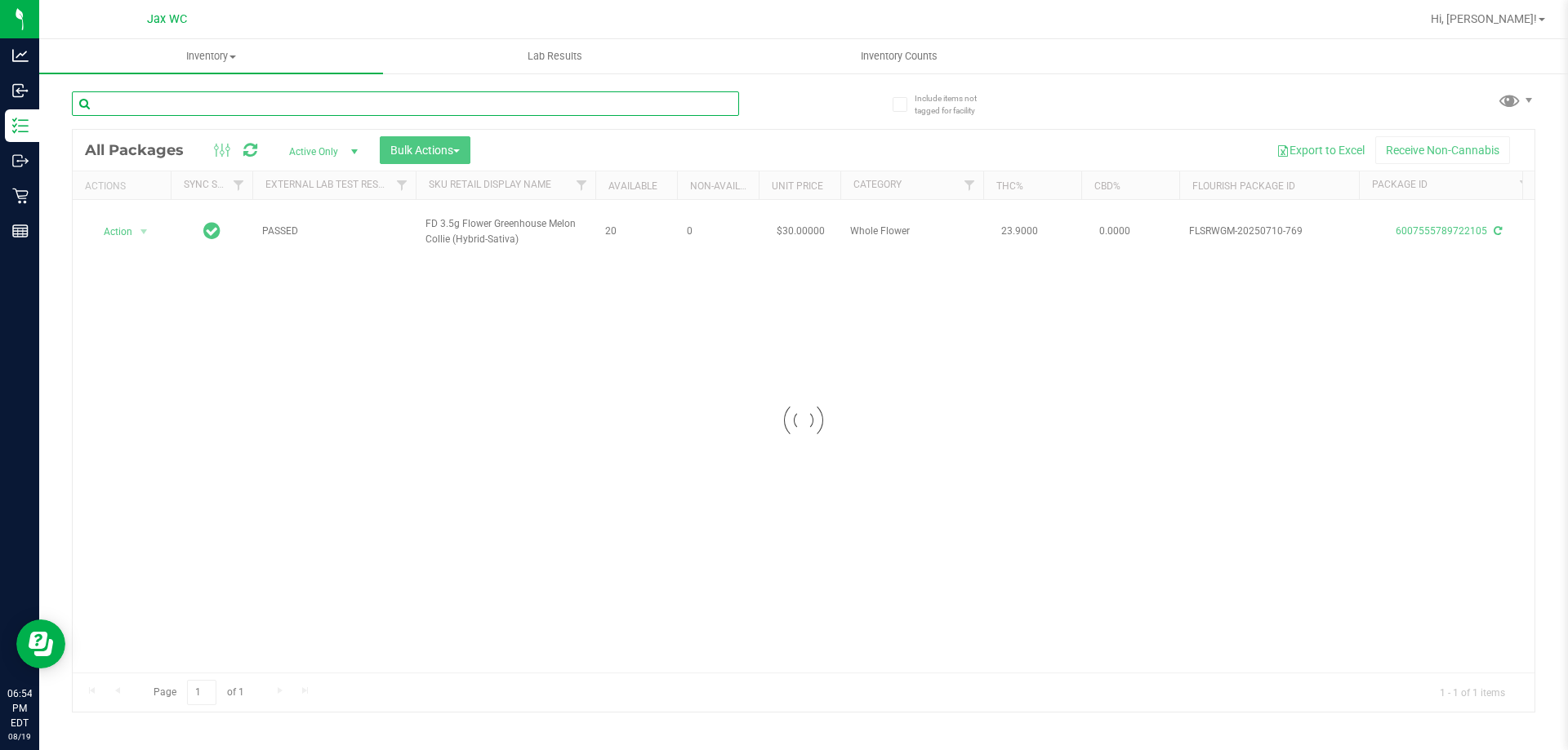
click at [628, 102] on input "text" at bounding box center [405, 104] width 667 height 25
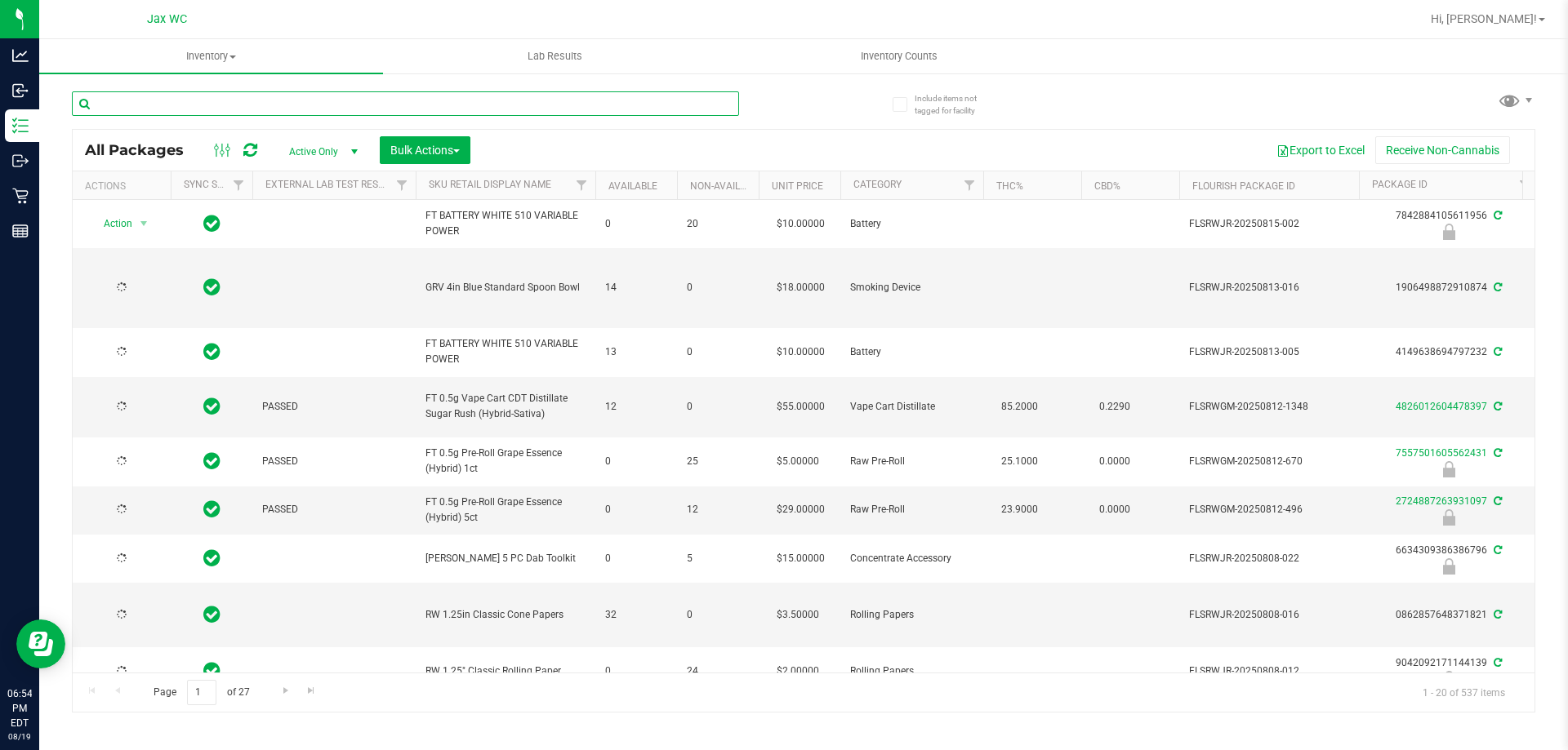
click at [628, 102] on input "text" at bounding box center [405, 104] width 667 height 25
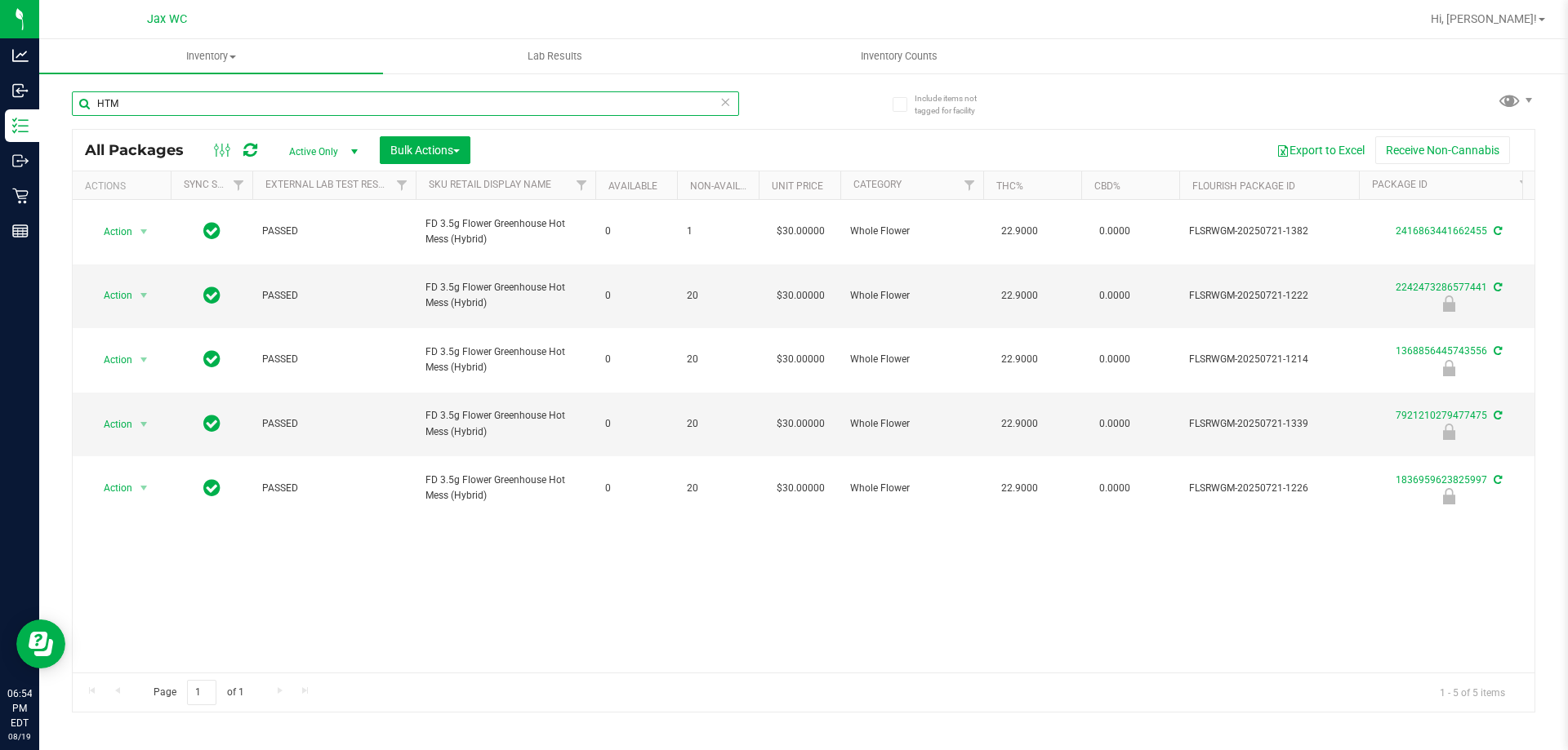
type input "HTM"
click at [619, 635] on div "Action Action Adjust qty Create package Edit attributes Global inventory Locate…" at bounding box center [804, 436] width 1462 height 473
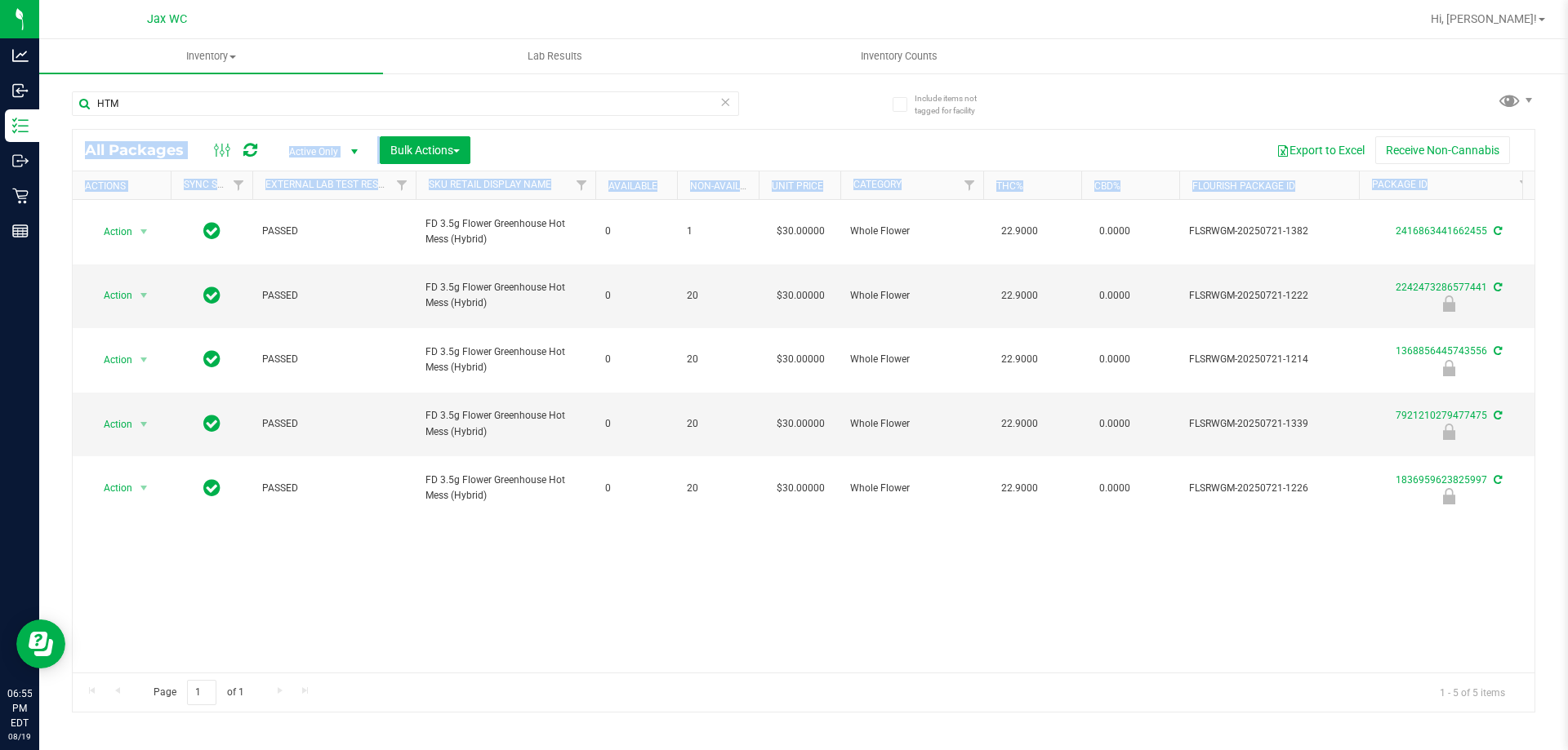
drag, startPoint x: 725, startPoint y: 100, endPoint x: 667, endPoint y: 557, distance: 460.7
click at [667, 557] on div "HTM All Packages Active Only Active Only Lab Samples Locked All External Intern…" at bounding box center [804, 395] width 1463 height 637
click at [667, 557] on div "Action Action Adjust qty Create package Edit attributes Global inventory Locate…" at bounding box center [804, 436] width 1462 height 473
click at [725, 104] on icon at bounding box center [725, 101] width 12 height 20
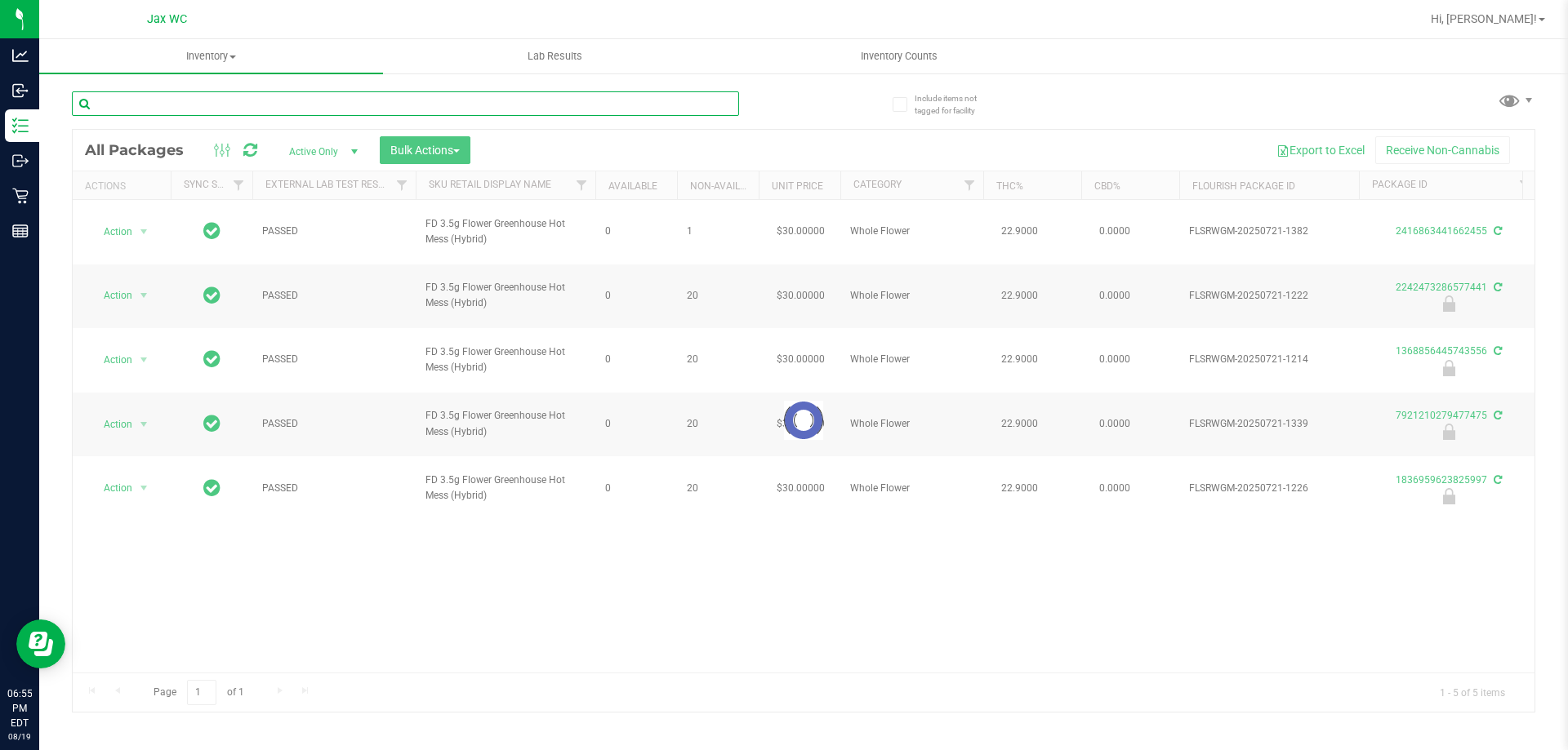
click at [714, 105] on input "text" at bounding box center [405, 104] width 667 height 25
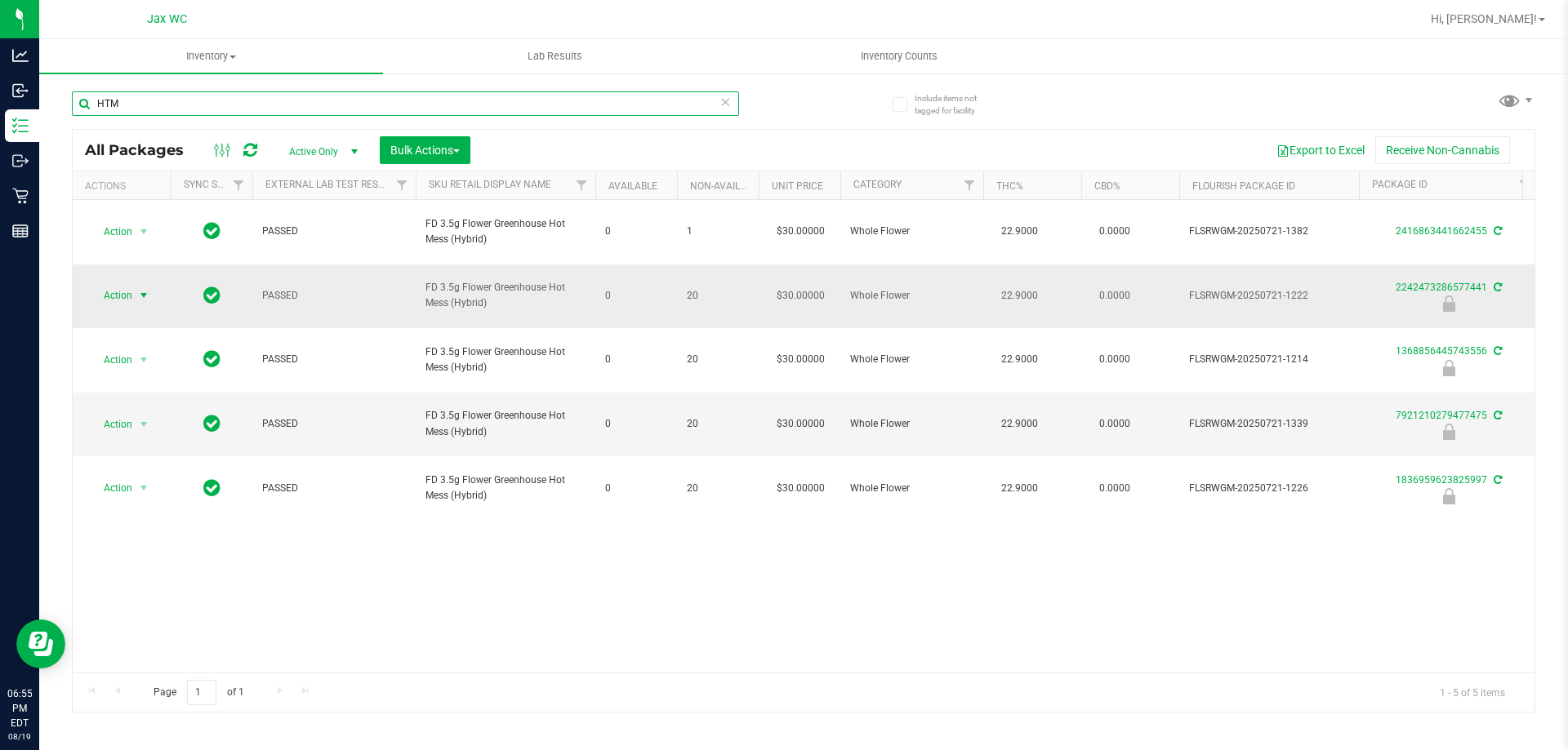
type input "HTM"
click at [129, 285] on span "Action" at bounding box center [111, 296] width 44 height 23
click at [347, 680] on div "Page 1 of 1 1 - 5 of 5 items" at bounding box center [804, 692] width 1462 height 39
click at [348, 614] on div "Action Action Adjust qty Create package Edit attributes Global inventory Locate…" at bounding box center [804, 436] width 1462 height 473
click at [726, 105] on icon at bounding box center [725, 101] width 12 height 20
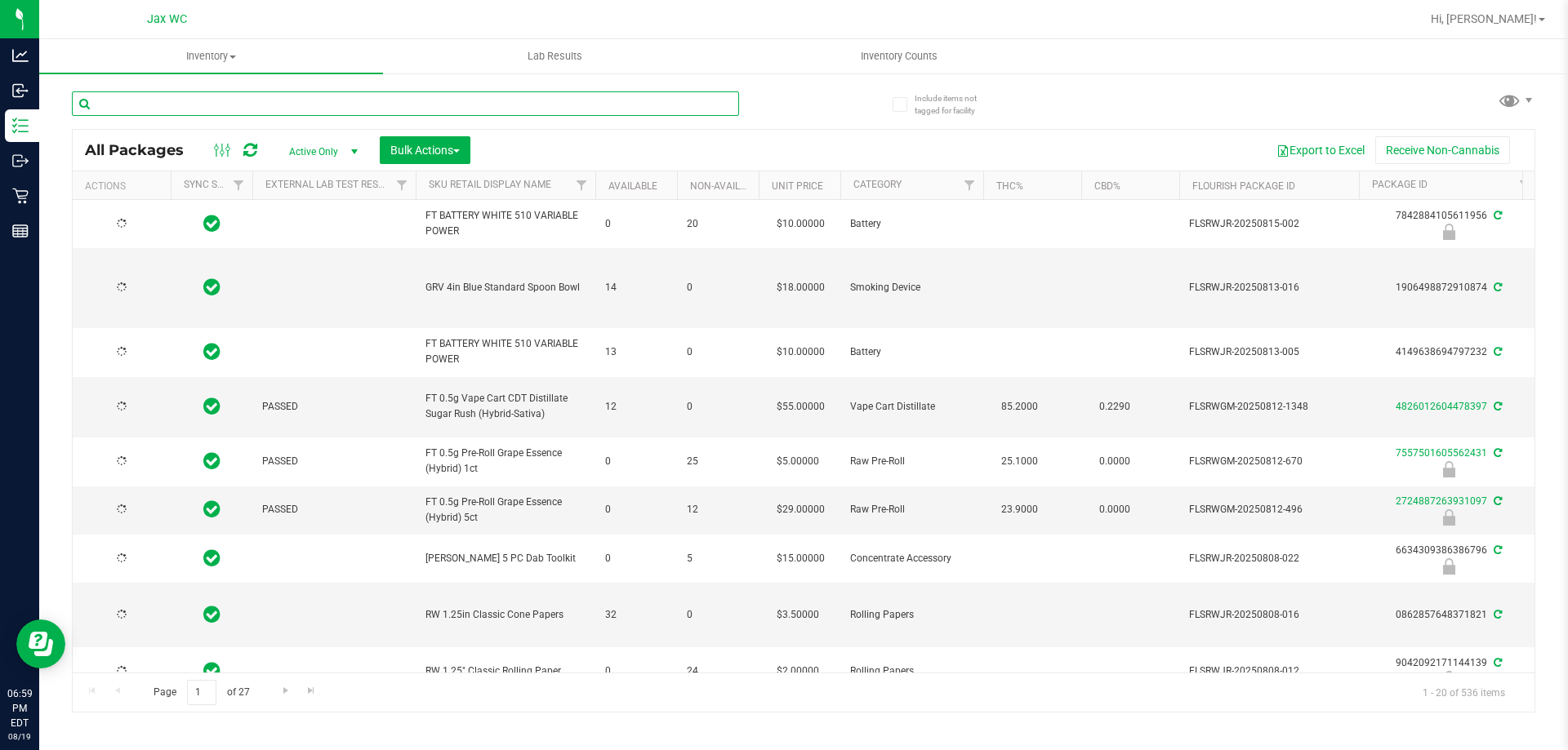
click at [691, 98] on input "text" at bounding box center [405, 104] width 667 height 25
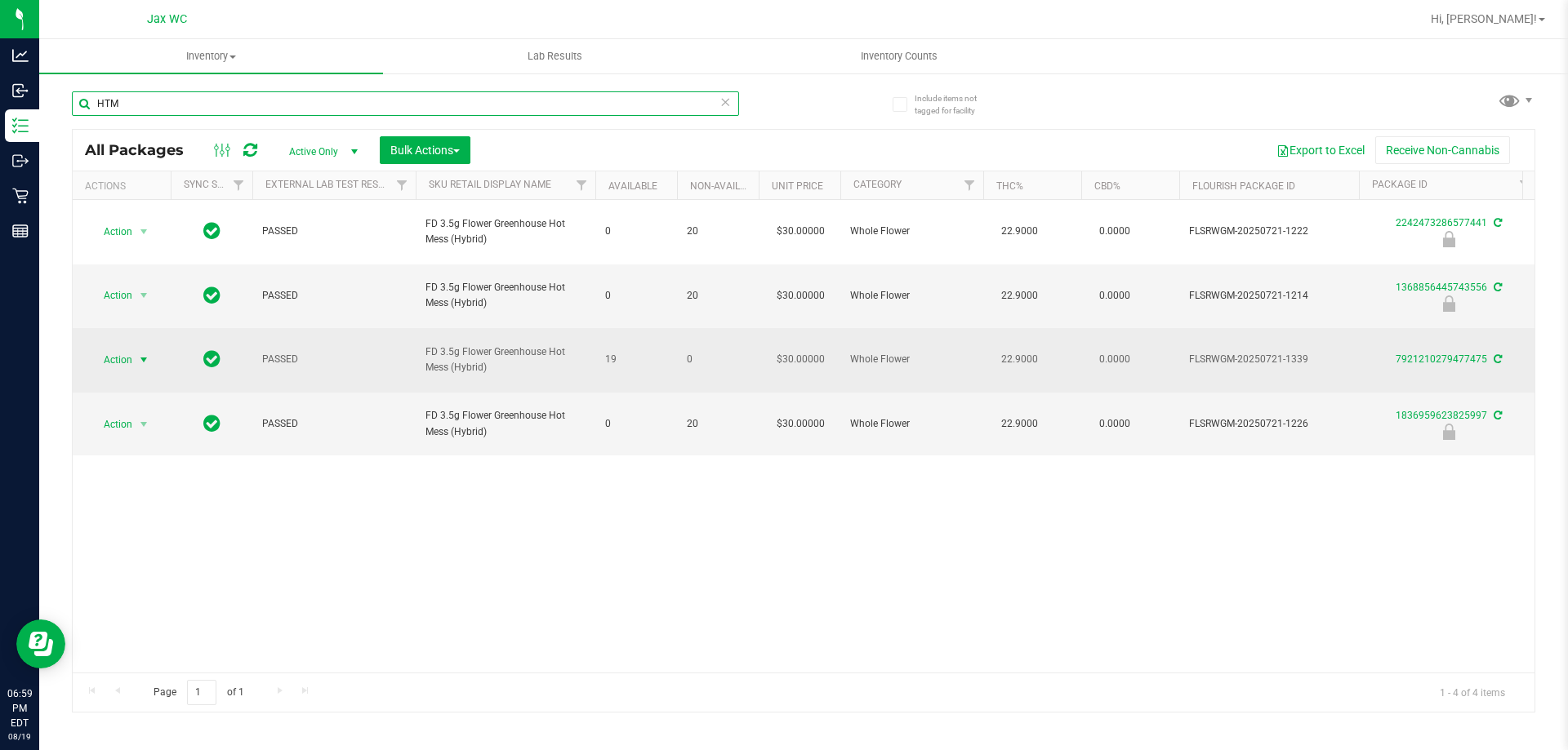
type input "HTM"
click at [141, 354] on span "select" at bounding box center [144, 360] width 13 height 13
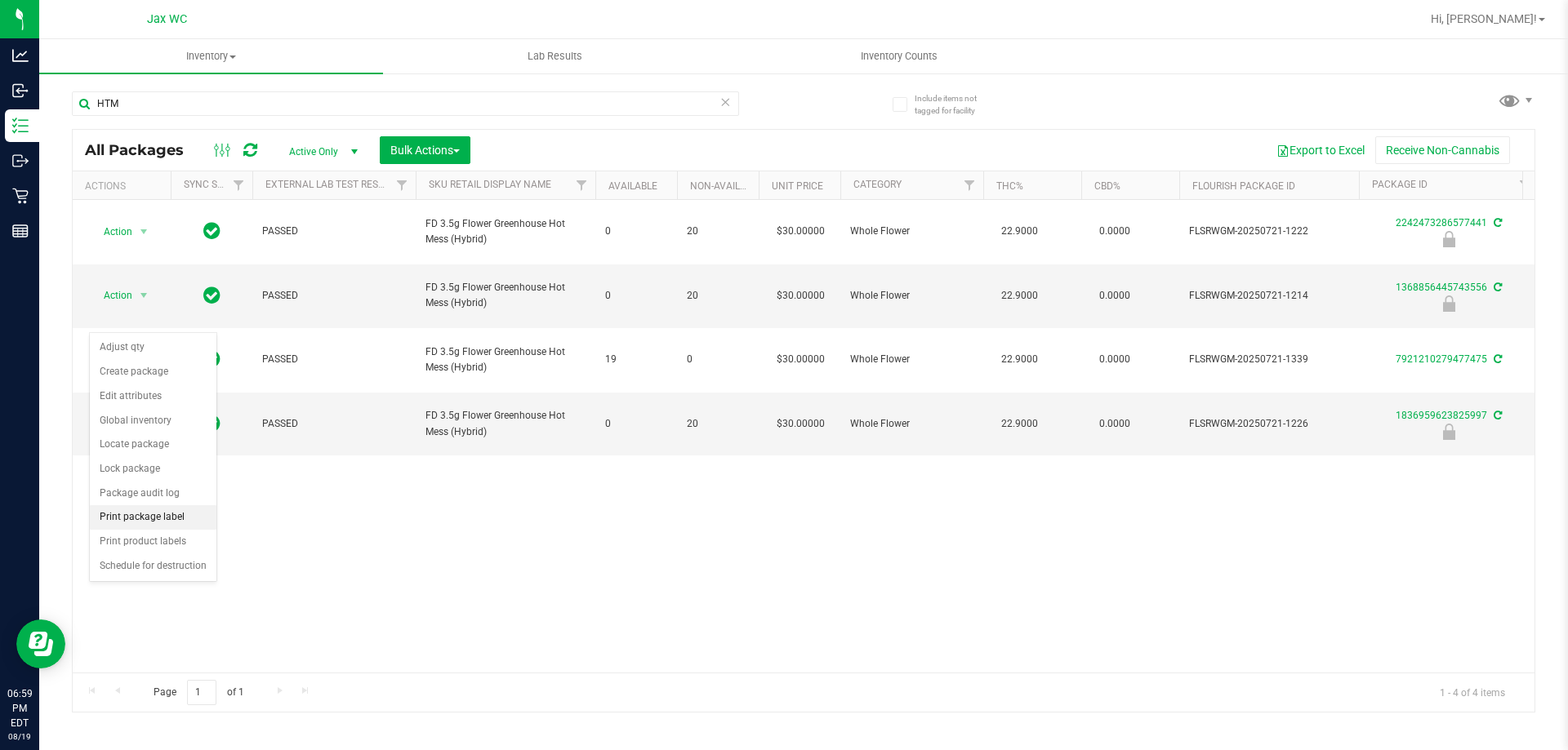
click at [166, 524] on li "Print package label" at bounding box center [153, 518] width 127 height 25
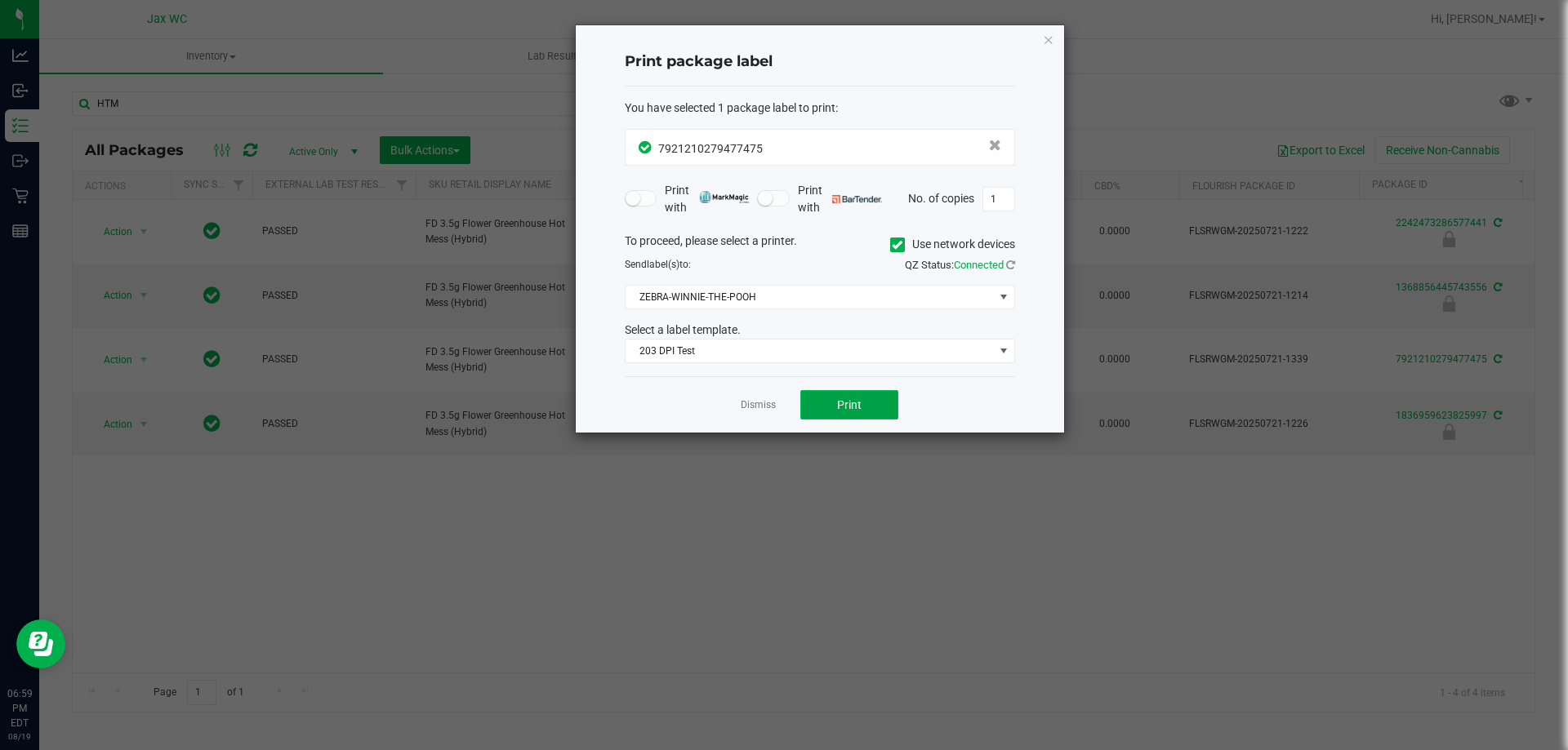
click at [886, 403] on button "Print" at bounding box center [850, 404] width 98 height 29
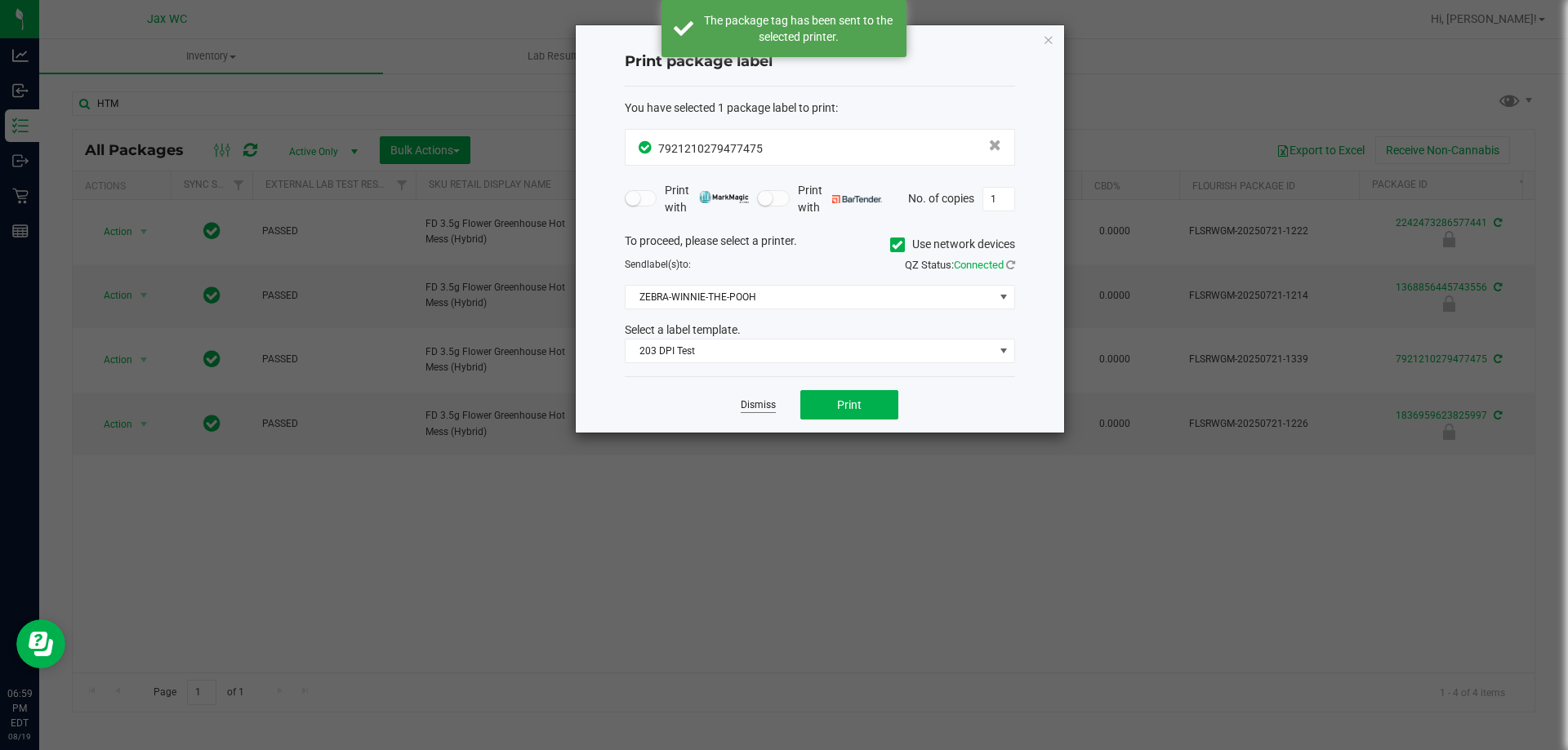
click at [762, 402] on link "Dismiss" at bounding box center [758, 405] width 35 height 14
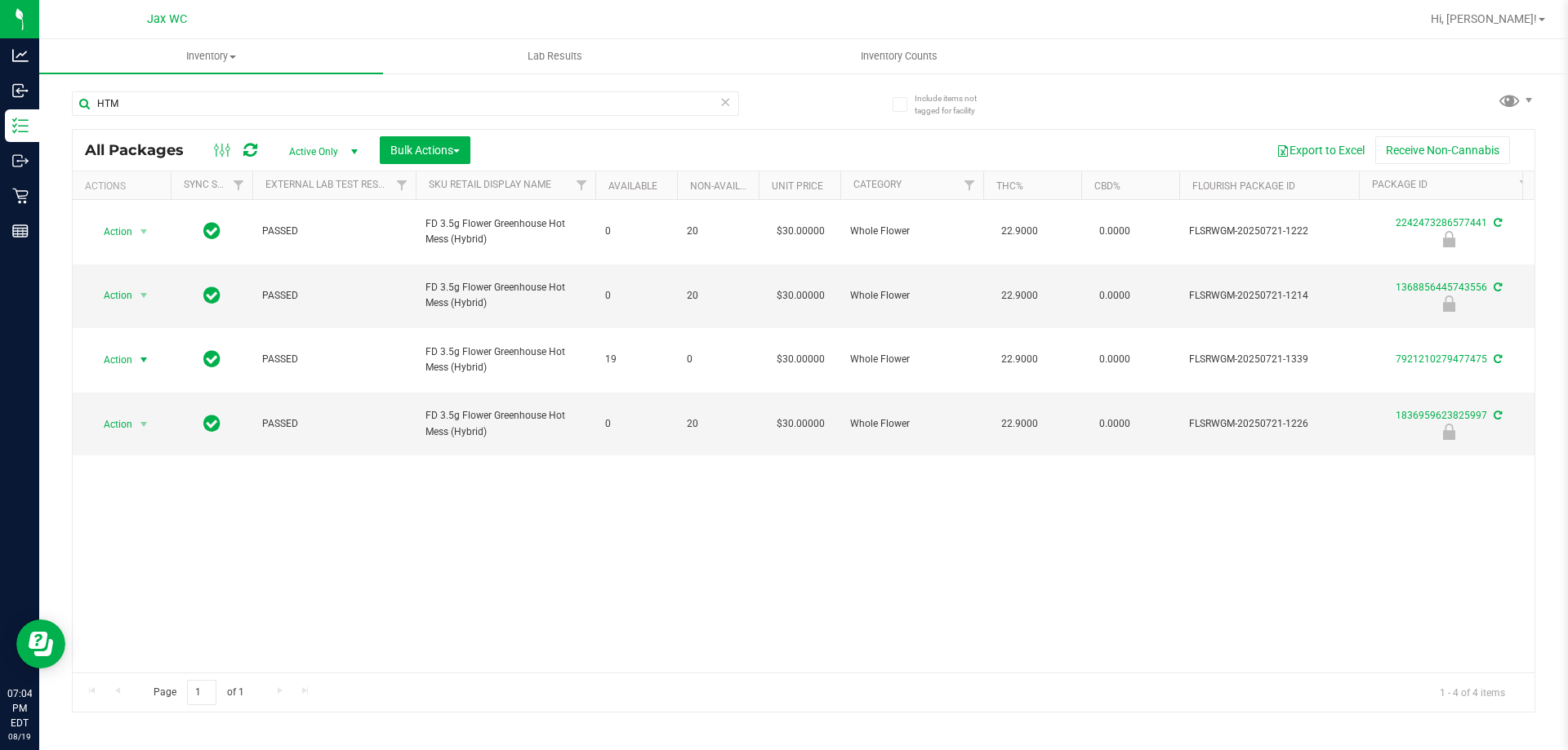
click at [725, 105] on icon at bounding box center [725, 101] width 12 height 20
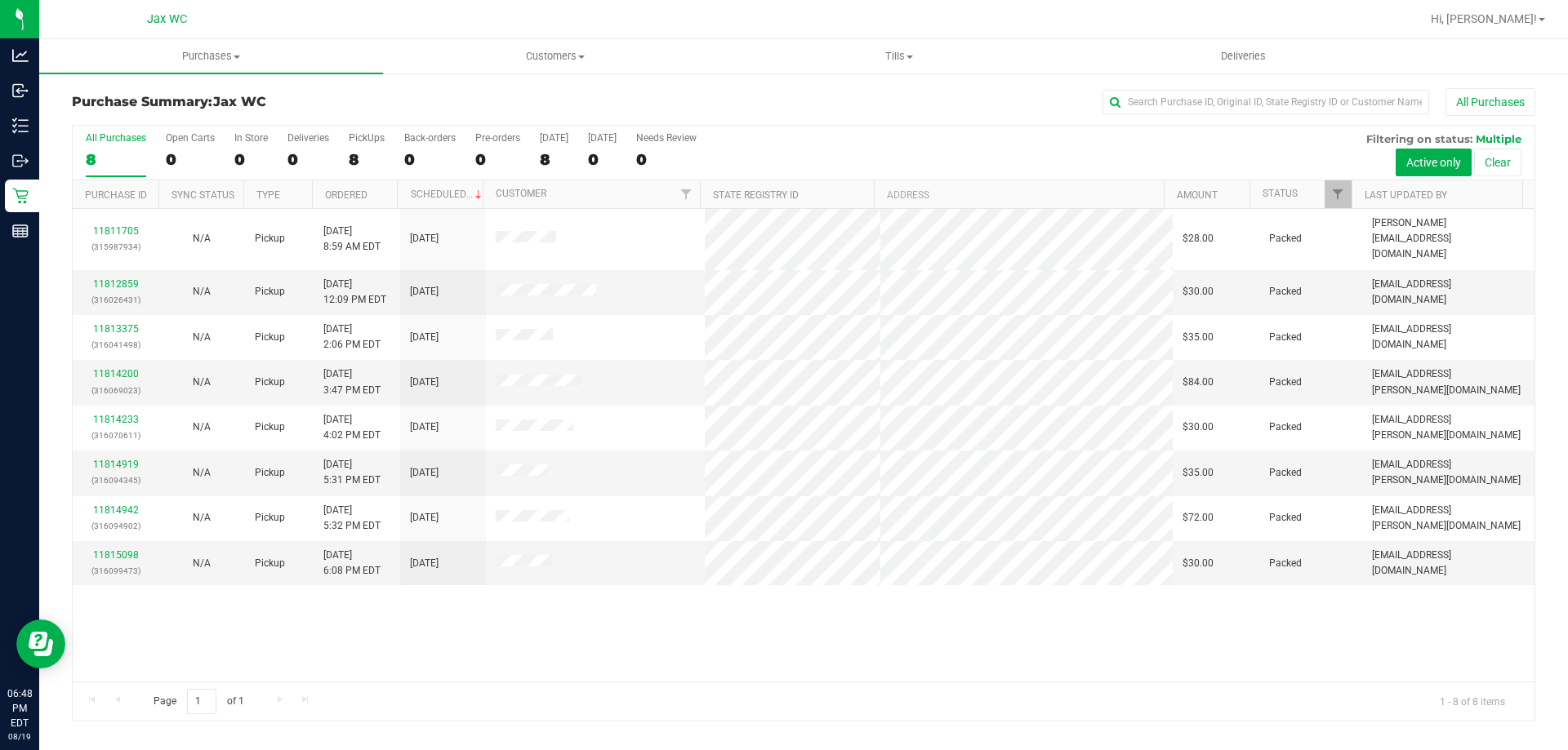
click at [581, 639] on div "11811705 (315987934) N/A Pickup [DATE] 8:59 AM EDT 8/19/2025 $28.00 Packed [EMA…" at bounding box center [804, 445] width 1462 height 473
click at [680, 684] on div "Page 1 of 1 1 - 8 of 8 items" at bounding box center [804, 701] width 1462 height 39
click at [230, 129] on div "All Purchases 8 Open Carts 0 In Store 0 Deliveries 0 PickUps 8 Back-orders 0 Pr…" at bounding box center [804, 132] width 1462 height 13
click at [274, 165] on div "All Purchases 8 Open Carts 0 In Store 0 Deliveries 0 PickUps 8 Back-orders 0 Pr…" at bounding box center [804, 153] width 1462 height 55
click at [247, 152] on div "0" at bounding box center [251, 159] width 34 height 19
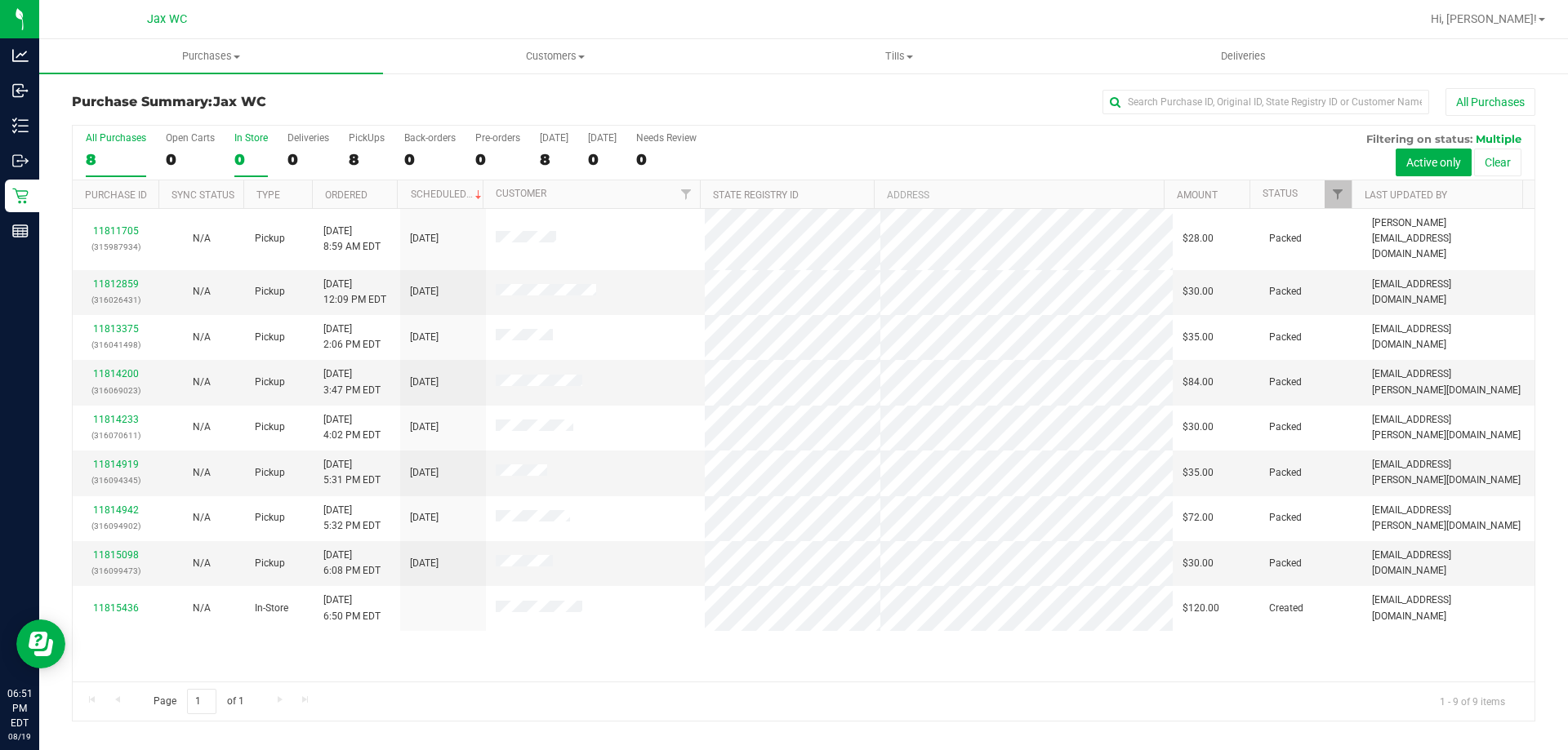
click at [0, 0] on input "In Store 0" at bounding box center [0, 0] width 0 height 0
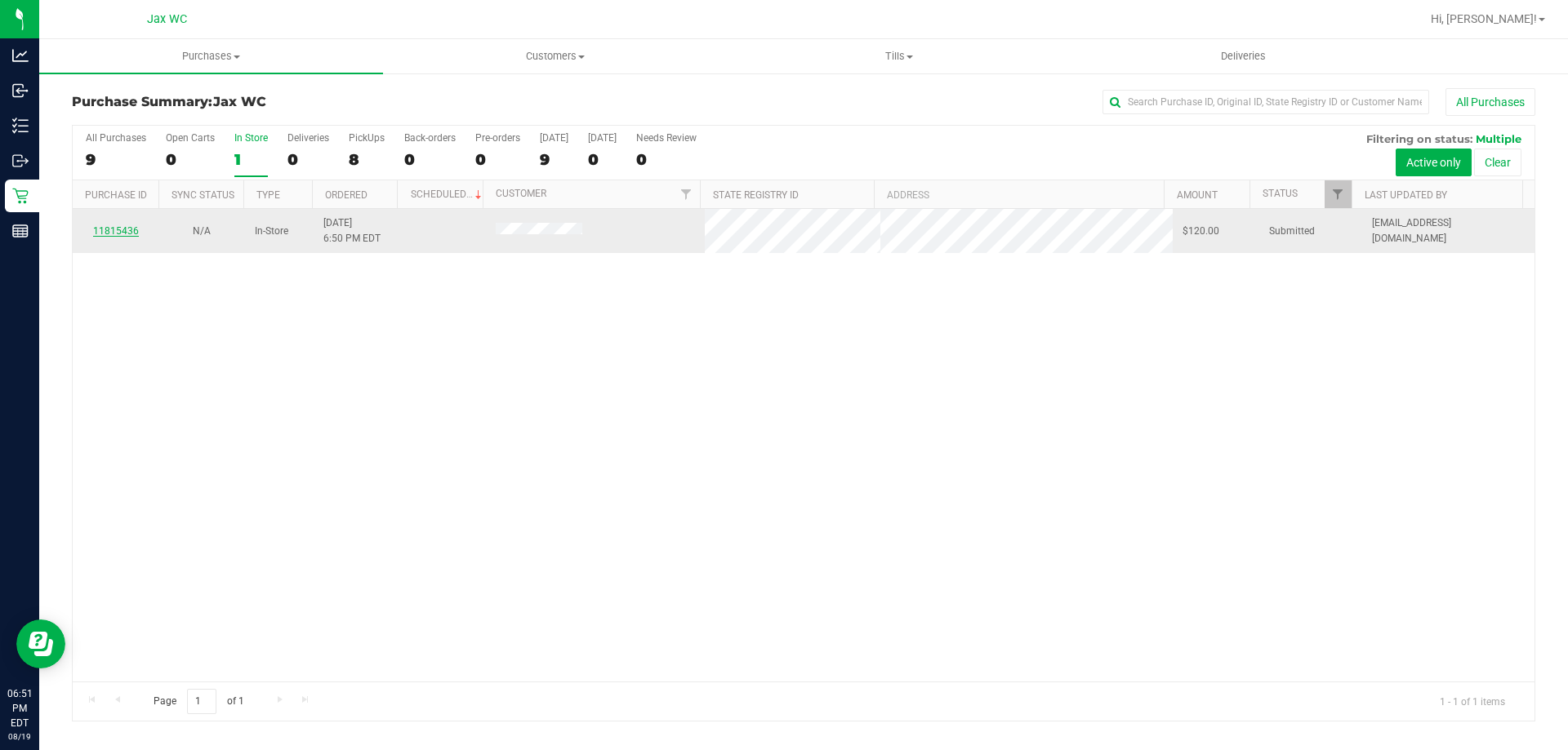
click at [108, 228] on link "11815436" at bounding box center [116, 230] width 46 height 12
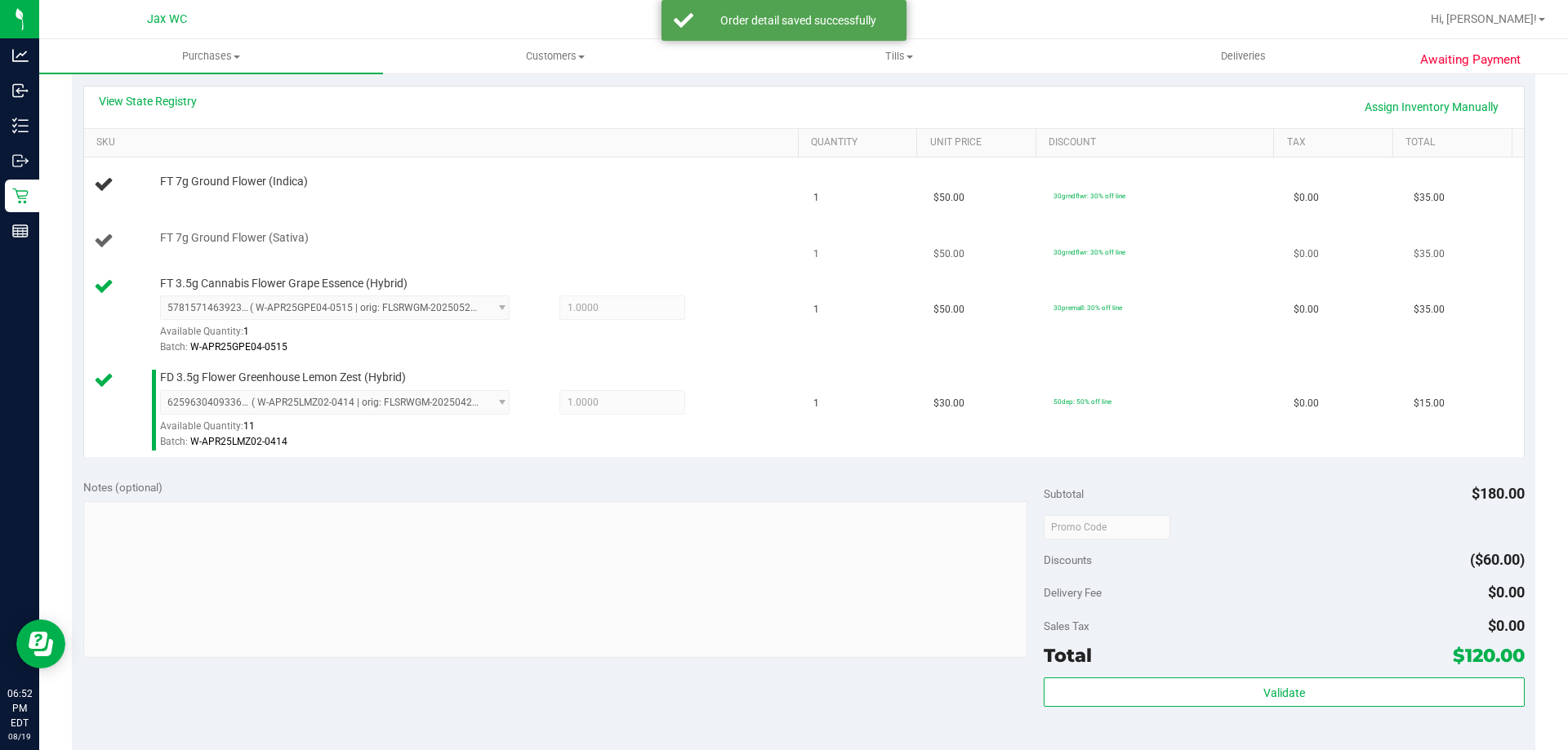
scroll to position [326, 0]
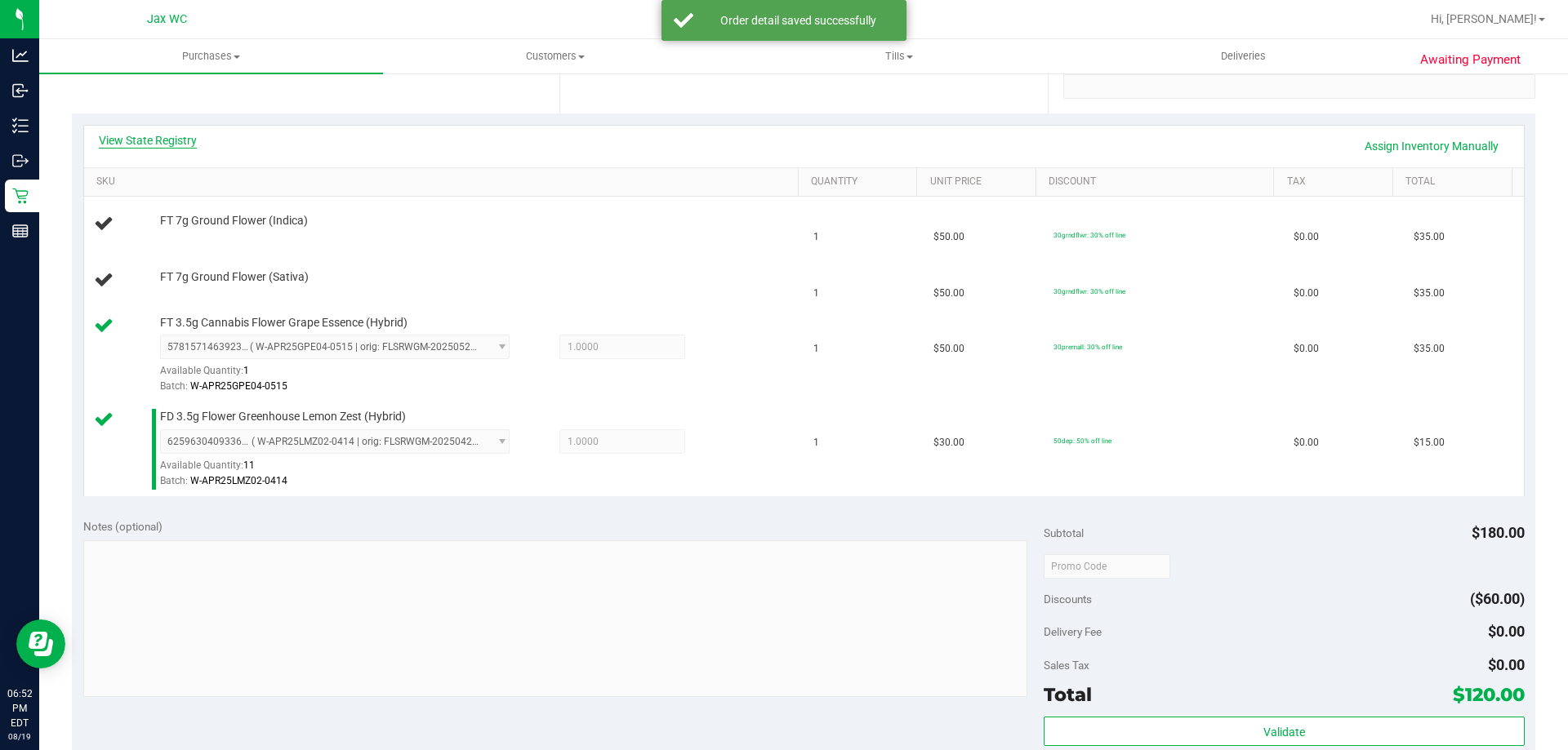
click at [153, 139] on link "View State Registry" at bounding box center [147, 140] width 98 height 16
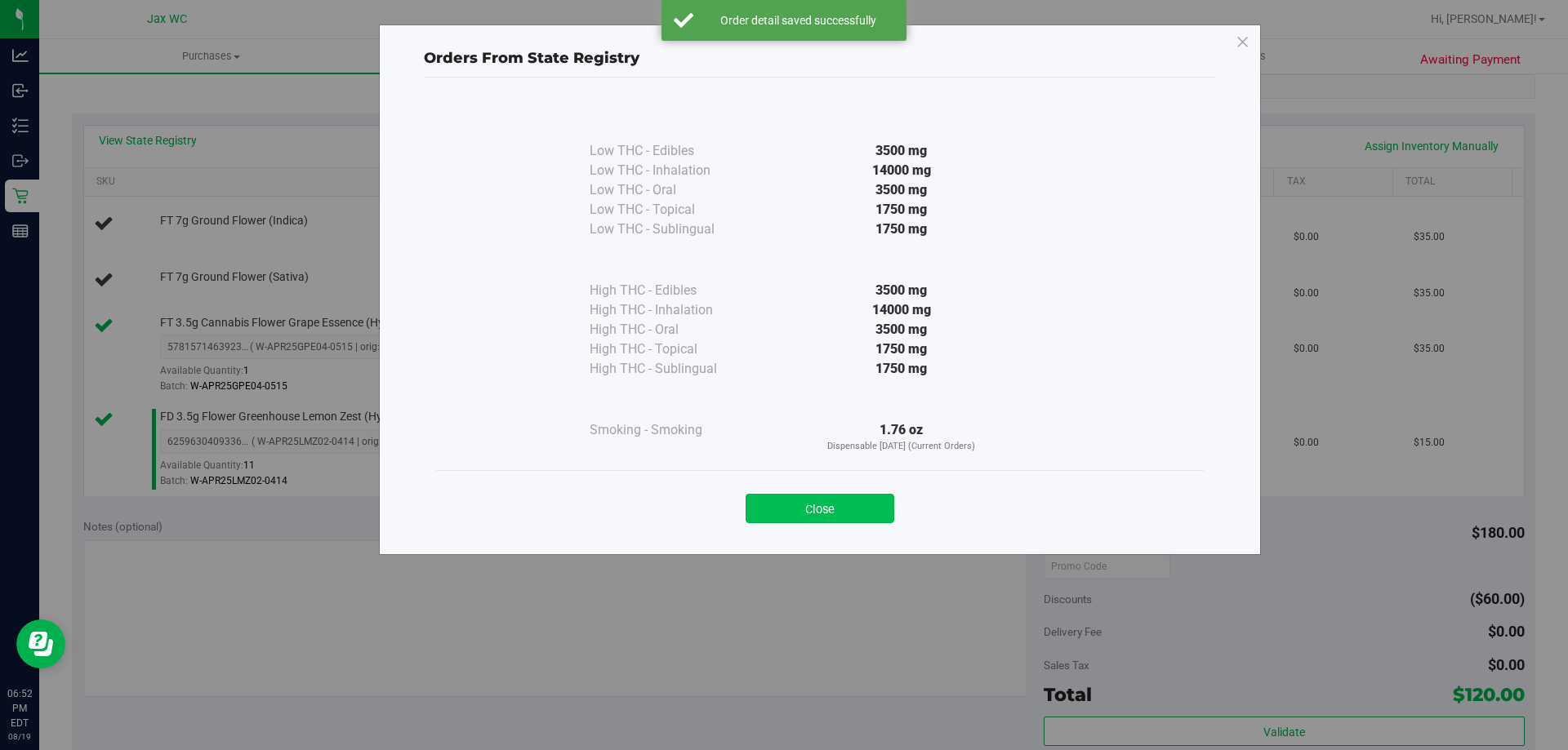
click at [801, 520] on button "Close" at bounding box center [820, 508] width 149 height 29
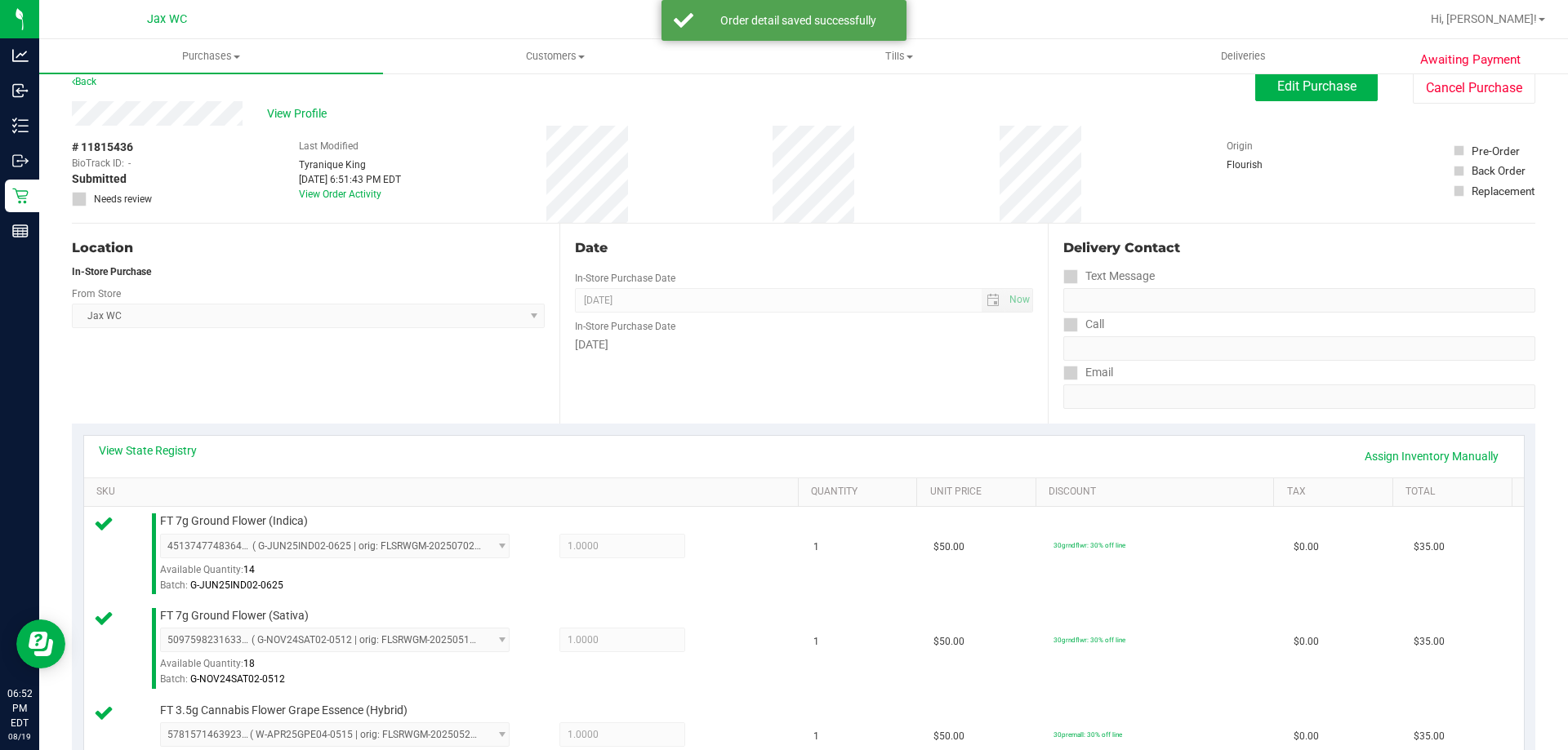
scroll to position [0, 0]
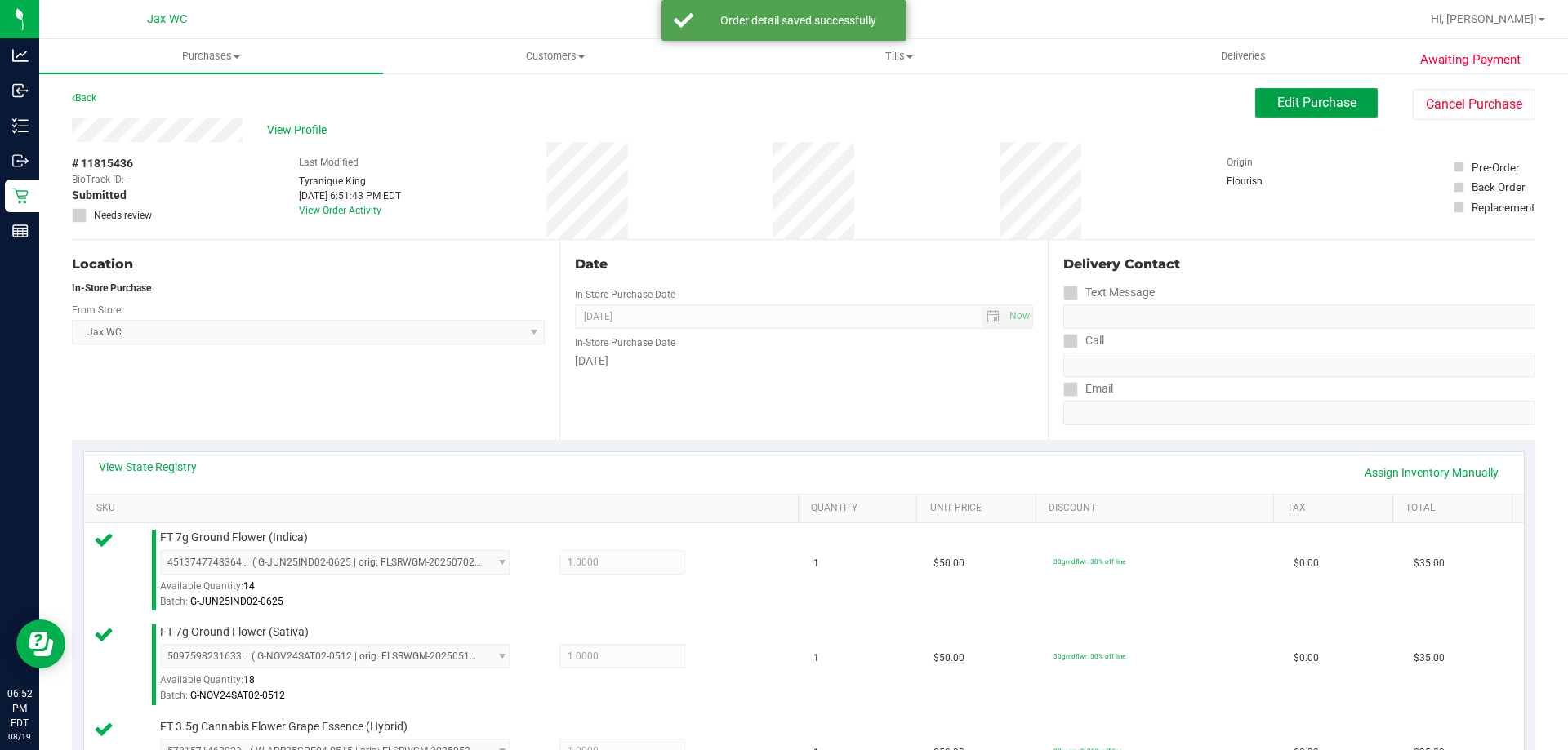
click at [1293, 113] on button "Edit Purchase" at bounding box center [1317, 102] width 122 height 29
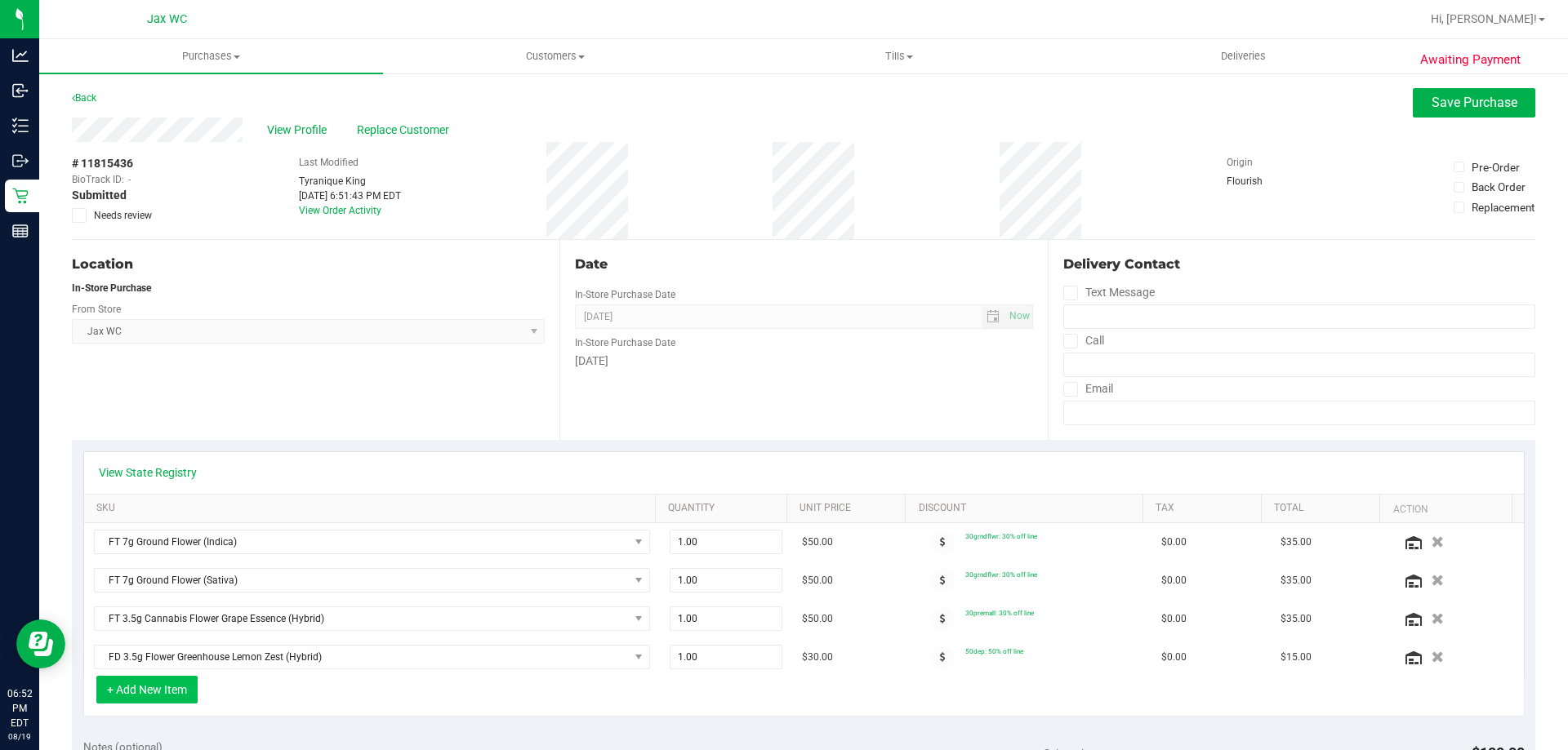
click at [175, 689] on button "+ Add New Item" at bounding box center [147, 690] width 101 height 27
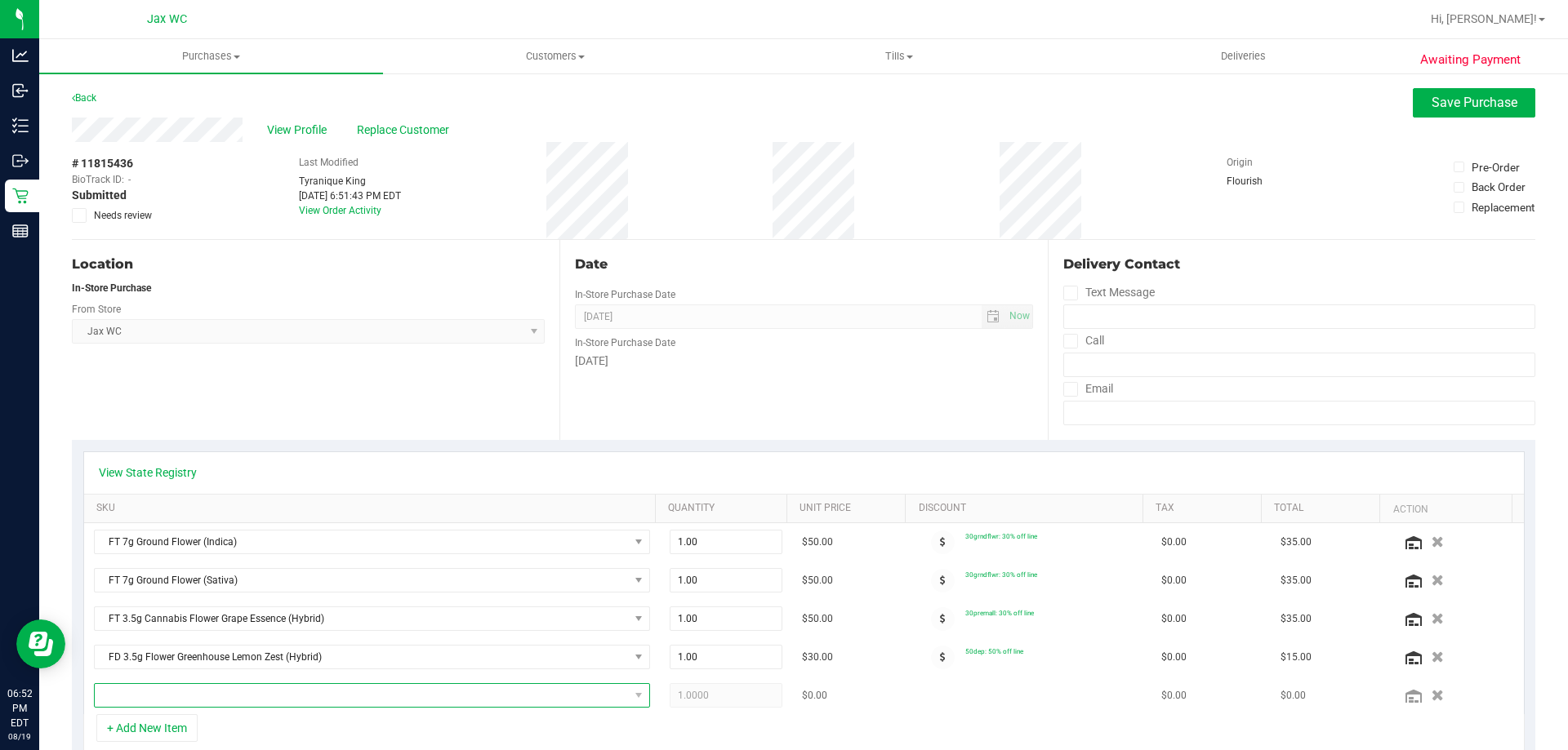
click at [181, 689] on span "NO DATA FOUND" at bounding box center [362, 696] width 534 height 23
type input "1CT"
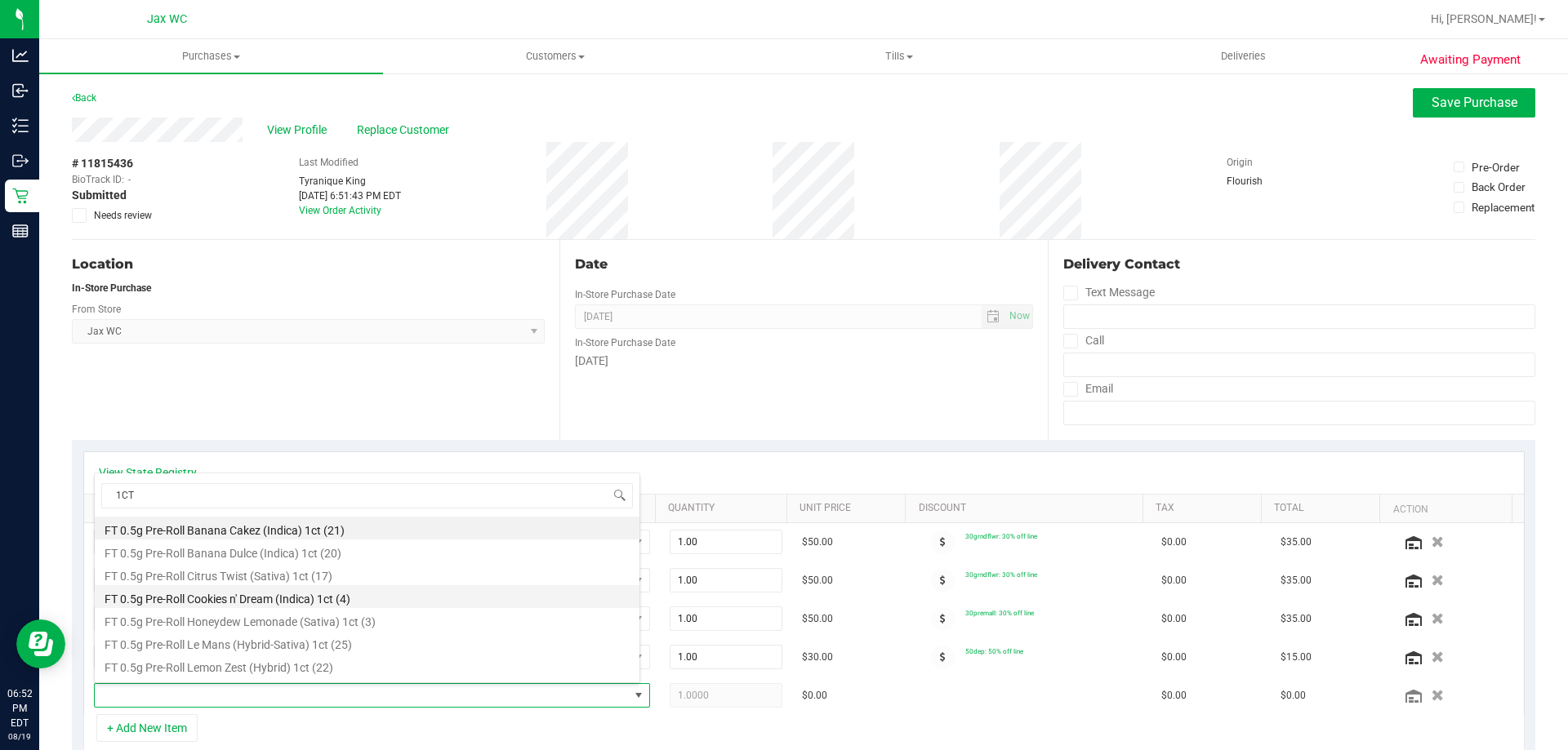
click at [377, 593] on li "FT 0.5g Pre-Roll Cookies n' Dream (Indica) 1ct (4)" at bounding box center [367, 597] width 545 height 23
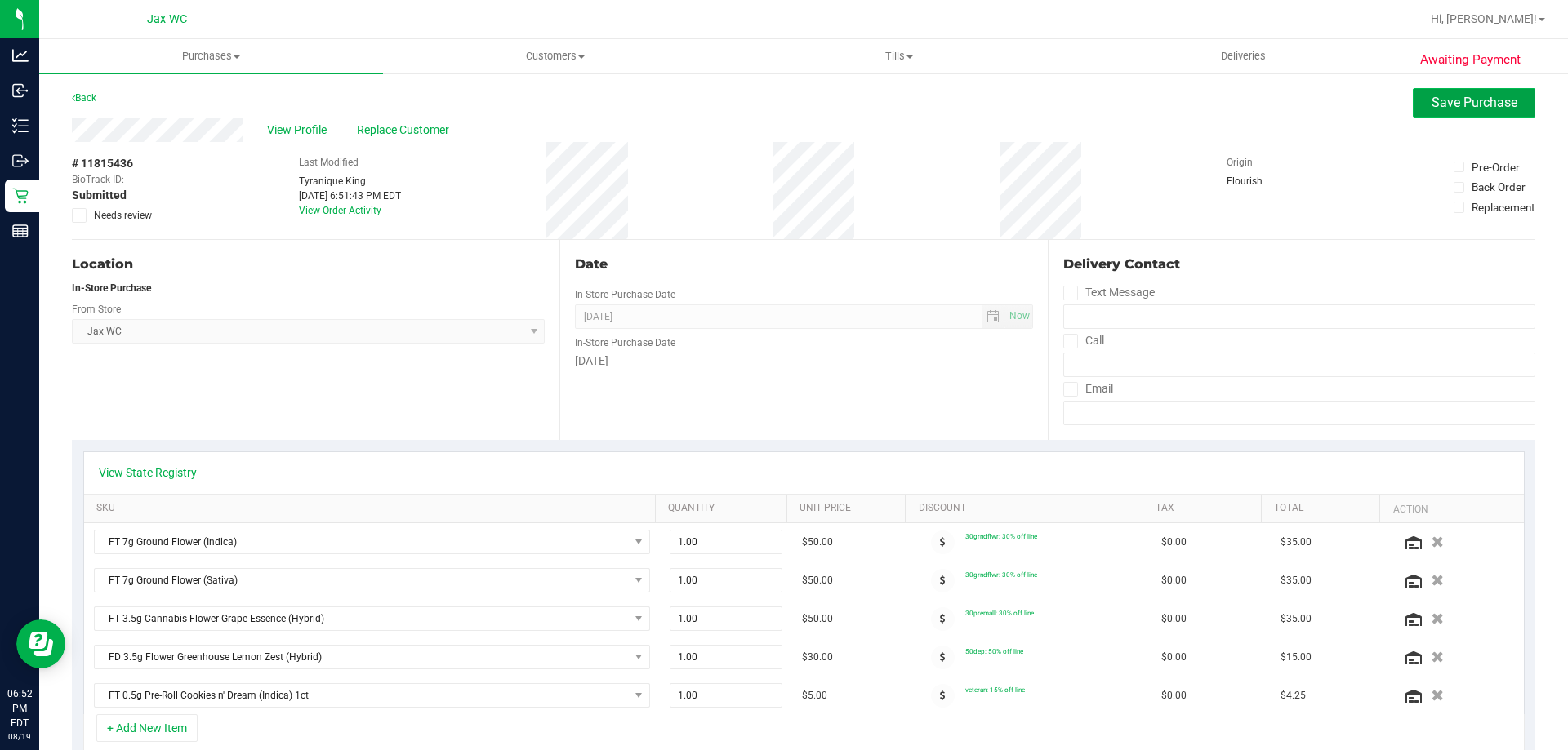
click at [1518, 110] on button "Save Purchase" at bounding box center [1474, 102] width 122 height 29
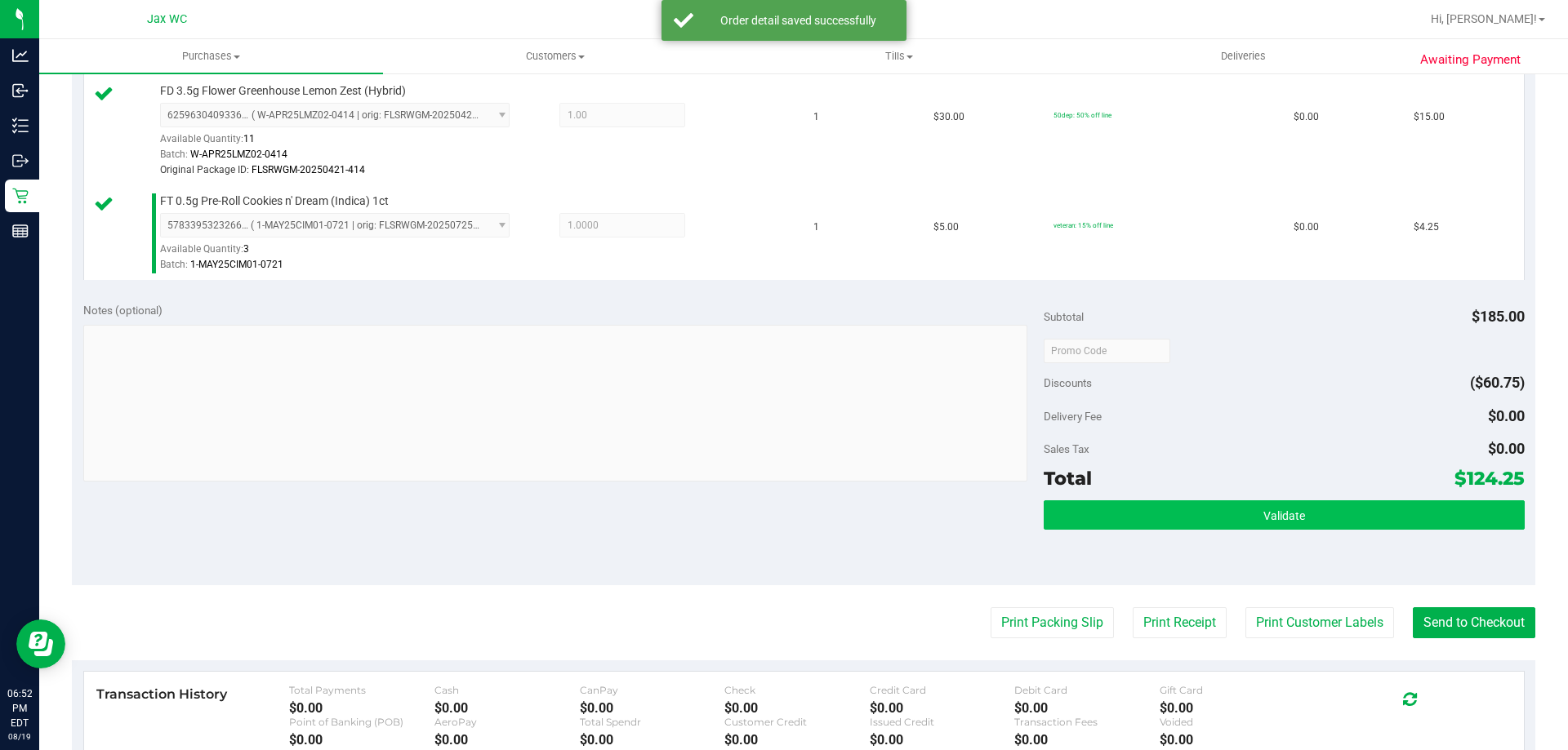
scroll to position [816, 0]
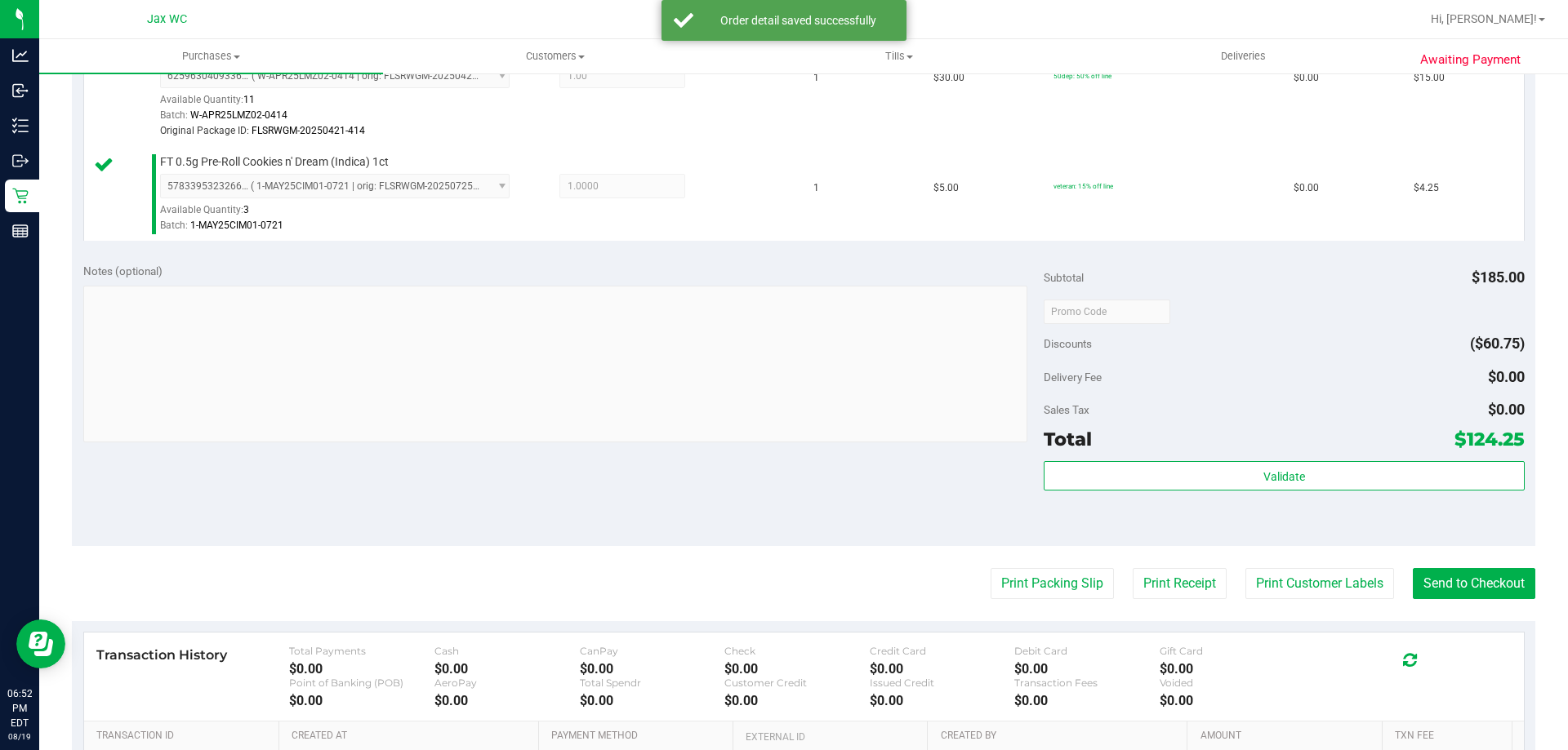
click at [1368, 460] on div "Subtotal $185.00 Discounts ($60.75) Delivery Fee $0.00 Sales Tax $0.00 Total $1…" at bounding box center [1284, 399] width 481 height 272
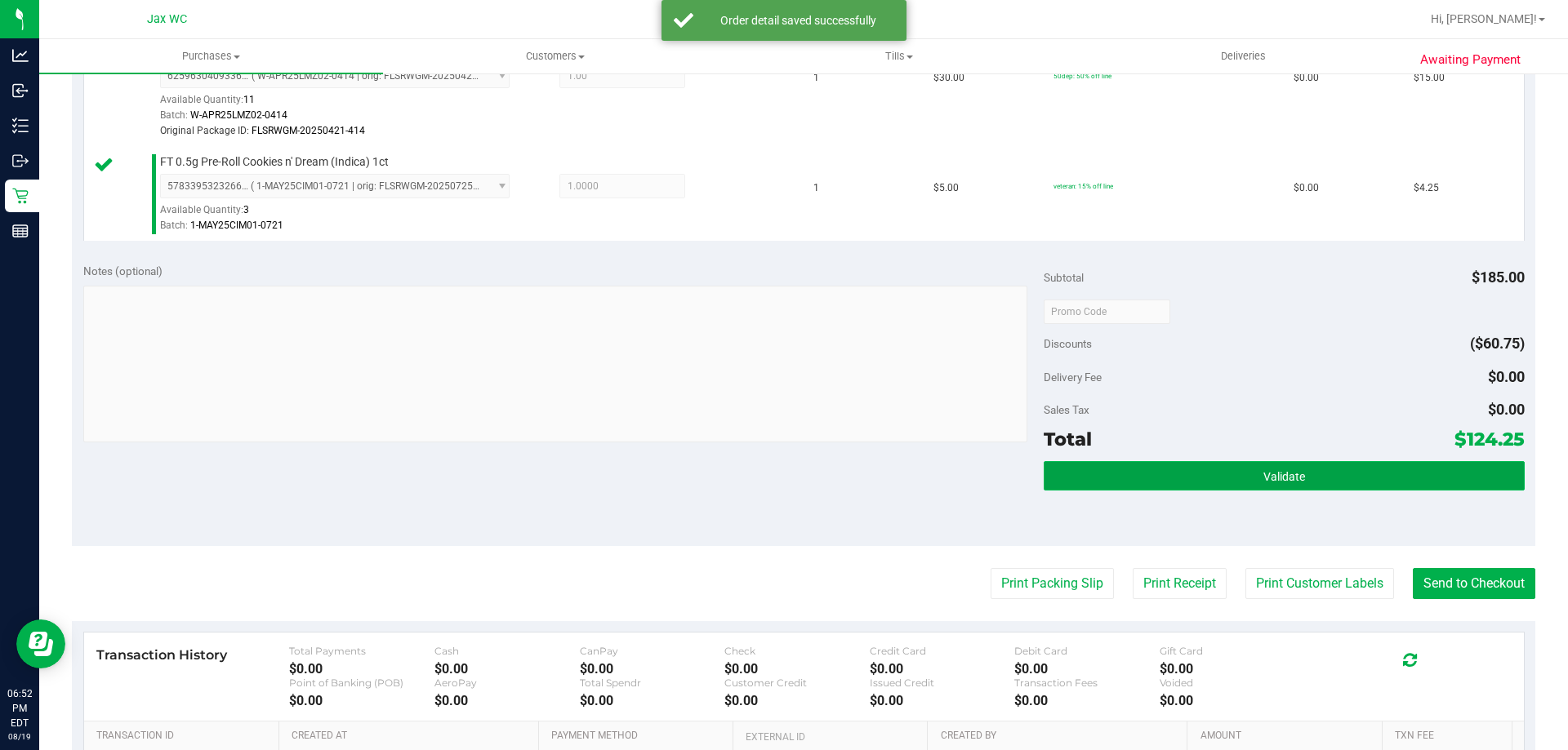
click at [1361, 473] on button "Validate" at bounding box center [1284, 475] width 481 height 29
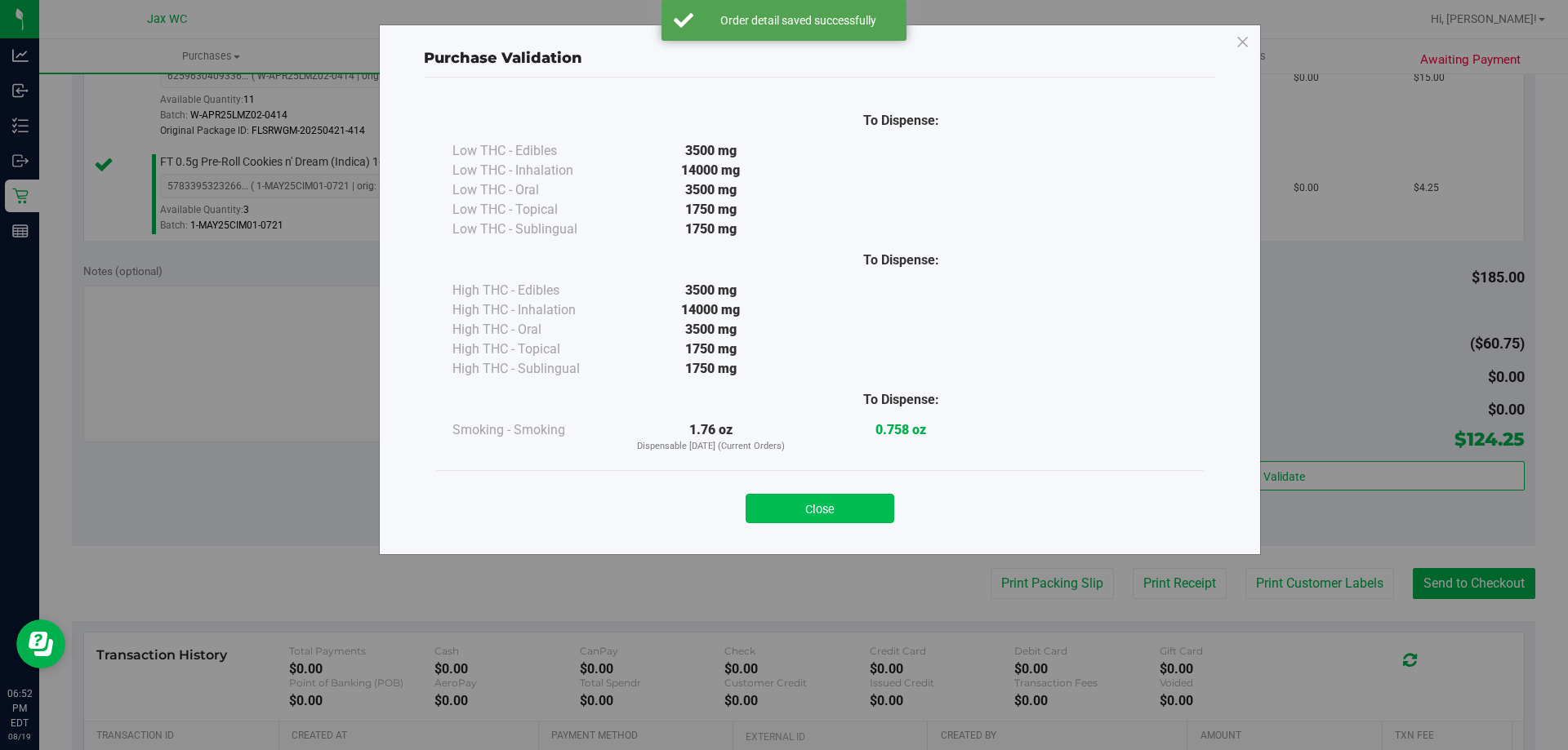
click at [835, 506] on button "Close" at bounding box center [820, 508] width 149 height 29
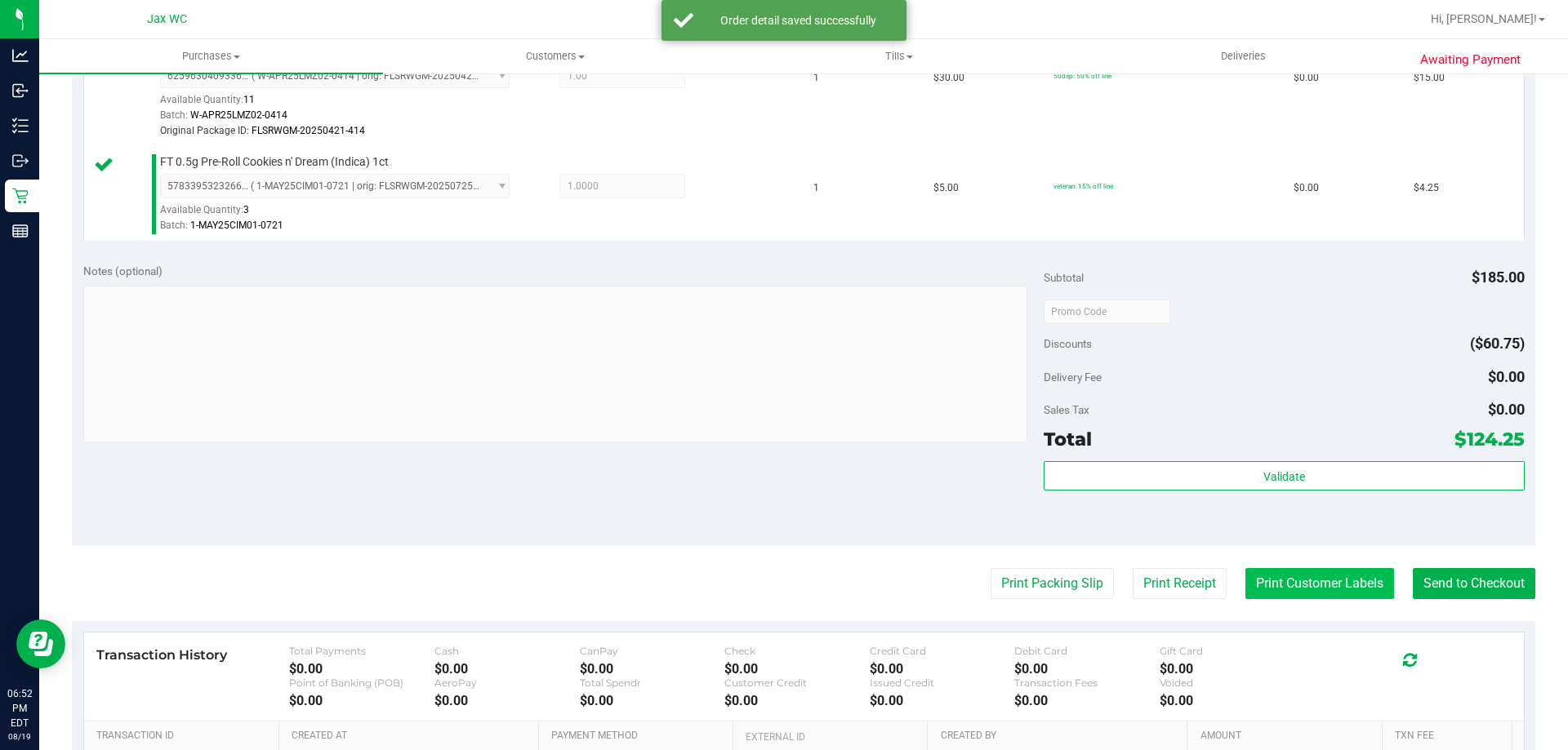
click at [1335, 577] on button "Print Customer Labels" at bounding box center [1321, 583] width 149 height 31
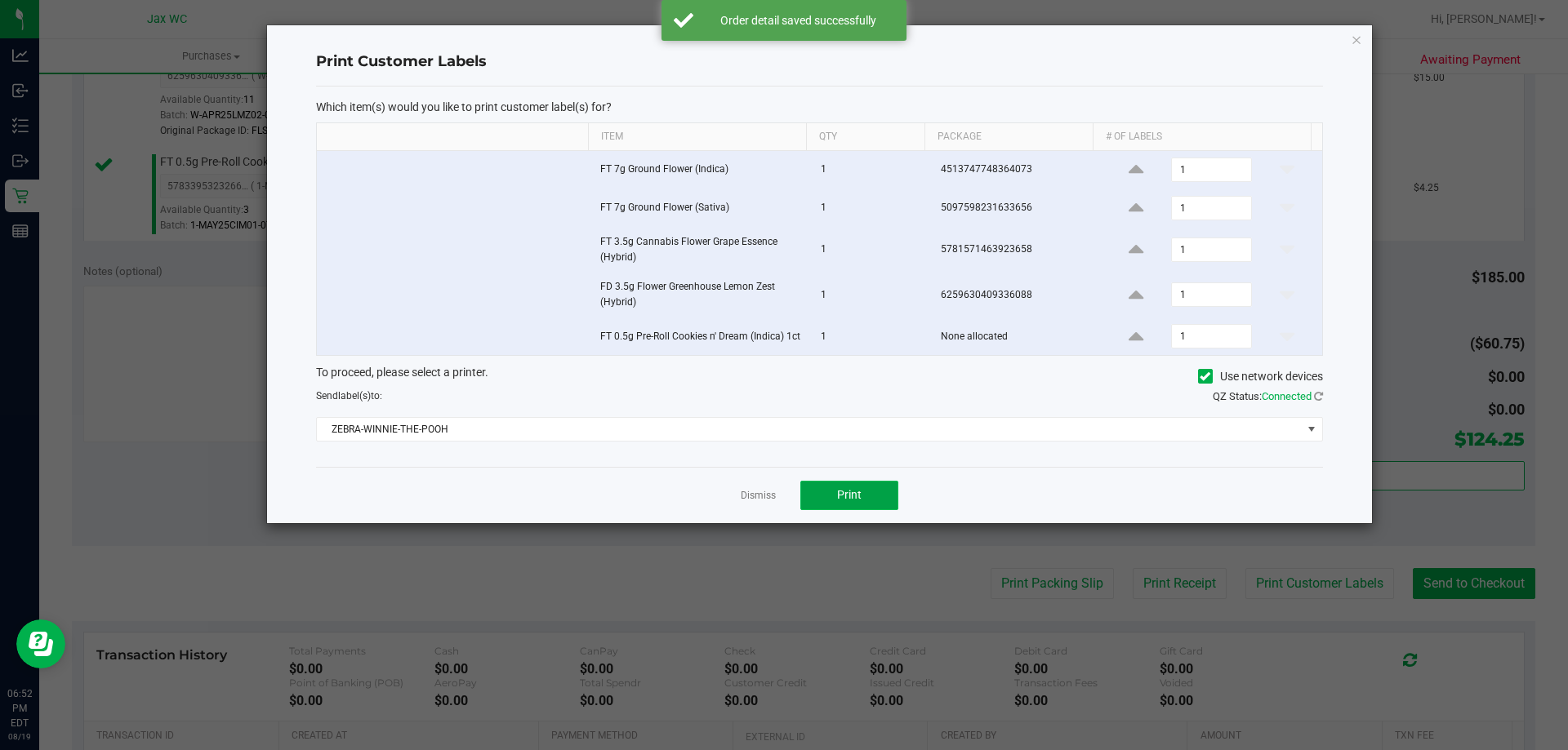
click at [832, 502] on button "Print" at bounding box center [850, 495] width 98 height 29
click at [752, 500] on link "Dismiss" at bounding box center [758, 496] width 35 height 14
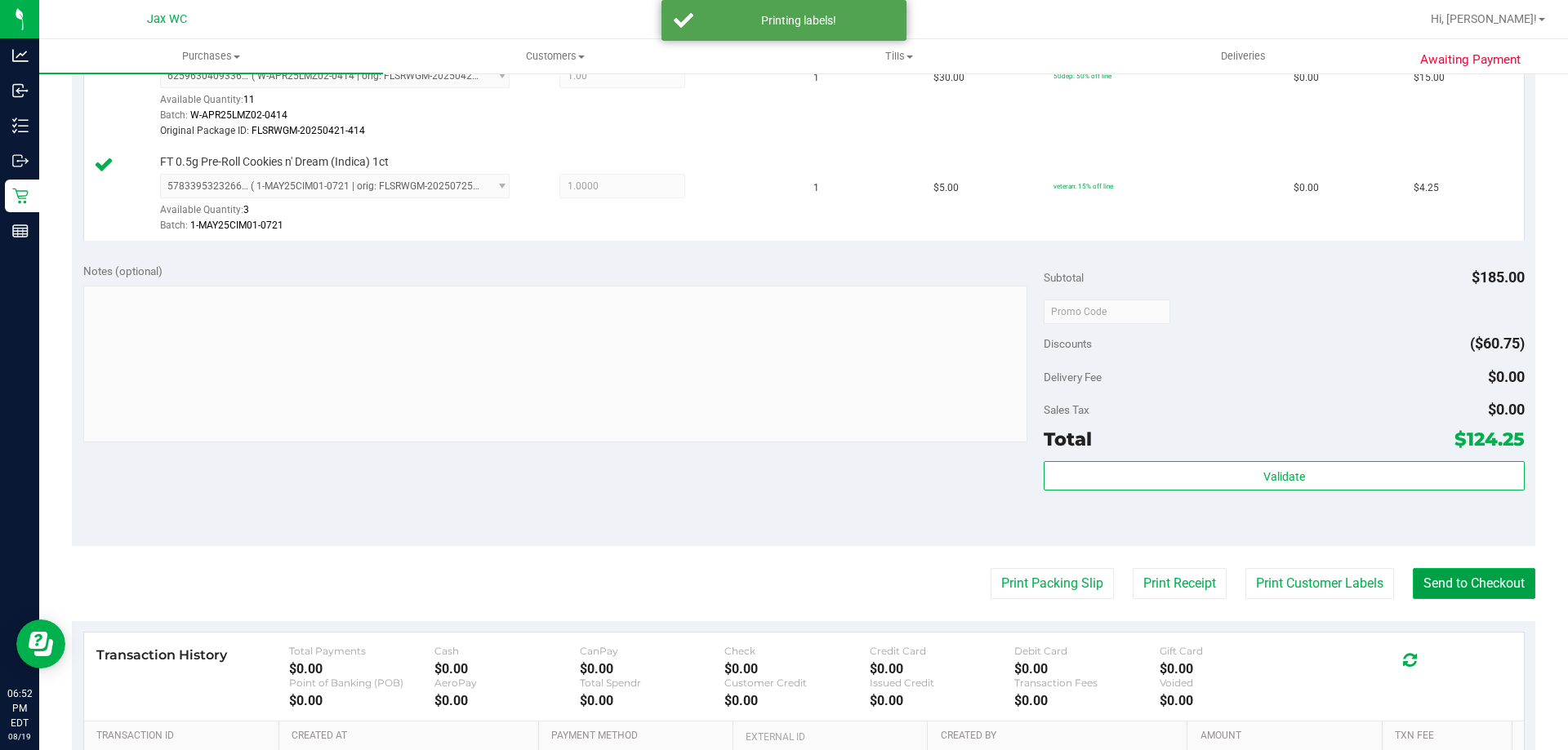
click at [1474, 590] on button "Send to Checkout" at bounding box center [1474, 583] width 122 height 31
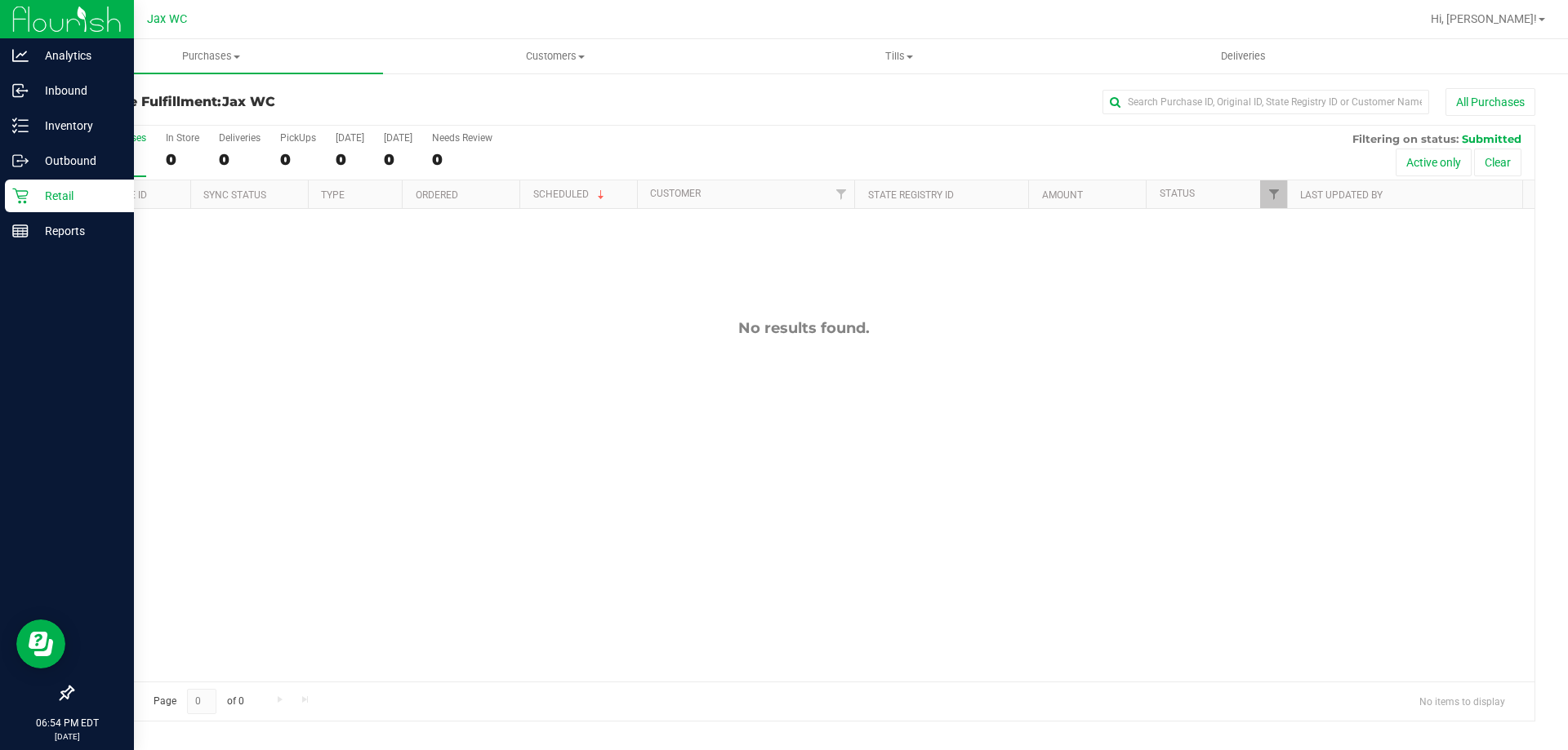
click at [38, 200] on p "Retail" at bounding box center [77, 196] width 98 height 20
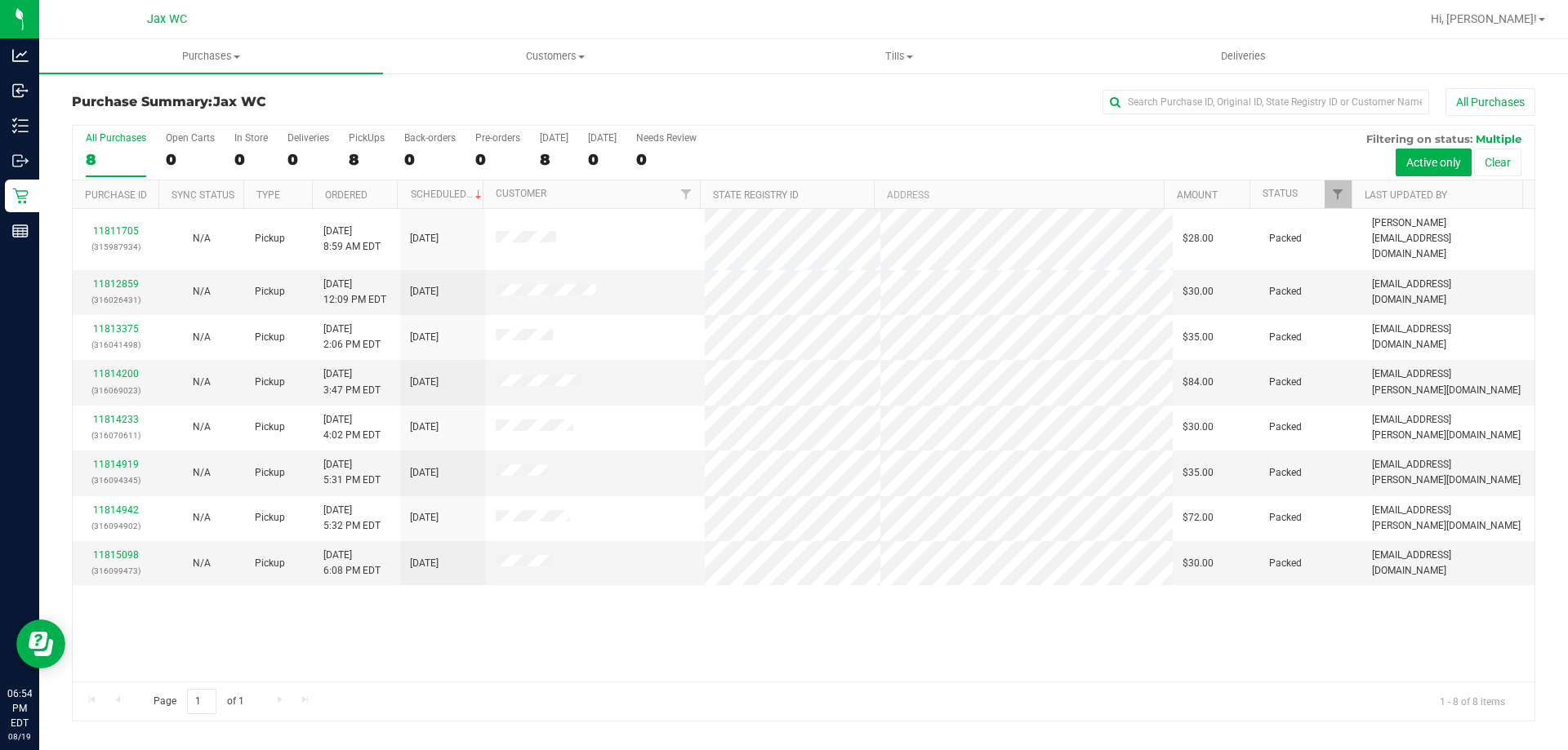
click at [672, 721] on div "All Purchases 8 Open Carts 0 In Store 0 Deliveries 0 PickUps 8 Back-orders 0 Pr…" at bounding box center [804, 423] width 1463 height 597
click at [860, 600] on div "11811705 (315987934) N/A Pickup 8/19/2025 8:59 AM EDT 8/19/2025 $28.00 Packed j…" at bounding box center [804, 445] width 1462 height 473
click at [130, 550] on link "11815098" at bounding box center [116, 555] width 46 height 12
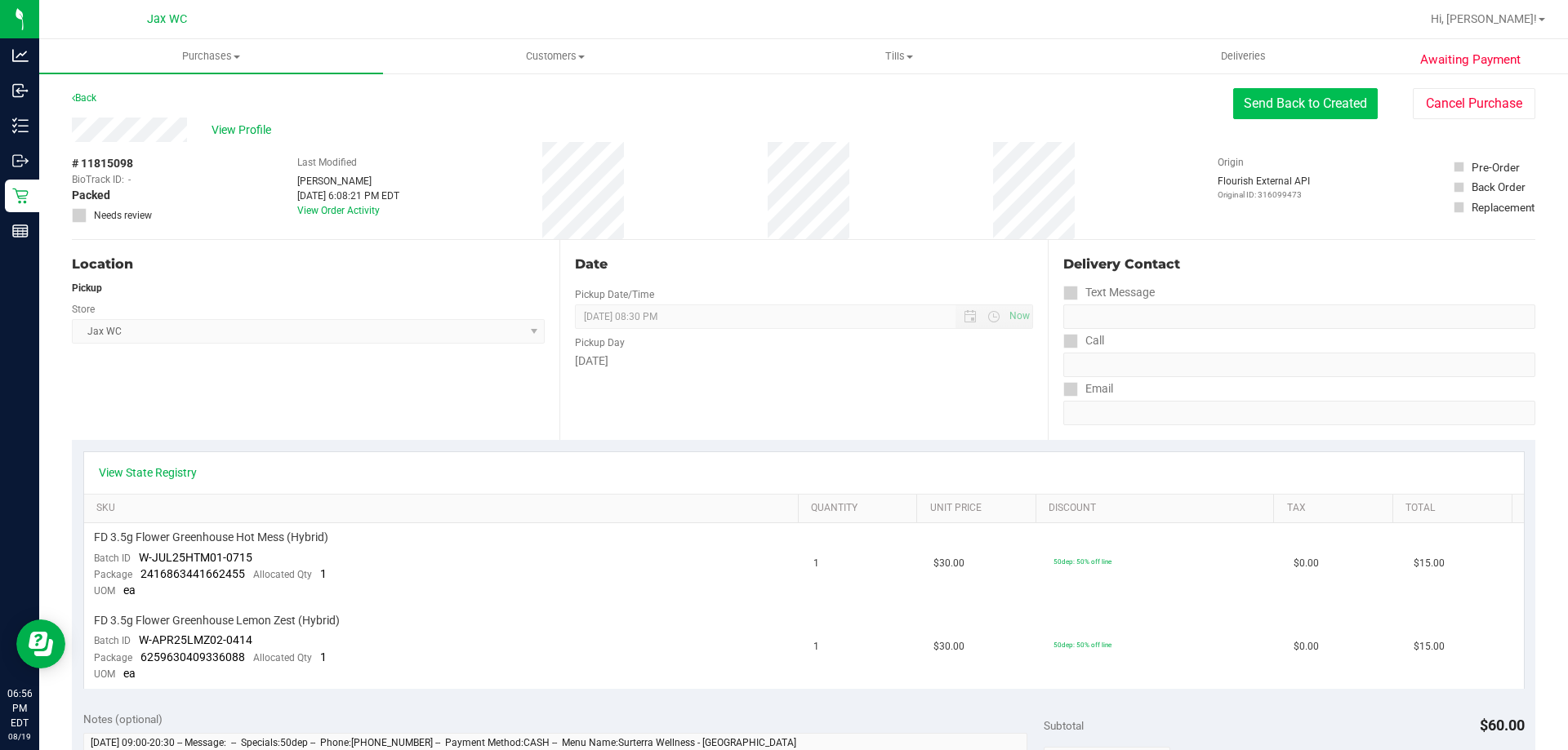
click at [1271, 104] on button "Send Back to Created" at bounding box center [1305, 103] width 145 height 31
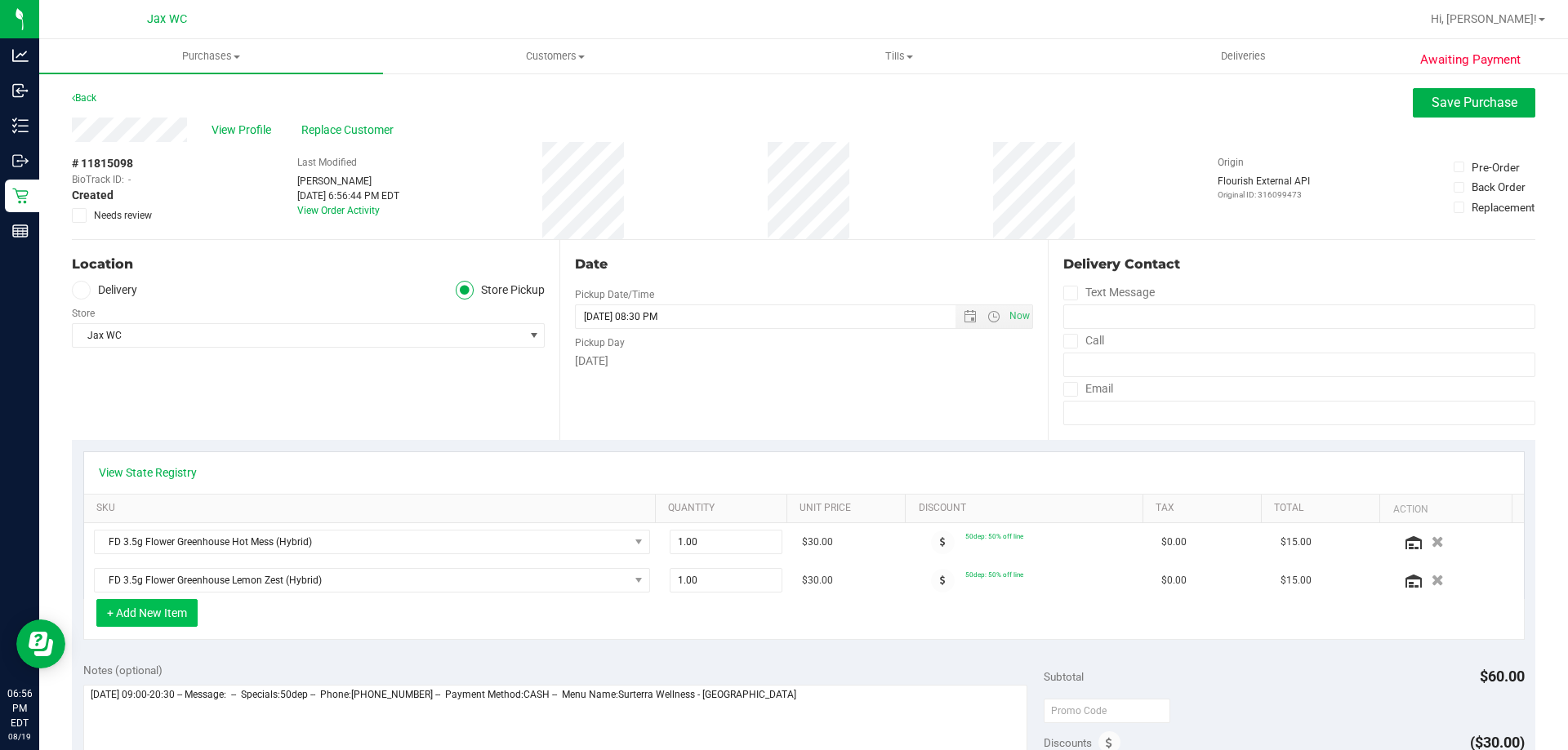
click at [161, 610] on button "+ Add New Item" at bounding box center [147, 613] width 101 height 27
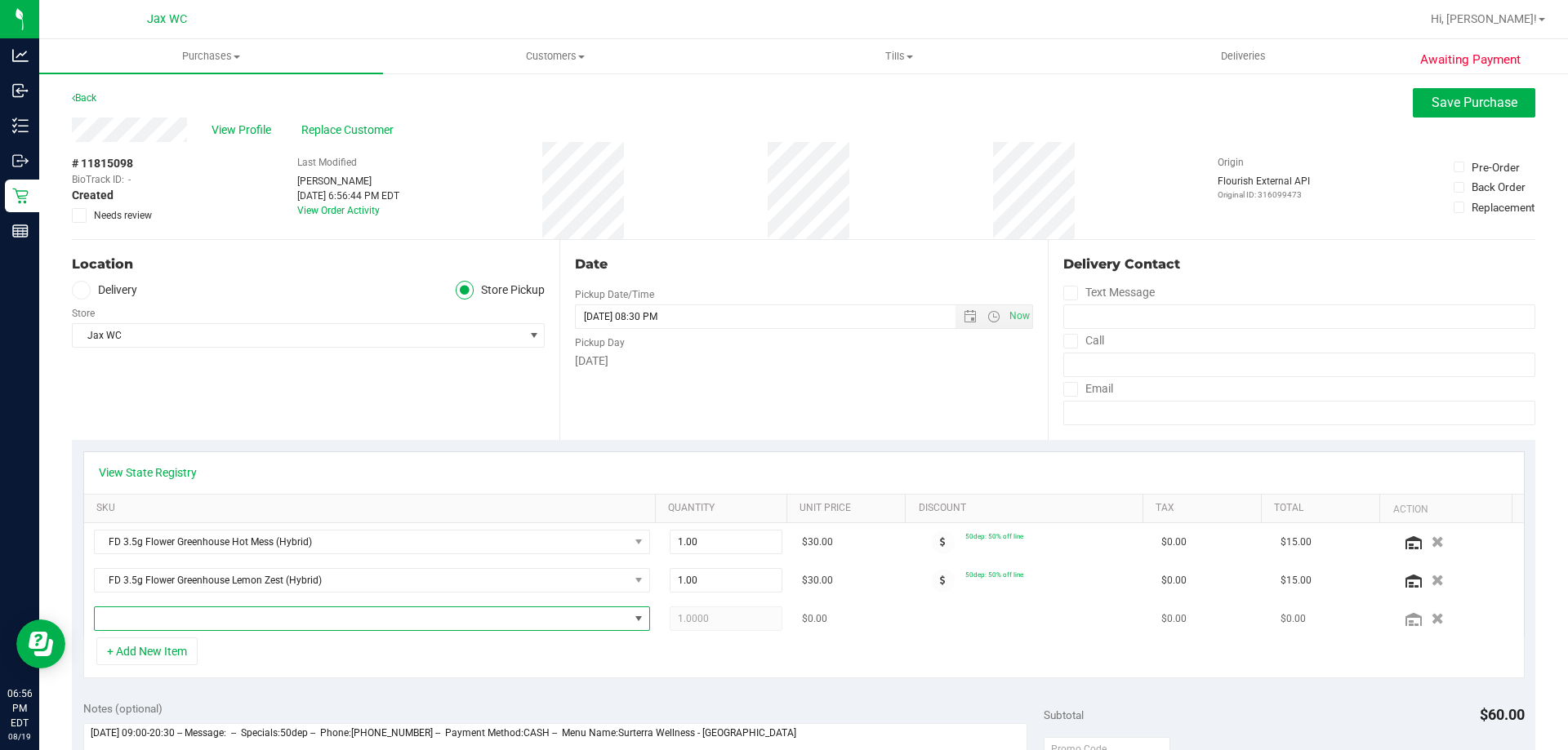
click at [218, 621] on span "NO DATA FOUND" at bounding box center [362, 619] width 534 height 23
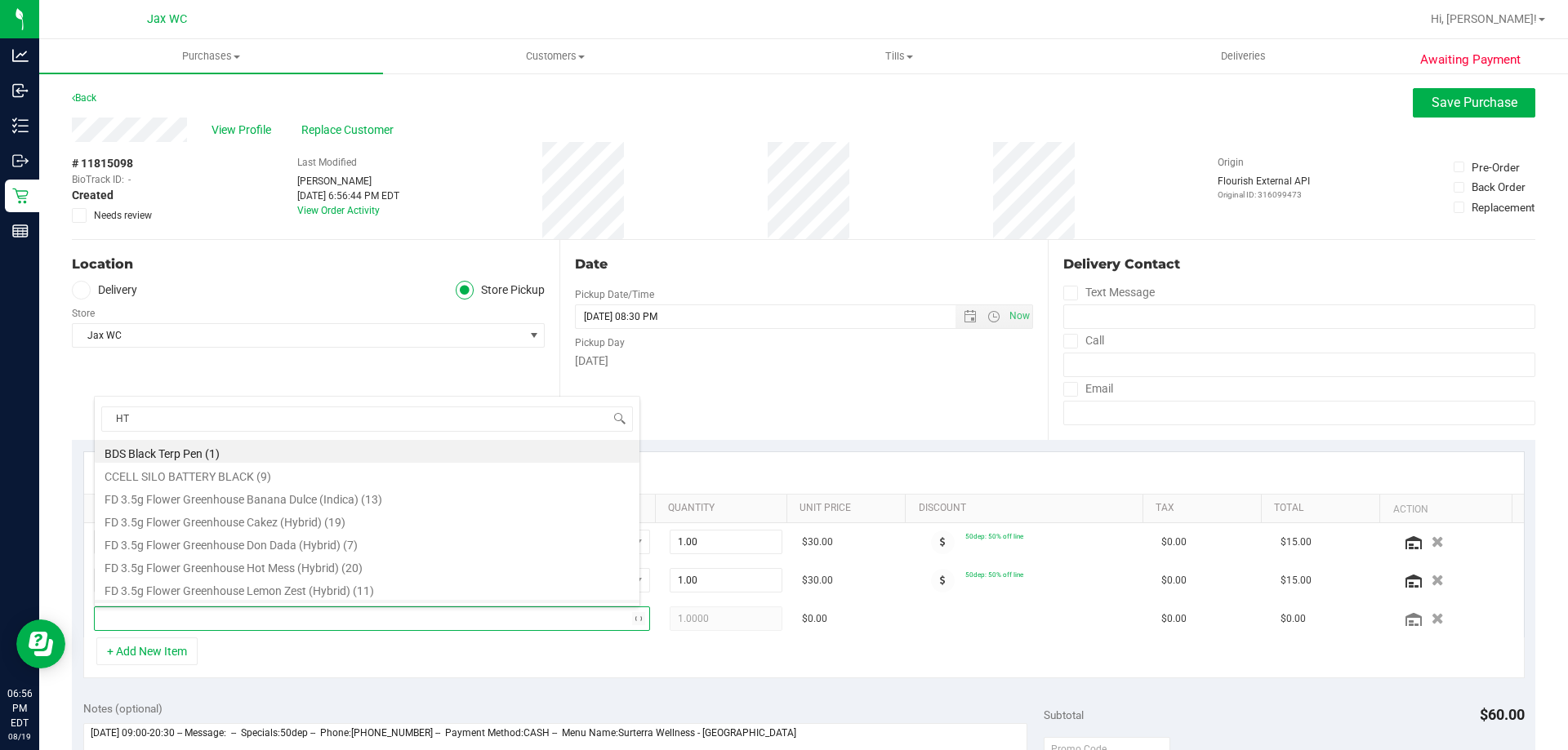
type input "HTM"
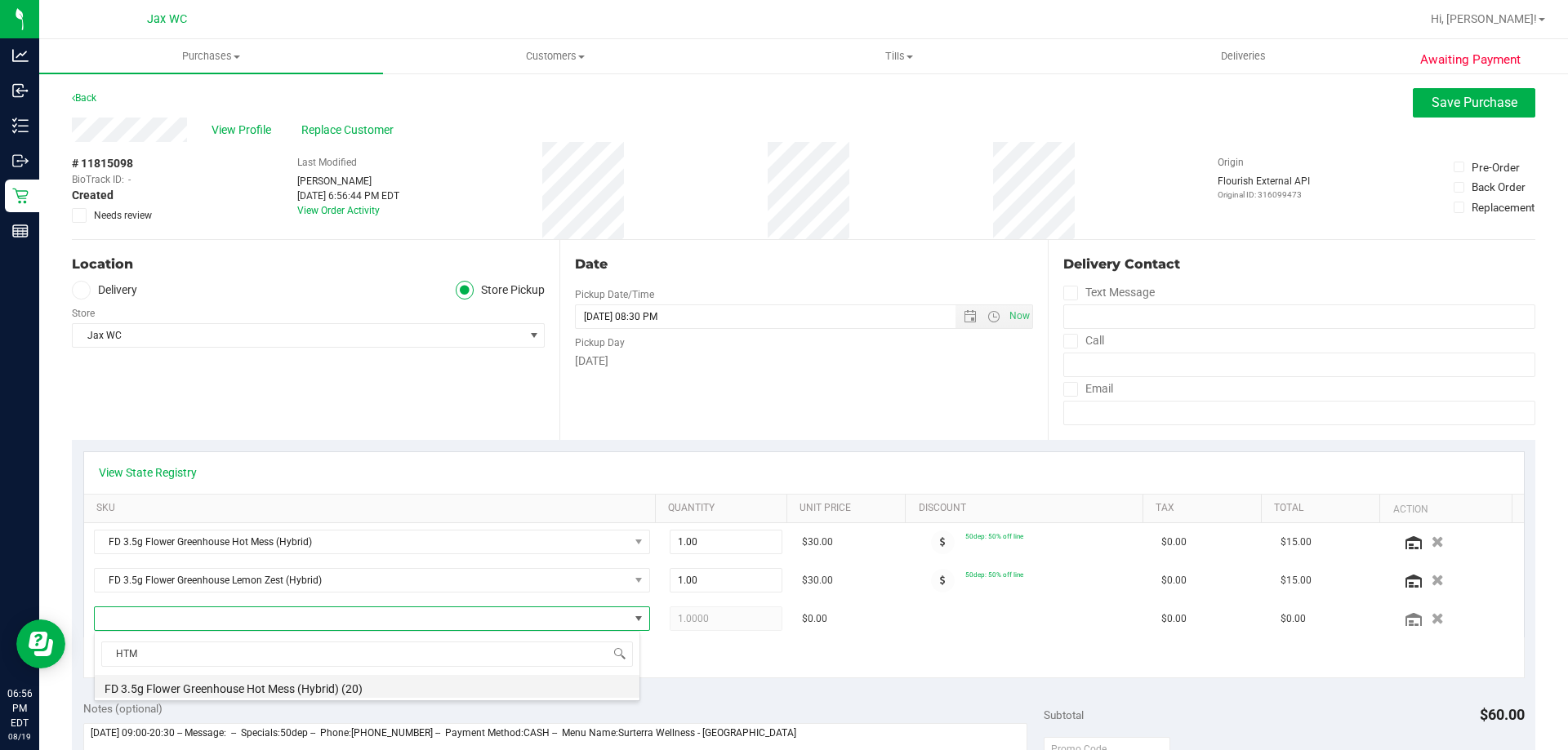
click at [367, 687] on li "FD 3.5g Flower Greenhouse Hot Mess (Hybrid) (20)" at bounding box center [367, 687] width 545 height 23
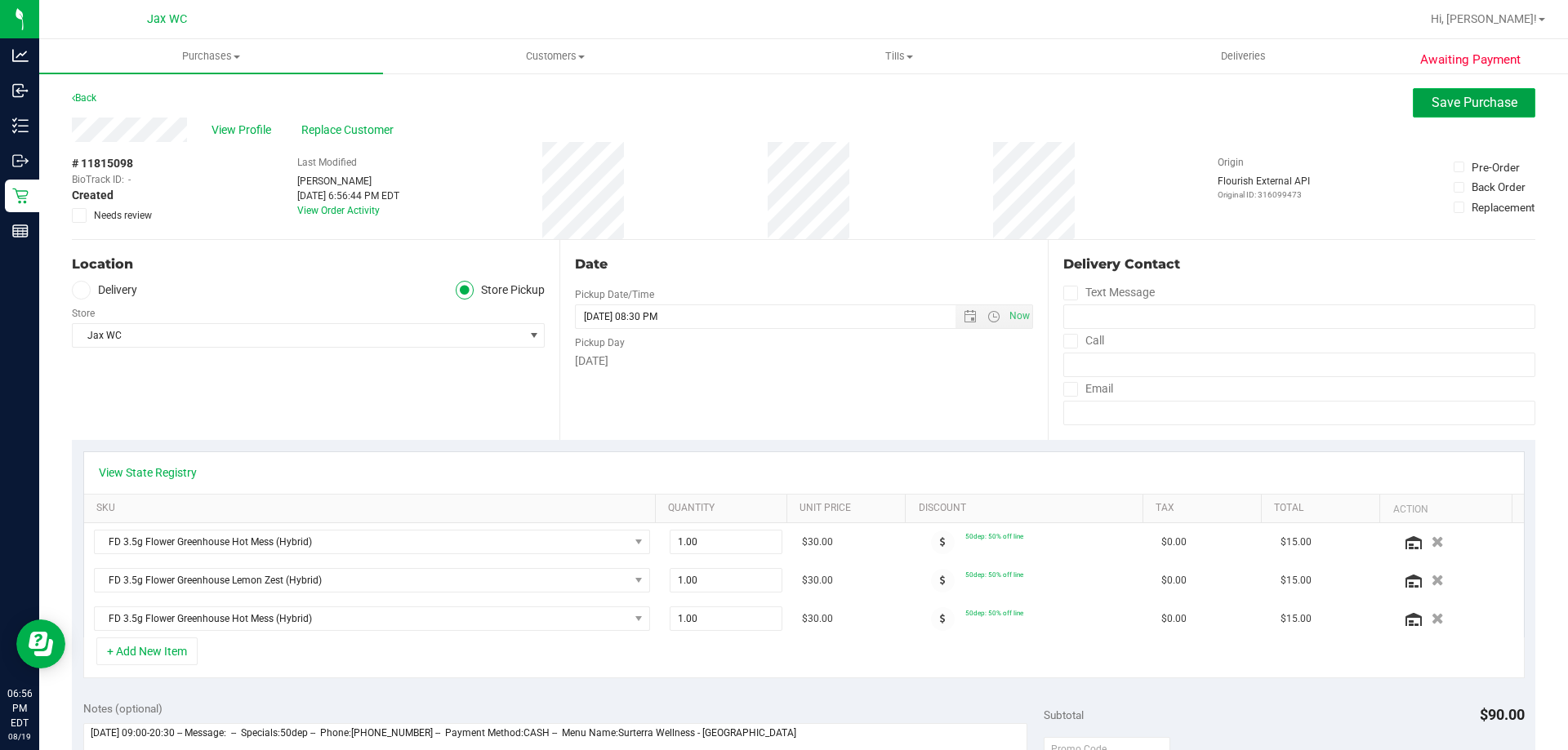
click at [1466, 113] on button "Save Purchase" at bounding box center [1474, 102] width 122 height 29
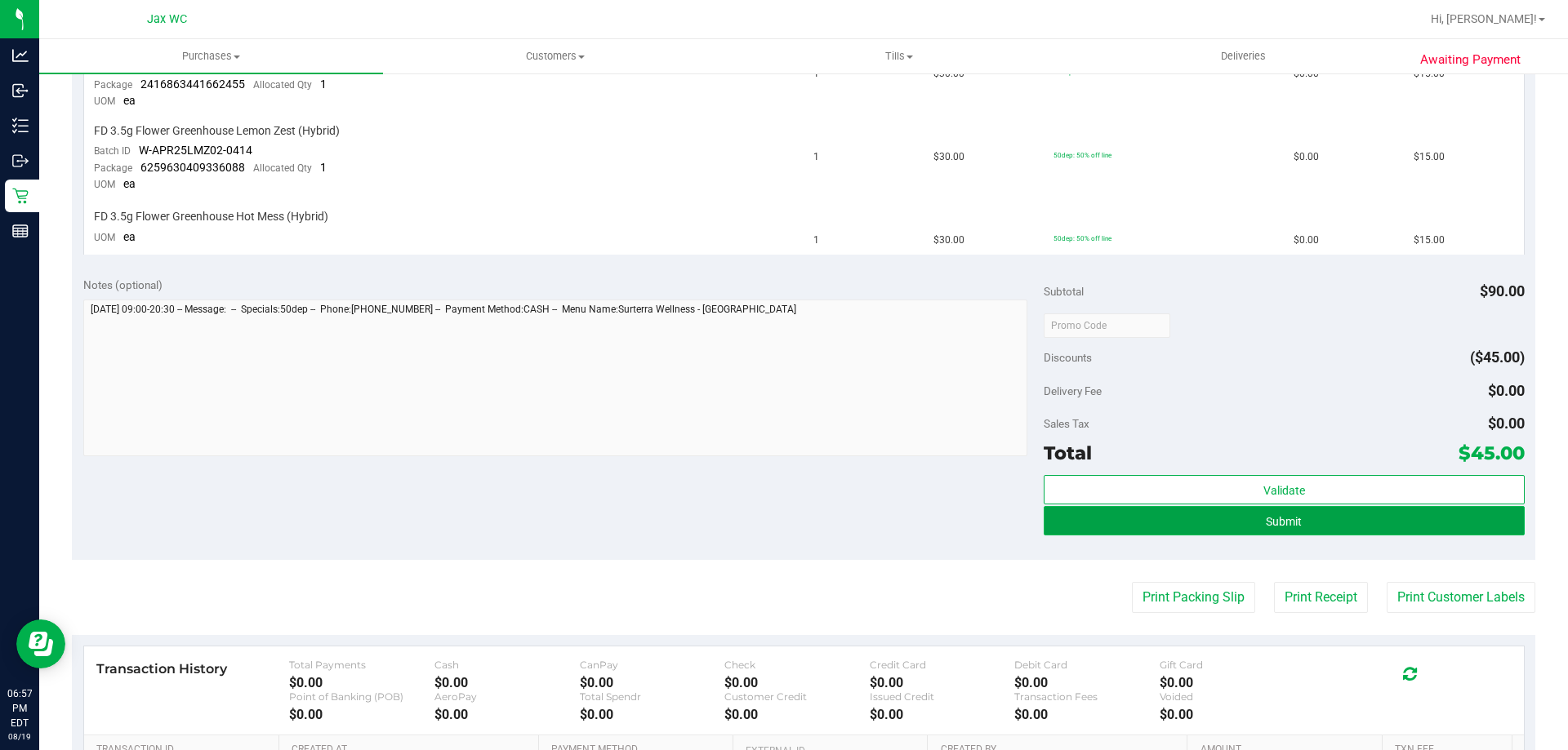
click at [1211, 523] on button "Submit" at bounding box center [1284, 520] width 481 height 29
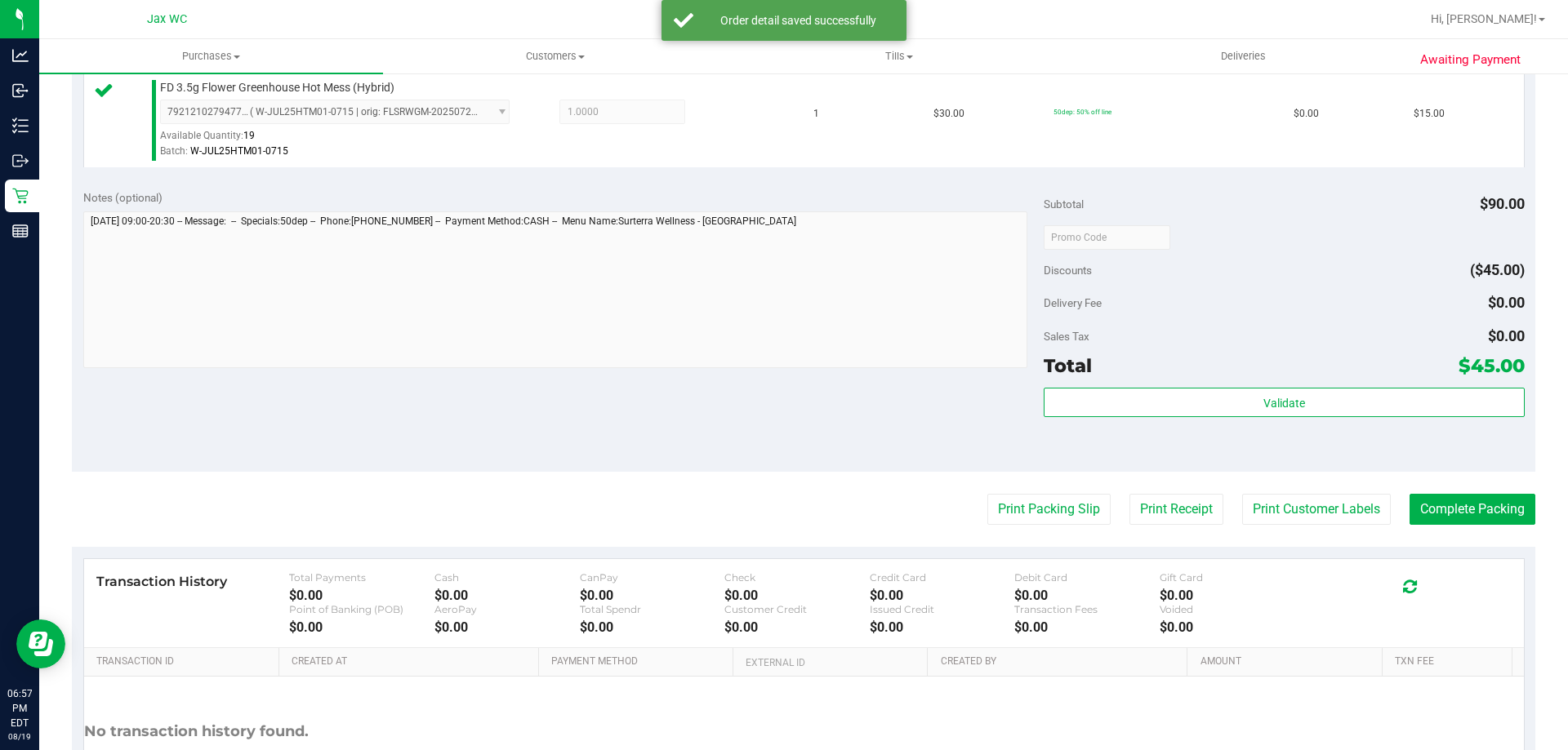
scroll to position [791, 0]
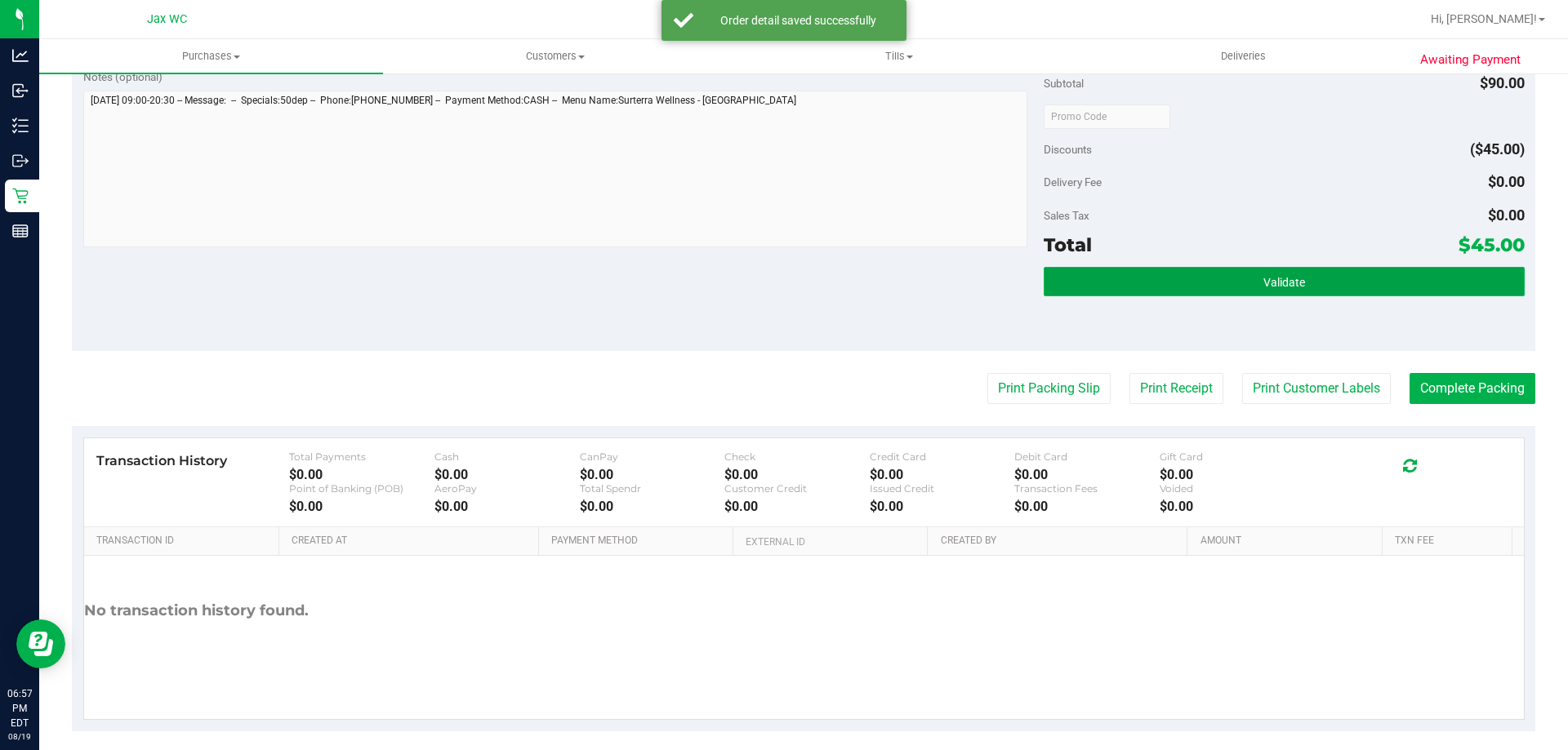
click at [1376, 274] on button "Validate" at bounding box center [1284, 281] width 481 height 29
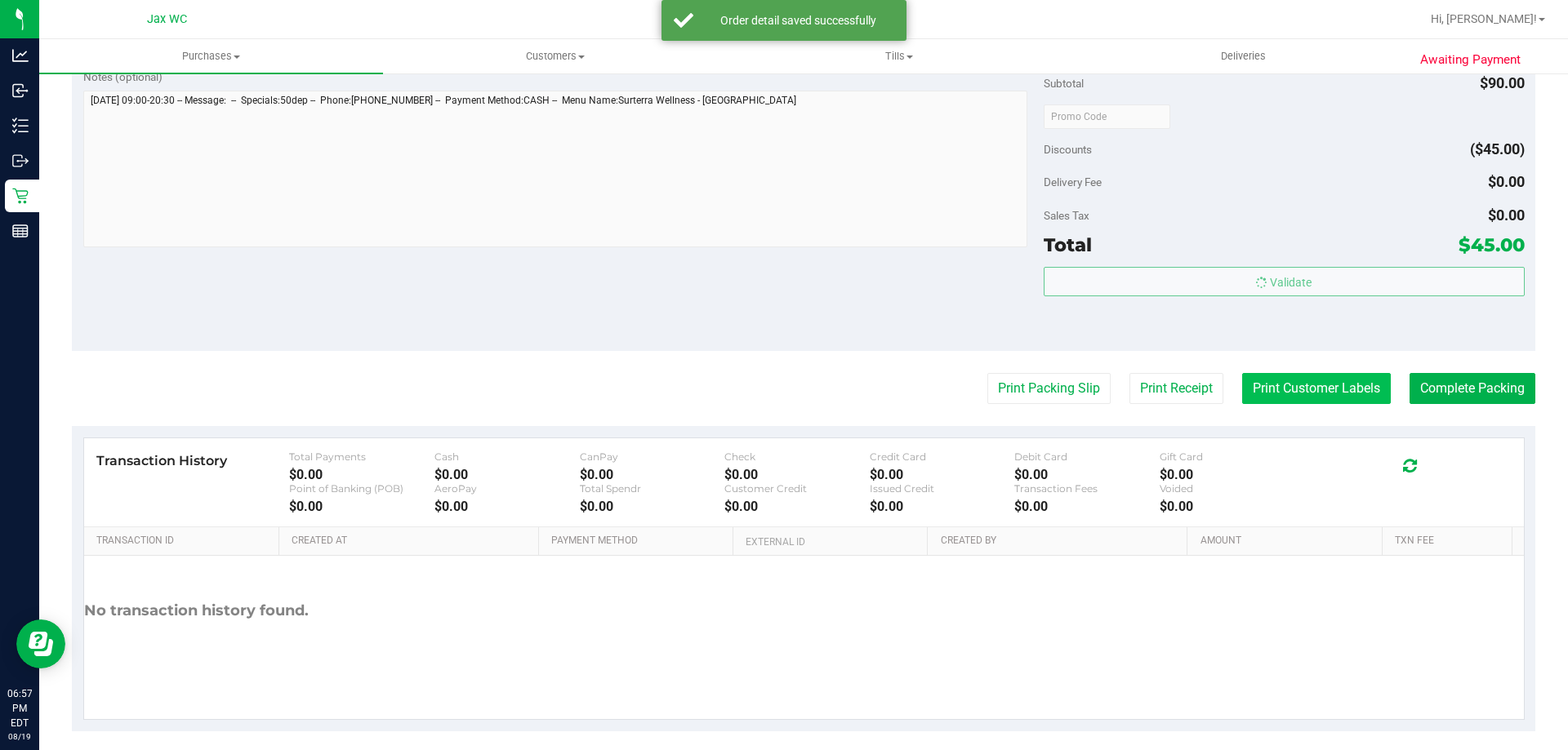
click at [1307, 385] on body "Analytics Inbound Inventory Outbound Retail Reports 06:57 PM EDT 08/19/2025 08/…" at bounding box center [784, 375] width 1568 height 750
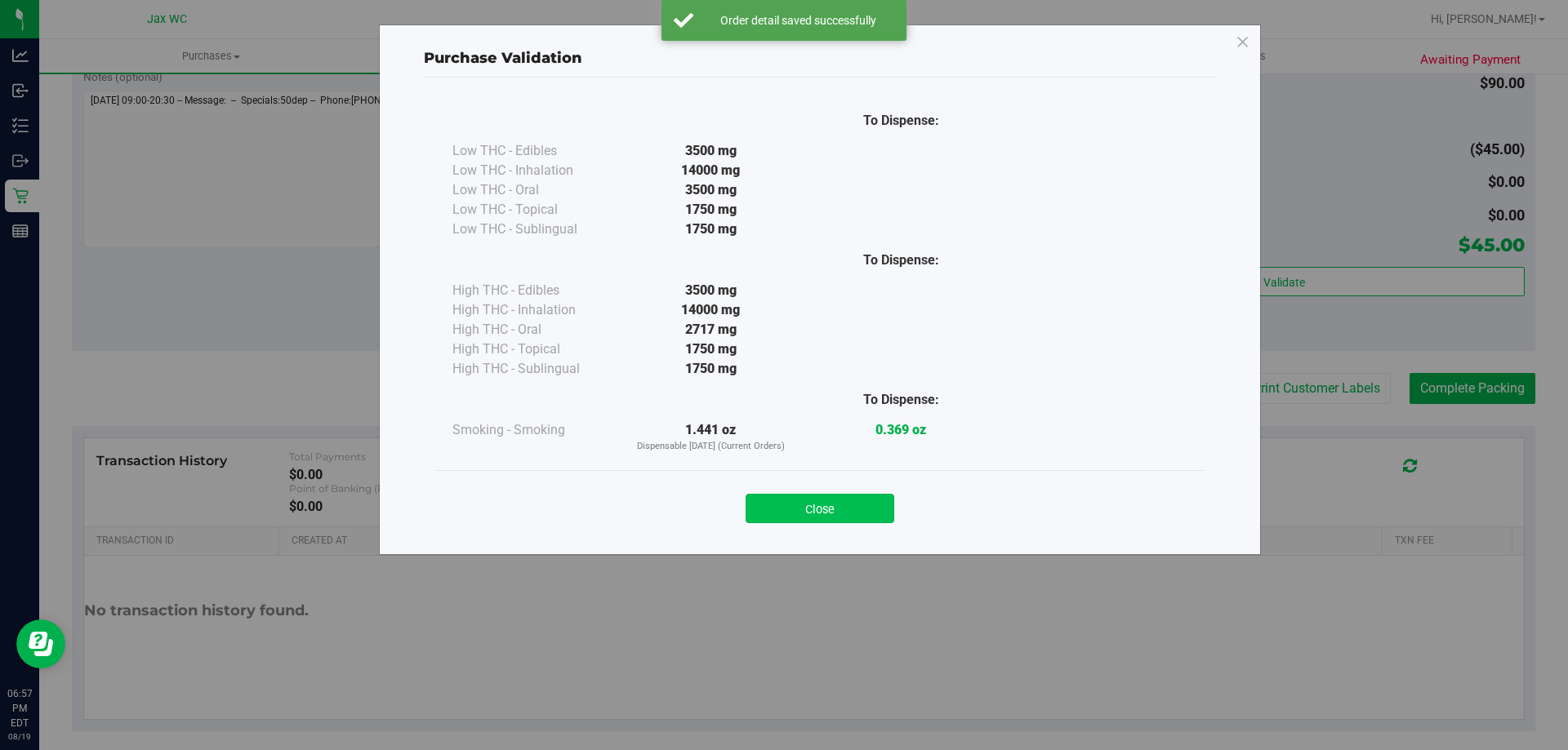
click at [875, 504] on button "Close" at bounding box center [820, 508] width 149 height 29
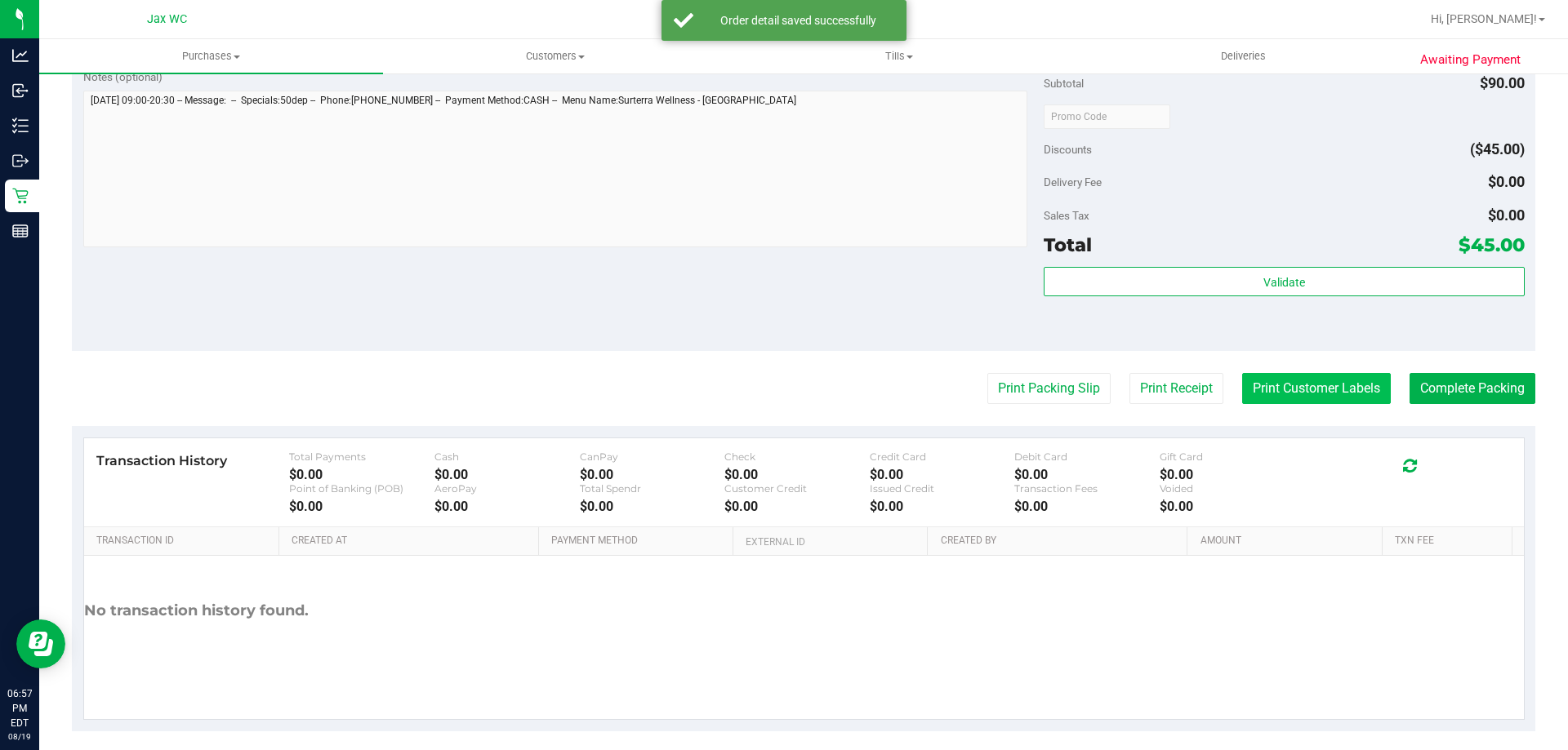
click at [1277, 373] on button "Print Customer Labels" at bounding box center [1317, 388] width 149 height 31
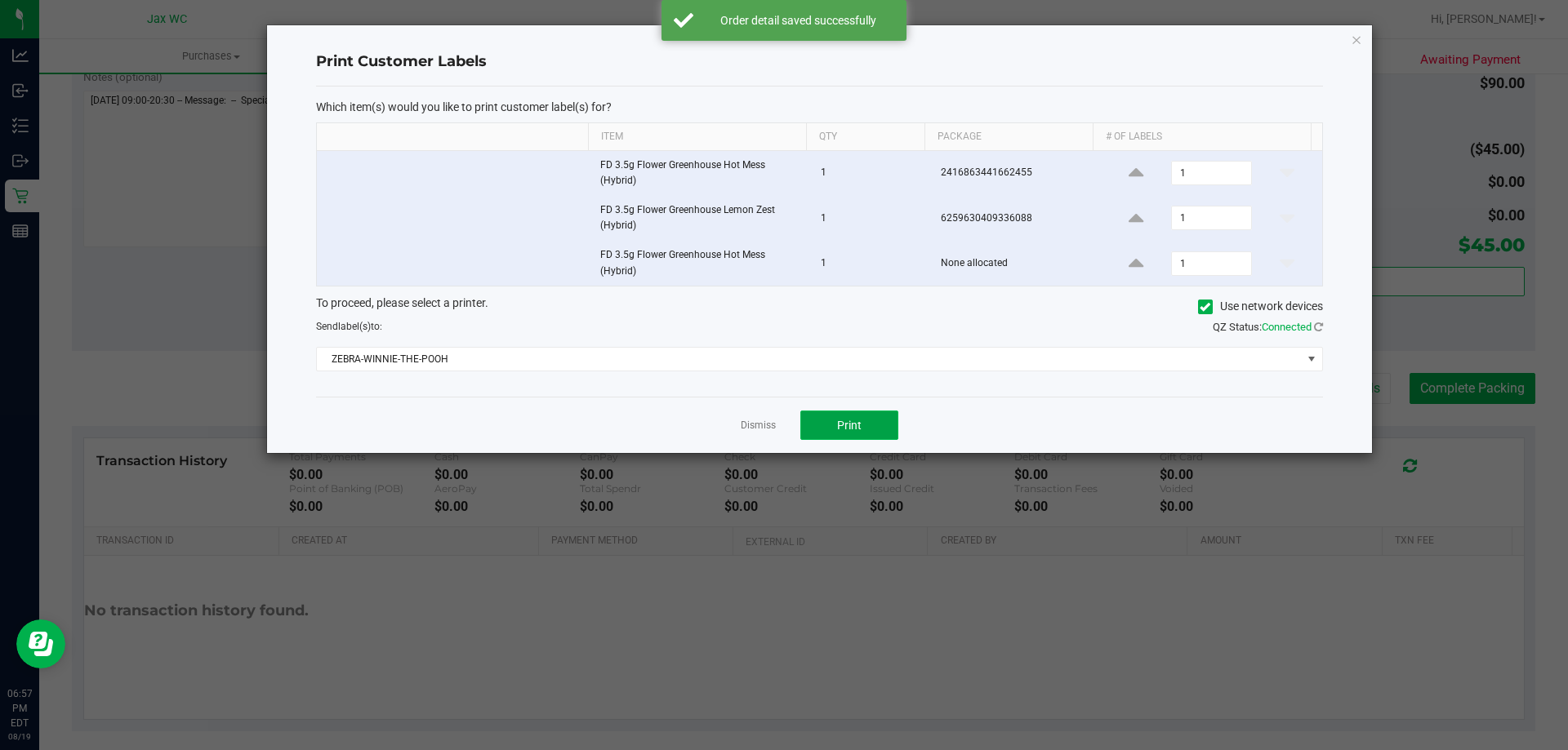
click at [891, 426] on button "Print" at bounding box center [850, 425] width 98 height 29
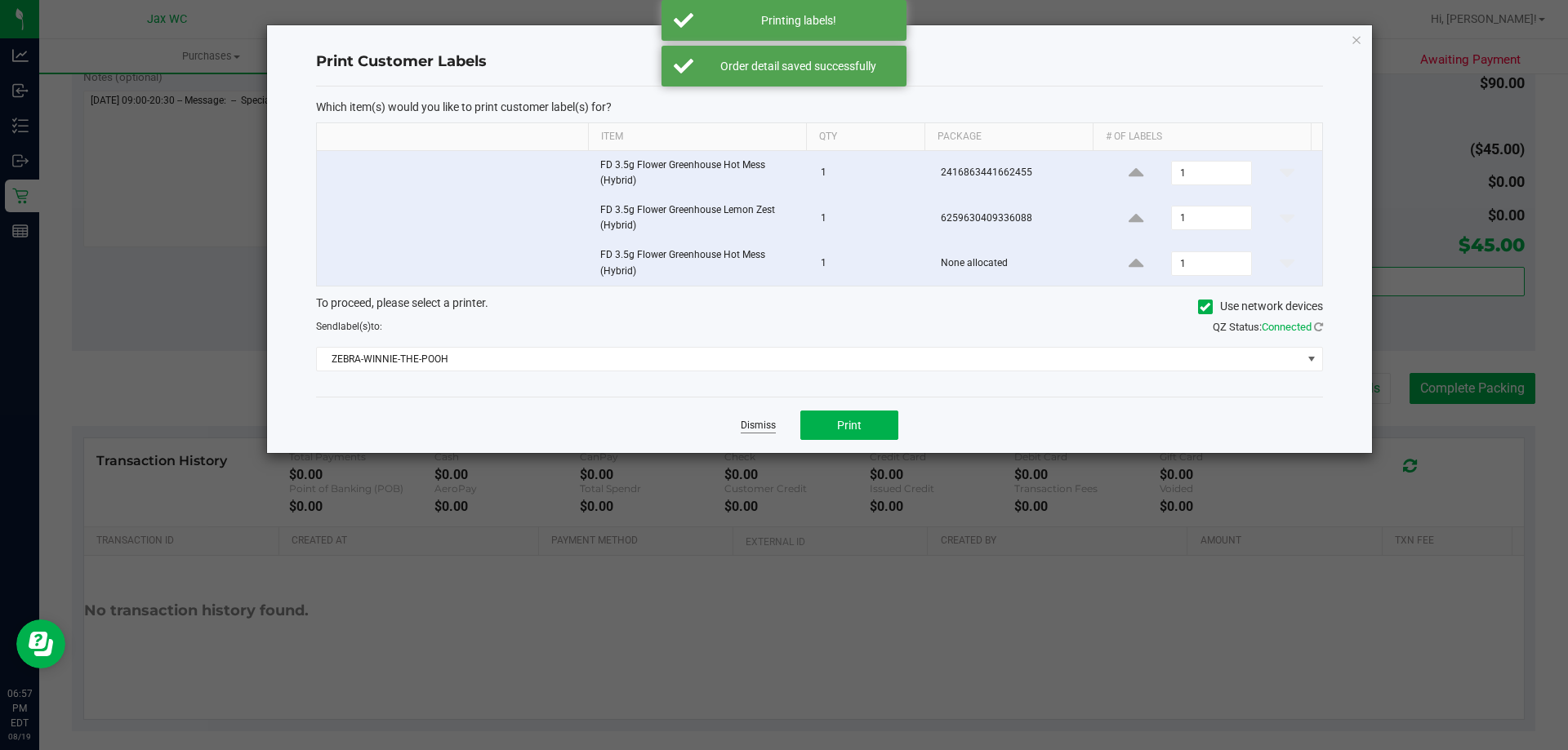
click at [751, 420] on link "Dismiss" at bounding box center [758, 426] width 35 height 14
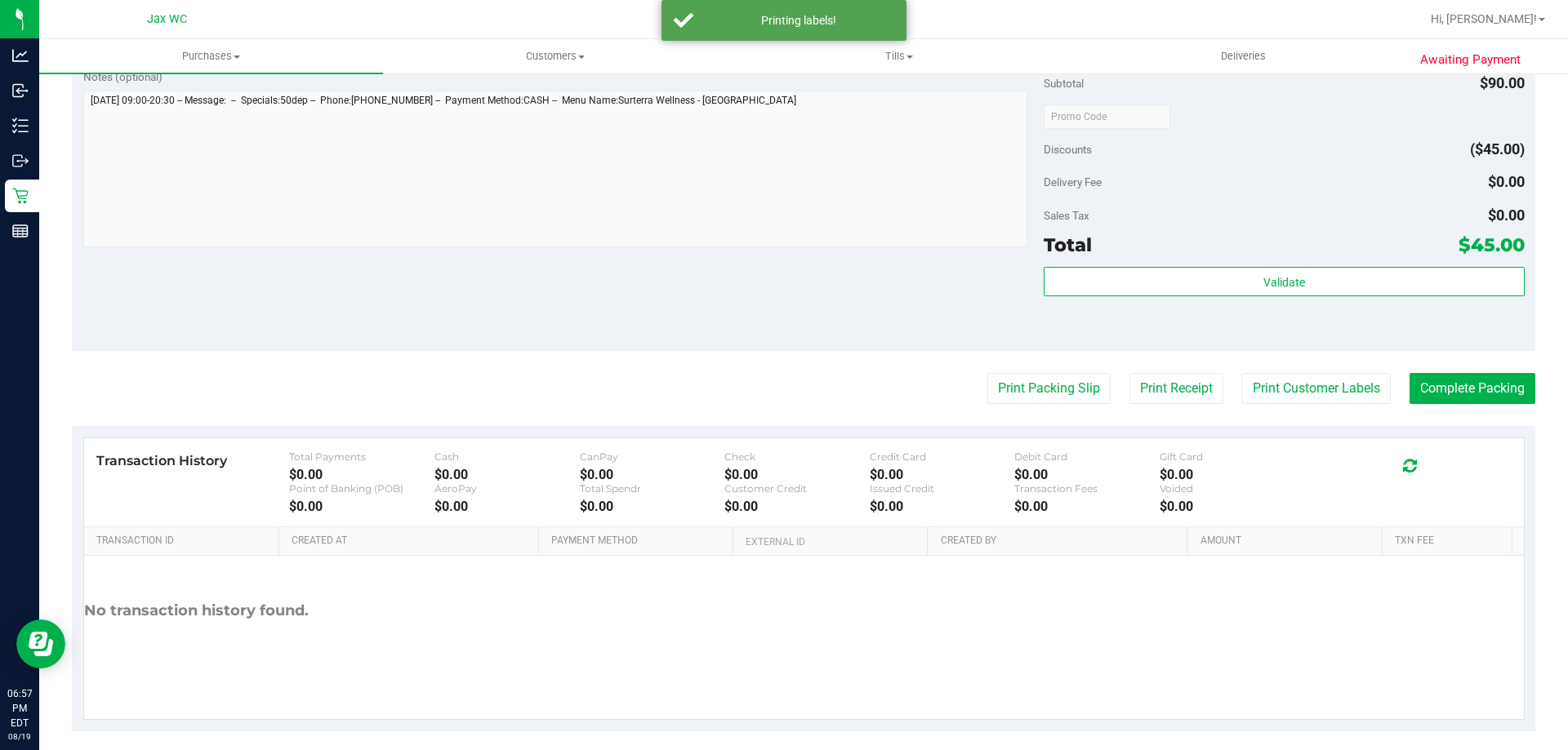
click at [1521, 370] on purchase-details "Back Edit Purchase Cancel Purchase View Profile # 11815098 BioTrack ID: - Submi…" at bounding box center [804, 14] width 1463 height 1434
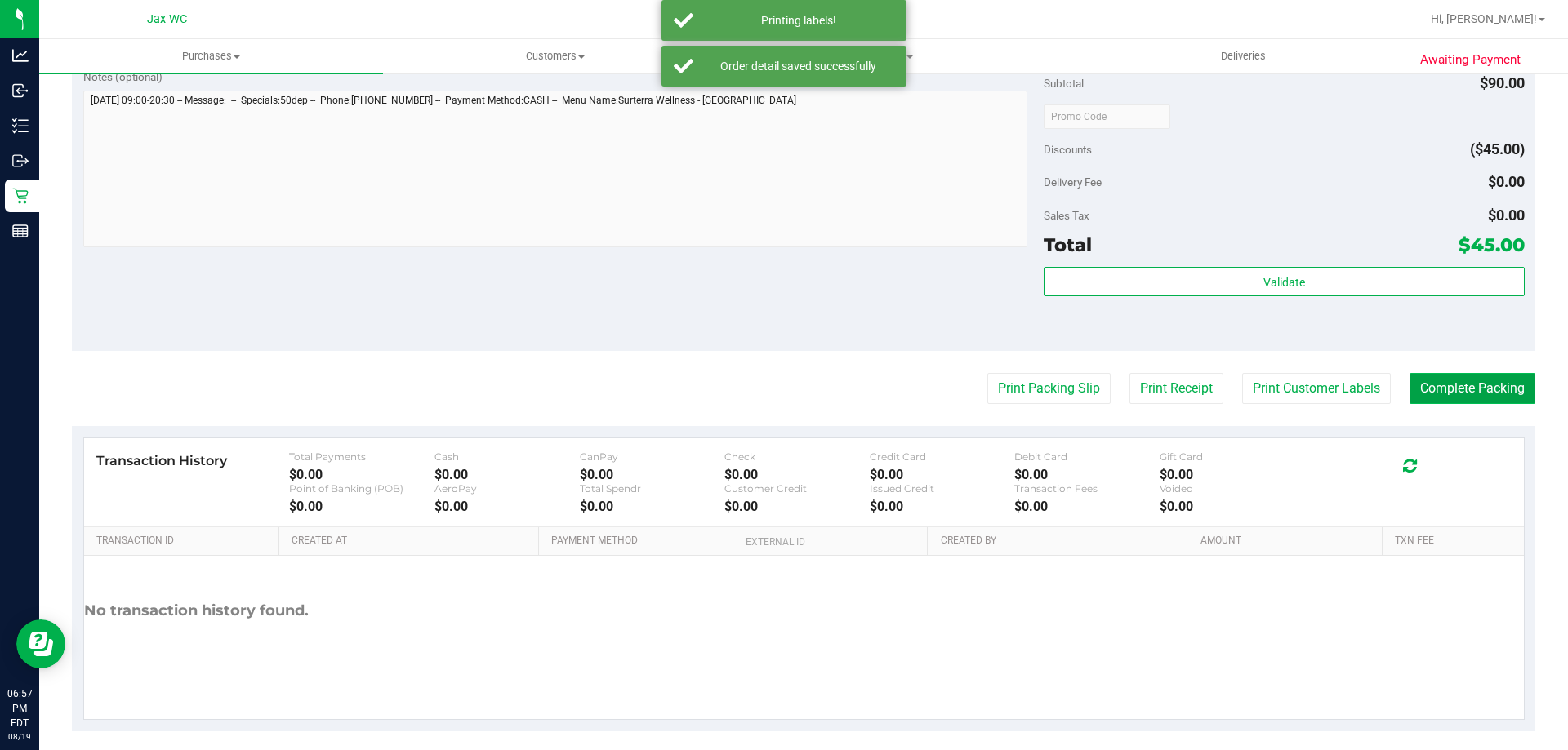
click at [1501, 384] on button "Complete Packing" at bounding box center [1473, 388] width 126 height 31
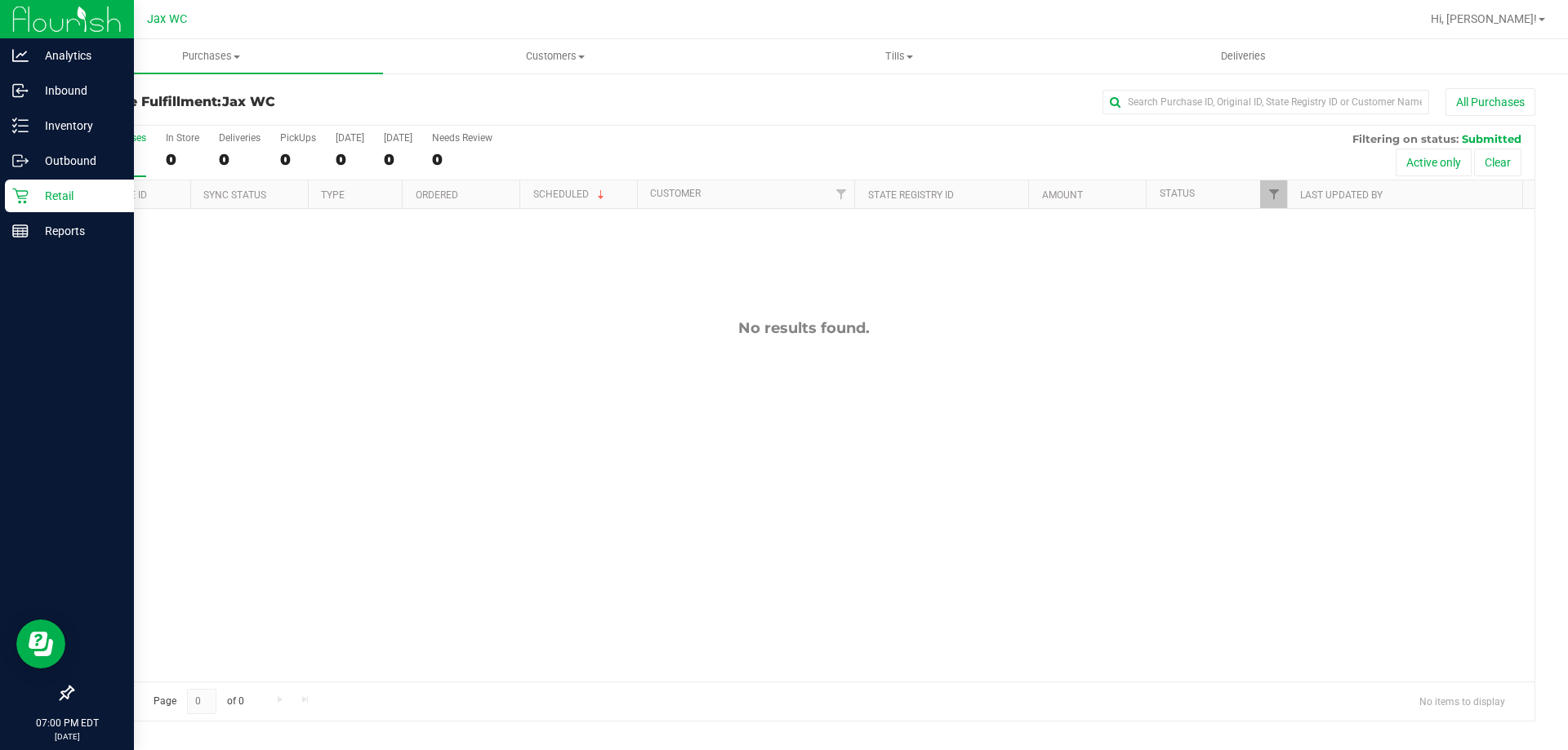
click at [19, 195] on icon at bounding box center [20, 196] width 16 height 16
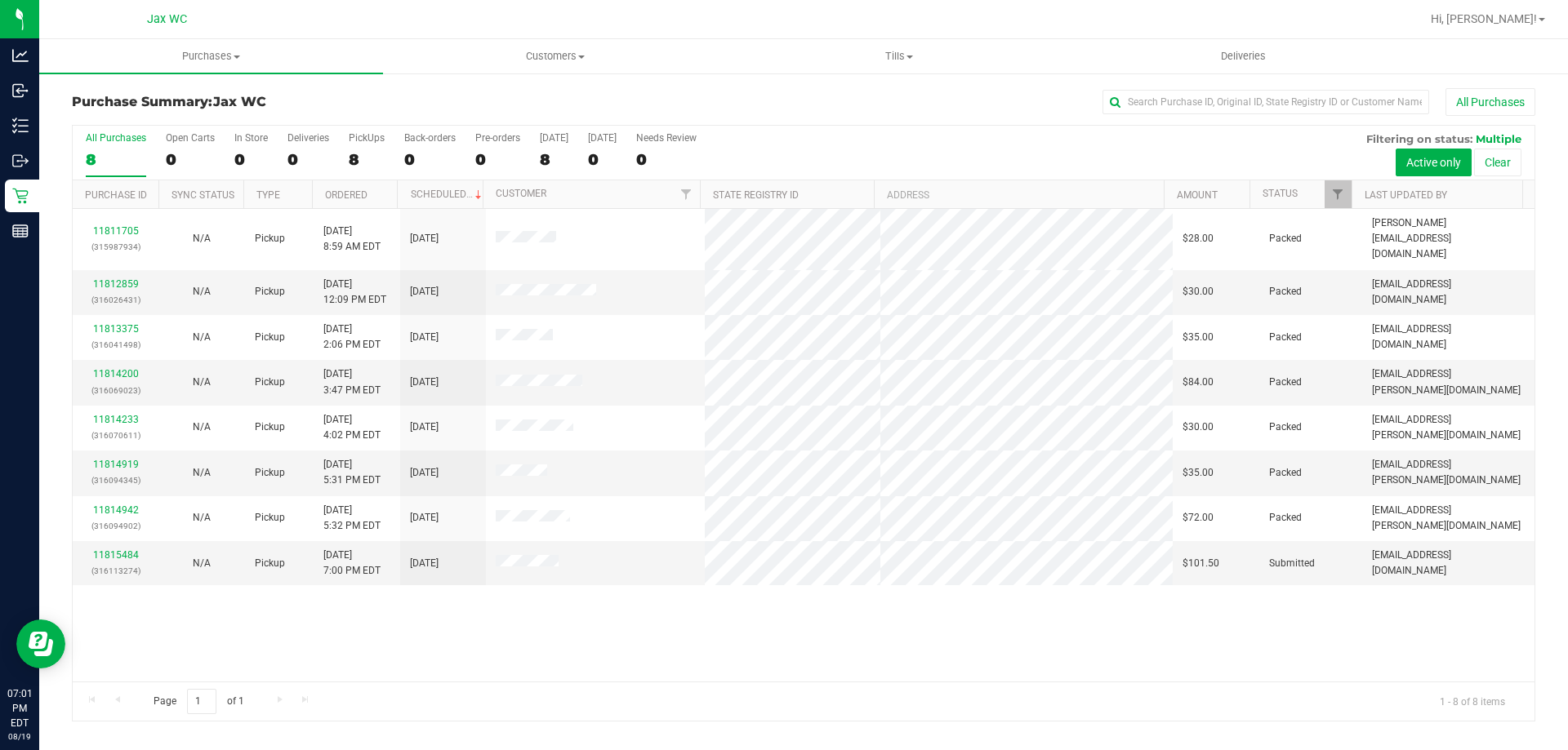
click at [654, 662] on div "11811705 (315987934) N/A Pickup 8/19/2025 8:59 AM EDT 8/19/2025 $28.00 Packed j…" at bounding box center [804, 445] width 1462 height 473
click at [120, 548] on div "11815484 (316113274)" at bounding box center [115, 563] width 67 height 31
click at [120, 550] on link "11815484" at bounding box center [116, 555] width 46 height 12
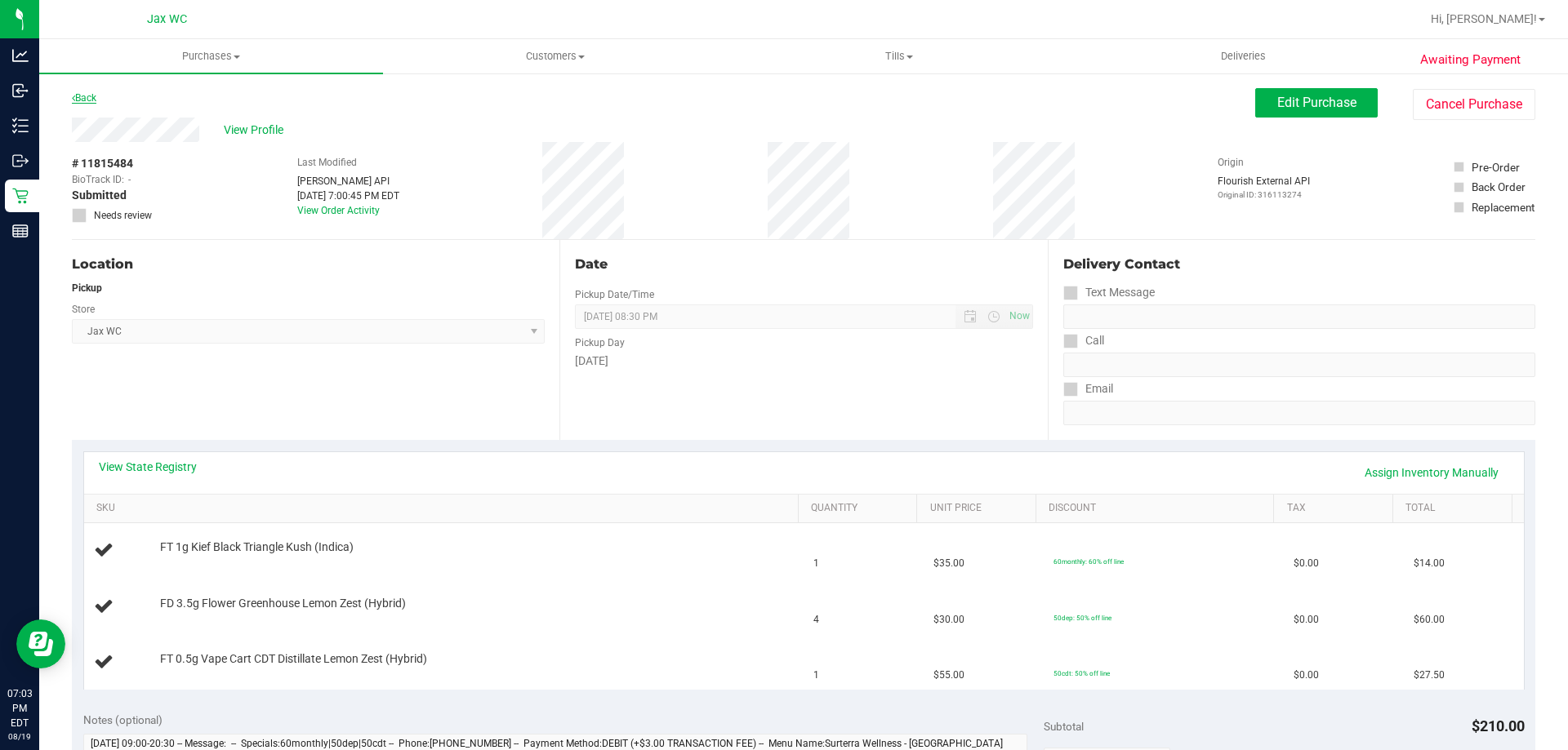
click at [75, 96] on link "Back" at bounding box center [84, 98] width 25 height 12
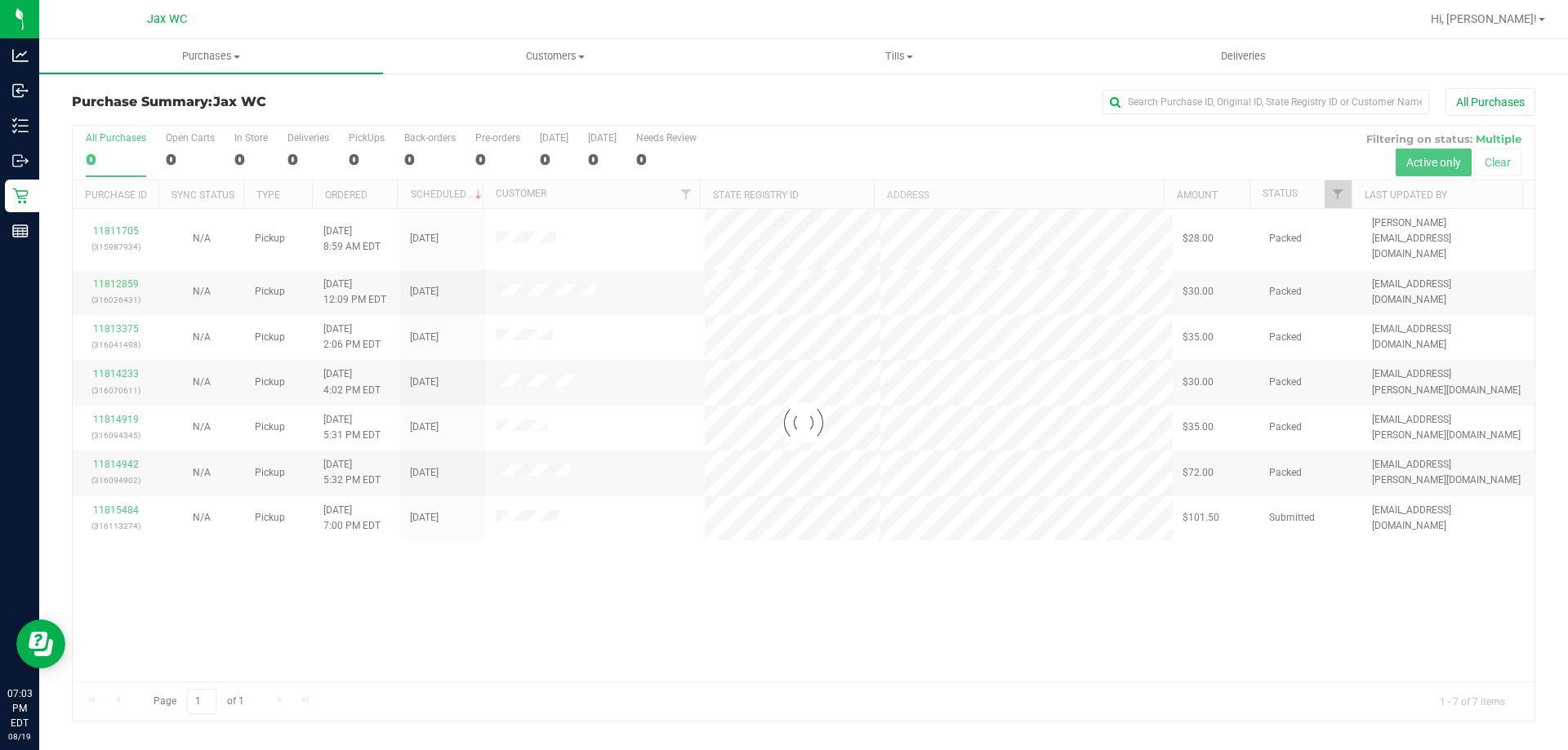
click at [495, 639] on div at bounding box center [804, 423] width 1462 height 595
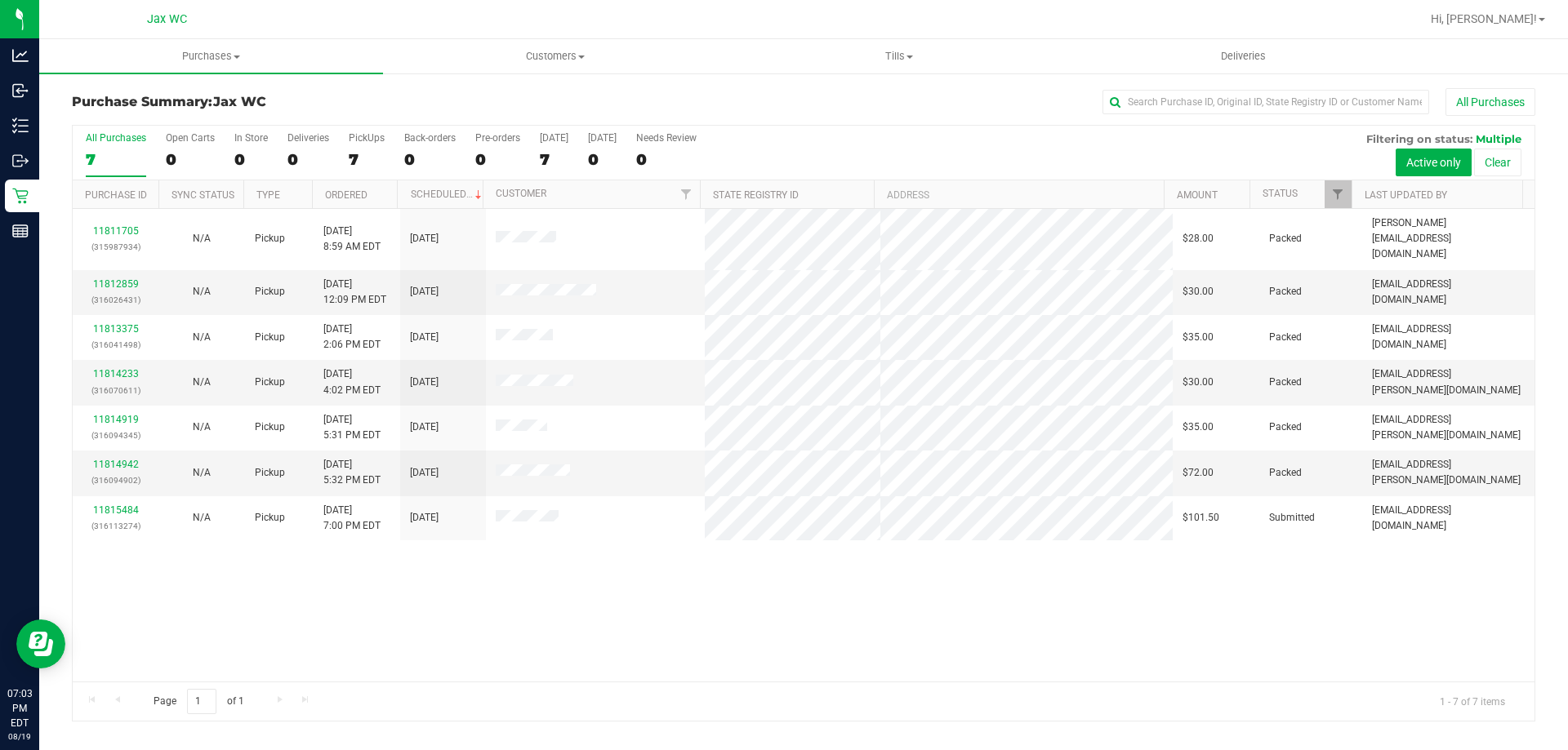
click at [394, 638] on div "11811705 (315987934) N/A Pickup [DATE] 8:59 AM EDT 8/19/2025 $28.00 Packed [EMA…" at bounding box center [804, 445] width 1462 height 473
click at [741, 664] on div "11811705 (315987934) N/A Pickup [DATE] 8:59 AM EDT 8/19/2025 $28.00 Packed [EMA…" at bounding box center [804, 445] width 1462 height 473
click at [538, 637] on div "11811705 (315987934) N/A Pickup [DATE] 8:59 AM EDT 8/19/2025 $28.00 Packed [EMA…" at bounding box center [804, 445] width 1462 height 473
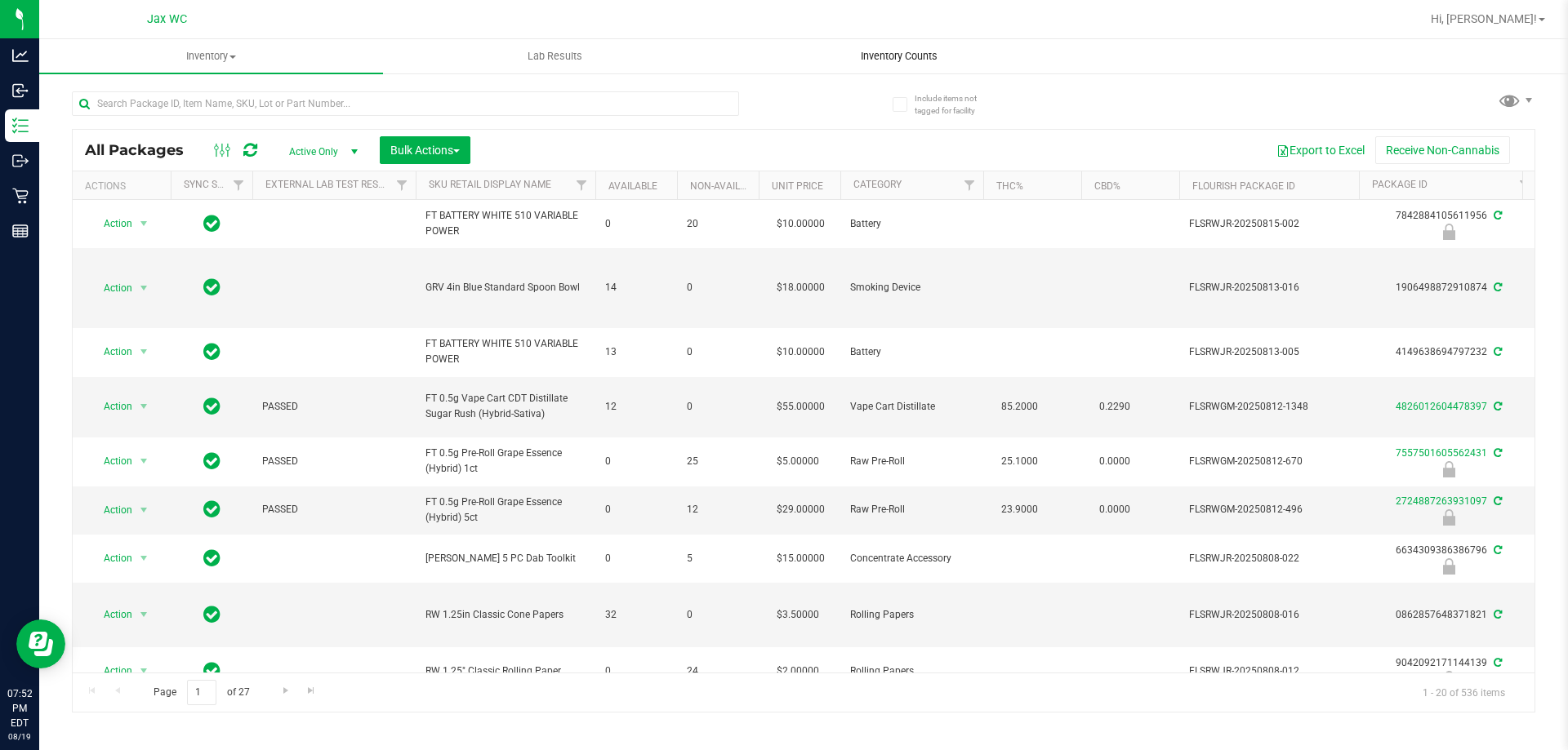
click at [906, 62] on span "Inventory Counts" at bounding box center [899, 56] width 121 height 15
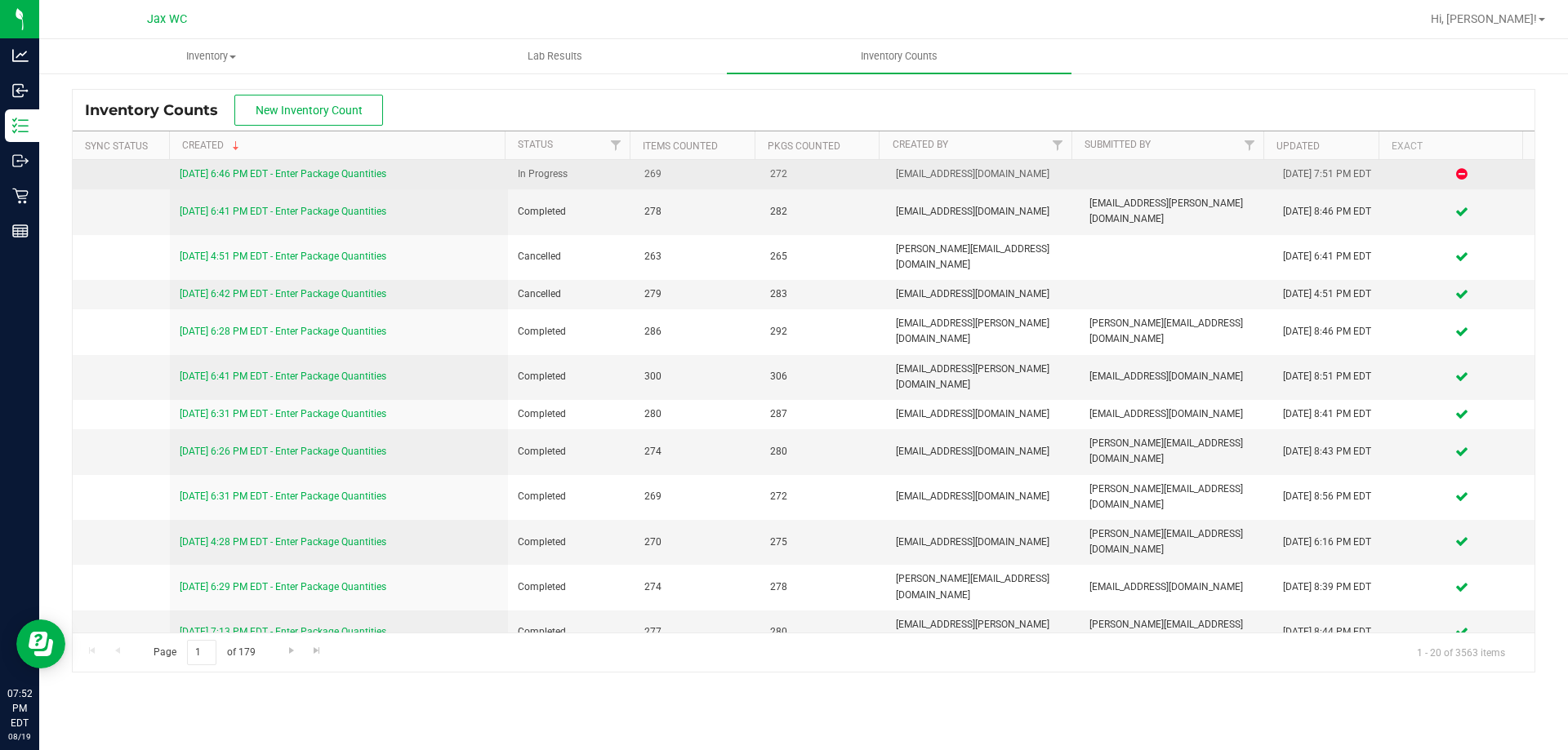
click at [331, 171] on link "[DATE] 6:46 PM EDT - Enter Package Quantities" at bounding box center [283, 174] width 207 height 12
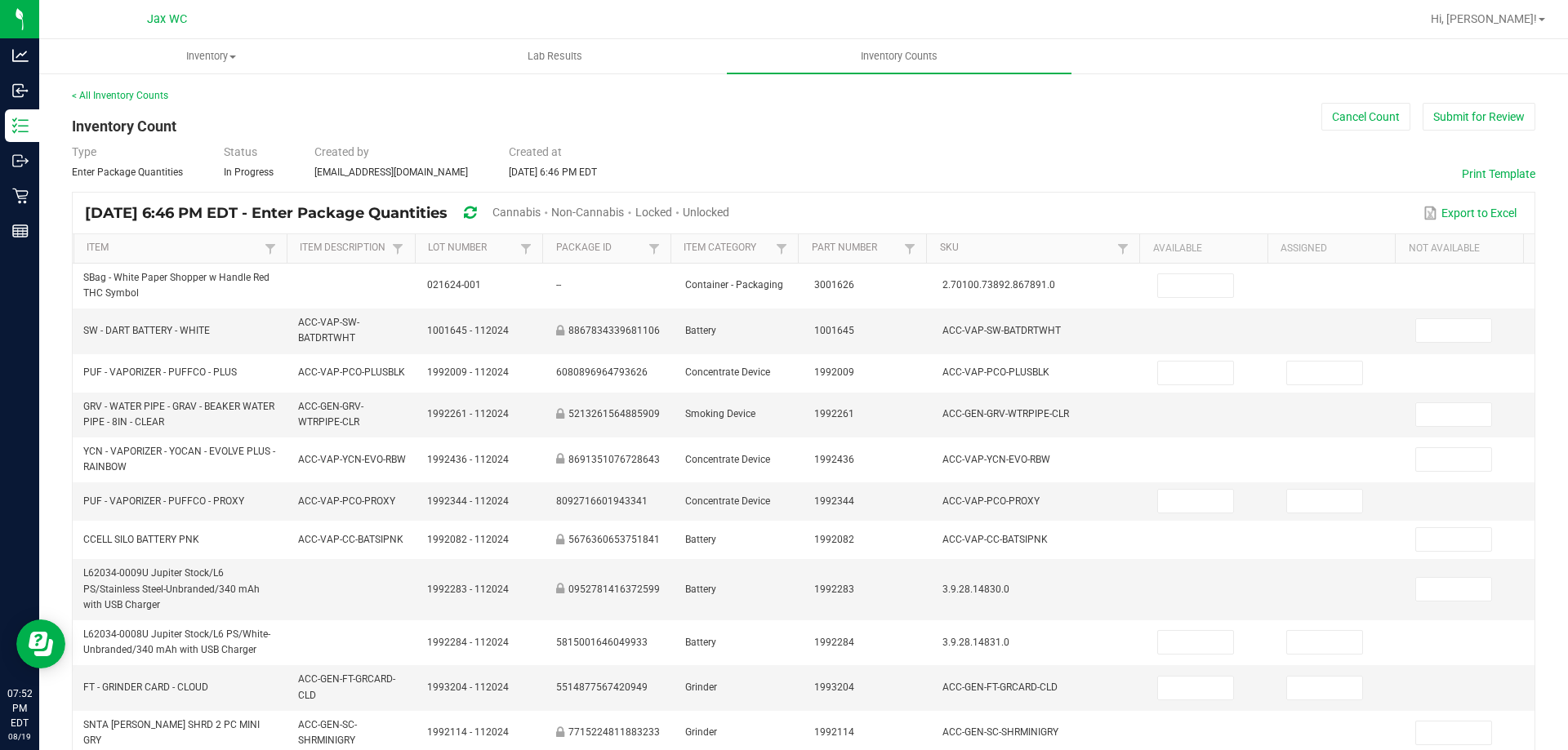
click at [541, 212] on span "Cannabis" at bounding box center [516, 212] width 48 height 13
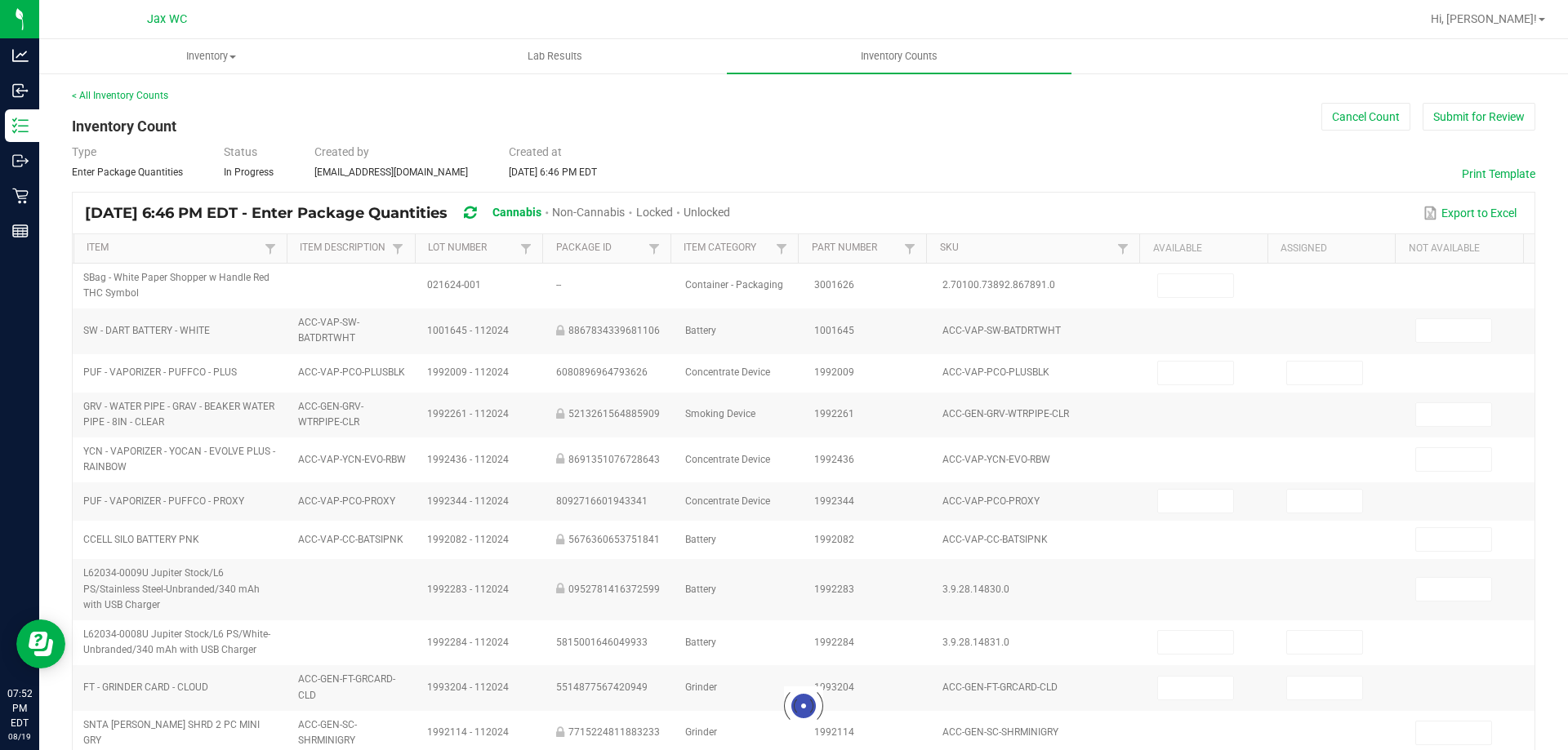
type input "23"
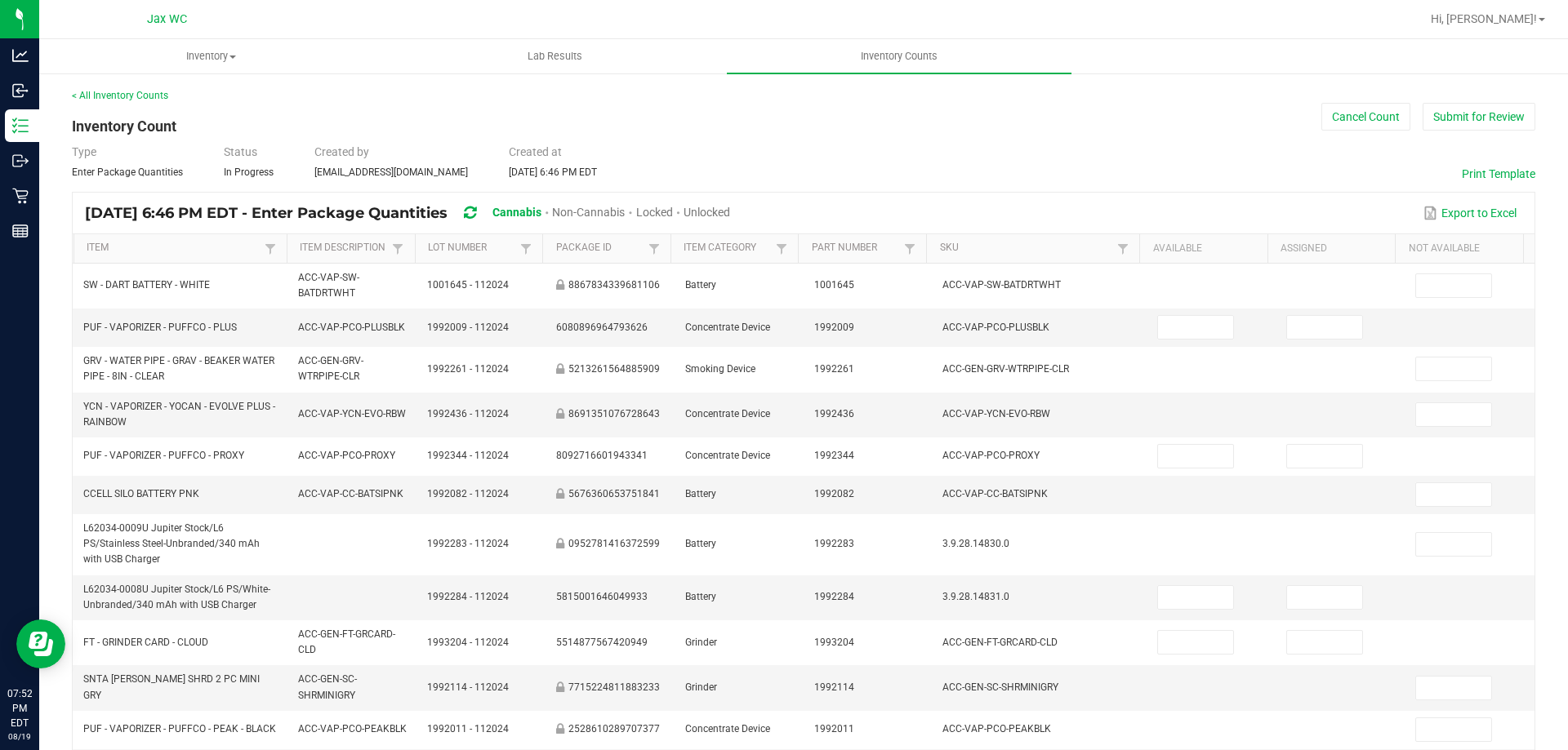
click at [730, 215] on span "Unlocked" at bounding box center [707, 212] width 46 height 13
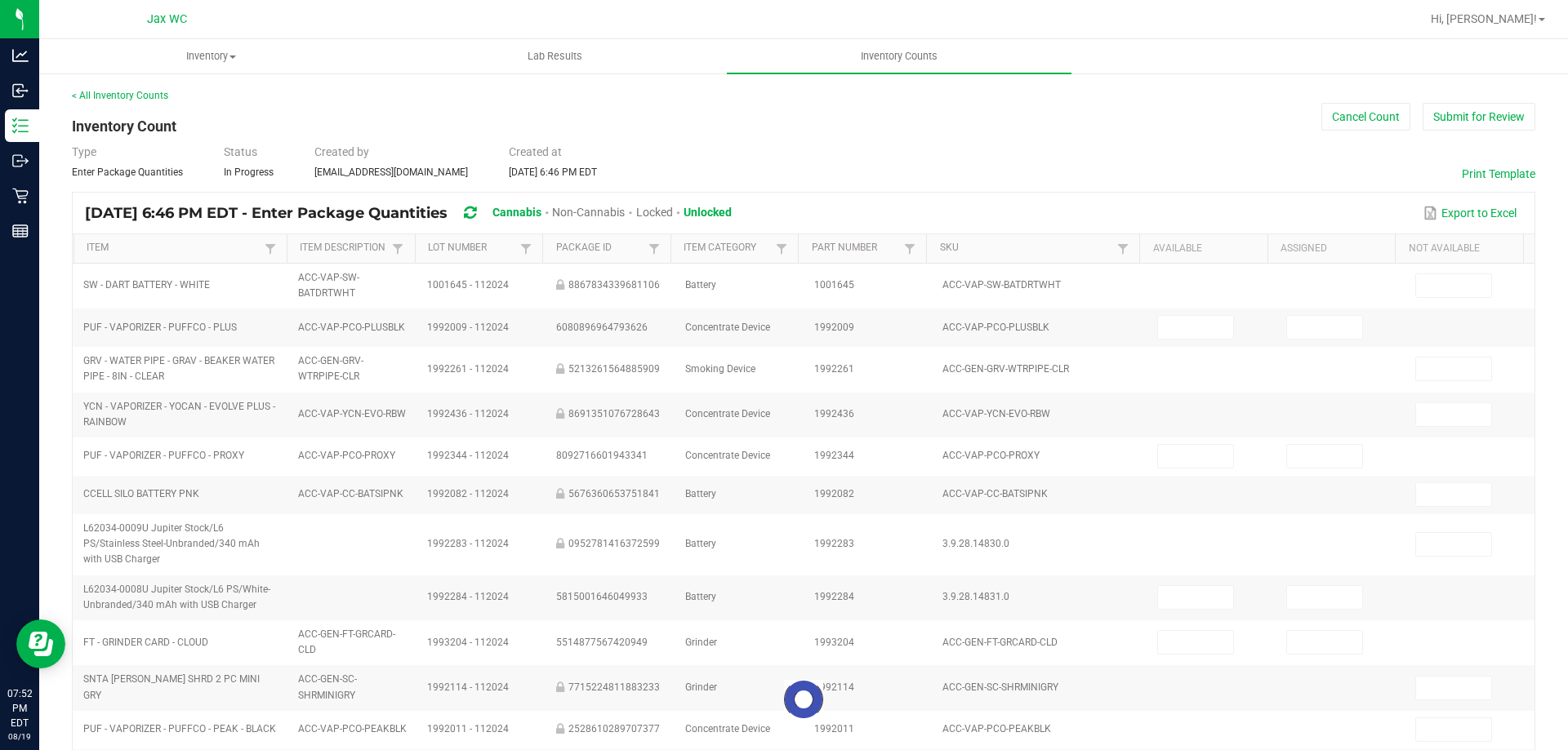
type input "11"
type input "0"
type input "2"
type input "0"
type input "6"
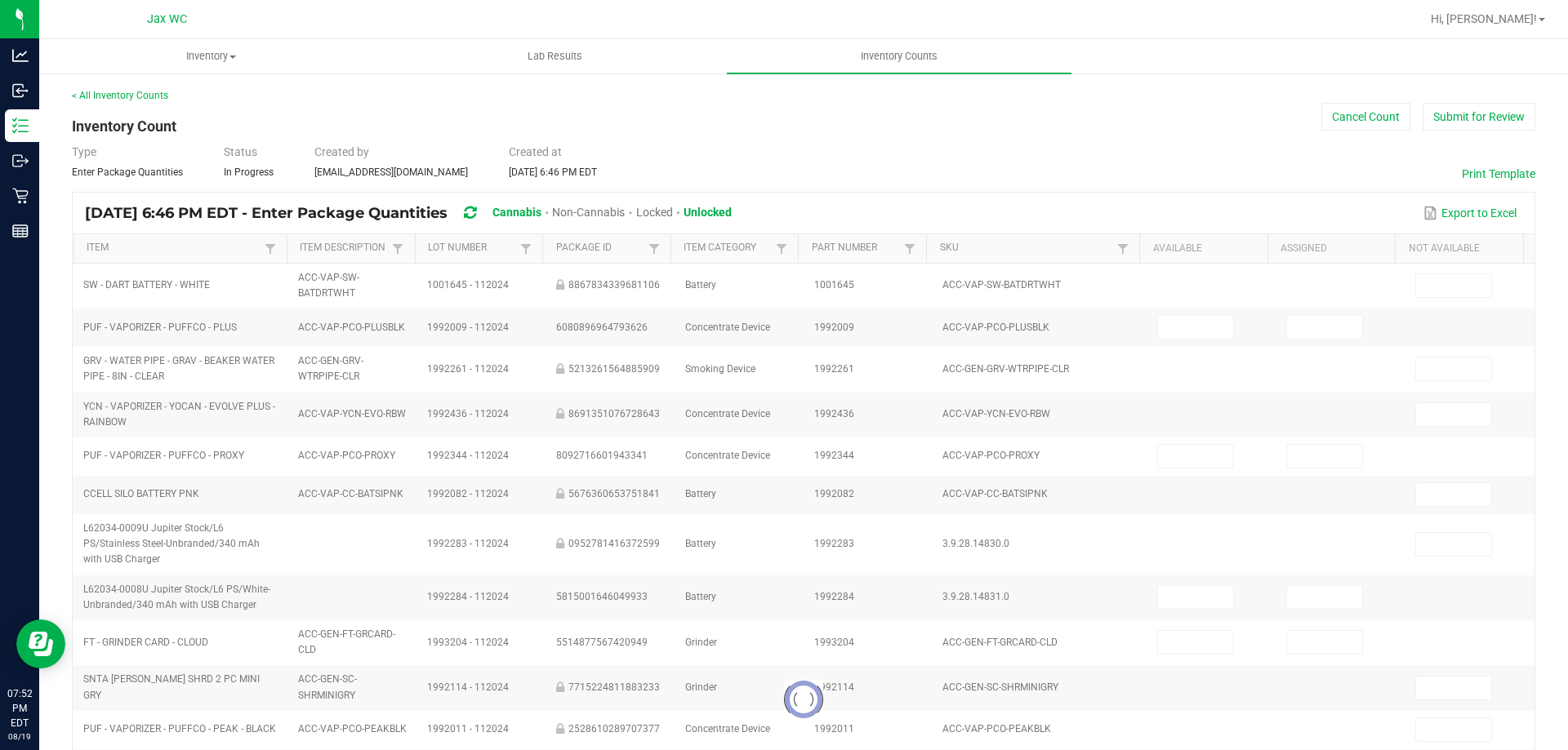
type input "1"
type input "0"
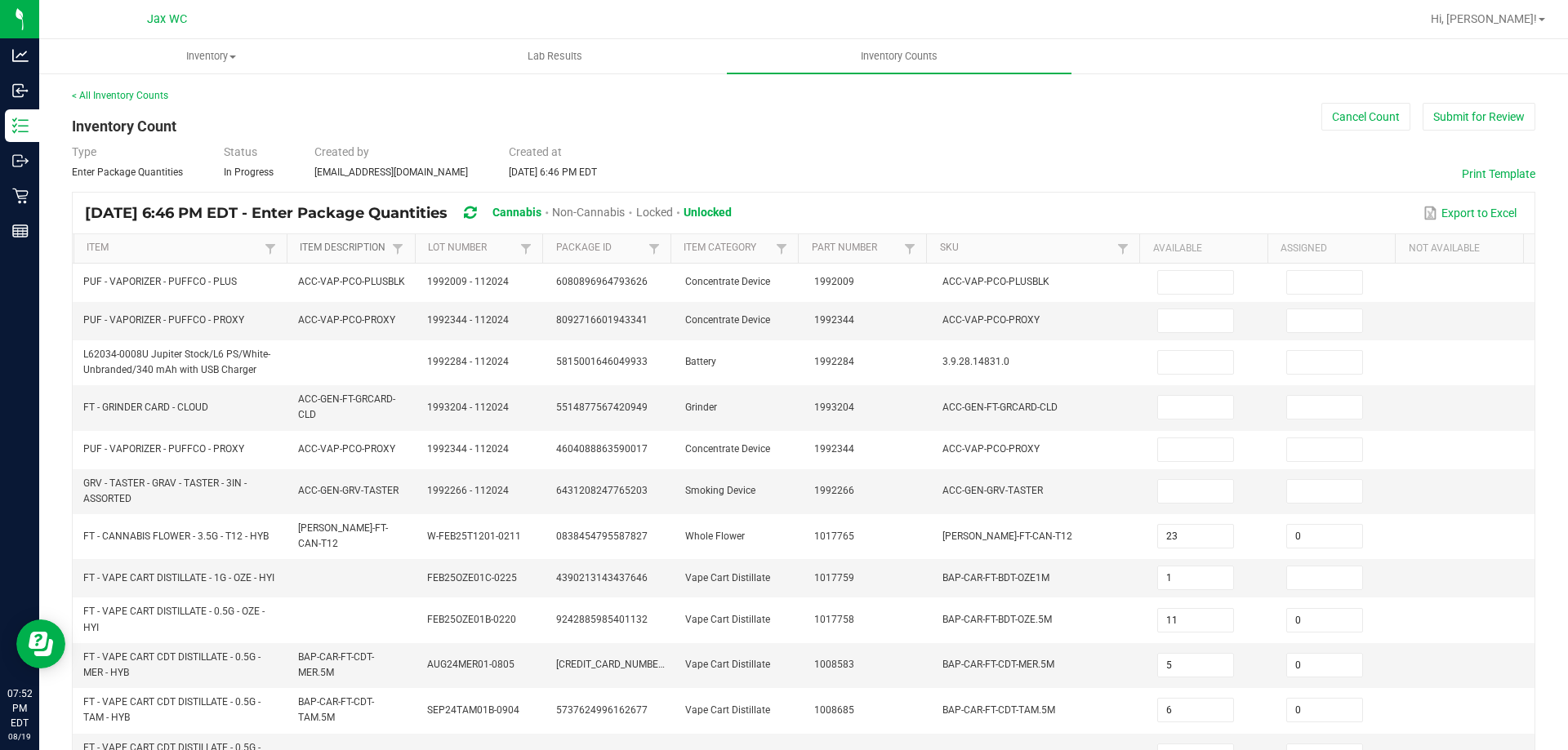
click at [364, 245] on link "Item Description" at bounding box center [343, 248] width 88 height 13
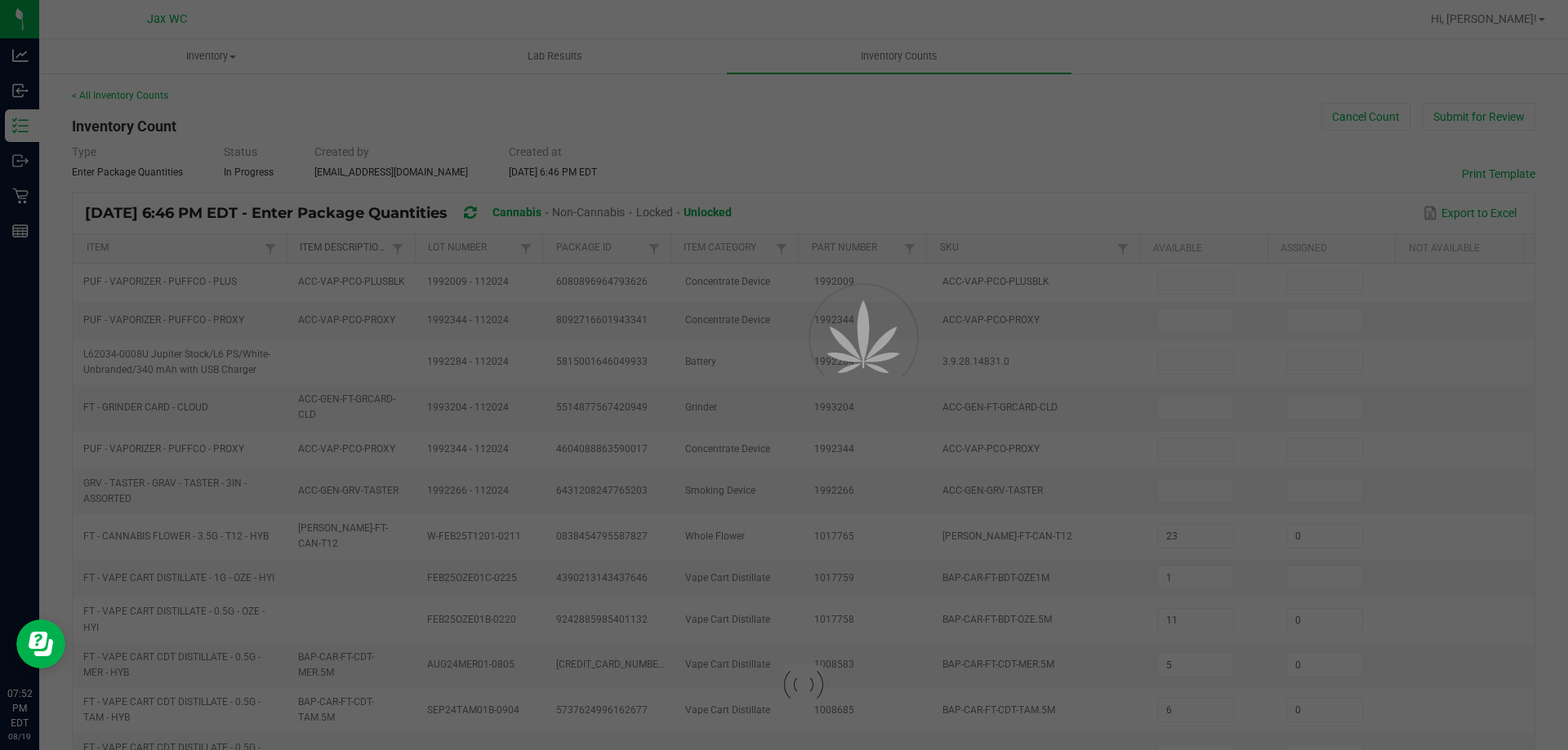
type input "22"
type input "1"
type input "2"
type input "7"
type input "0"
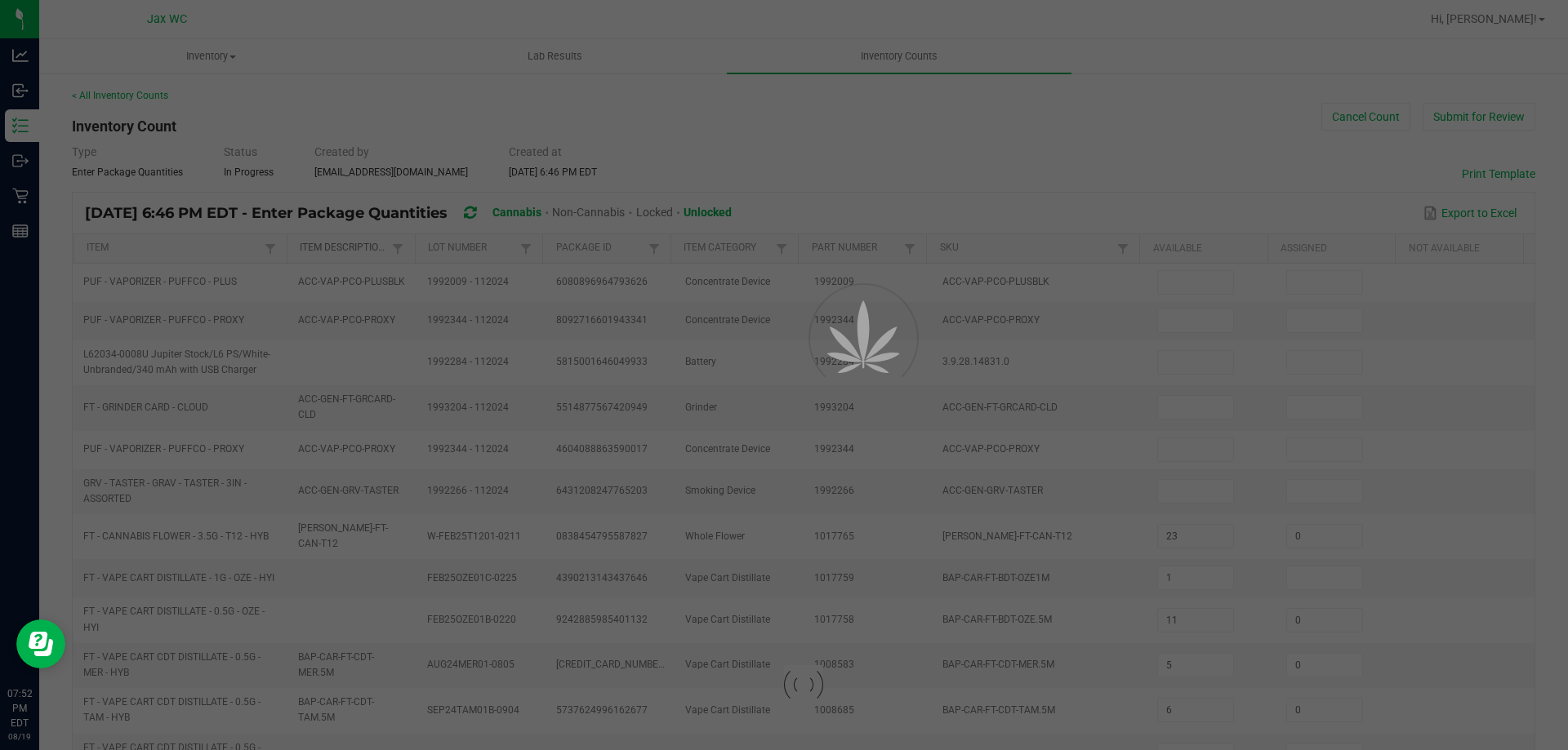
type input "4"
type input "0"
type input "28"
type input "0"
type input "11"
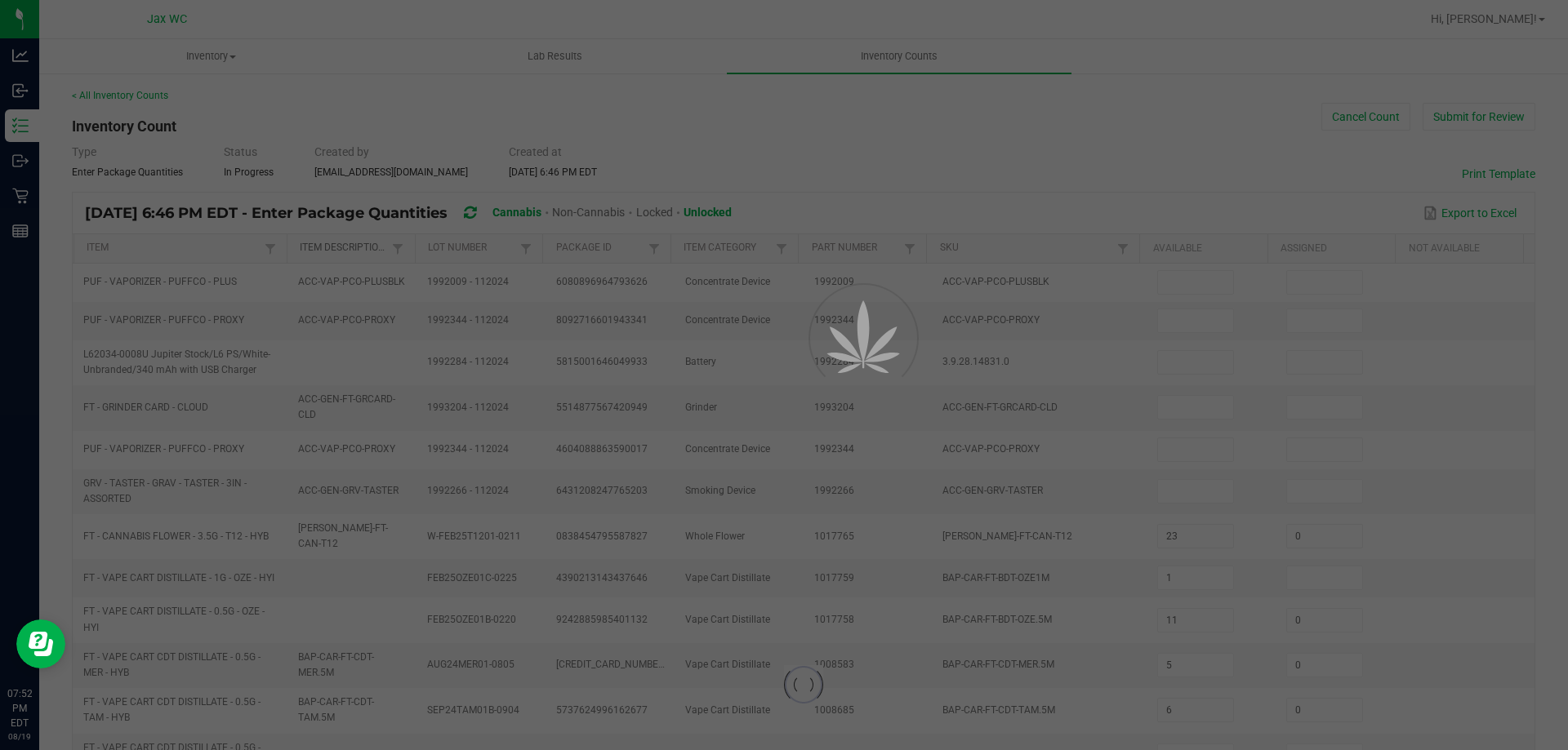
type input "0"
type input "9"
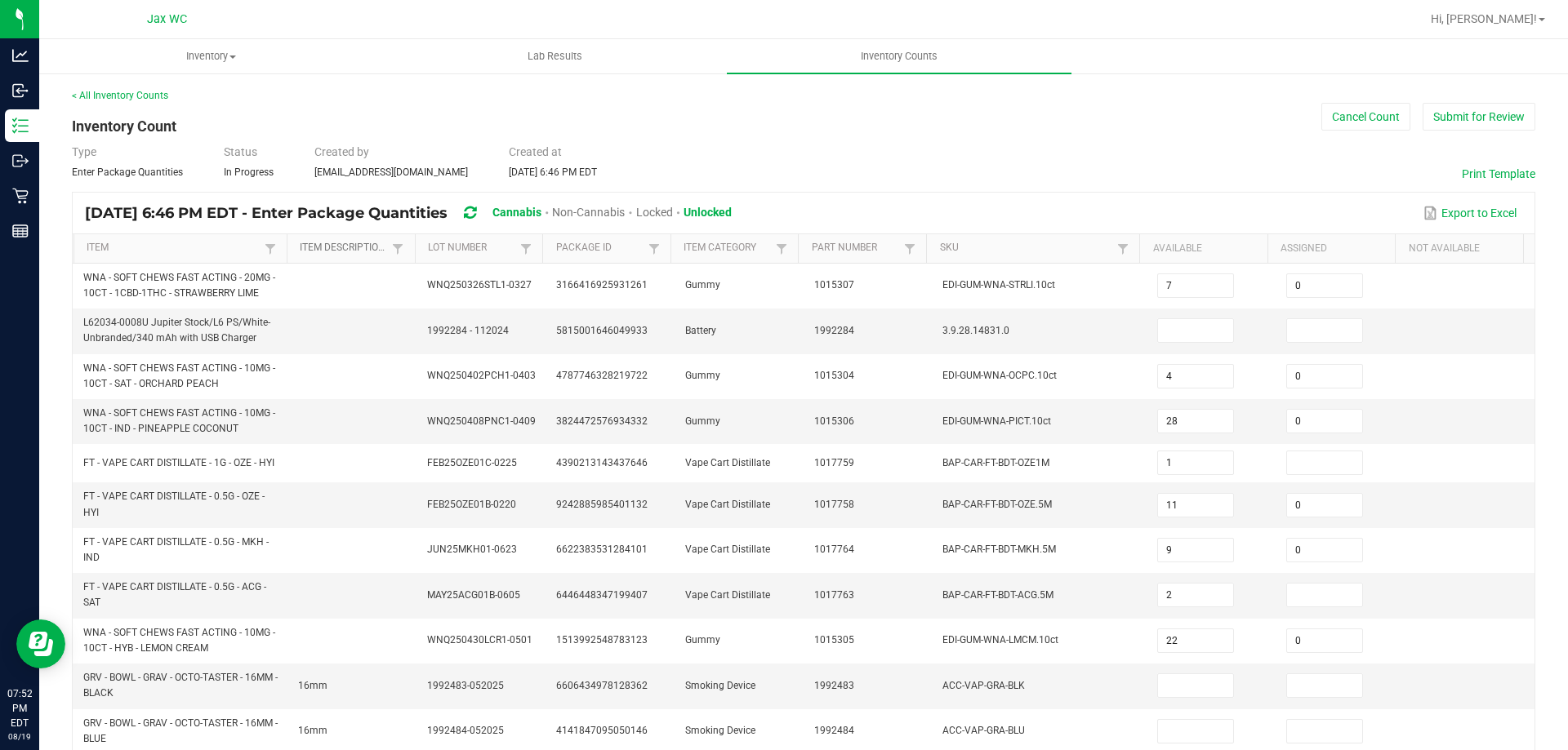
click at [368, 253] on link "Item Description" at bounding box center [343, 248] width 88 height 13
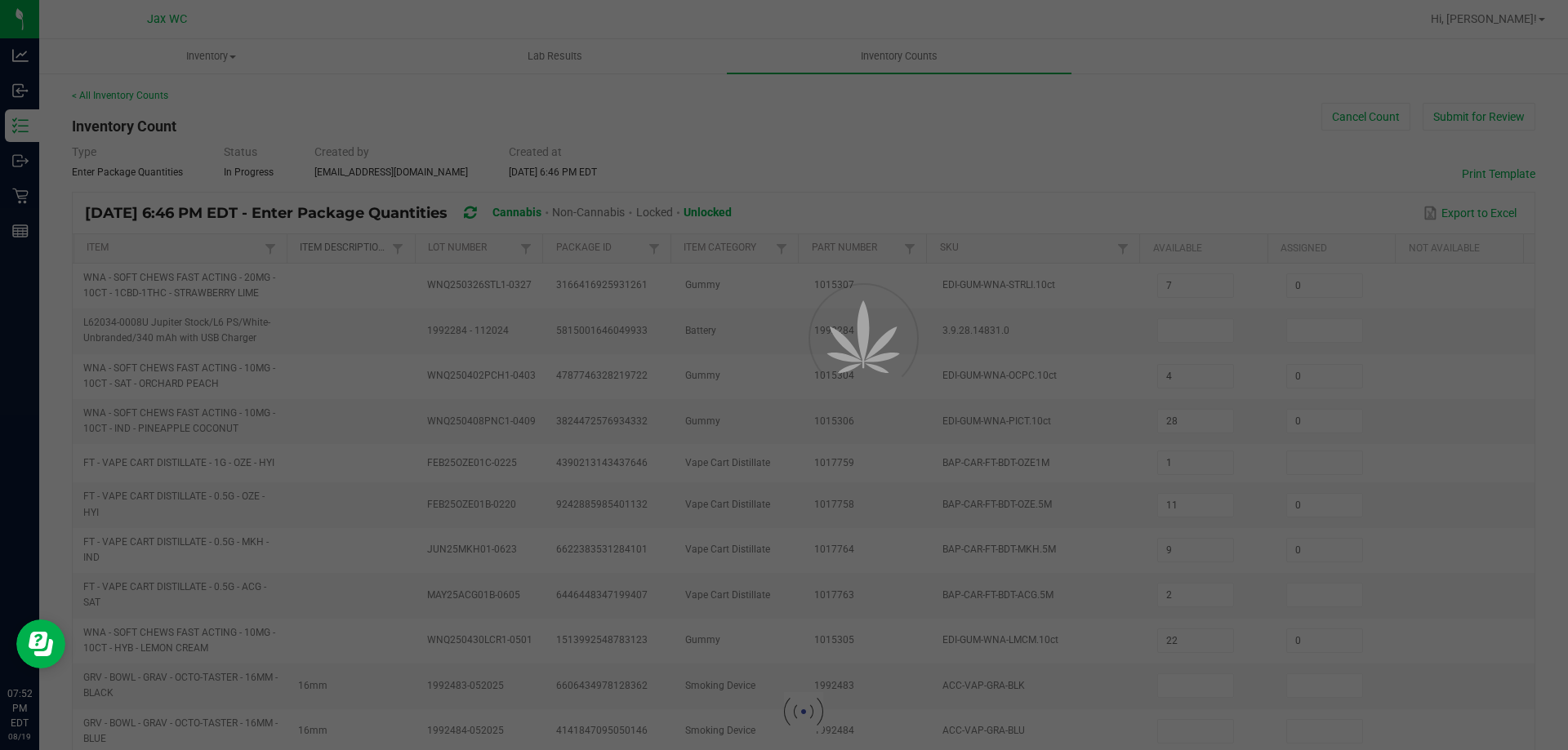
type input "20"
type input "22"
type input "0"
type input "1"
type input "20"
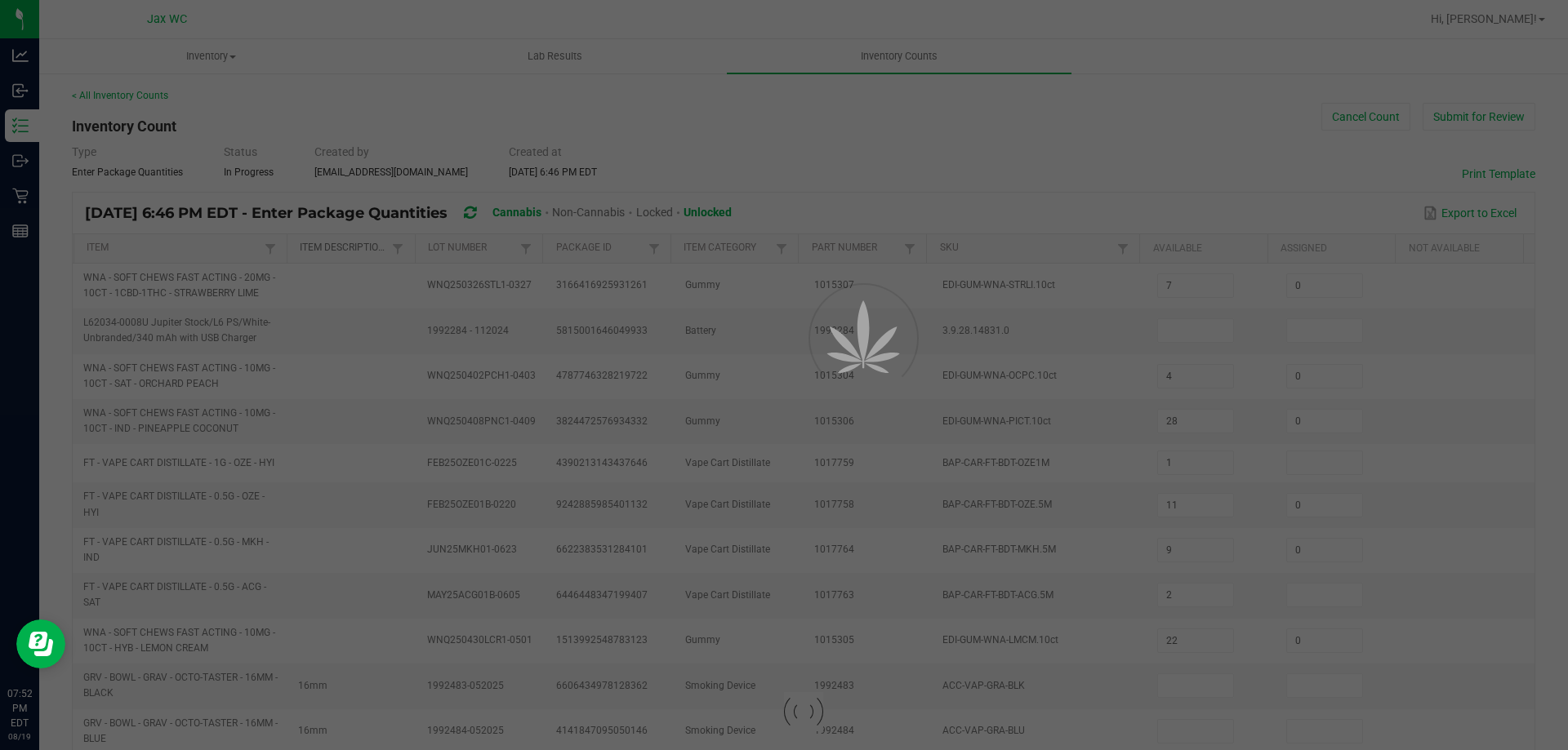
type input "0"
type input "10"
type input "0"
type input "22"
type input "0"
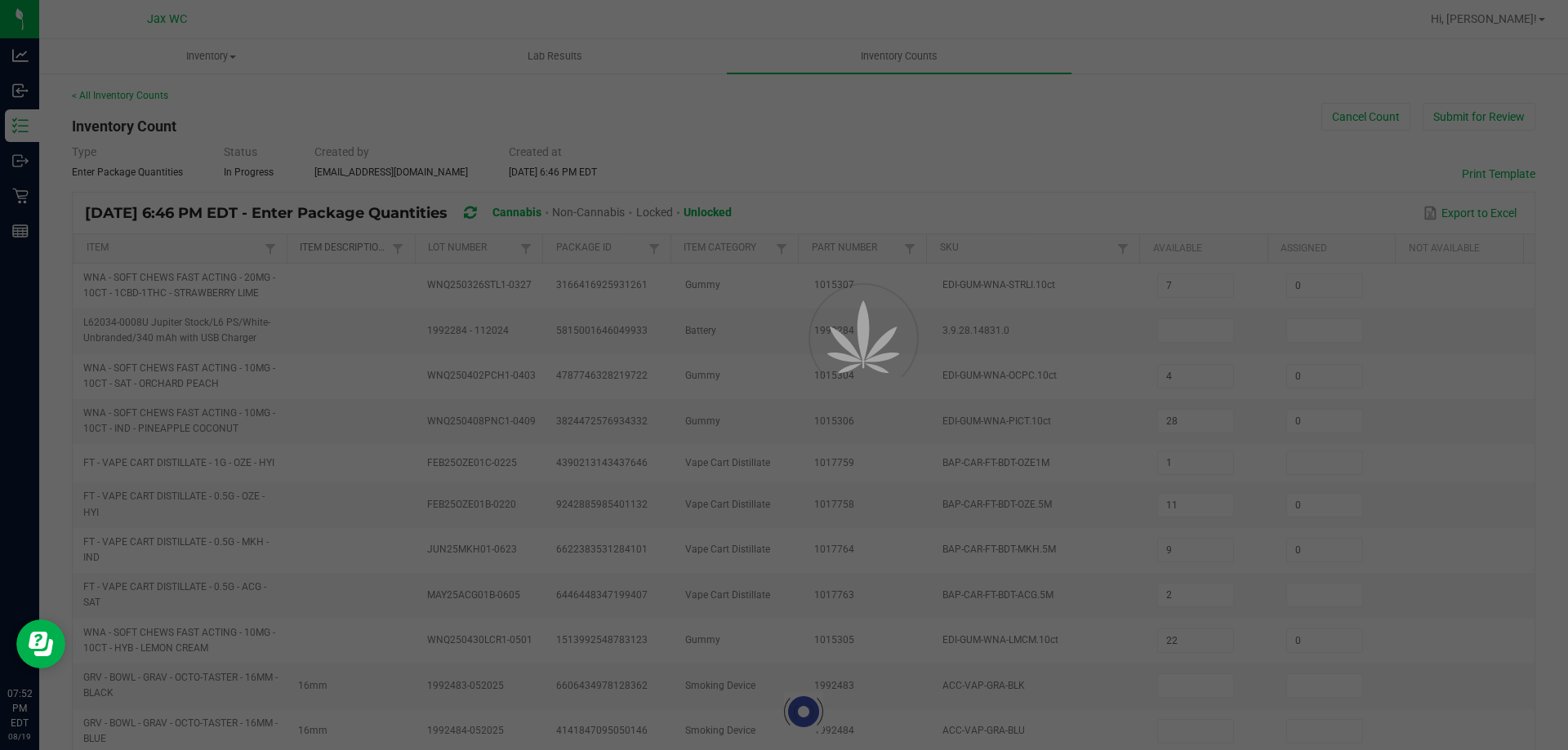
type input "11"
type input "0"
type input "5"
type input "13"
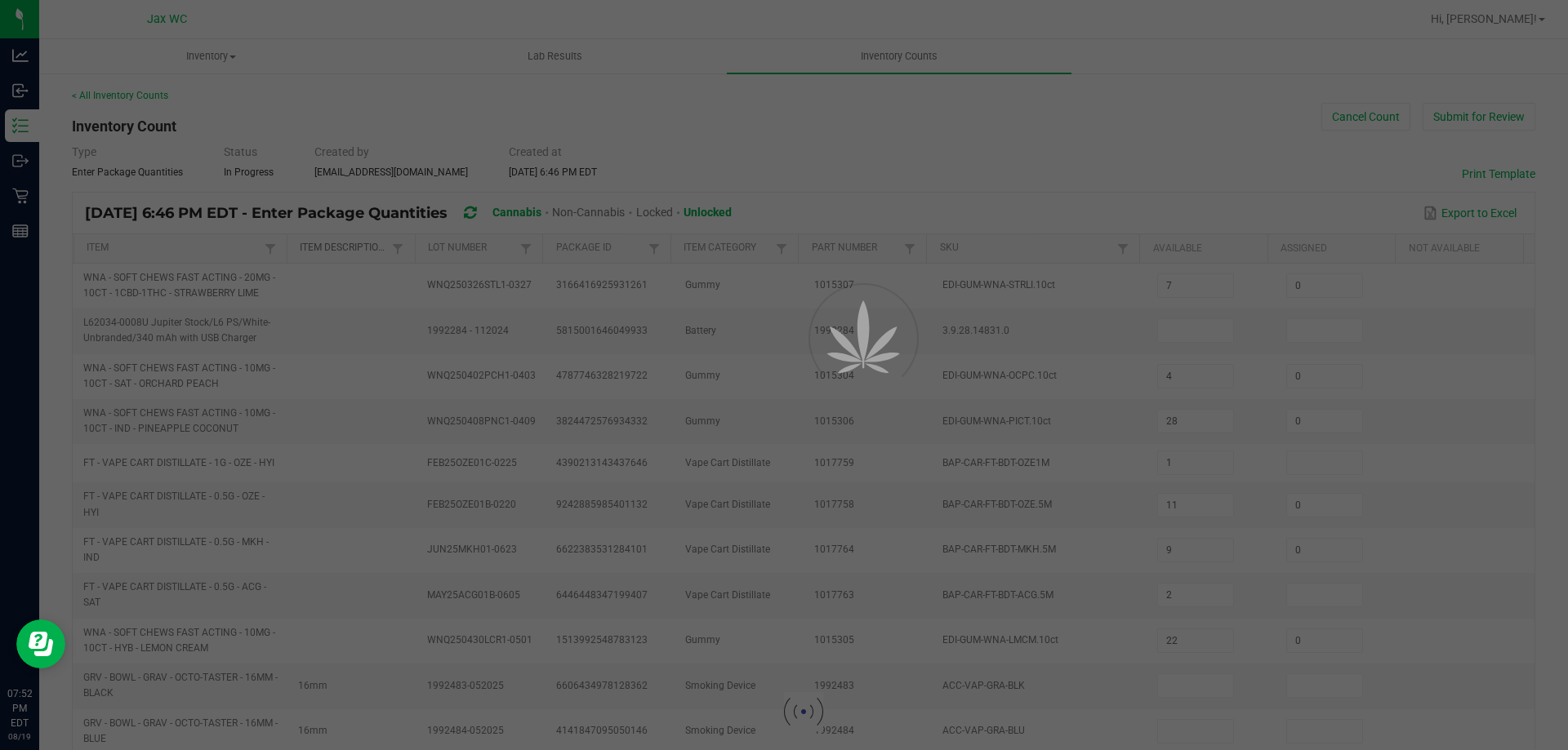
type input "1"
type input "12"
type input "13"
type input "0"
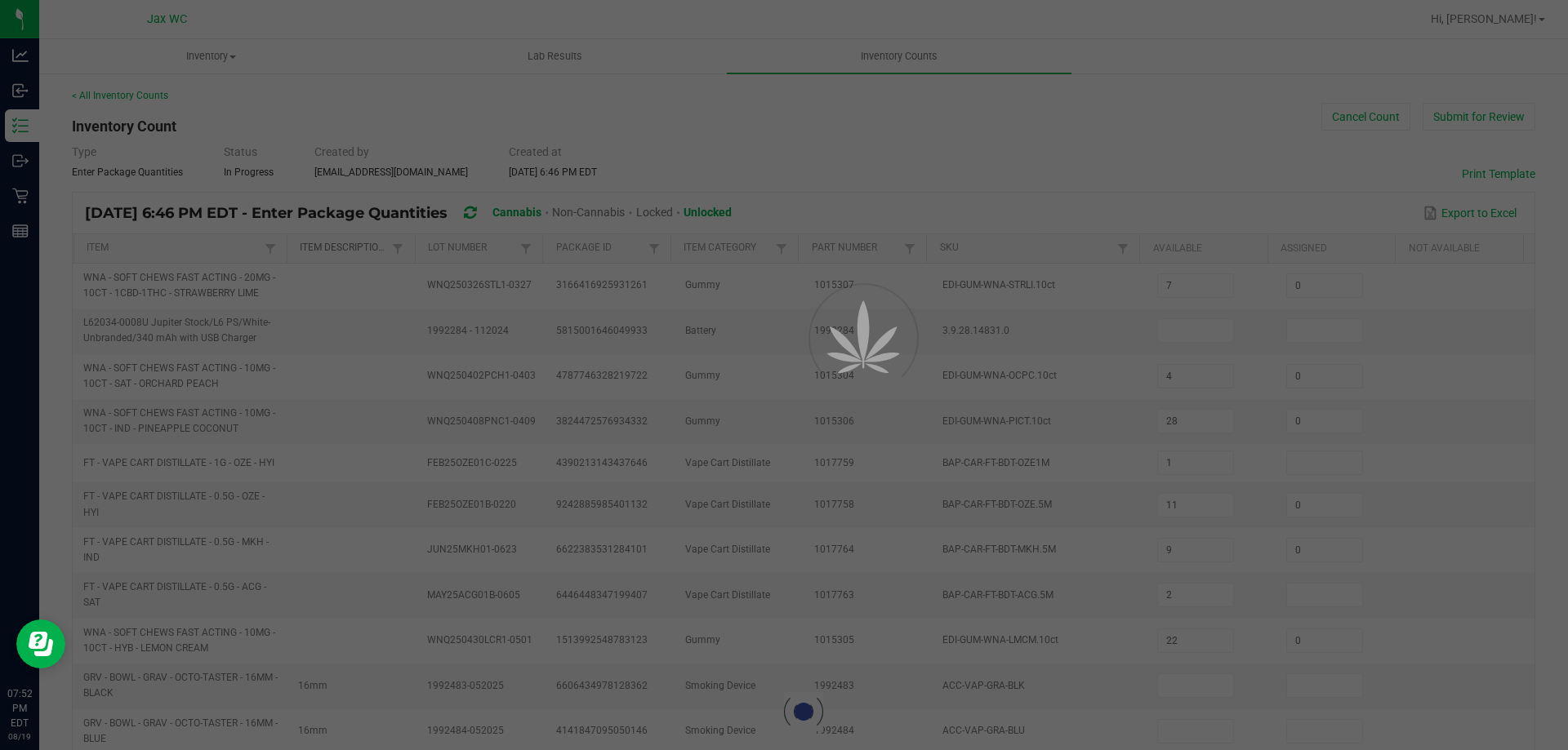
type input "8"
type input "0"
type input "10"
type input "0"
type input "12"
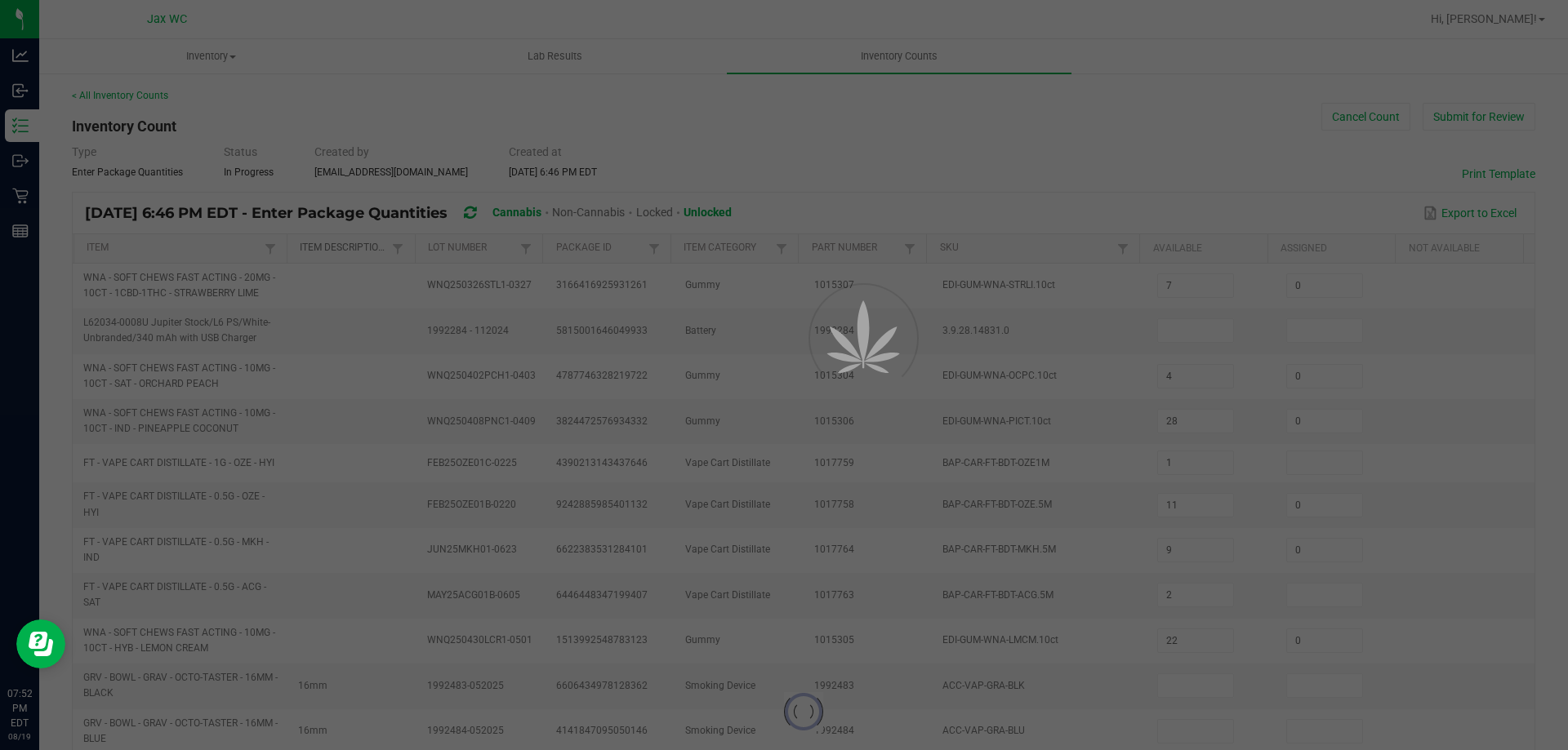
type input "0"
type input "25"
type input "0"
type input "18"
type input "0"
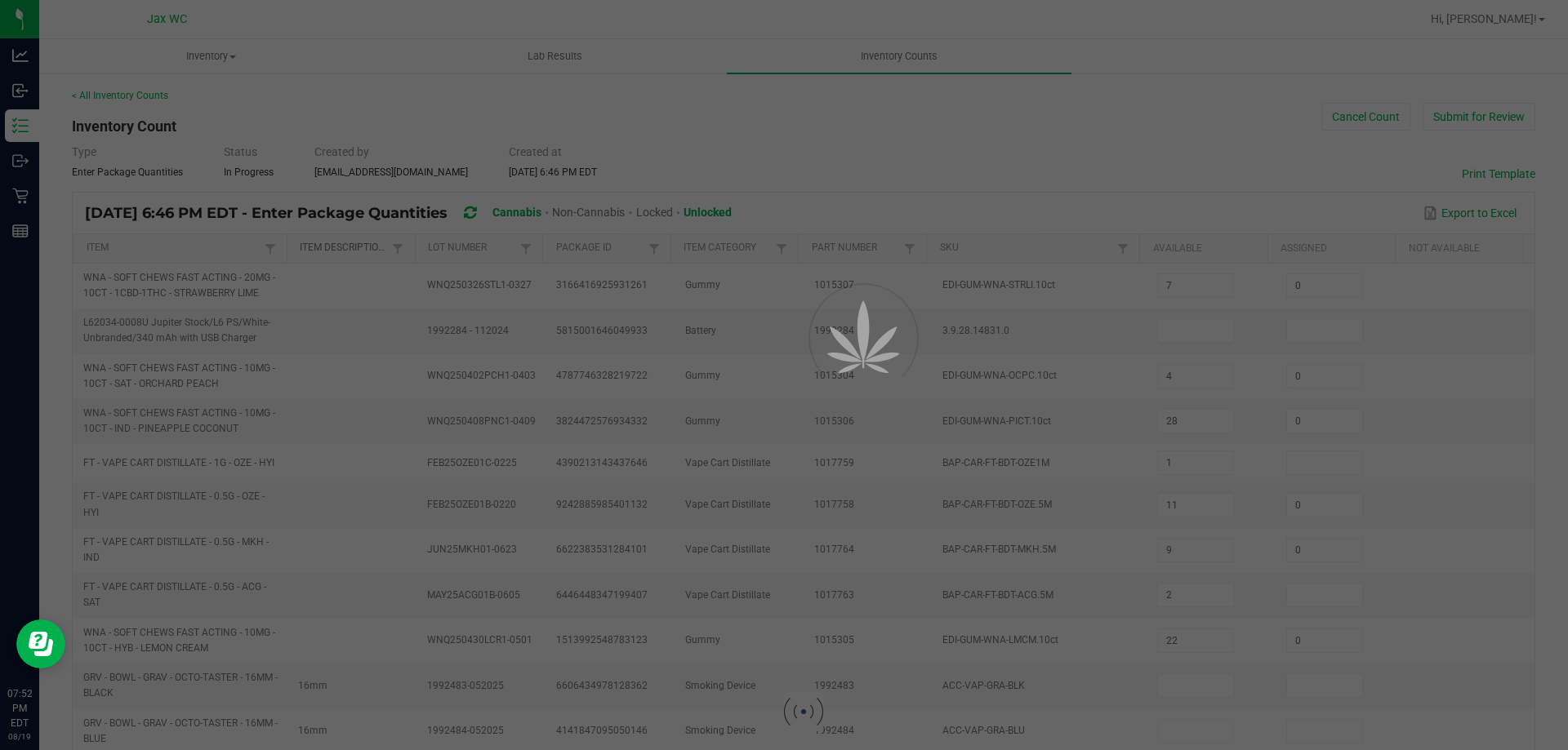
type input "9"
type input "0"
type input "3"
type input "0"
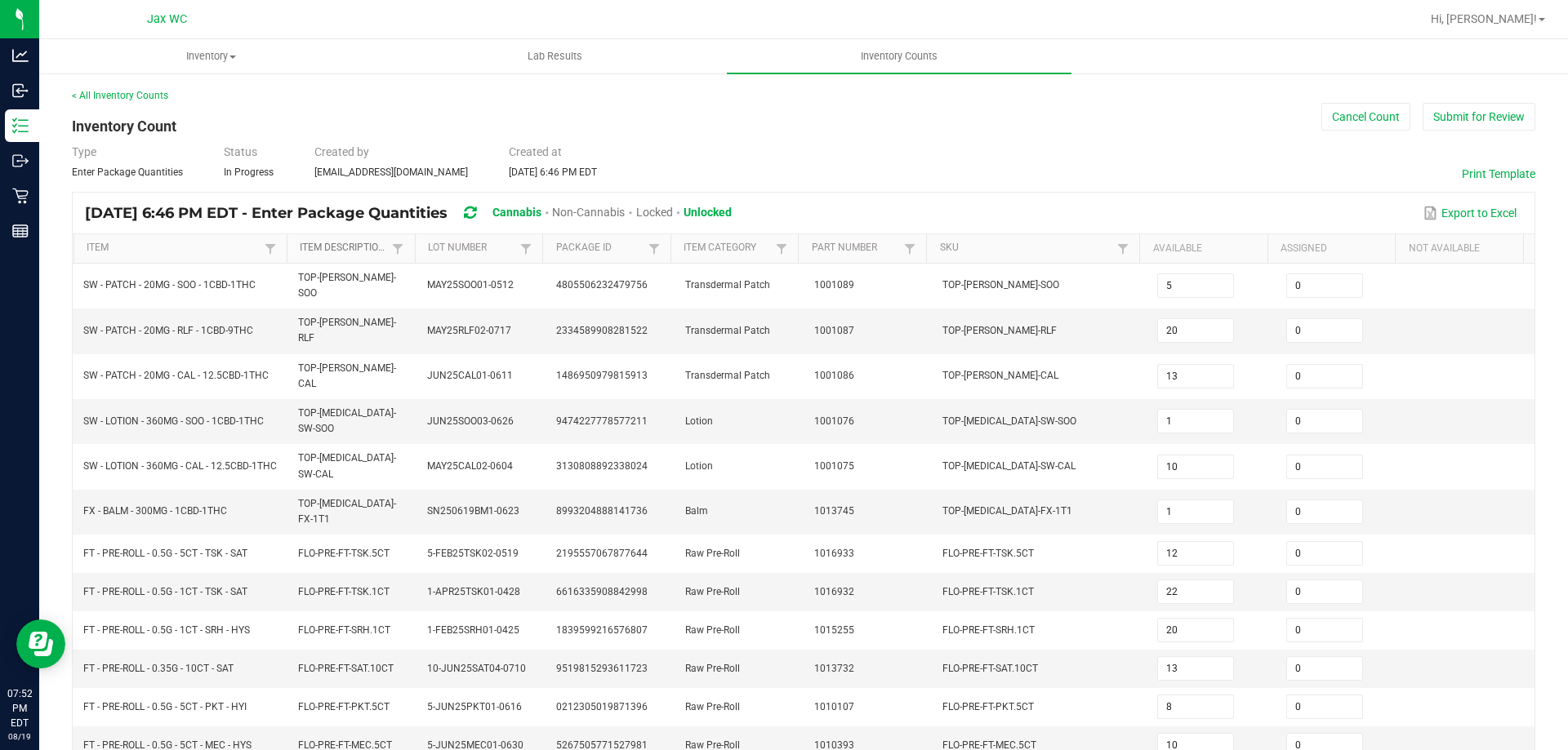
click at [368, 253] on link "Item Description" at bounding box center [343, 248] width 88 height 13
click at [364, 247] on link "Item Description" at bounding box center [343, 248] width 88 height 13
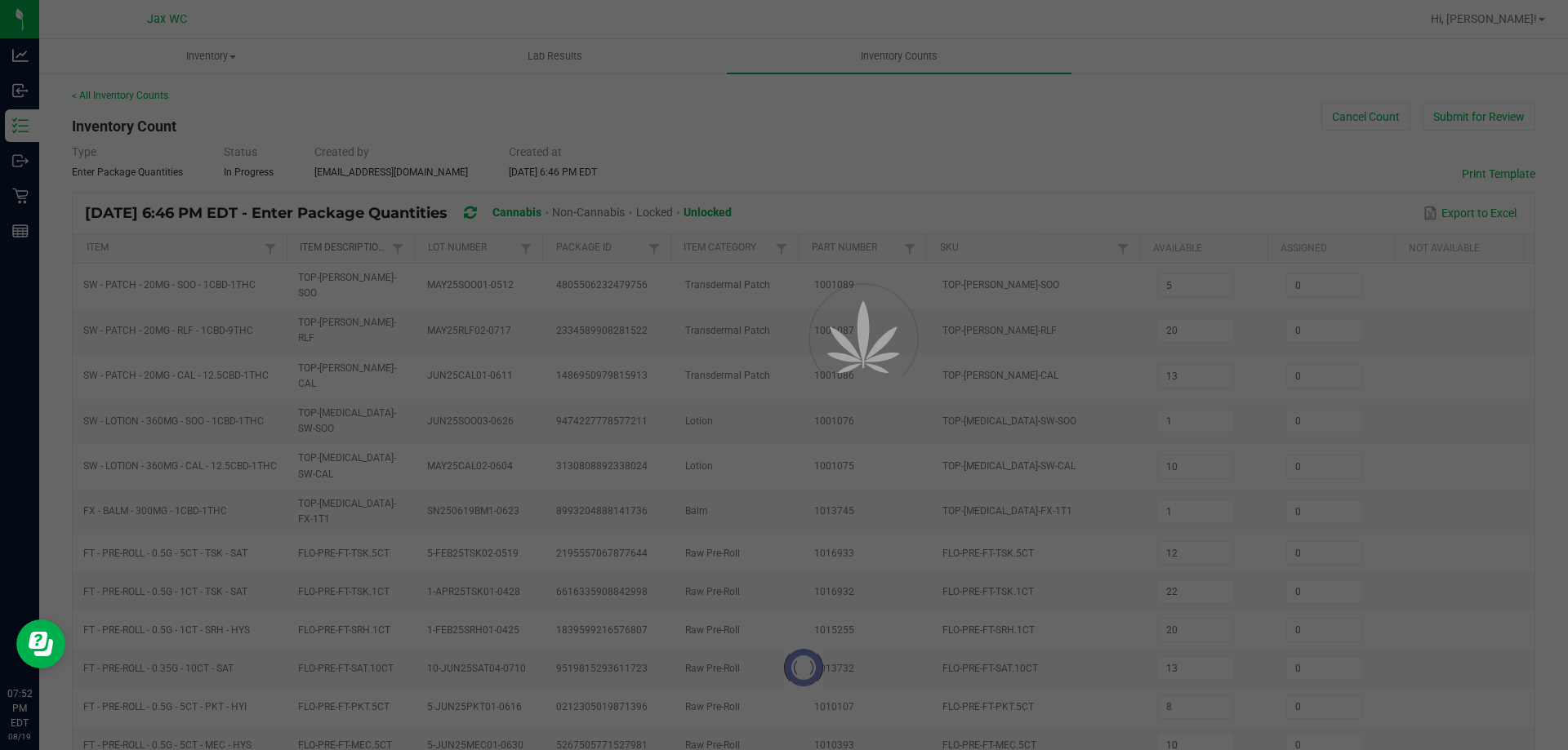
type input "22"
type input "1"
type input "2"
type input "7"
type input "4"
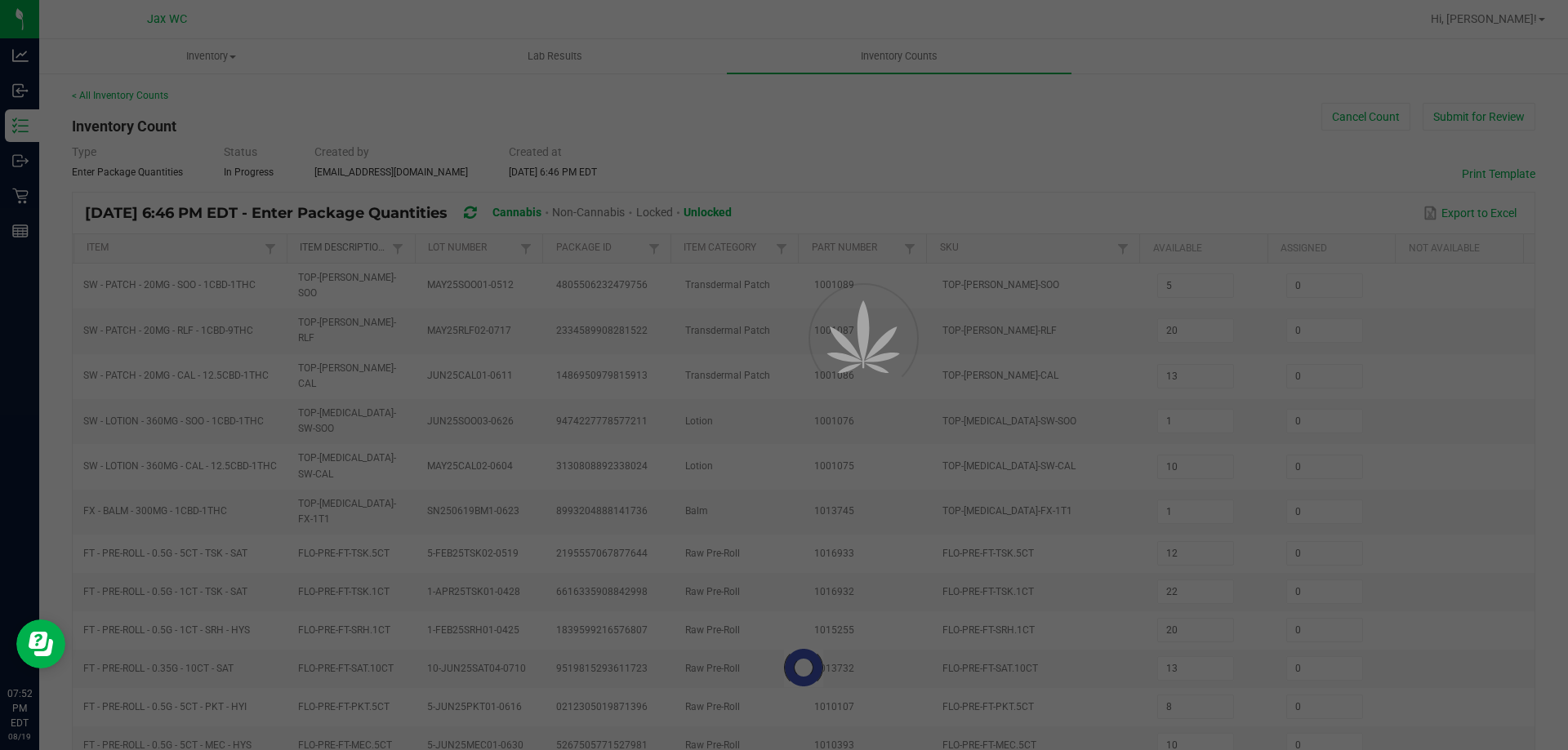
type input "28"
type input "11"
type input "9"
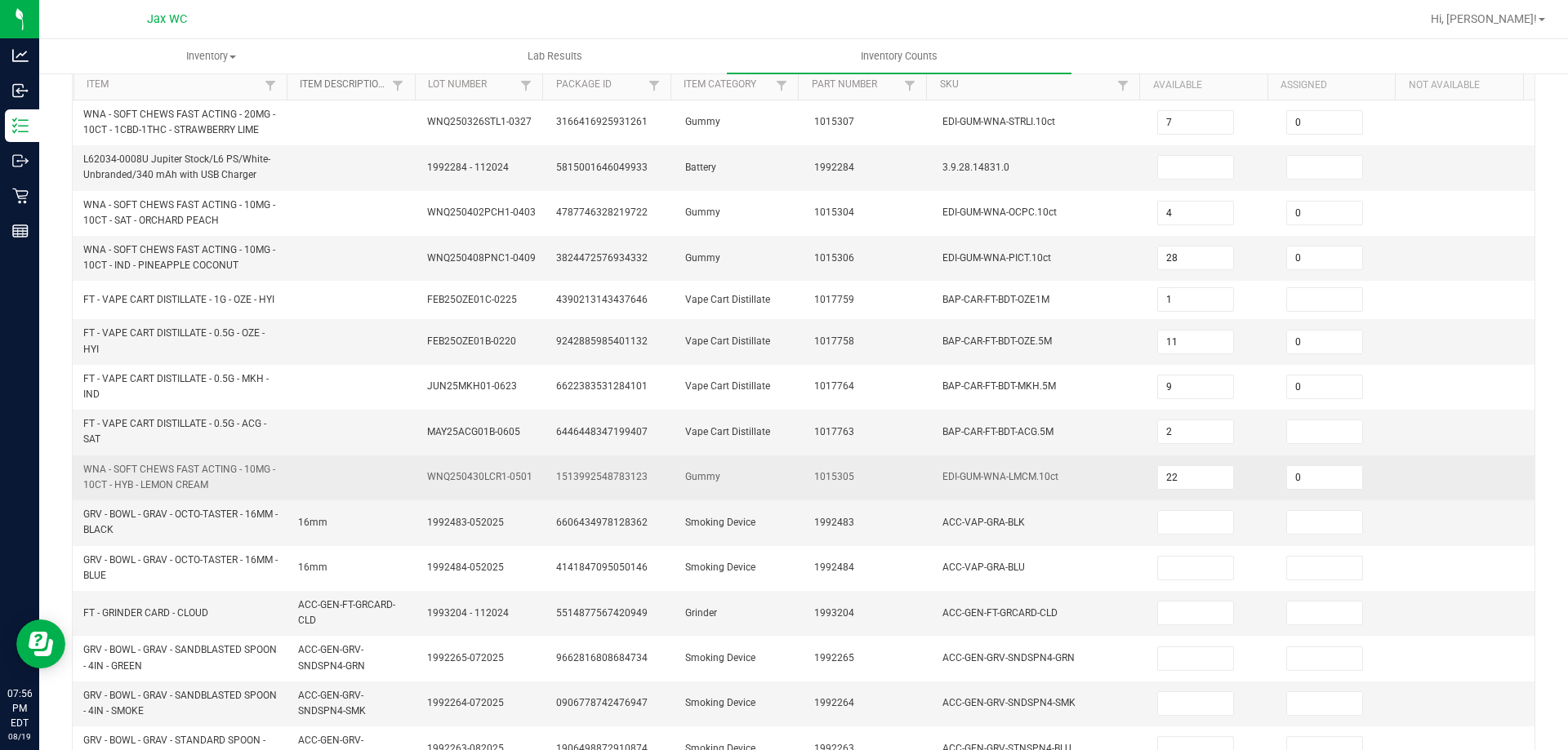
scroll to position [470, 0]
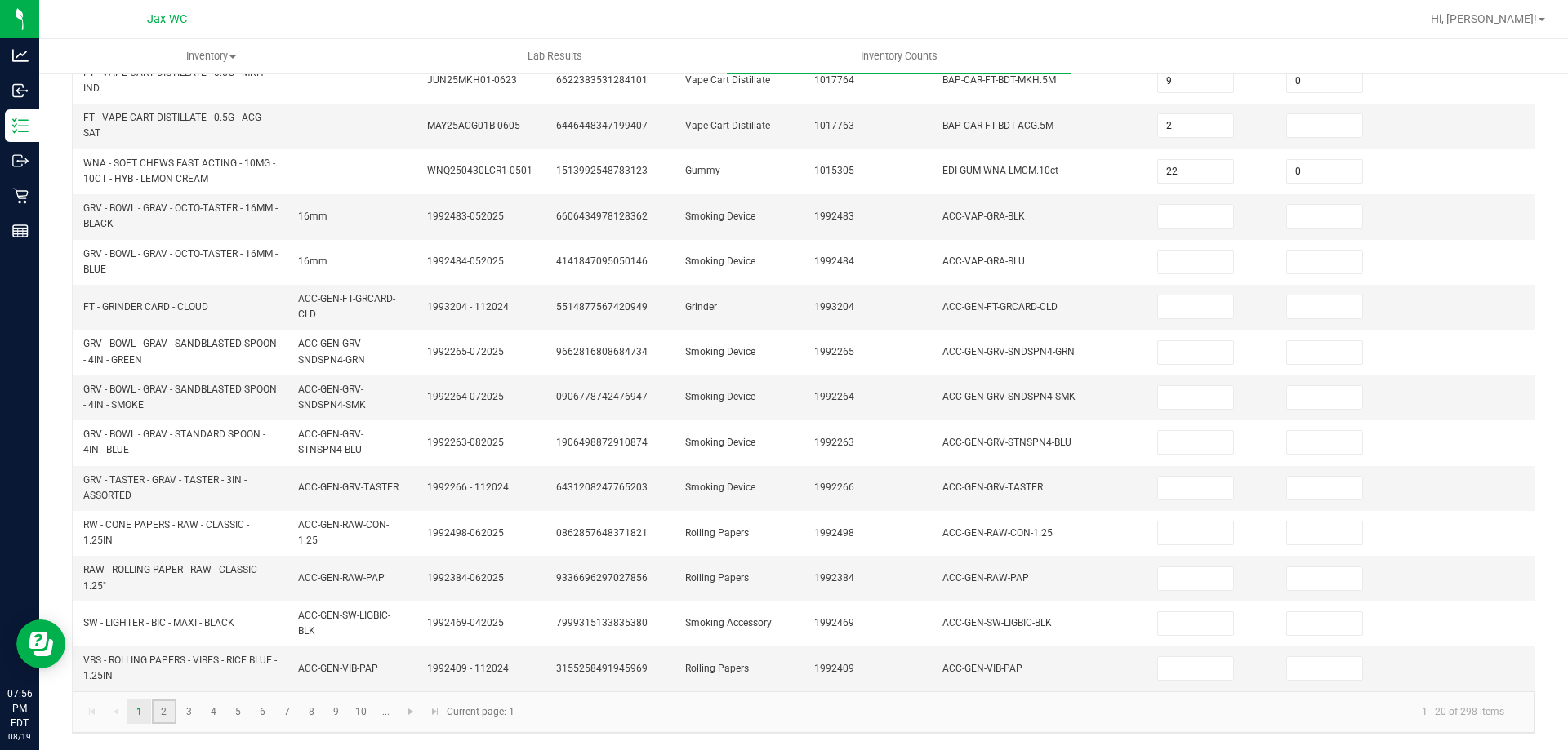
click at [168, 724] on link "2" at bounding box center [163, 712] width 24 height 25
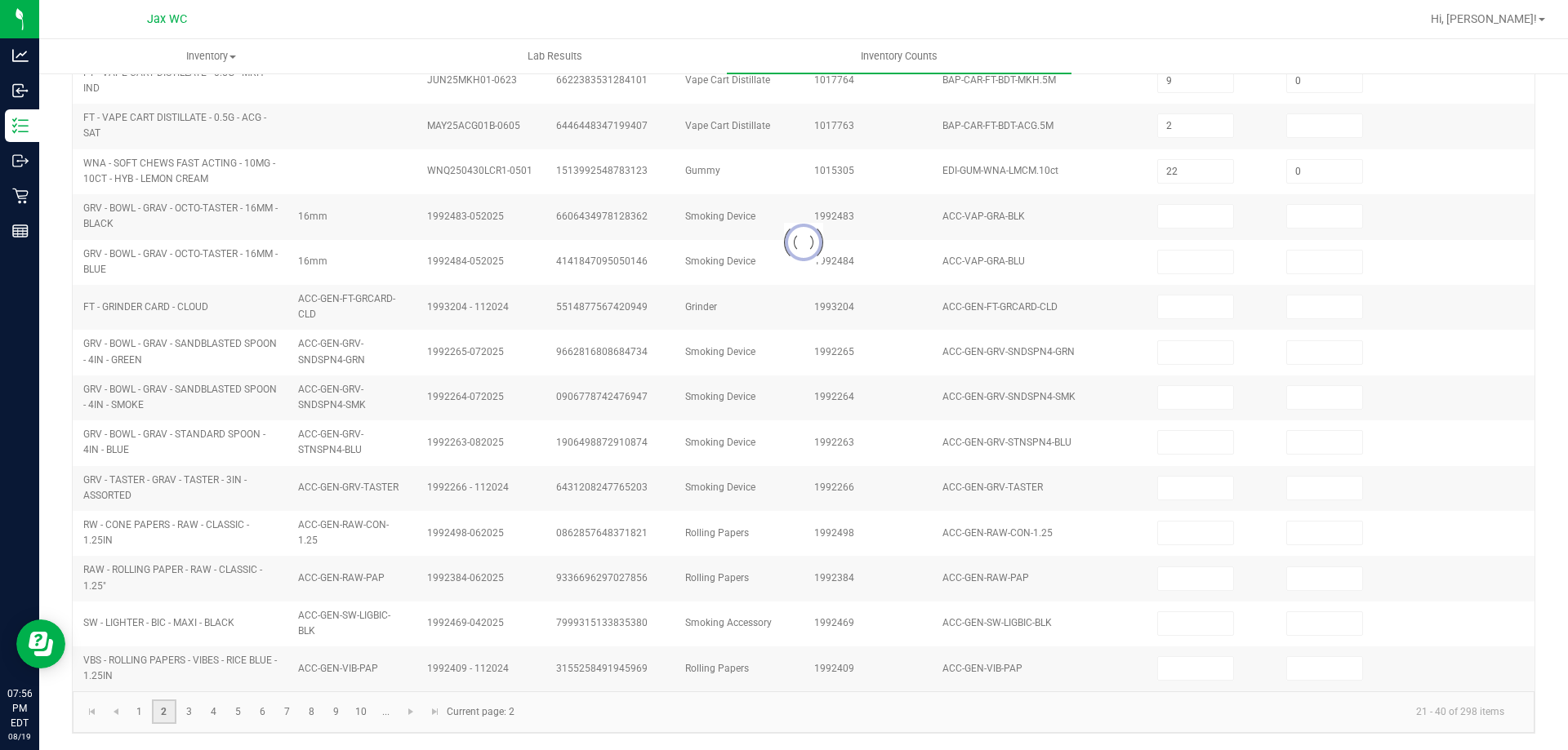
type input "7"
type input "1"
type input "11"
type input "9"
type input "0"
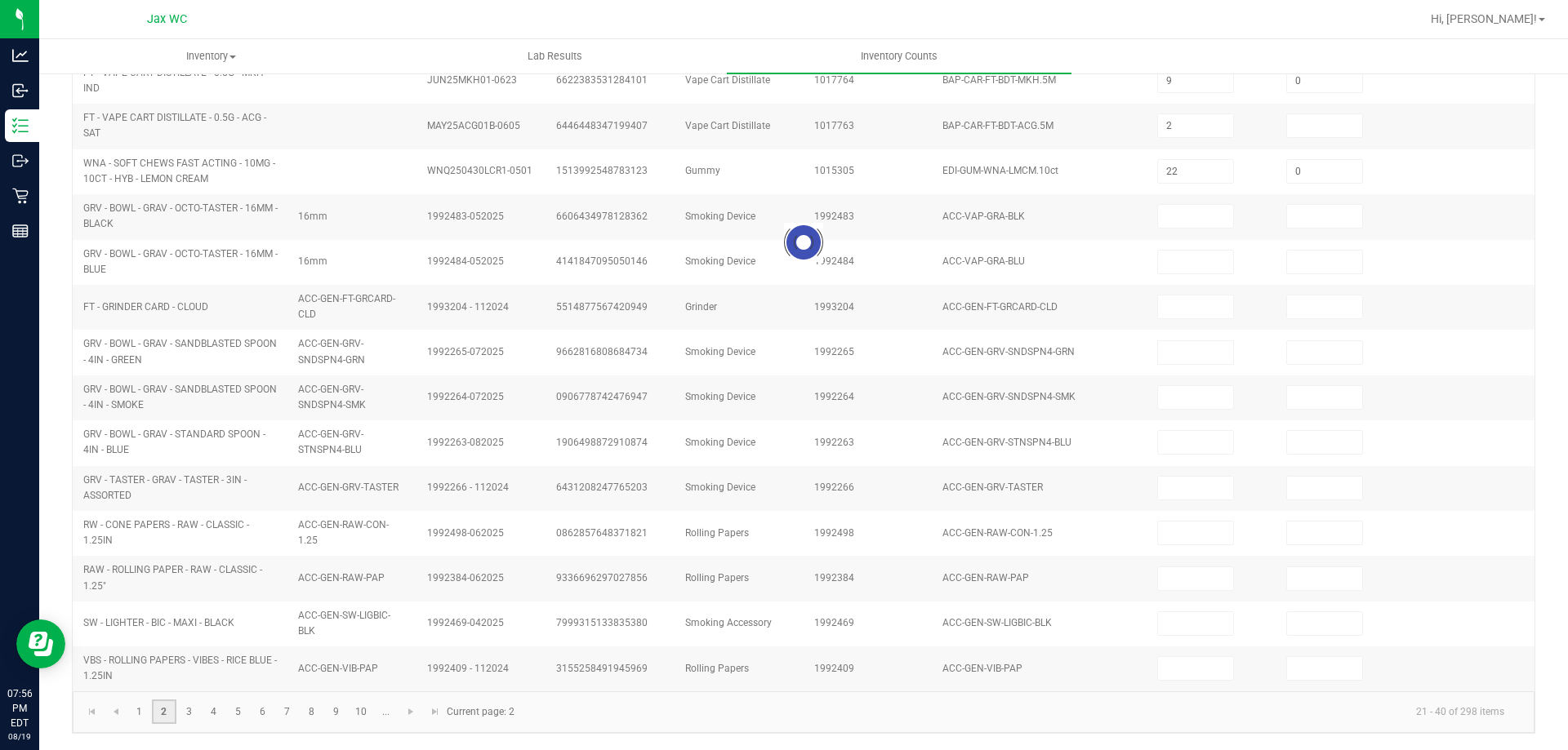
type input "0"
type input "8"
type input "2"
type input "10"
type input "12"
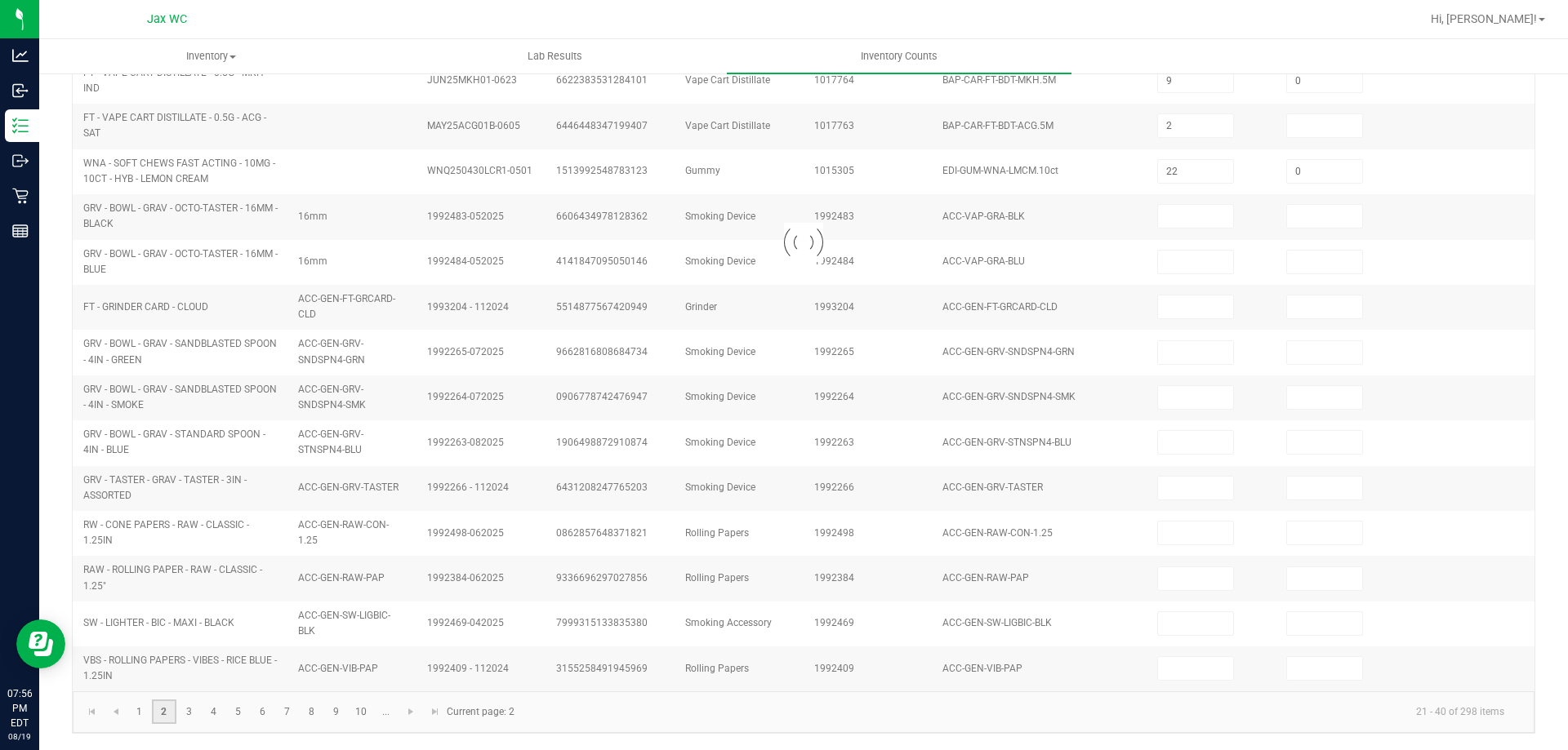
type input "0"
type input "7"
type input "0"
type input "9"
type input "0"
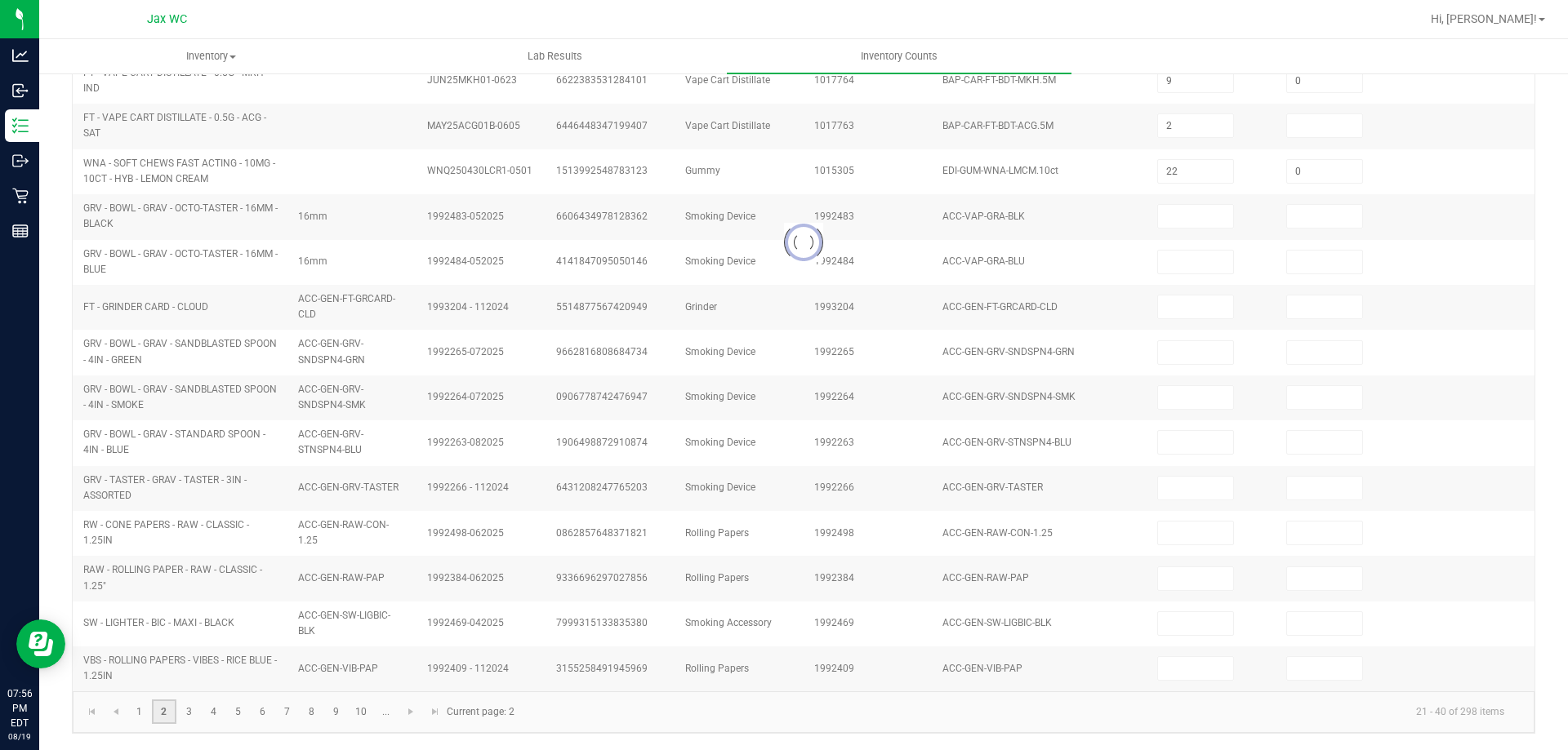
type input "3"
type input "0"
type input "2"
type input "0"
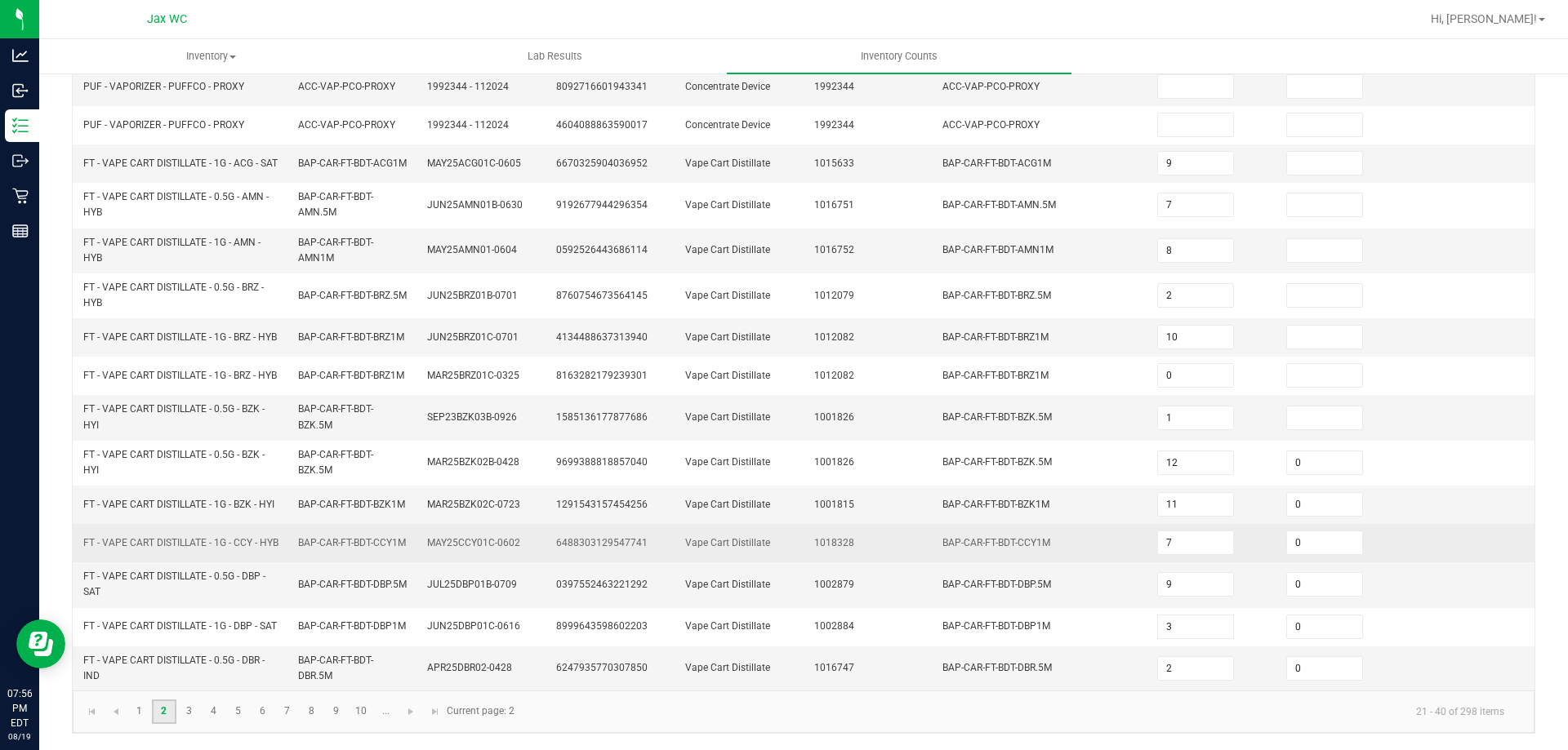
scroll to position [435, 0]
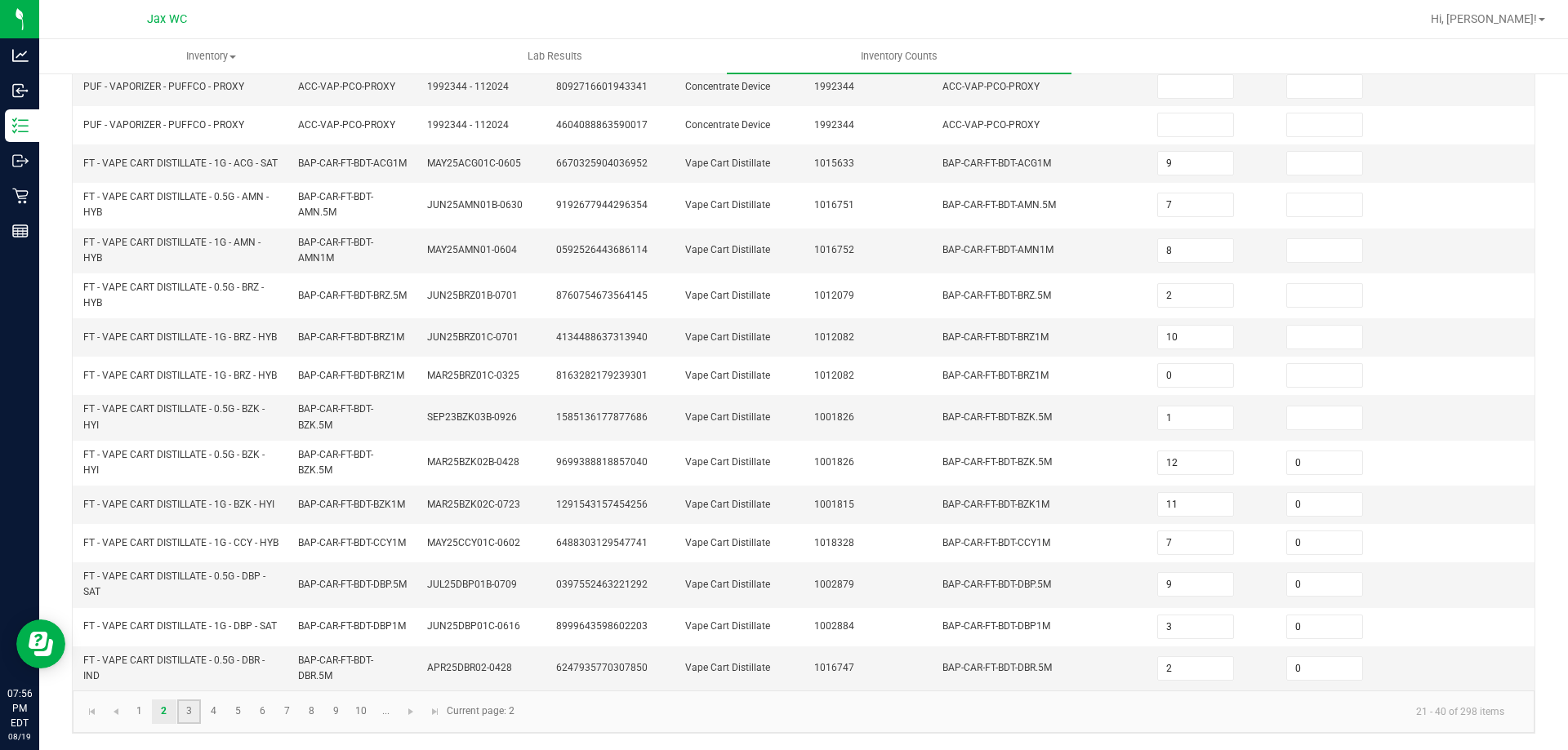
click at [190, 714] on link "3" at bounding box center [189, 712] width 24 height 25
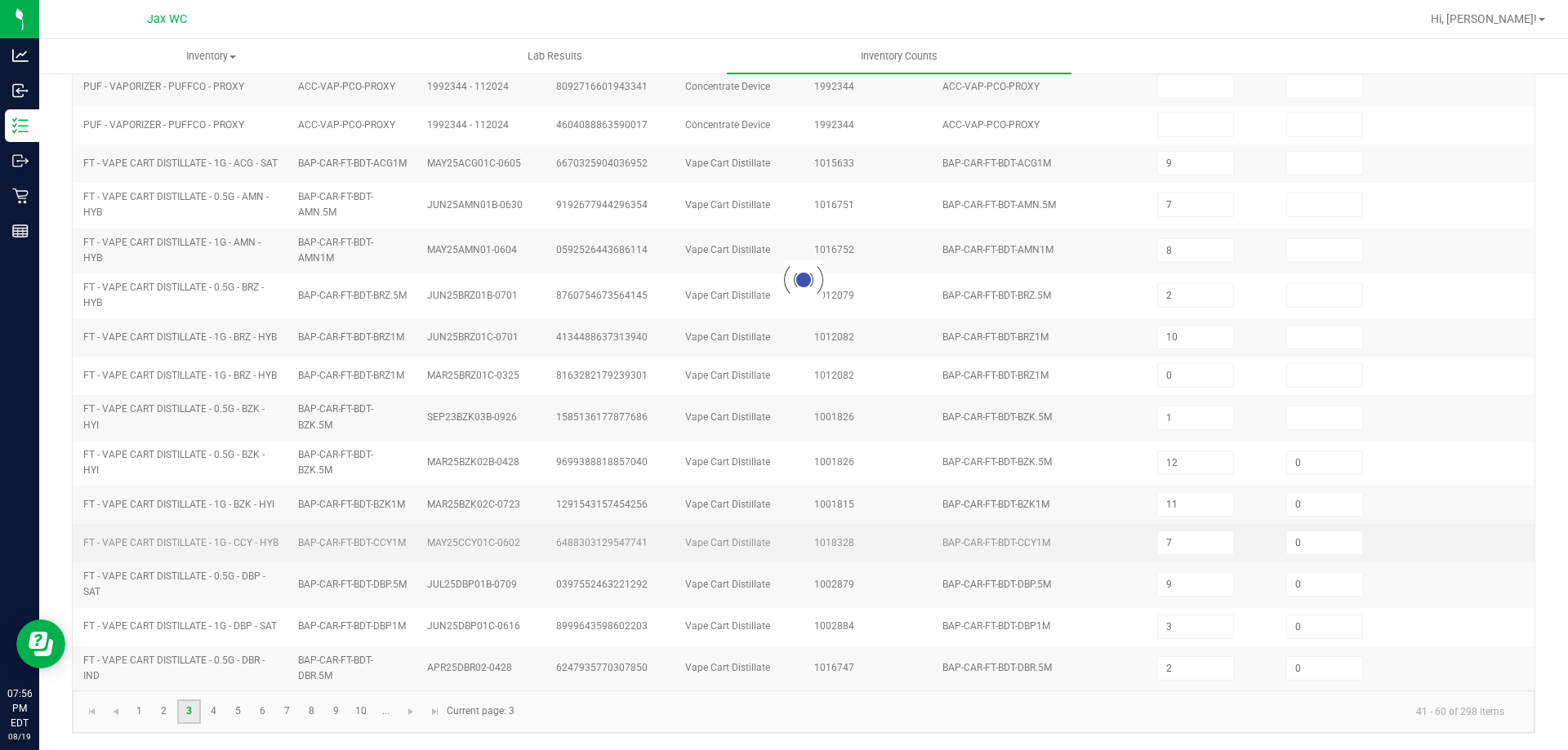
type input "9"
type input "0"
type input "11"
type input "0"
type input "7"
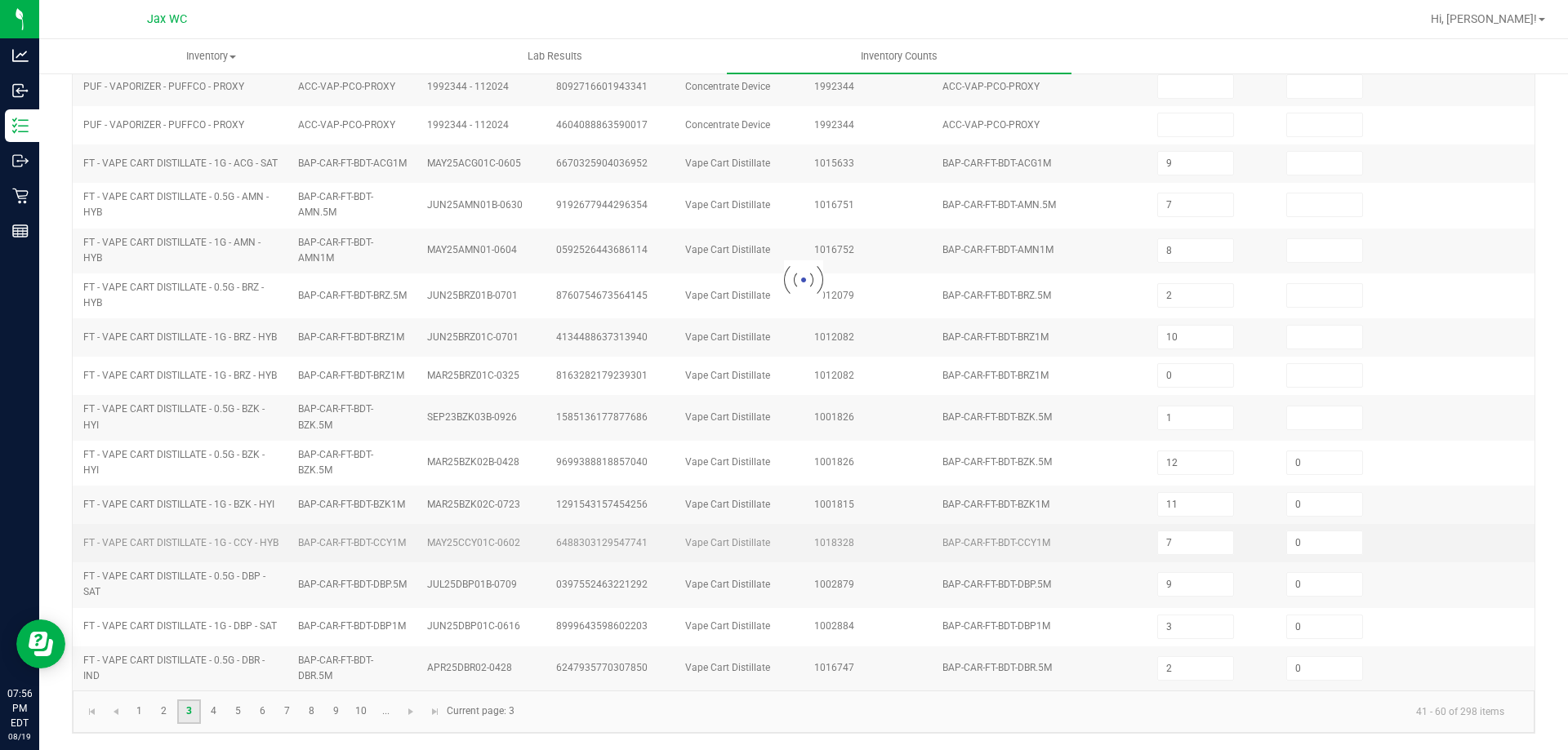
type input "4"
type input "0"
type input "11"
type input "0"
type input "5"
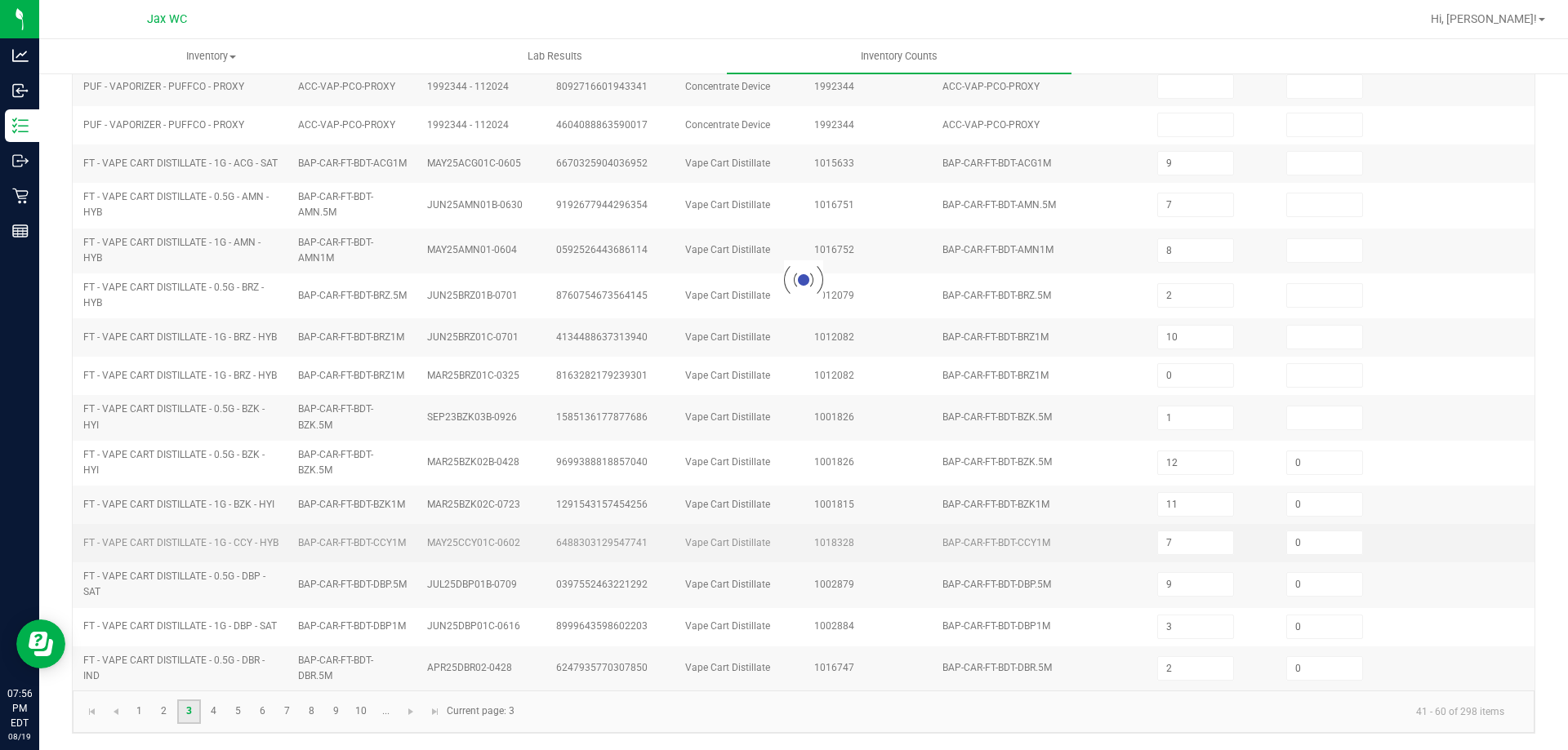
type input "0"
type input "8"
type input "0"
type input "12"
type input "0"
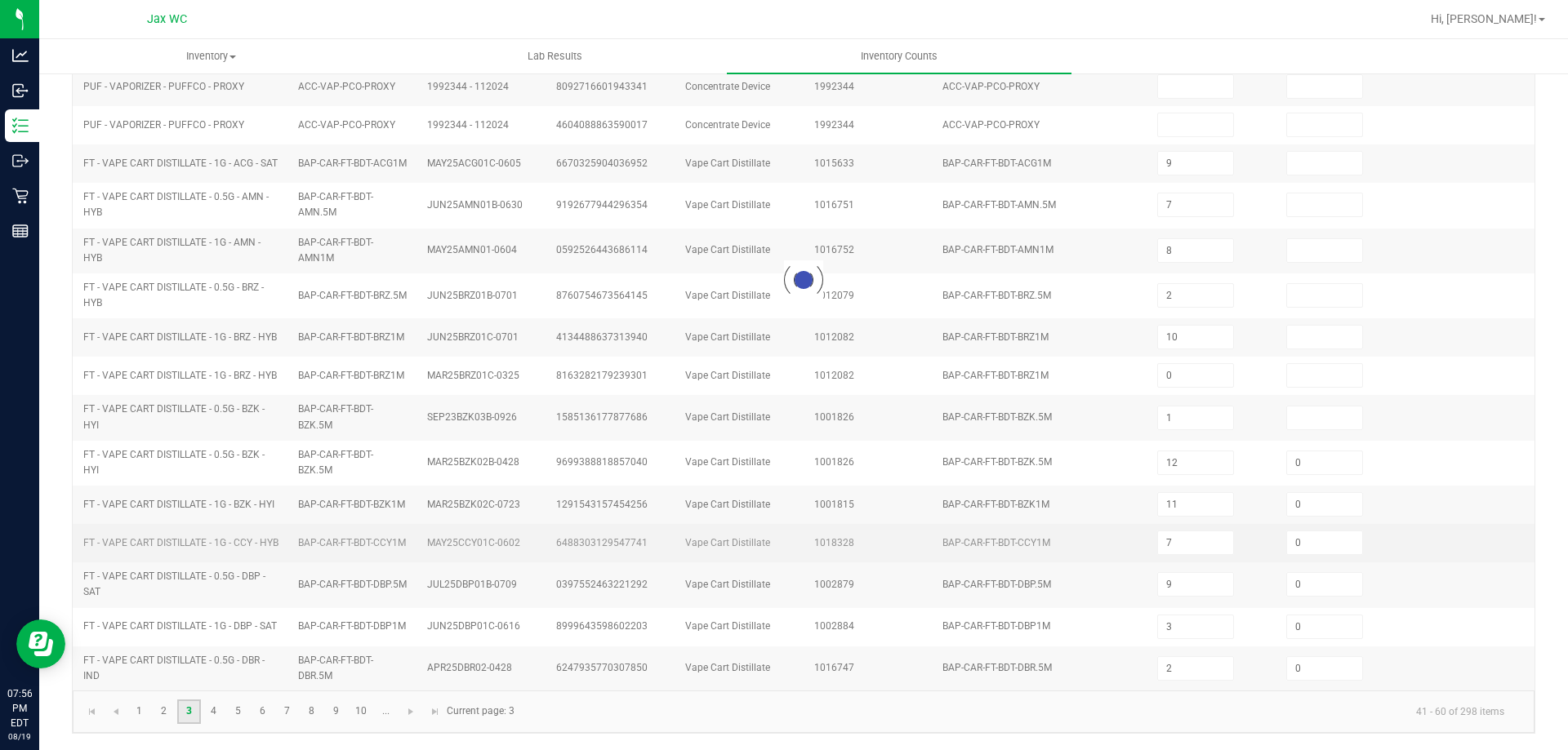
type input "2"
type input "0"
type input "1"
type input "0"
type input "7"
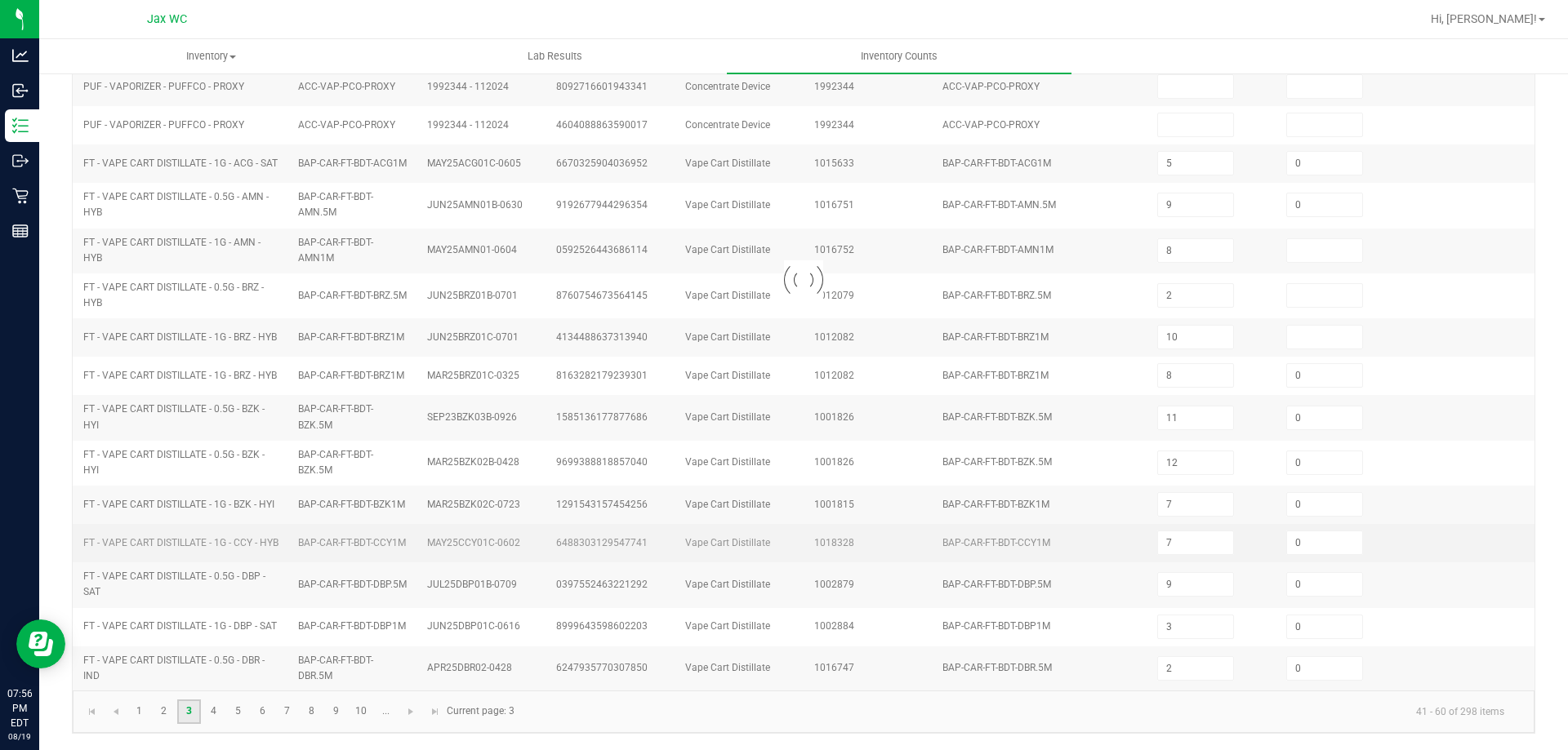
type input "0"
type input "11"
type input "0"
type input "7"
type input "0"
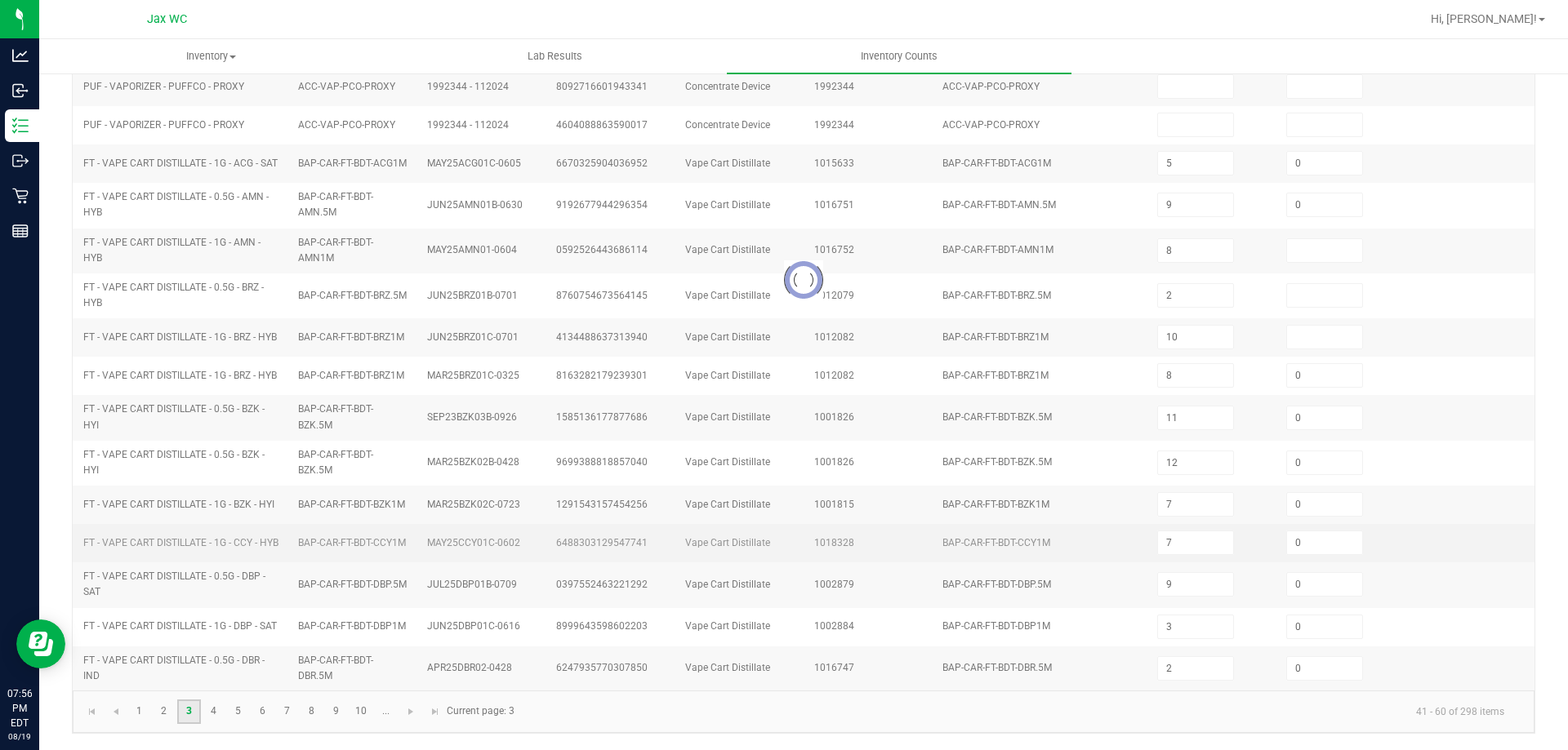
type input "12"
type input "0"
type input "7"
type input "9"
type input "4"
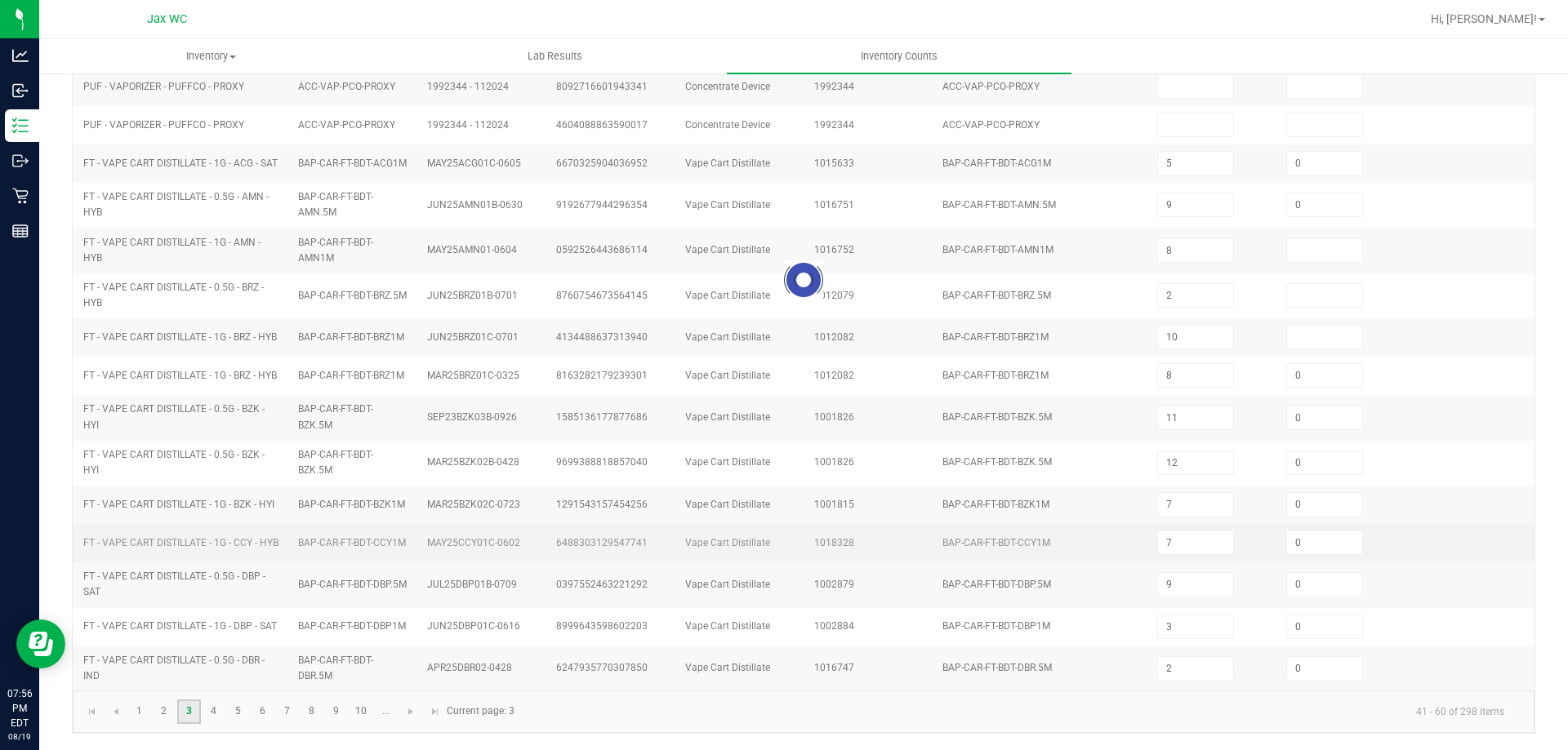
type input "12"
type input "10"
type input "12"
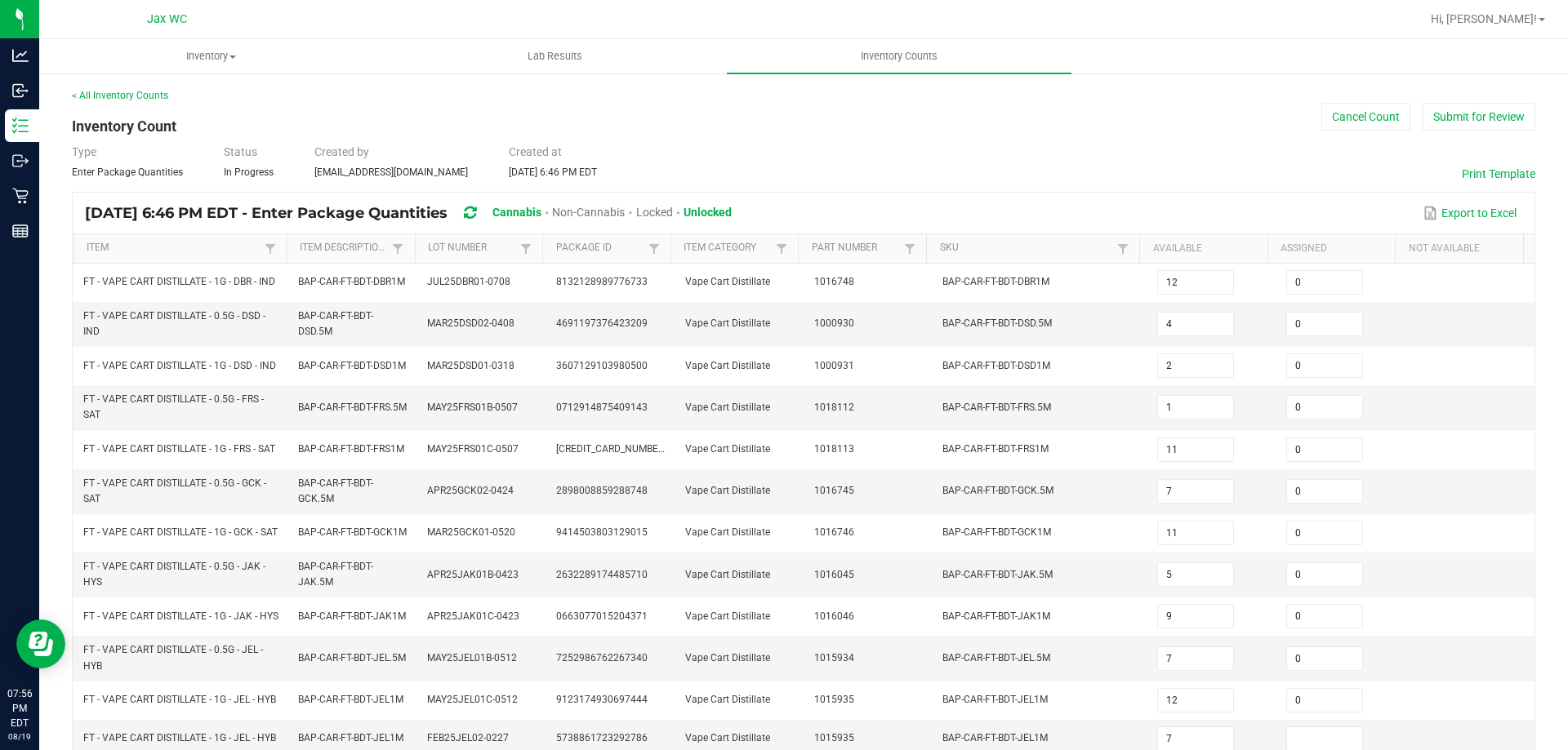
scroll to position [476, 0]
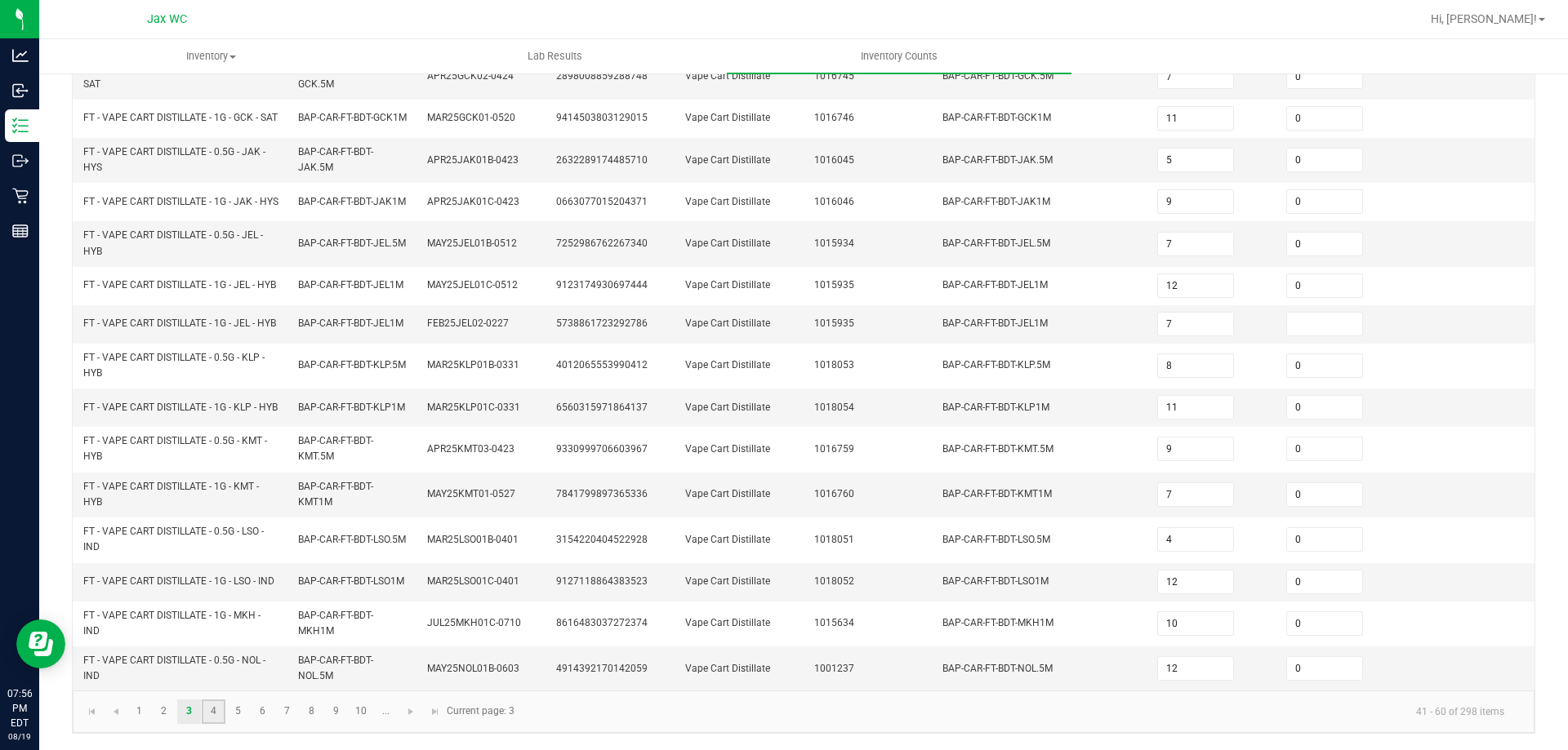
click at [221, 716] on link "4" at bounding box center [213, 712] width 24 height 25
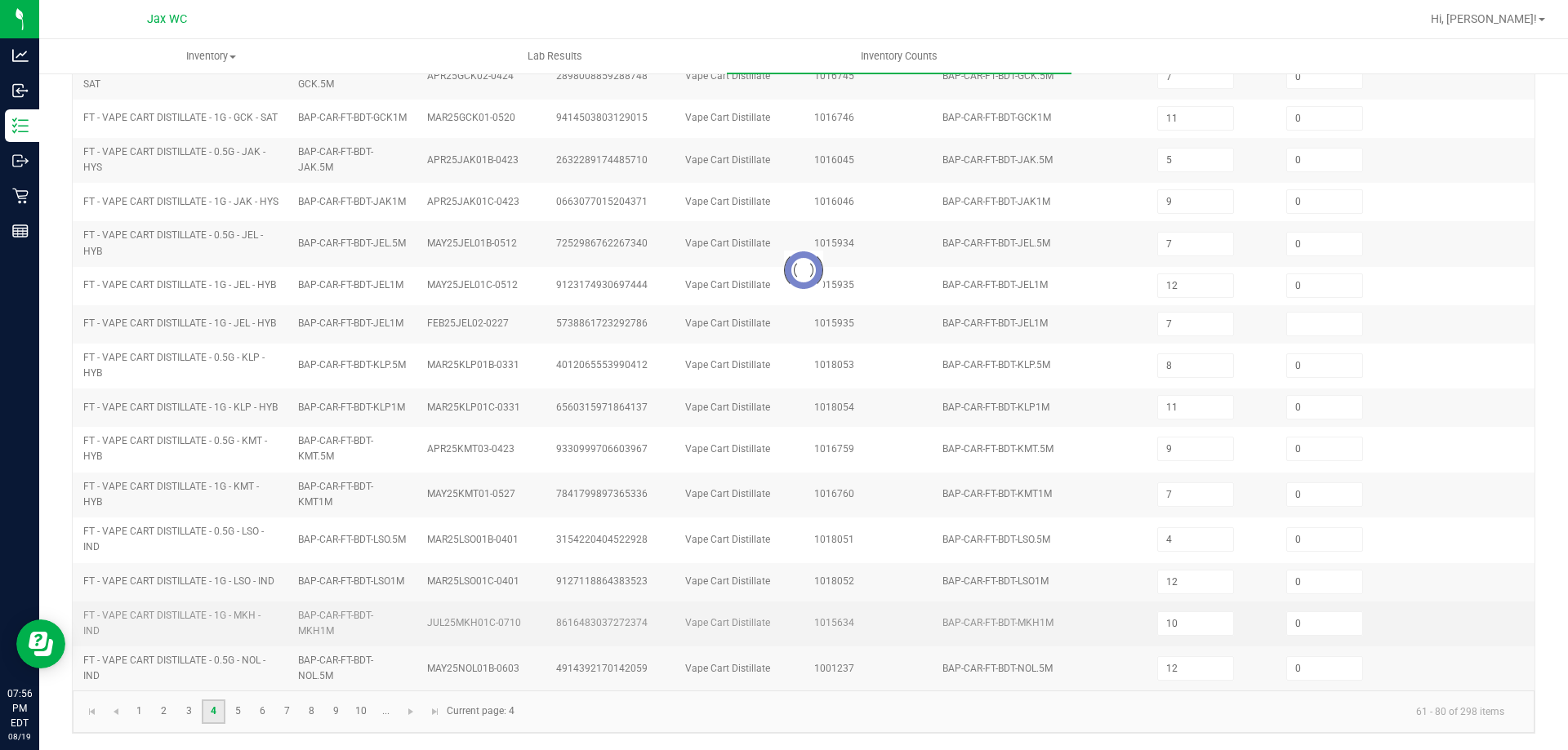
type input "11"
type input "9"
type input "1"
type input "2"
type input "5"
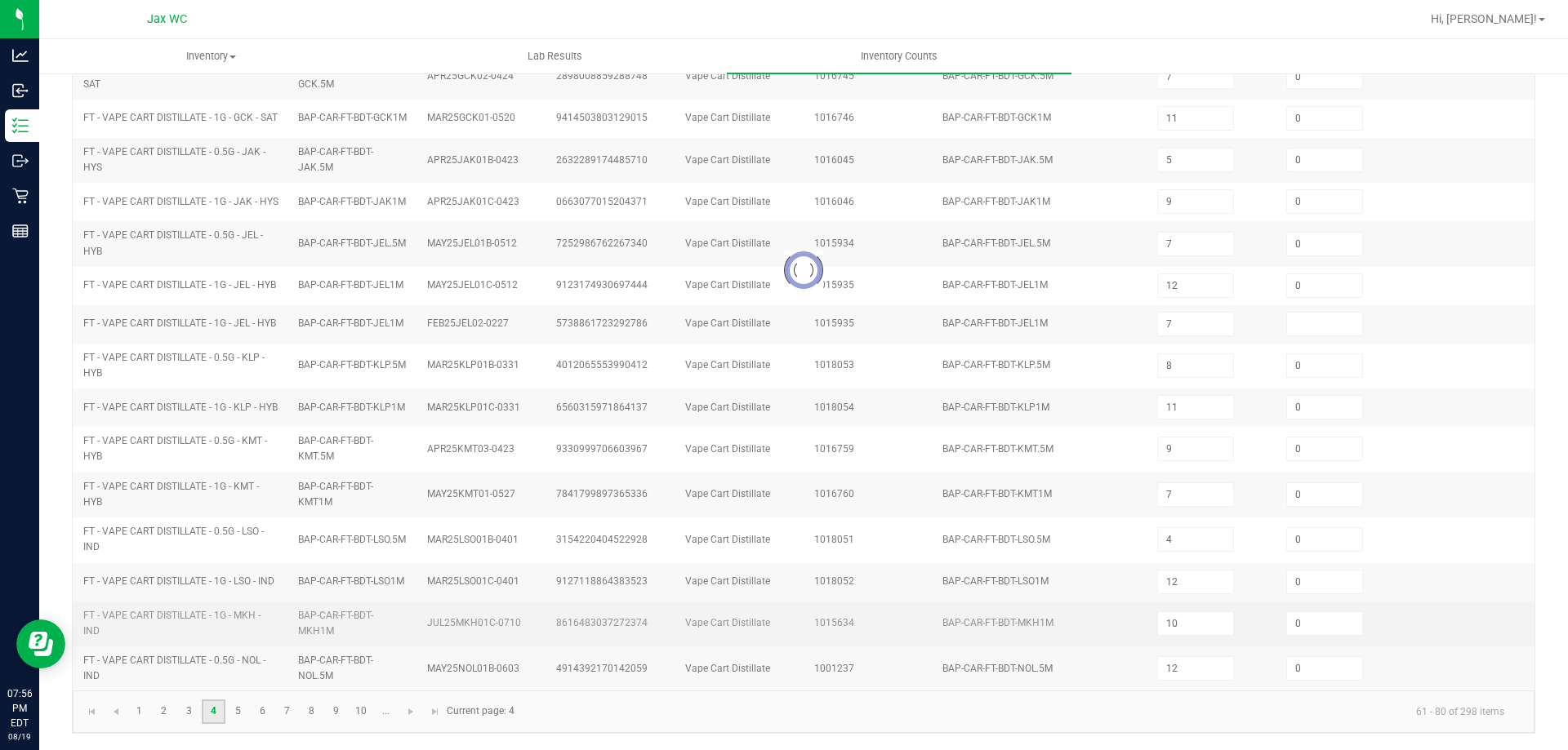
type input "8"
type input "2"
type input "9"
type input "3"
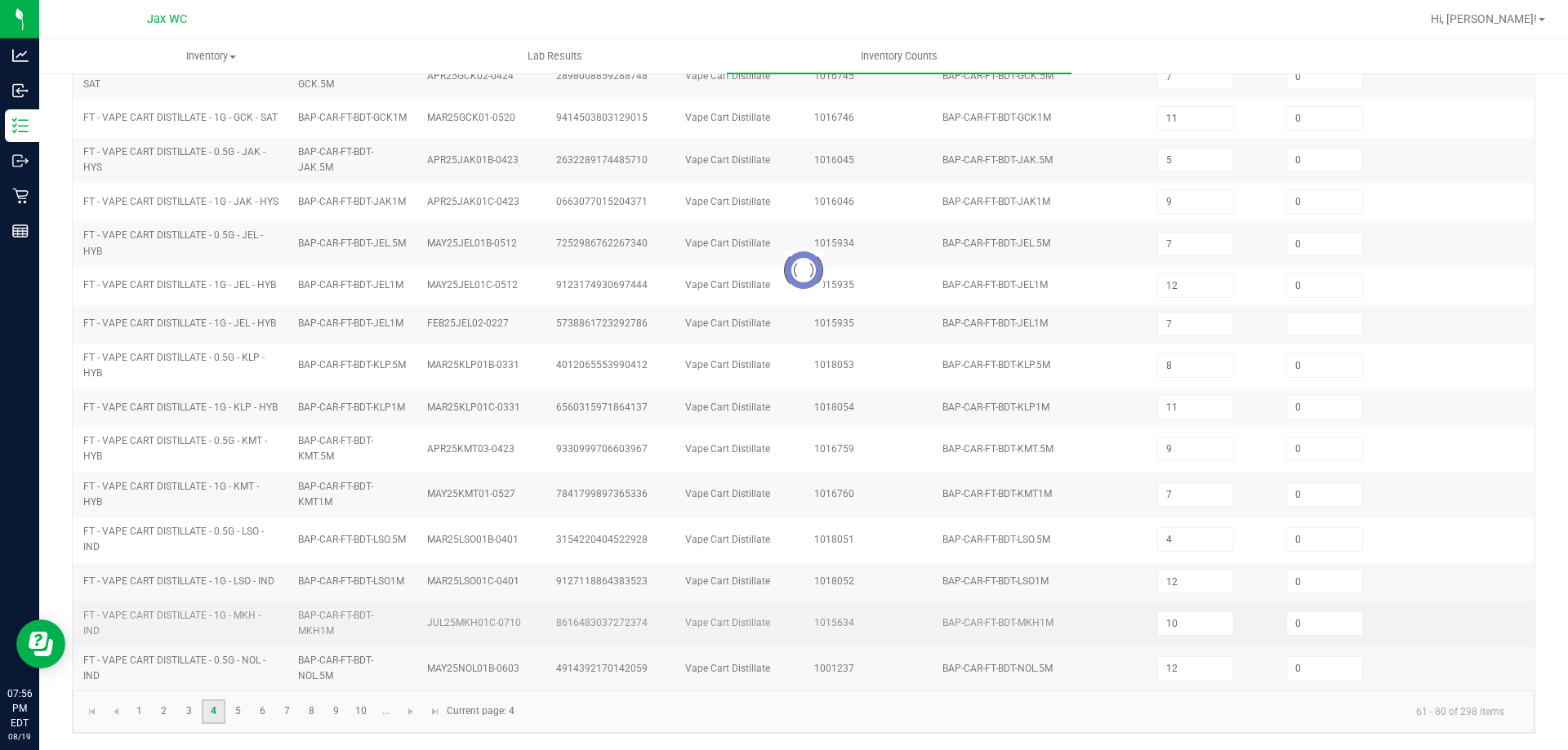
type input "1"
type input "2"
type input "10"
type input "2"
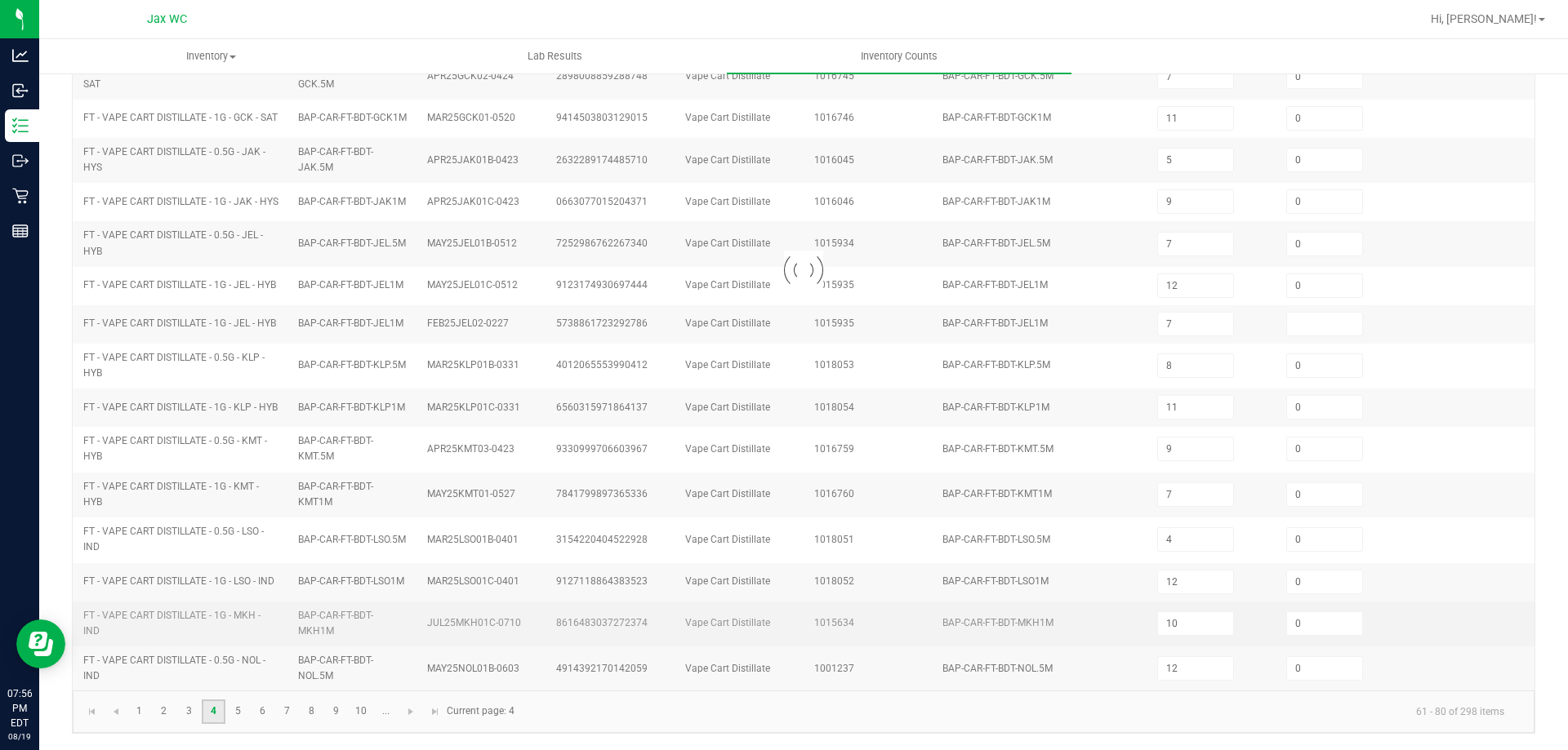
type input "0"
type input "4"
type input "2"
type input "9"
type input "12"
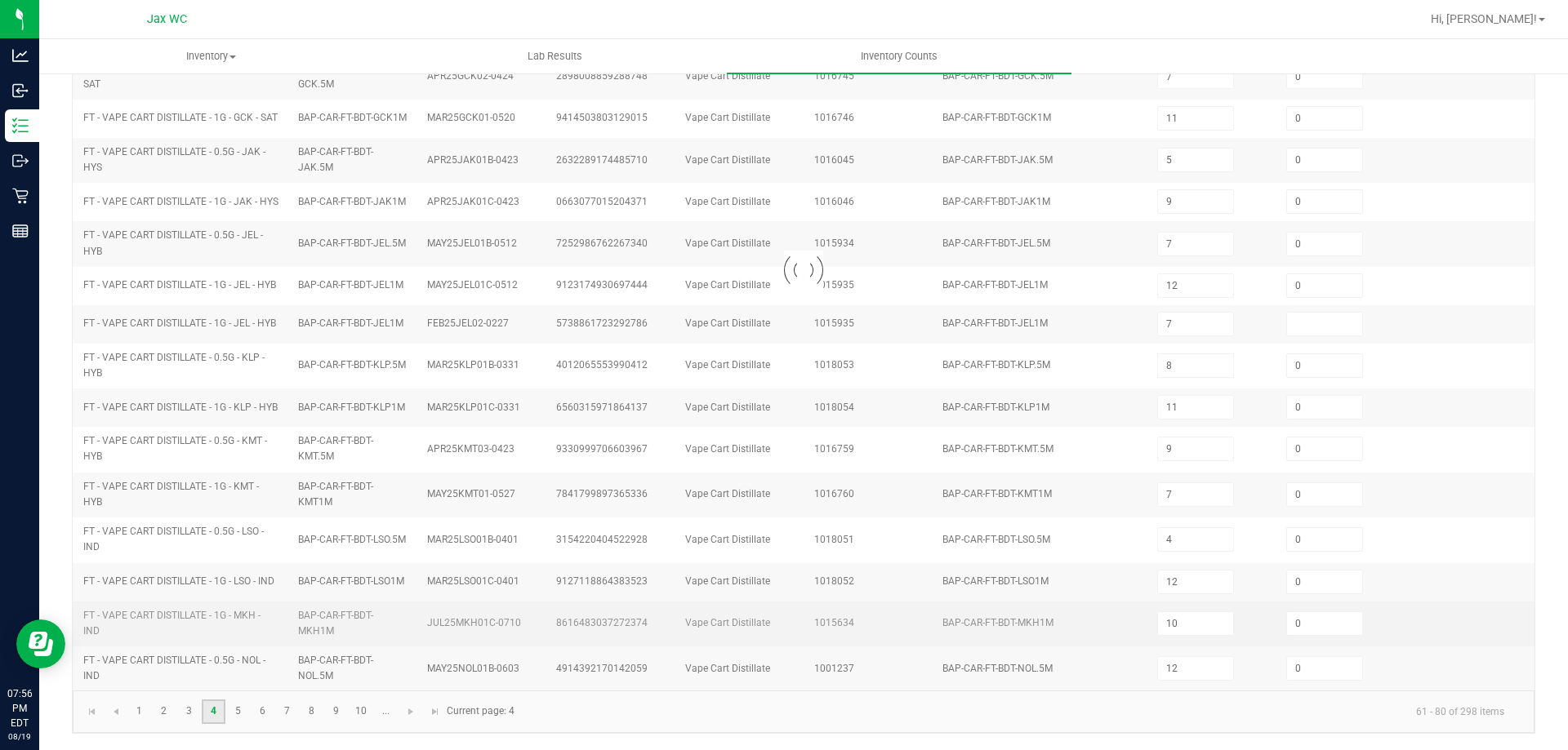
type input "6"
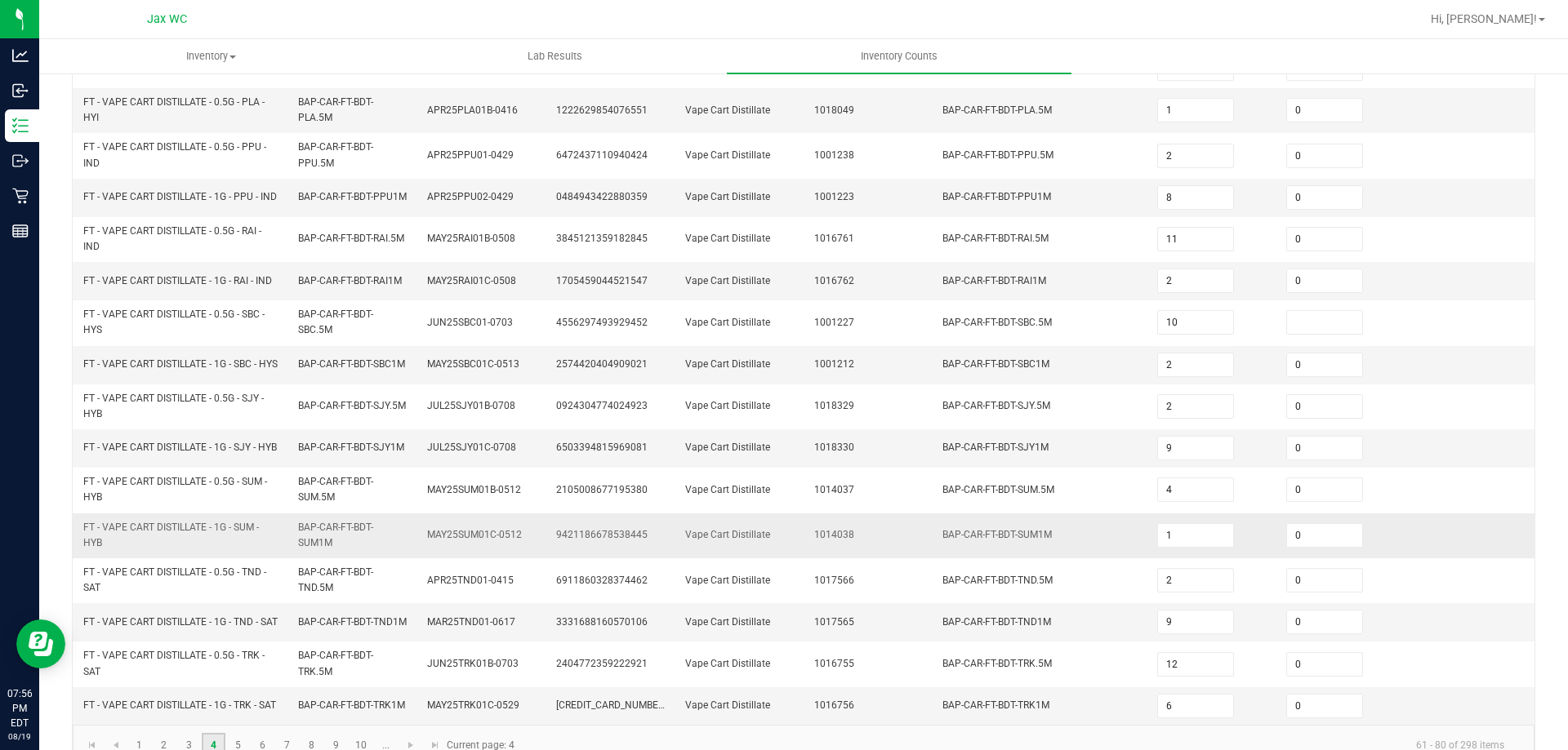
scroll to position [470, 0]
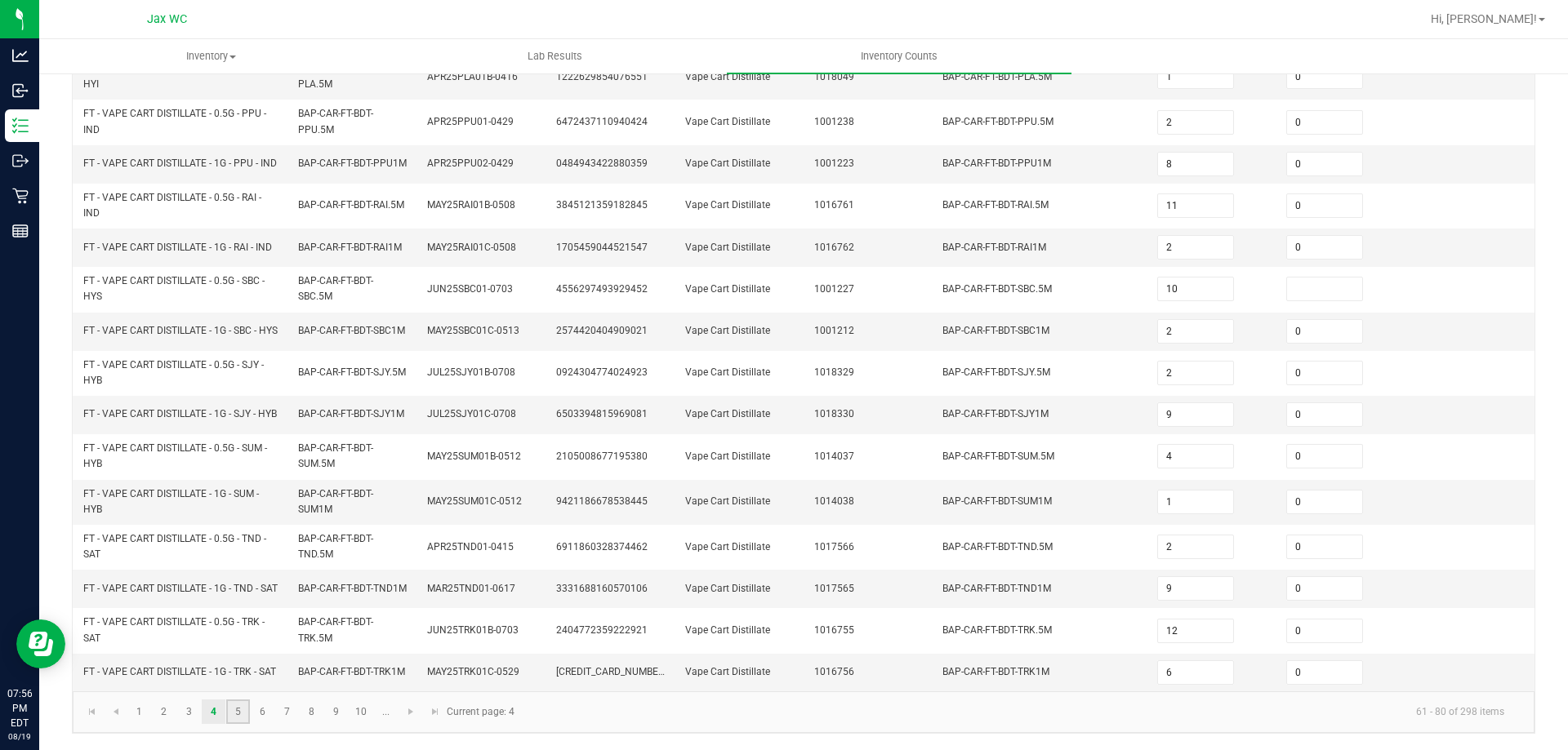
click at [239, 720] on link "5" at bounding box center [238, 712] width 24 height 25
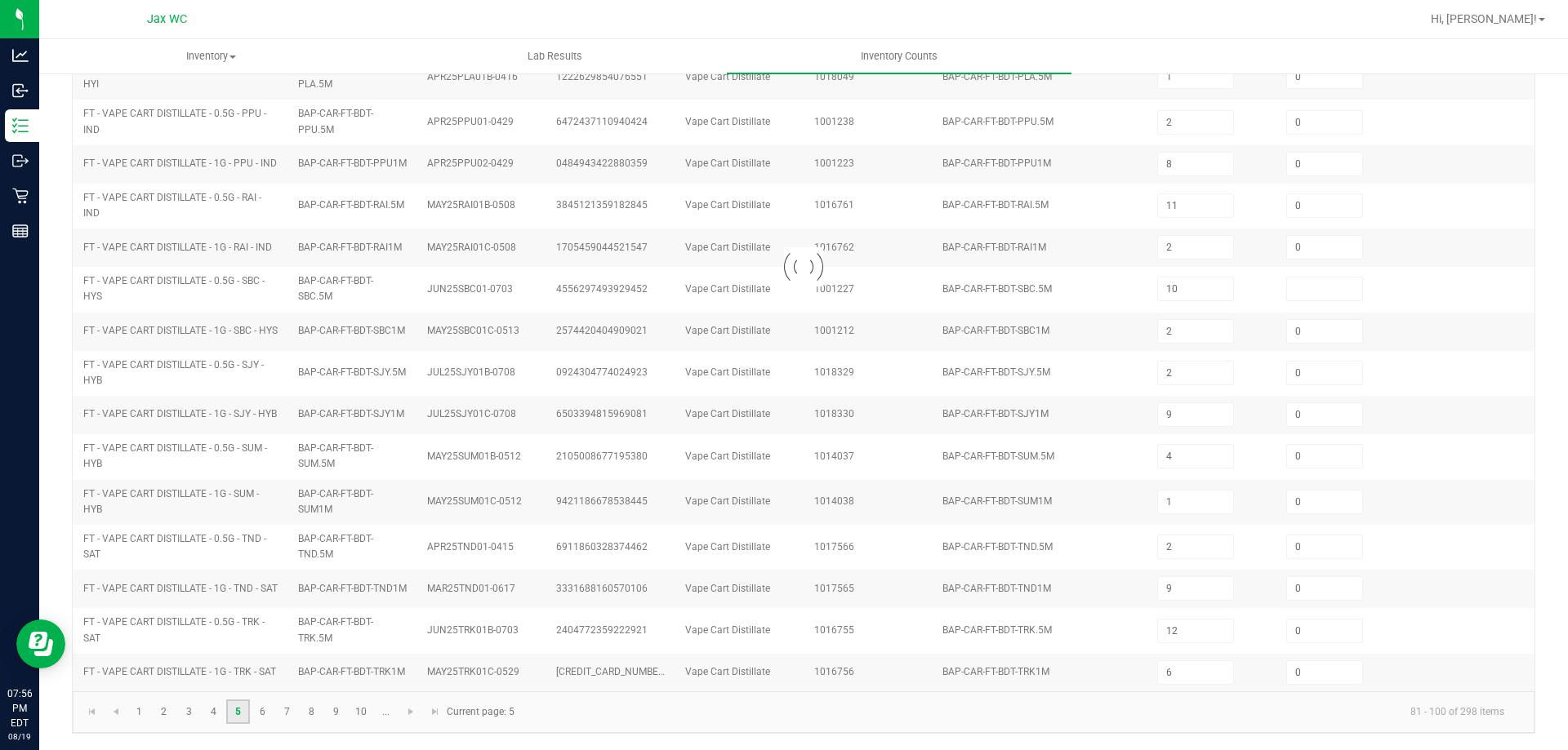
type input "2"
type input "1"
type input "11"
type input "1"
type input "3"
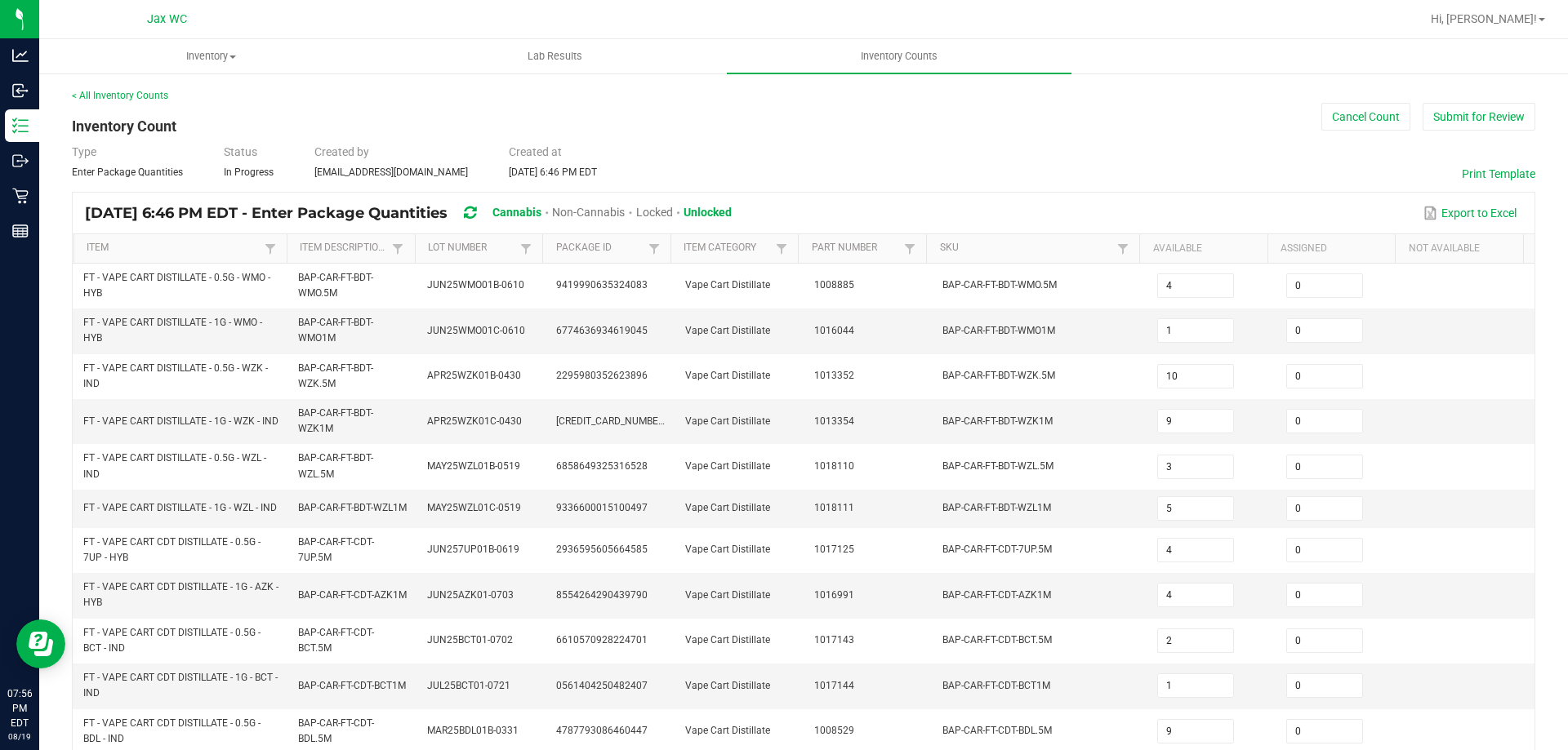
scroll to position [476, 0]
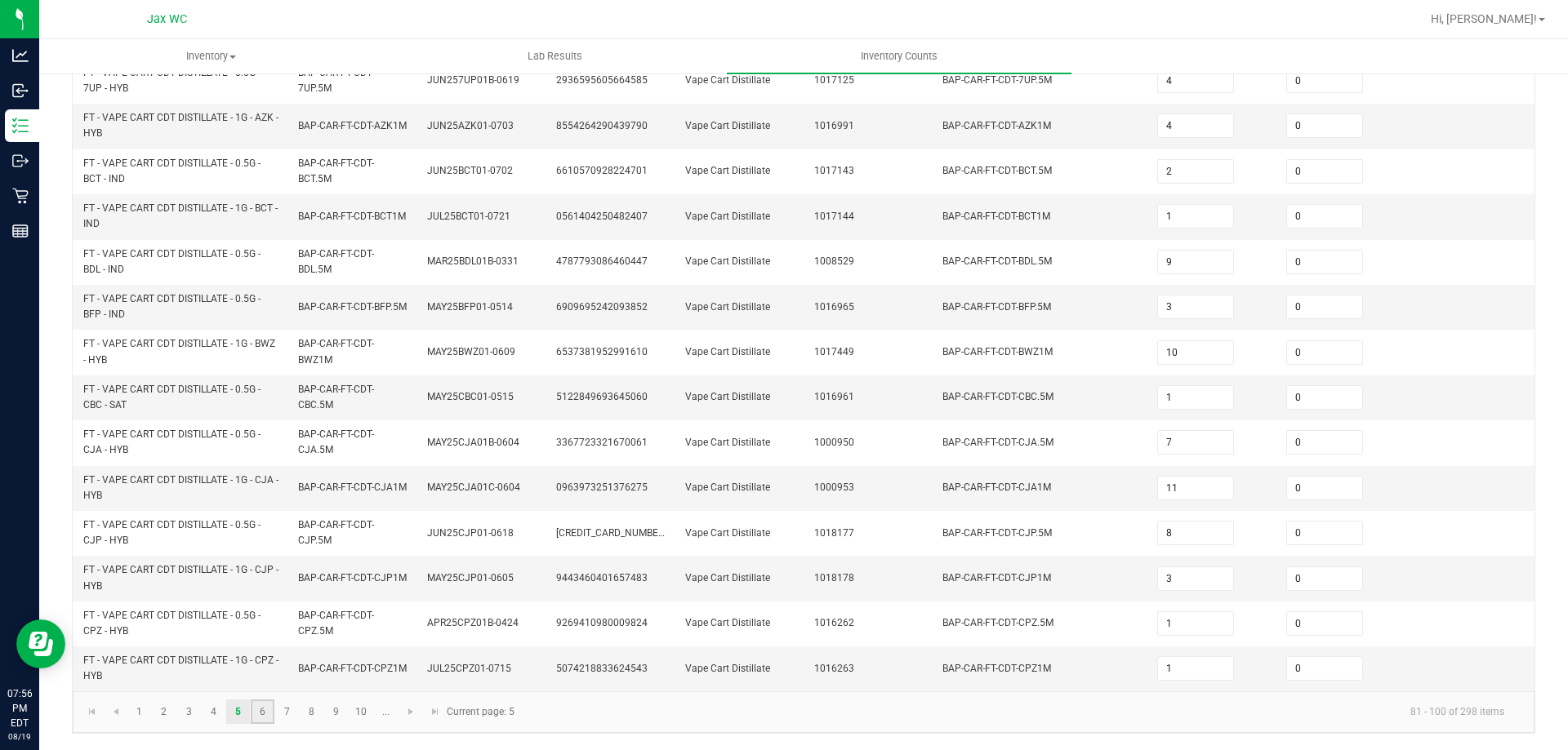
click at [268, 715] on link "6" at bounding box center [263, 712] width 24 height 25
click at [282, 716] on link "7" at bounding box center [286, 713] width 24 height 25
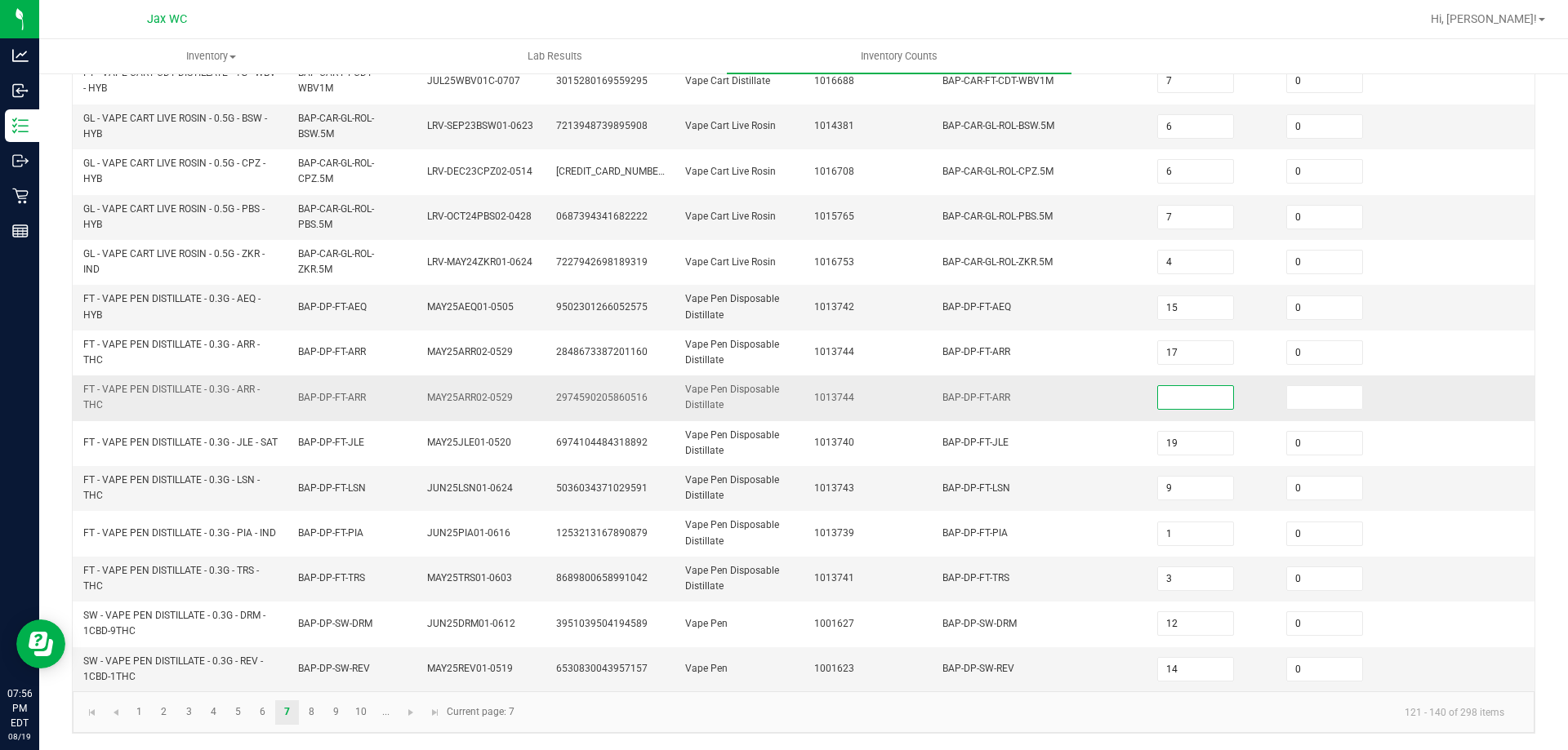
click at [1190, 402] on input at bounding box center [1196, 398] width 75 height 23
click at [307, 718] on link "8" at bounding box center [311, 713] width 24 height 25
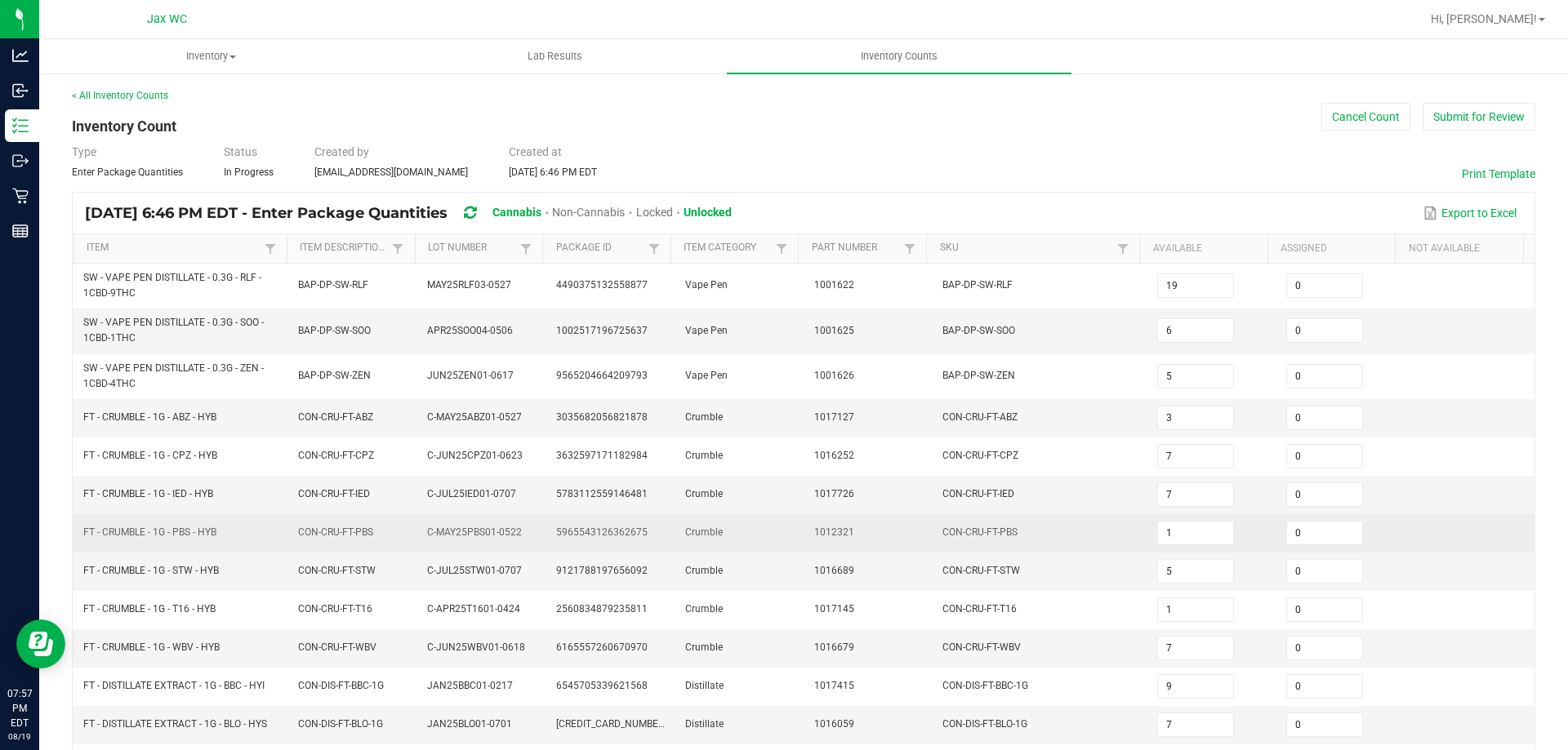
scroll to position [359, 0]
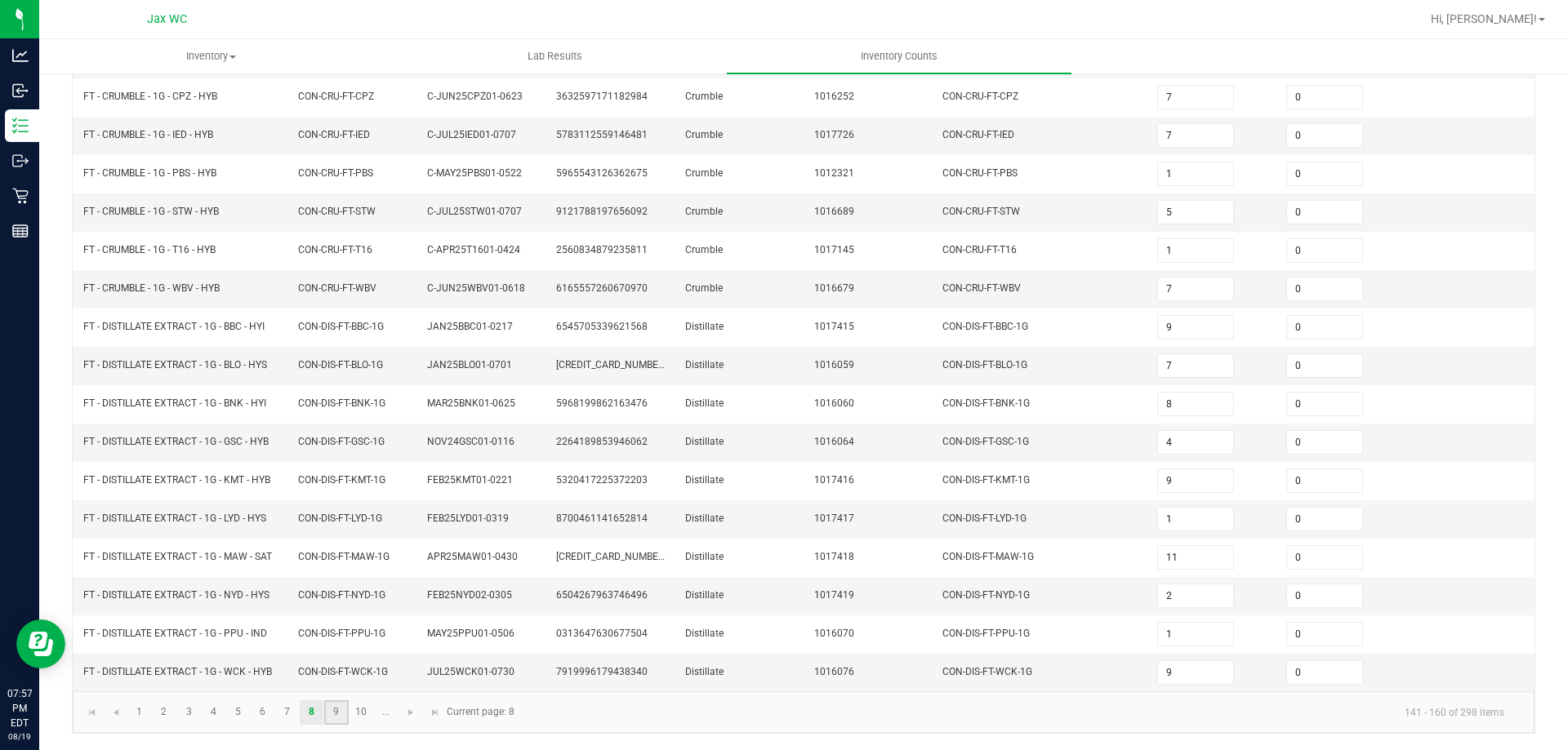
click at [334, 717] on link "9" at bounding box center [336, 713] width 24 height 25
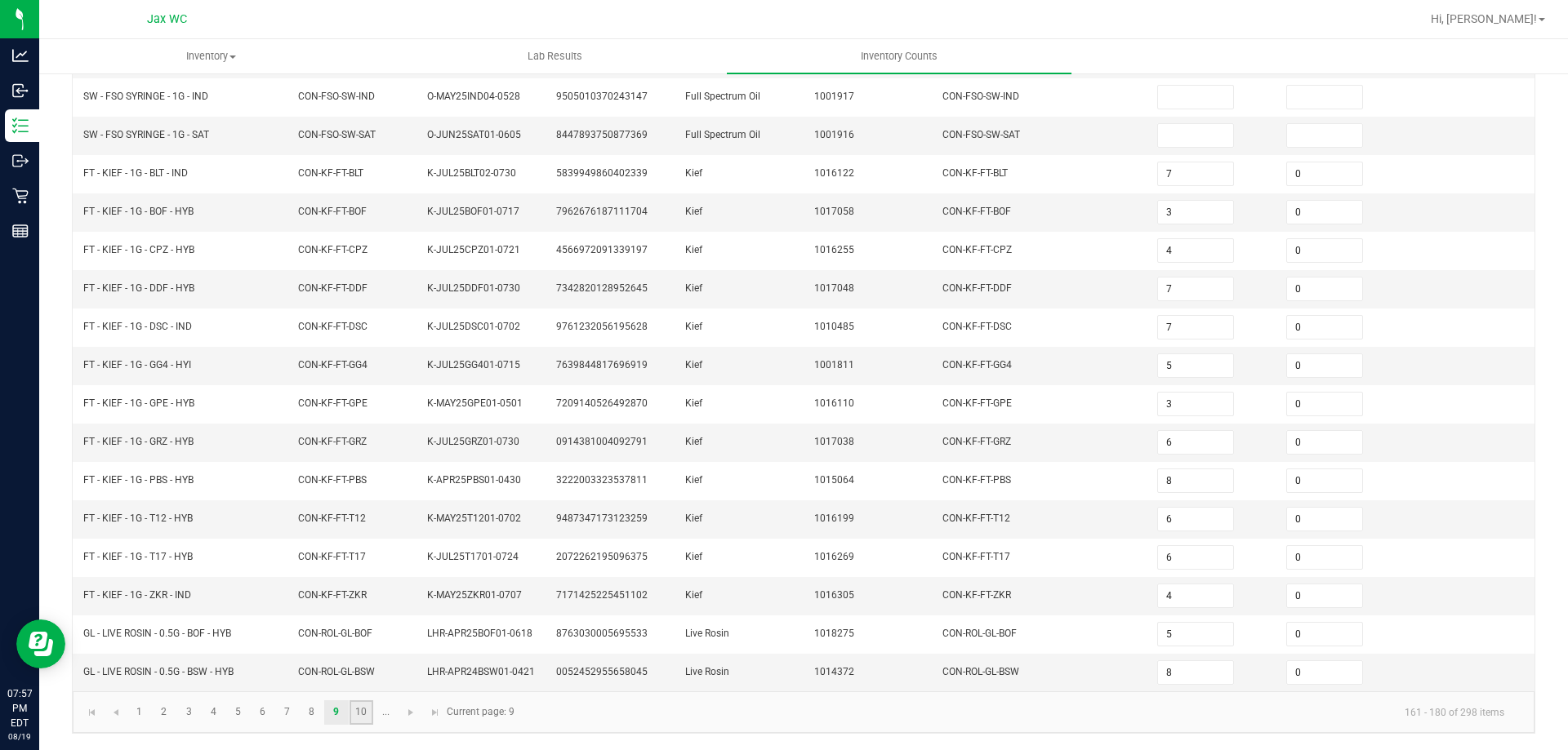
click at [367, 715] on link "10" at bounding box center [361, 713] width 24 height 25
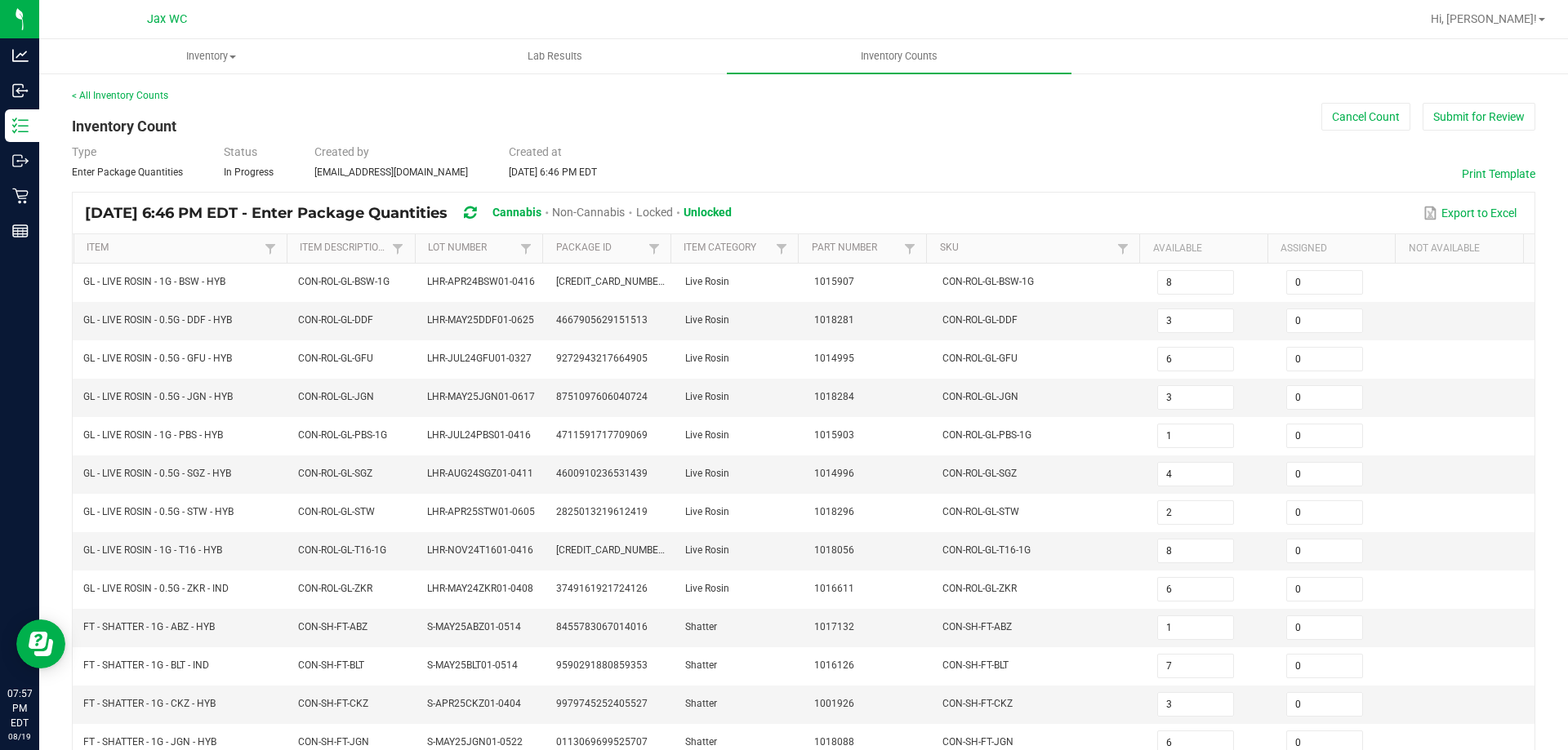
scroll to position [347, 0]
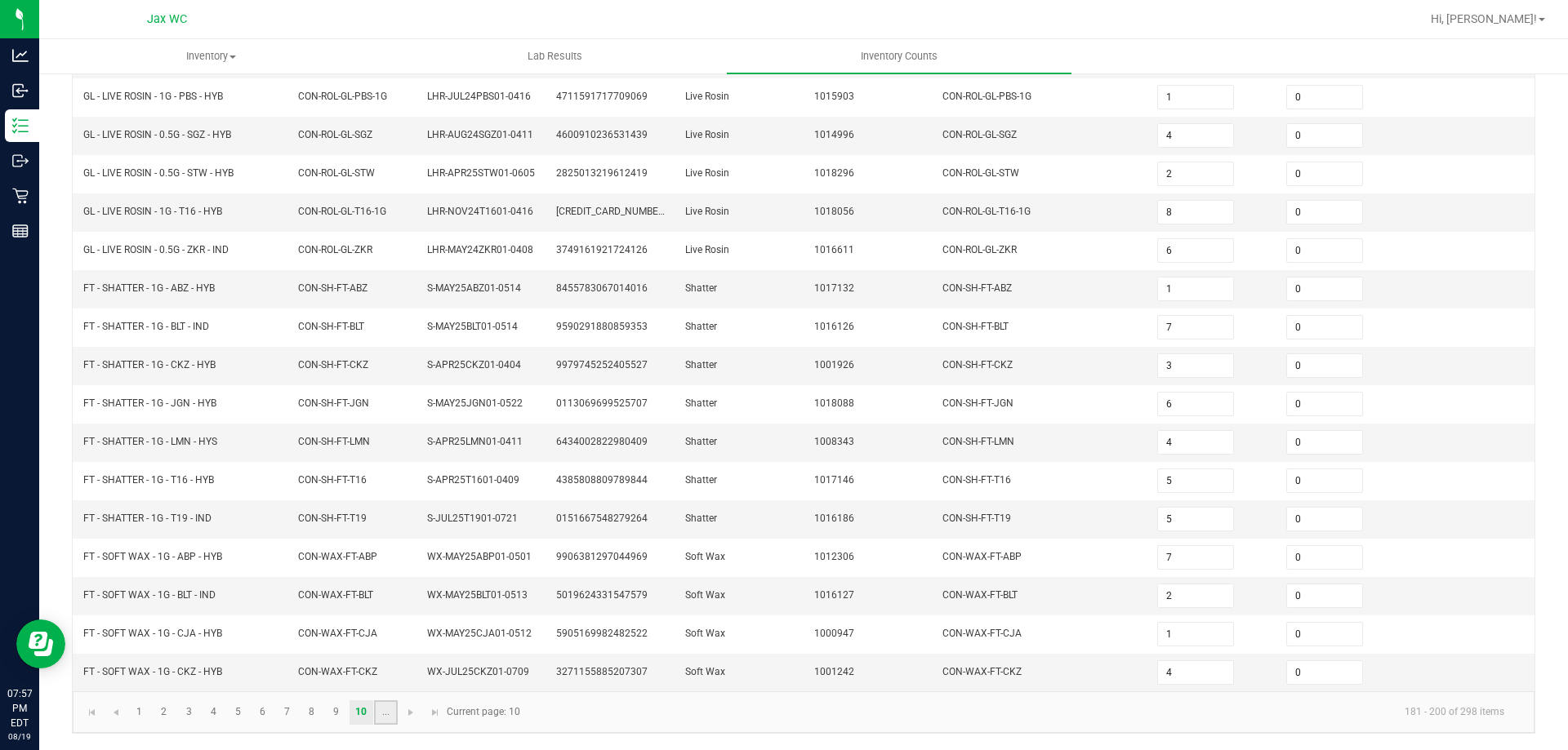
click at [386, 723] on link "..." at bounding box center [386, 713] width 24 height 25
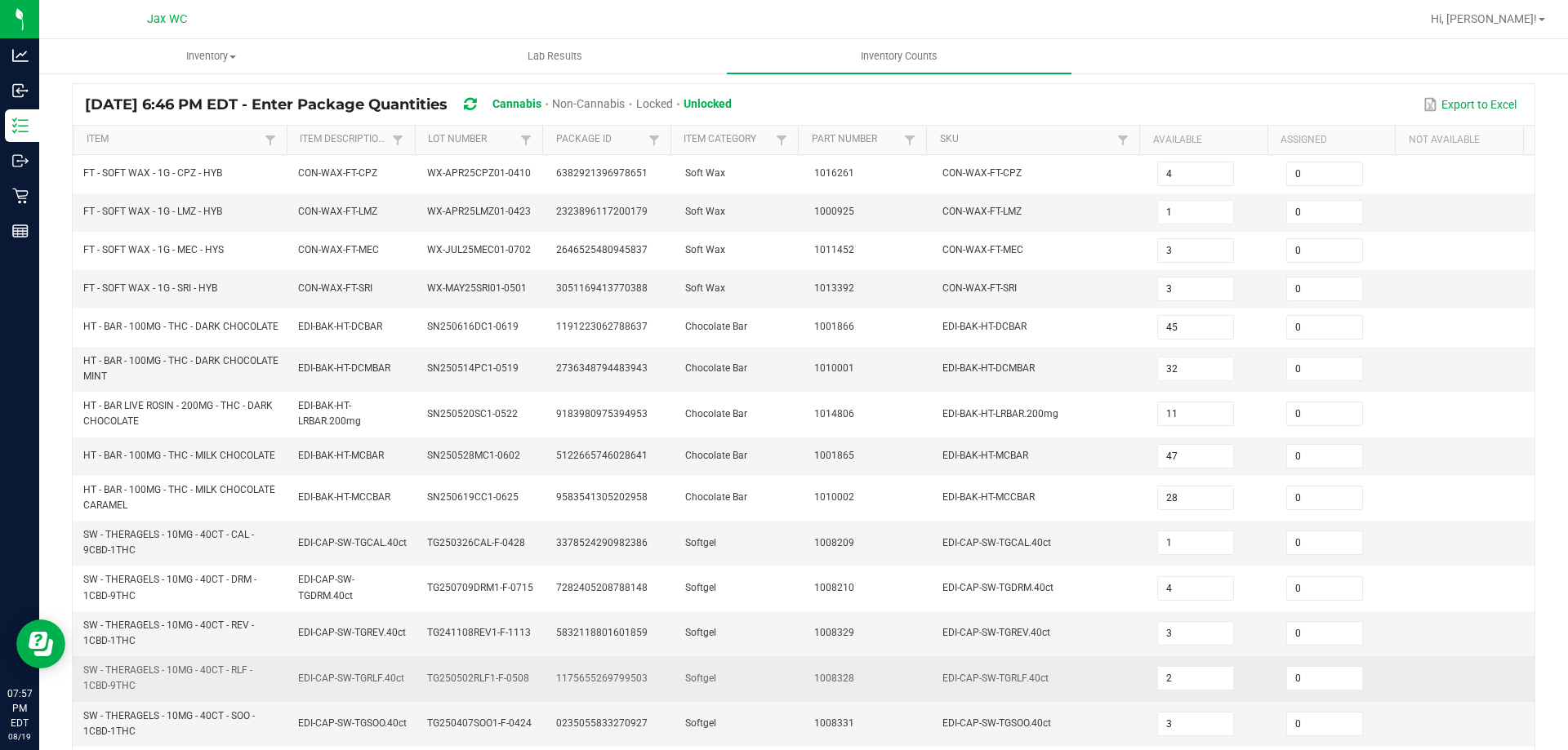
scroll to position [0, 0]
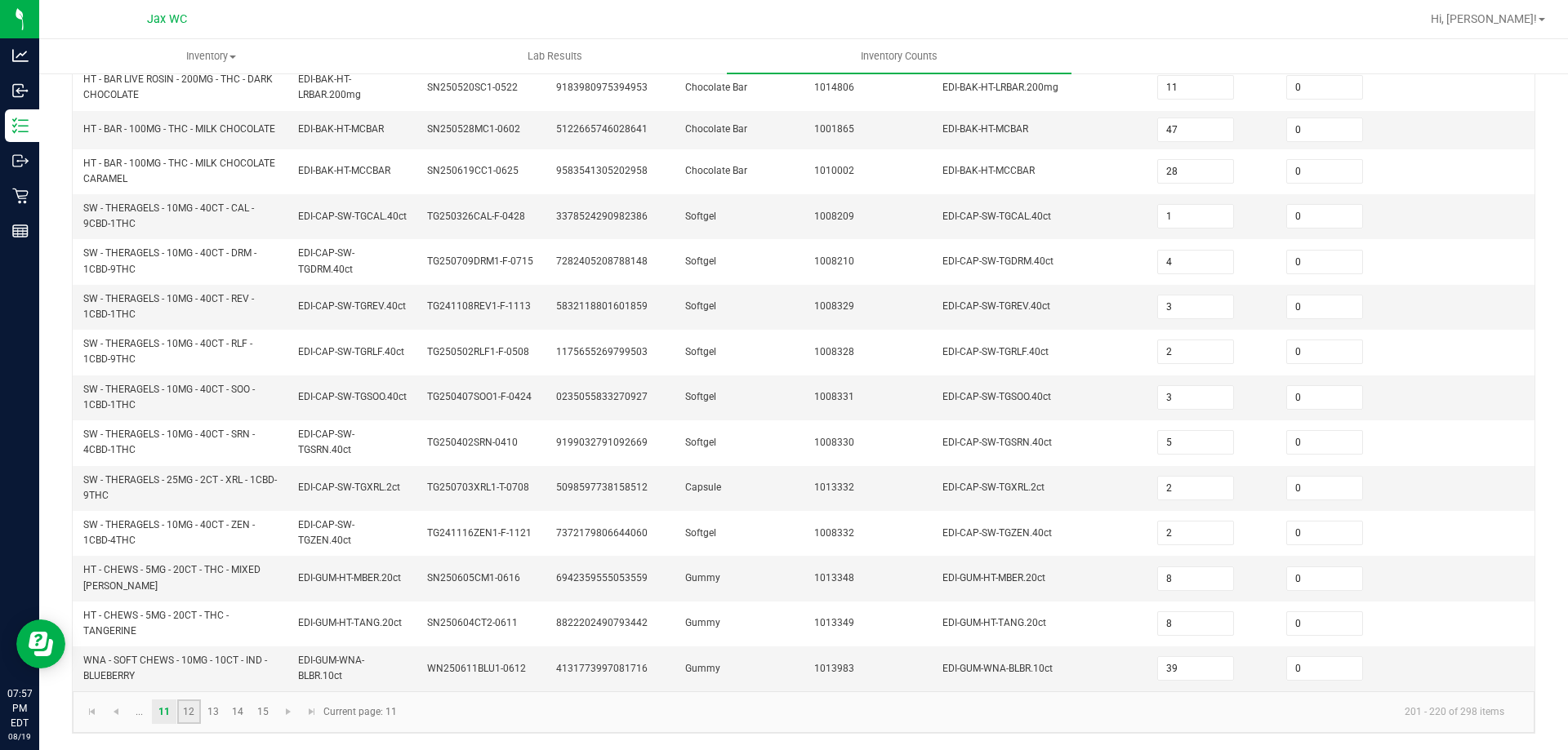
click at [193, 712] on link "12" at bounding box center [189, 712] width 24 height 25
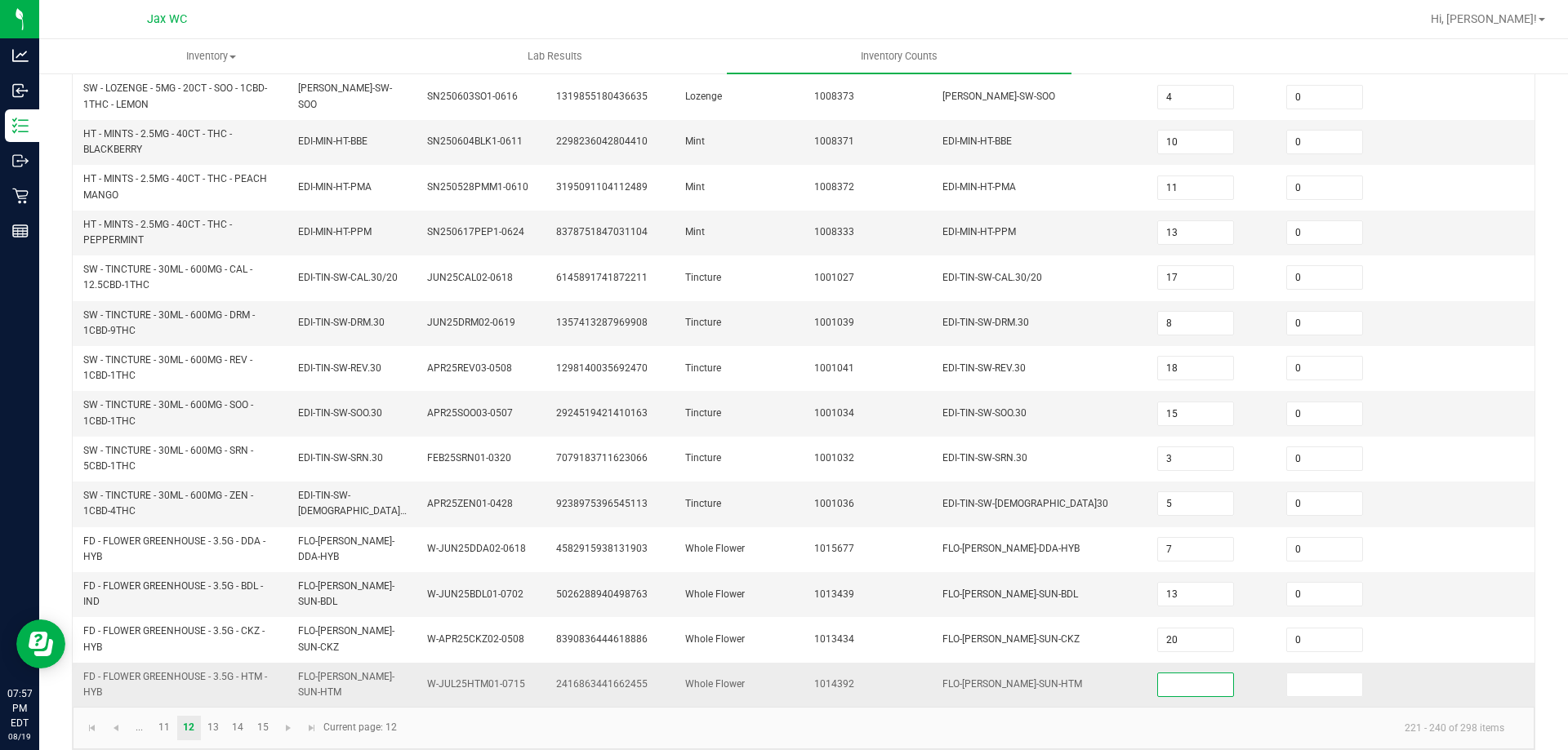
click at [1162, 676] on input at bounding box center [1196, 685] width 75 height 23
click at [216, 716] on link "13" at bounding box center [213, 729] width 24 height 25
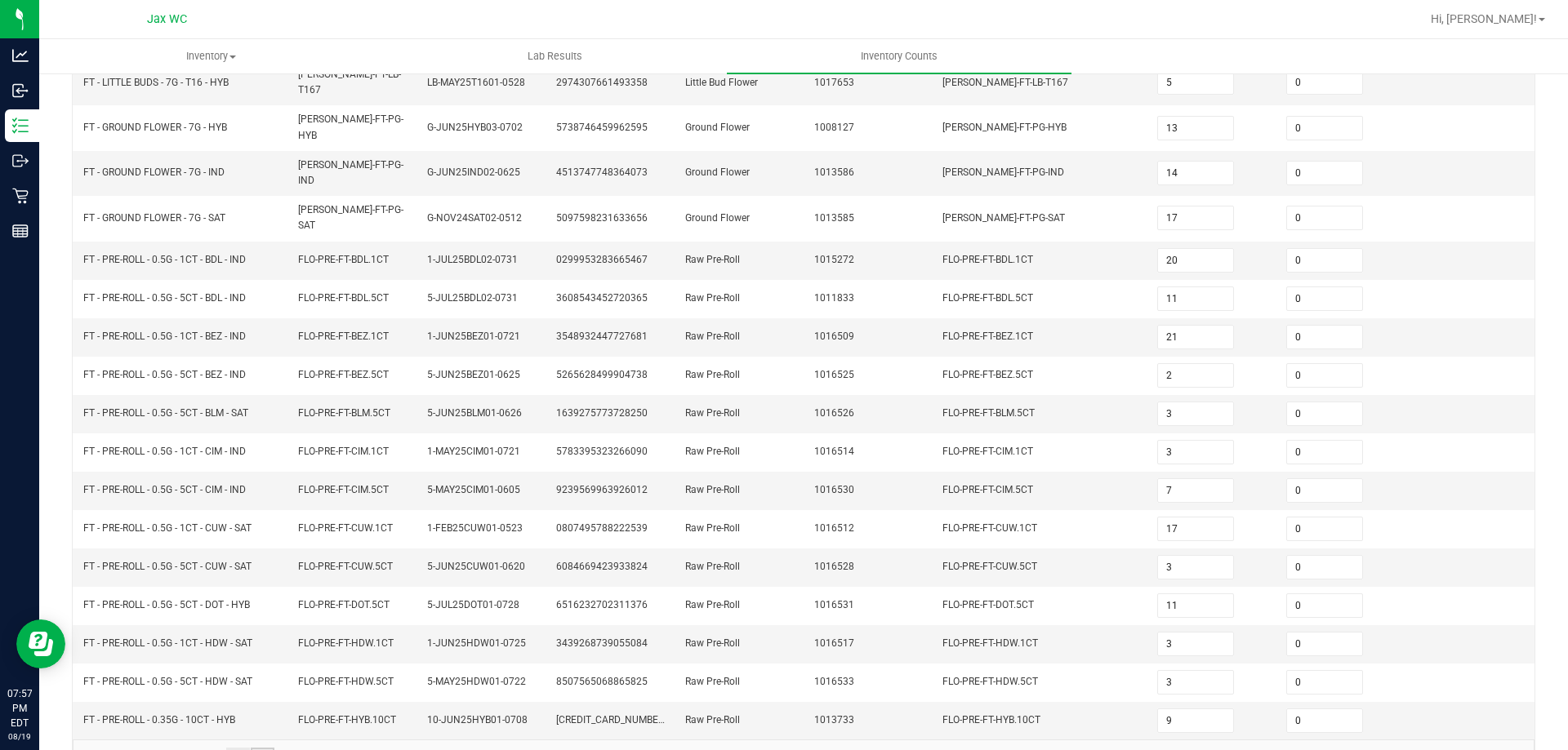
click at [265, 748] on link "15" at bounding box center [263, 761] width 24 height 25
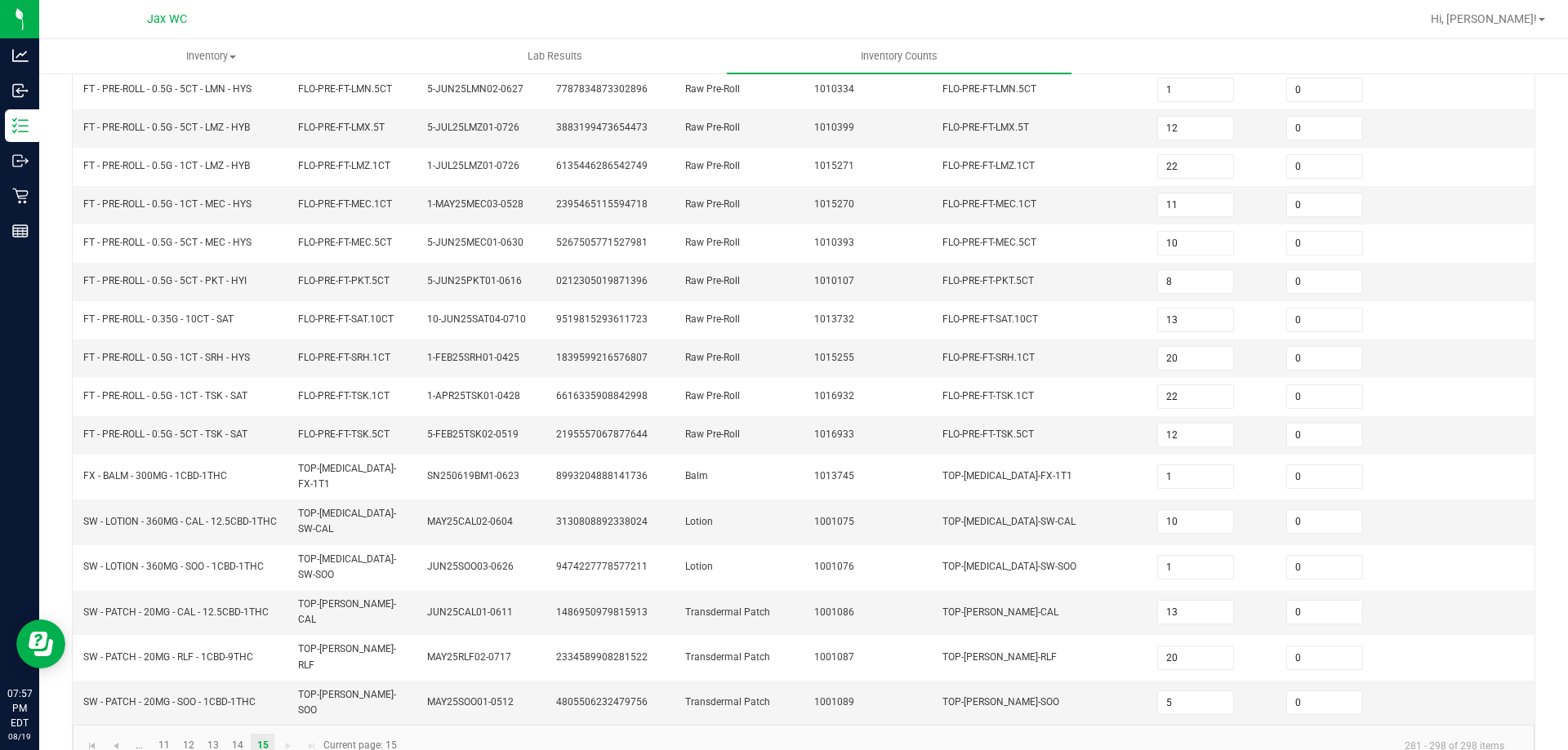
click at [285, 734] on kendo-pager-next-buttons at bounding box center [299, 746] width 47 height 25
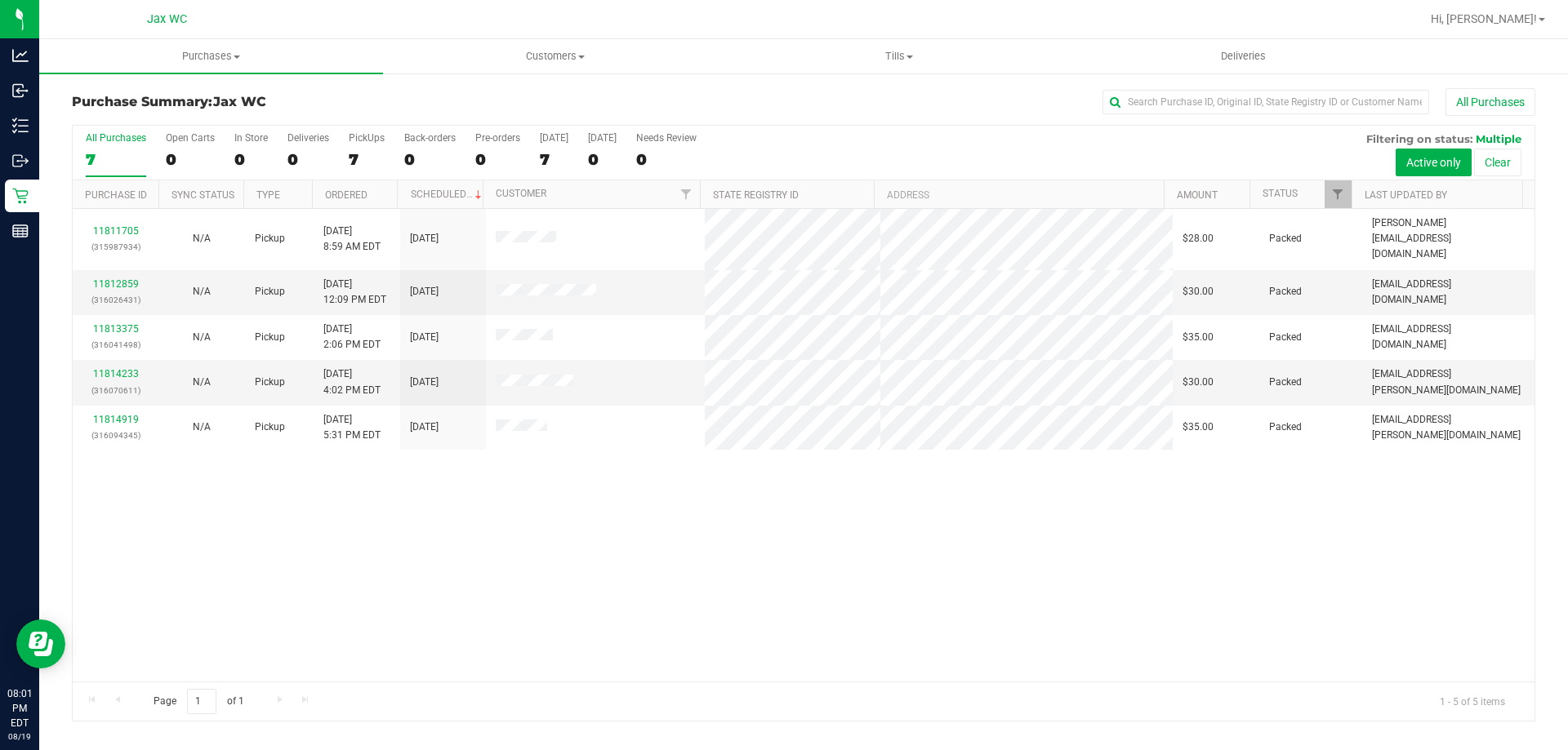
click at [586, 525] on div "11811705 (315987934) N/A Pickup [DATE] 8:59 AM EDT 8/19/2025 $28.00 Packed [EMA…" at bounding box center [804, 445] width 1462 height 473
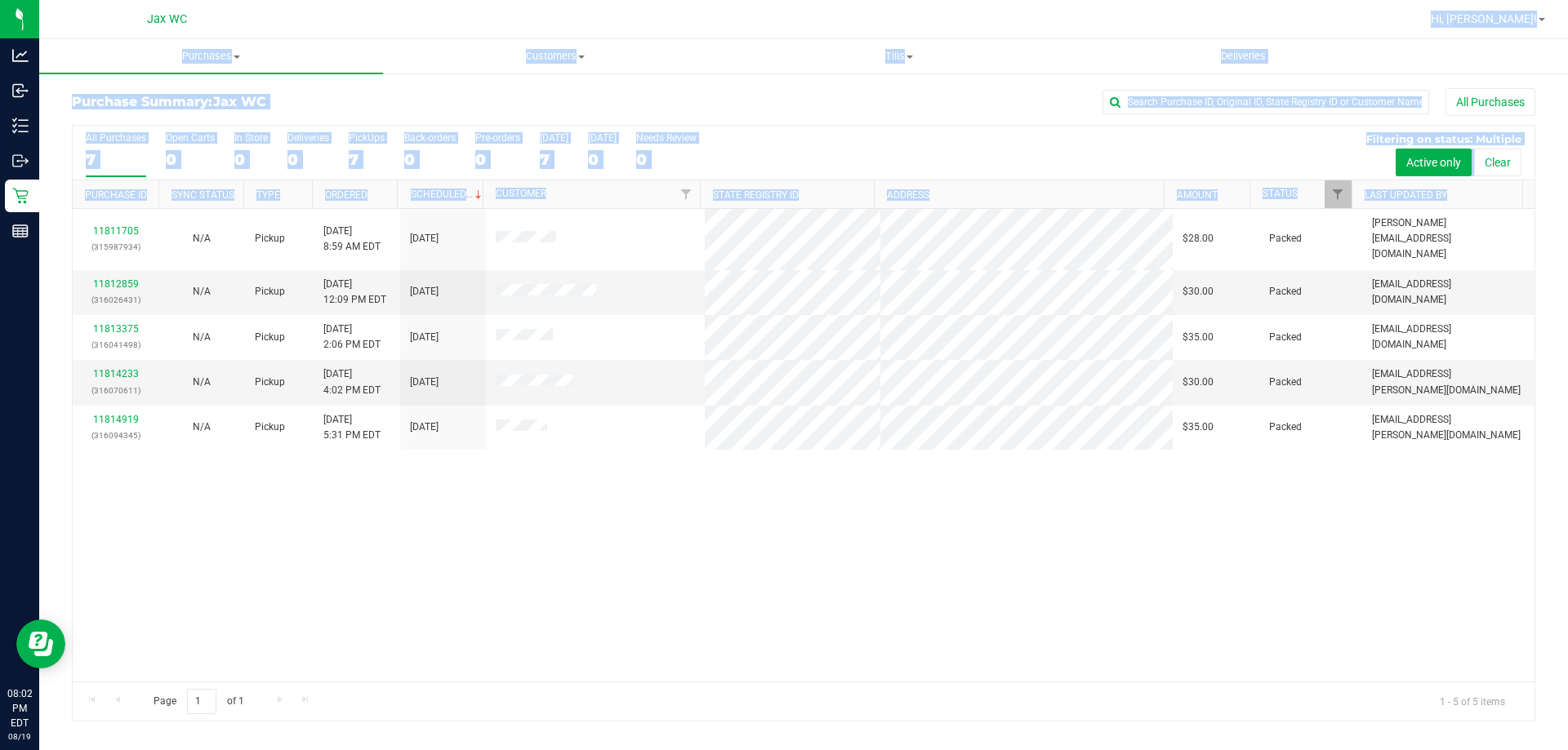
drag, startPoint x: 589, startPoint y: 533, endPoint x: 295, endPoint y: 25, distance: 586.9
click at [295, 25] on div "Jax WC Hi, [PERSON_NAME]! Purchases Summary of purchases Fulfillment All purcha…" at bounding box center [804, 375] width 1529 height 750
click at [419, 586] on div "11811705 (315987934) N/A Pickup [DATE] 8:59 AM EDT 8/19/2025 $28.00 Packed [EMA…" at bounding box center [804, 445] width 1462 height 473
click at [681, 623] on div "11811705 (315987934) N/A Pickup [DATE] 8:59 AM EDT 8/19/2025 $28.00 Packed [EMA…" at bounding box center [804, 445] width 1462 height 473
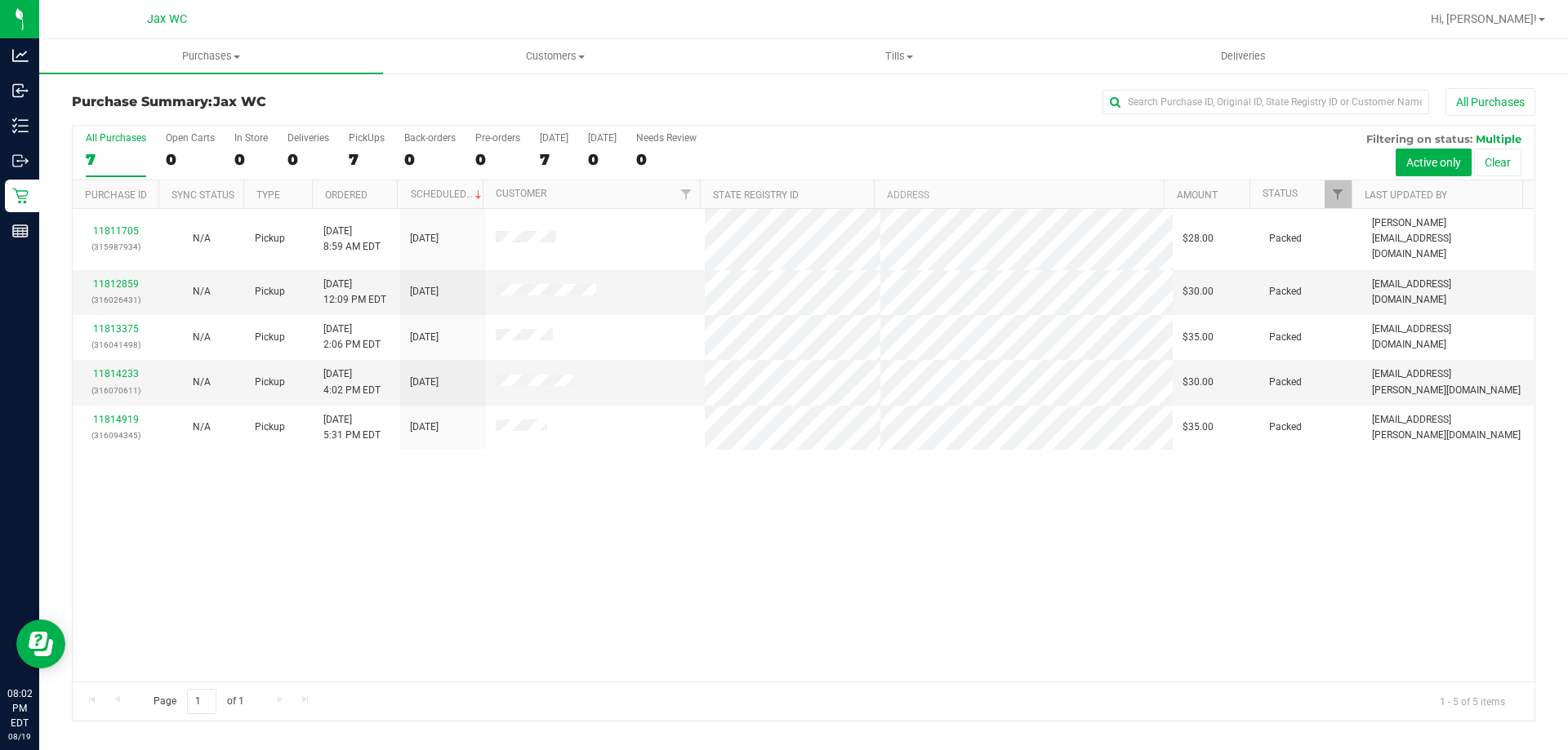
drag, startPoint x: 563, startPoint y: 675, endPoint x: 687, endPoint y: 476, distance: 234.5
click at [684, 476] on div "11811705 (315987934) N/A Pickup [DATE] 8:59 AM EDT 8/19/2025 $28.00 Packed [EMA…" at bounding box center [804, 445] width 1462 height 473
click at [689, 476] on div "11811705 (315987934) N/A Pickup [DATE] 8:59 AM EDT 8/19/2025 $28.00 Packed [EMA…" at bounding box center [804, 445] width 1462 height 473
click at [693, 475] on div "11811705 (315987934) N/A Pickup [DATE] 8:59 AM EDT 8/19/2025 $28.00 Packed [EMA…" at bounding box center [804, 445] width 1462 height 473
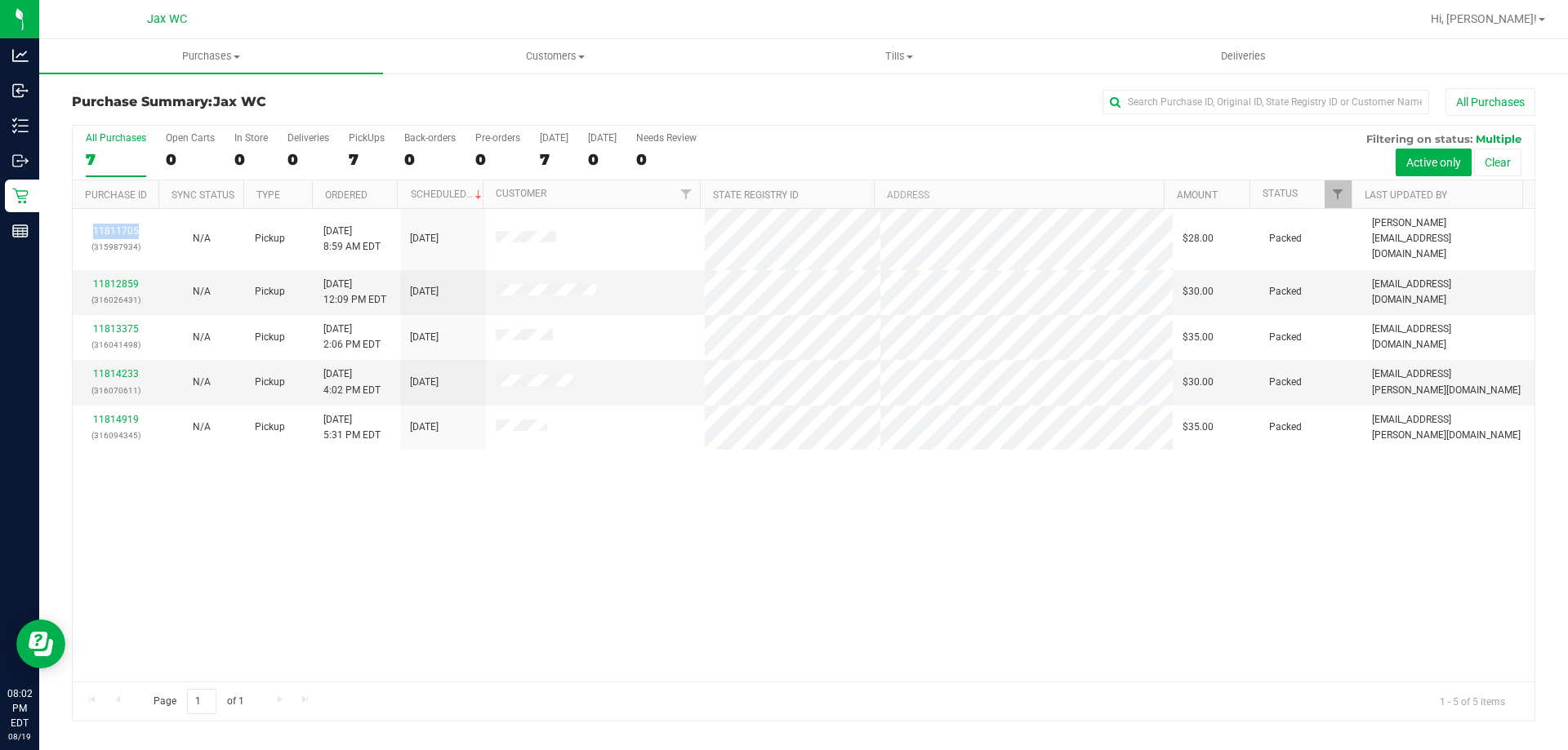
click at [693, 475] on div "11811705 (315987934) N/A Pickup [DATE] 8:59 AM EDT 8/19/2025 $28.00 Packed [EMA…" at bounding box center [804, 445] width 1462 height 473
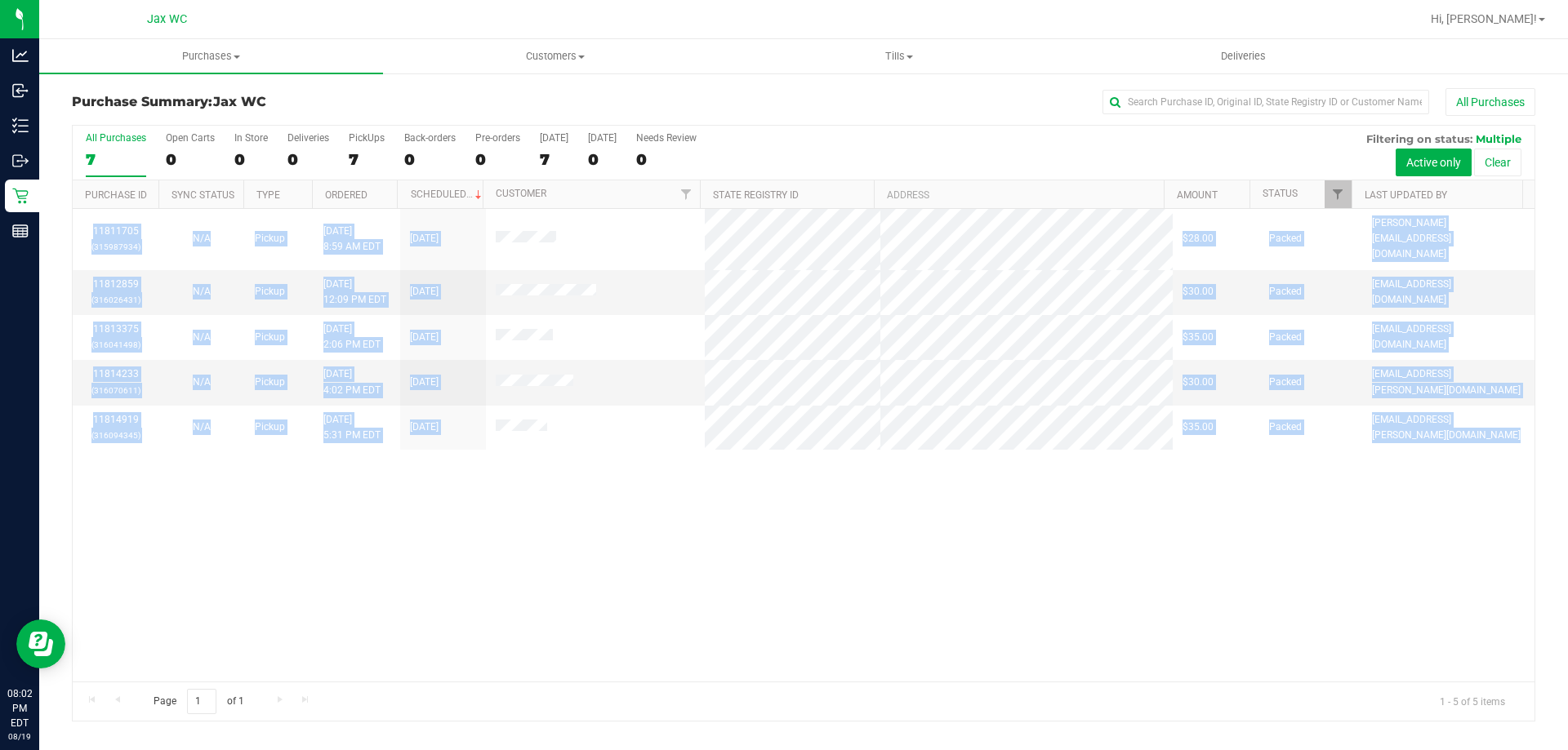
click at [693, 475] on div "11811705 (315987934) N/A Pickup [DATE] 8:59 AM EDT 8/19/2025 $28.00 Packed [EMA…" at bounding box center [804, 445] width 1462 height 473
click at [532, 543] on div "11811705 (315987934) N/A Pickup [DATE] 8:59 AM EDT 8/19/2025 $28.00 Packed [EMA…" at bounding box center [804, 445] width 1462 height 473
click at [592, 475] on div "11811705 (315987934) N/A Pickup [DATE] 8:59 AM EDT 8/19/2025 $28.00 Packed [EMA…" at bounding box center [804, 445] width 1462 height 473
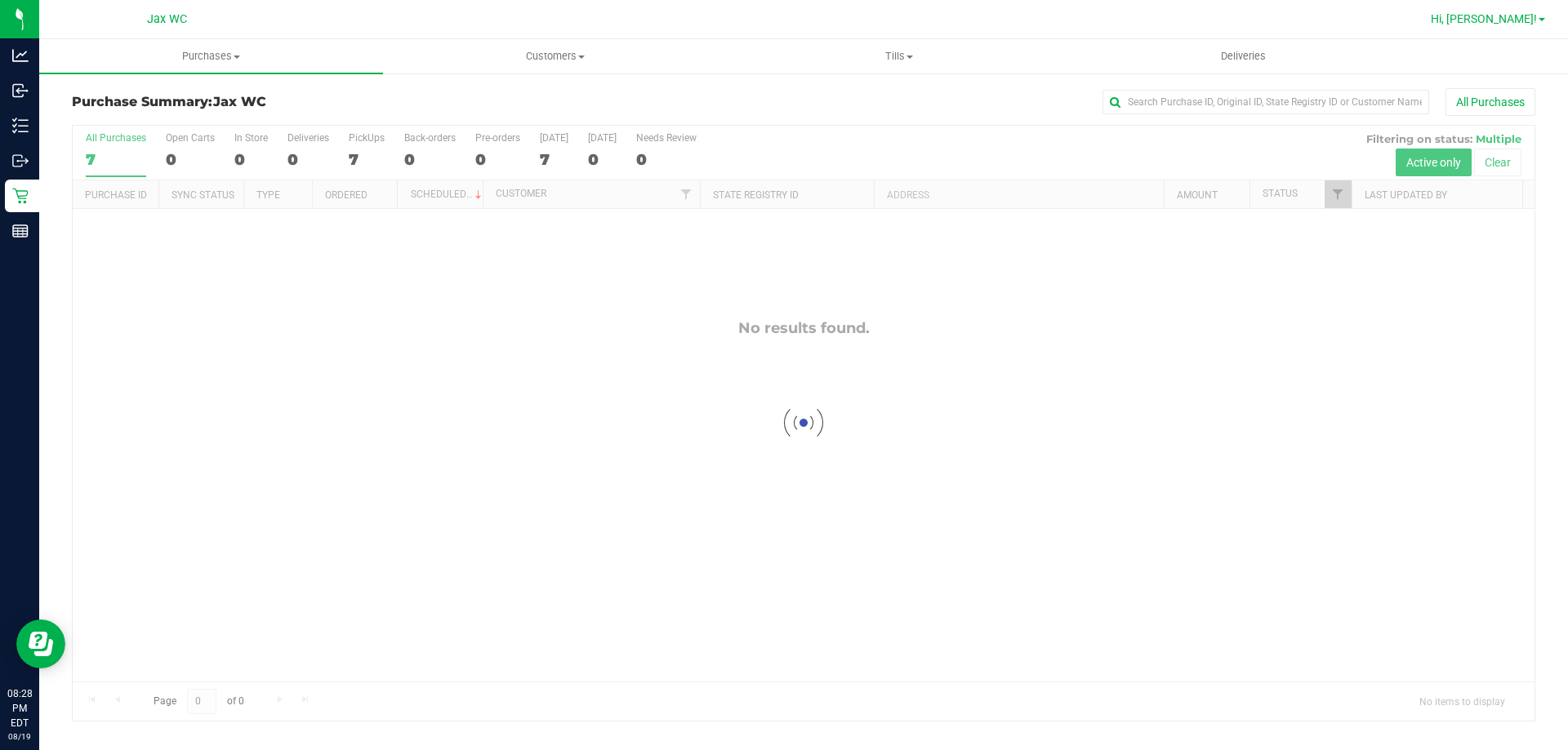
click at [1525, 22] on span "Hi, [PERSON_NAME]!" at bounding box center [1485, 19] width 106 height 13
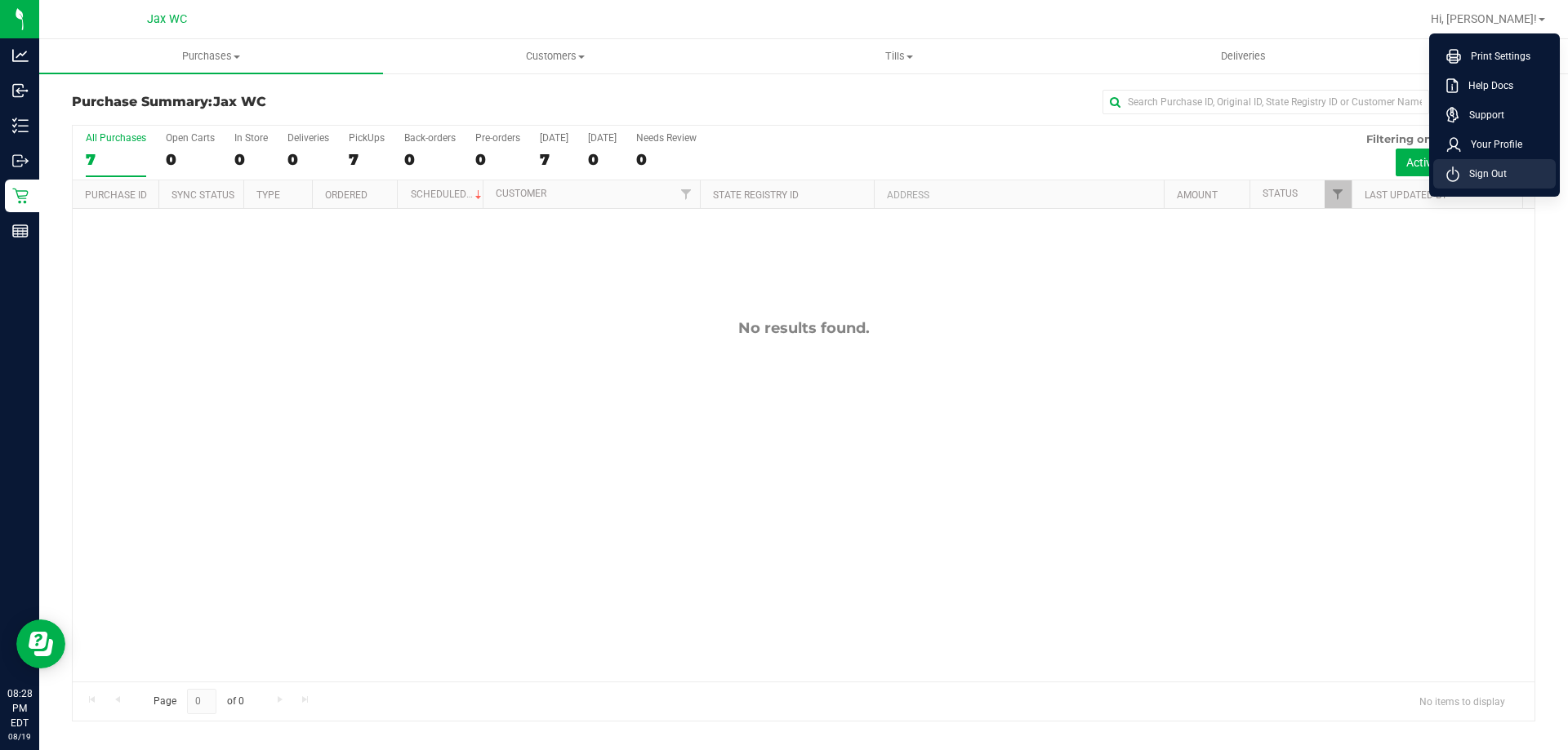
click at [1510, 170] on li "Sign Out" at bounding box center [1494, 174] width 122 height 29
